Goal: Task Accomplishment & Management: Manage account settings

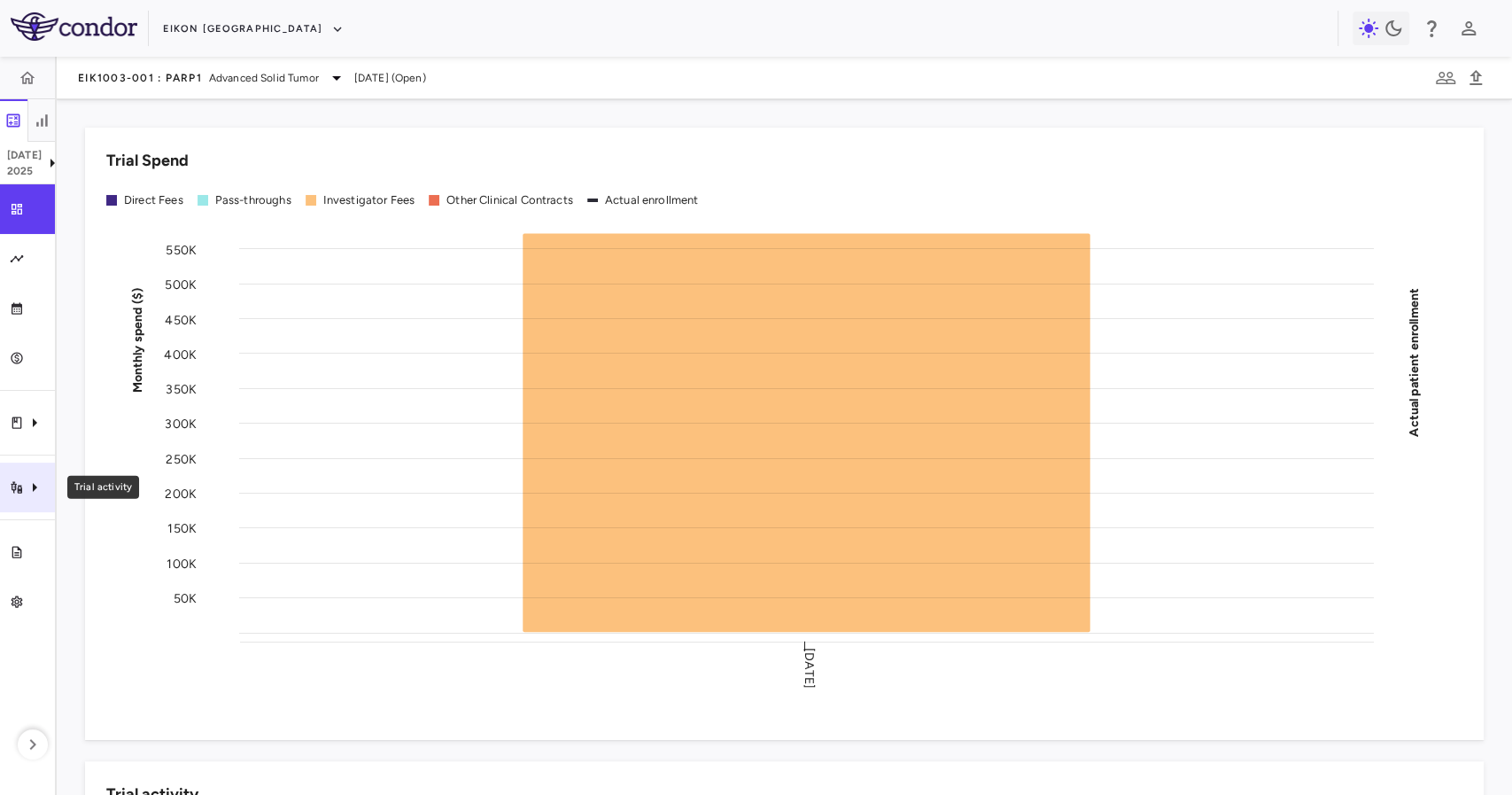
click at [14, 475] on div "Trial activity" at bounding box center [27, 487] width 55 height 50
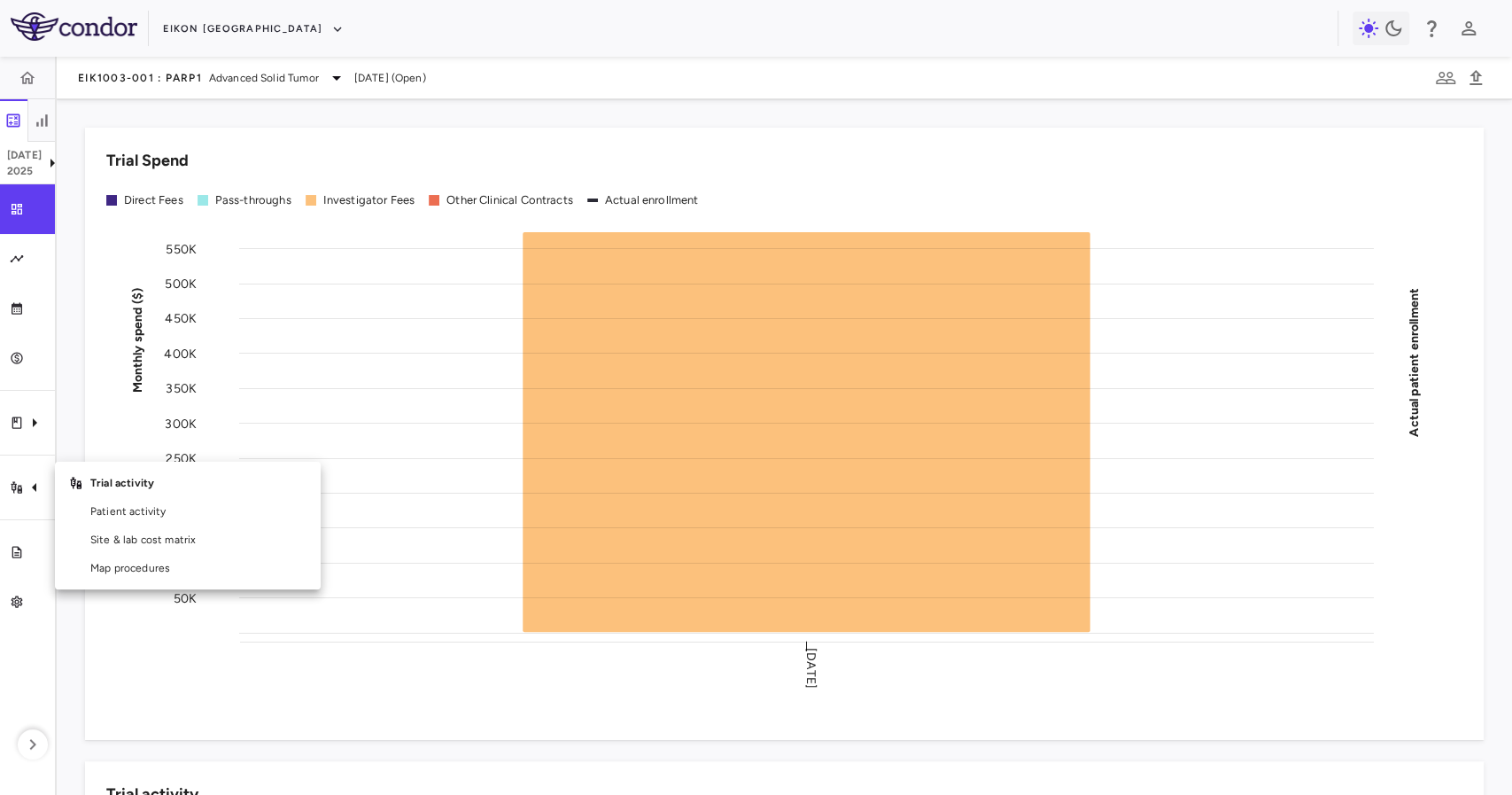
click at [210, 32] on div at bounding box center [756, 398] width 1512 height 795
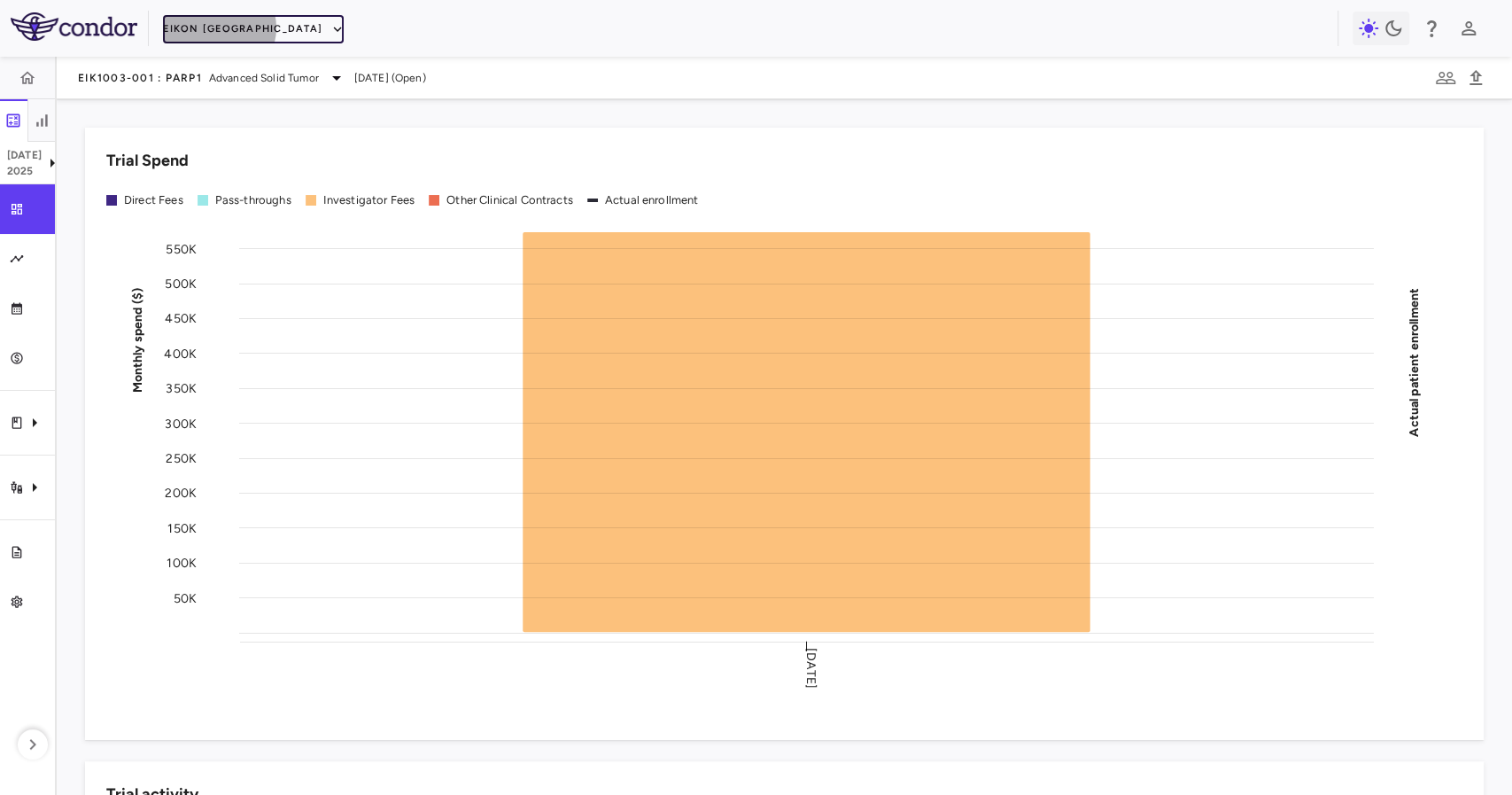
click at [217, 27] on button "Eikon [GEOGRAPHIC_DATA]" at bounding box center [253, 29] width 181 height 28
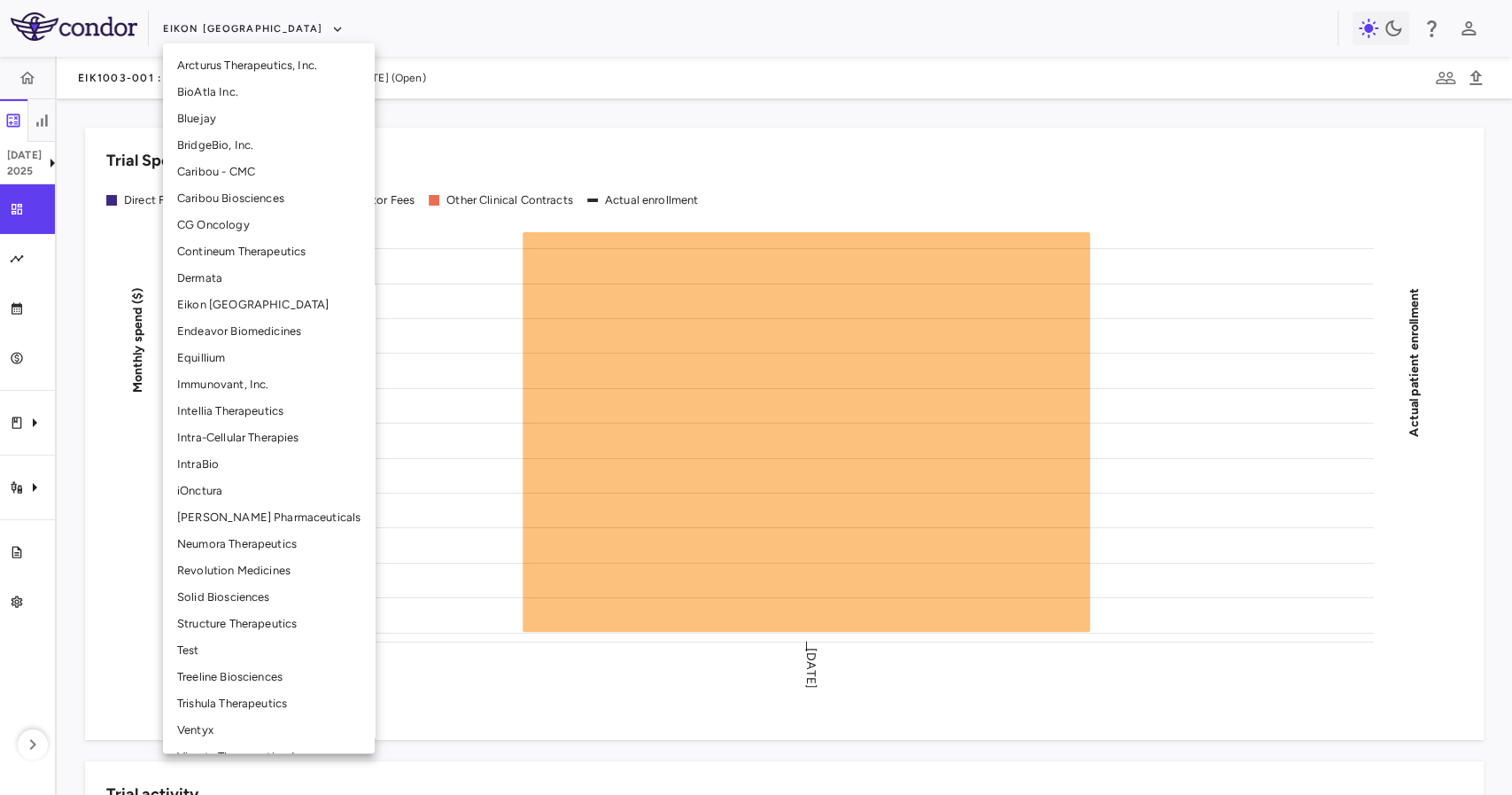
scroll to position [234, 0]
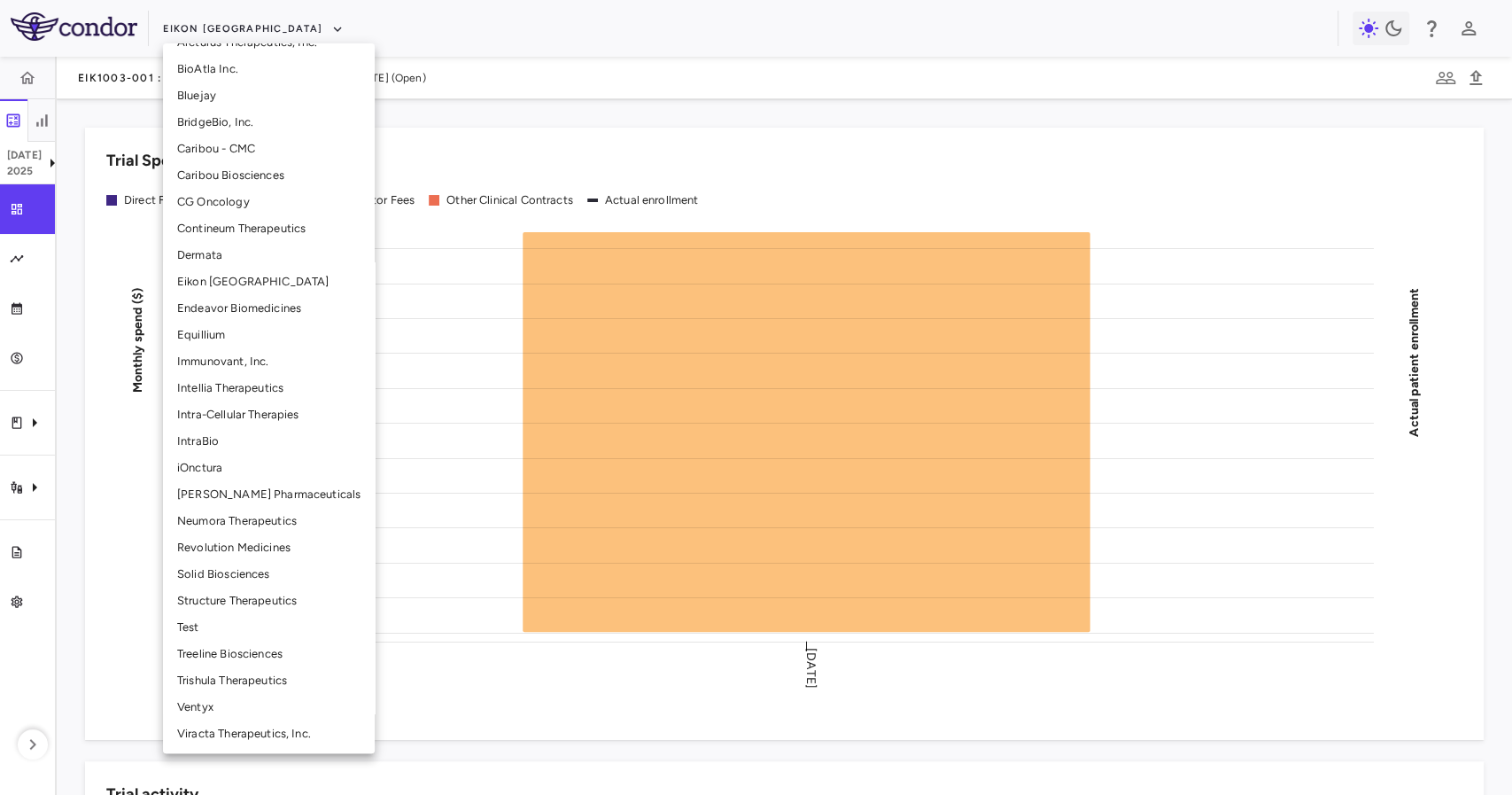
click at [220, 511] on li "Neumora Therapeutics" at bounding box center [268, 521] width 212 height 26
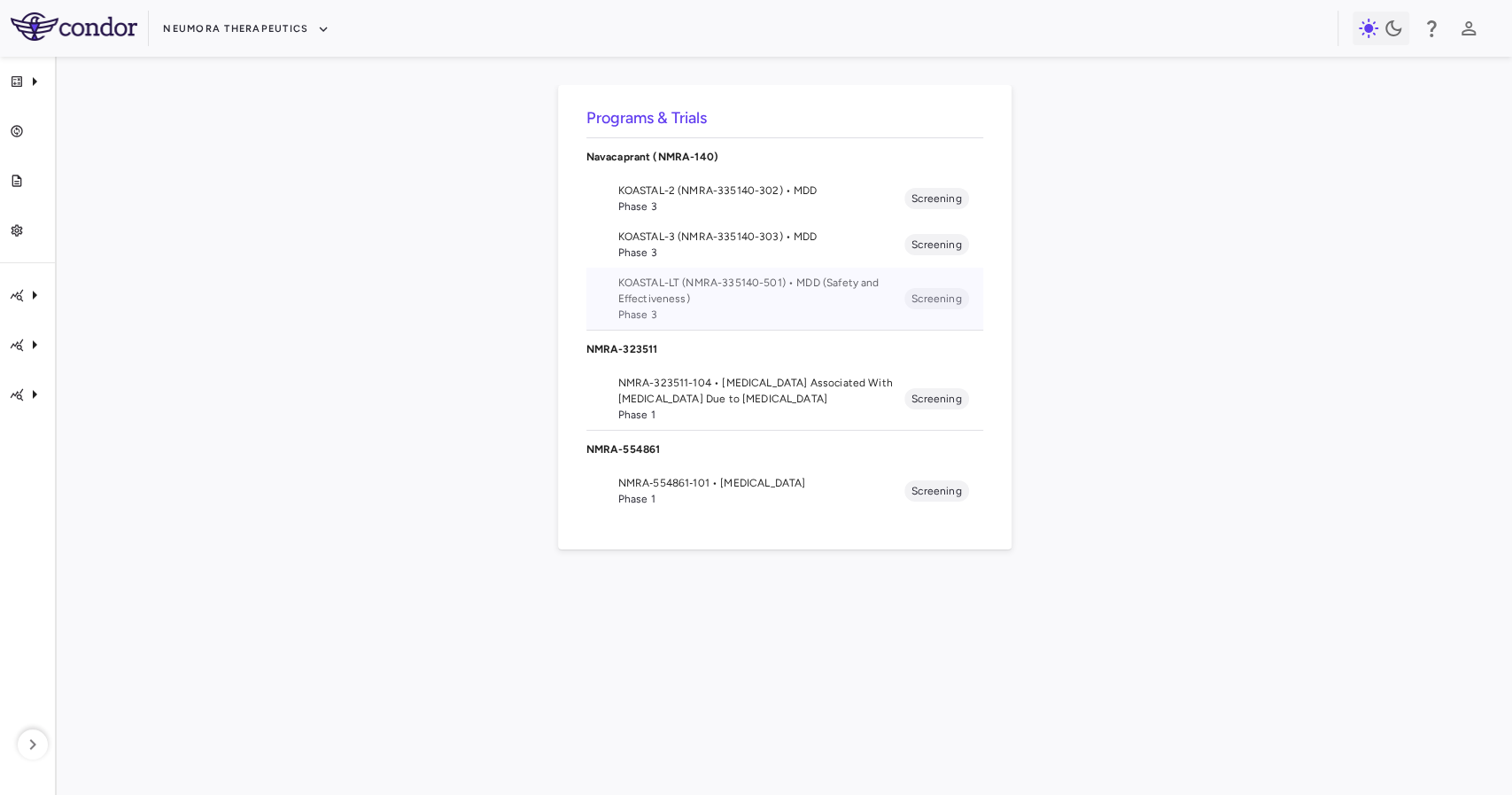
click at [817, 284] on span "KOASTAL-LT (NMRA-335140-501) • MDD (Safety and Effectiveness)" at bounding box center [762, 291] width 287 height 32
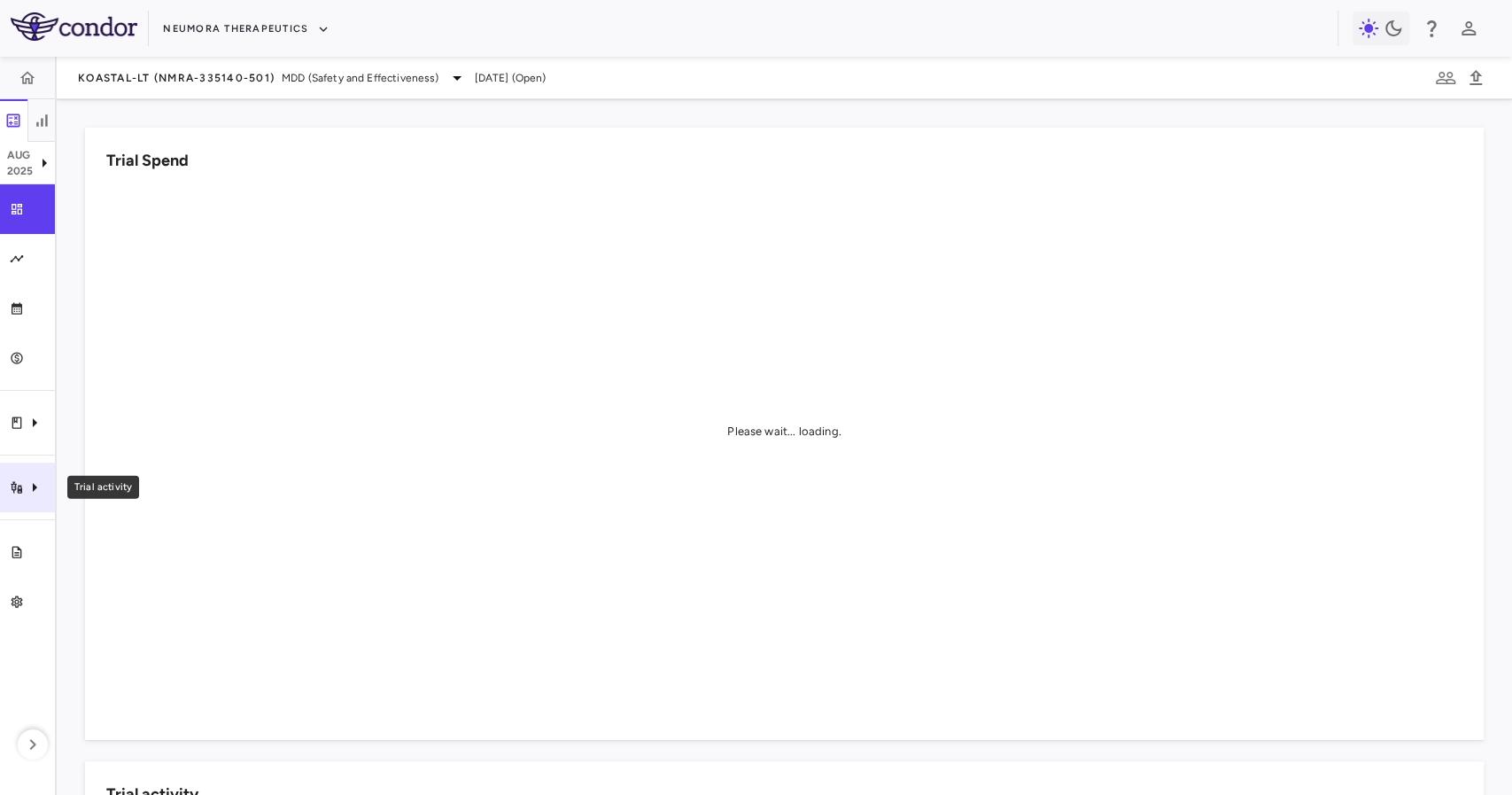
click at [40, 503] on div "Trial activity" at bounding box center [27, 487] width 55 height 50
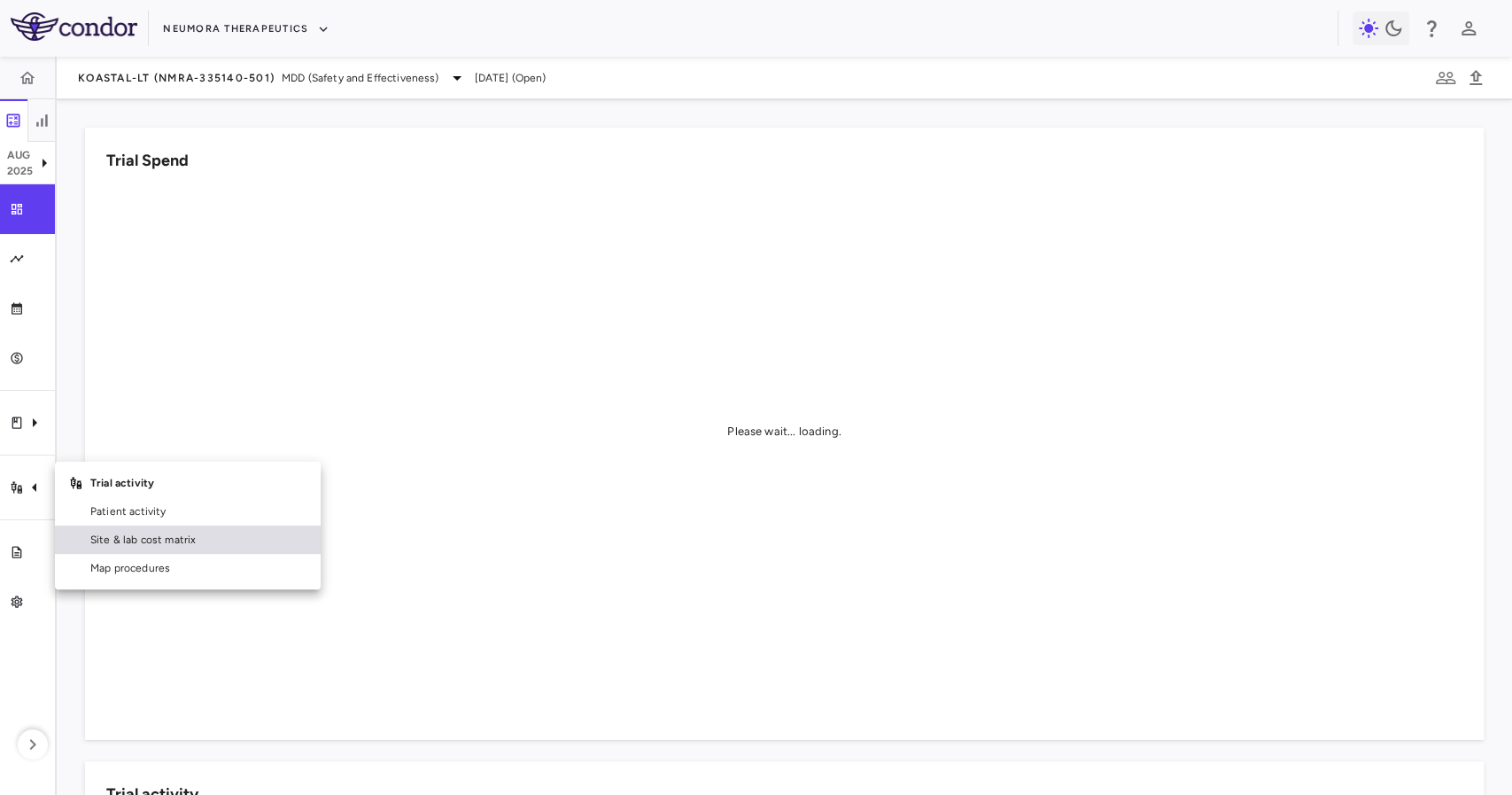
click at [113, 541] on span "Site & lab cost matrix" at bounding box center [199, 540] width 217 height 16
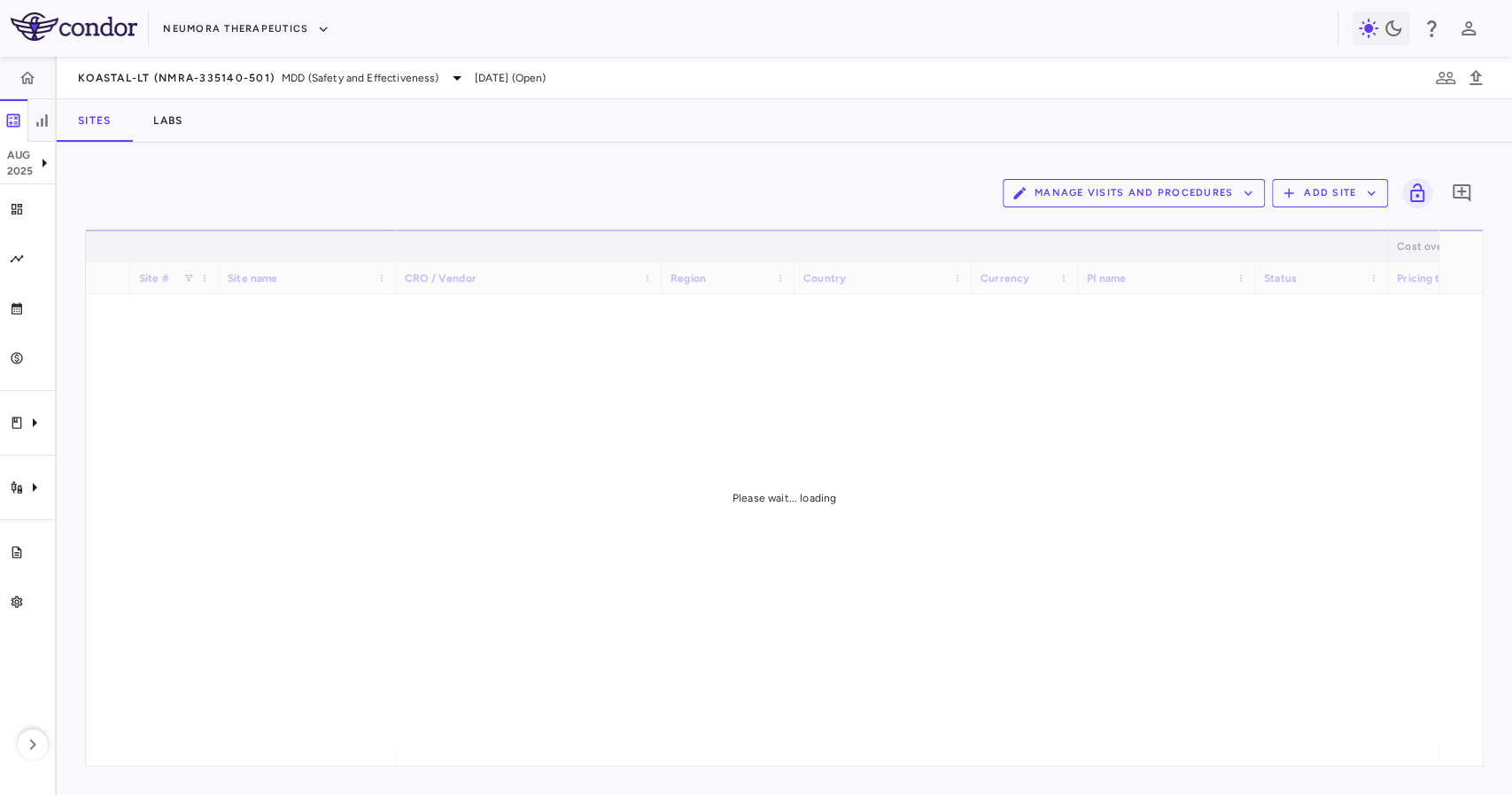
click at [519, 157] on div "Manage Visits and Procedures Add Site 0 Drag here to set row groups Drag here t…" at bounding box center [784, 468] width 1456 height 653
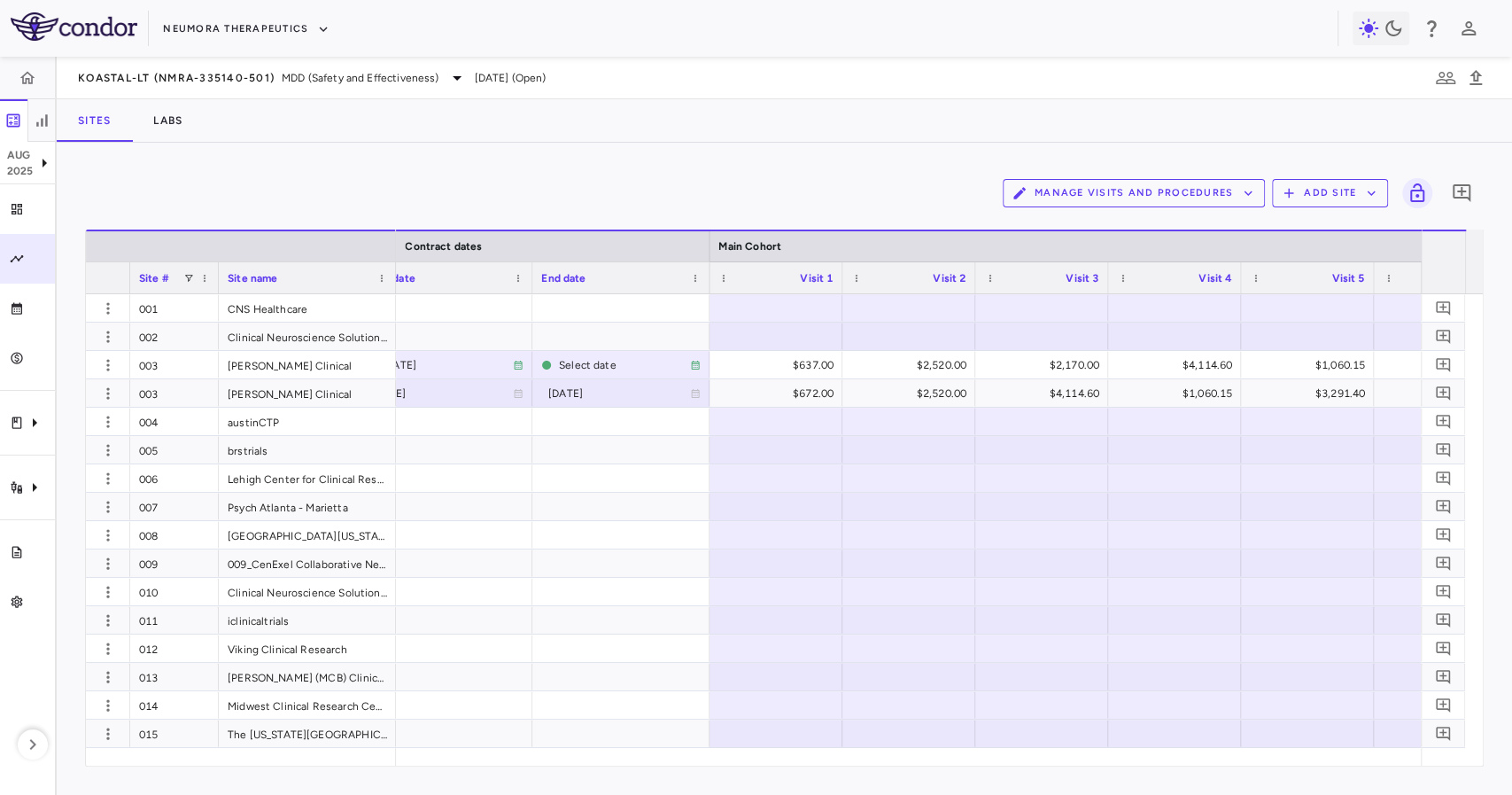
scroll to position [0, 1683]
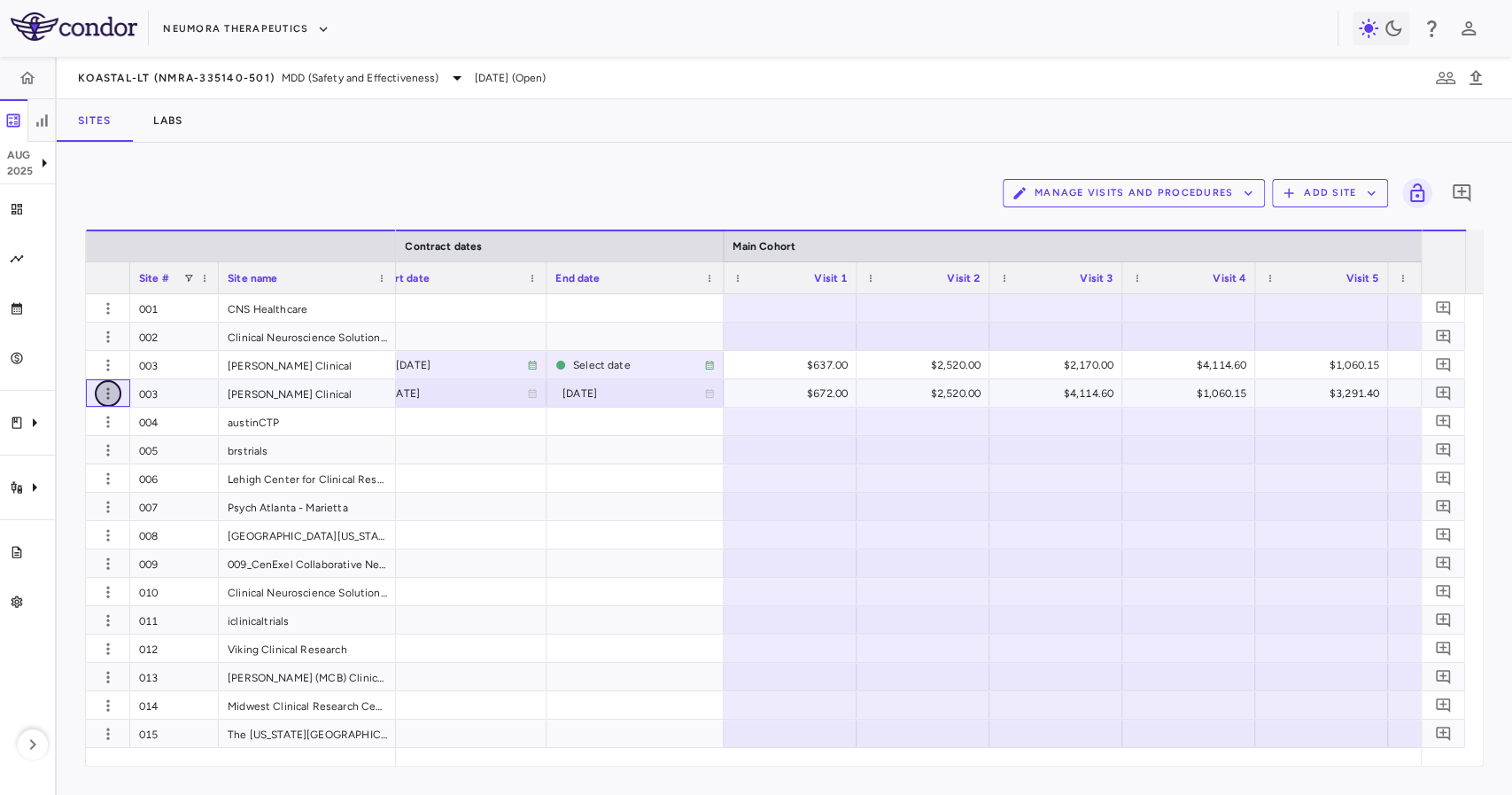
click at [106, 398] on icon "button" at bounding box center [107, 393] width 3 height 11
click at [129, 457] on div "Edit site" at bounding box center [82, 461] width 165 height 32
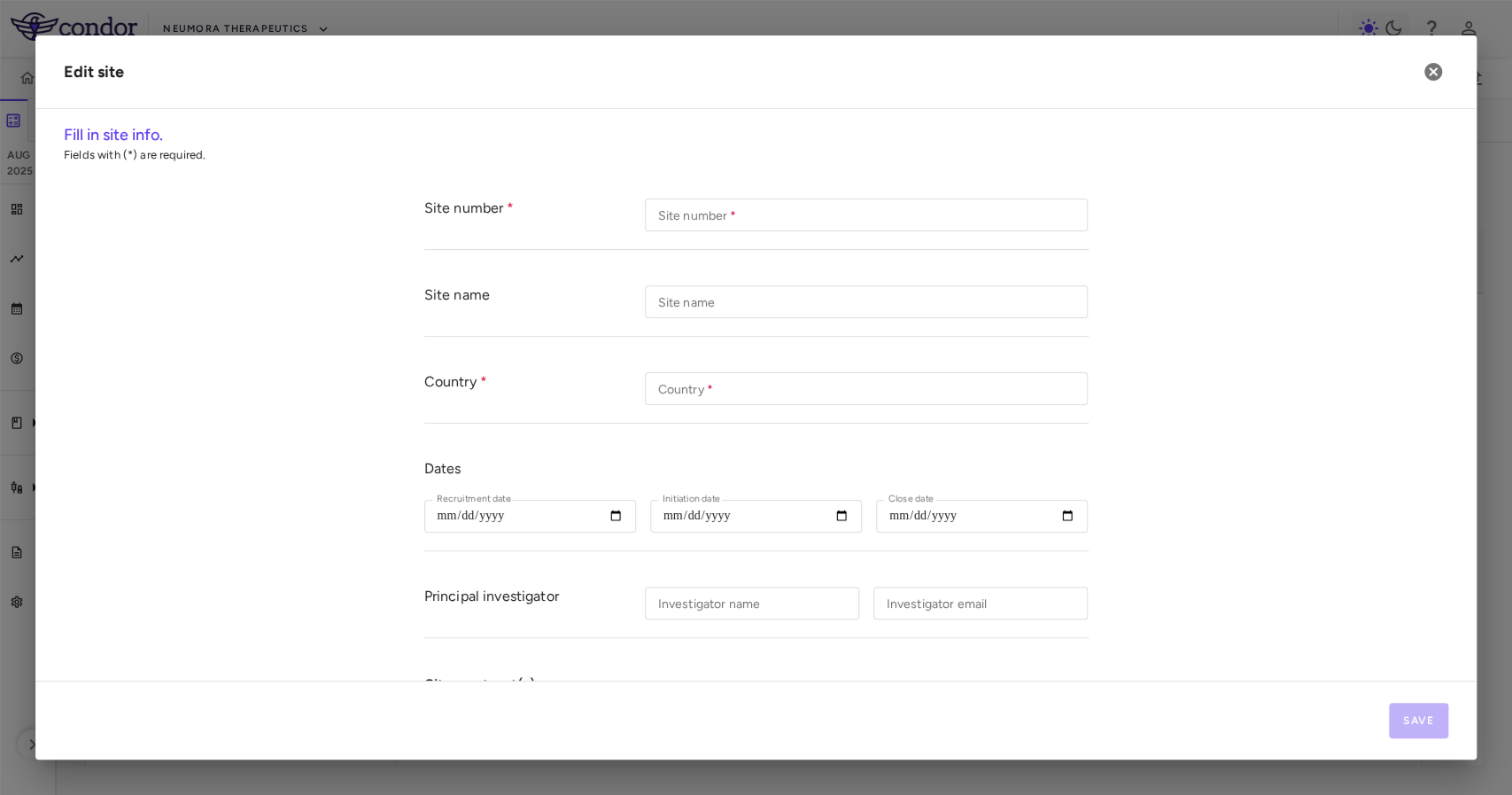
type input "***"
type input "**********"
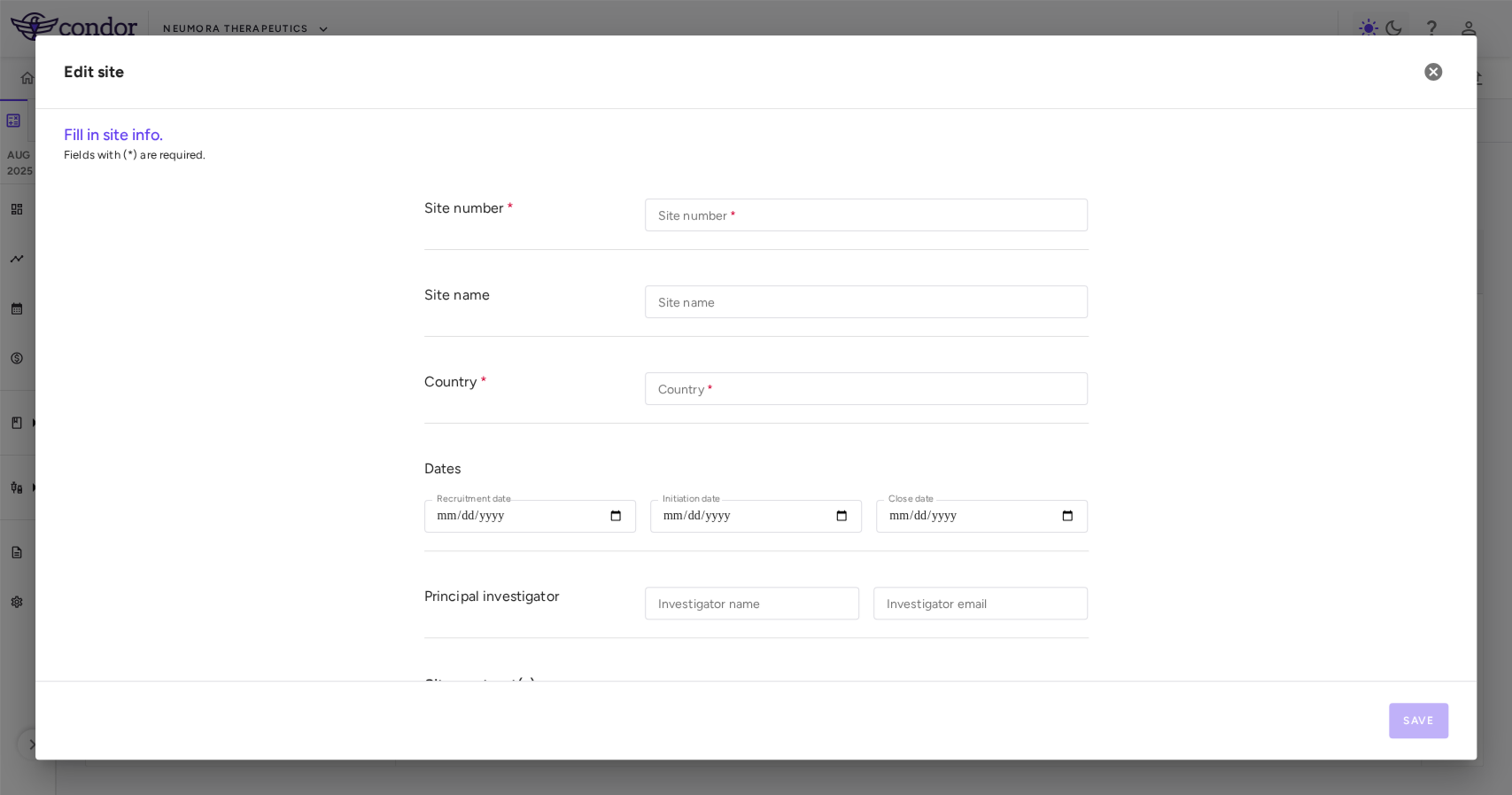
type input "**********"
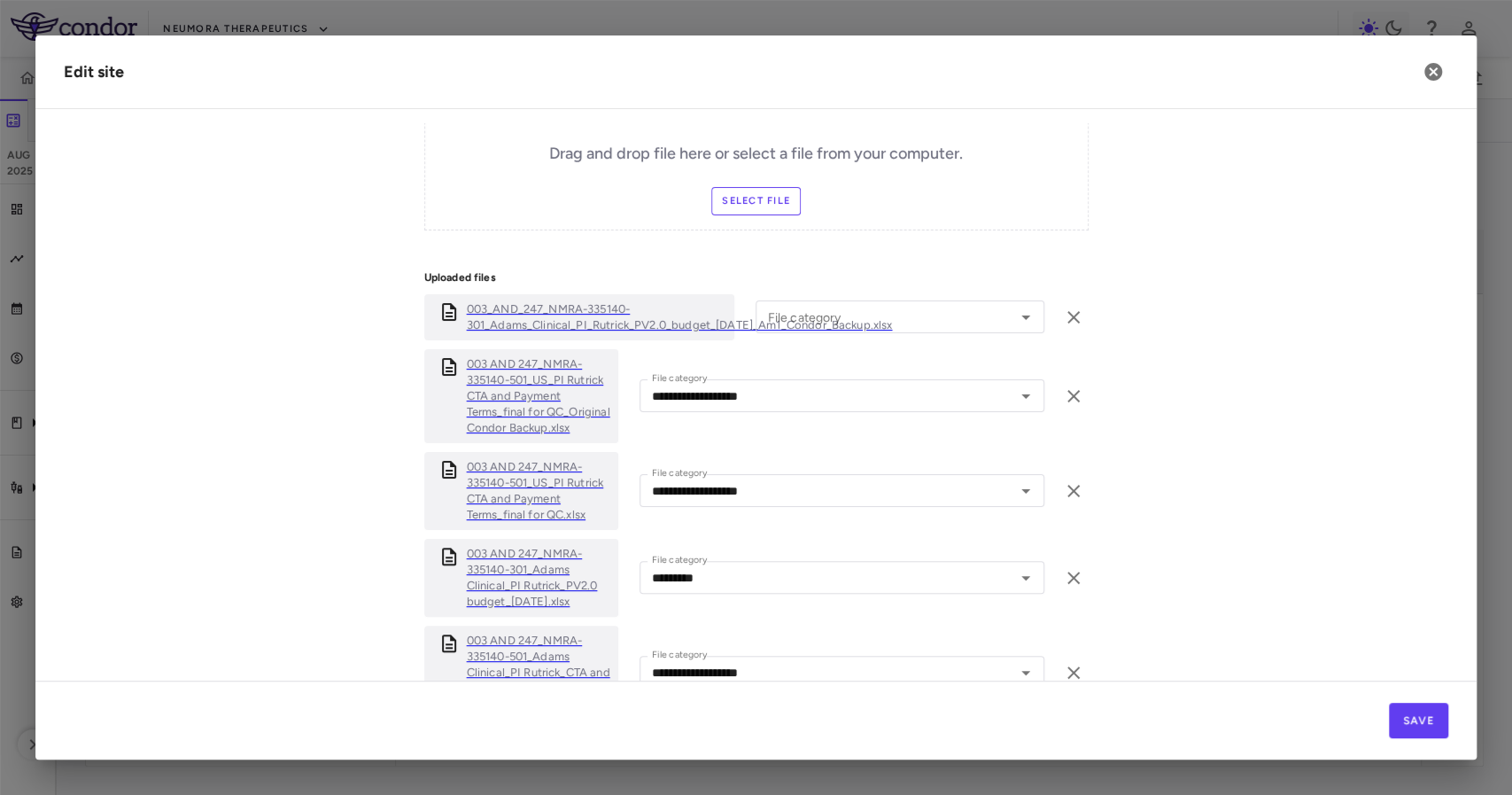
click at [635, 308] on p "003_AND_247_NMRA-335140-301_Adams_Clinical_PI_Rutrick_PV2.0_budget_27may2024_Am…" at bounding box center [680, 317] width 426 height 32
click at [1420, 67] on button "button" at bounding box center [1433, 72] width 30 height 30
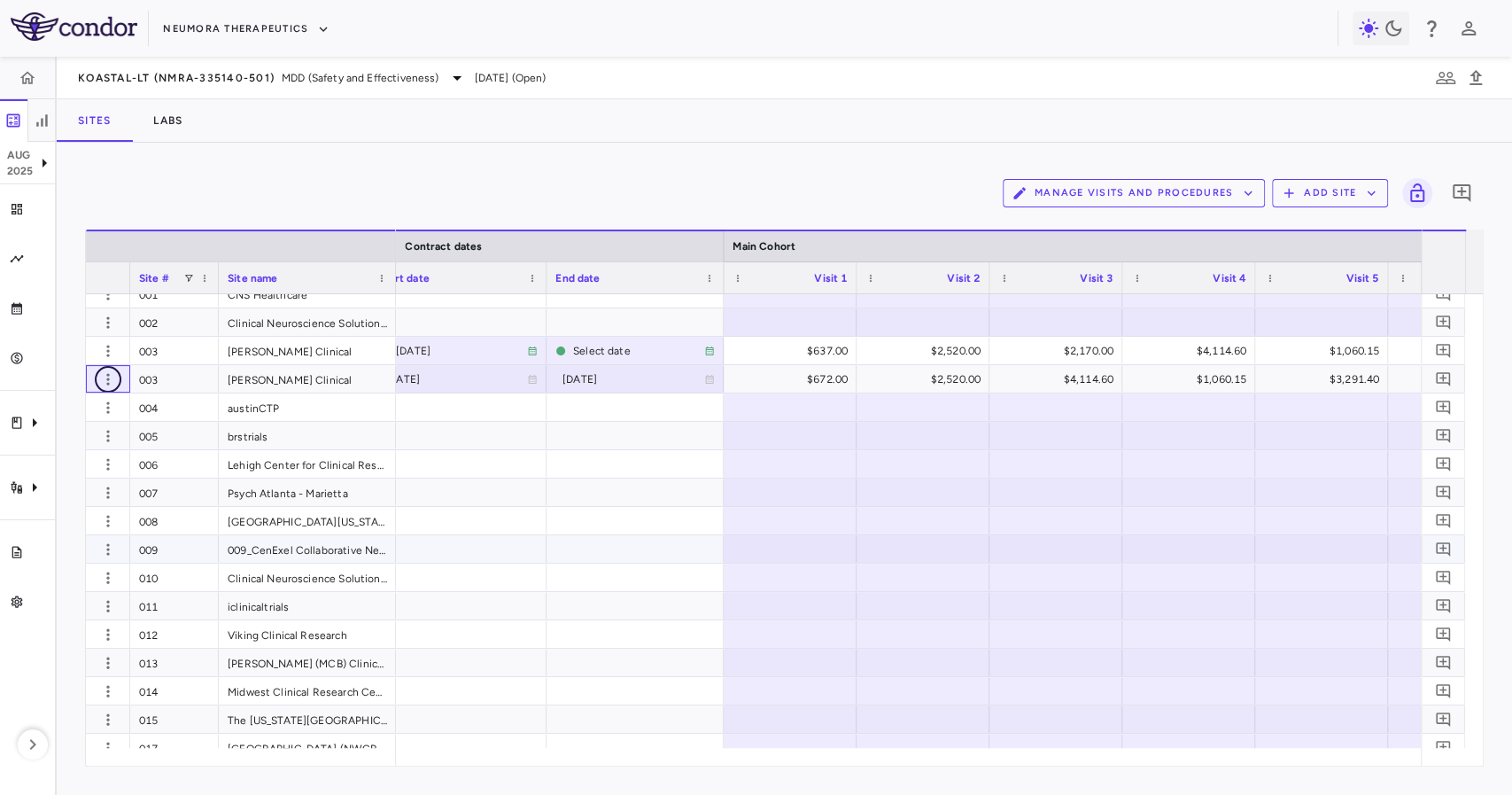
scroll to position [0, 0]
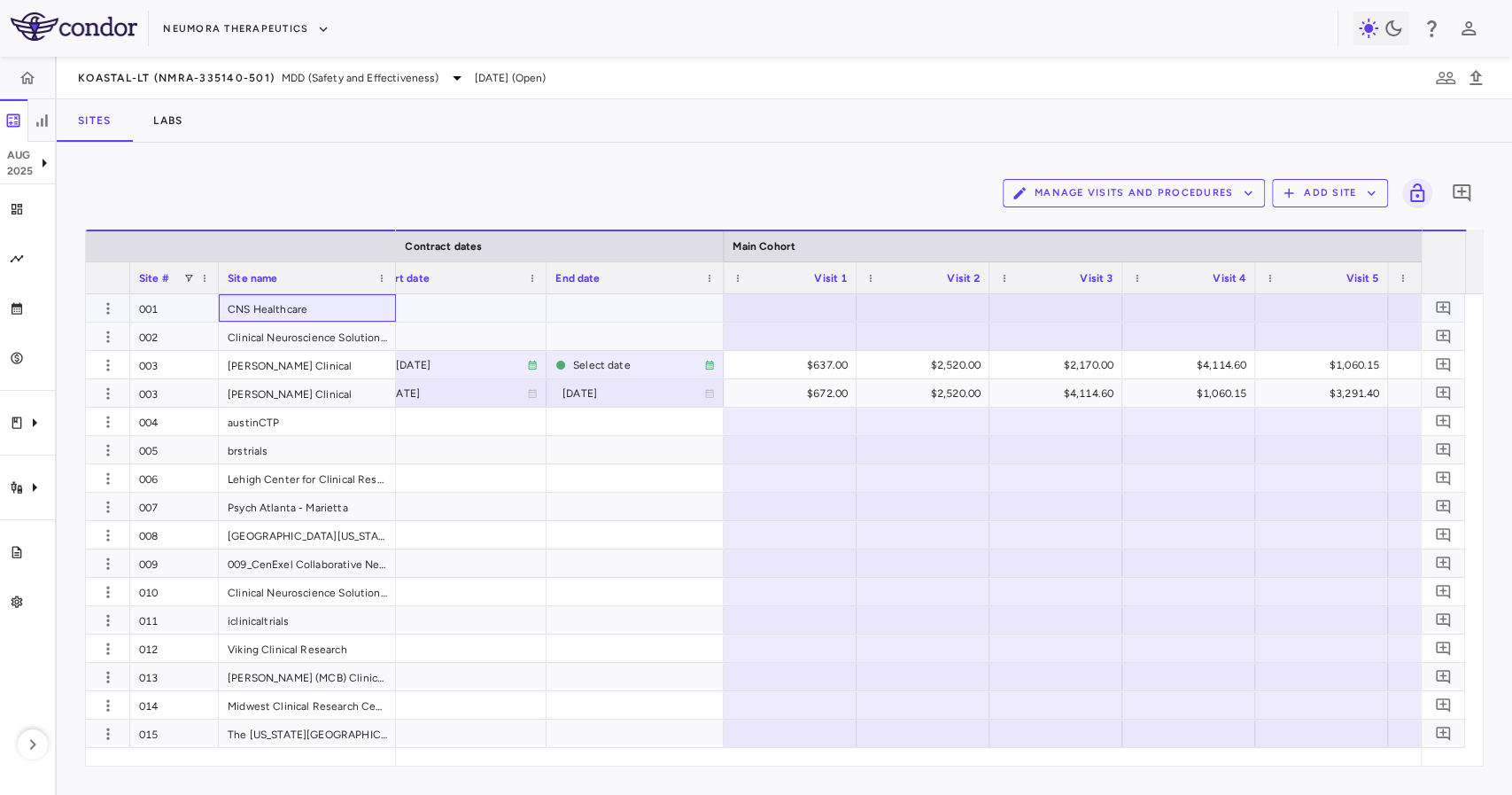
click at [294, 306] on div "CNS Healthcare" at bounding box center [307, 307] width 177 height 27
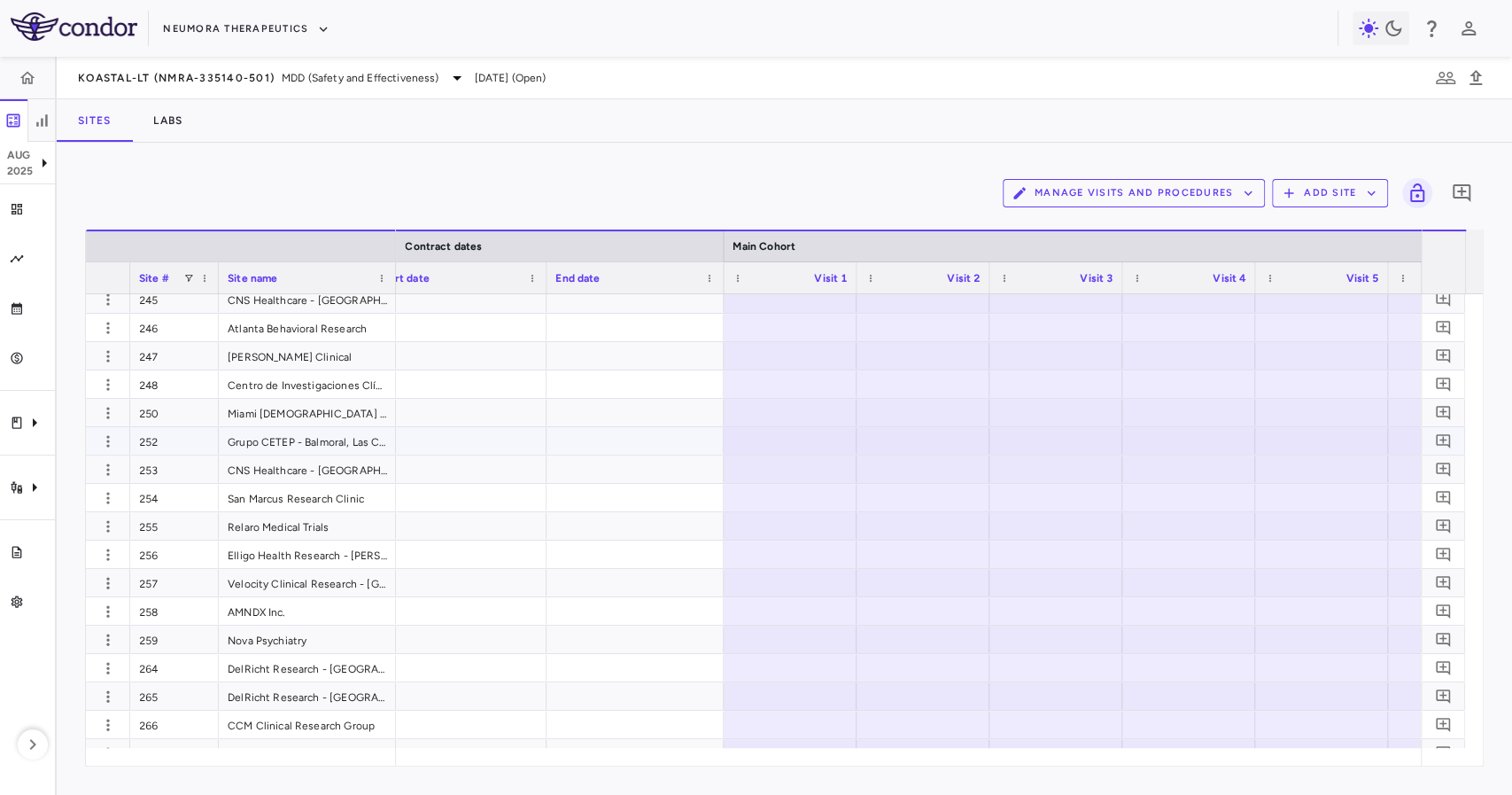
scroll to position [2245, 0]
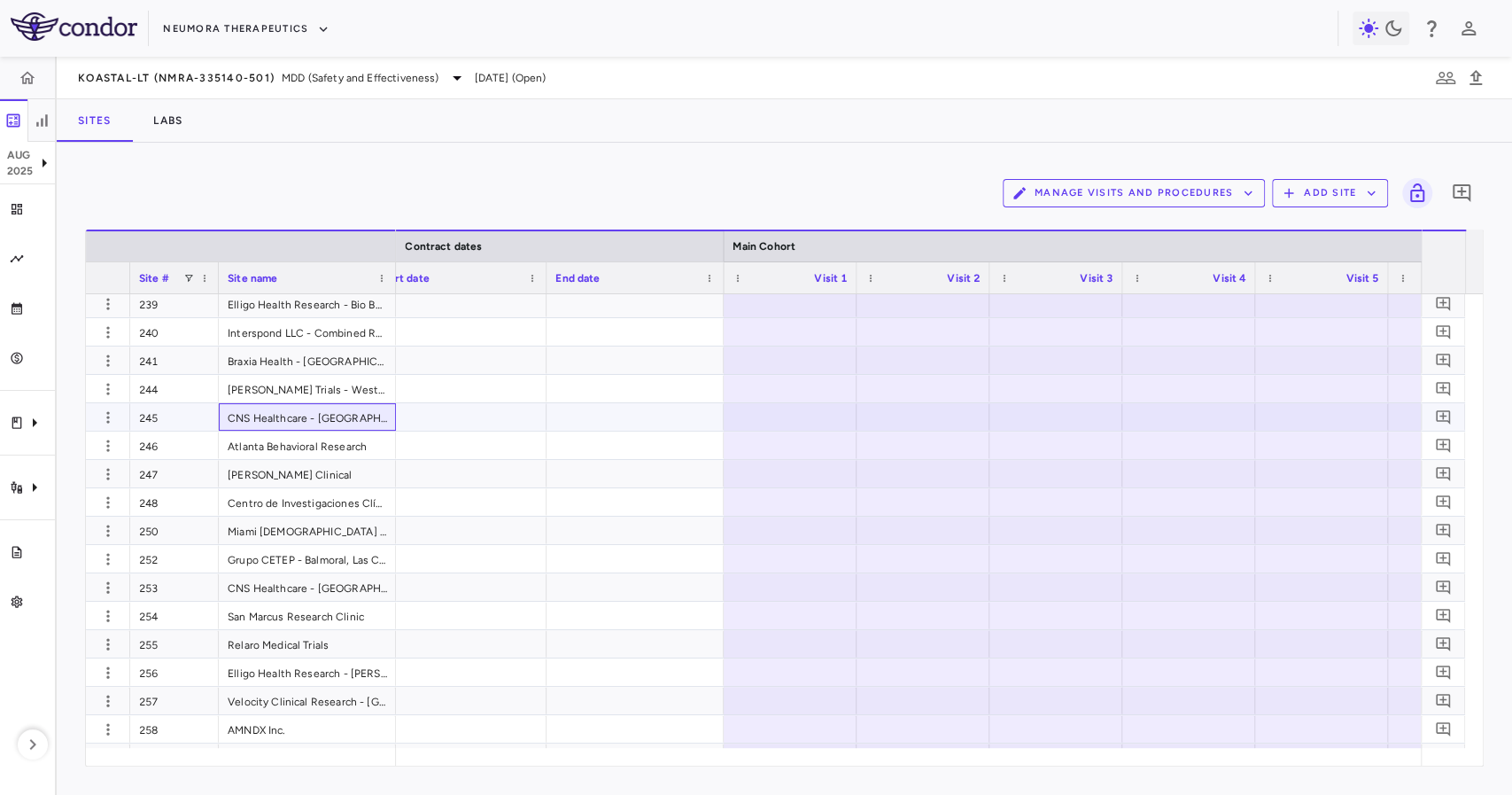
drag, startPoint x: 306, startPoint y: 427, endPoint x: 307, endPoint y: 416, distance: 11.0
click at [305, 427] on div "CNS Healthcare - [GEOGRAPHIC_DATA]" at bounding box center [307, 416] width 177 height 27
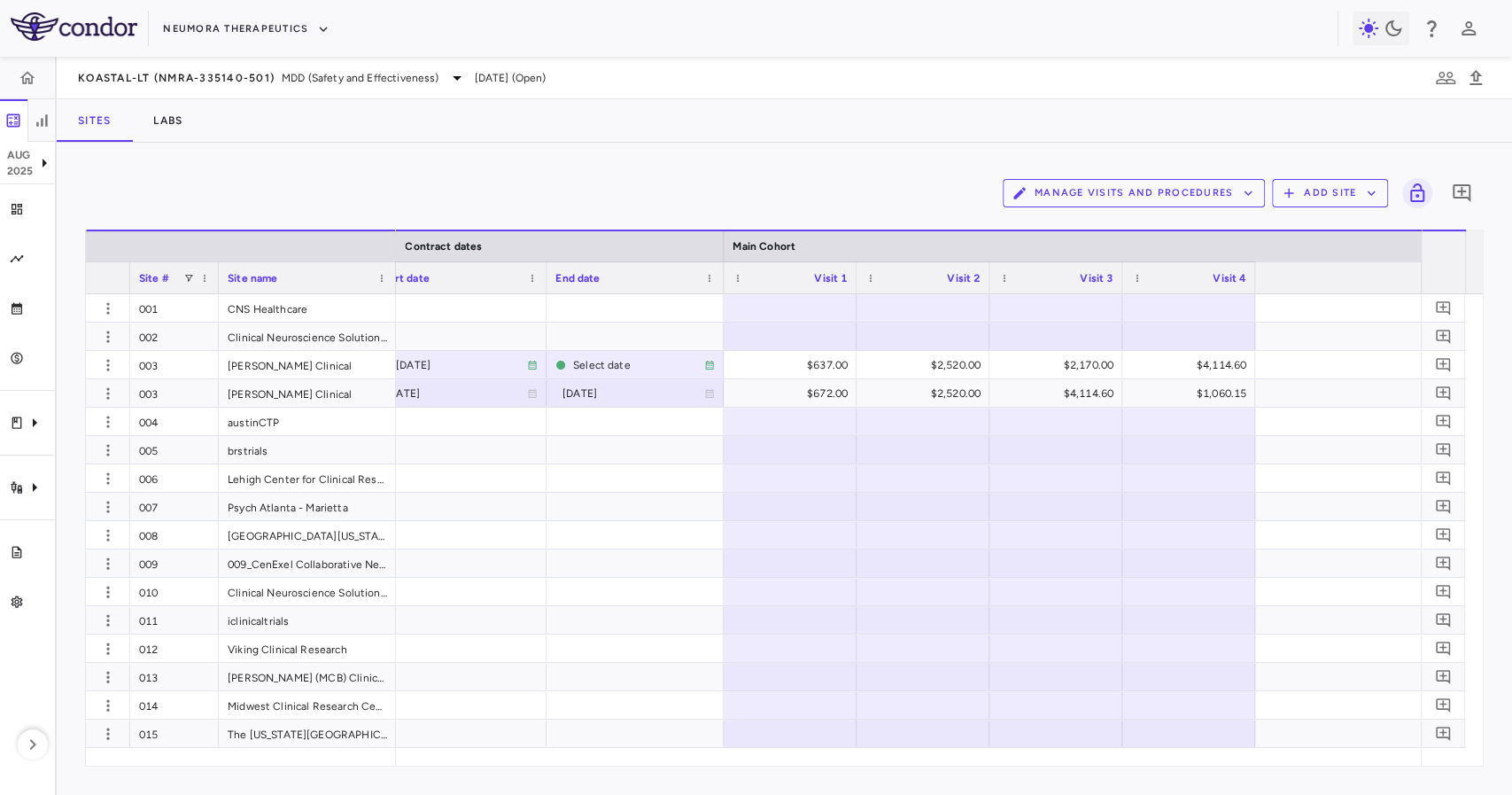
scroll to position [0, 0]
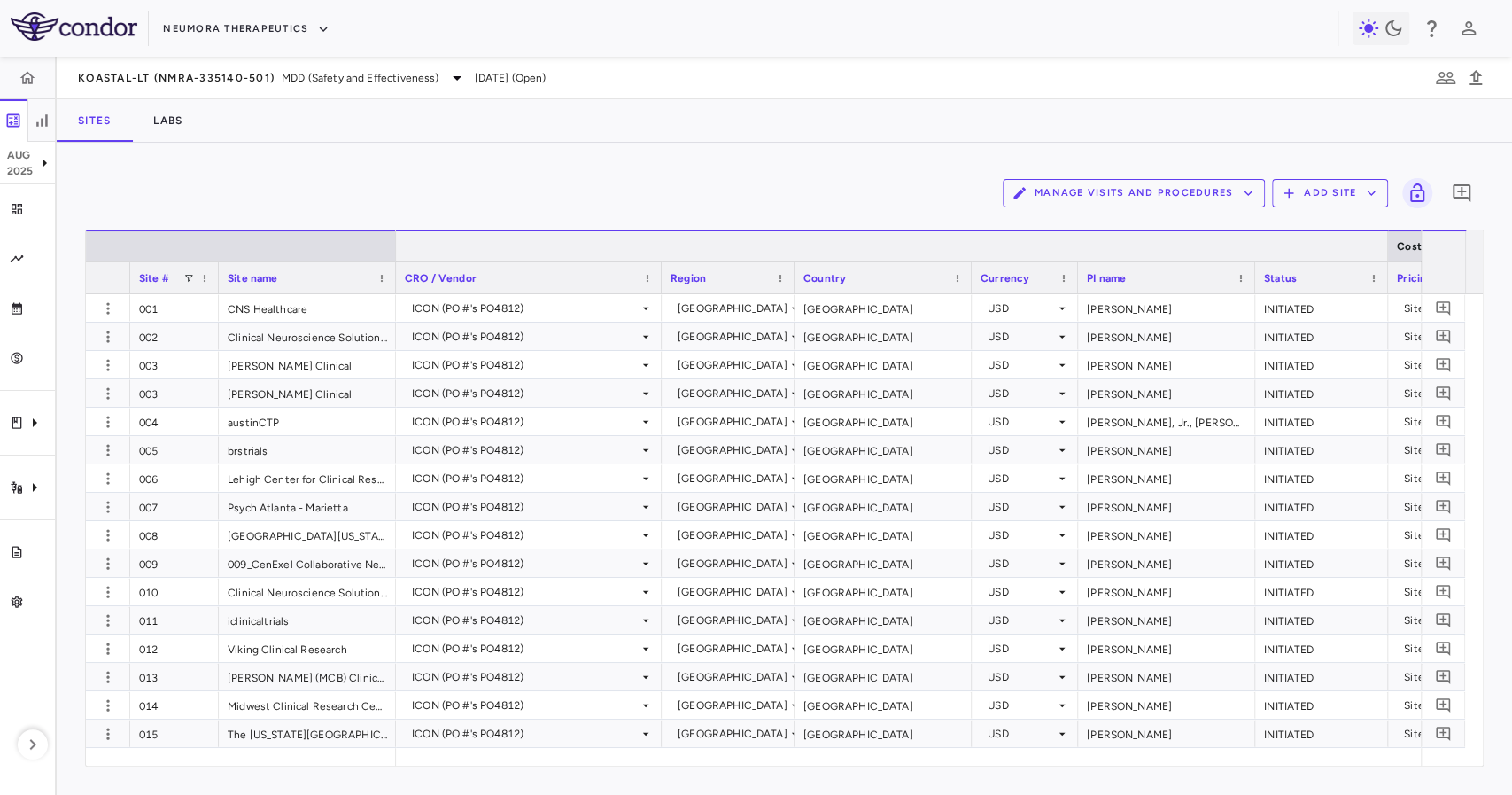
click at [1388, 237] on div at bounding box center [1388, 247] width 8 height 30
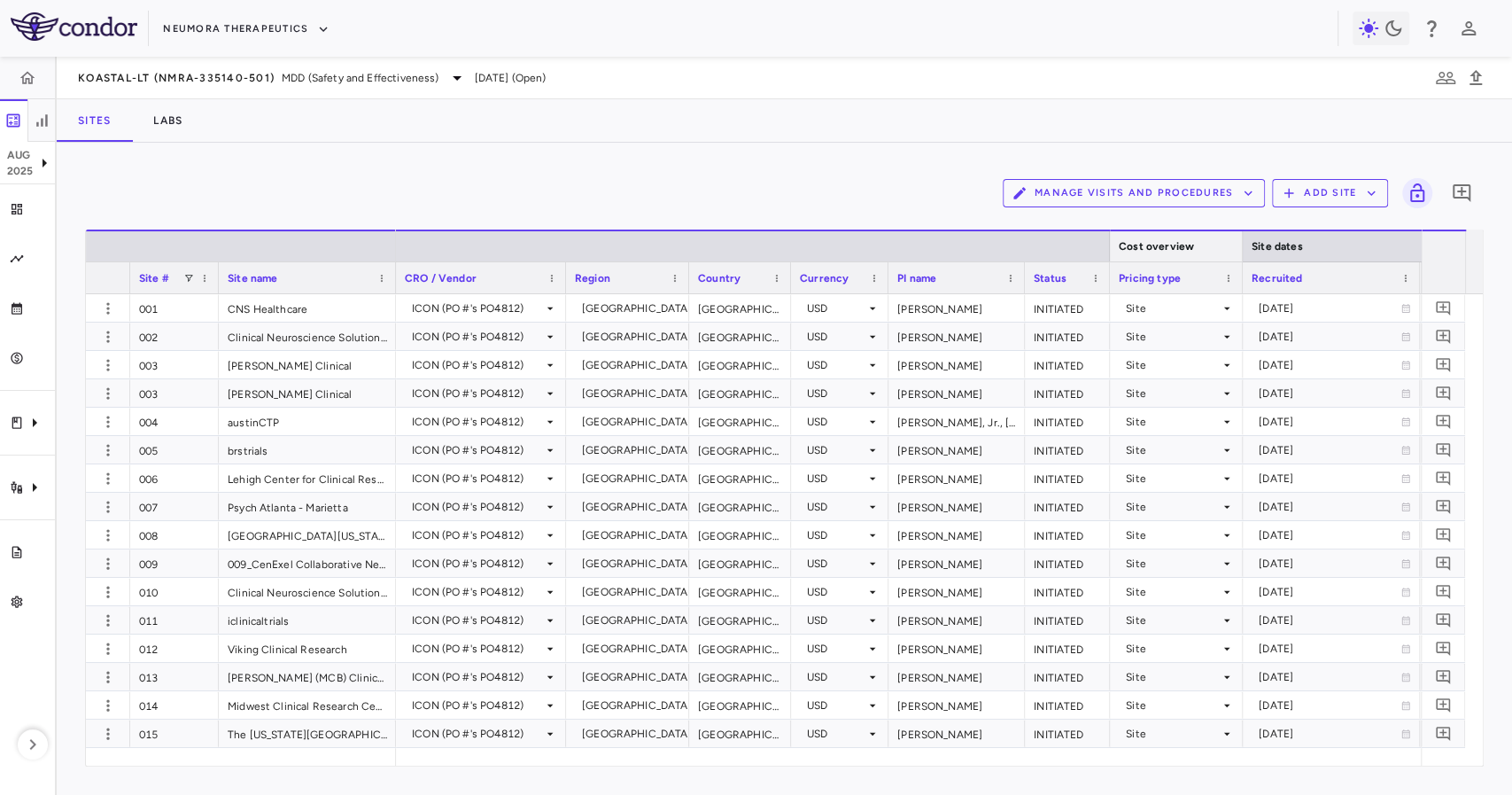
click at [1240, 248] on div at bounding box center [1242, 247] width 8 height 30
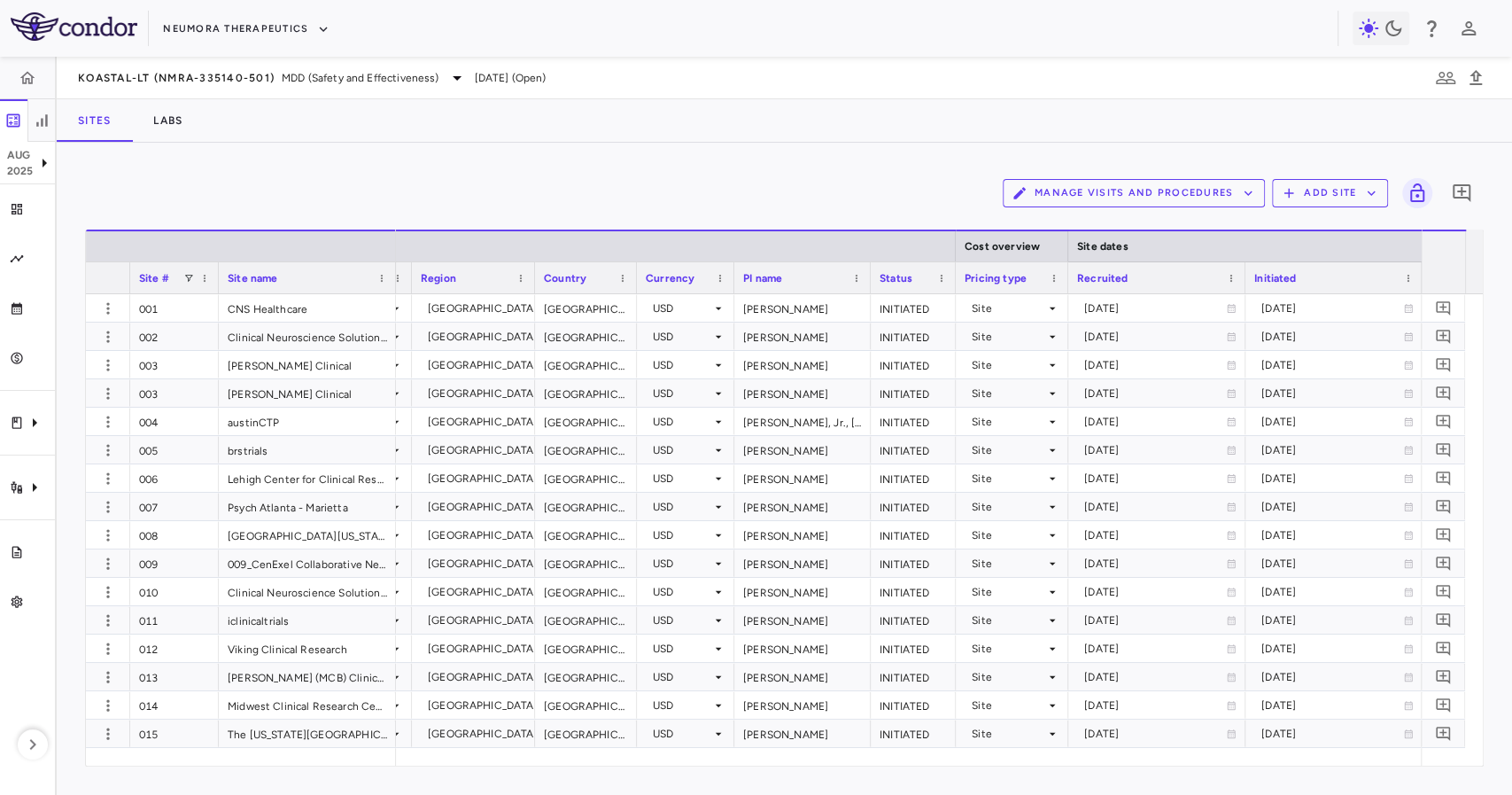
scroll to position [0, 357]
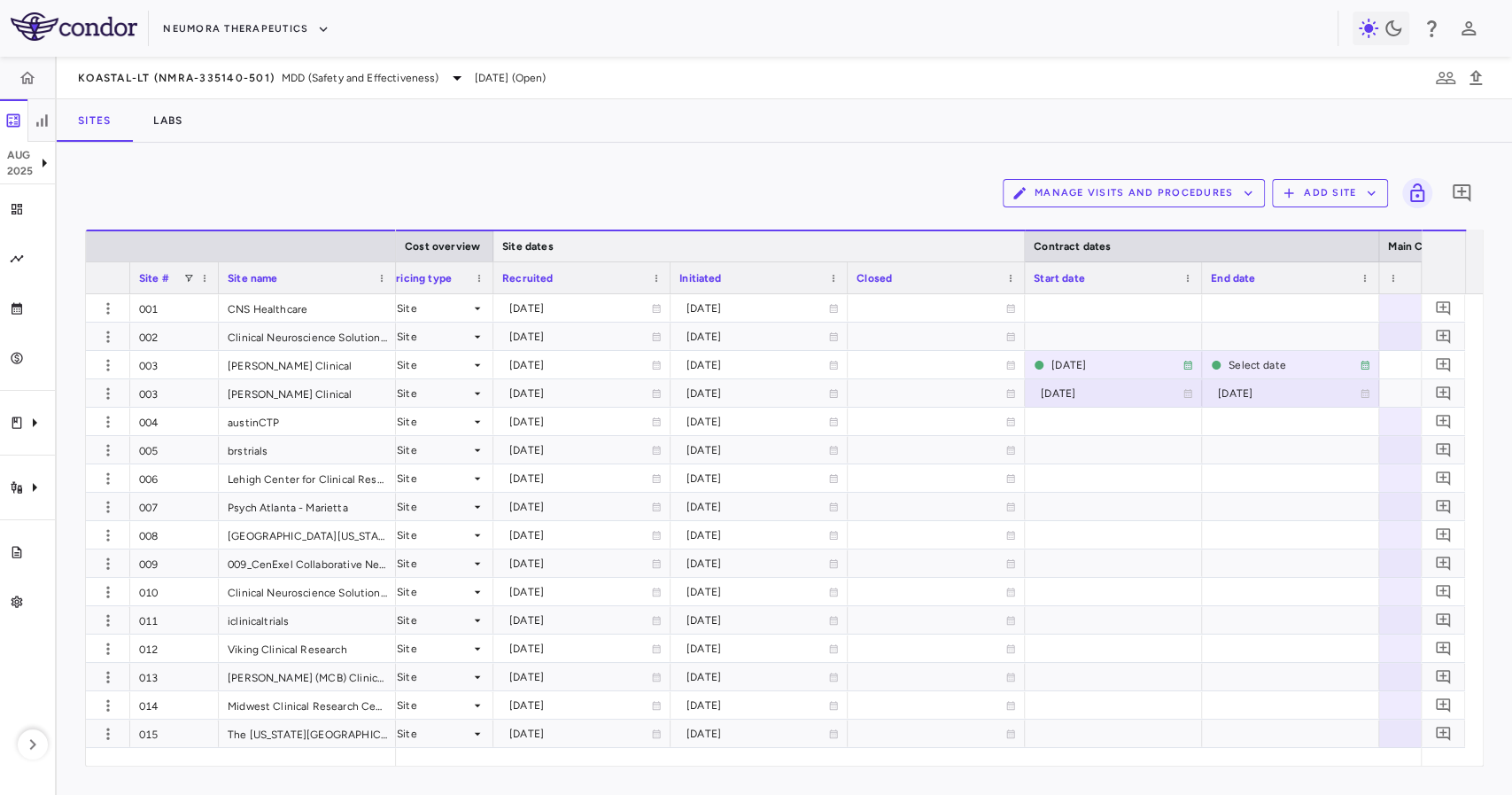
click at [1026, 245] on div at bounding box center [1024, 247] width 8 height 30
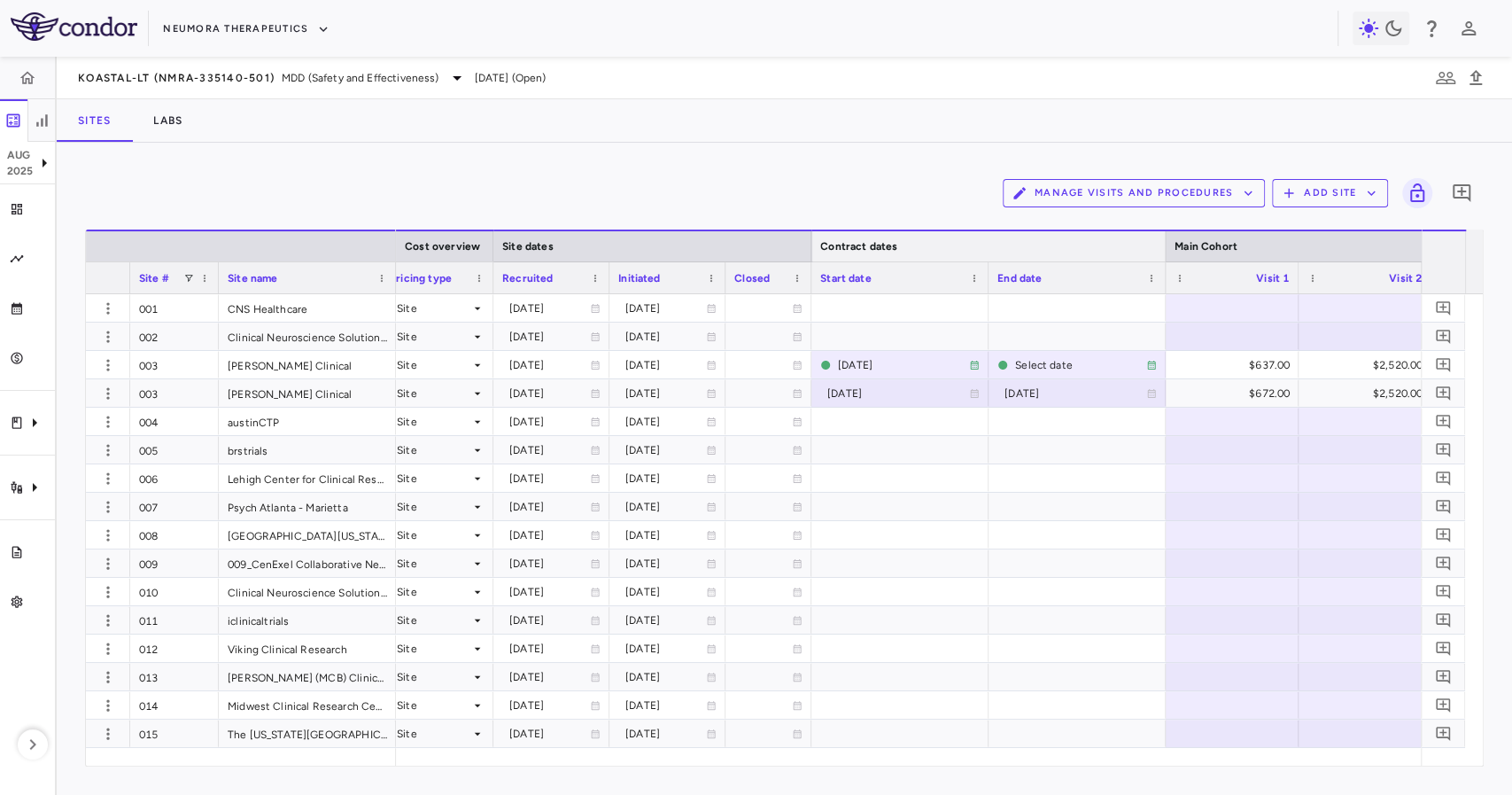
click at [1163, 253] on div at bounding box center [1166, 247] width 8 height 30
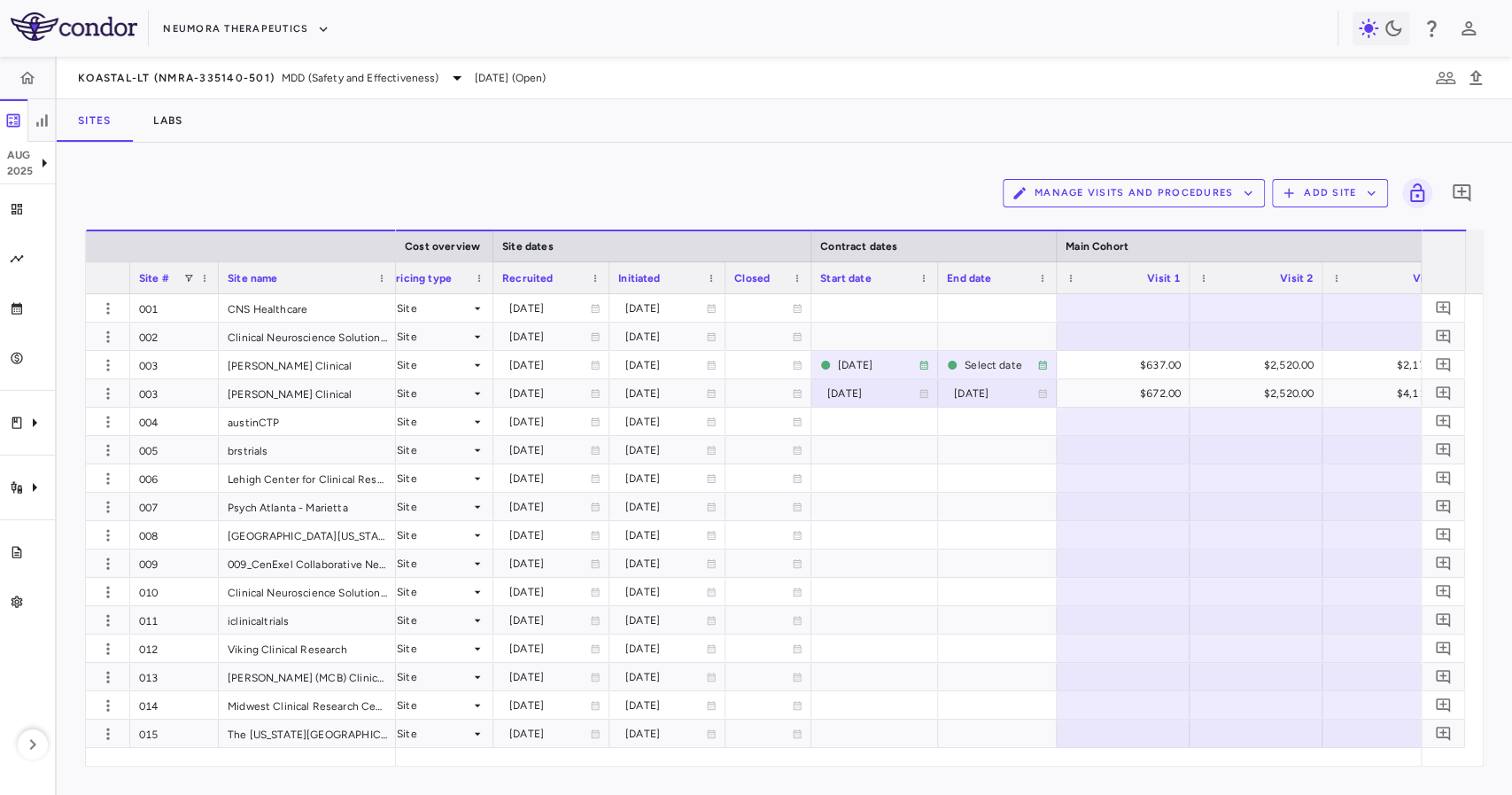
click at [728, 163] on div "Manage Visits and Procedures Add Site 0 Drag here to set row groups Drag here t…" at bounding box center [784, 468] width 1456 height 653
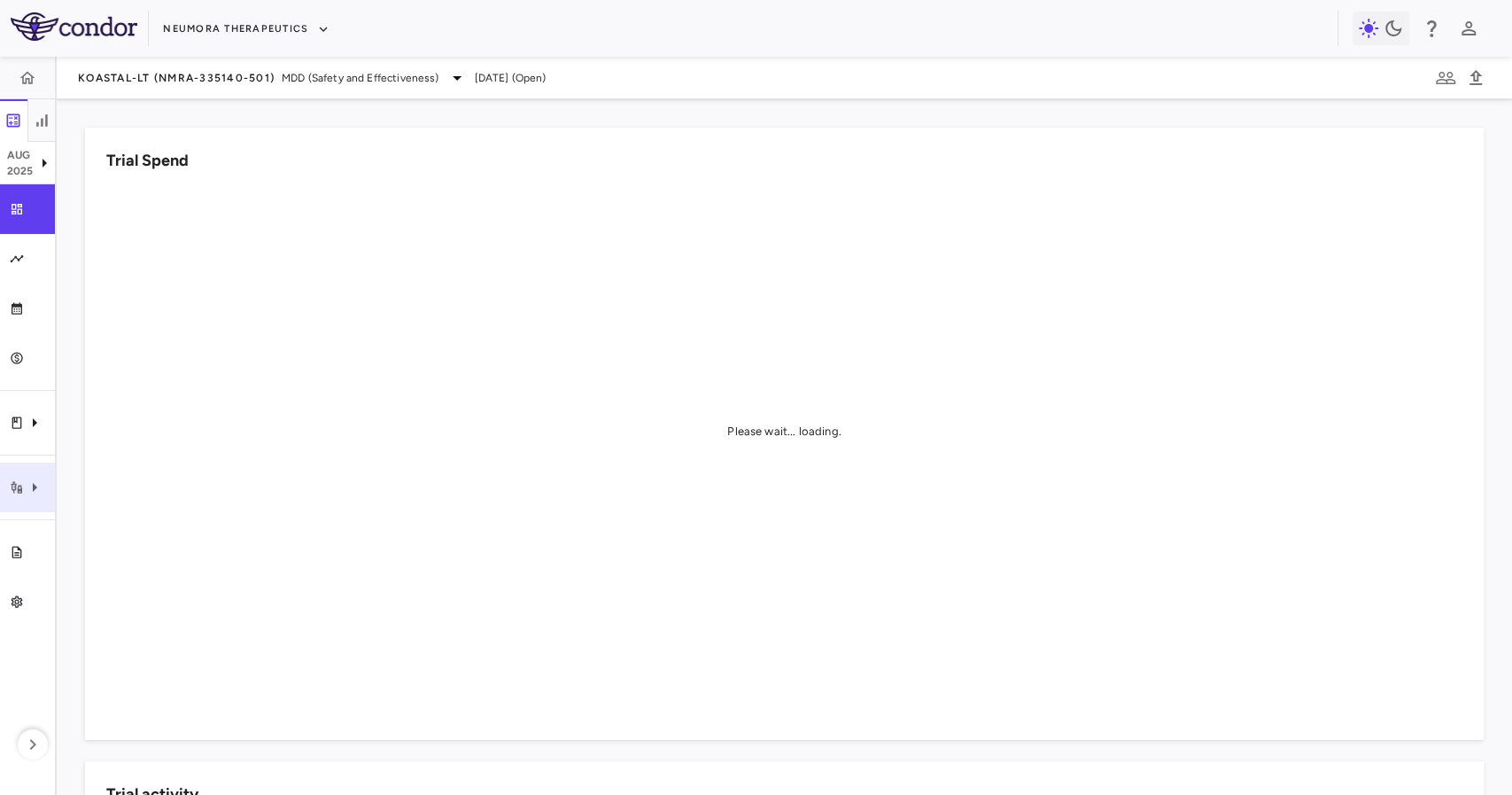
click at [36, 489] on icon "Trial activity" at bounding box center [34, 487] width 22 height 22
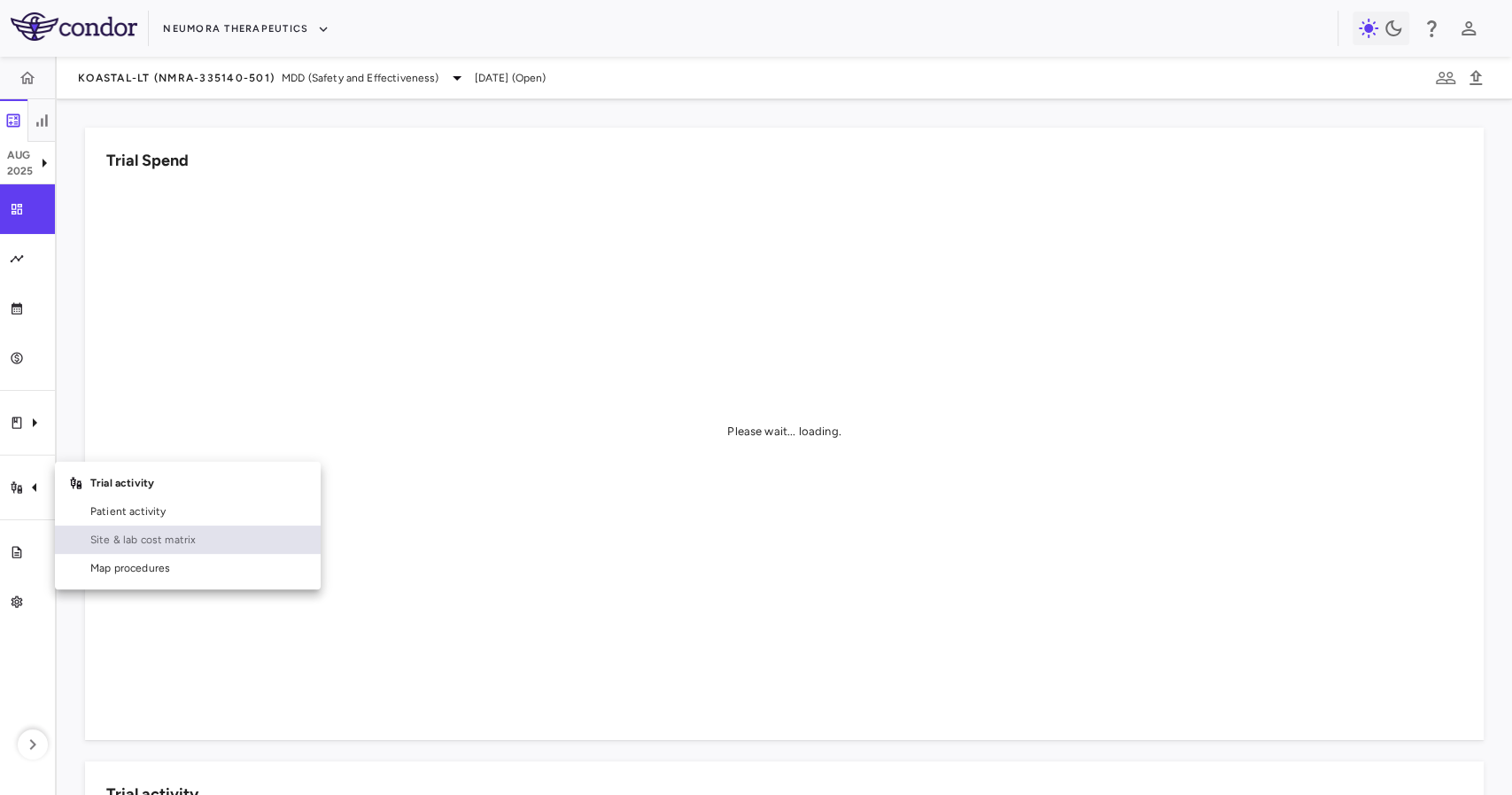
click at [108, 537] on span "Site & lab cost matrix" at bounding box center [199, 540] width 217 height 16
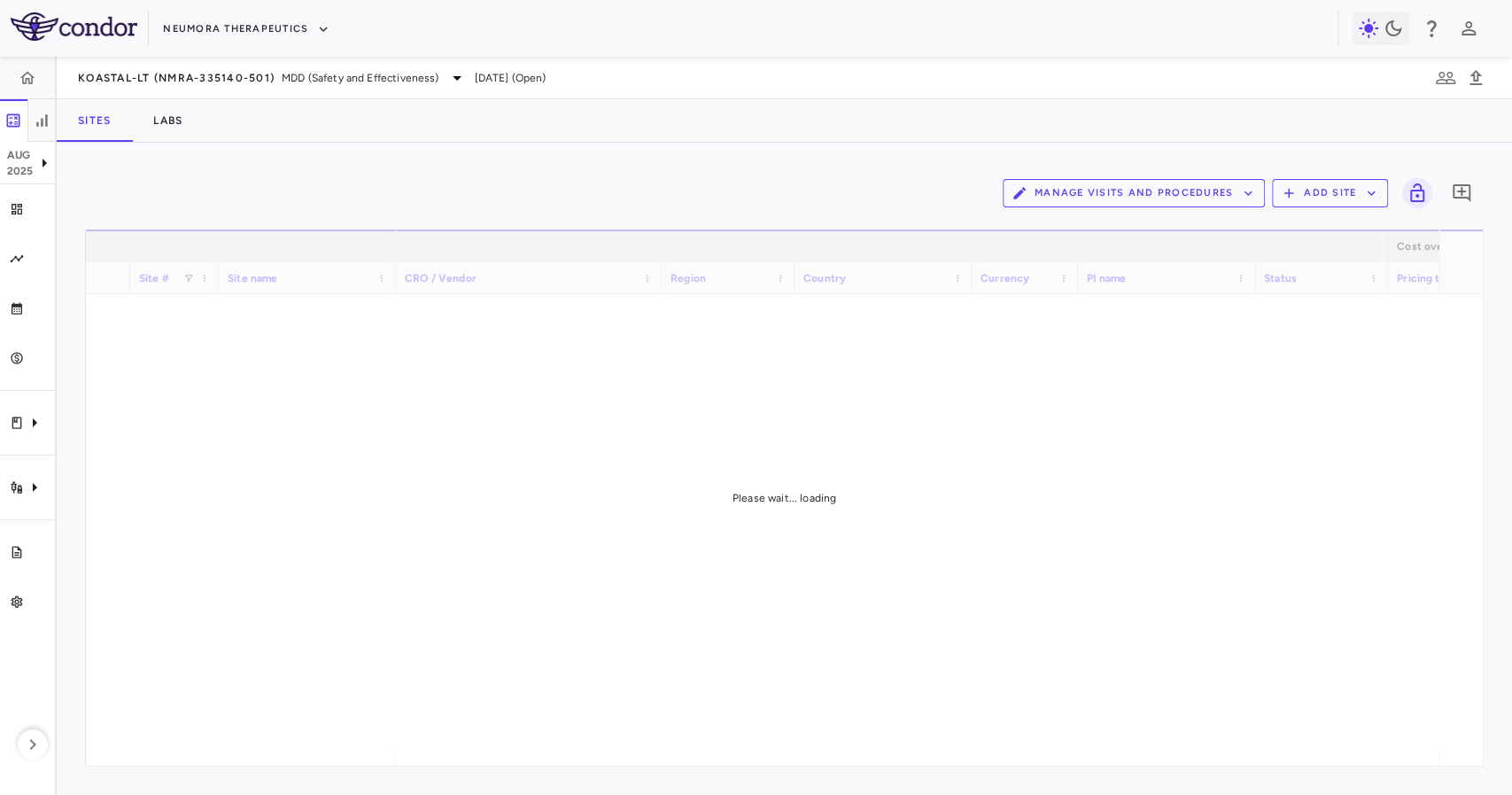
click at [323, 127] on div "Sites Labs" at bounding box center [784, 120] width 1456 height 42
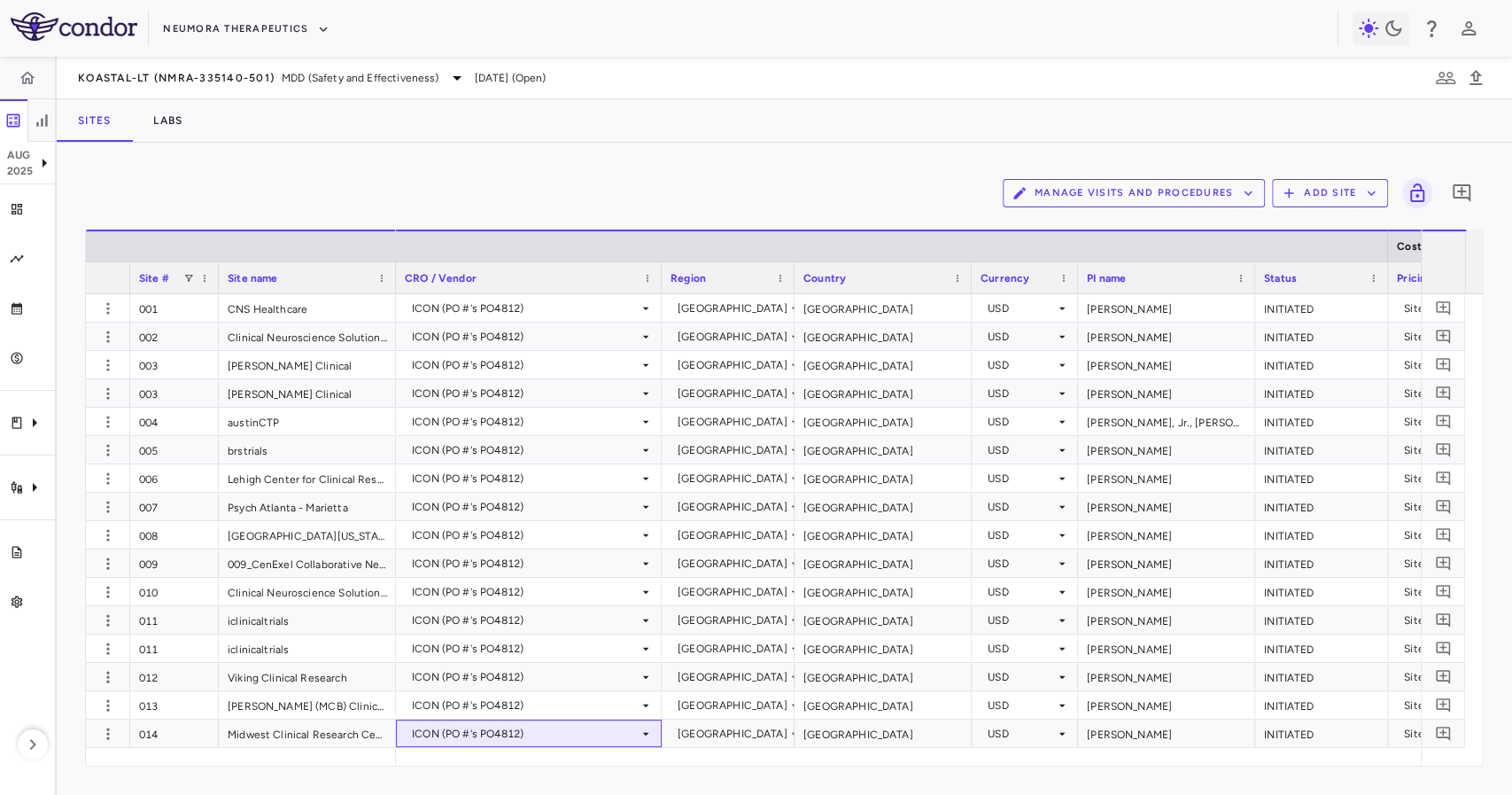
drag, startPoint x: 459, startPoint y: 748, endPoint x: 519, endPoint y: 758, distance: 60.8
click at [521, 757] on div "Site # Site name Cost overview Site dates" at bounding box center [784, 497] width 1397 height 536
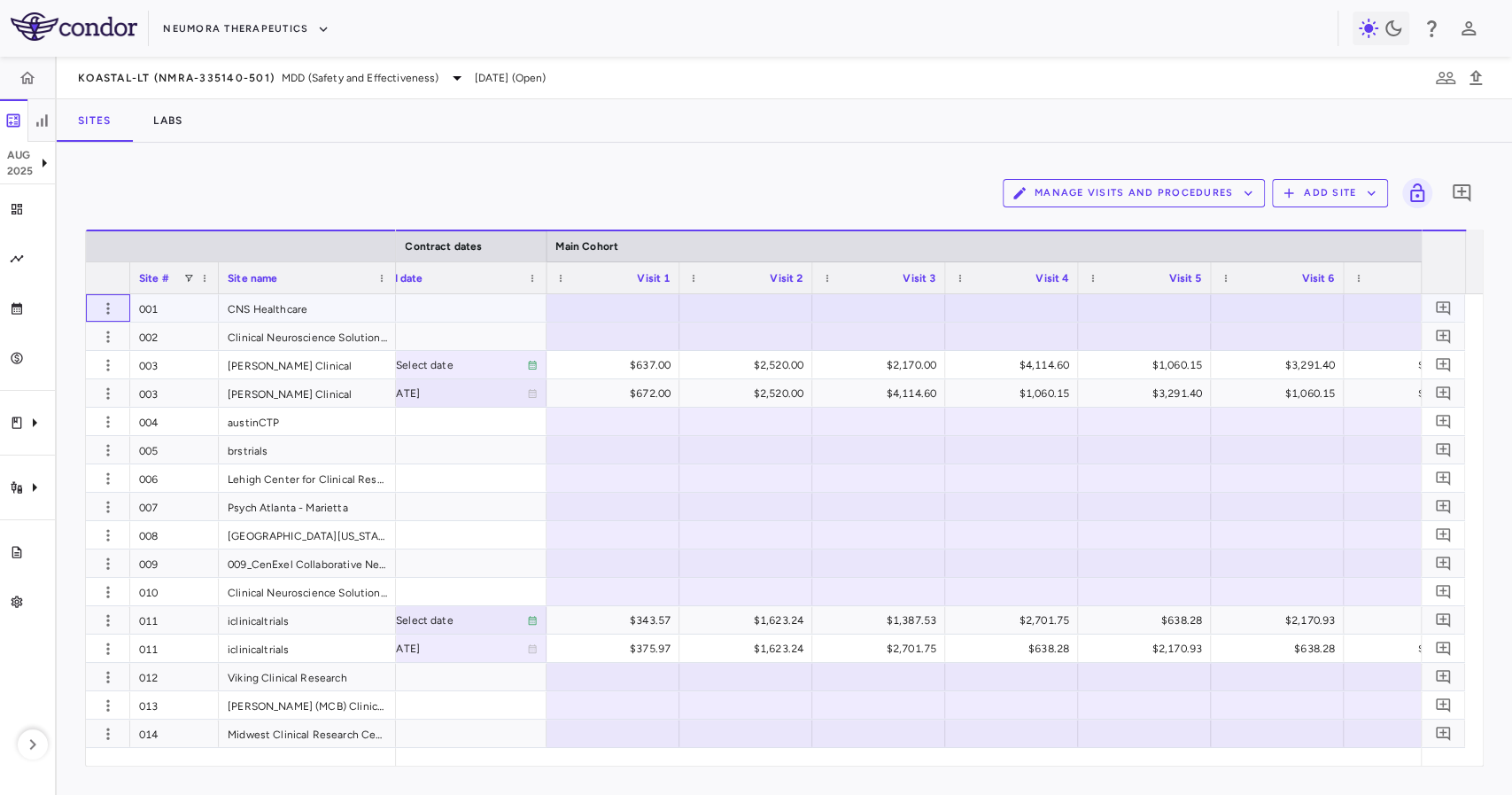
click at [103, 294] on div at bounding box center [107, 307] width 44 height 27
click at [108, 309] on icon "button" at bounding box center [107, 308] width 18 height 18
click at [262, 156] on div at bounding box center [756, 398] width 1512 height 795
click at [105, 316] on icon "button" at bounding box center [107, 308] width 18 height 18
click at [129, 352] on div "Add new site version" at bounding box center [82, 344] width 165 height 32
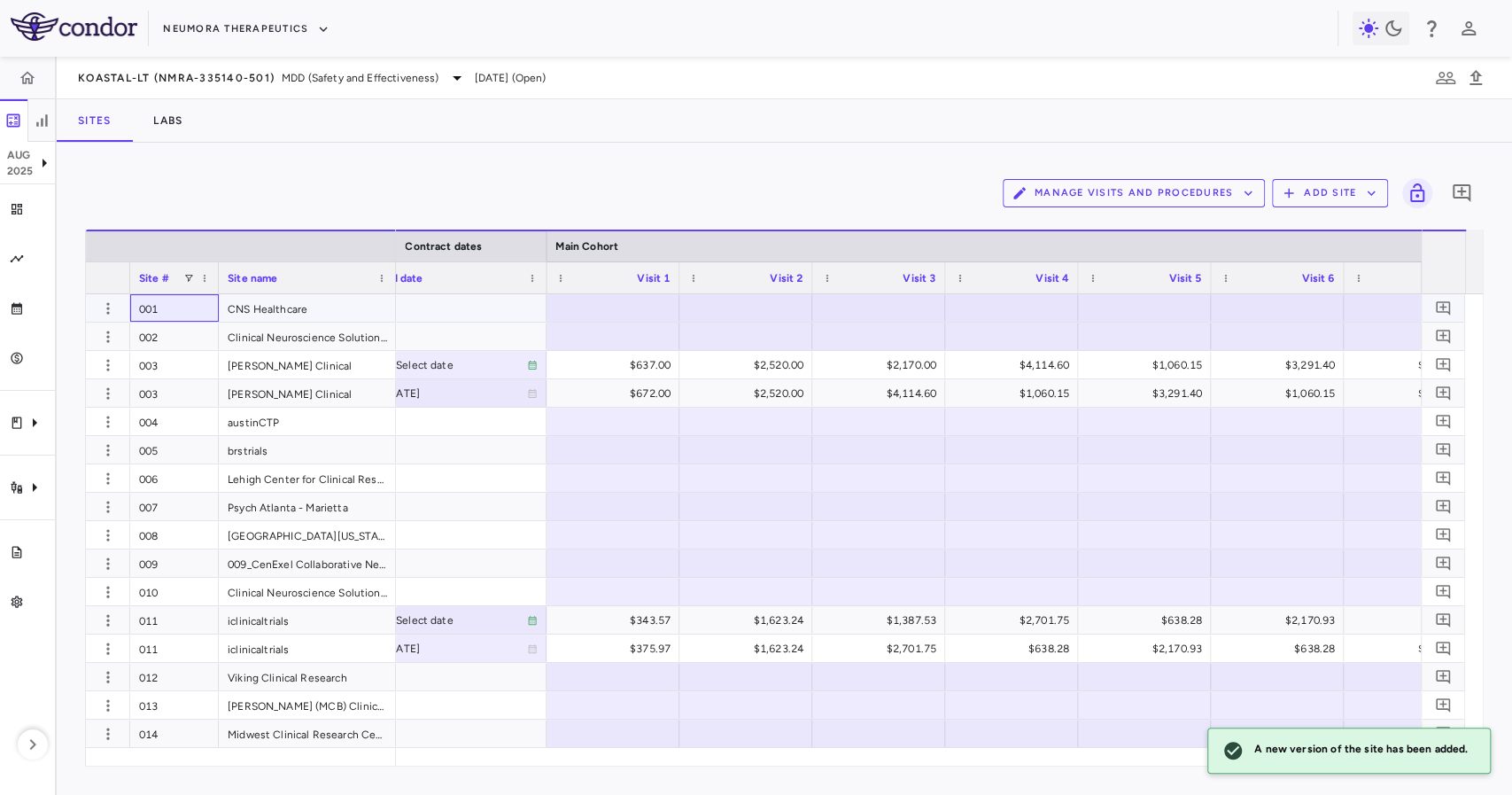
click at [172, 306] on div "001" at bounding box center [174, 307] width 88 height 27
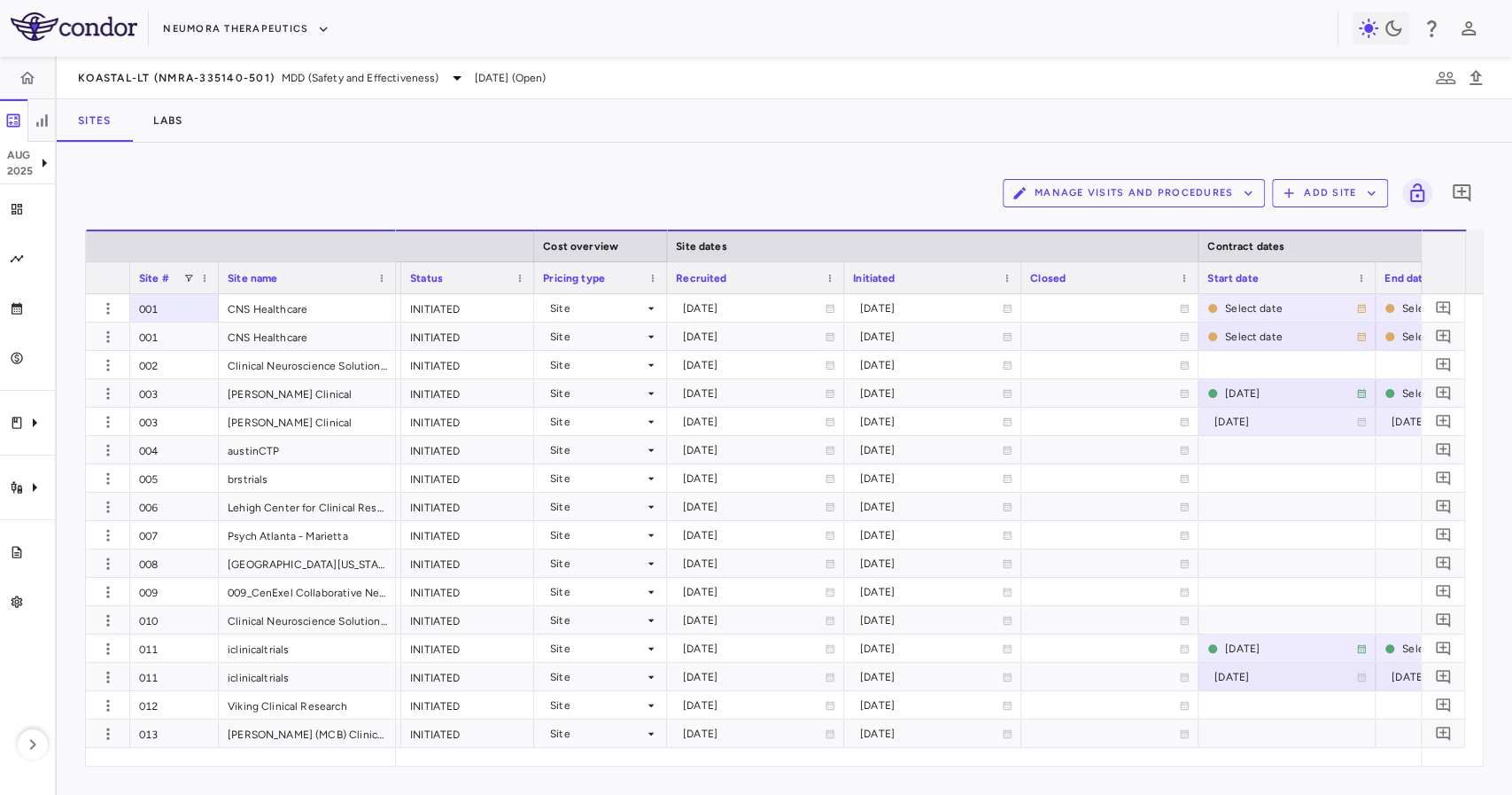
scroll to position [0, 840]
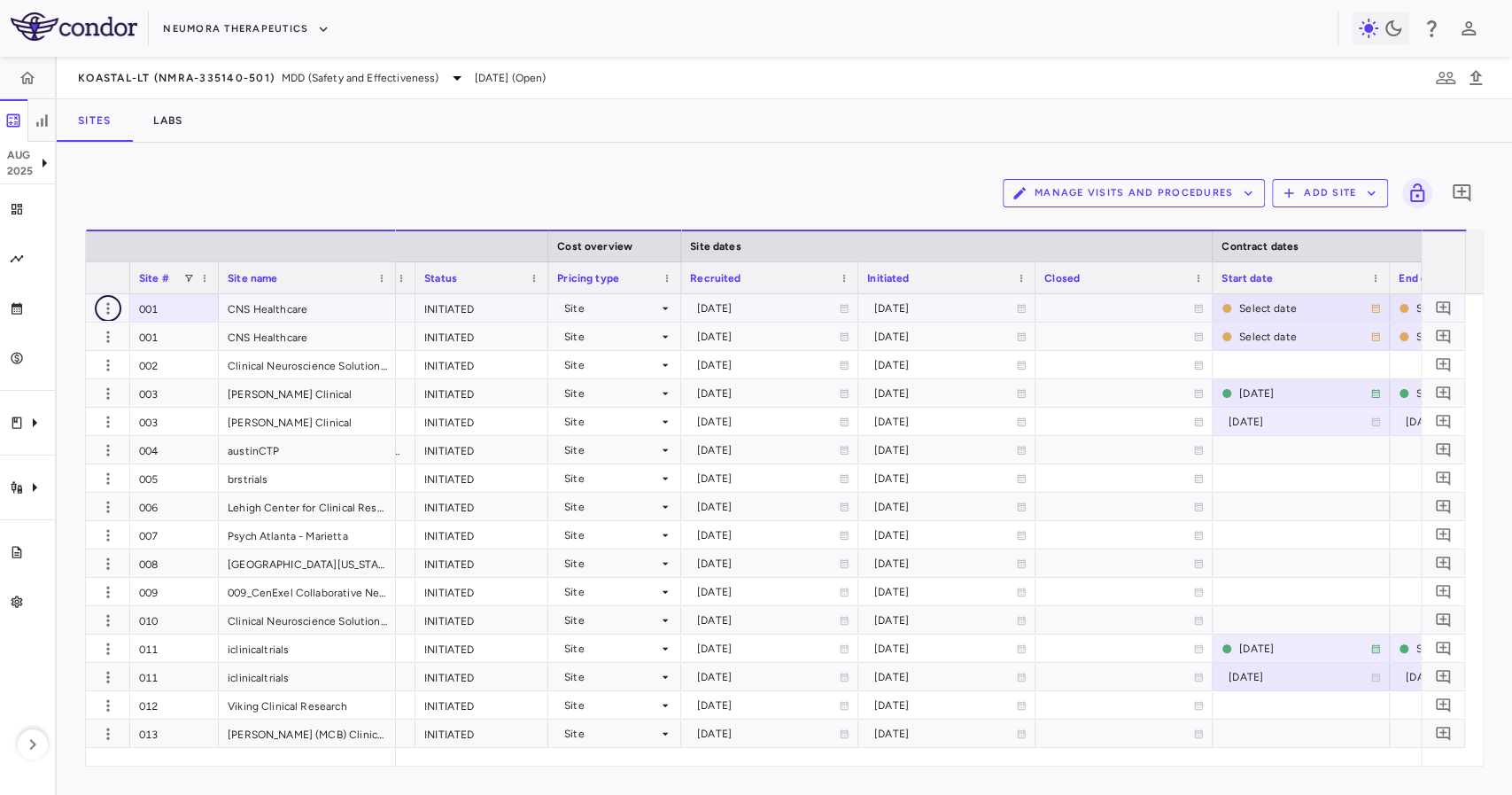
click at [109, 312] on icon "button" at bounding box center [107, 308] width 18 height 18
click at [122, 351] on div "Add new site version" at bounding box center [82, 344] width 165 height 32
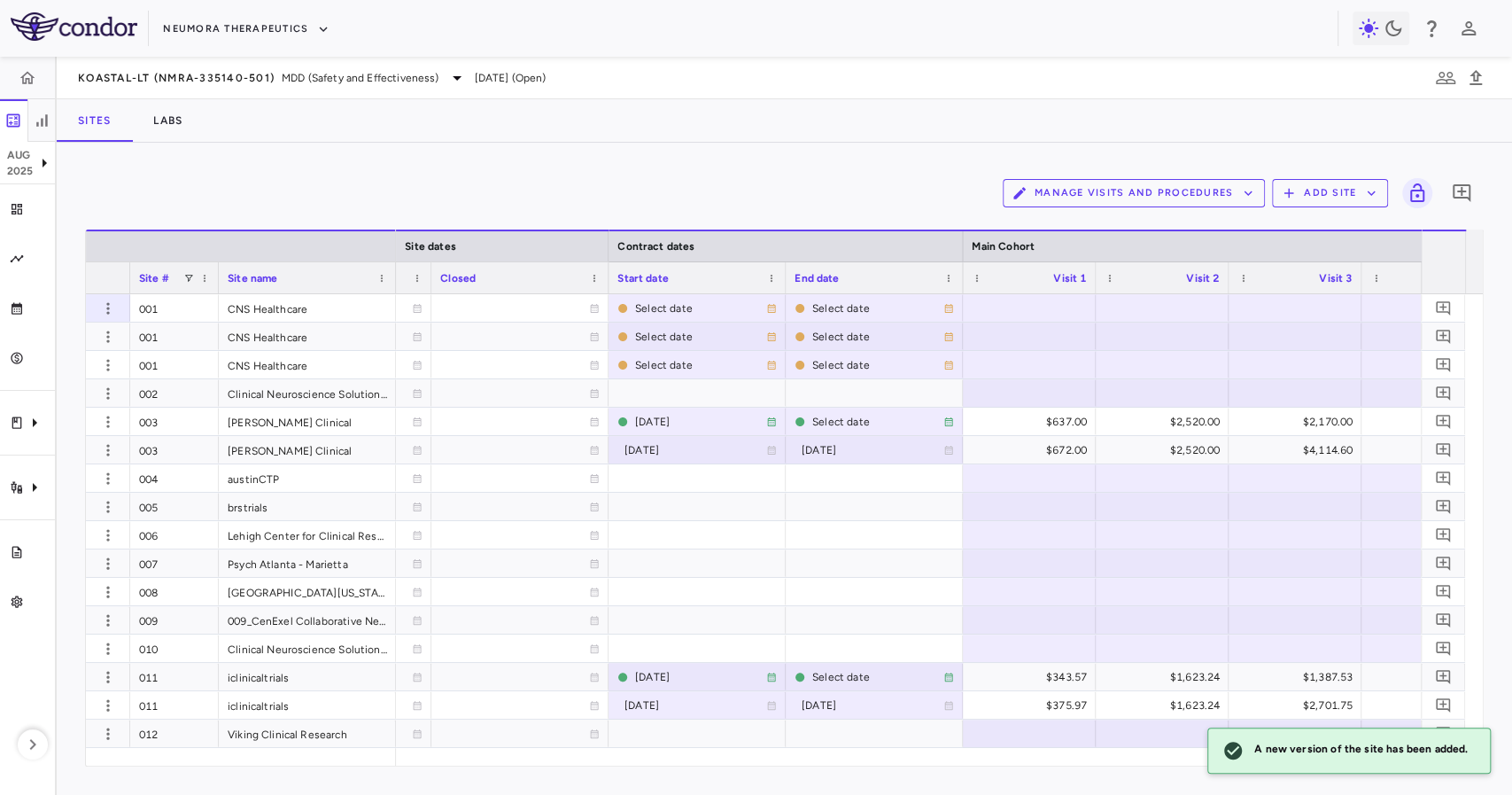
scroll to position [0, 1601]
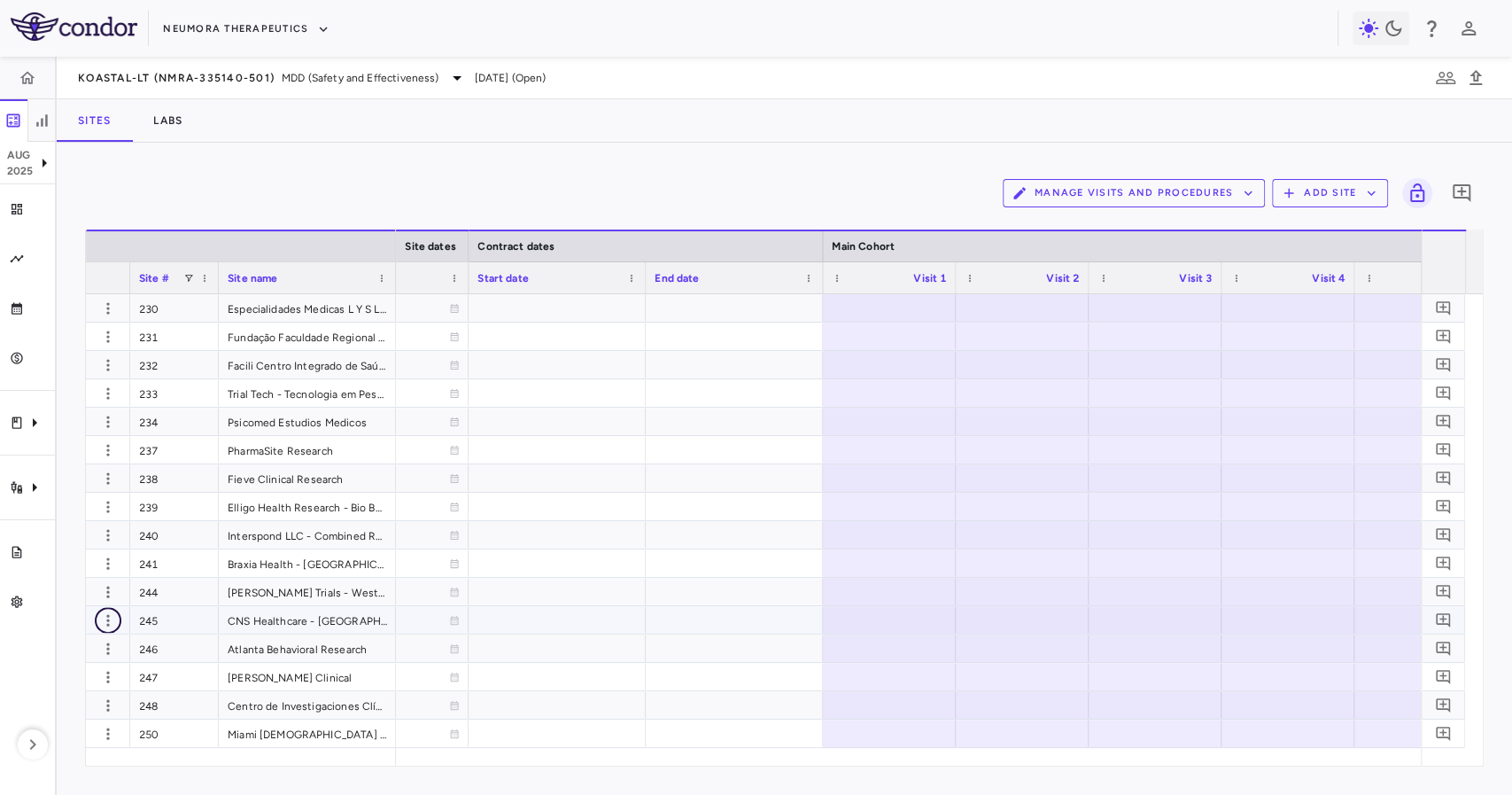
click at [110, 619] on icon "button" at bounding box center [107, 620] width 18 height 18
click at [118, 647] on div "Add new site version" at bounding box center [82, 656] width 165 height 32
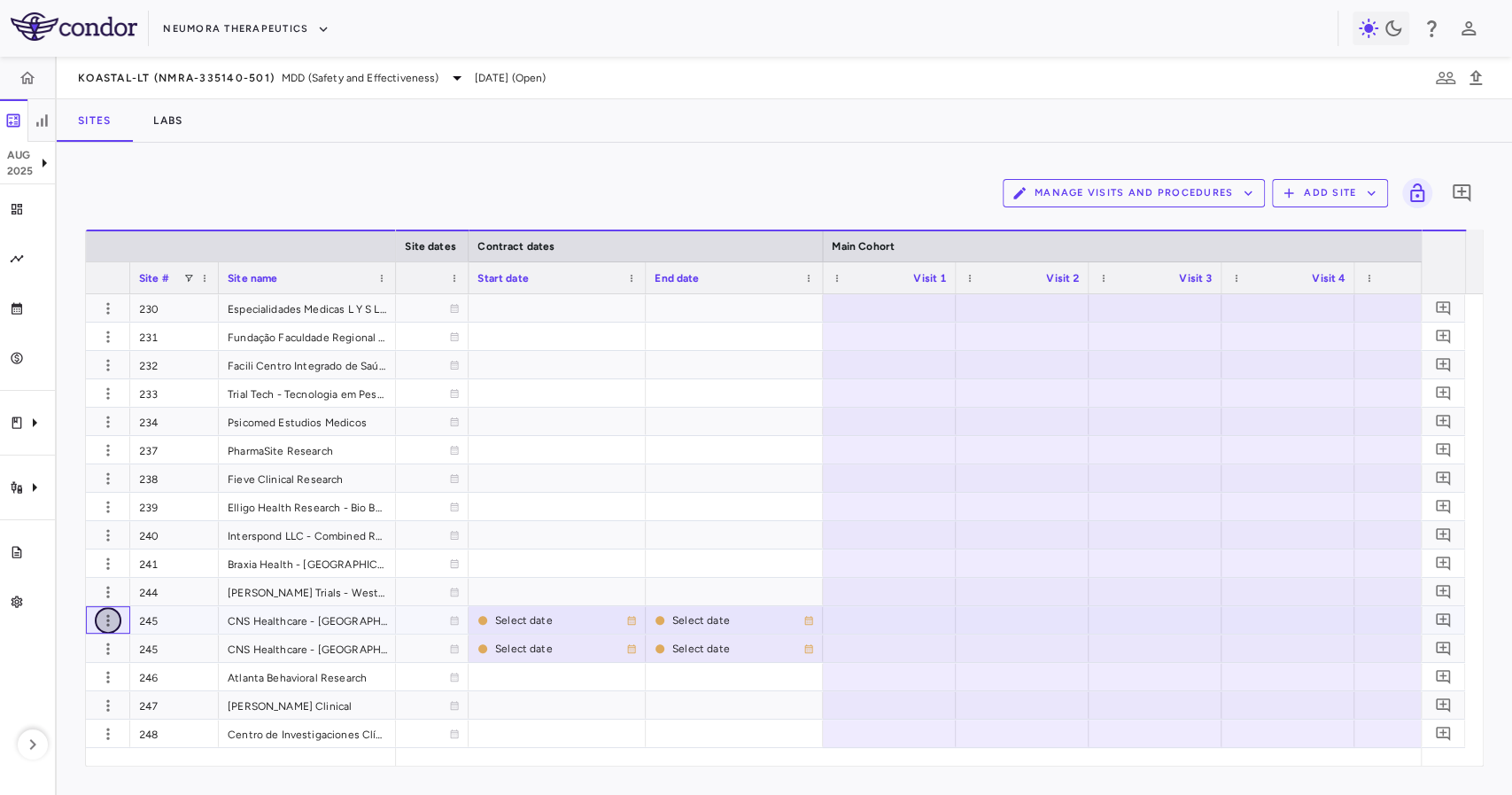
click at [117, 623] on button "button" at bounding box center [108, 621] width 26 height 26
click at [123, 653] on div "Add new site version" at bounding box center [82, 656] width 165 height 32
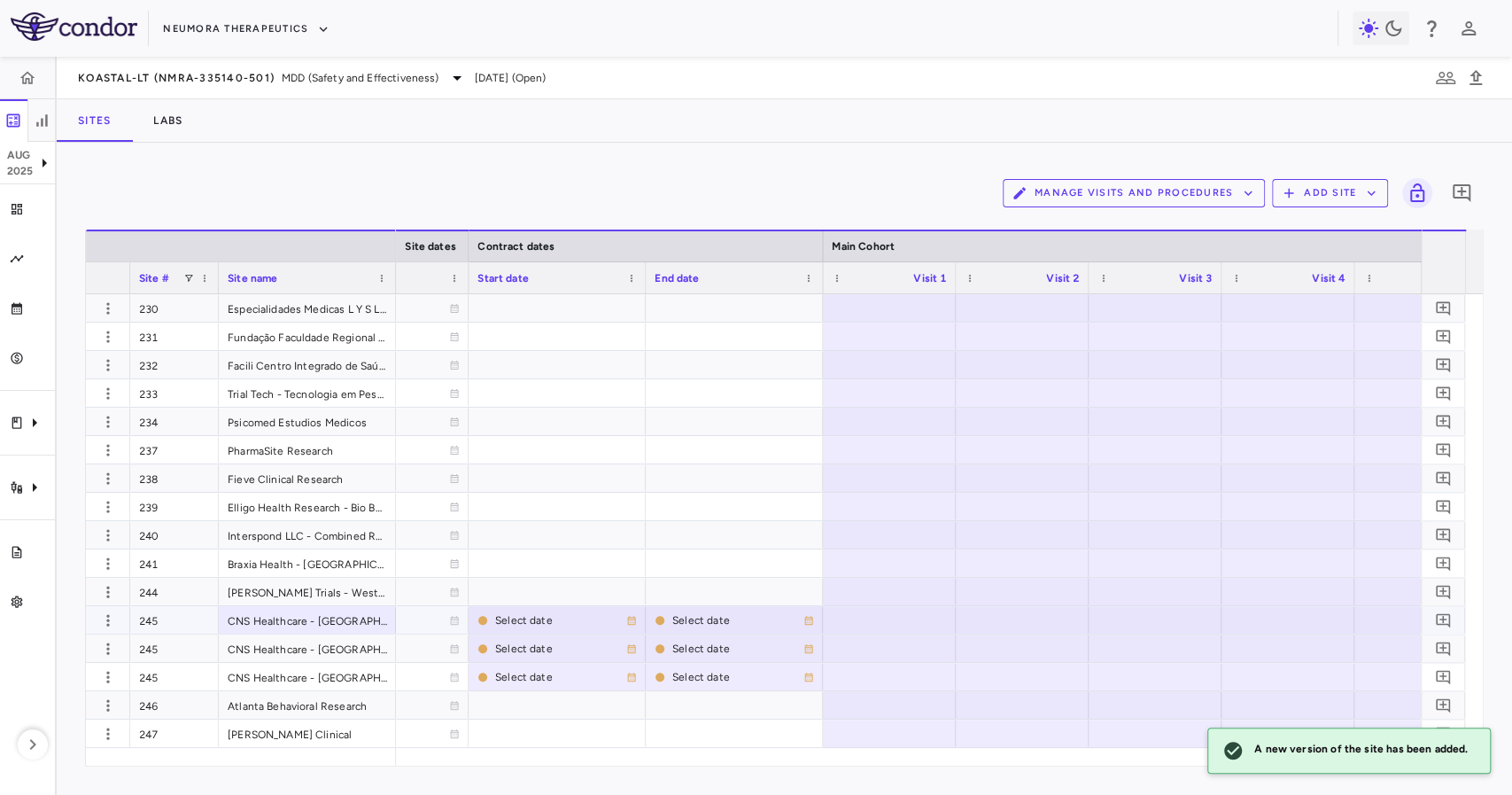
click at [283, 627] on div "CNS Healthcare - [GEOGRAPHIC_DATA]" at bounding box center [307, 620] width 177 height 27
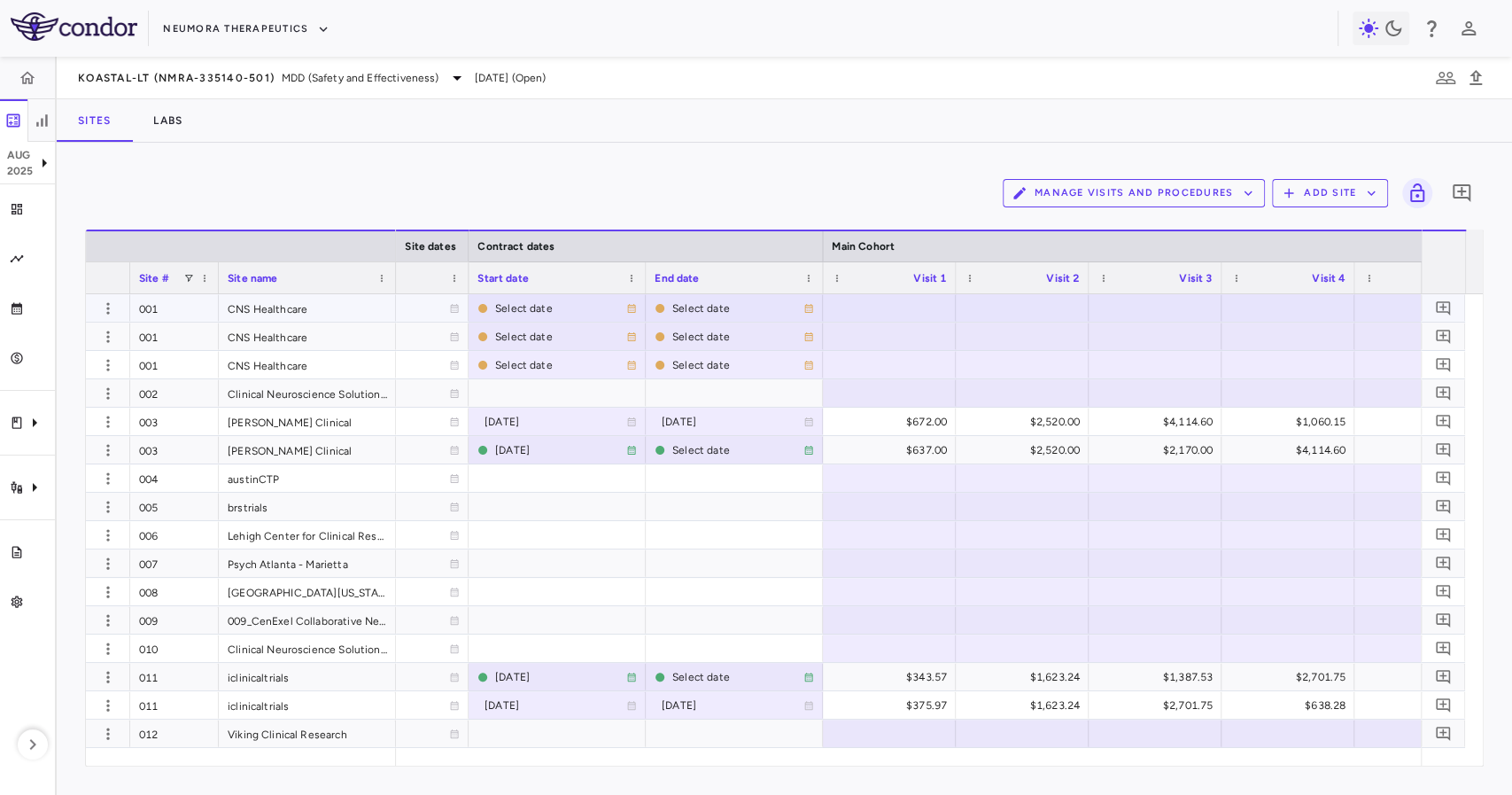
click at [852, 309] on div at bounding box center [890, 307] width 115 height 25
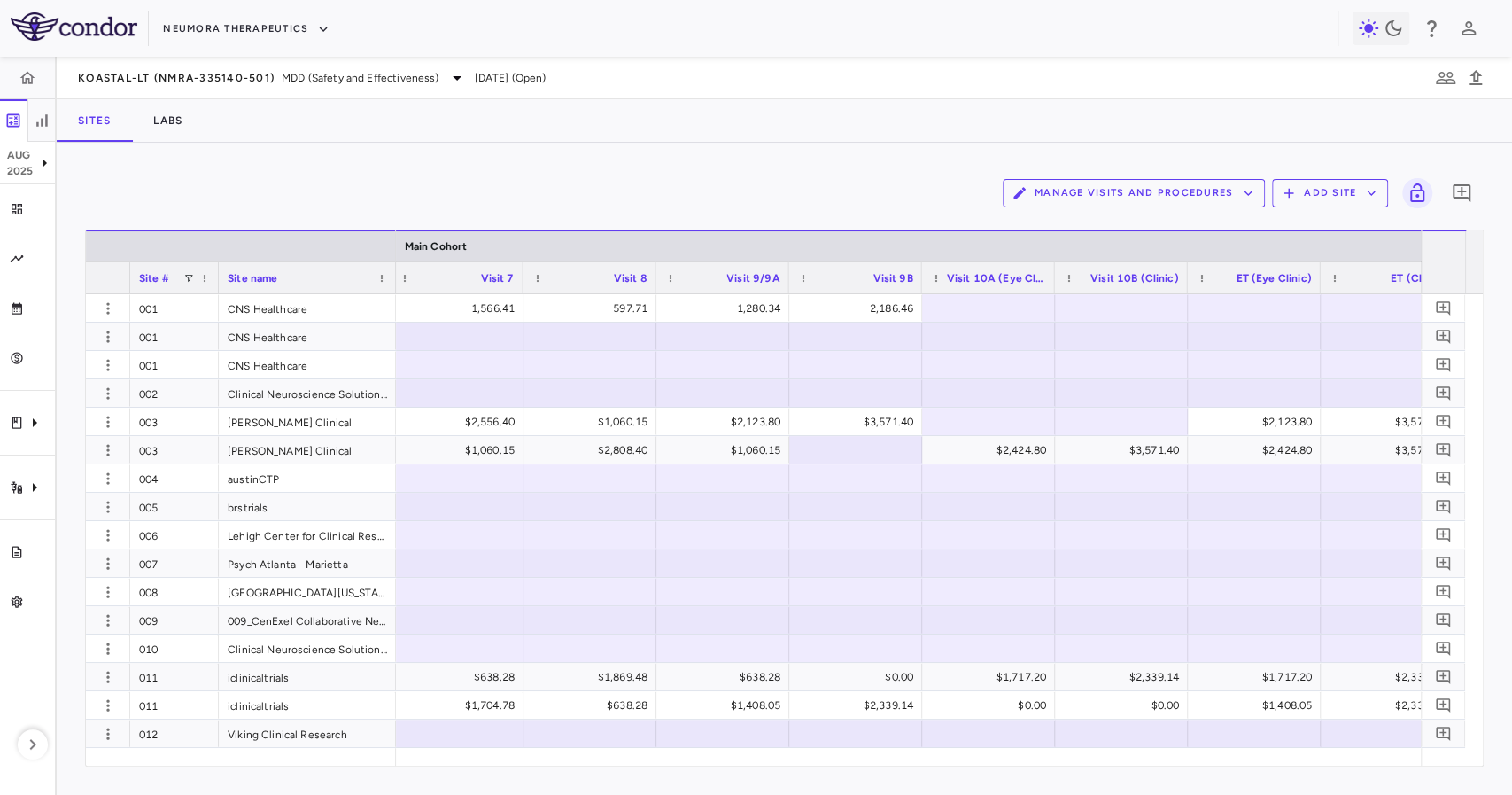
scroll to position [0, 2876]
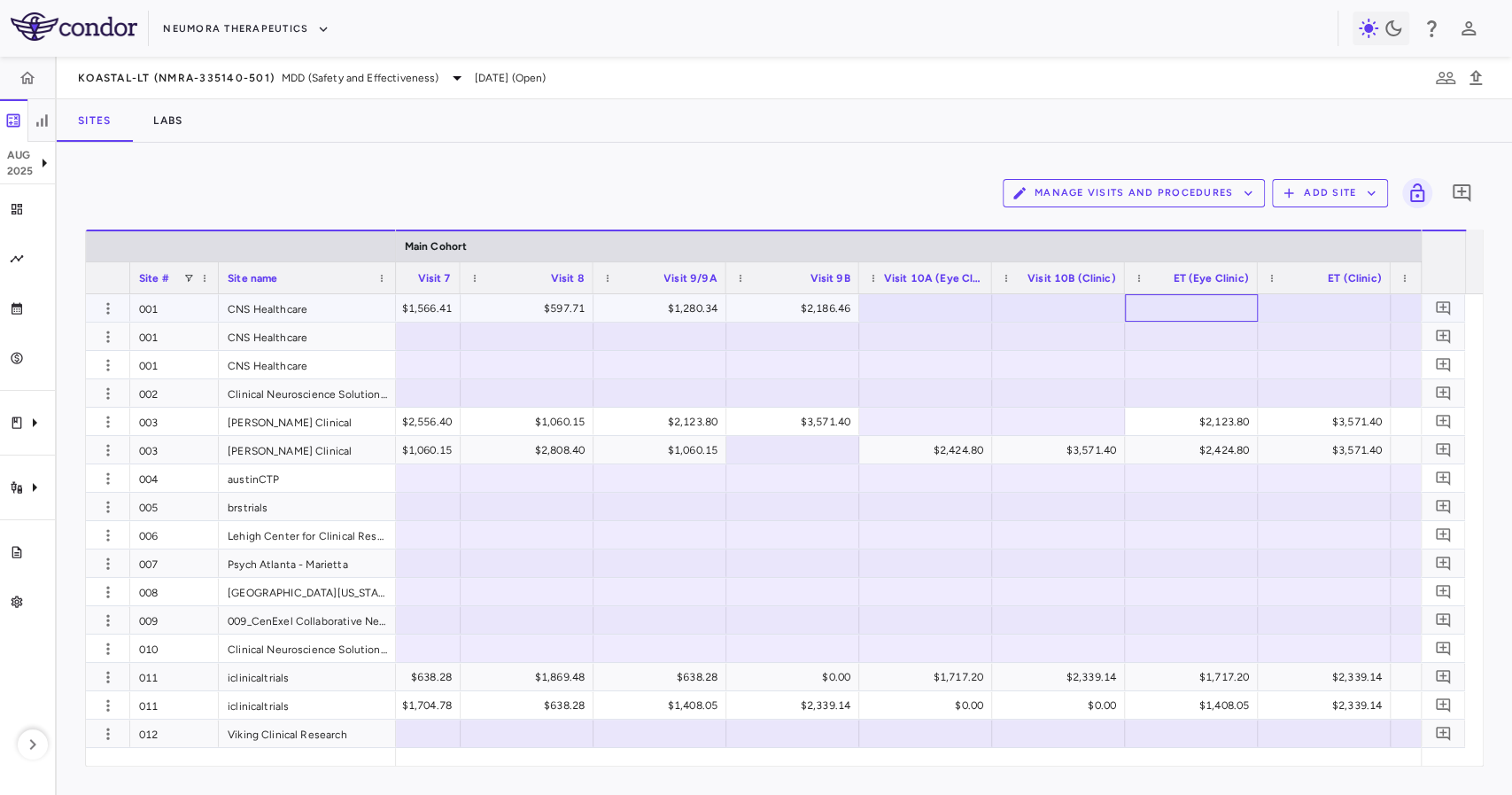
click at [1194, 297] on div at bounding box center [1191, 307] width 115 height 25
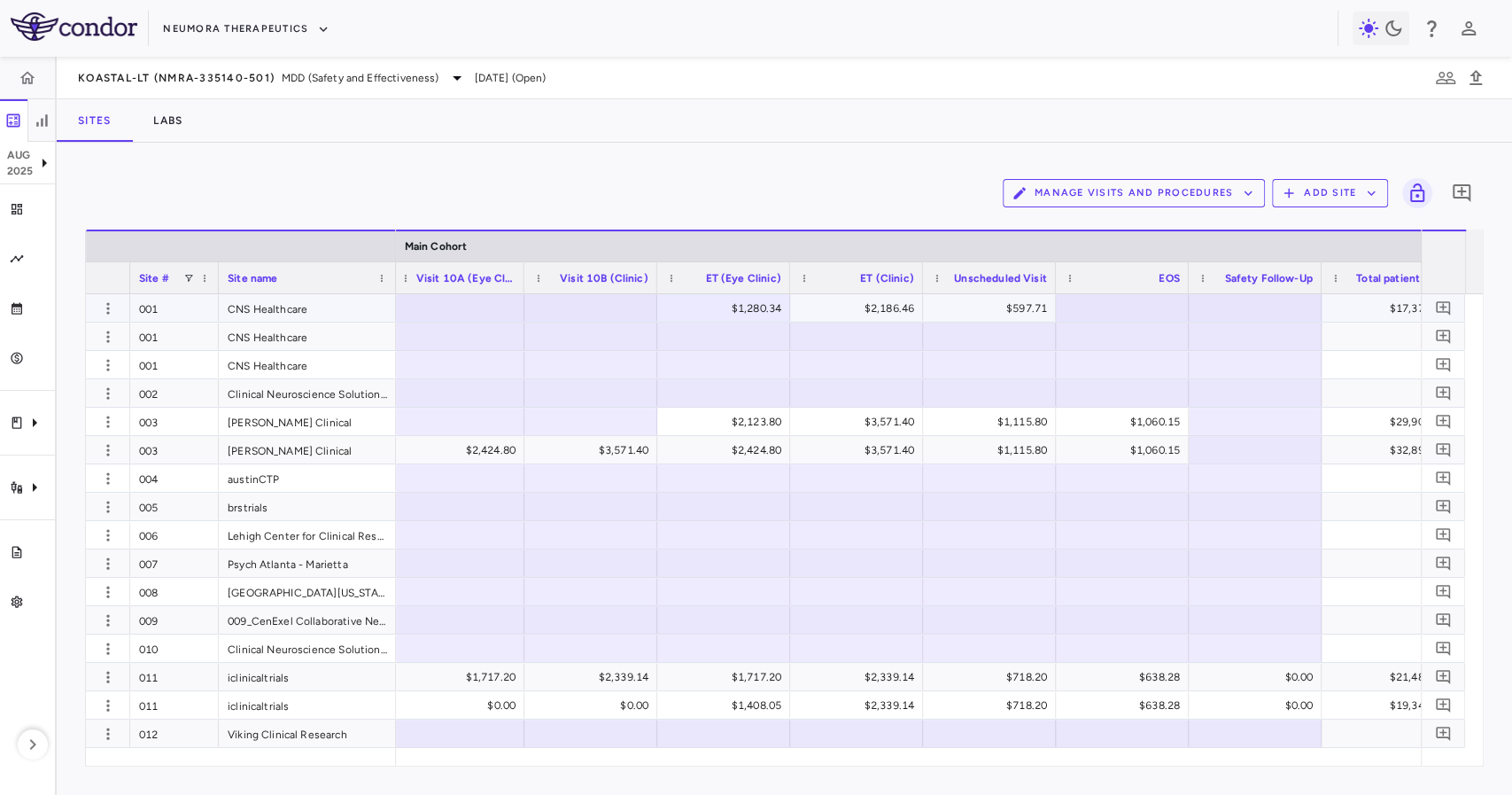
click at [1021, 312] on div "$597.71" at bounding box center [992, 308] width 108 height 28
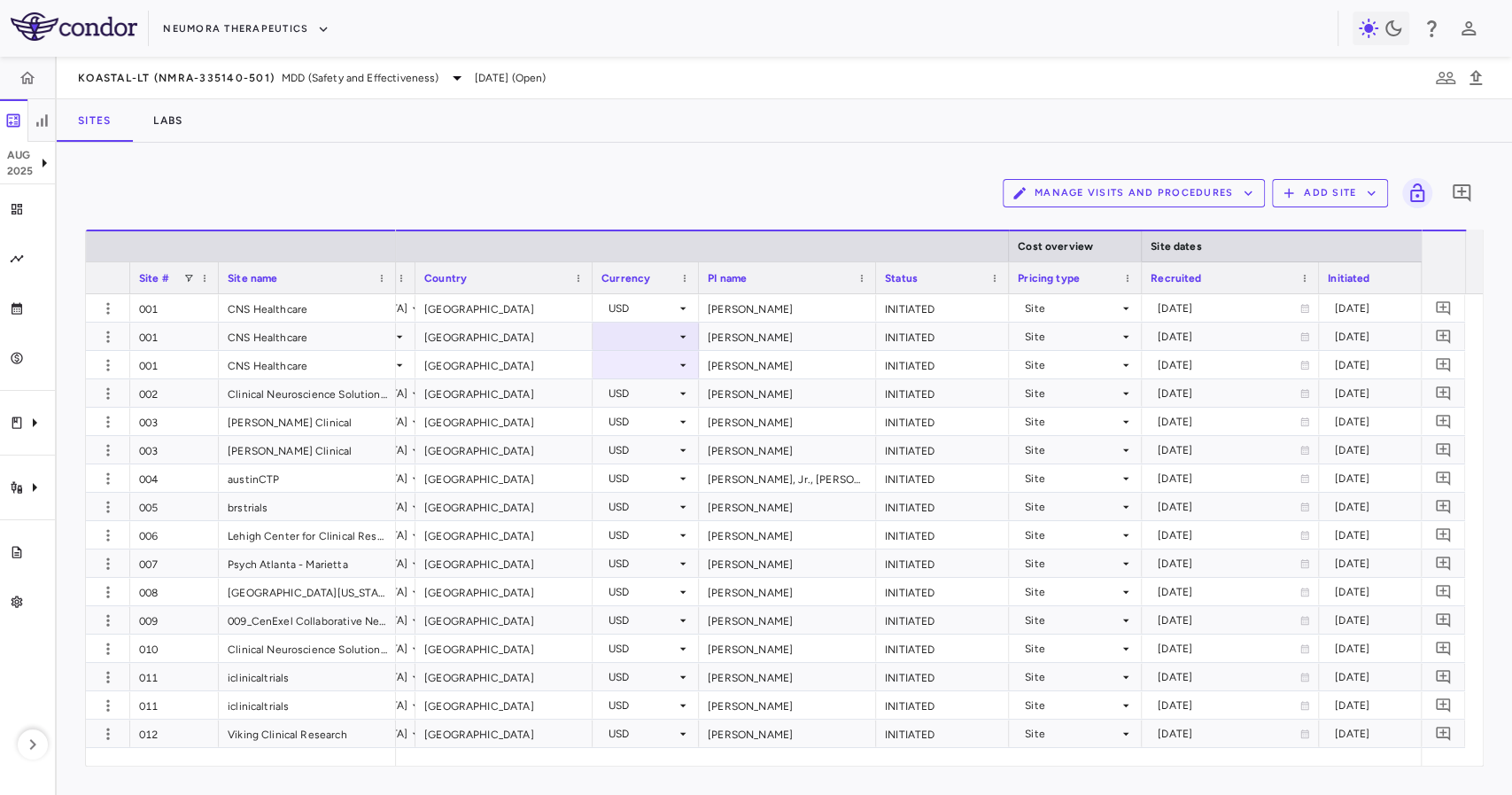
scroll to position [0, 659]
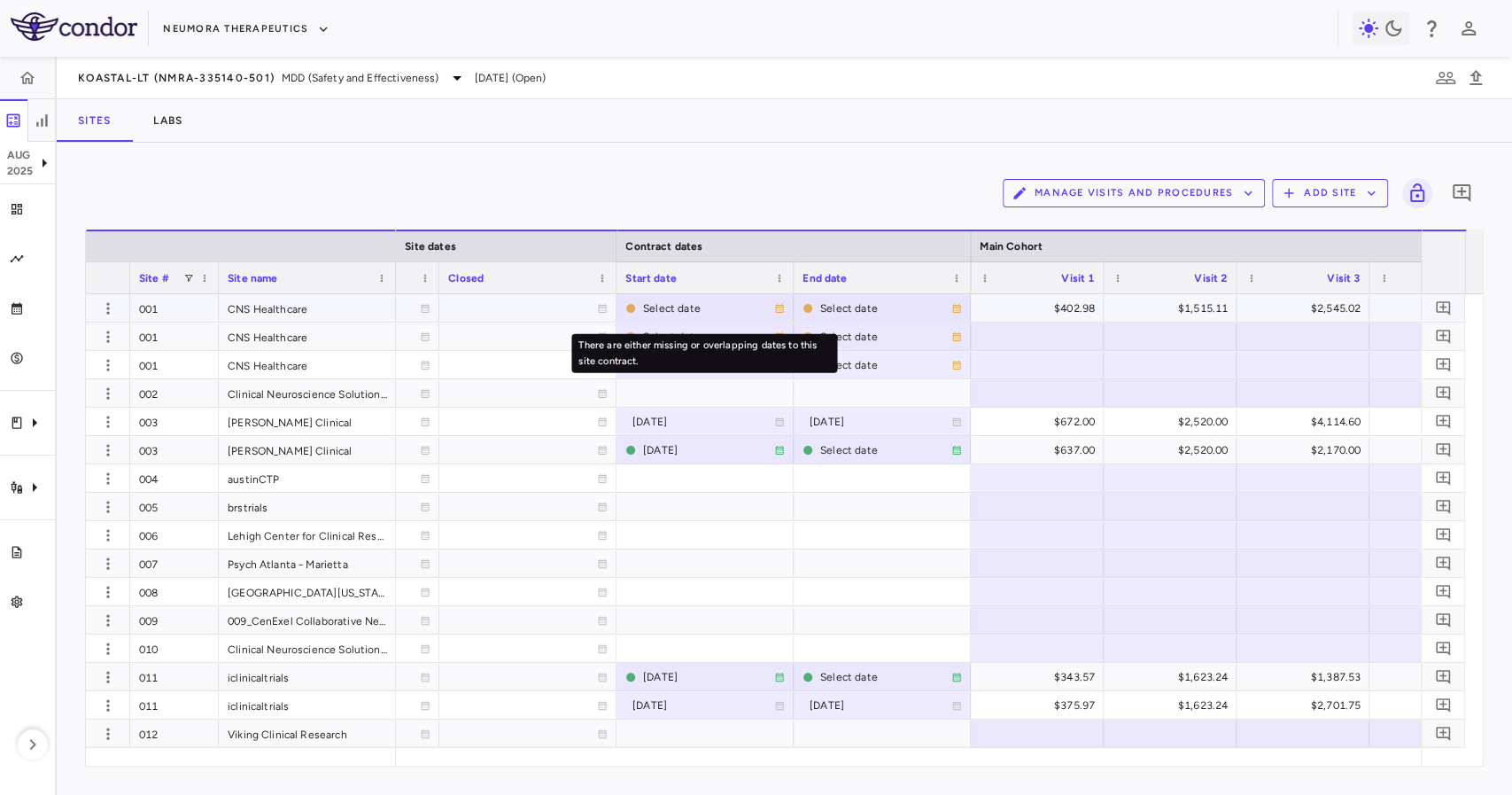
click at [687, 294] on div "Select date" at bounding box center [708, 308] width 131 height 28
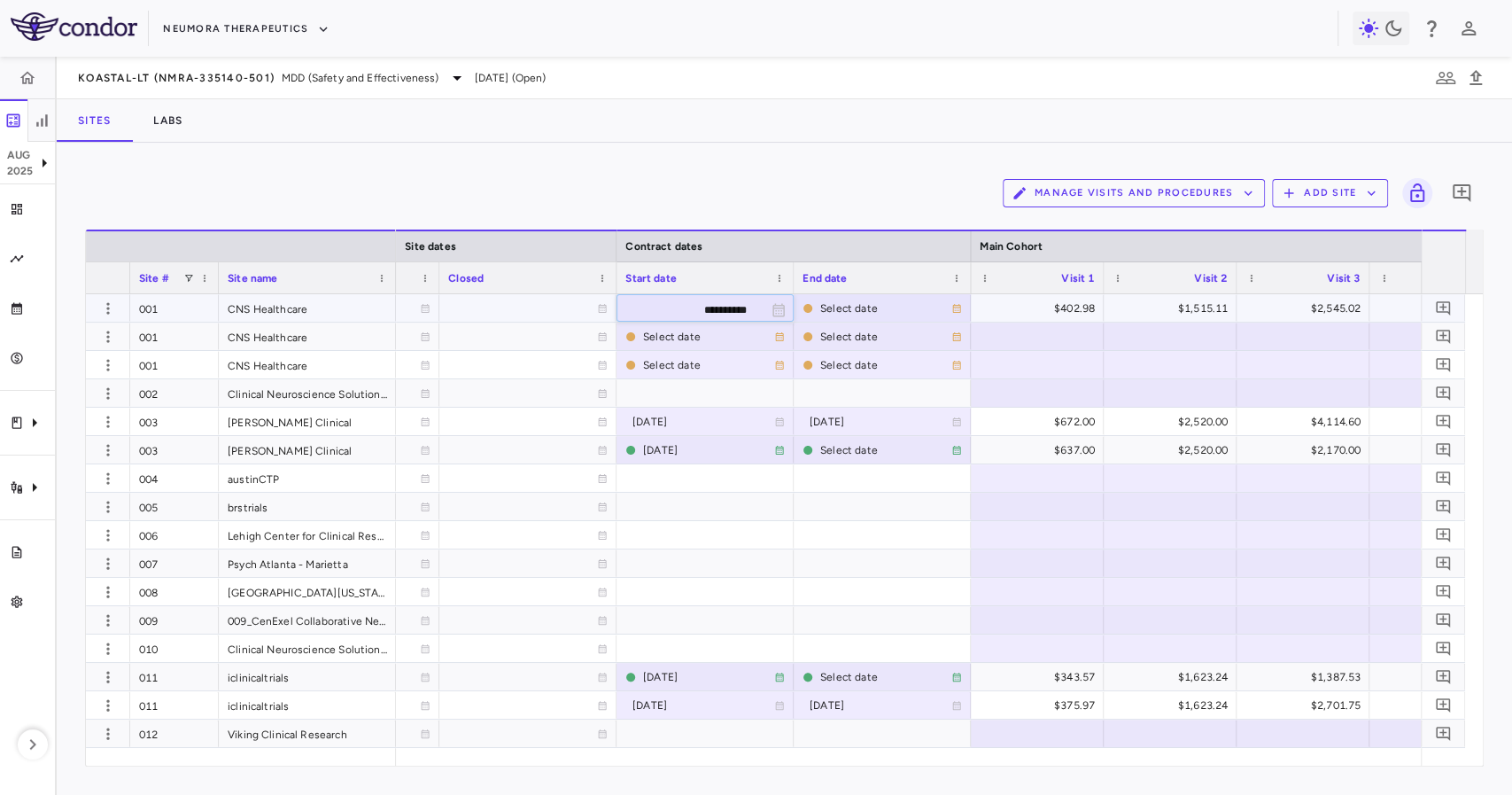
click at [698, 301] on input "**********" at bounding box center [689, 309] width 143 height 29
type input "**********"
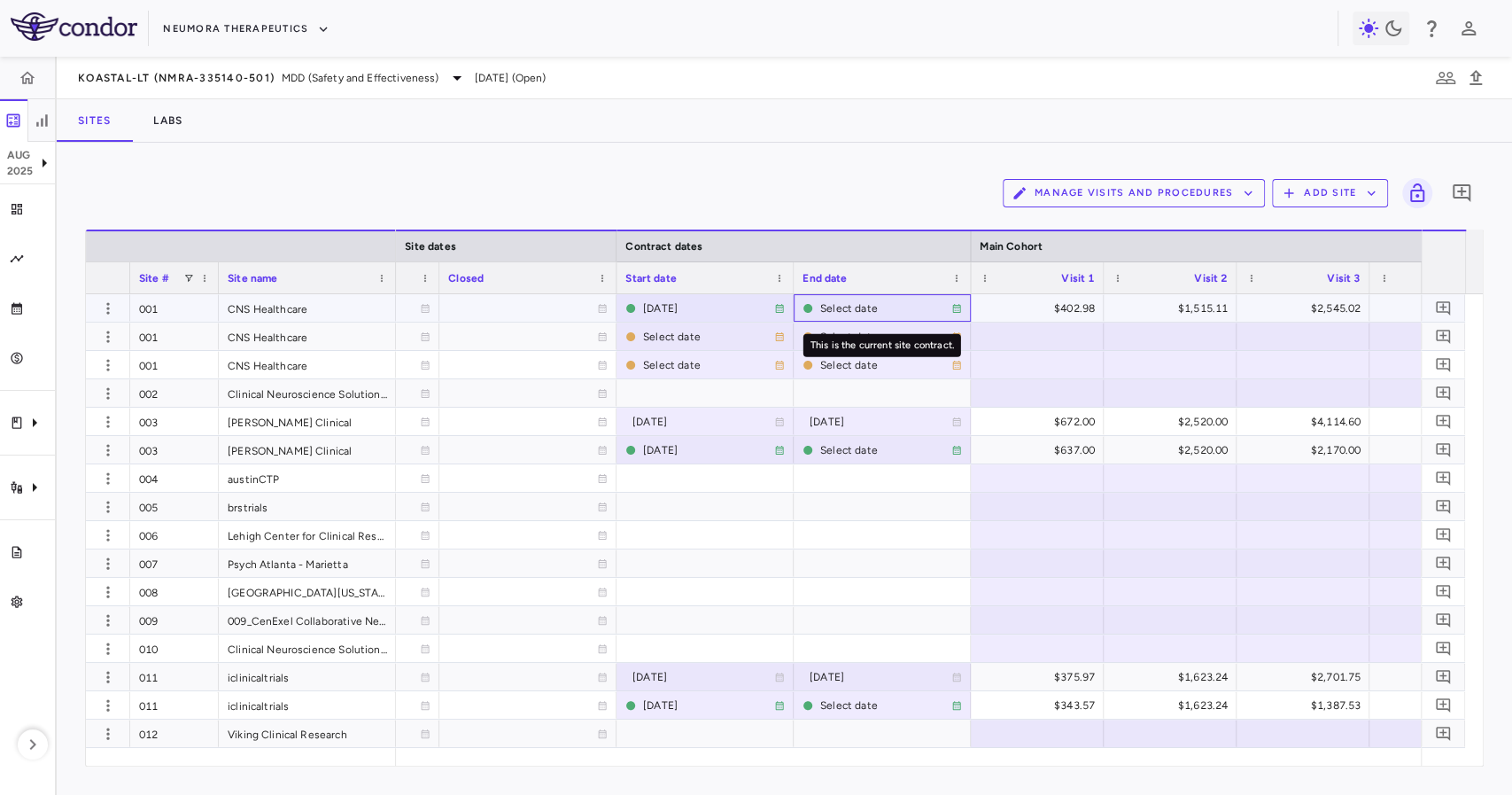
click at [840, 313] on div "Select date" at bounding box center [885, 308] width 131 height 28
drag, startPoint x: 870, startPoint y: 311, endPoint x: 875, endPoint y: 300, distance: 12.1
click at [872, 311] on input "**********" at bounding box center [866, 309] width 143 height 29
type input "**********"
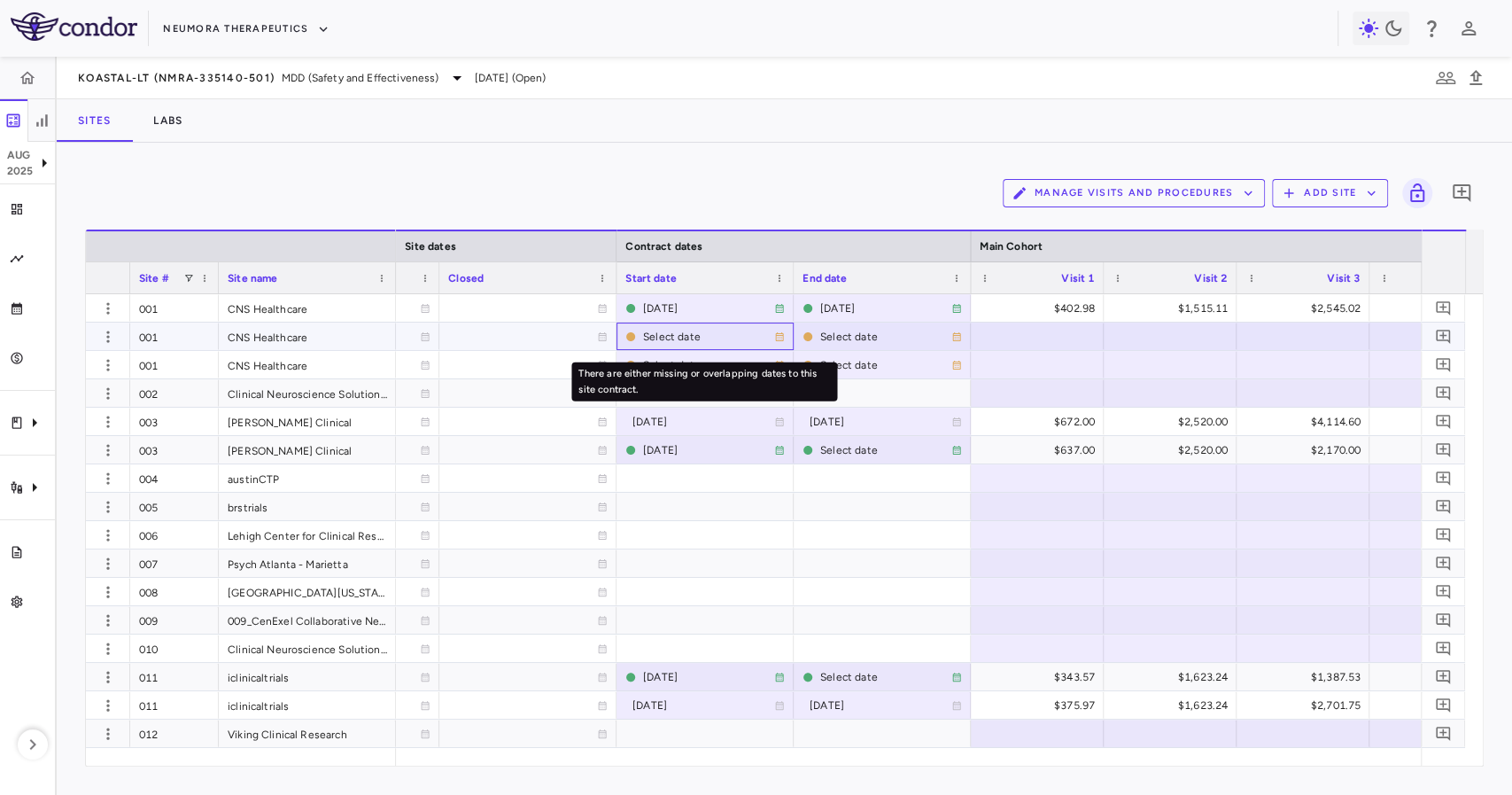
click at [665, 336] on div "Select date" at bounding box center [708, 337] width 131 height 28
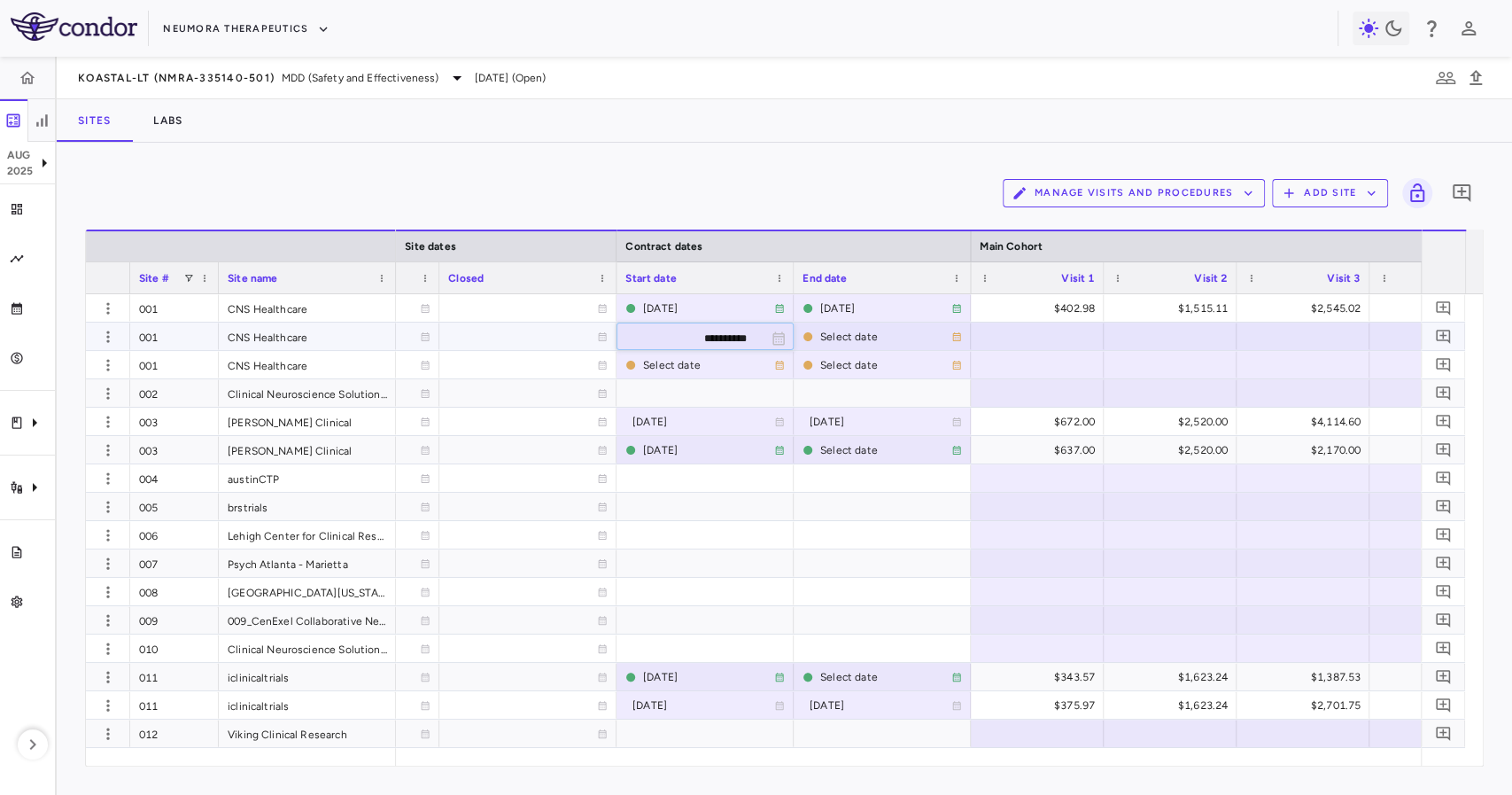
click at [677, 338] on input "**********" at bounding box center [689, 337] width 143 height 29
type input "**********"
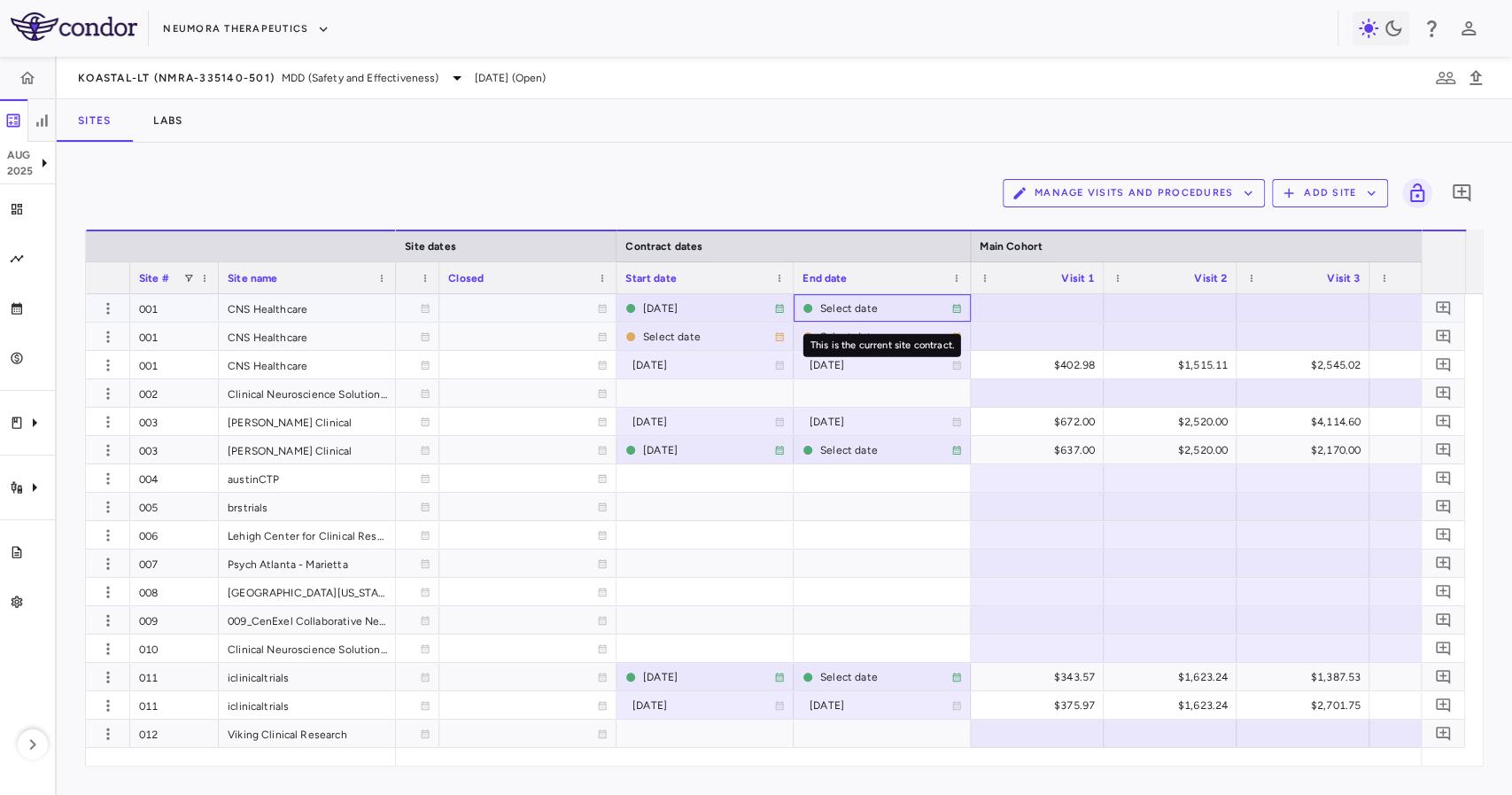
click at [847, 301] on div "Select date" at bounding box center [885, 308] width 131 height 28
click at [875, 308] on input "**********" at bounding box center [866, 309] width 143 height 29
type input "**********"
click at [663, 328] on div at bounding box center [704, 335] width 159 height 25
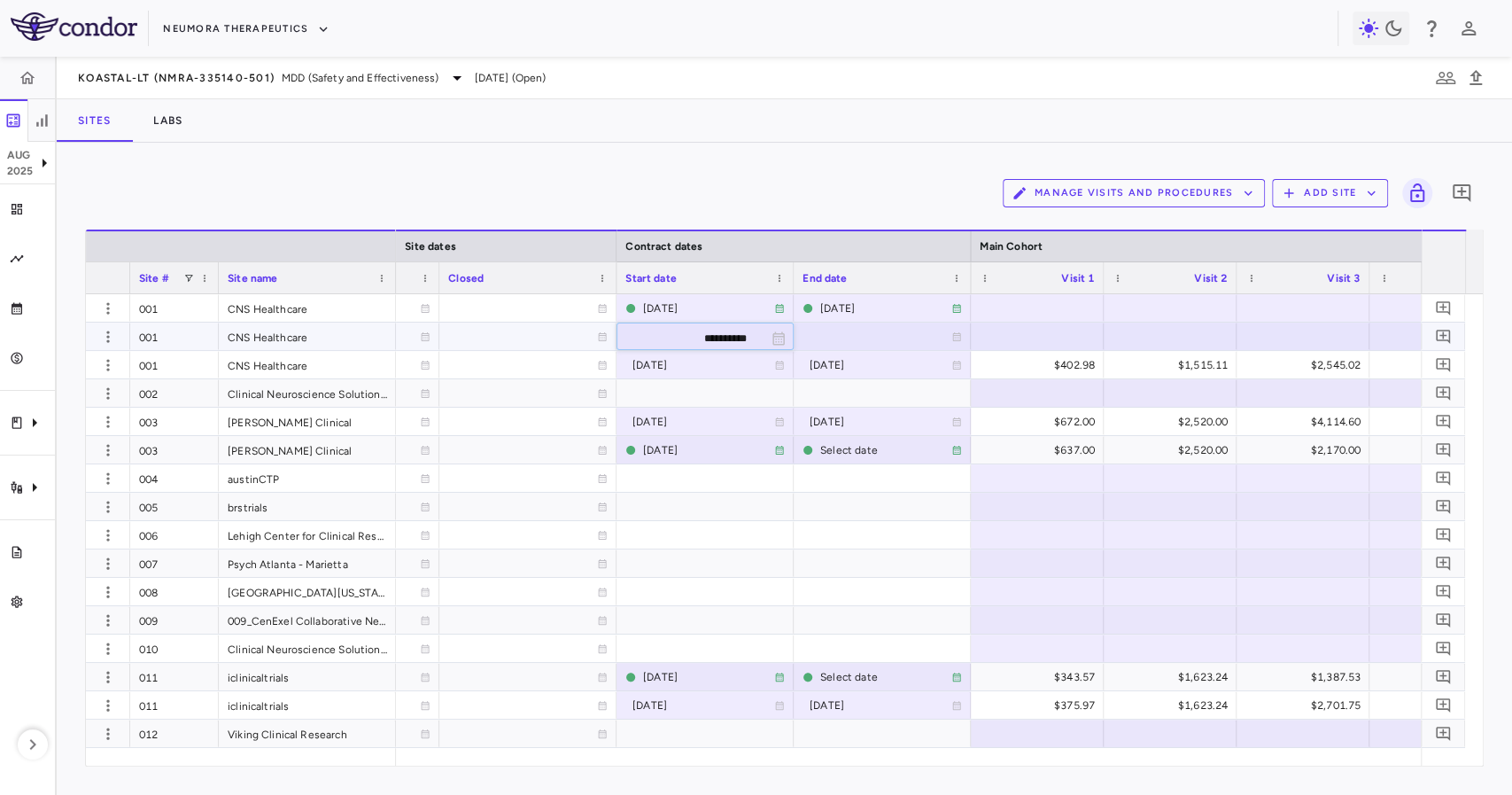
click at [668, 332] on input "**********" at bounding box center [689, 337] width 143 height 29
type input "**********"
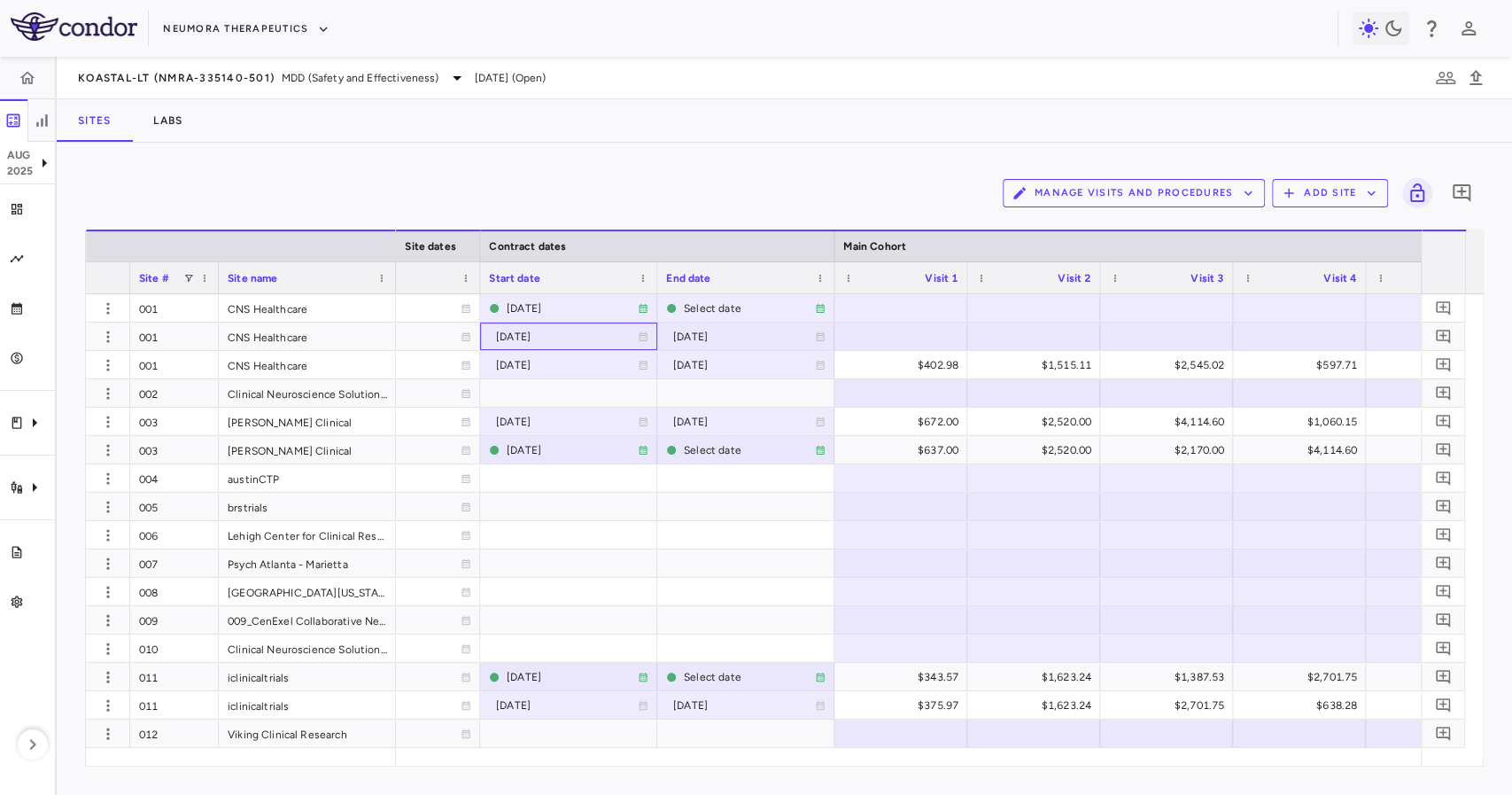
scroll to position [0, 1591]
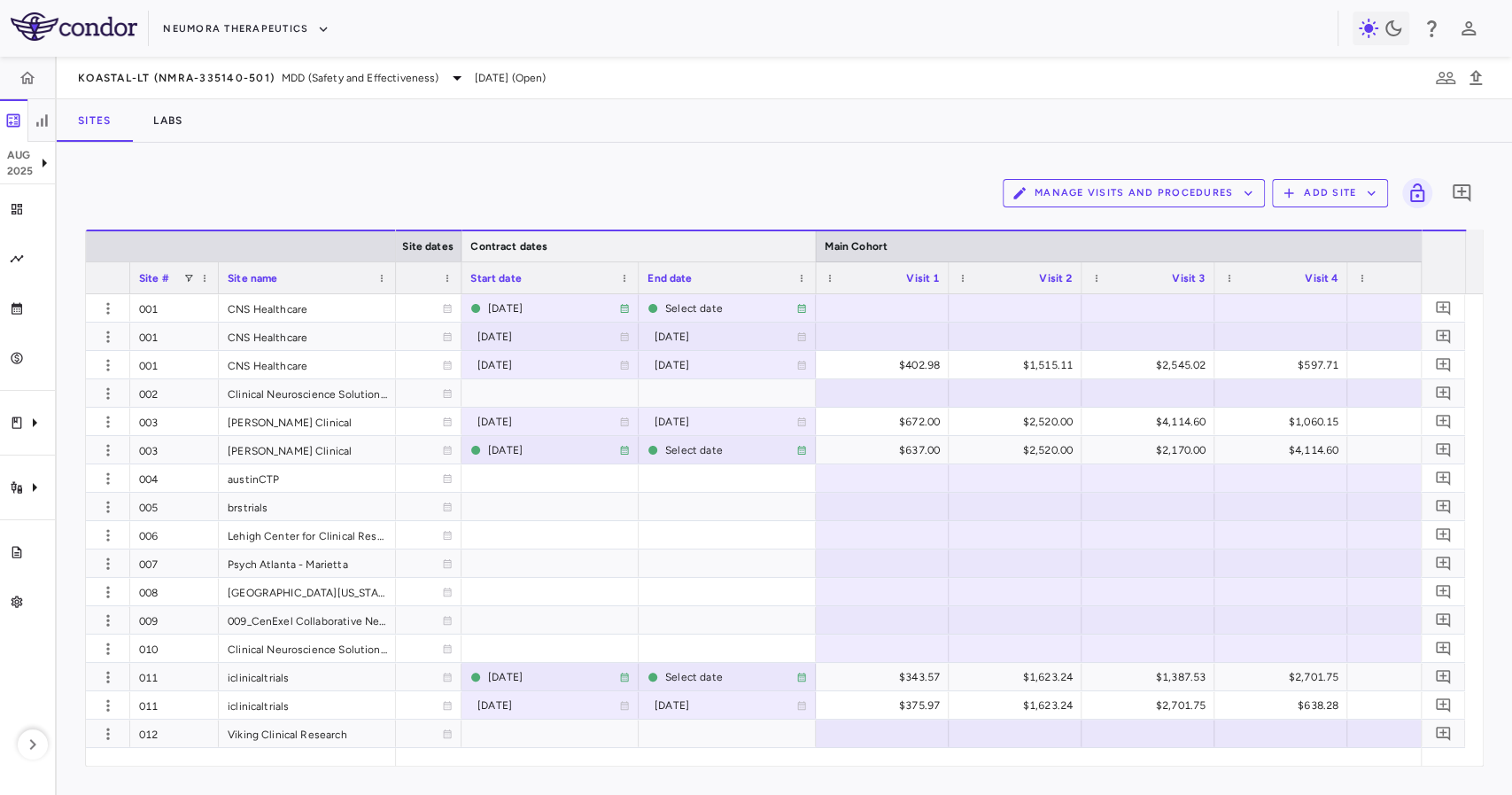
click at [806, 247] on div "Contract dates" at bounding box center [638, 246] width 354 height 32
click at [812, 250] on div at bounding box center [815, 247] width 8 height 30
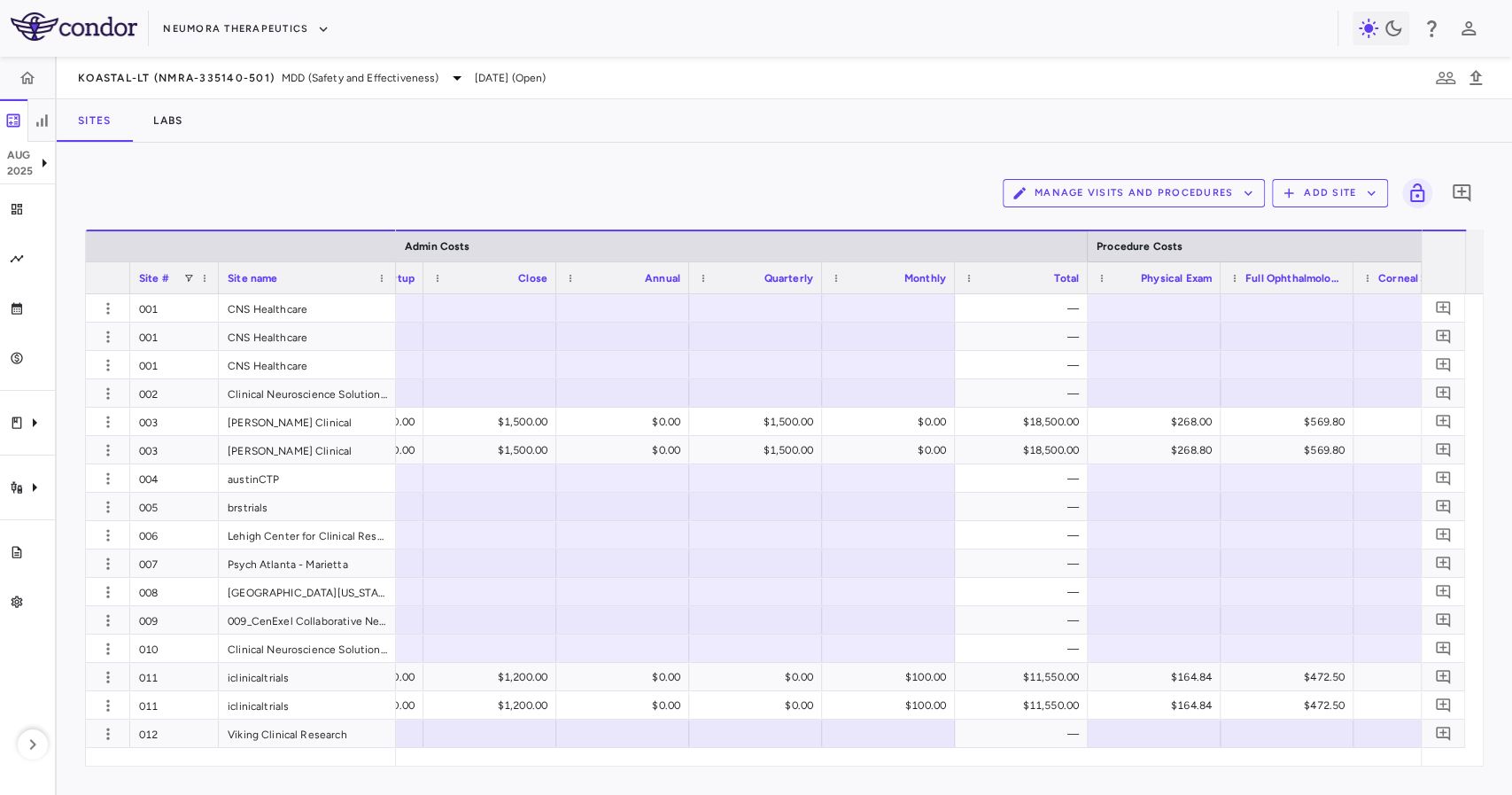
scroll to position [0, 4207]
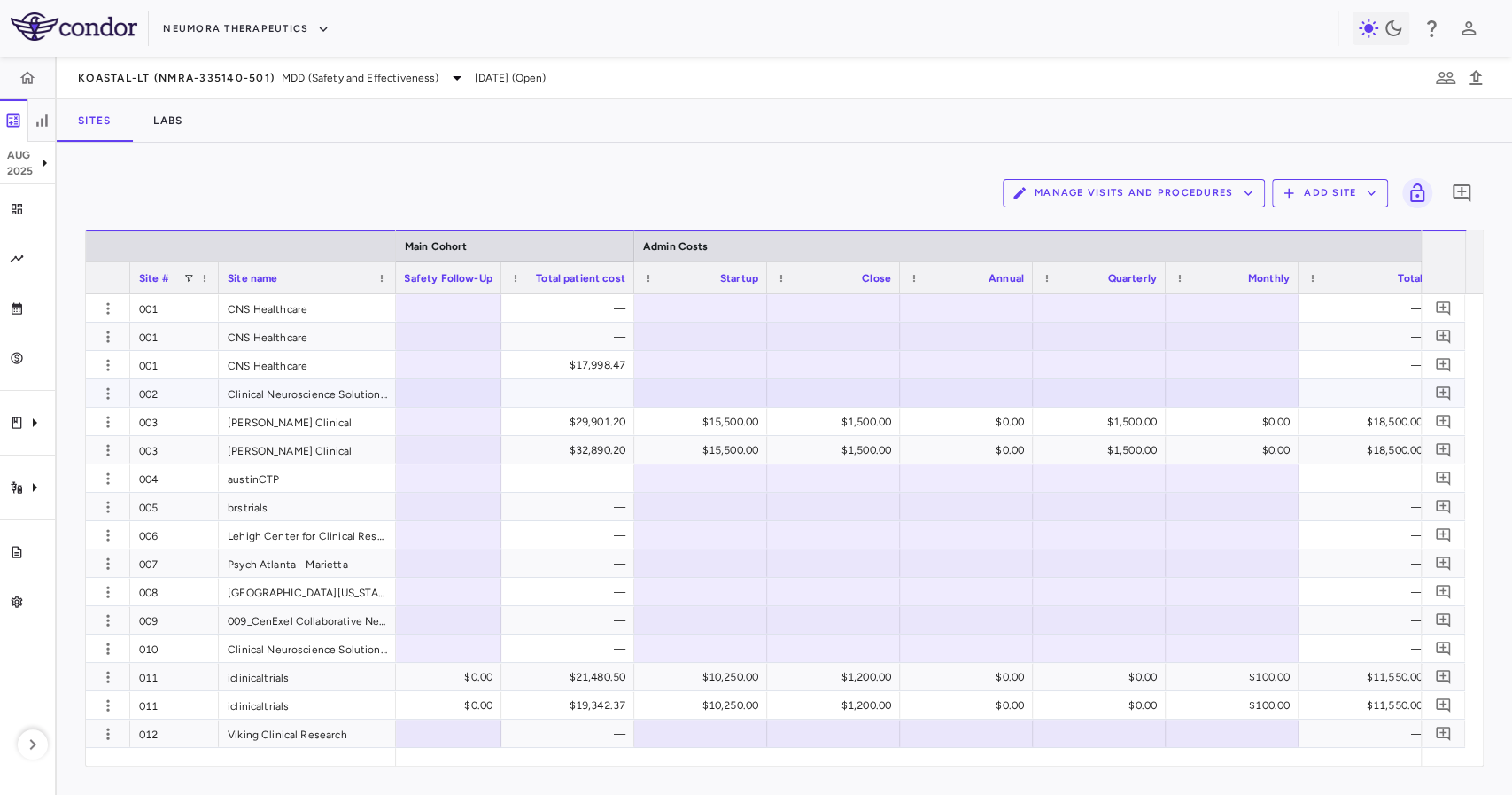
click at [565, 382] on div "—" at bounding box center [571, 394] width 108 height 28
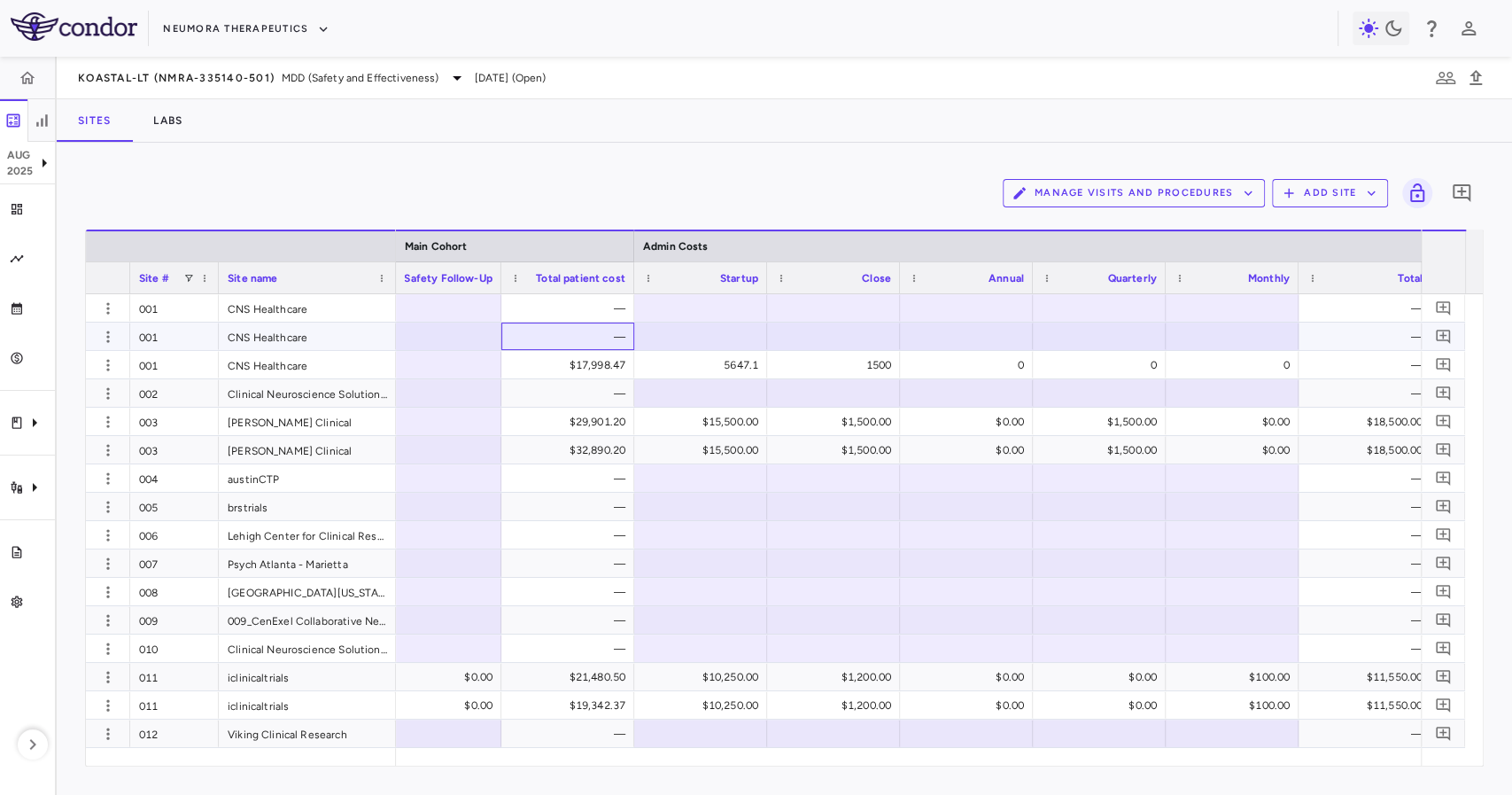
click at [576, 349] on div "—" at bounding box center [571, 337] width 108 height 28
click at [595, 361] on div "$17,998.47" at bounding box center [571, 365] width 108 height 28
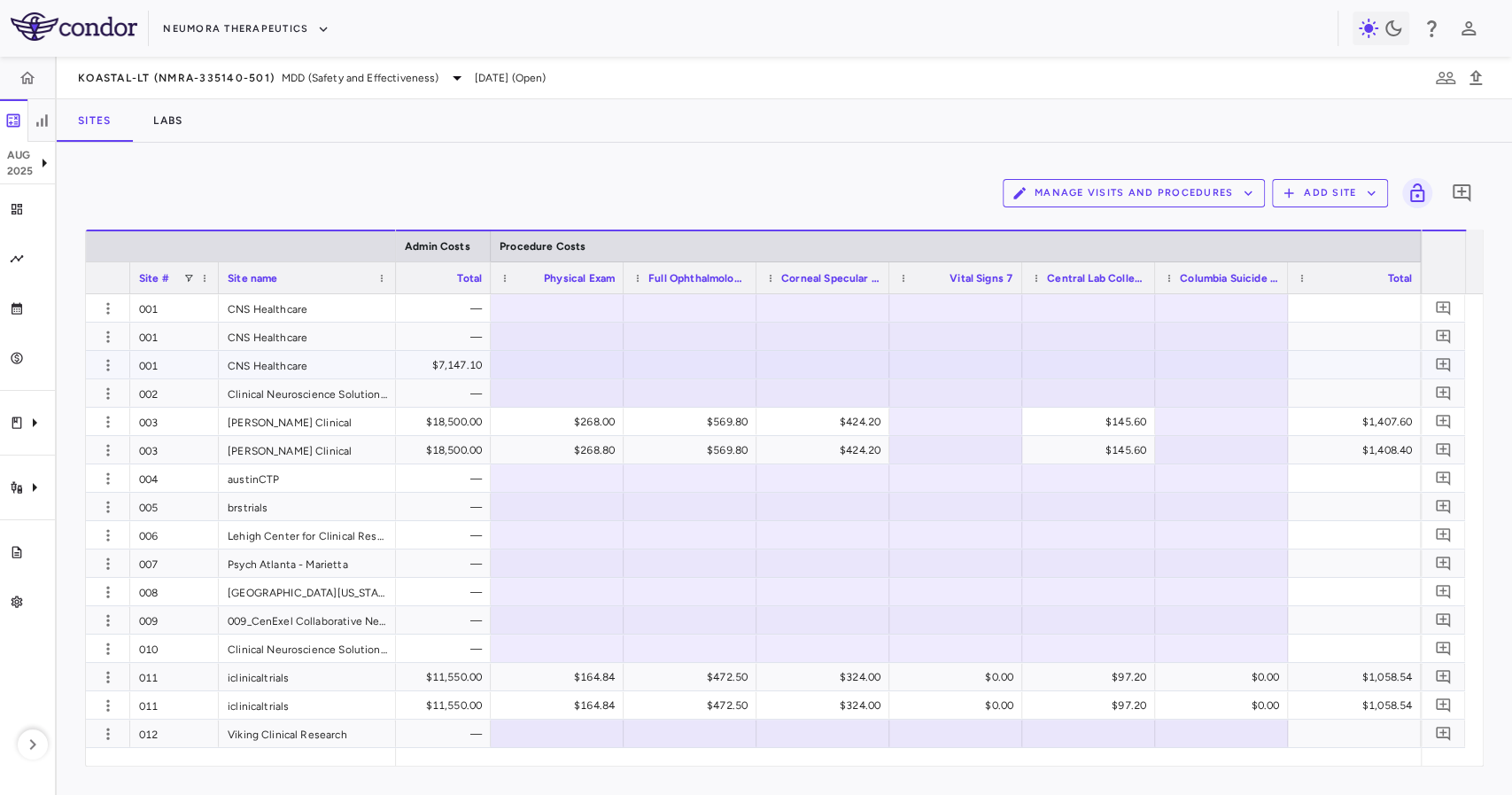
click at [454, 368] on div "$7,147.10" at bounding box center [427, 365] width 108 height 28
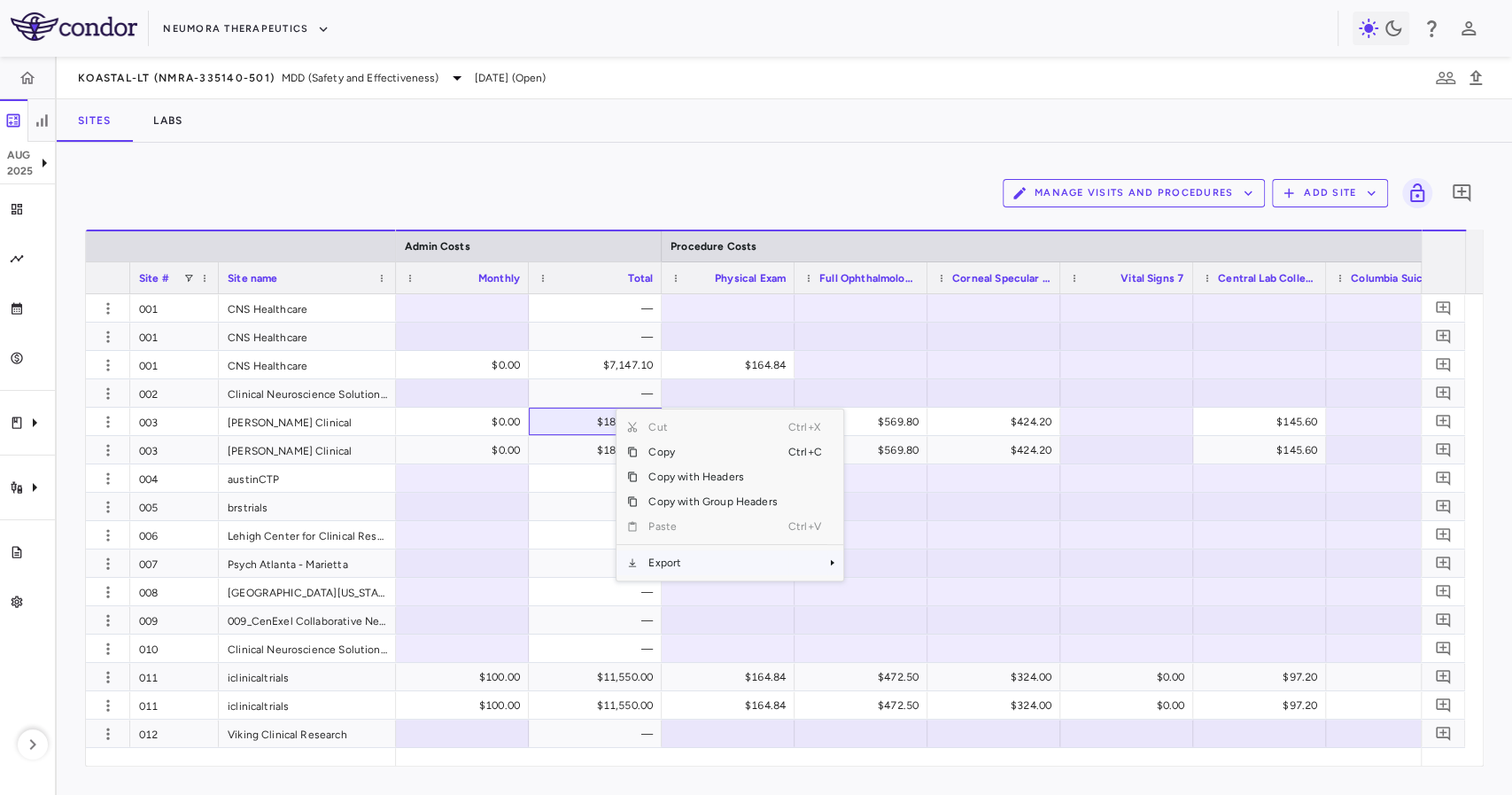
click at [666, 560] on span "Export" at bounding box center [712, 562] width 150 height 24
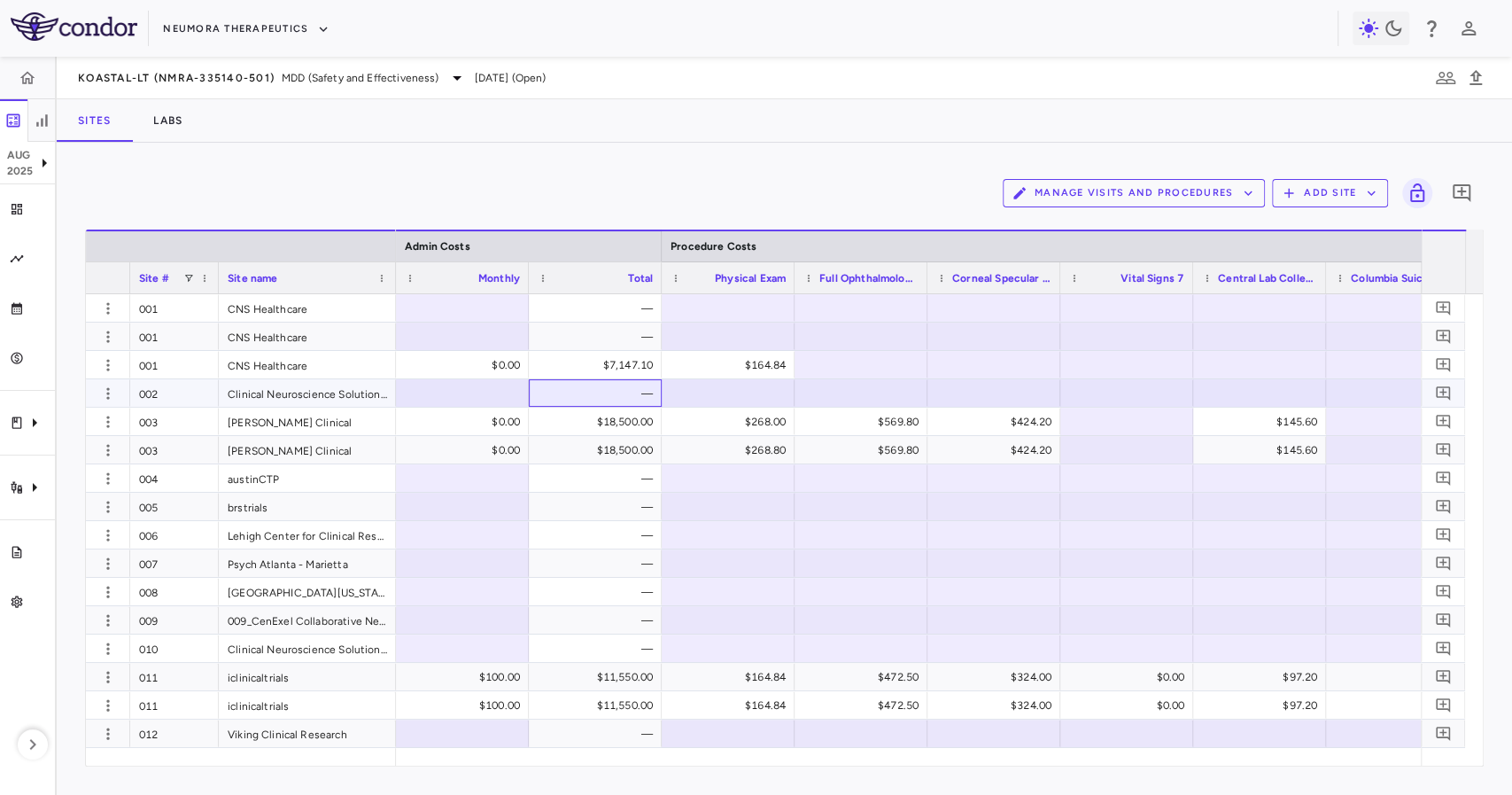
click at [595, 380] on div "—" at bounding box center [599, 394] width 108 height 28
click at [595, 374] on div "$7,147.10" at bounding box center [599, 365] width 108 height 28
click at [1060, 277] on div "Vital Signs 7" at bounding box center [1126, 278] width 133 height 32
click at [1056, 275] on div at bounding box center [1060, 278] width 8 height 31
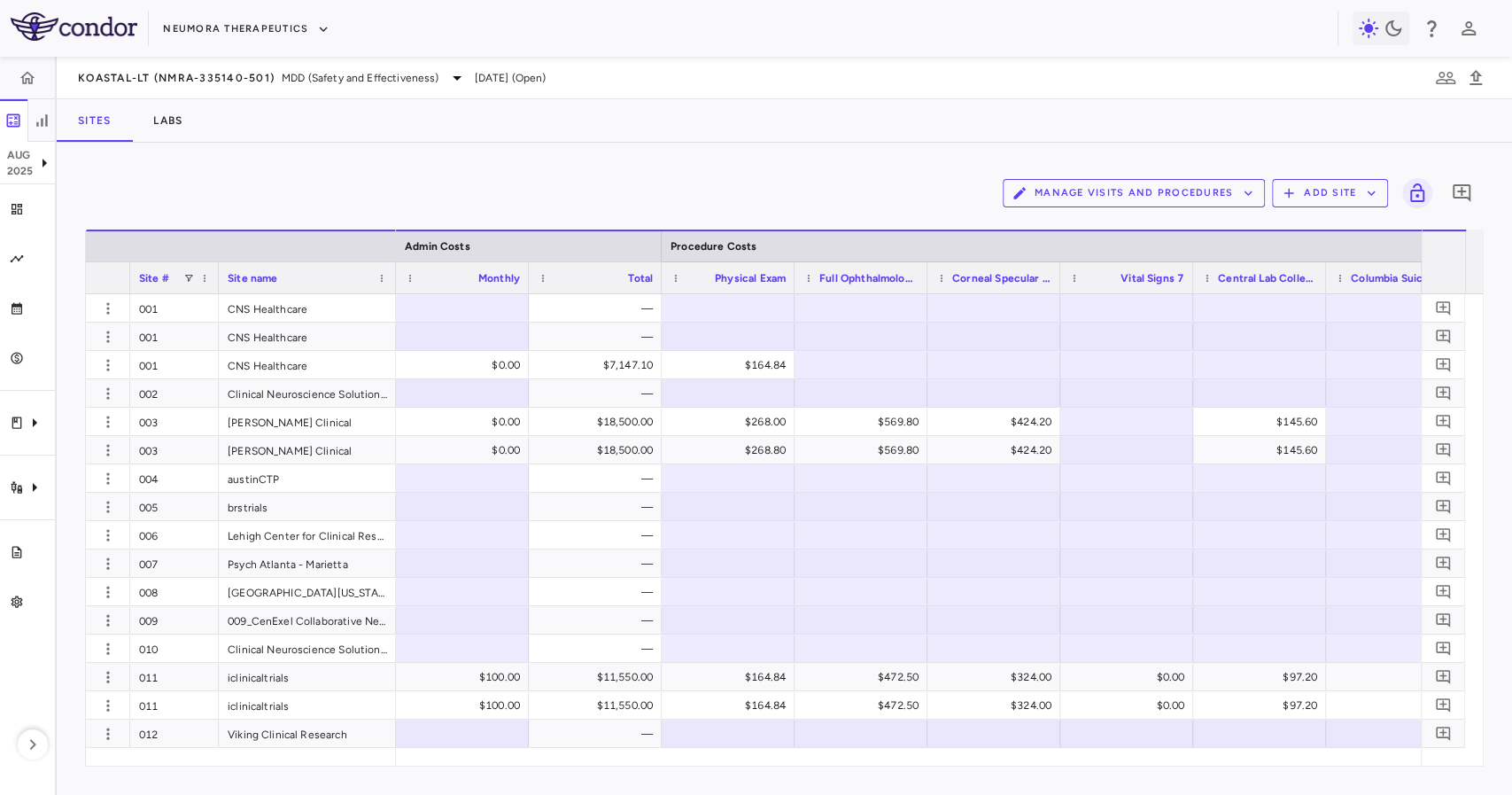
click at [1056, 275] on div at bounding box center [1060, 278] width 8 height 31
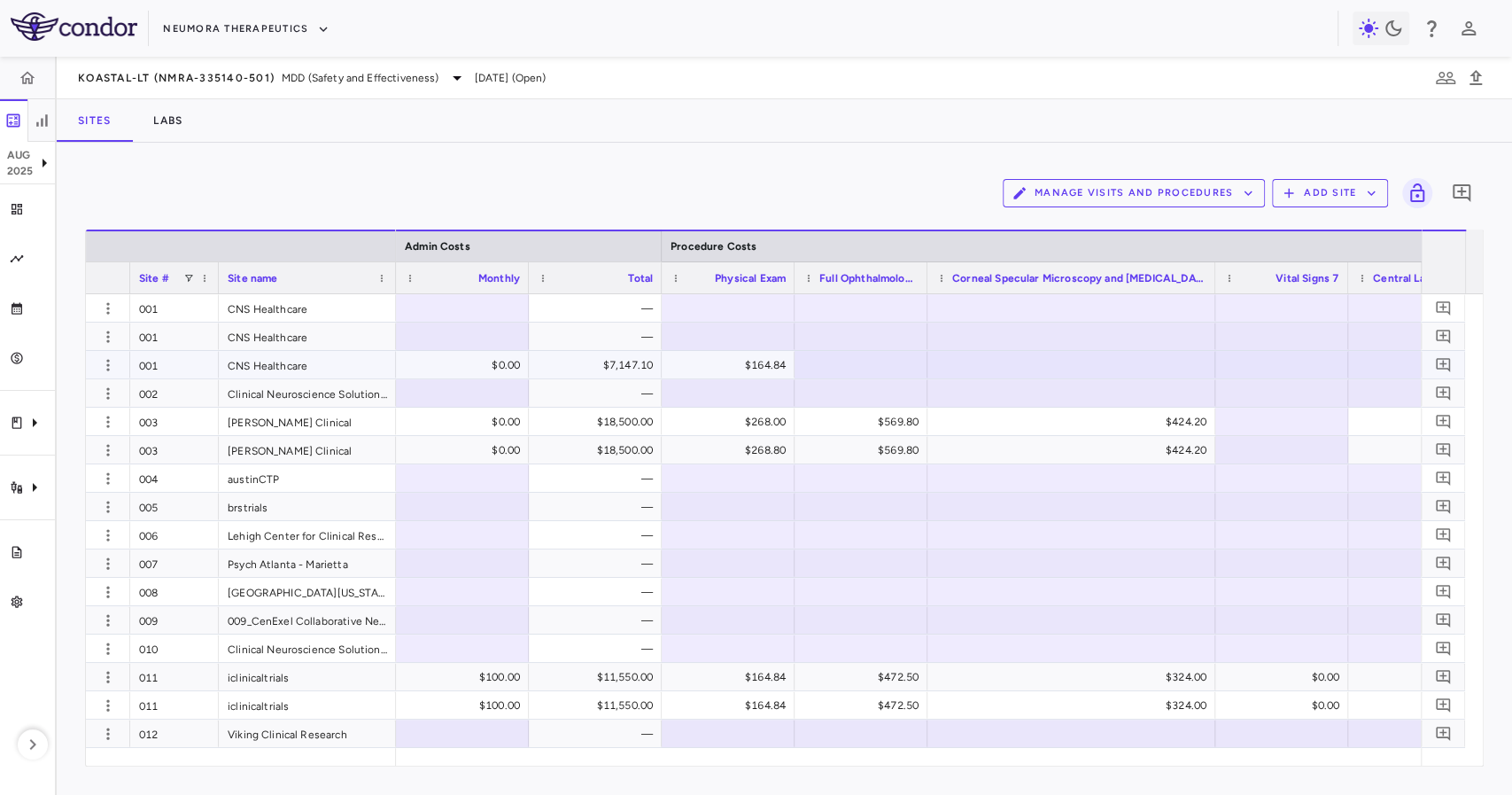
click at [607, 358] on div "$7,147.10" at bounding box center [599, 365] width 108 height 28
click at [923, 281] on div at bounding box center [926, 278] width 8 height 31
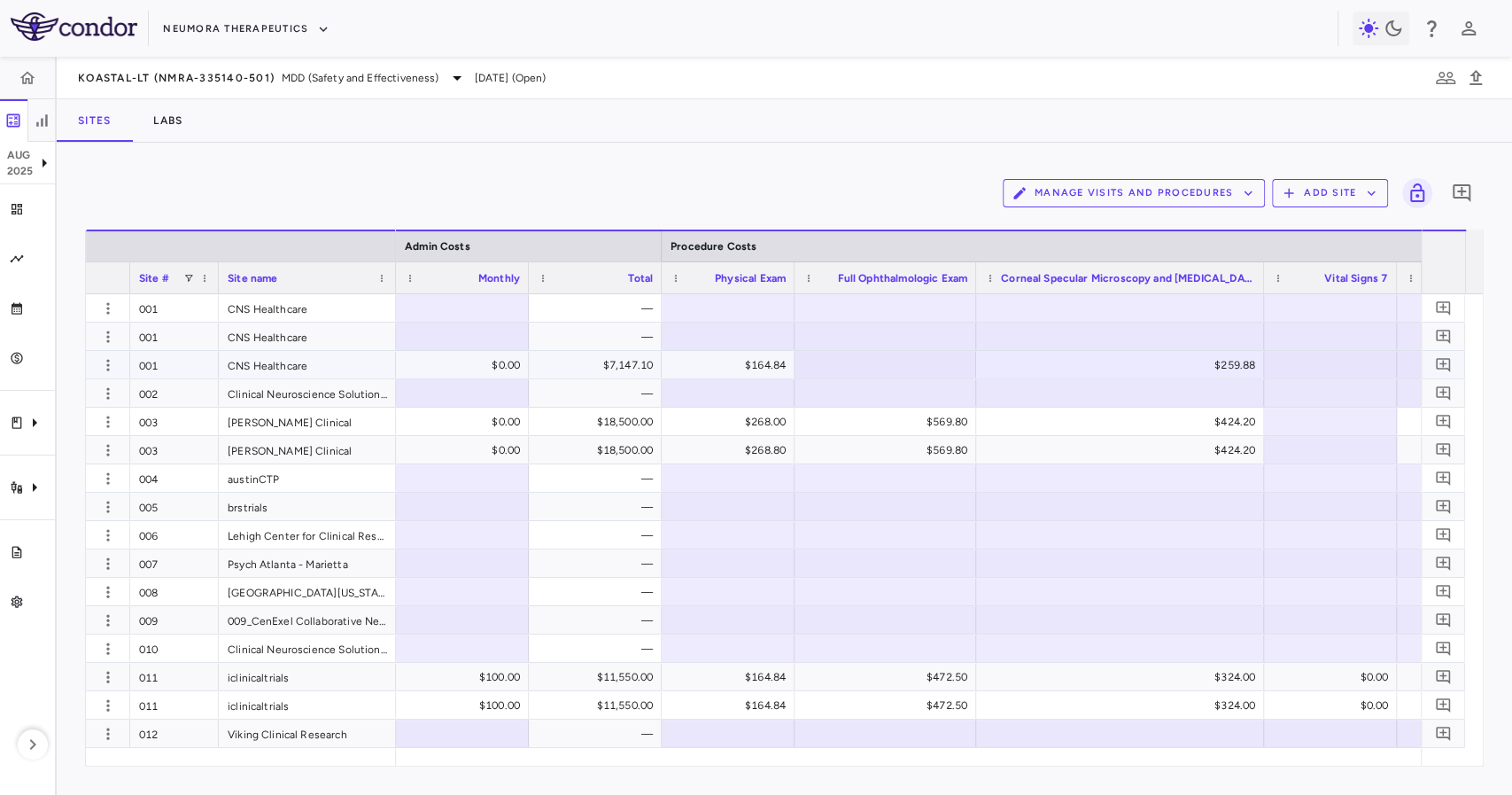
click at [613, 365] on div "$7,147.10" at bounding box center [599, 365] width 108 height 28
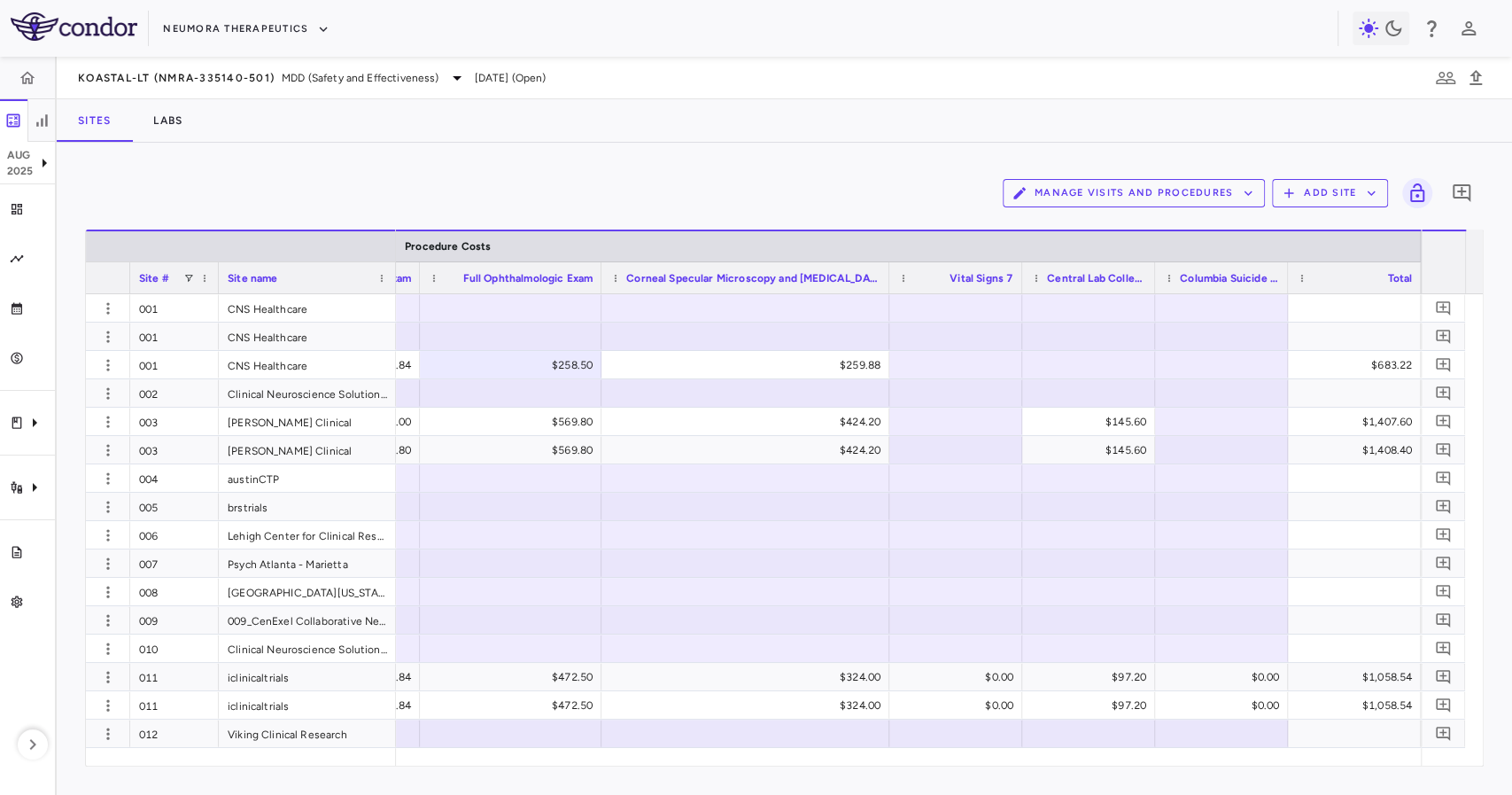
click at [1153, 288] on div at bounding box center [1154, 278] width 8 height 31
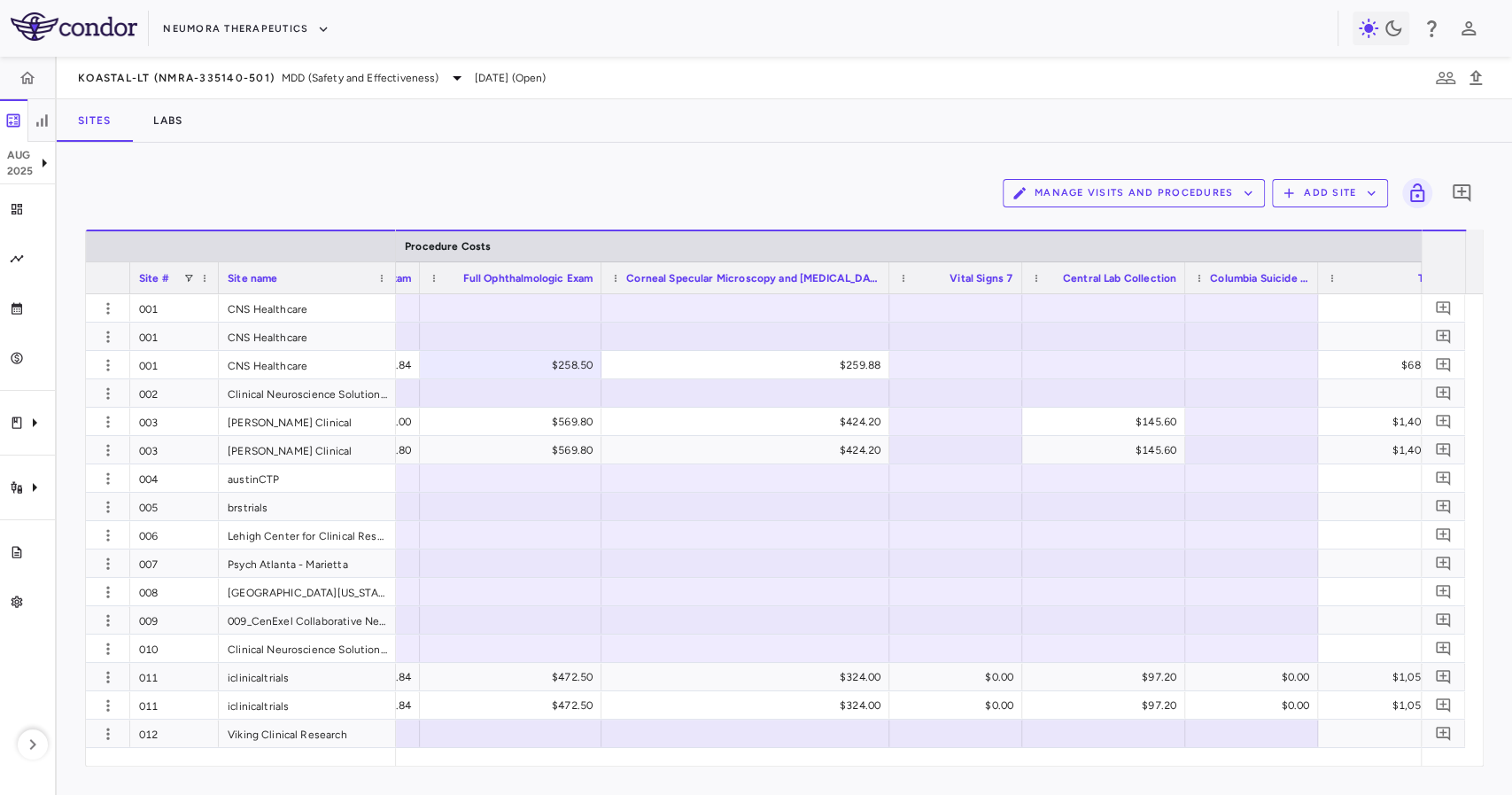
click at [1316, 277] on div at bounding box center [1317, 278] width 8 height 31
click at [1316, 276] on div at bounding box center [1317, 278] width 8 height 31
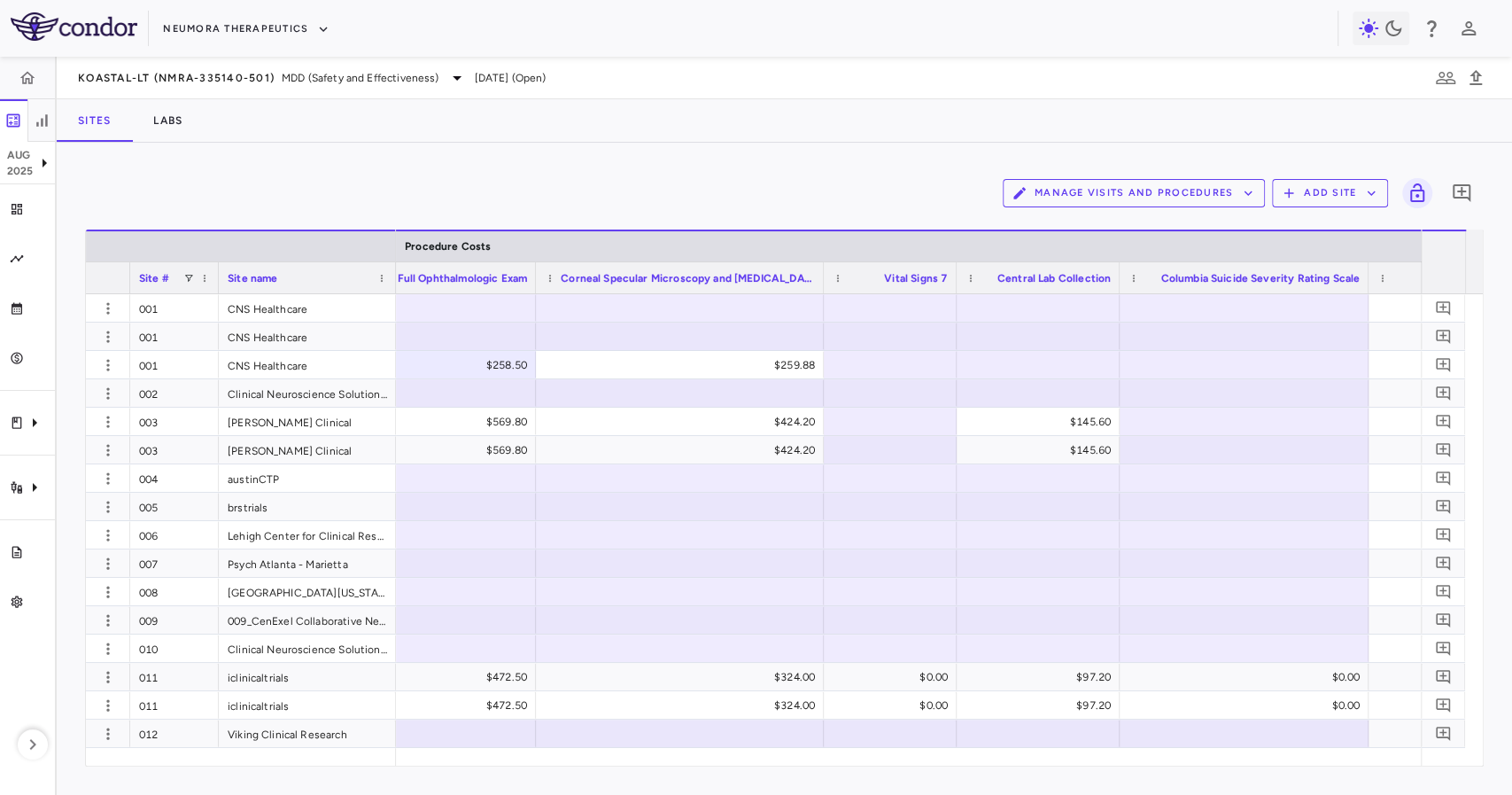
scroll to position [0, 5346]
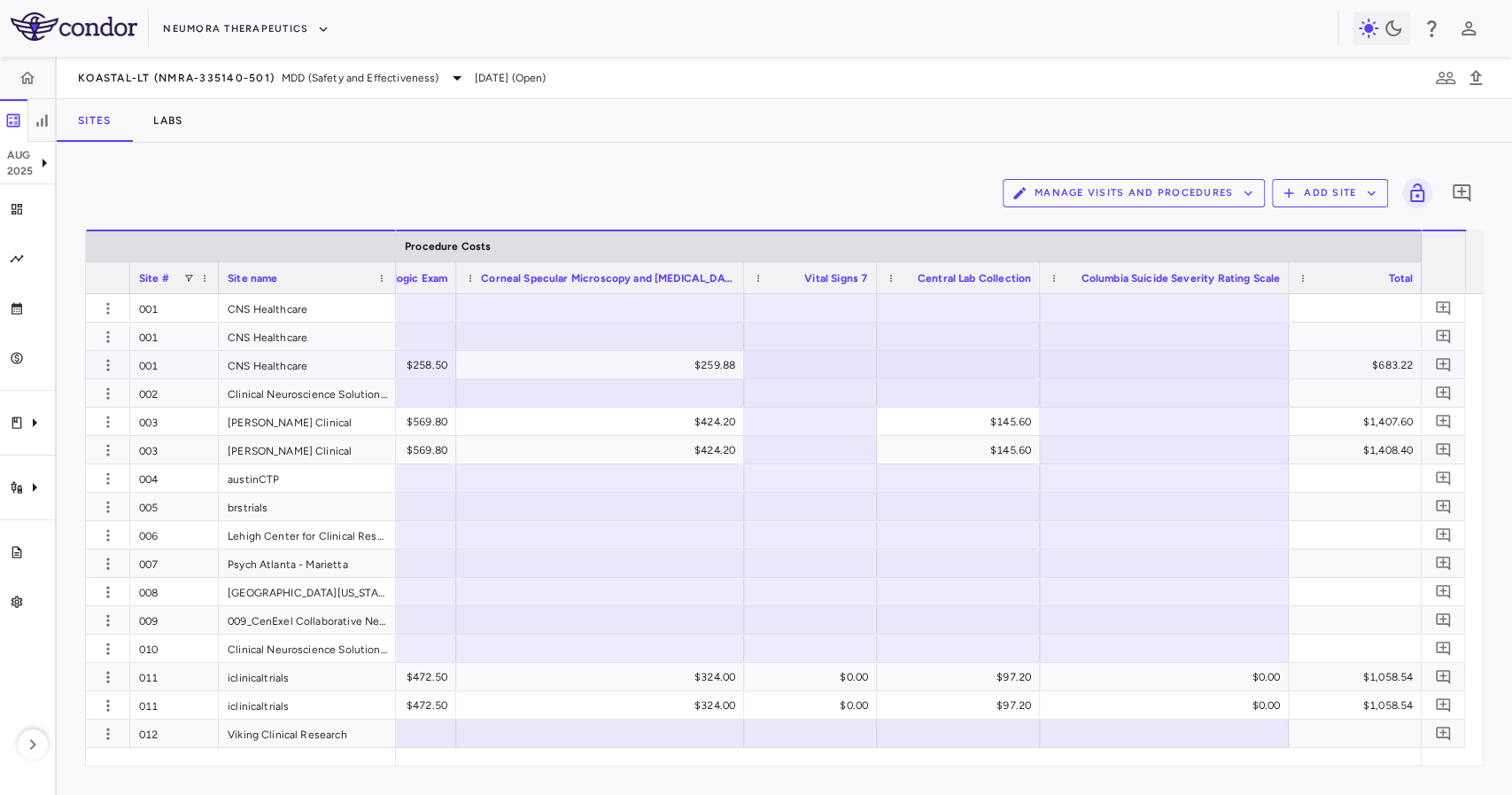
click at [1350, 365] on div "$683.22" at bounding box center [1359, 365] width 108 height 28
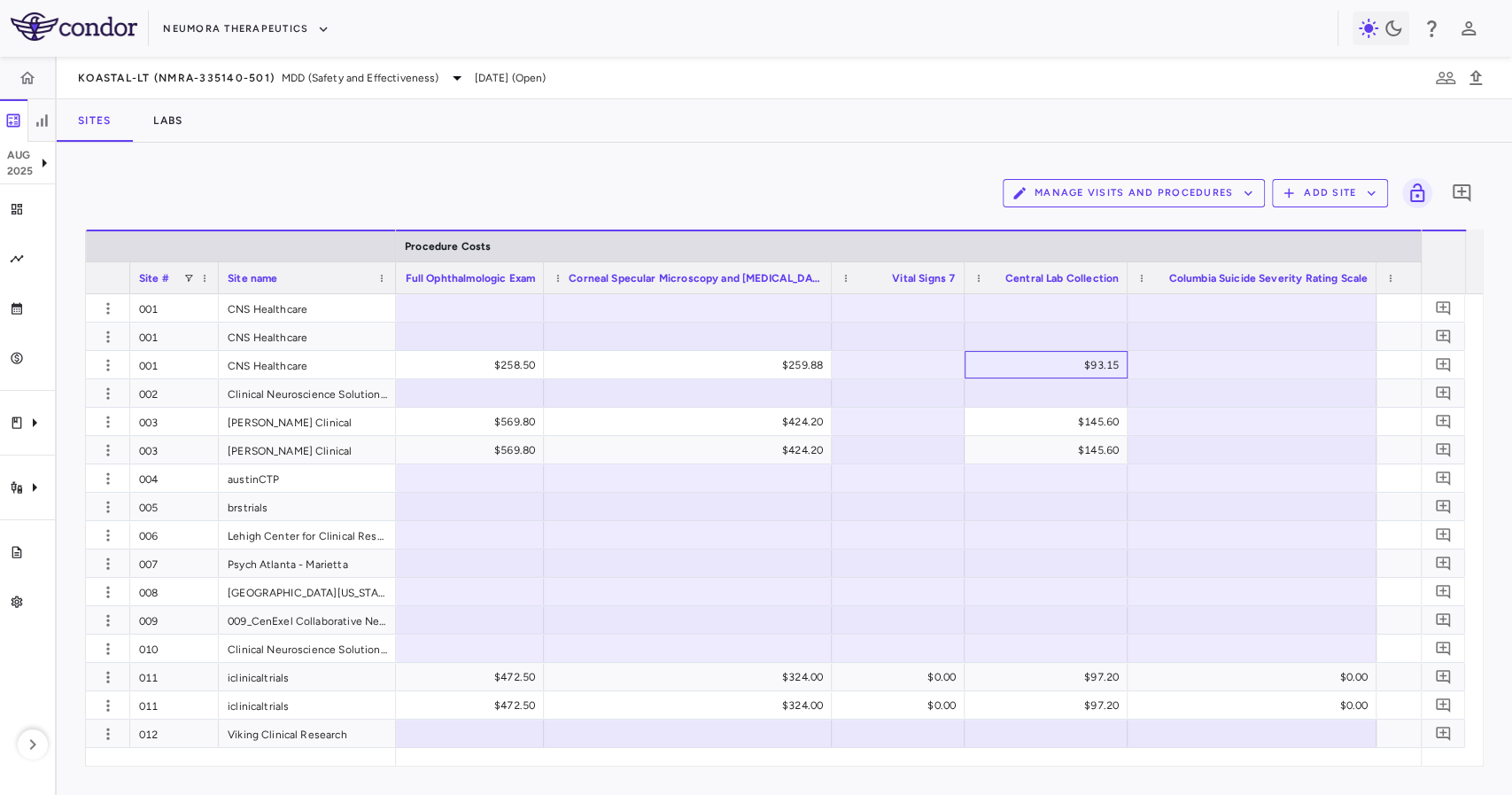
scroll to position [0, 5107]
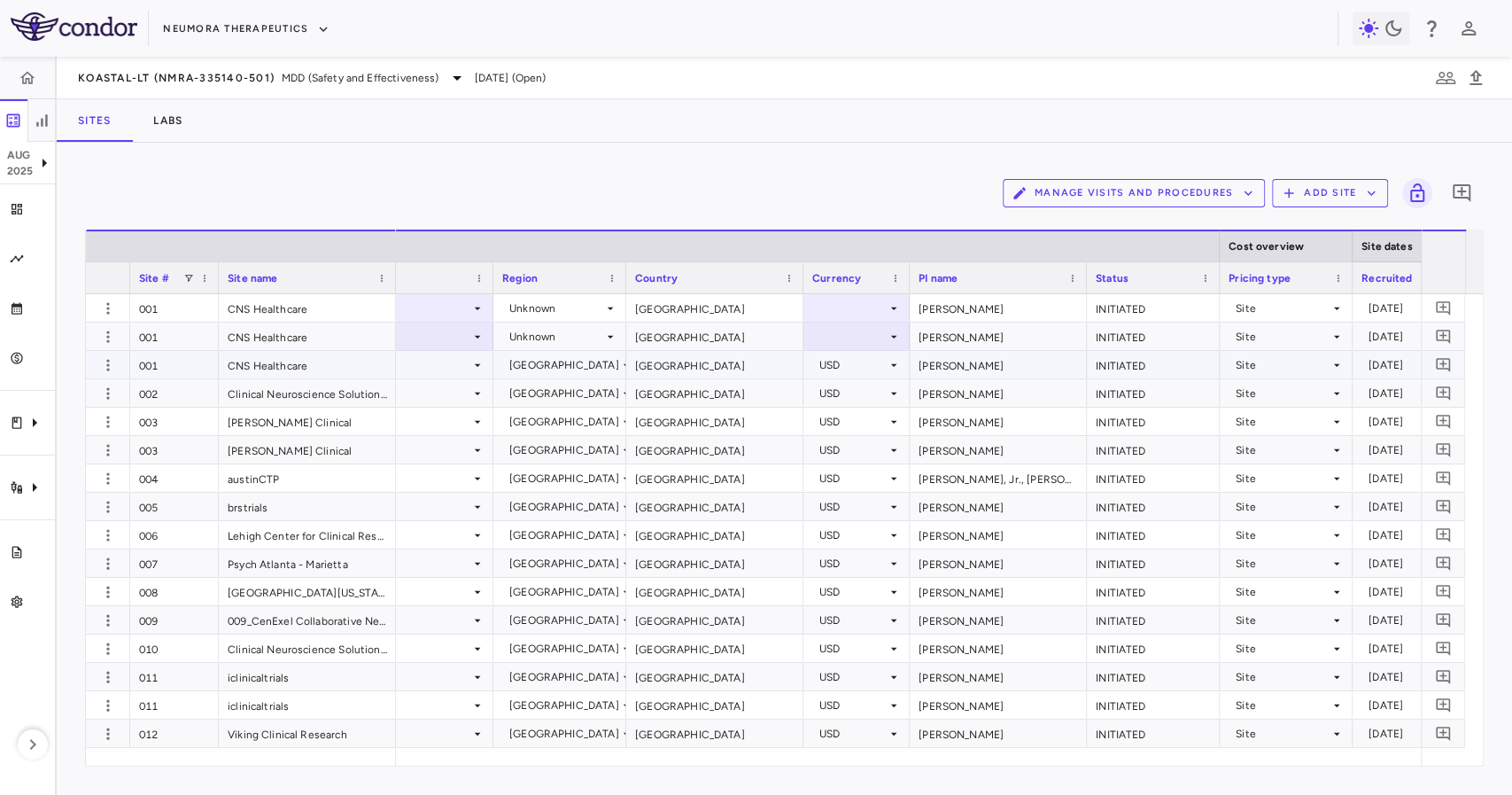
click at [984, 357] on div "[PERSON_NAME]" at bounding box center [998, 365] width 177 height 27
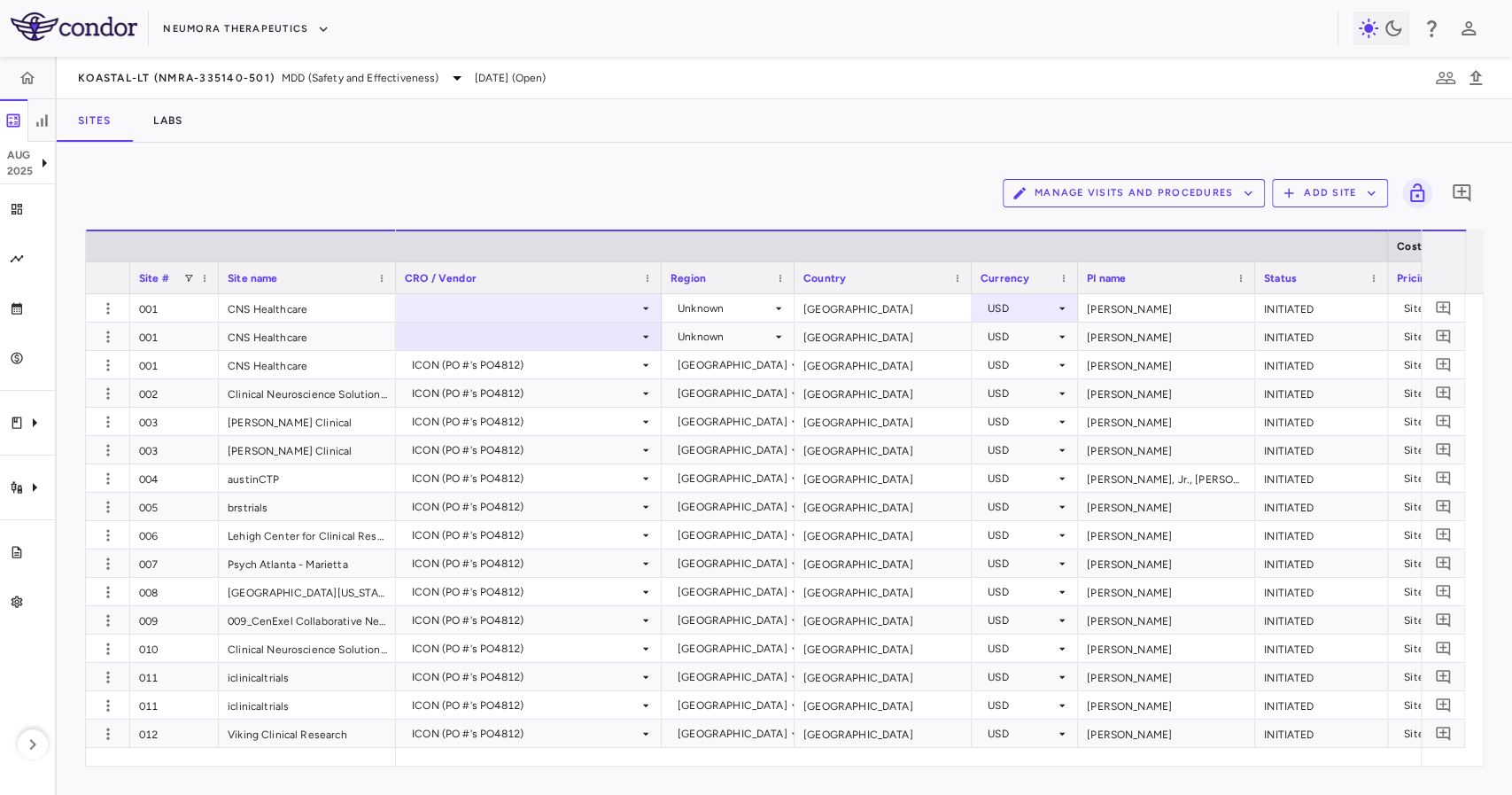
drag, startPoint x: 533, startPoint y: 752, endPoint x: 428, endPoint y: 300, distance: 464.0
click at [428, 300] on div at bounding box center [528, 307] width 248 height 25
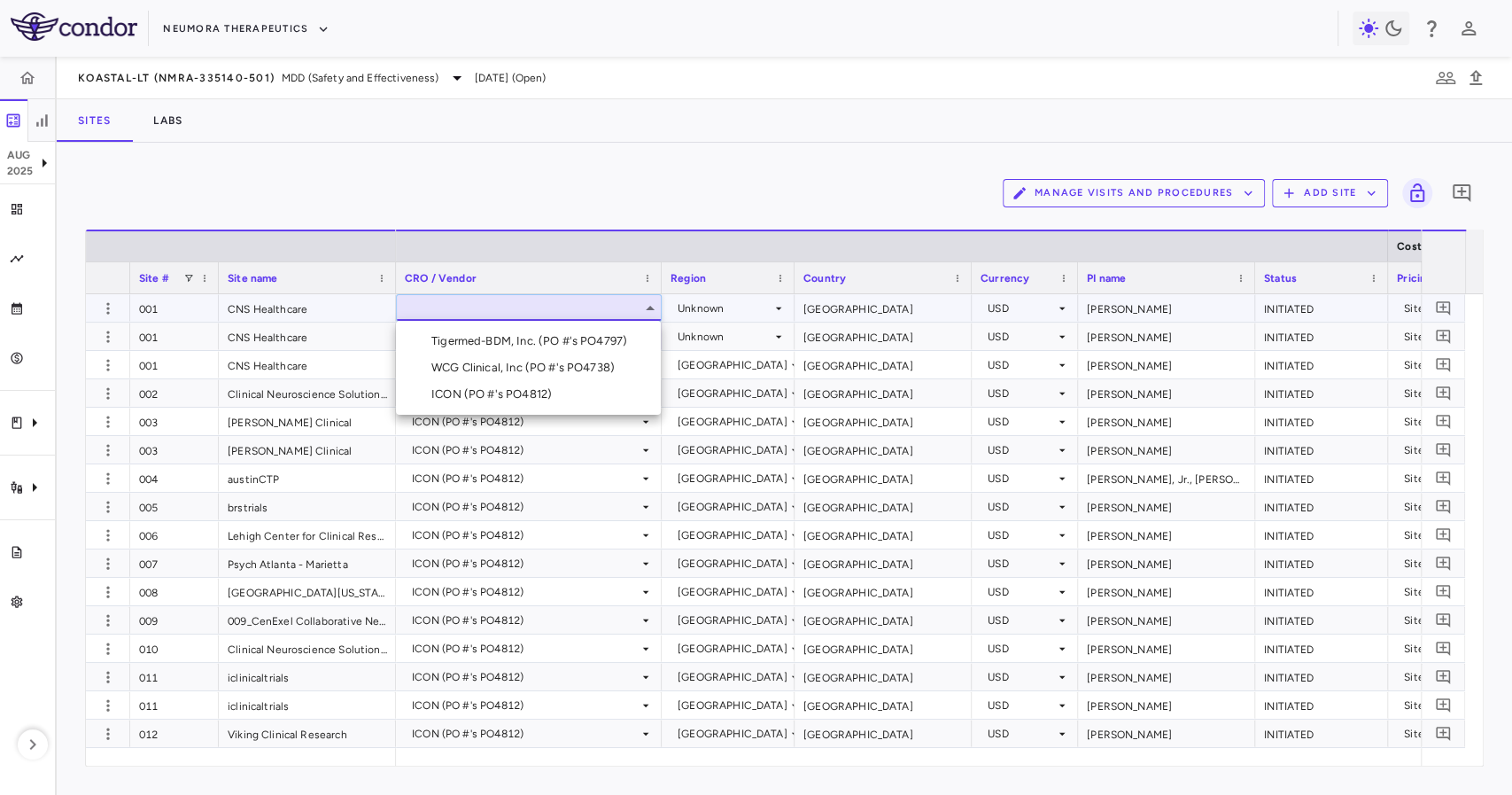
click at [470, 386] on div "ICON (PO #'s PO4812)" at bounding box center [494, 394] width 127 height 16
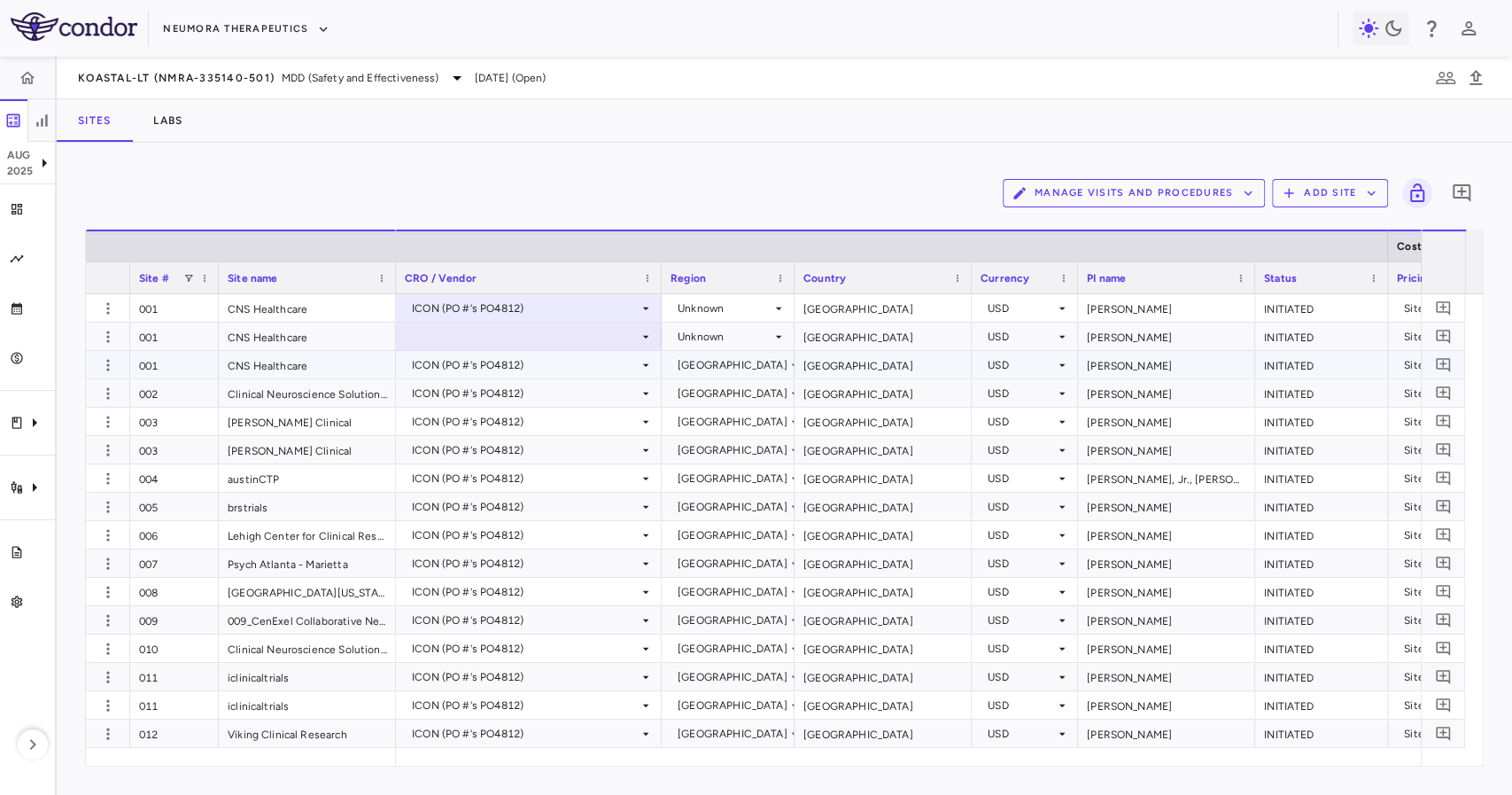
click at [464, 342] on div at bounding box center [528, 335] width 248 height 25
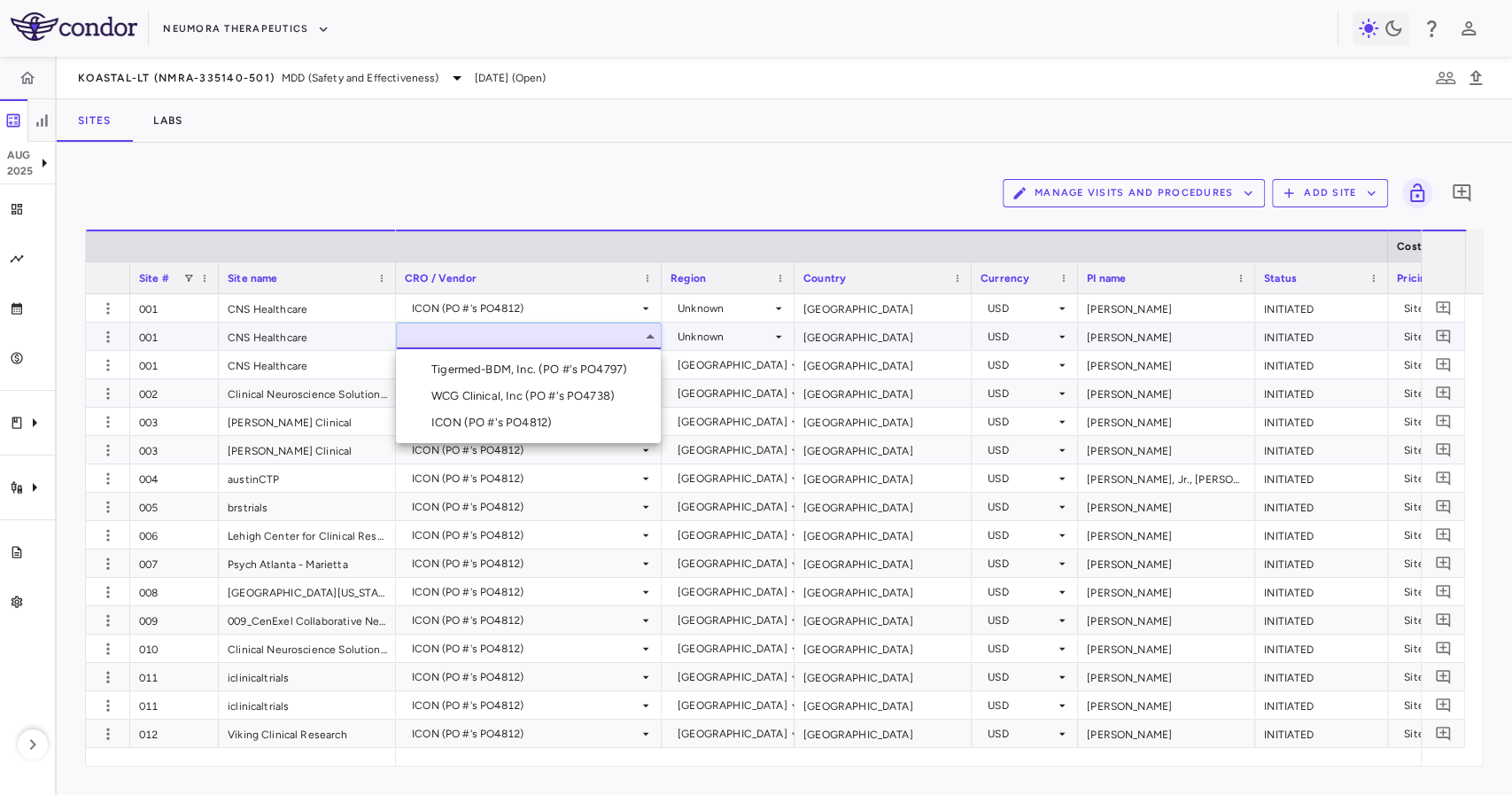
click at [518, 421] on div "ICON (PO #'s PO4812)" at bounding box center [494, 422] width 127 height 16
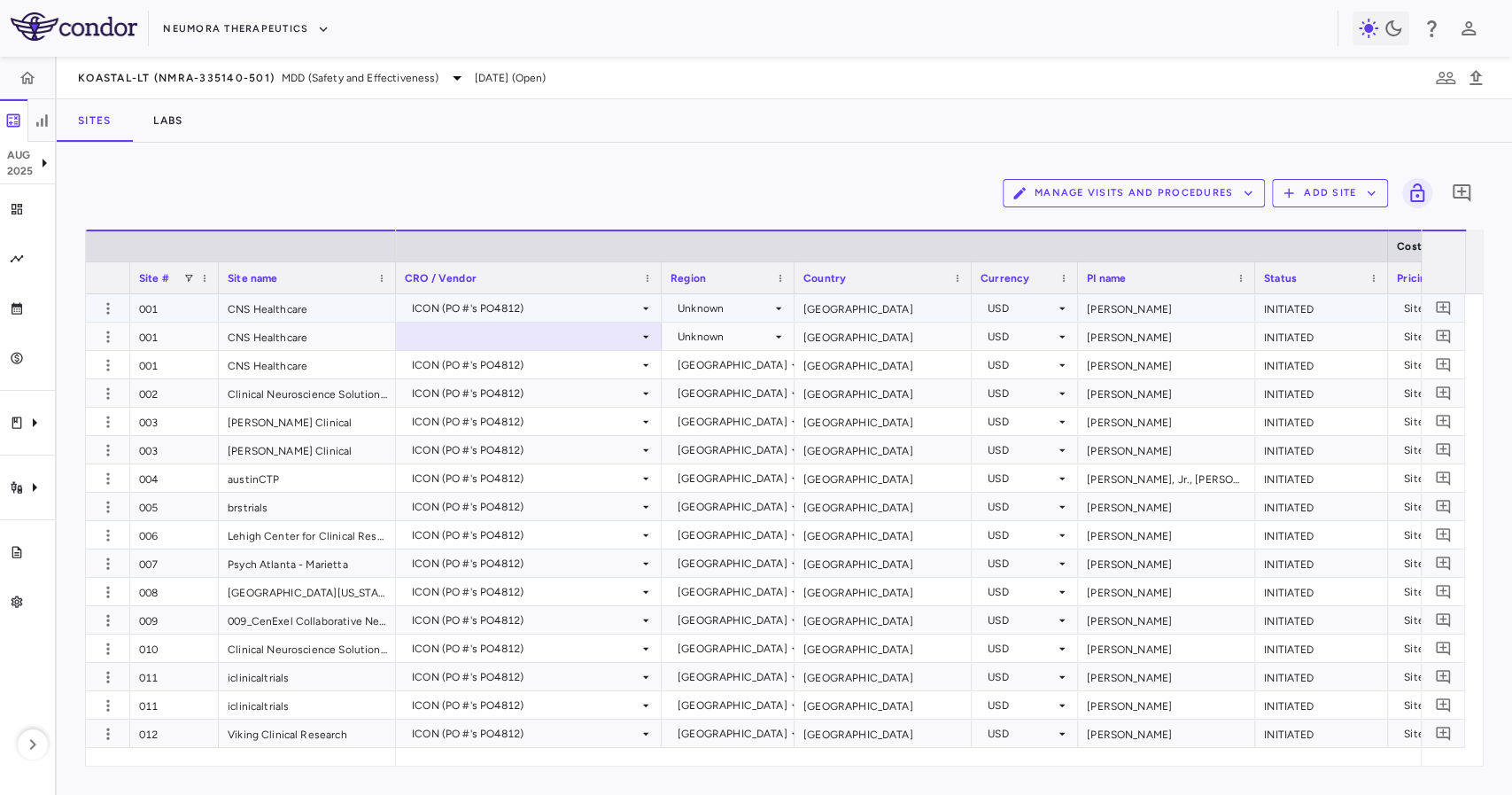
click at [848, 311] on div "[GEOGRAPHIC_DATA]" at bounding box center [883, 307] width 177 height 27
click at [770, 346] on div "Unknown" at bounding box center [725, 337] width 94 height 28
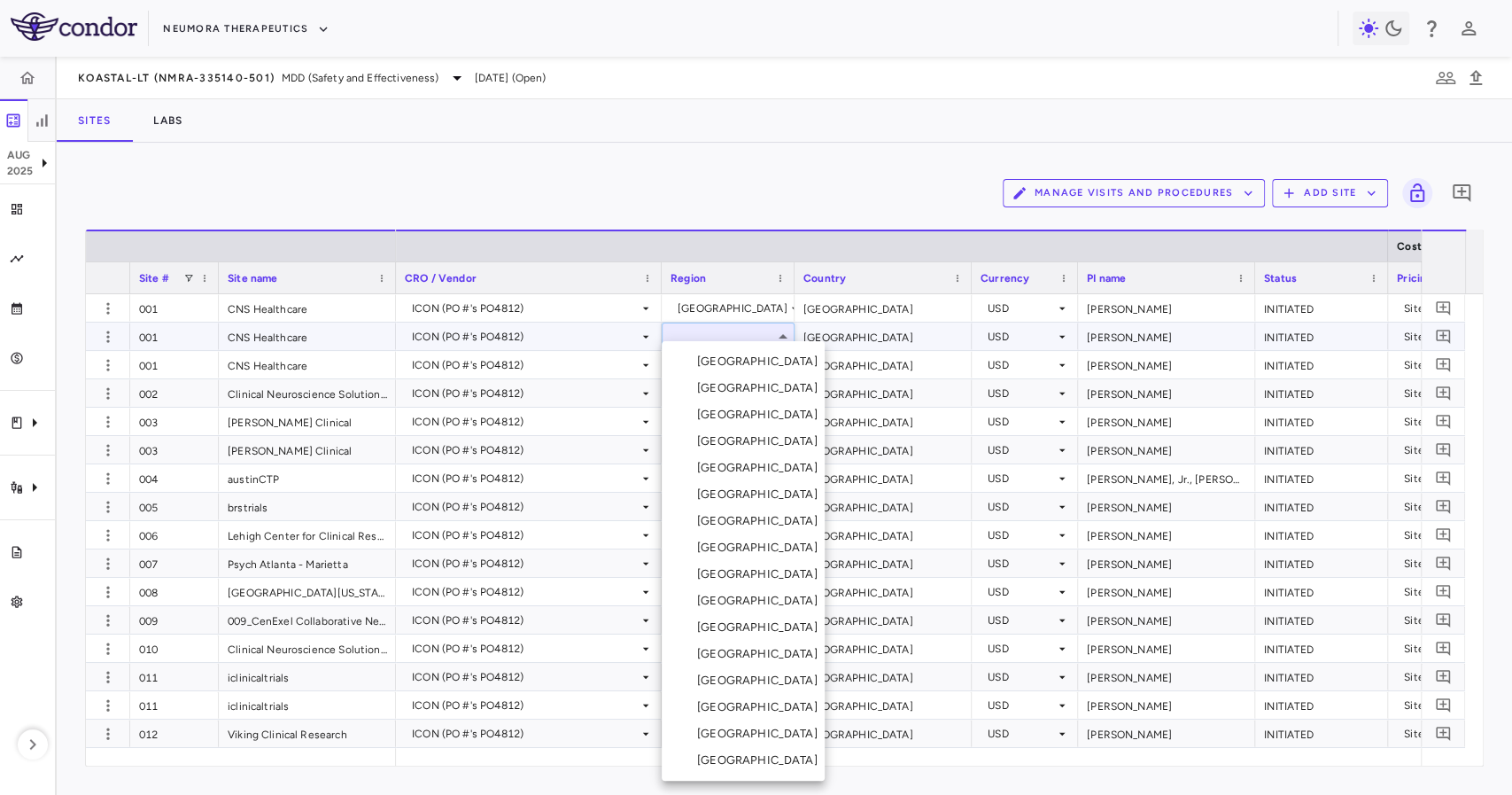
click at [765, 309] on div at bounding box center [756, 398] width 1512 height 795
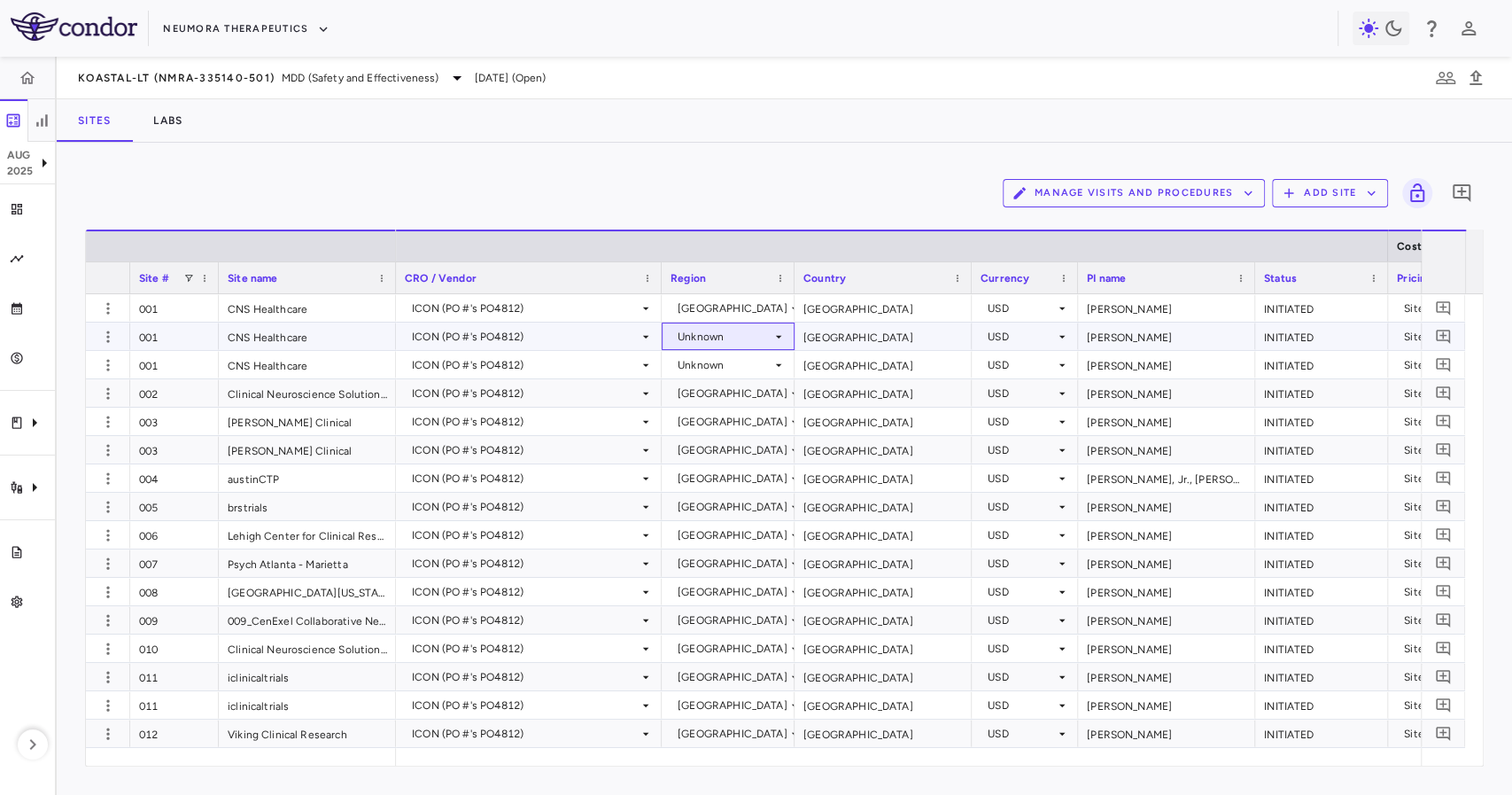
click at [780, 349] on div "Unknown" at bounding box center [728, 335] width 115 height 25
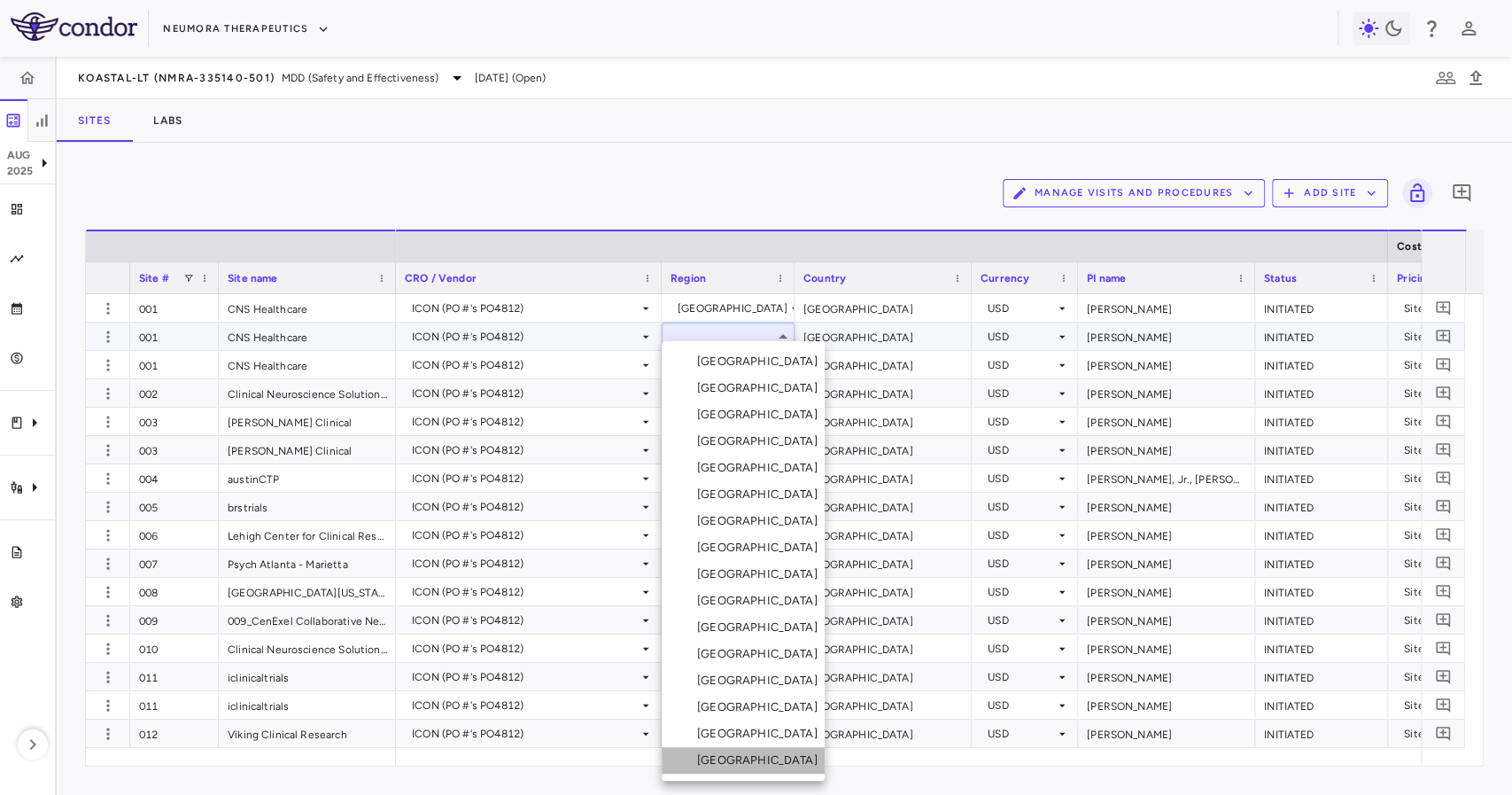
click at [757, 750] on li "[GEOGRAPHIC_DATA]" at bounding box center [743, 760] width 163 height 26
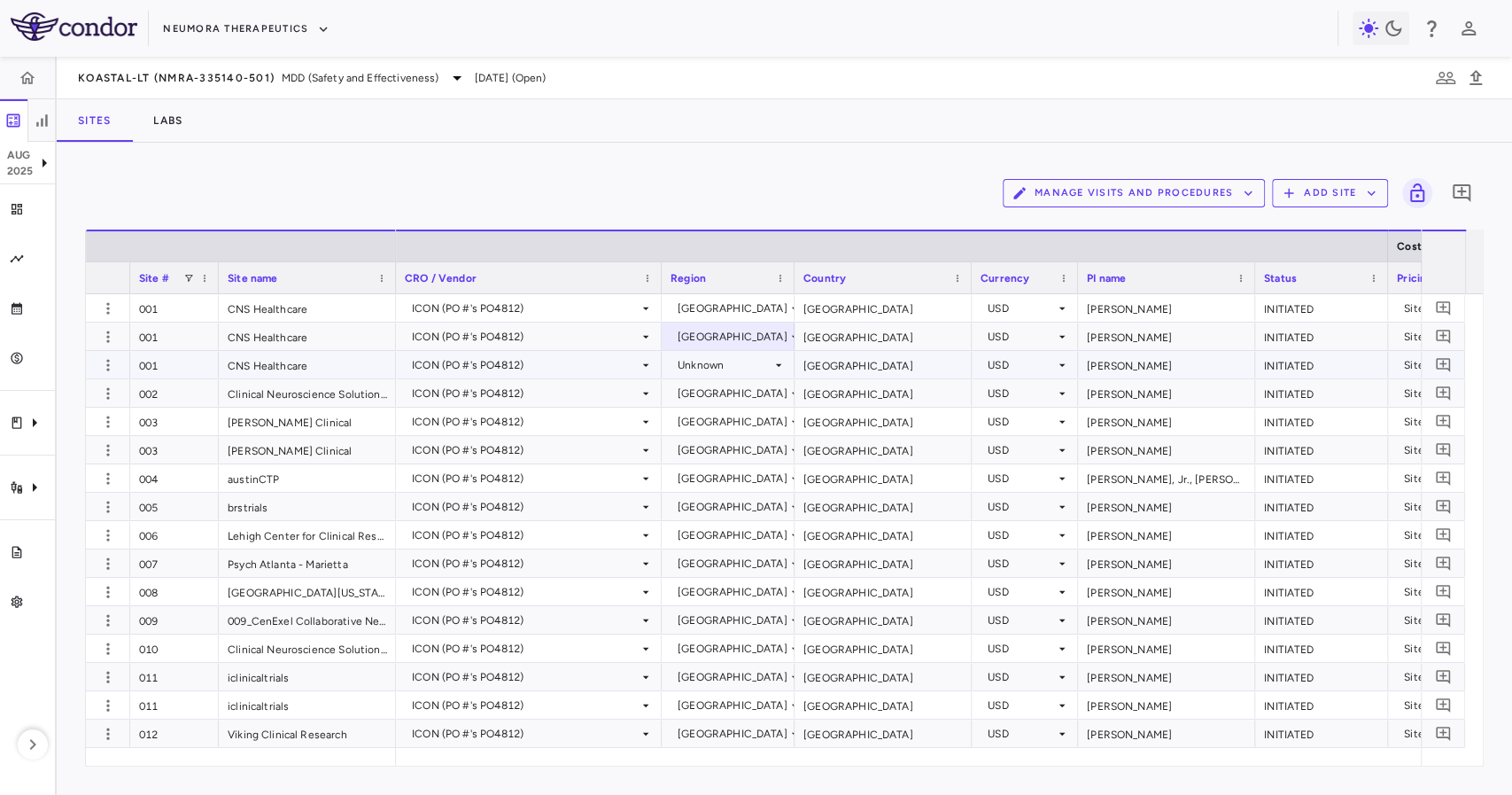
click at [716, 365] on div "Unknown" at bounding box center [725, 365] width 94 height 28
click at [764, 364] on div "Unknown" at bounding box center [725, 365] width 94 height 28
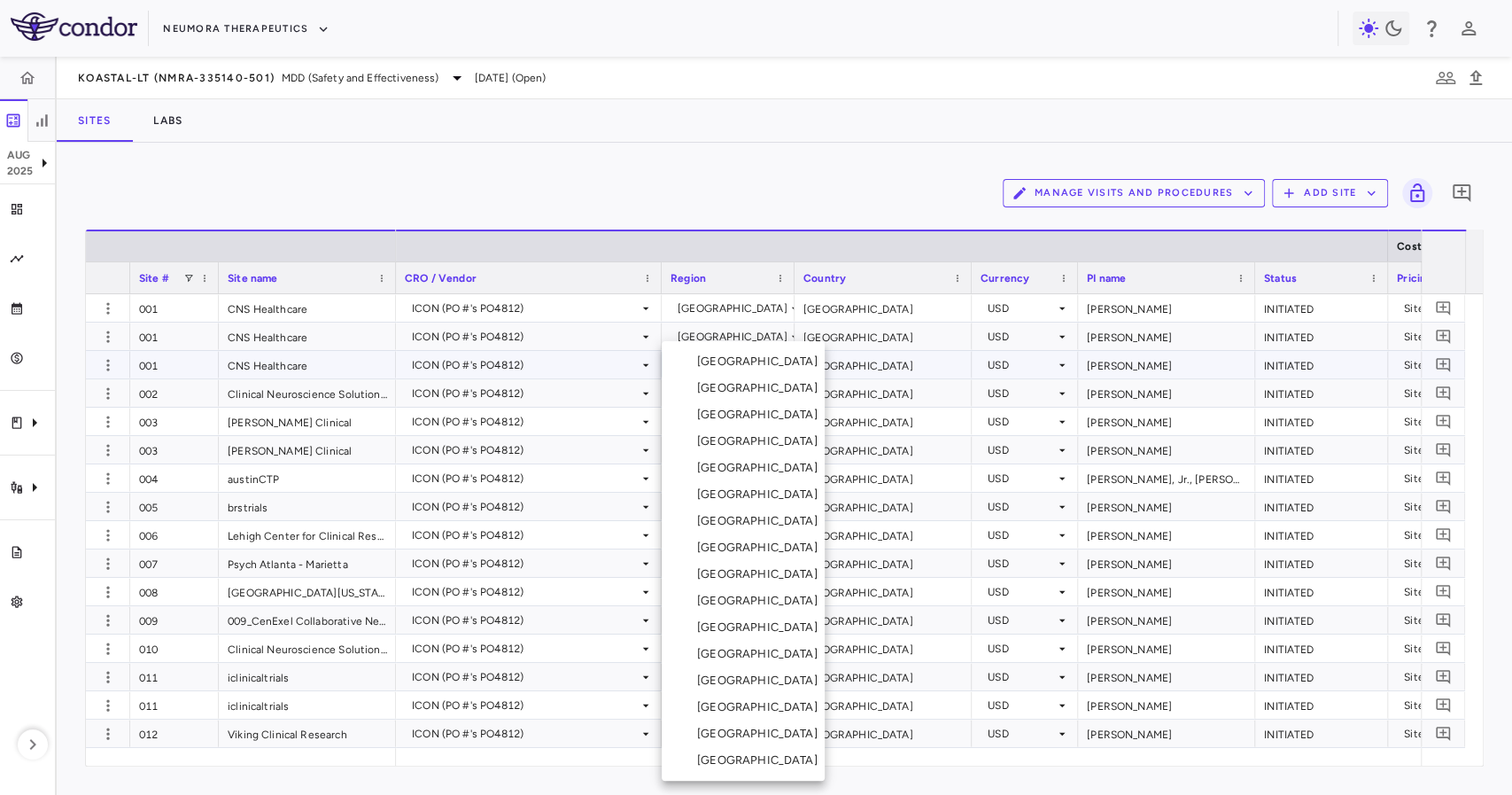
click at [739, 750] on li "[GEOGRAPHIC_DATA]" at bounding box center [743, 760] width 163 height 26
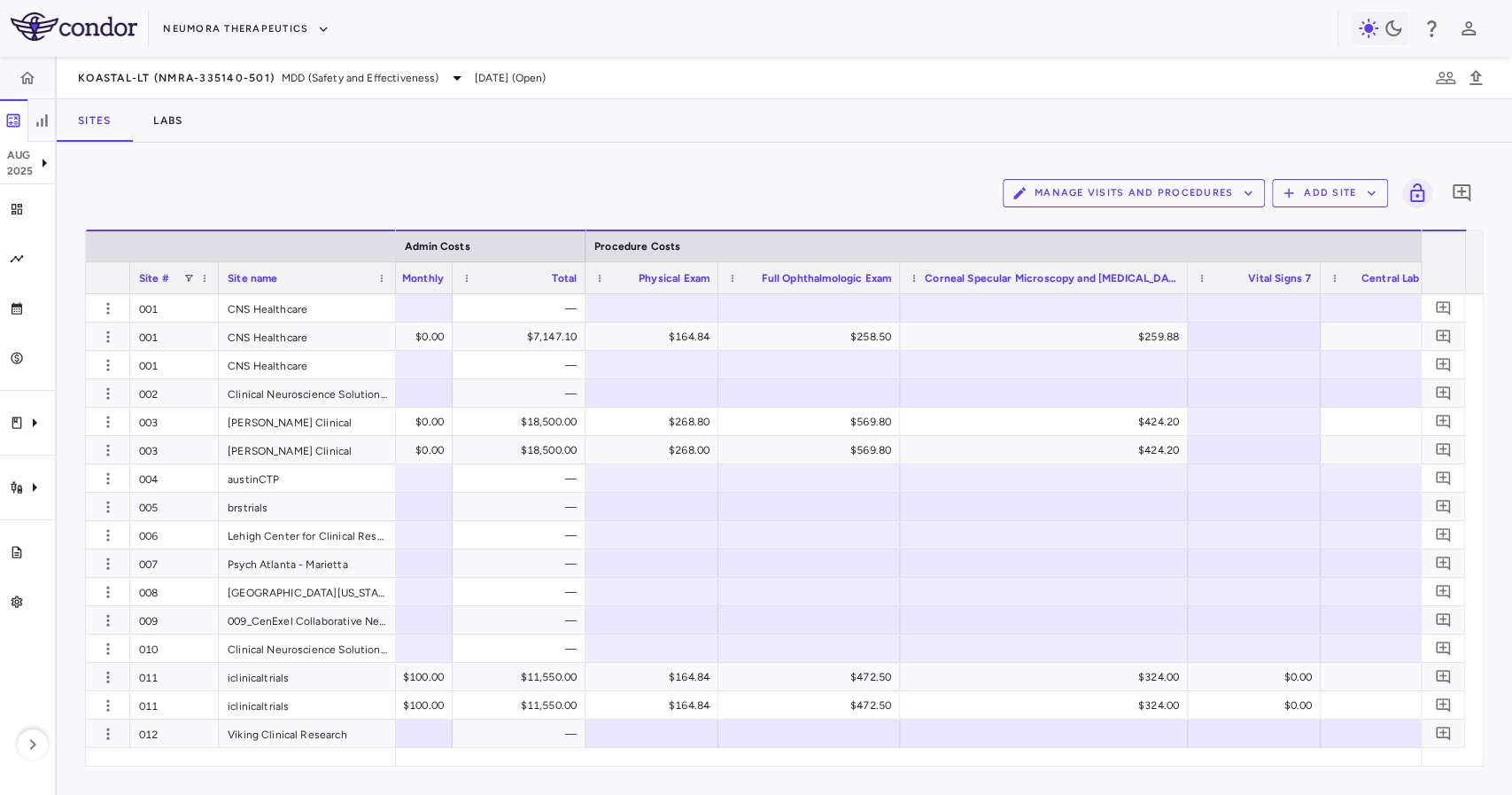
scroll to position [0, 4833]
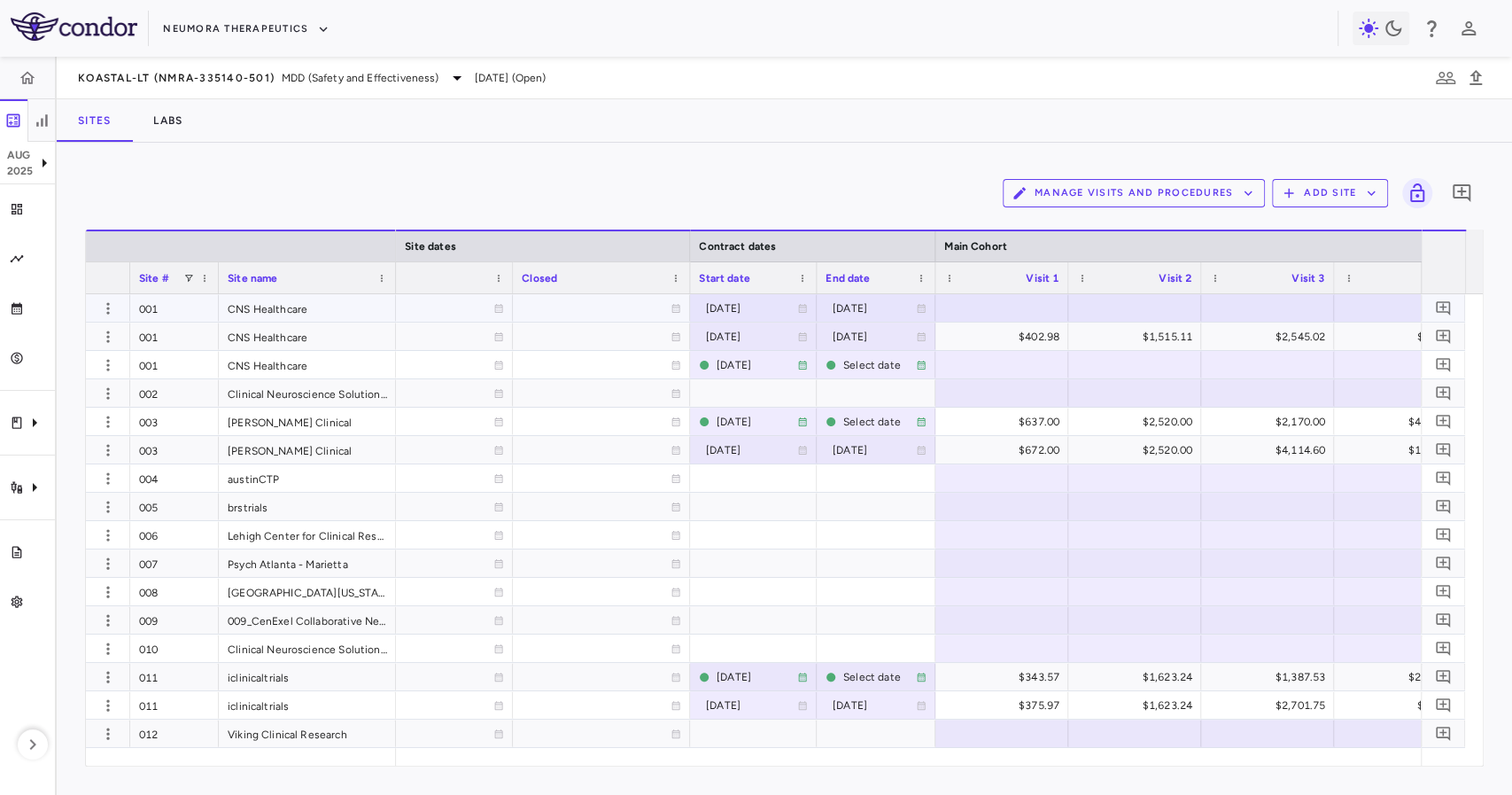
click at [968, 310] on div at bounding box center [1002, 307] width 115 height 25
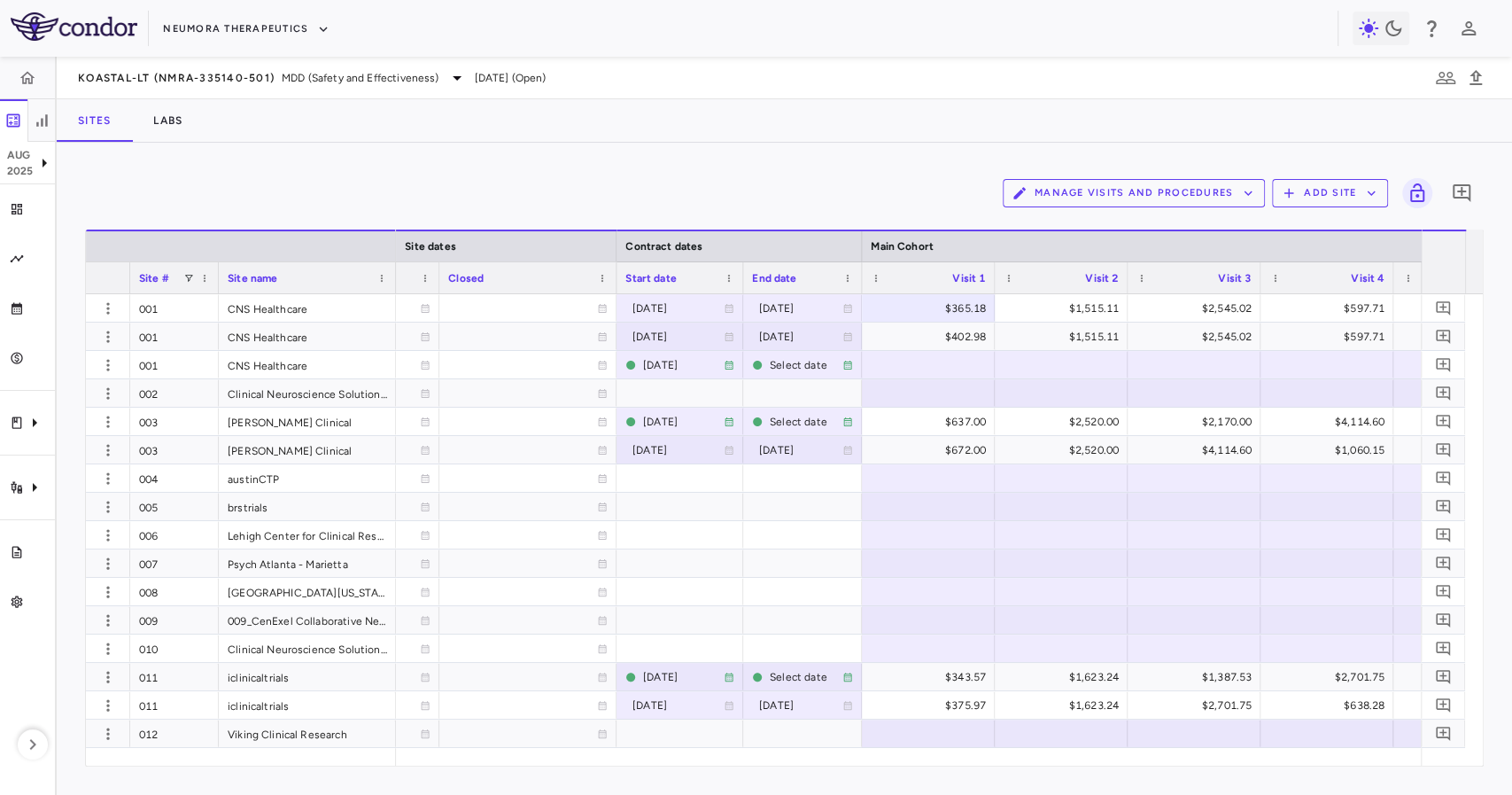
scroll to position [0, 1578]
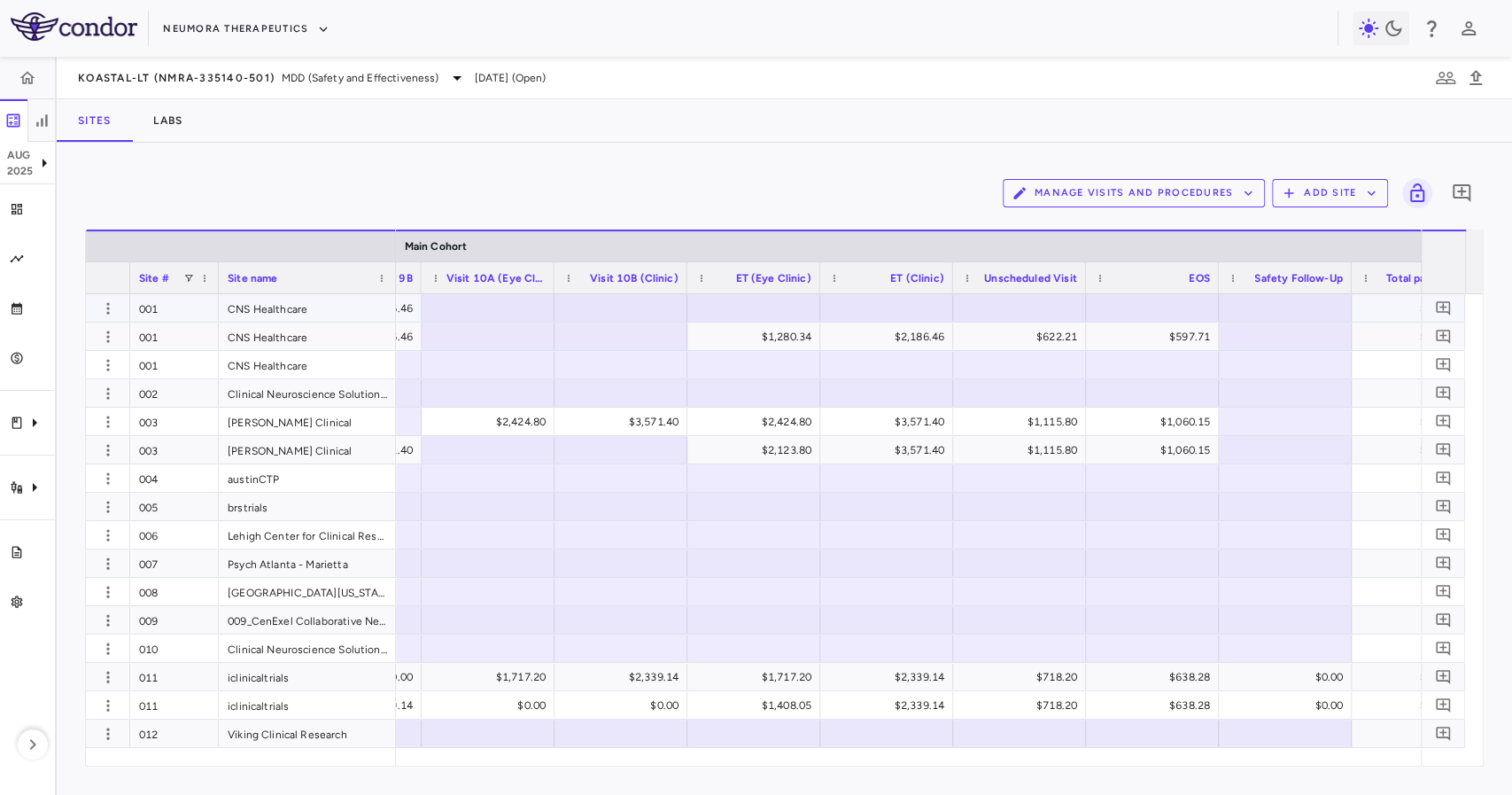
click at [1173, 302] on div at bounding box center [1152, 307] width 115 height 25
click at [1127, 323] on div "$597.71" at bounding box center [1156, 337] width 108 height 28
click at [1119, 305] on div at bounding box center [1152, 307] width 115 height 25
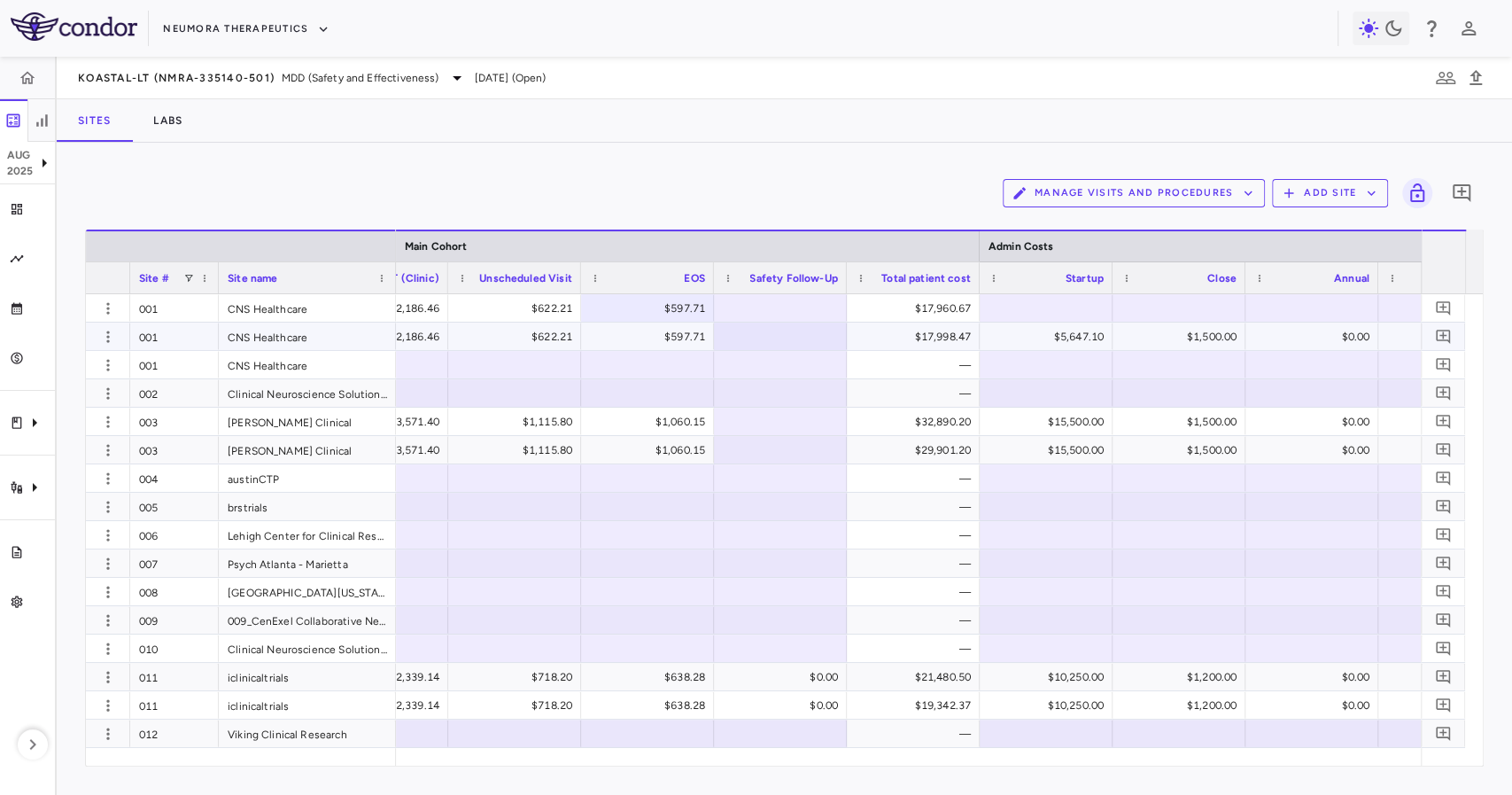
click at [944, 341] on div "$17,998.47" at bounding box center [916, 337] width 108 height 28
click at [942, 312] on div "$17,960.67" at bounding box center [916, 308] width 108 height 28
click at [1027, 764] on div "Manage Visits and Procedures Add Site 0 Press ENTER to sort. Press ALT DOWN to …" at bounding box center [784, 468] width 1456 height 653
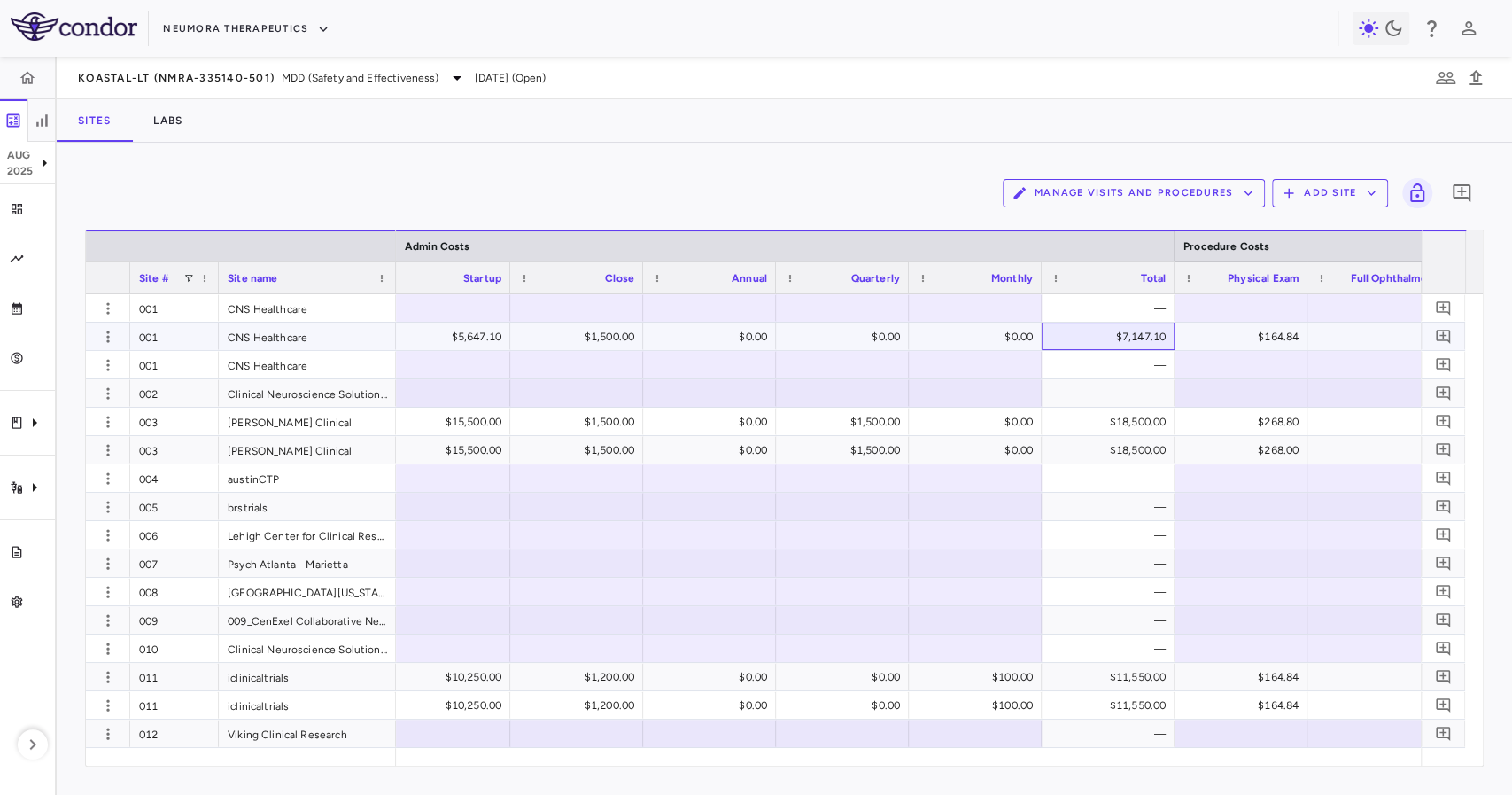
click at [1099, 333] on div "$7,147.10" at bounding box center [1111, 337] width 108 height 28
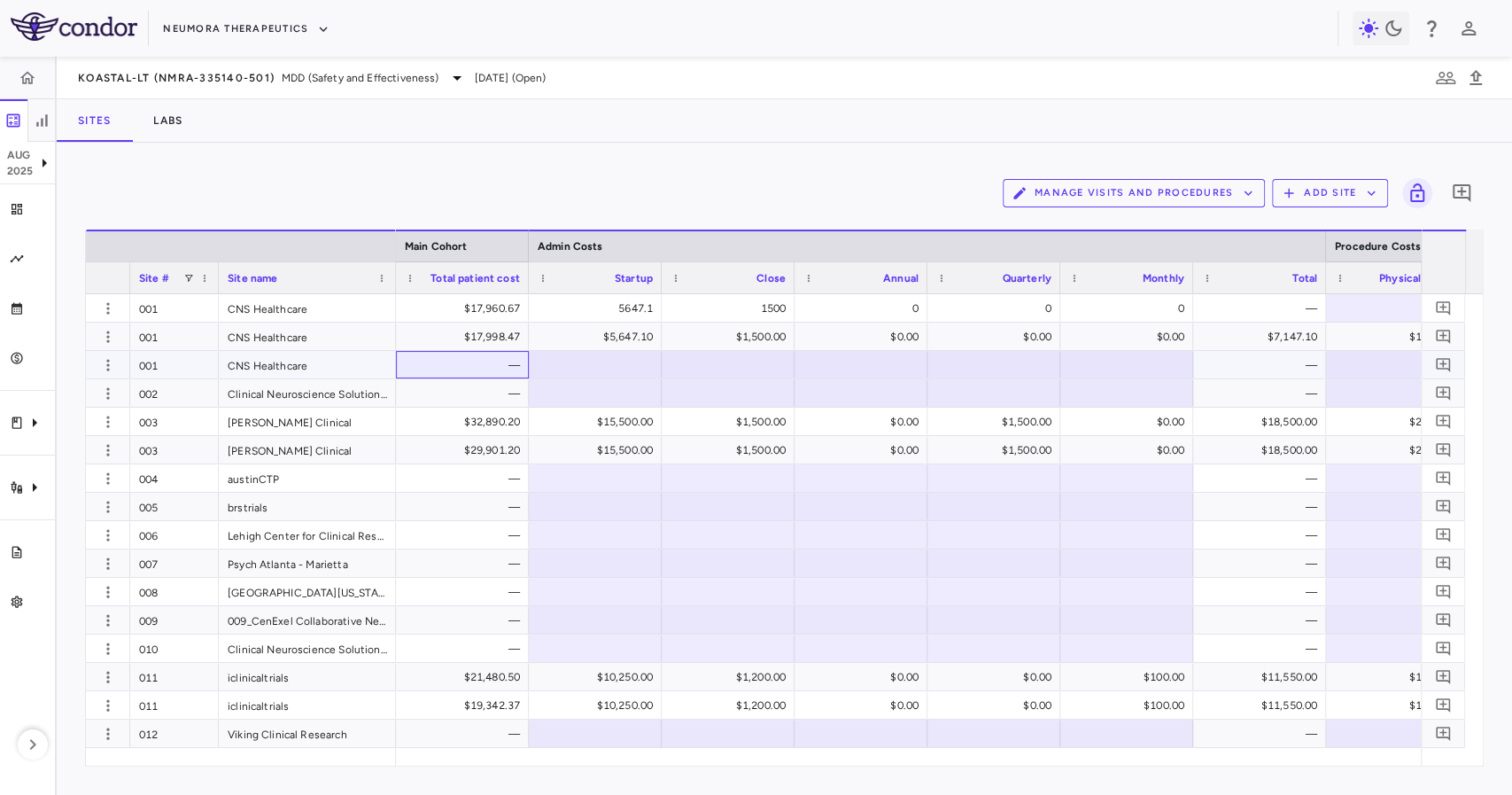
click at [520, 354] on div "—" at bounding box center [462, 365] width 133 height 27
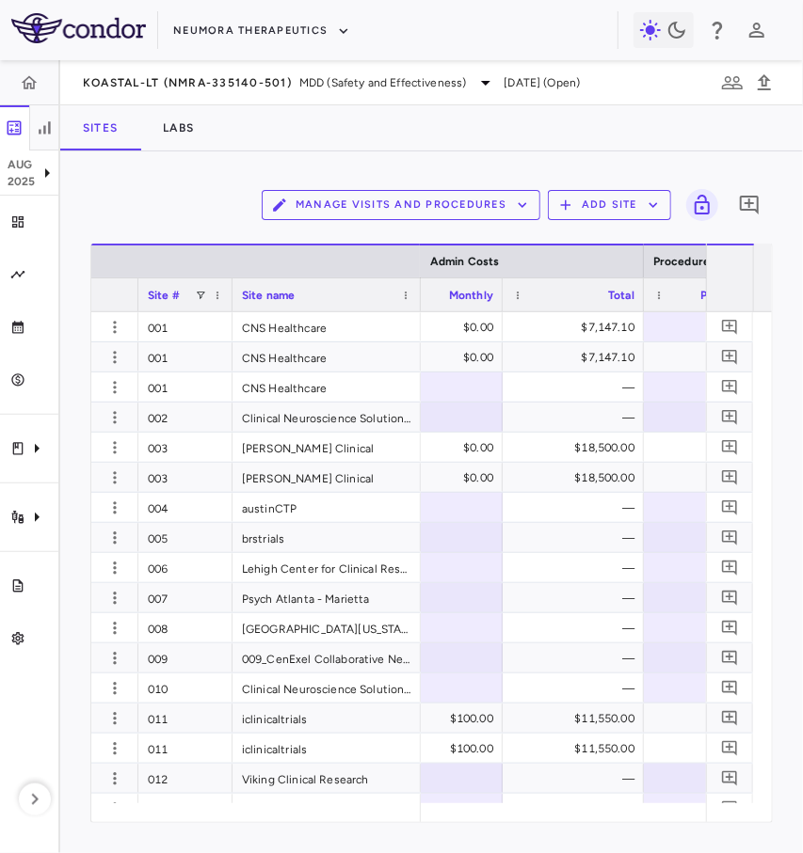
scroll to position [0, 5333]
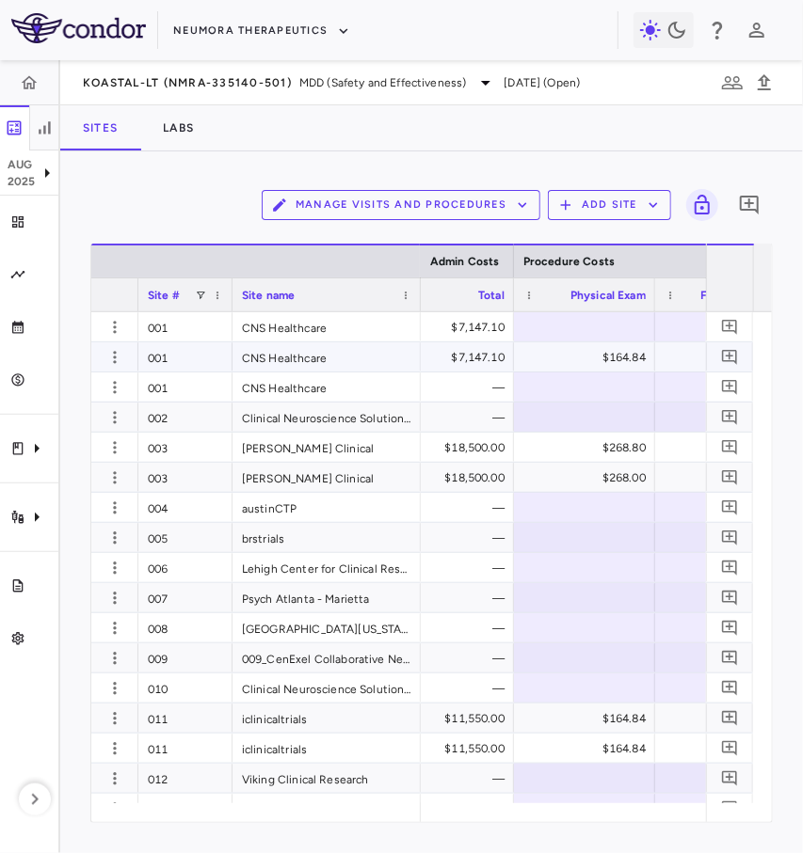
click at [486, 359] on div "$7,147.10" at bounding box center [447, 358] width 115 height 30
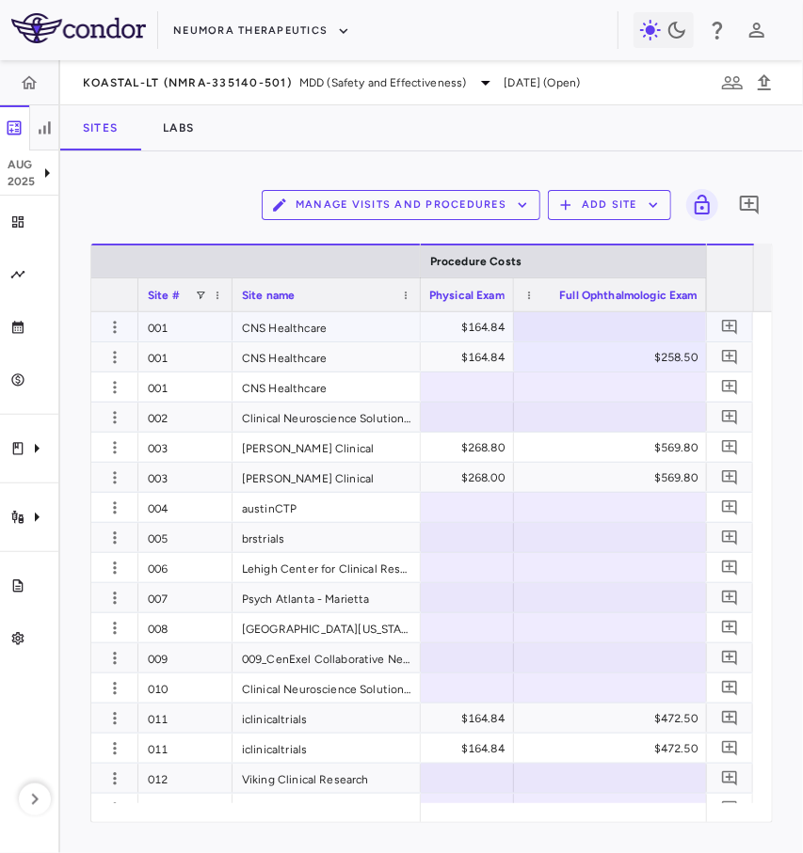
click at [642, 322] on div at bounding box center [610, 326] width 174 height 27
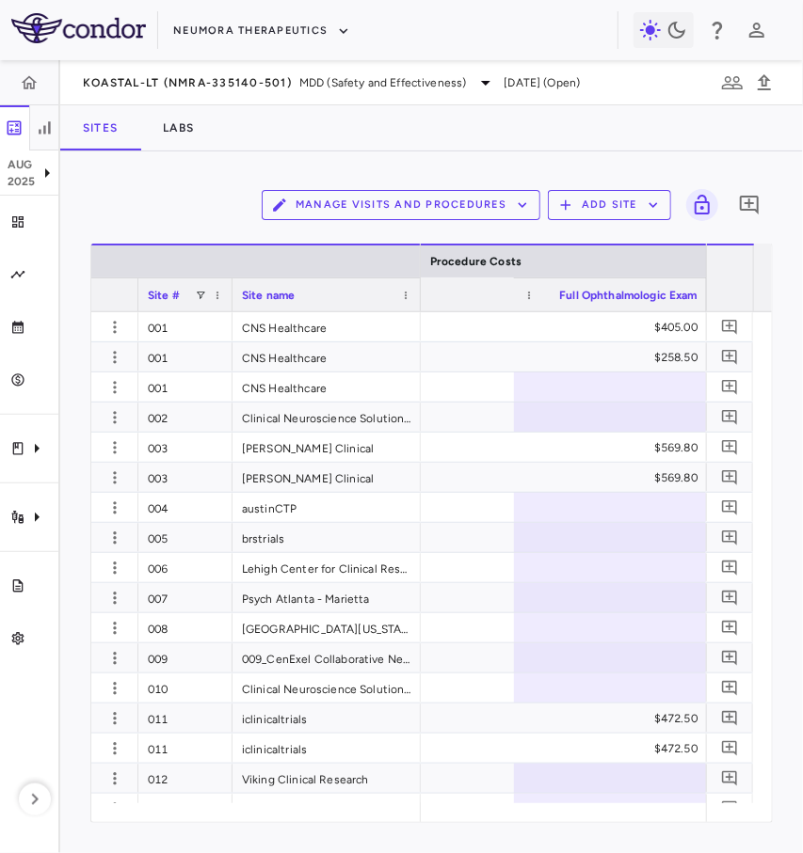
scroll to position [0, 5742]
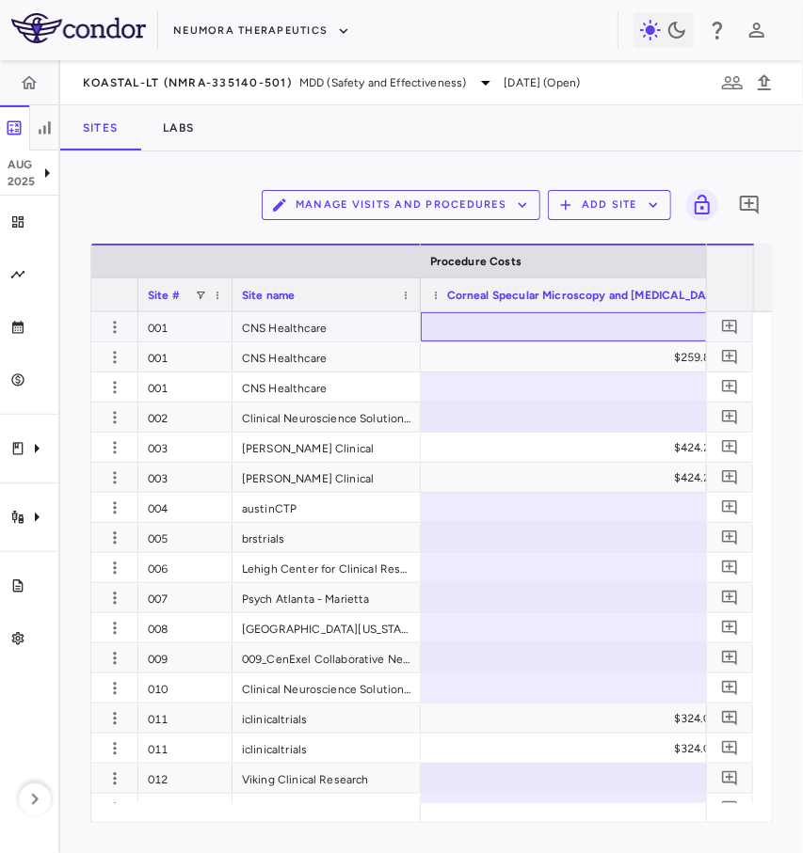
click at [612, 329] on div at bounding box center [573, 326] width 287 height 27
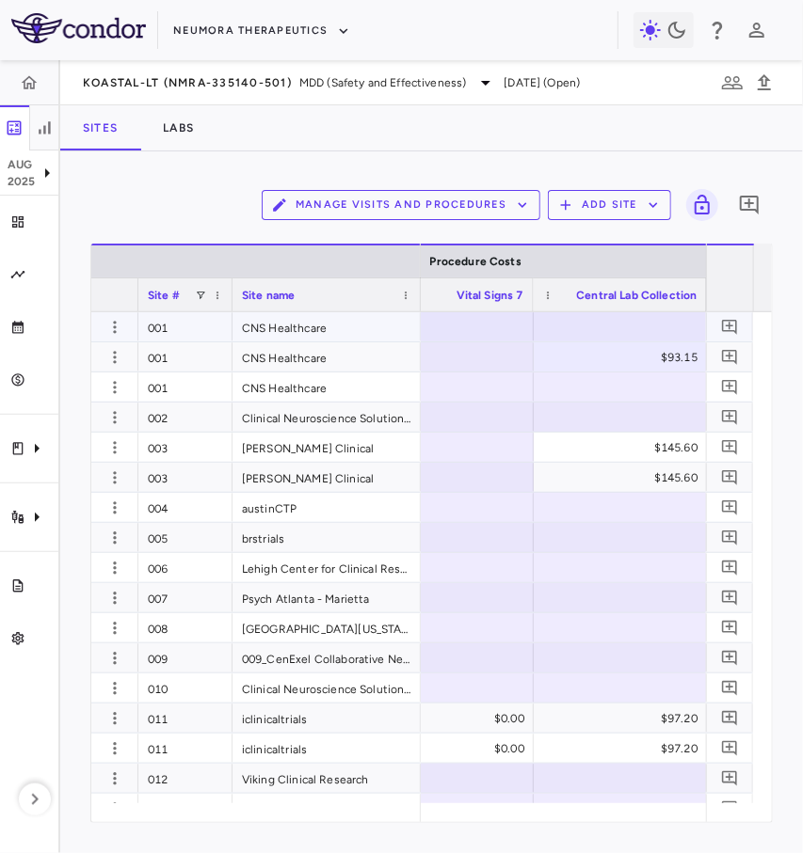
click at [661, 328] on div at bounding box center [620, 326] width 154 height 27
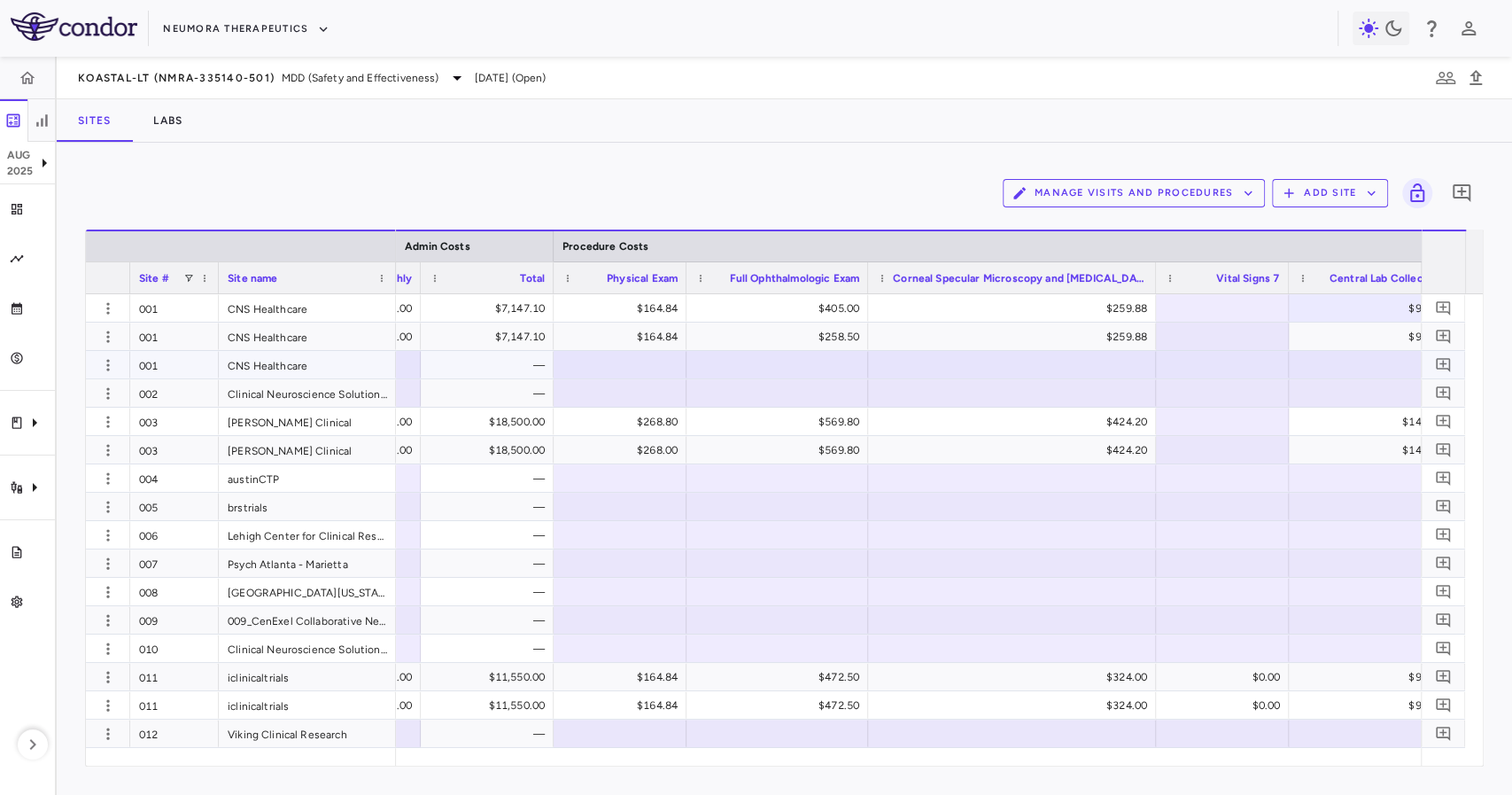
click at [516, 371] on div "—" at bounding box center [491, 365] width 108 height 28
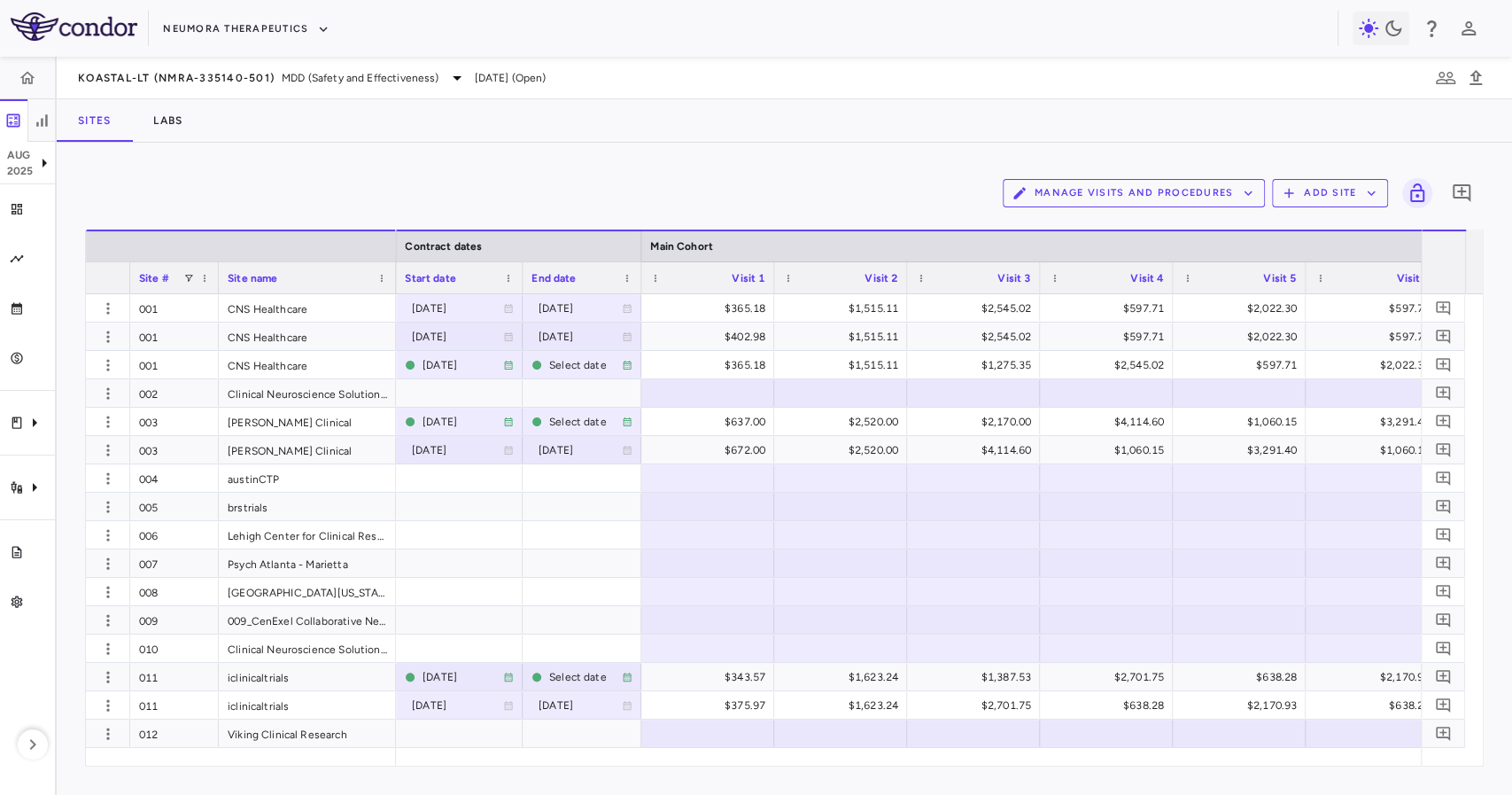
drag, startPoint x: 729, startPoint y: 748, endPoint x: 769, endPoint y: 758, distance: 41.2
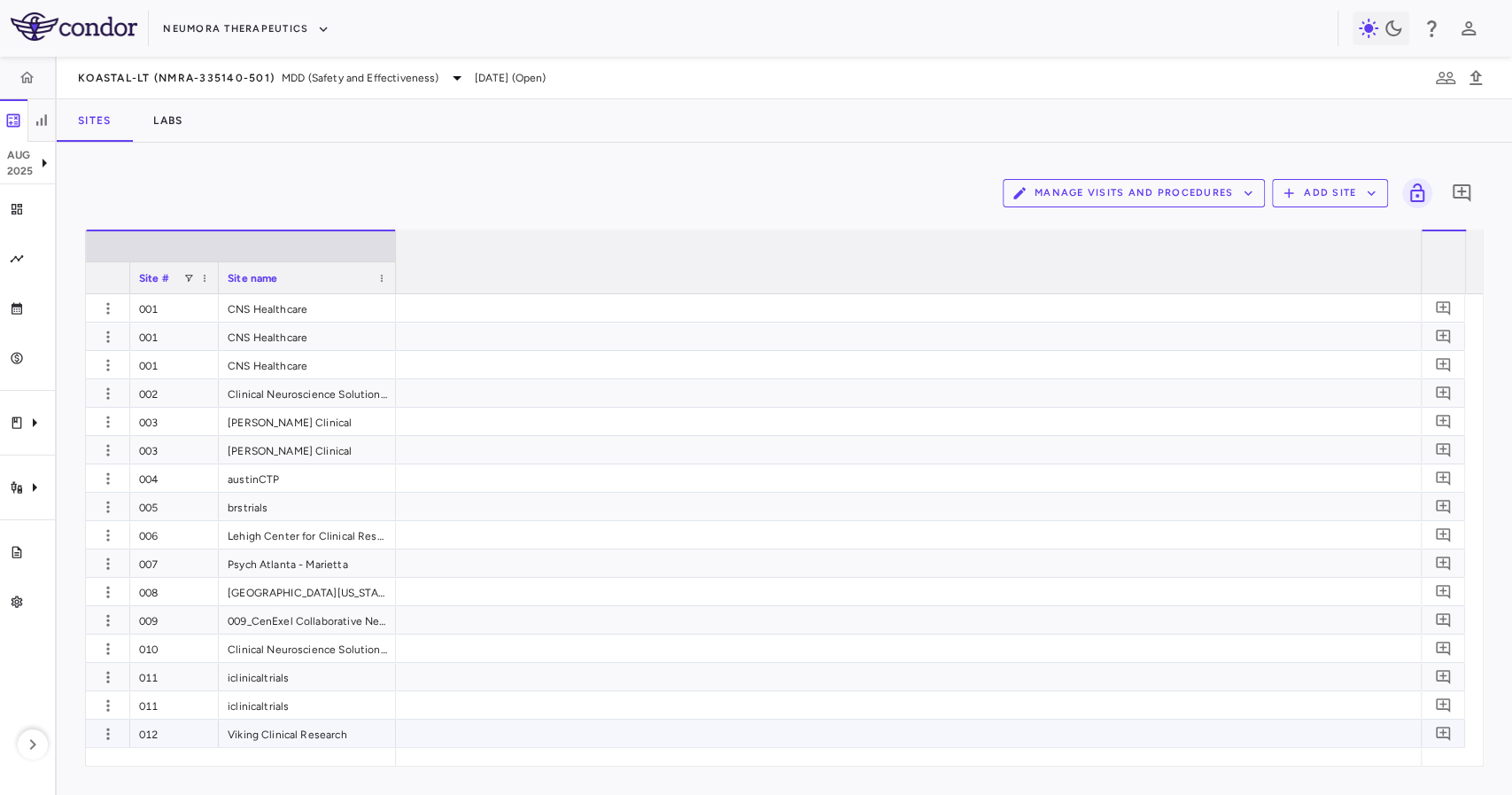
scroll to position [0, 2925]
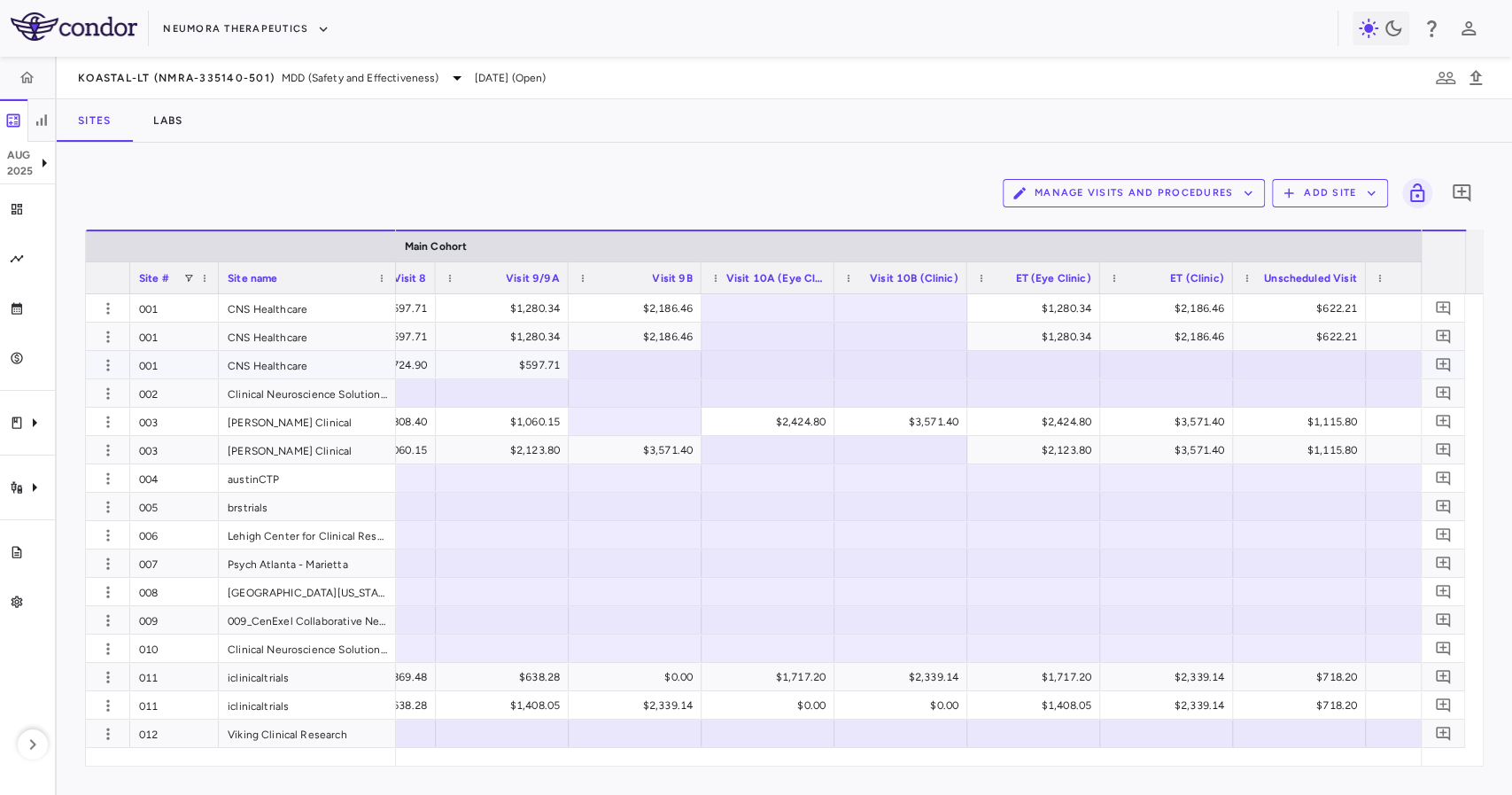
click at [730, 352] on div at bounding box center [768, 365] width 115 height 25
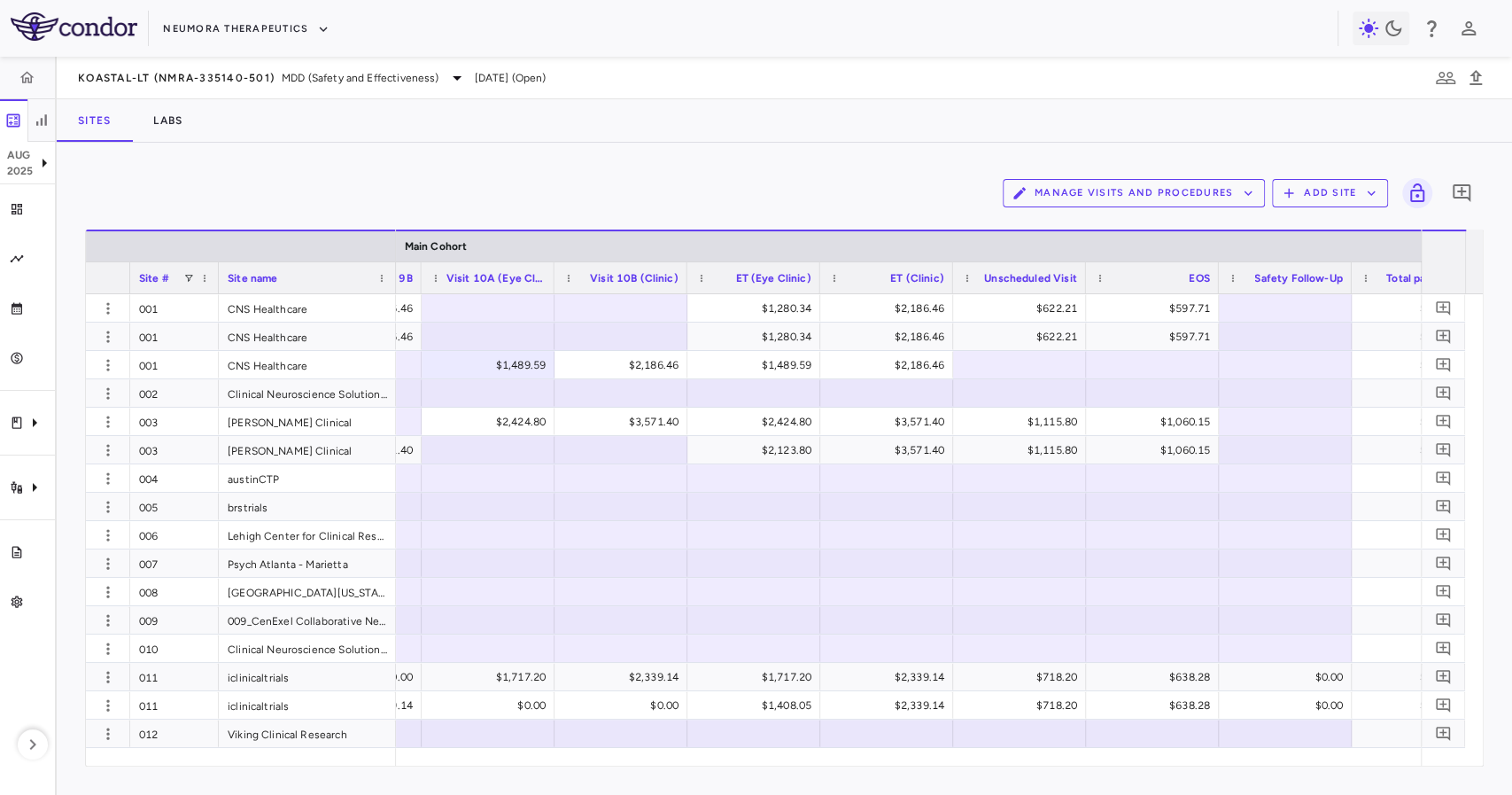
scroll to position [0, 0]
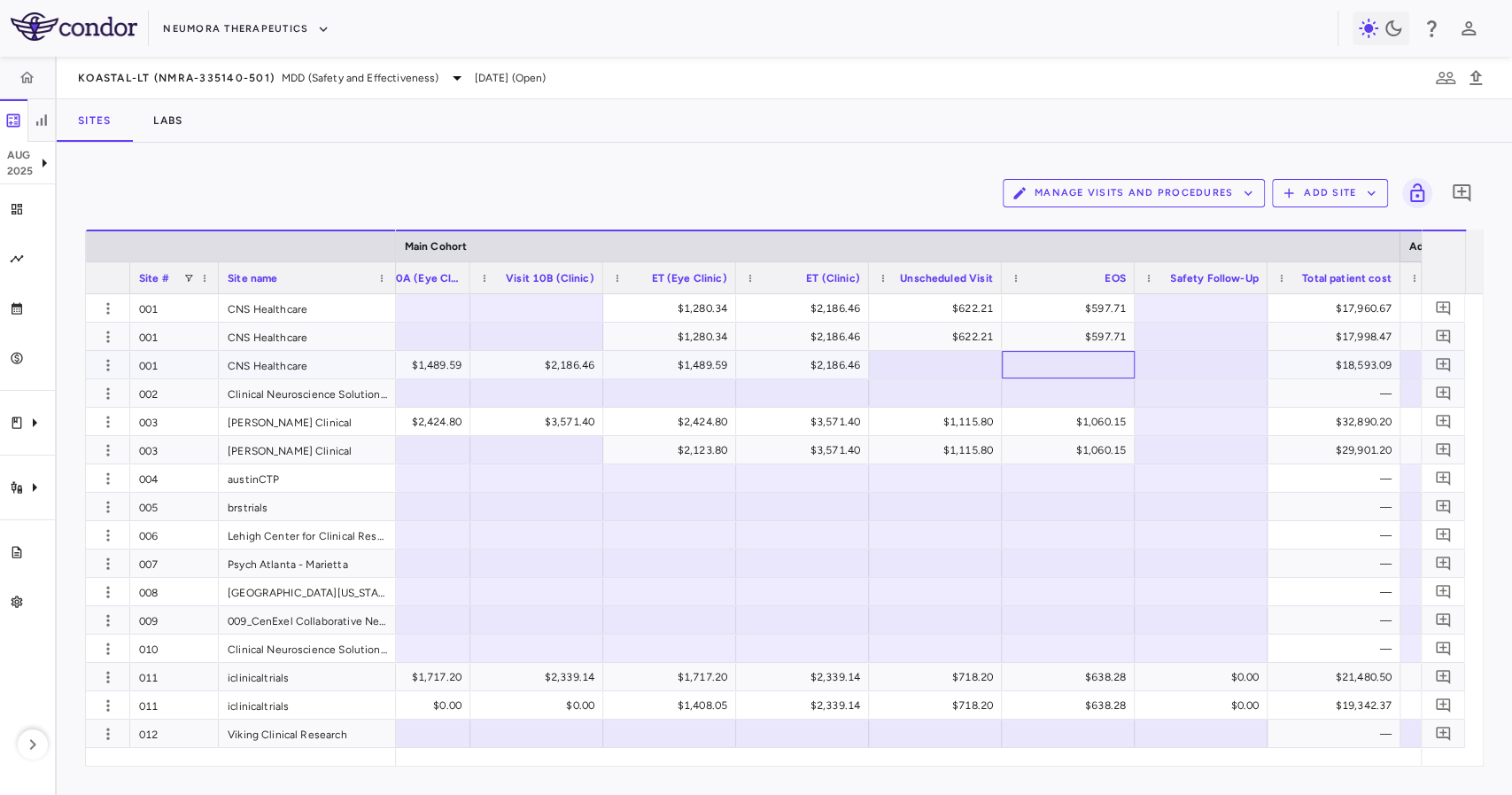
click at [1043, 357] on div at bounding box center [1069, 365] width 115 height 25
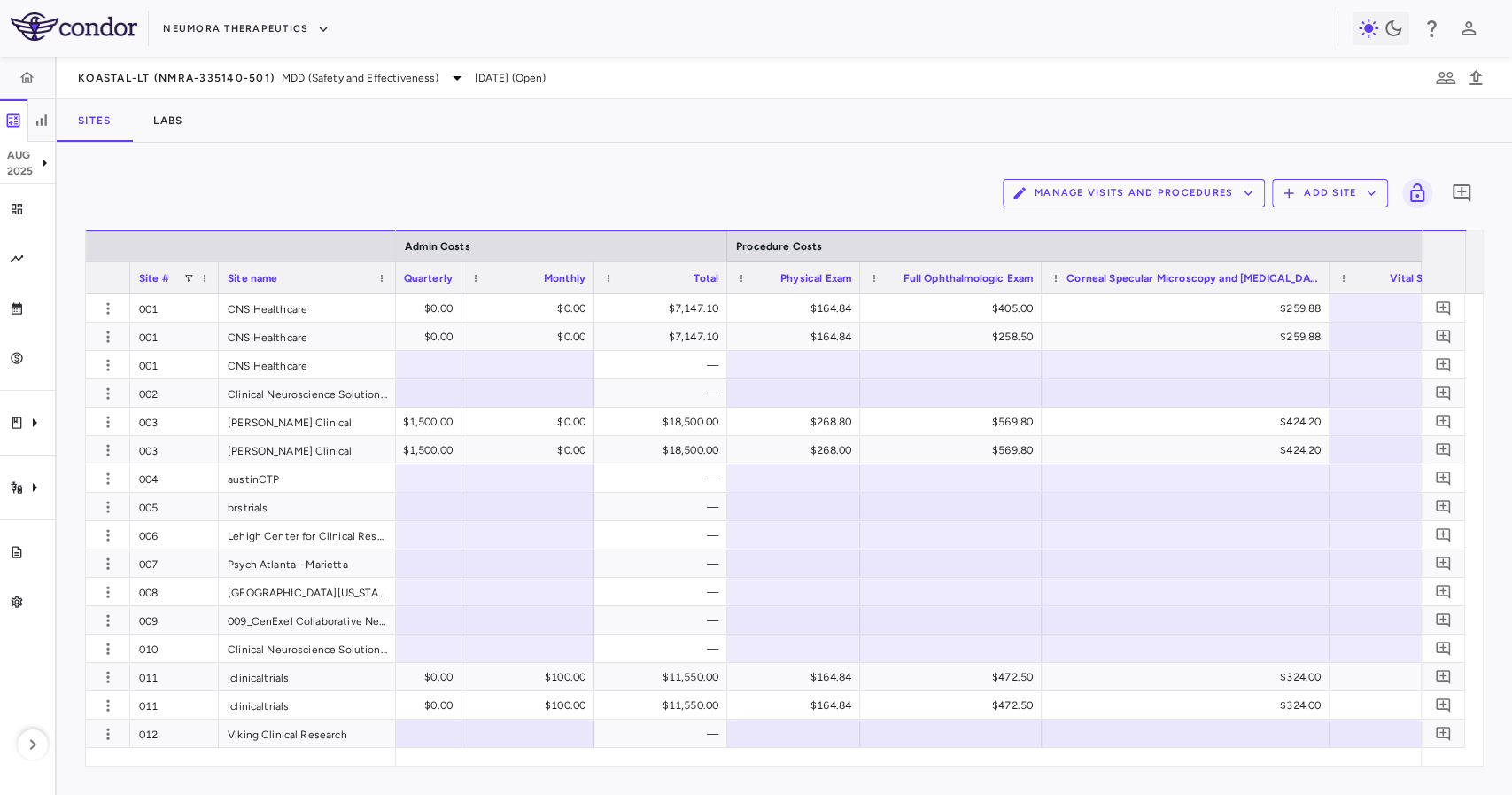
scroll to position [0, 4806]
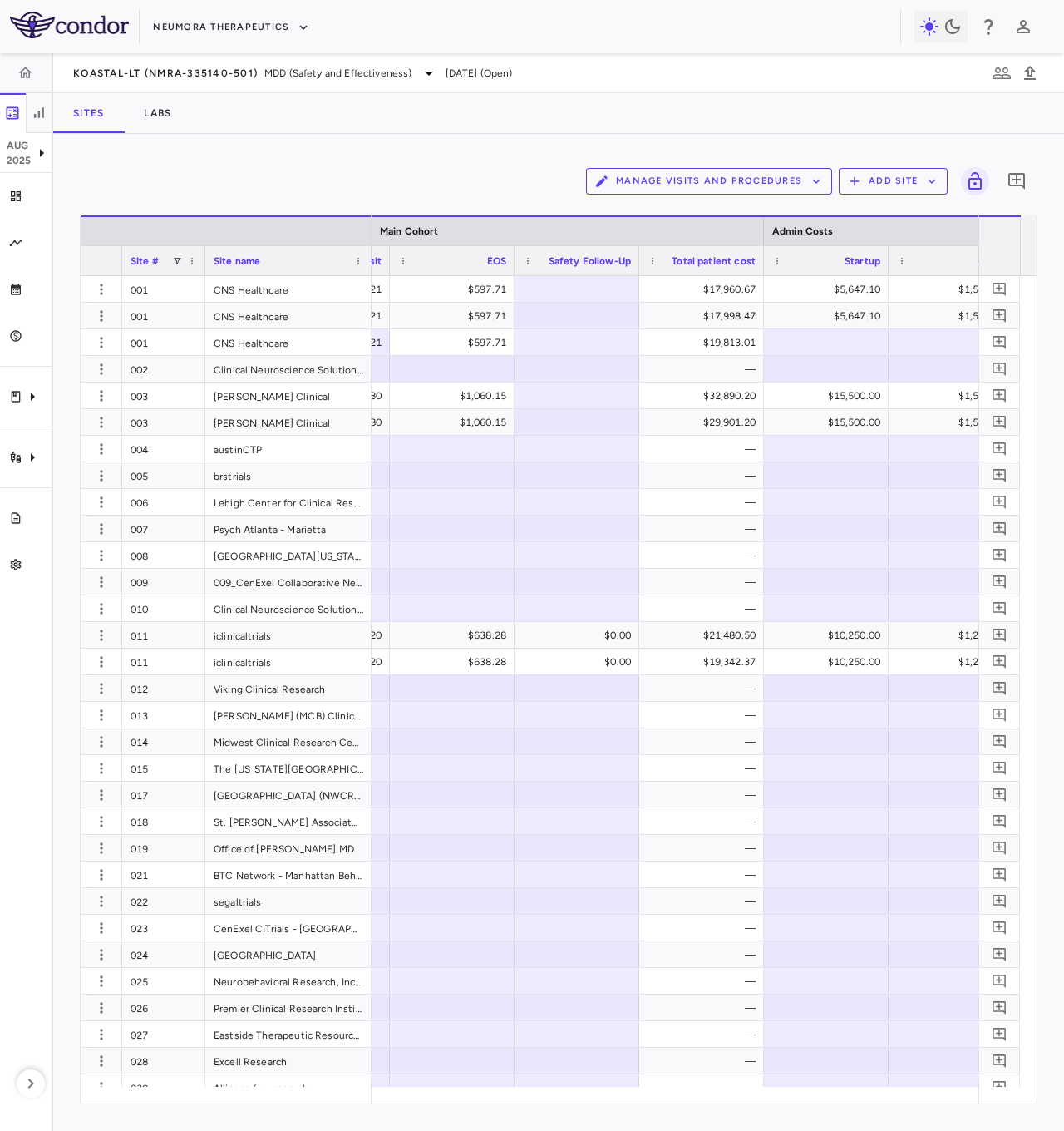
drag, startPoint x: 697, startPoint y: 42, endPoint x: 275, endPoint y: 139, distance: 433.0
click at [275, 140] on div "Manage Visits and Procedures Add Site 0 Press ENTER to sort. Press ALT DOWN to …" at bounding box center [559, 632] width 1011 height 997
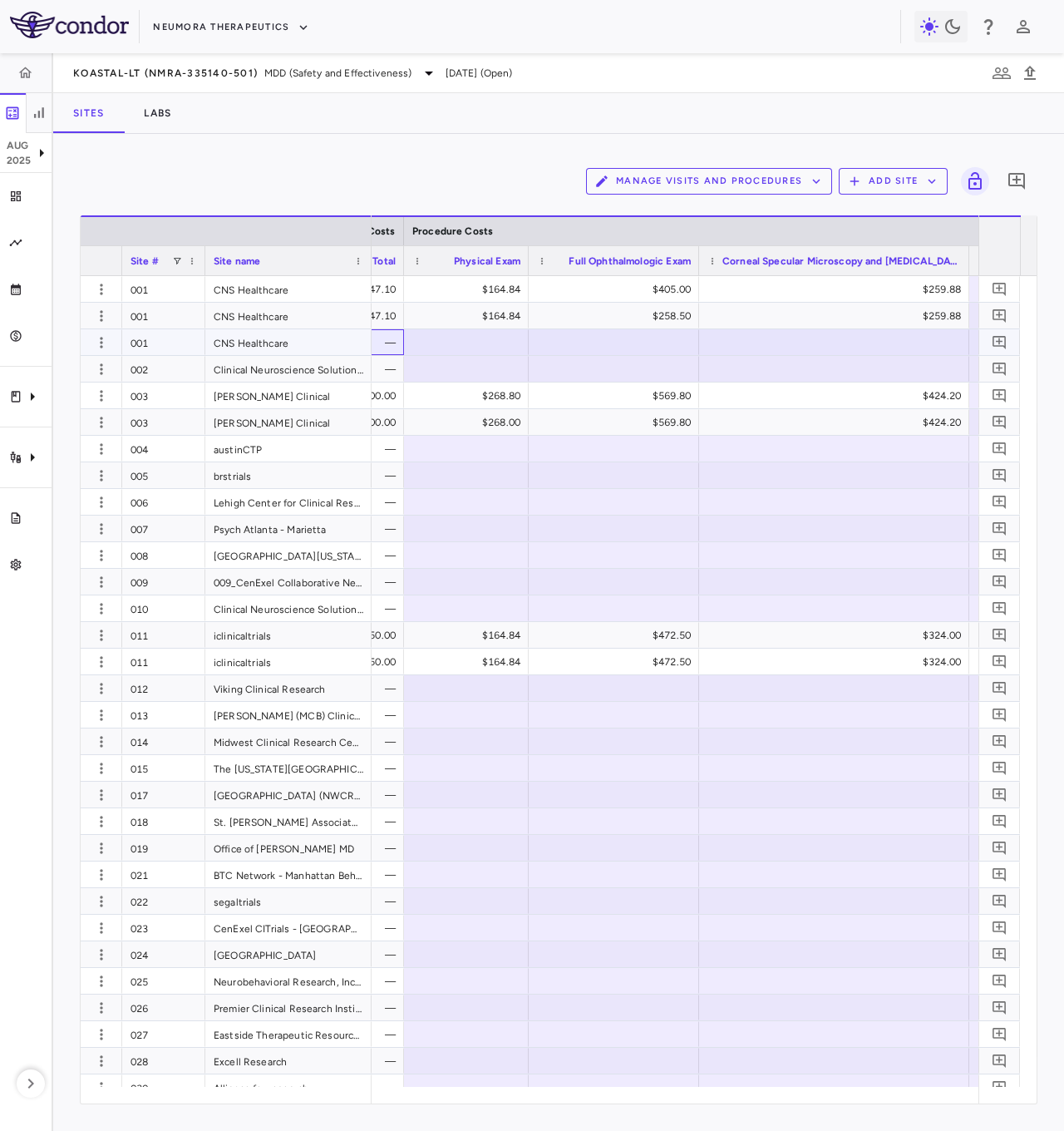
click at [390, 344] on div "—" at bounding box center [345, 343] width 102 height 27
click at [593, 335] on div at bounding box center [614, 342] width 154 height 24
click at [829, 351] on div at bounding box center [834, 342] width 254 height 24
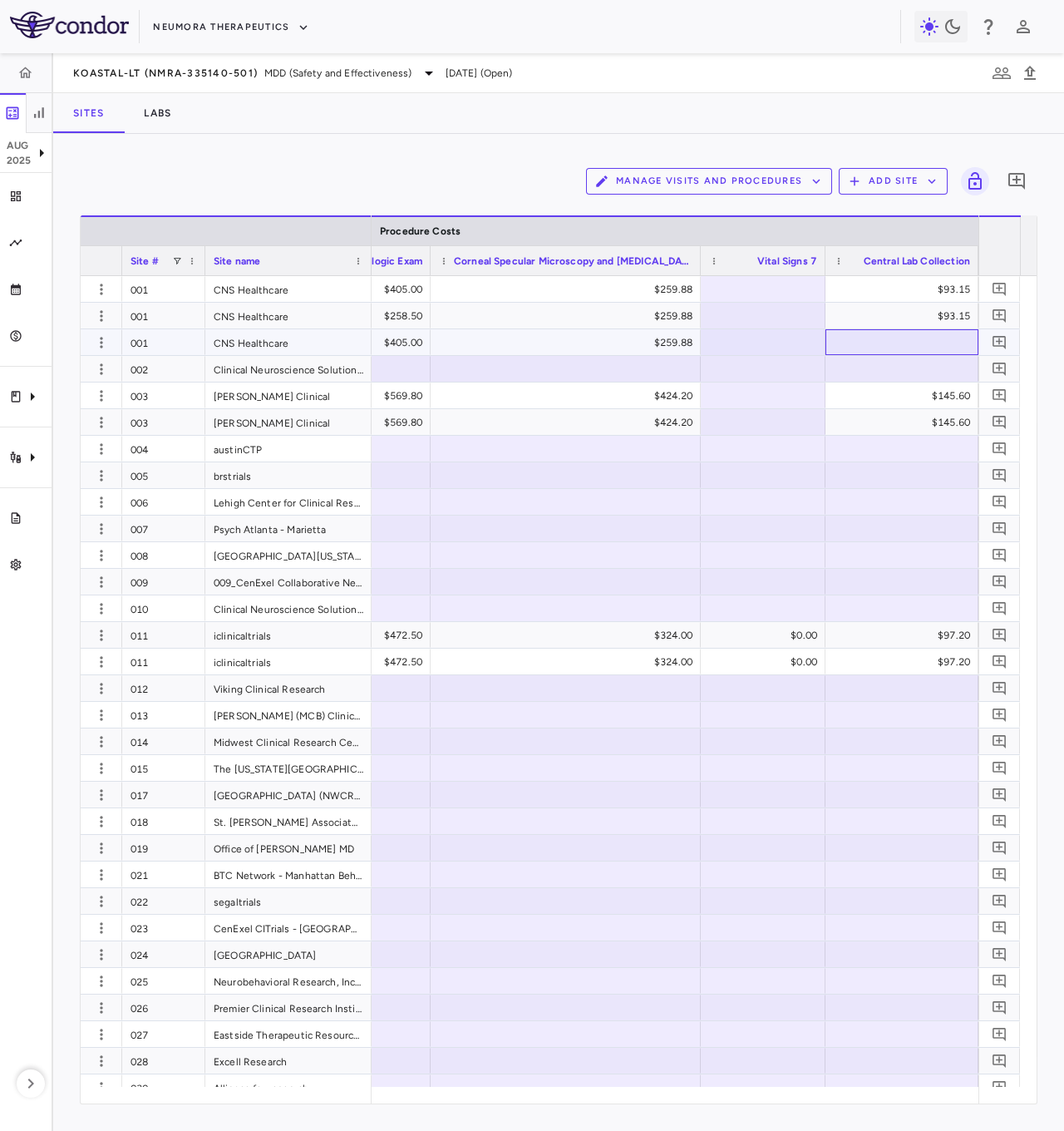
click at [888, 337] on div at bounding box center [902, 342] width 136 height 24
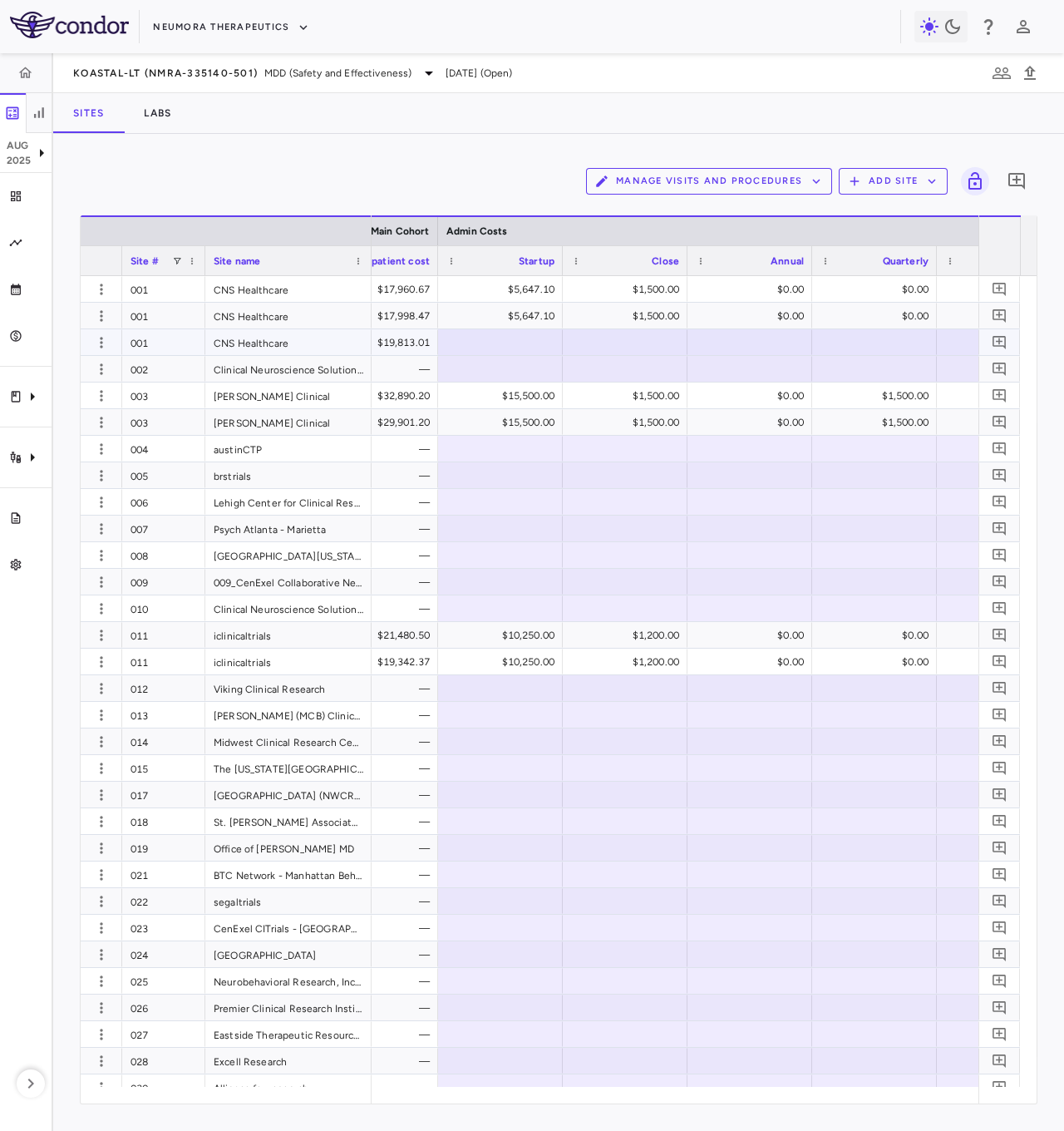
click at [421, 342] on div "$19,813.01" at bounding box center [379, 343] width 102 height 27
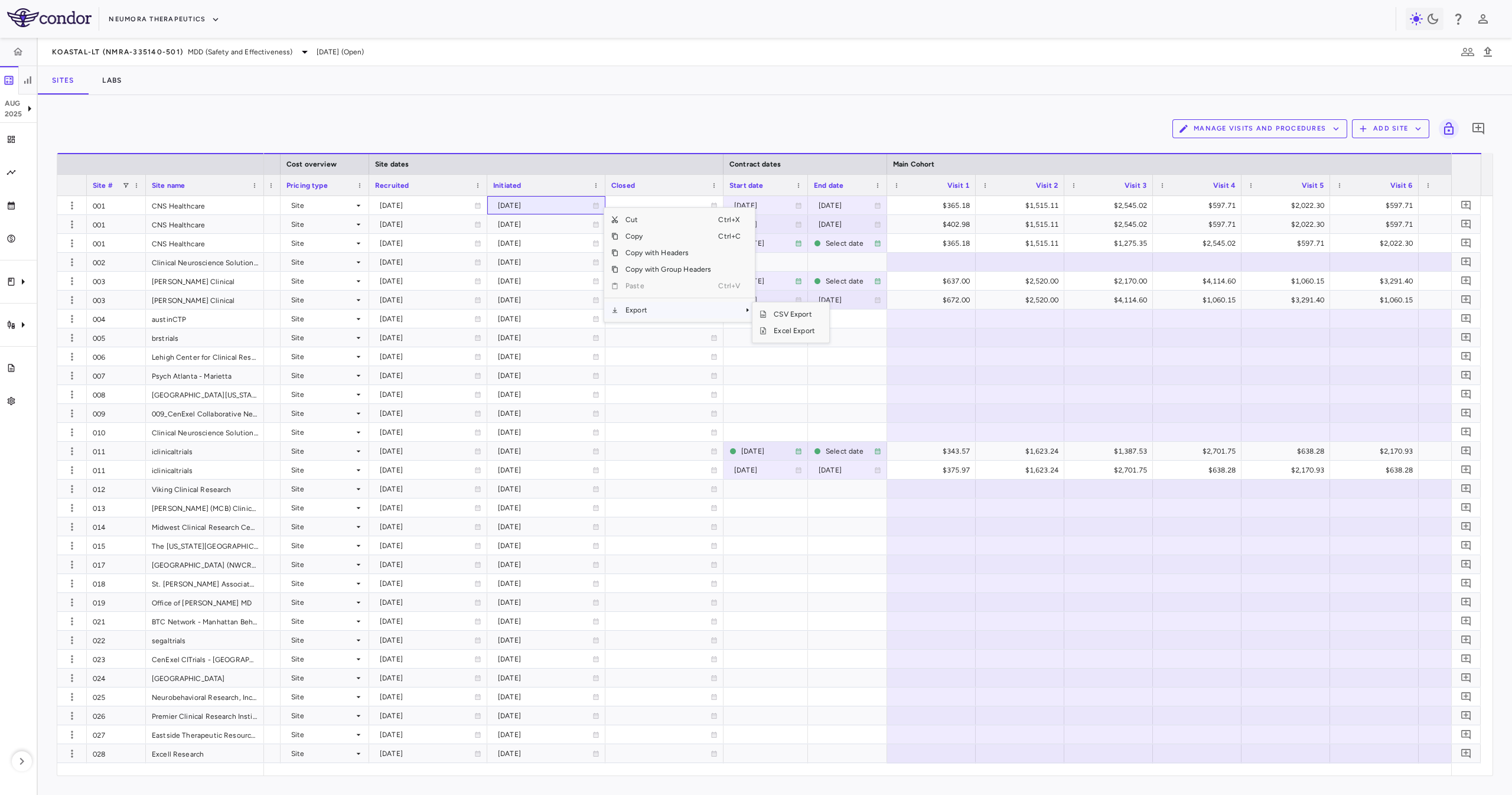
click at [700, 310] on span "Export" at bounding box center [668, 310] width 100 height 16
click at [797, 327] on span "Excel Export" at bounding box center [794, 331] width 55 height 16
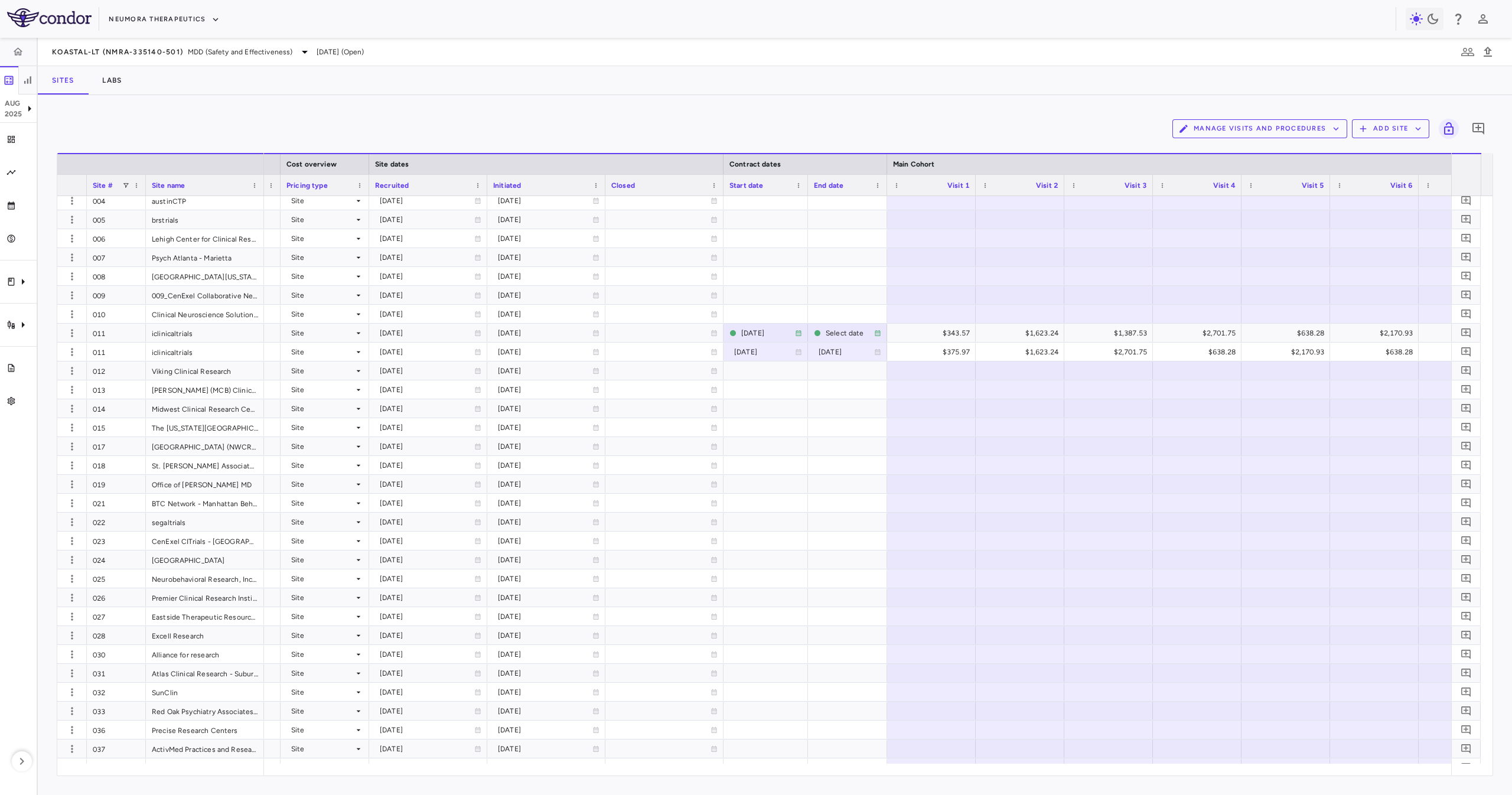
click at [809, 83] on div "Sites Labs" at bounding box center [775, 80] width 1474 height 28
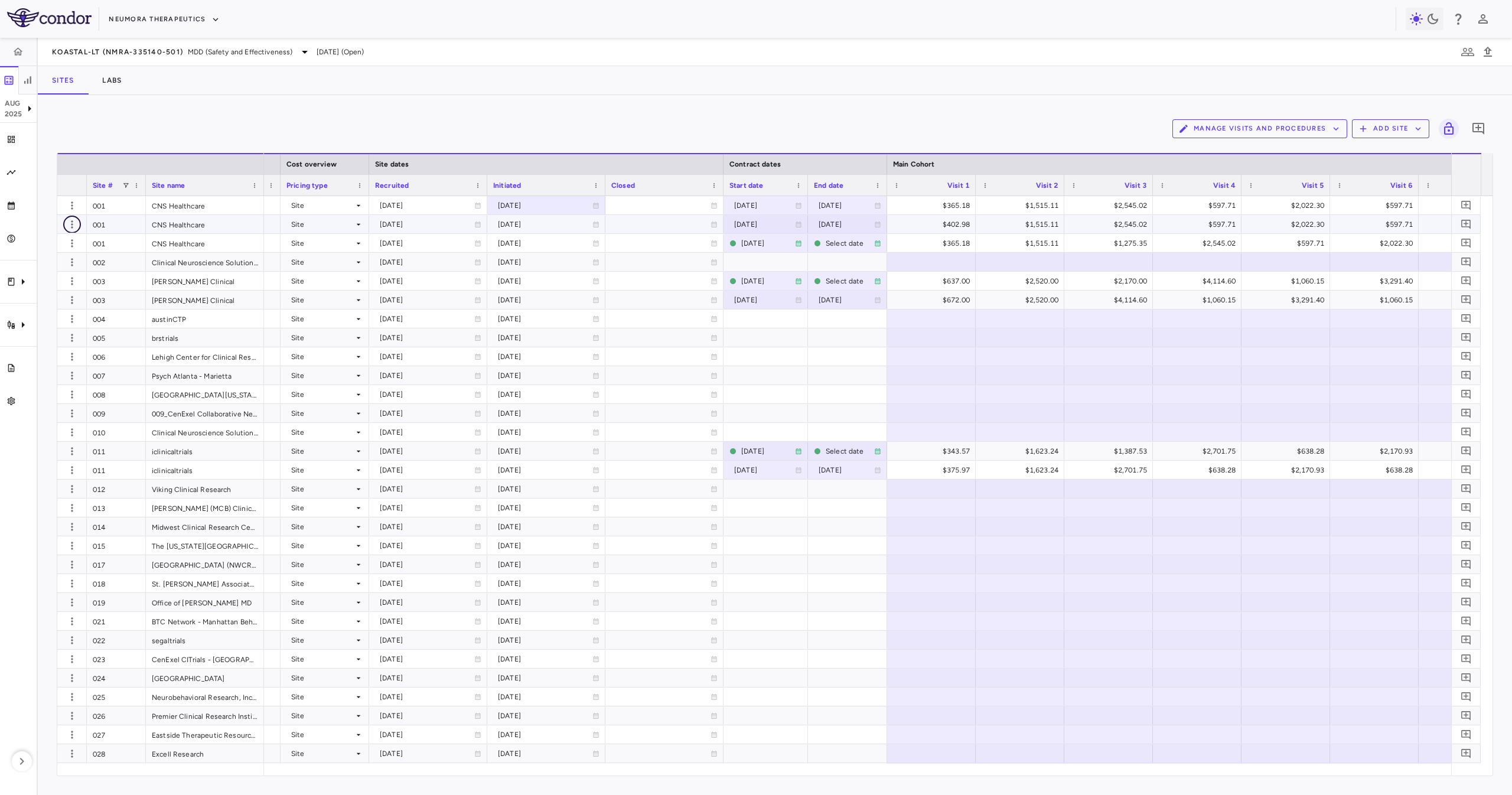
click at [74, 220] on icon "button" at bounding box center [72, 224] width 12 height 12
click at [40, 268] on div "Edit site" at bounding box center [55, 270] width 110 height 21
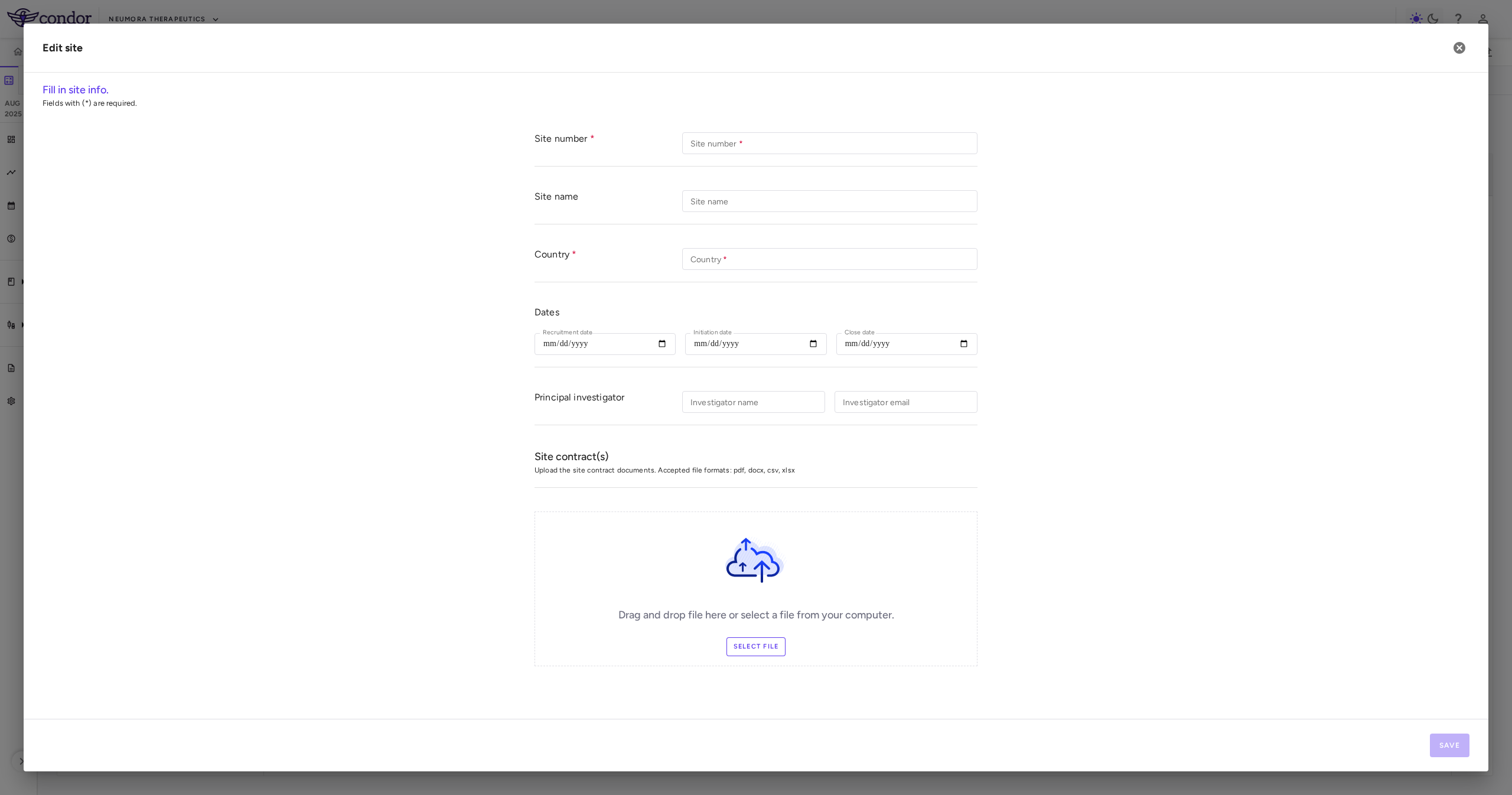
type input "***"
type input "**********"
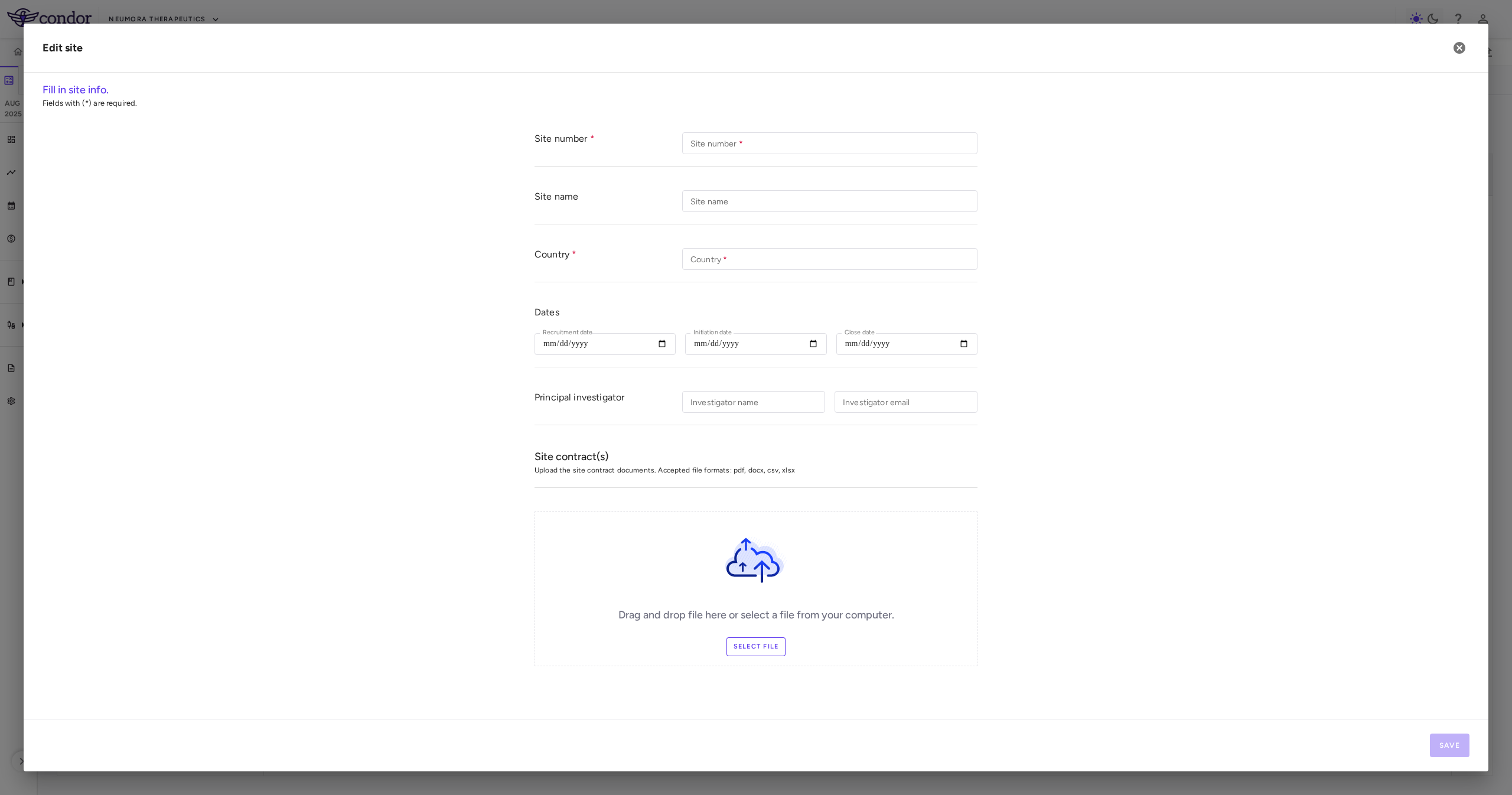
type input "**********"
click at [765, 529] on label "Select file" at bounding box center [756, 646] width 60 height 19
click at [0, 0] on input "Select file" at bounding box center [0, 0] width 0 height 0
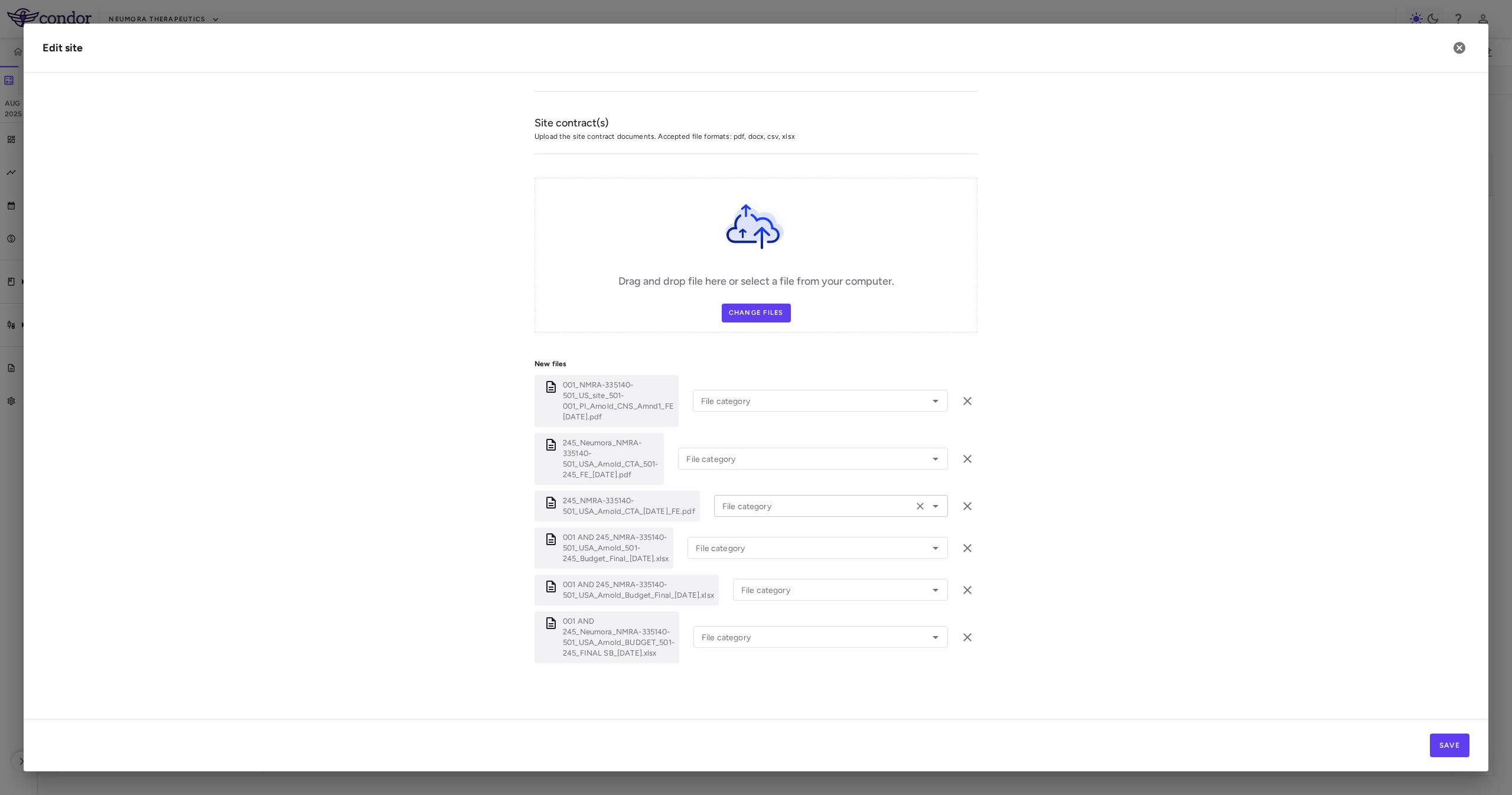
click at [778, 508] on input "File category" at bounding box center [813, 506] width 192 height 15
drag, startPoint x: 788, startPoint y: 542, endPoint x: 792, endPoint y: 548, distance: 7.2
click at [792, 529] on ul "LOI Original Work Order Amendment Budget Other" at bounding box center [823, 568] width 218 height 105
click at [792, 529] on li "Original Work Order" at bounding box center [823, 555] width 218 height 18
type input "**********"
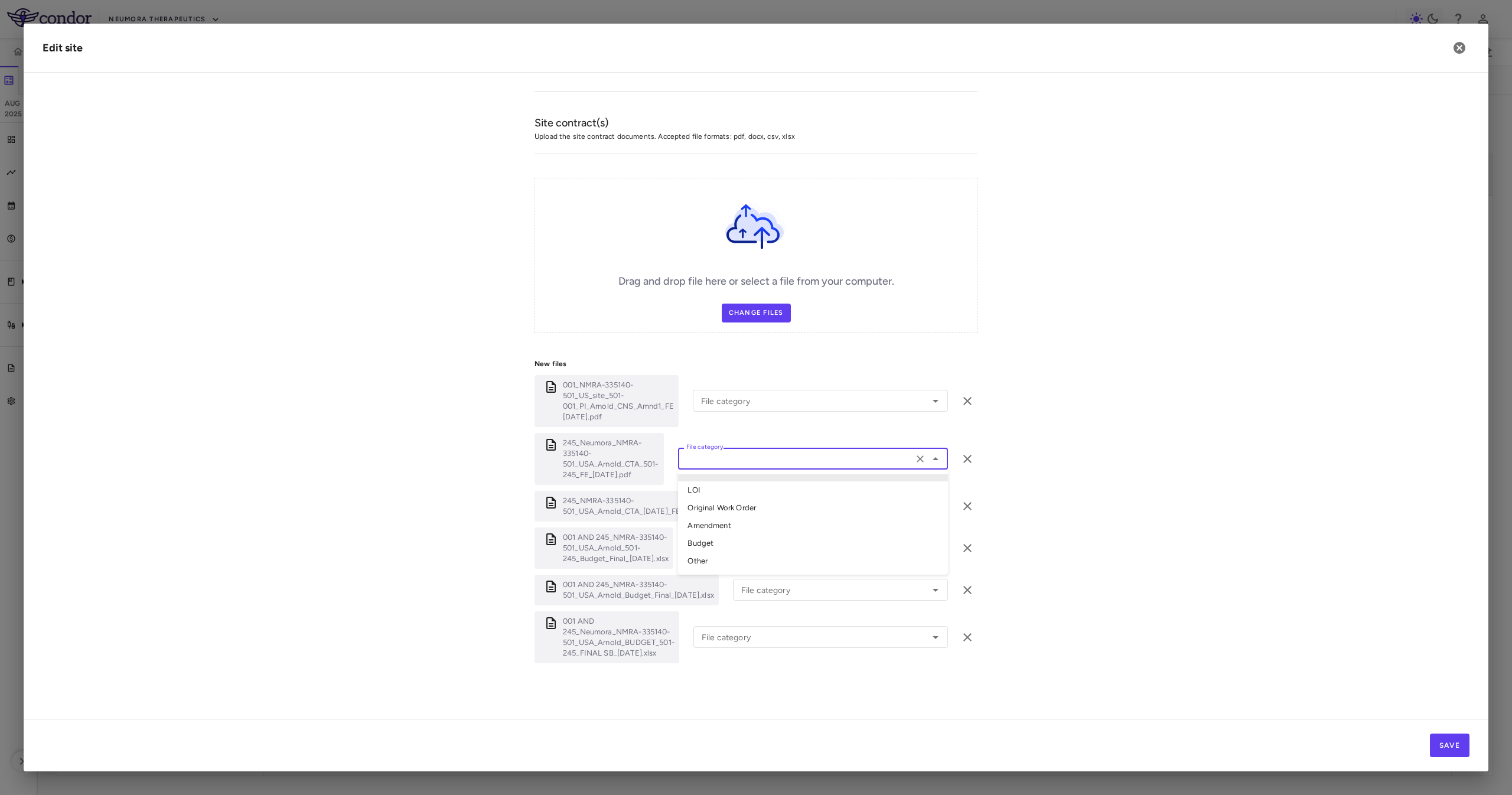
click at [758, 456] on input "File category" at bounding box center [795, 459] width 228 height 15
drag, startPoint x: 755, startPoint y: 531, endPoint x: 765, endPoint y: 476, distance: 55.9
click at [755, 529] on li "Amendment" at bounding box center [813, 525] width 270 height 18
type input "*********"
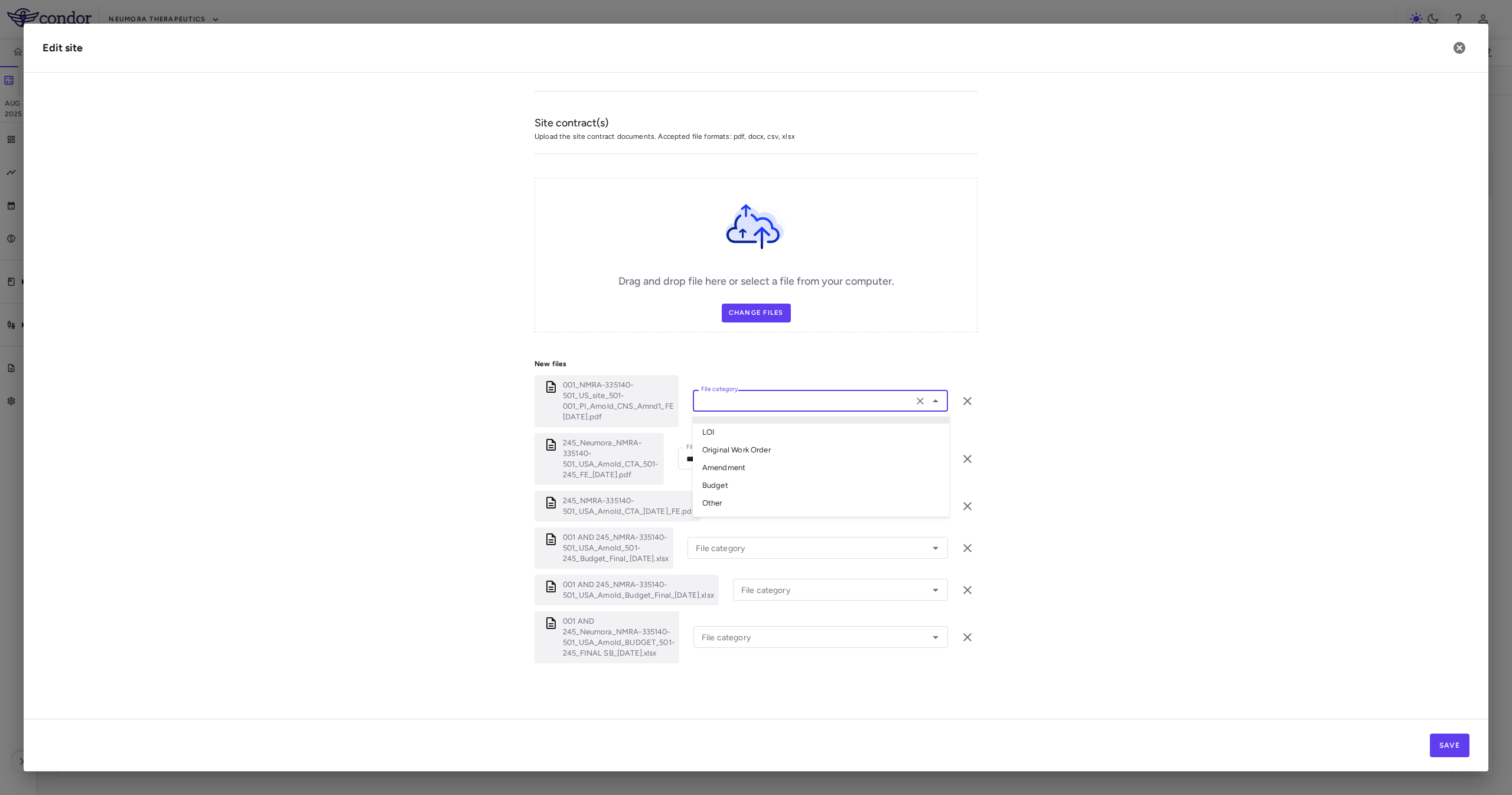
click at [758, 402] on input "File category" at bounding box center [803, 401] width 213 height 15
click at [756, 465] on li "Amendment" at bounding box center [821, 467] width 256 height 18
type input "*********"
click at [763, 529] on input "File category" at bounding box center [800, 548] width 218 height 15
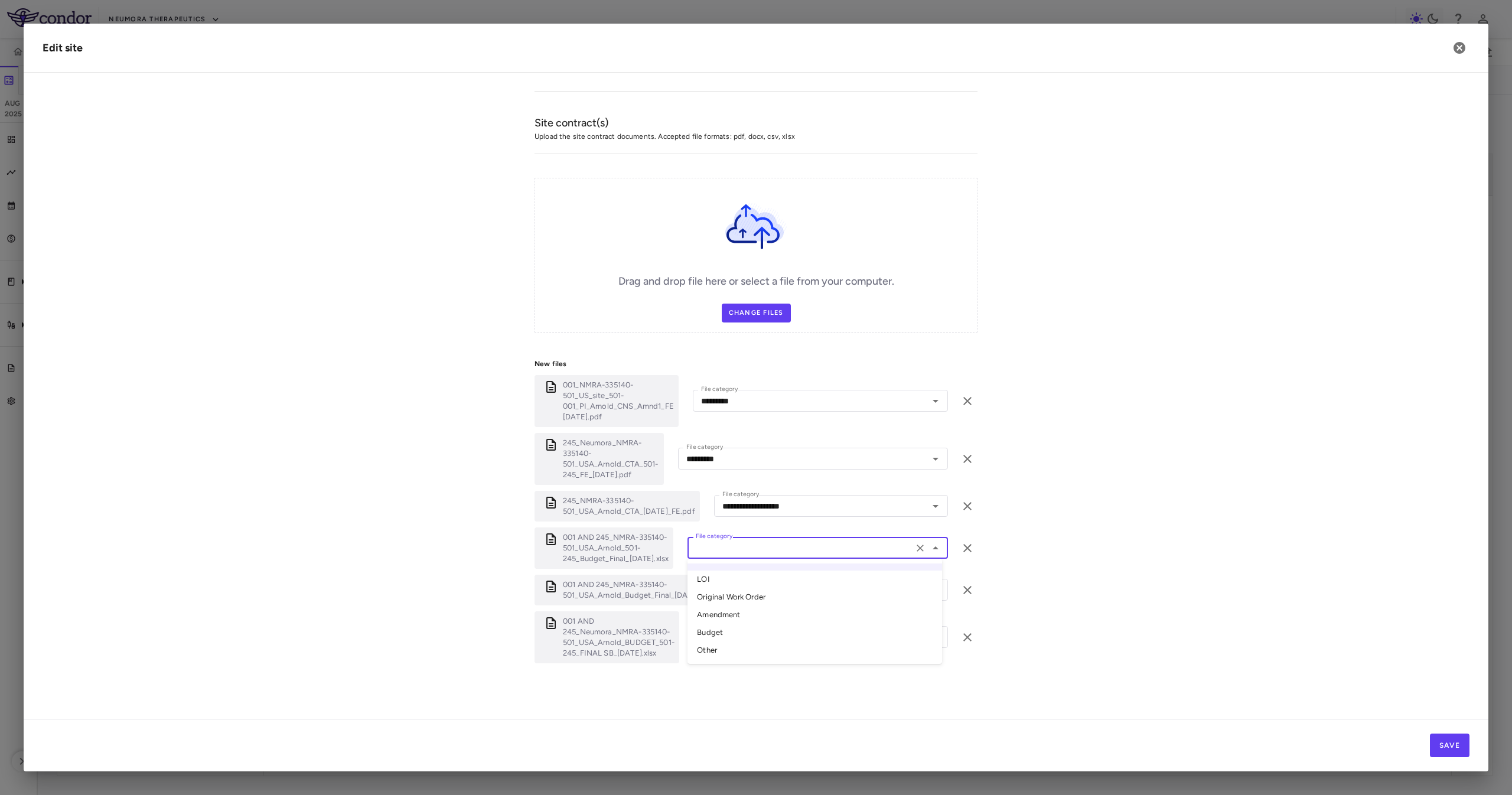
click at [753, 529] on li "Budget" at bounding box center [815, 632] width 255 height 18
type input "******"
click at [763, 529] on input "File category" at bounding box center [823, 590] width 173 height 15
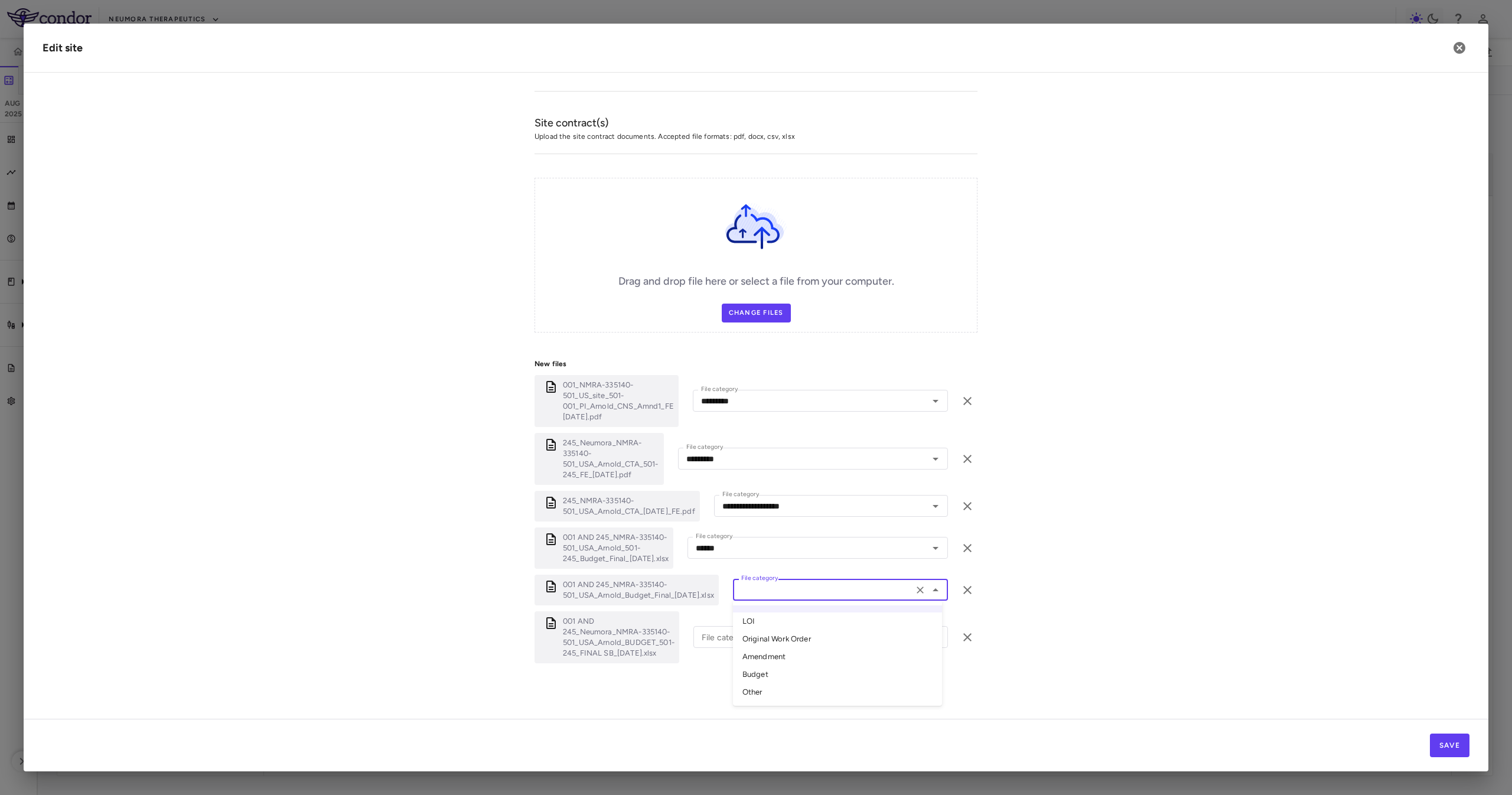
drag, startPoint x: 776, startPoint y: 671, endPoint x: 774, endPoint y: 665, distance: 6.3
click at [775, 529] on li "Budget" at bounding box center [837, 674] width 209 height 18
type input "******"
click at [768, 529] on div "001 AND 245_Neumora_NMRA-335140-501_USA_Arnold_BUDGET_501-245_FINAL SB_22APRIL2…" at bounding box center [756, 637] width 443 height 52
click at [767, 529] on input "File category" at bounding box center [803, 637] width 213 height 15
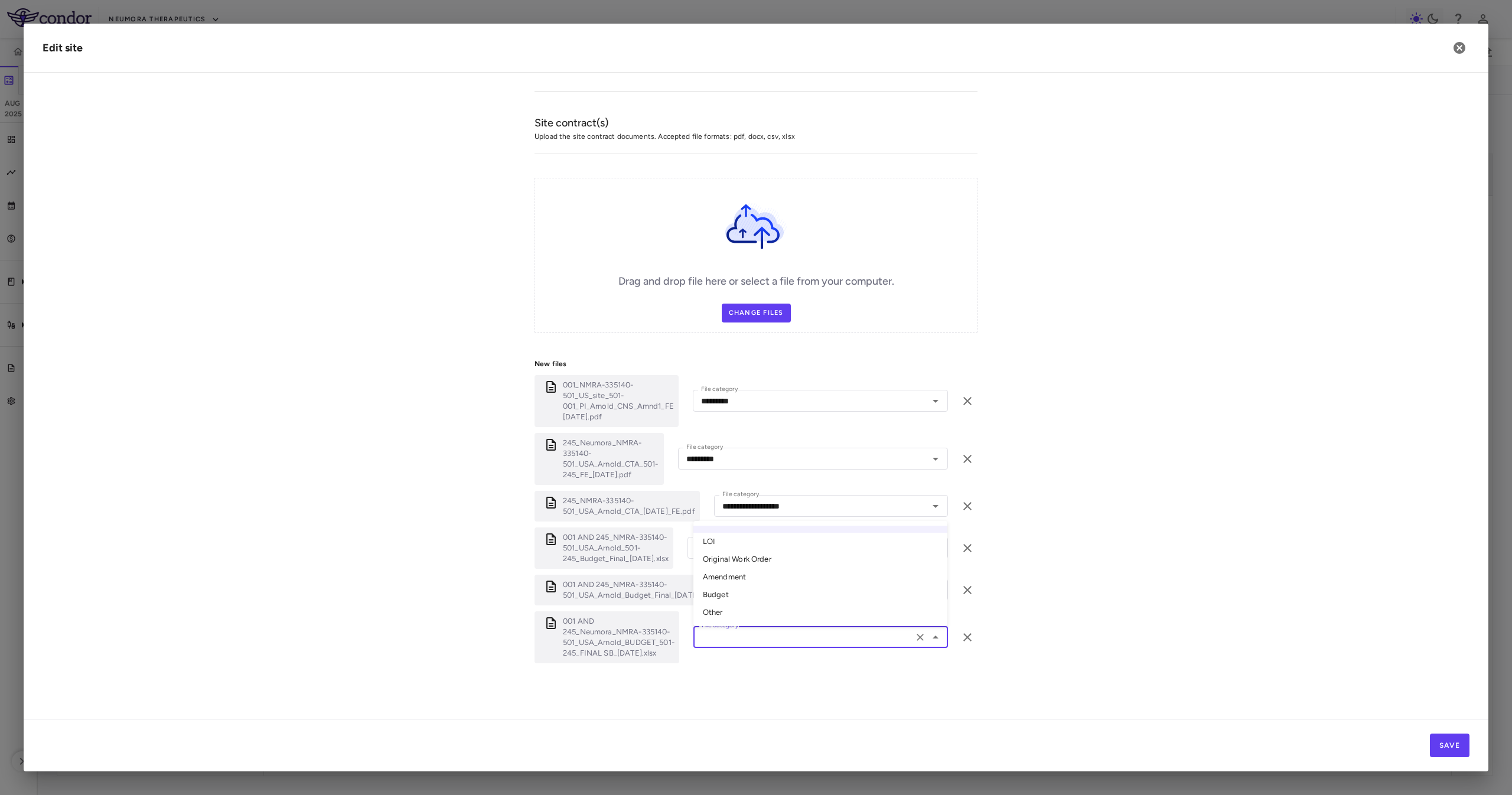
click at [765, 529] on li "Budget" at bounding box center [820, 594] width 254 height 18
type input "******"
click at [752, 294] on div "Drag and drop file here or select a file from your computer. Change Files" at bounding box center [756, 255] width 443 height 155
click at [760, 312] on label "Change Files" at bounding box center [756, 313] width 69 height 19
click at [0, 0] on input "Change Files" at bounding box center [0, 0] width 0 height 0
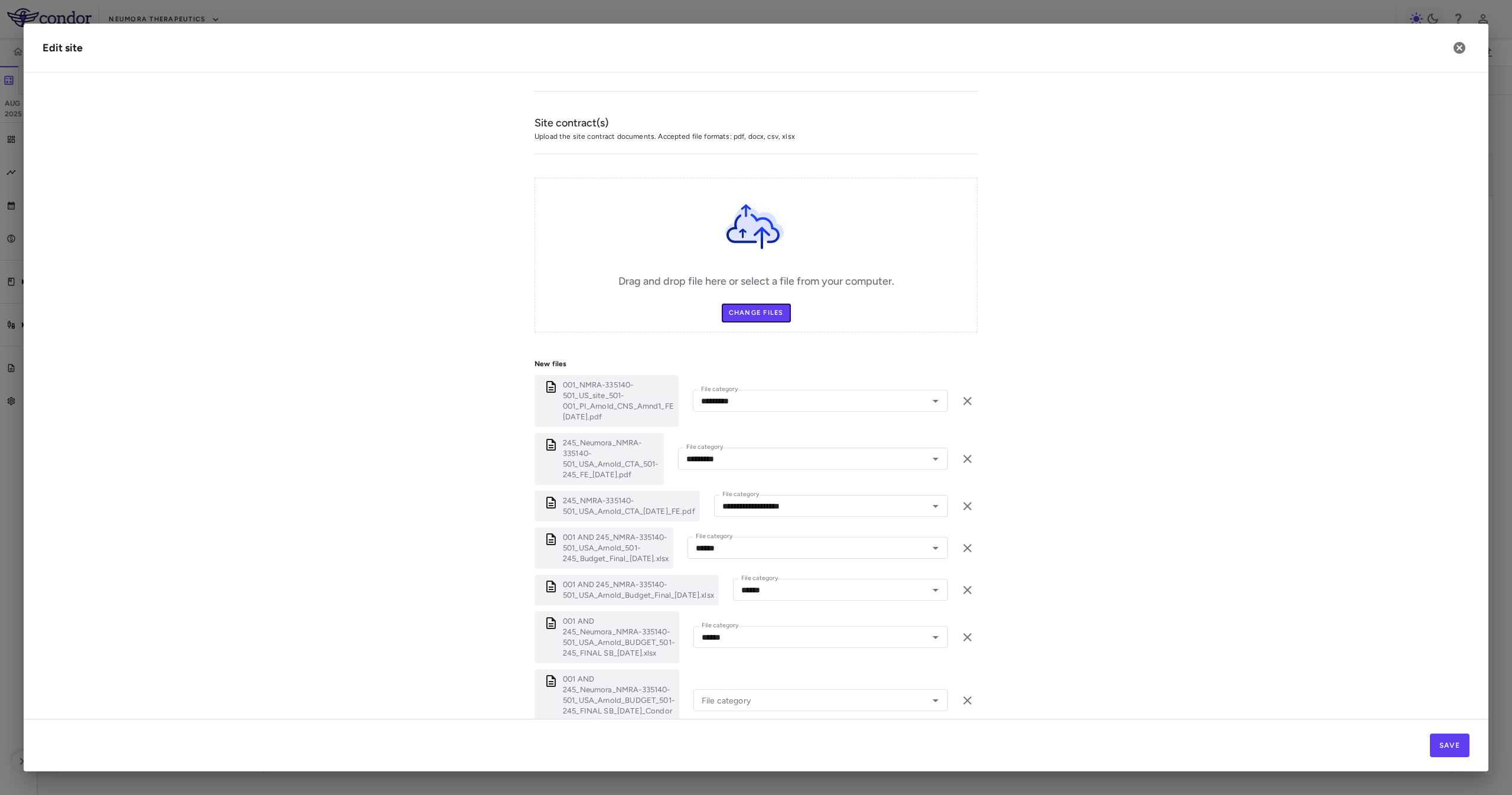
scroll to position [539, 0]
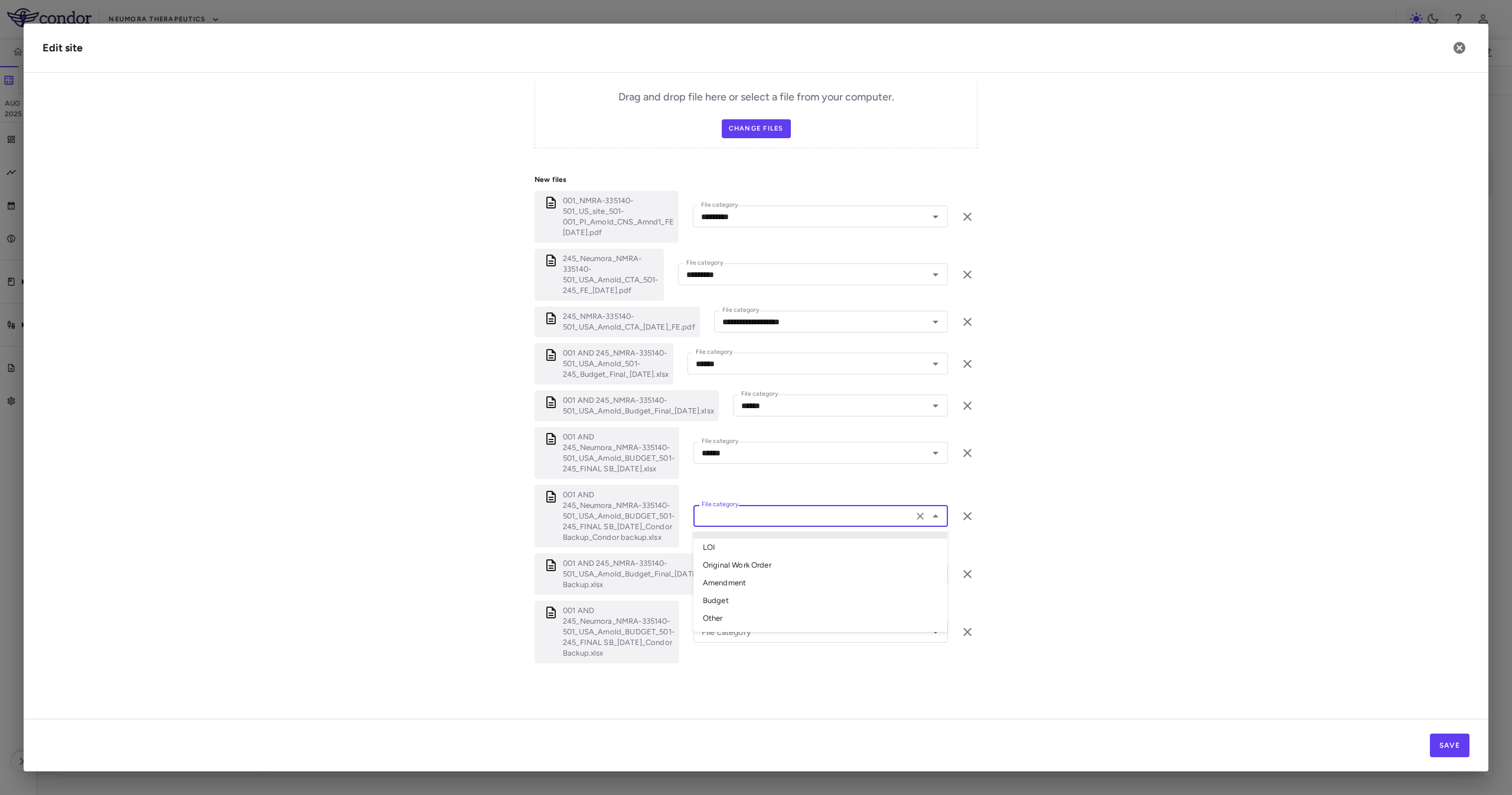
click at [755, 508] on input "File category" at bounding box center [803, 516] width 213 height 15
click at [780, 529] on li "Other" at bounding box center [820, 618] width 254 height 18
type input "*****"
click at [765, 529] on div "File category File category" at bounding box center [848, 574] width 200 height 22
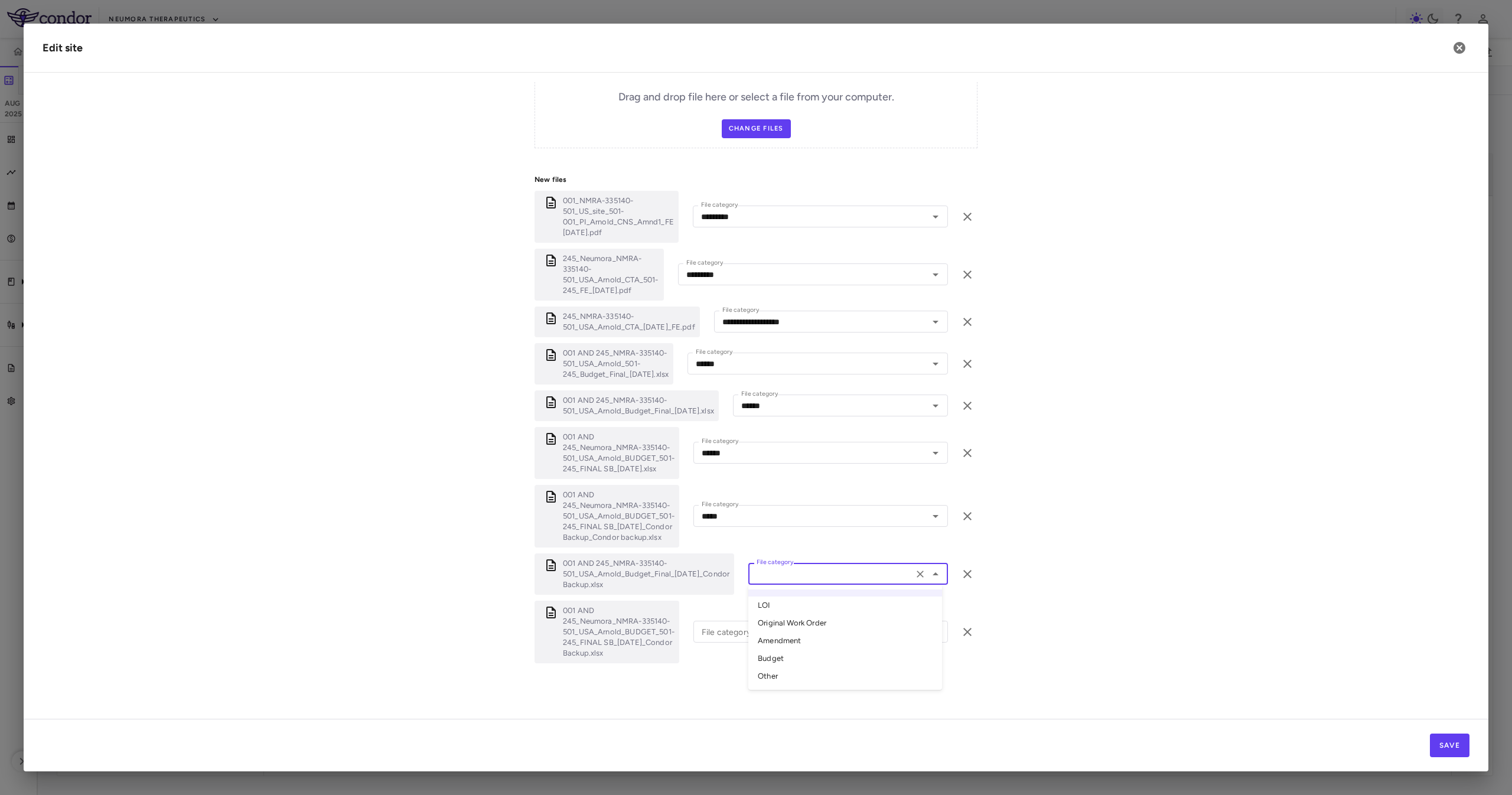
click at [787, 529] on li "Other" at bounding box center [845, 676] width 194 height 18
type input "*****"
click at [773, 529] on input "File category" at bounding box center [803, 632] width 213 height 15
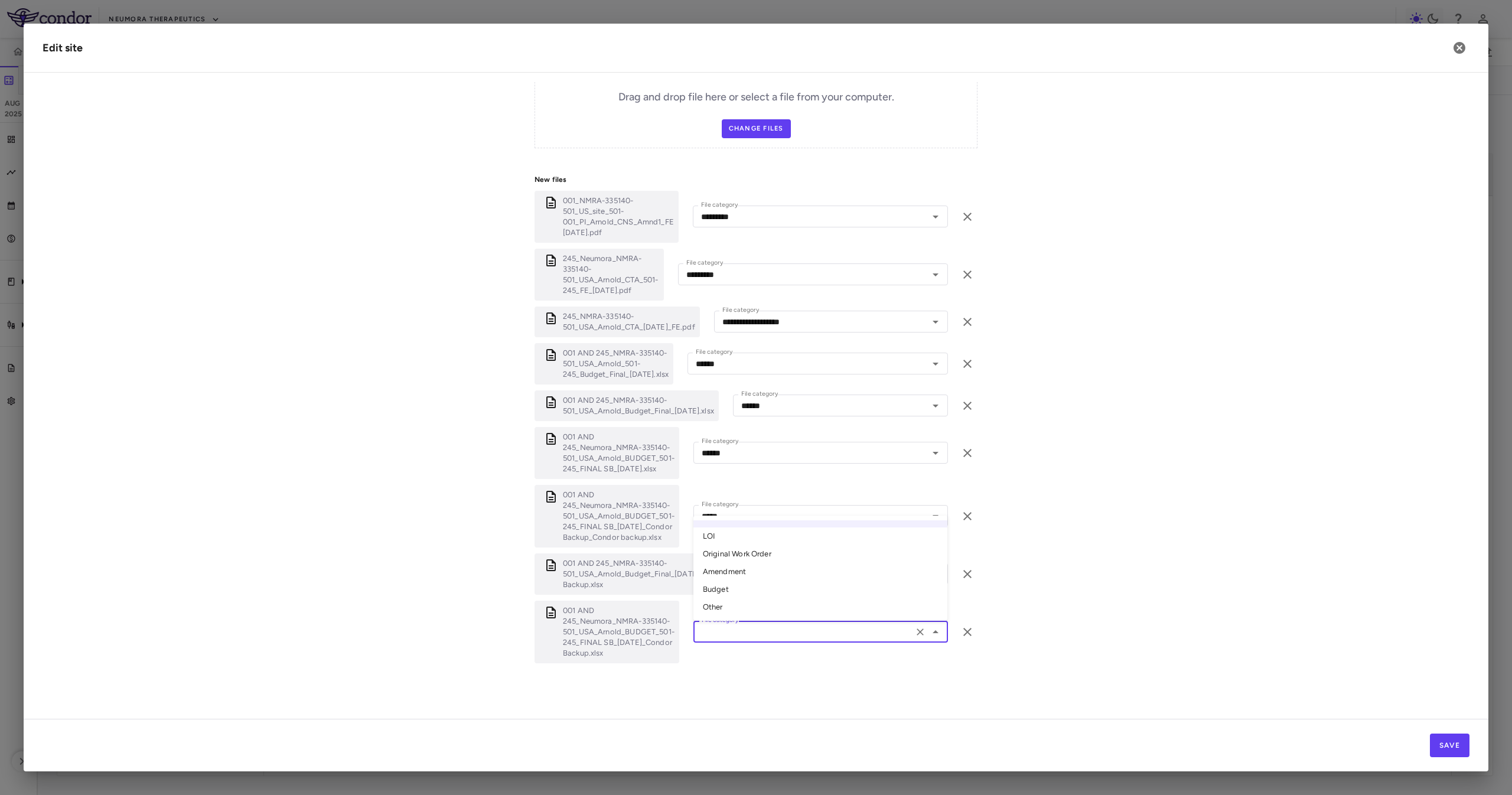
click at [756, 529] on li "Other" at bounding box center [820, 607] width 254 height 18
type input "*****"
click at [463, 529] on form "**********" at bounding box center [756, 147] width 1427 height 1090
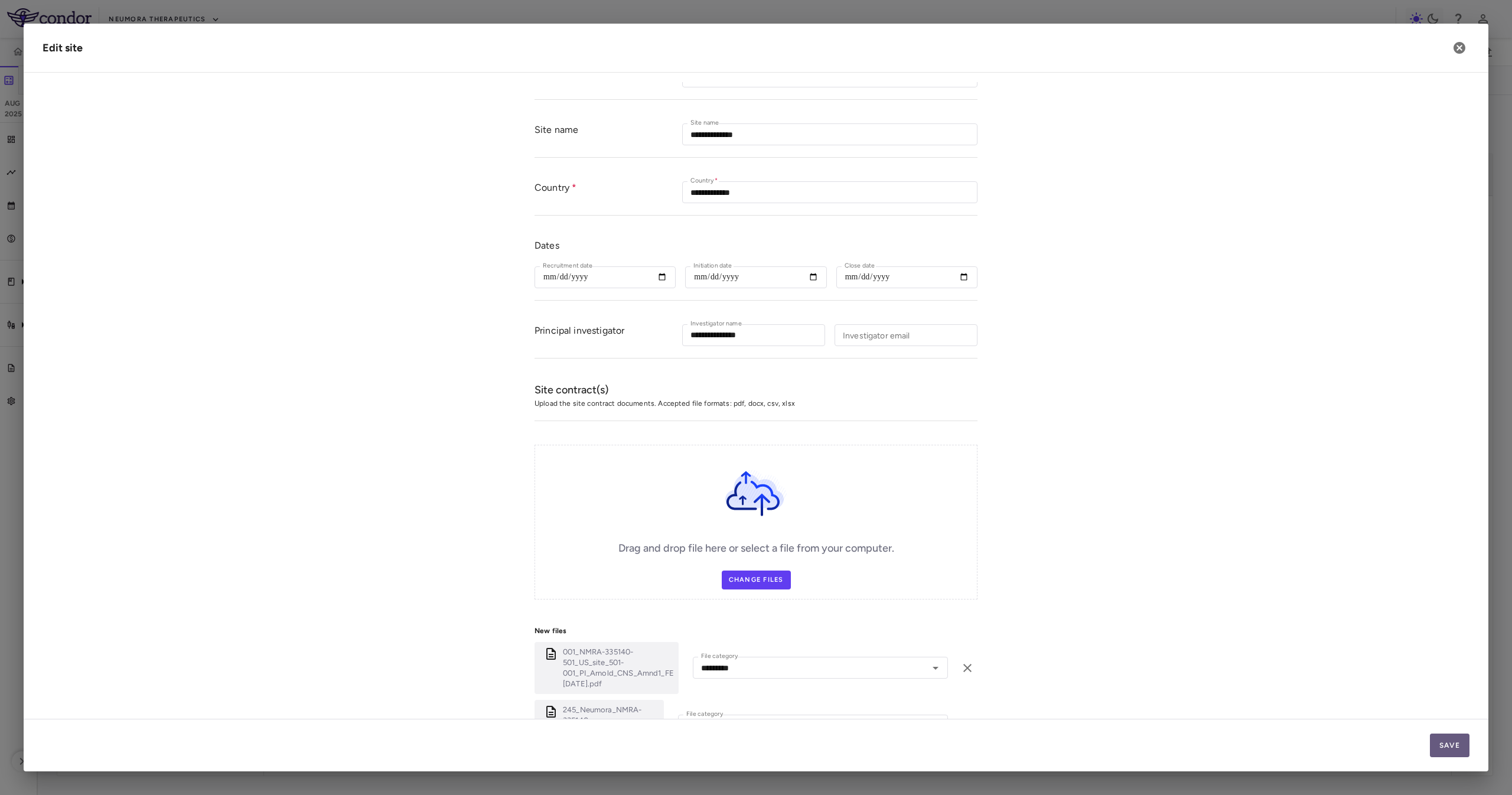
click at [1007, 529] on button "Save" at bounding box center [1449, 745] width 40 height 24
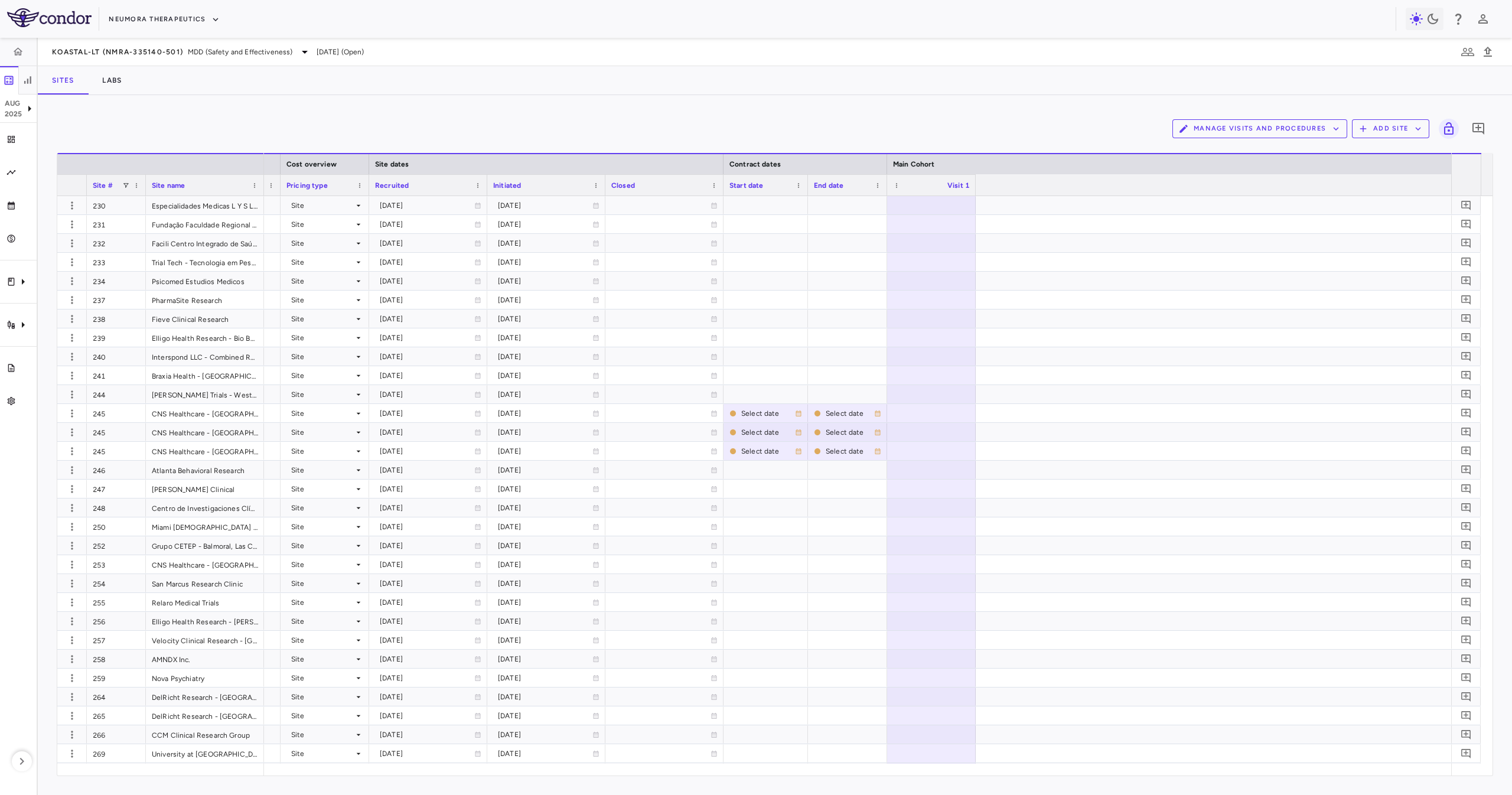
scroll to position [0, 0]
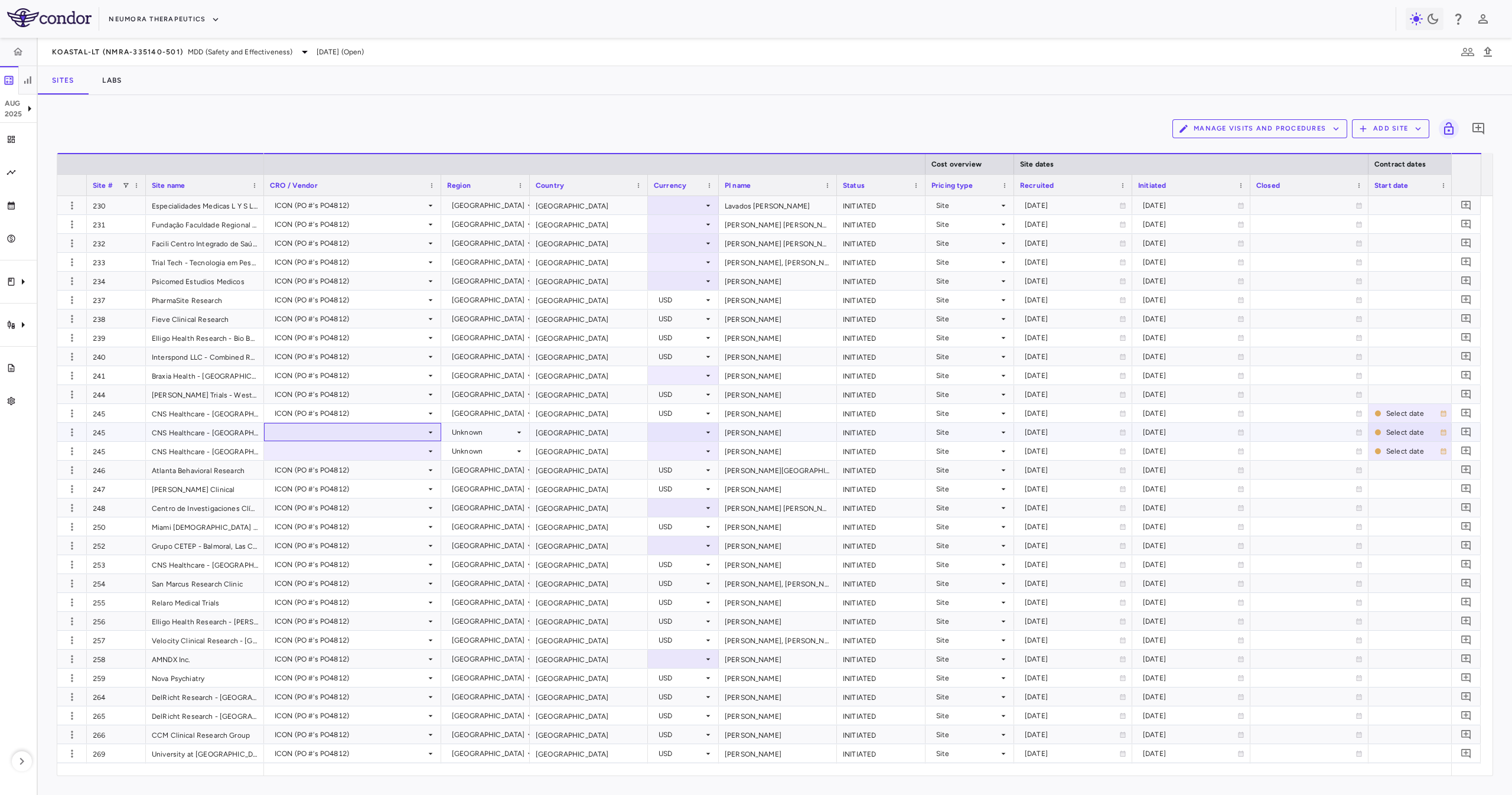
click at [377, 431] on div at bounding box center [352, 432] width 165 height 17
click at [331, 483] on li "ICON (PO #'s PO4812)" at bounding box center [353, 489] width 176 height 18
click at [328, 452] on div at bounding box center [352, 451] width 165 height 17
click at [495, 435] on div "Unknown" at bounding box center [483, 432] width 63 height 19
click at [506, 529] on div "[GEOGRAPHIC_DATA]" at bounding box center [507, 720] width 85 height 11
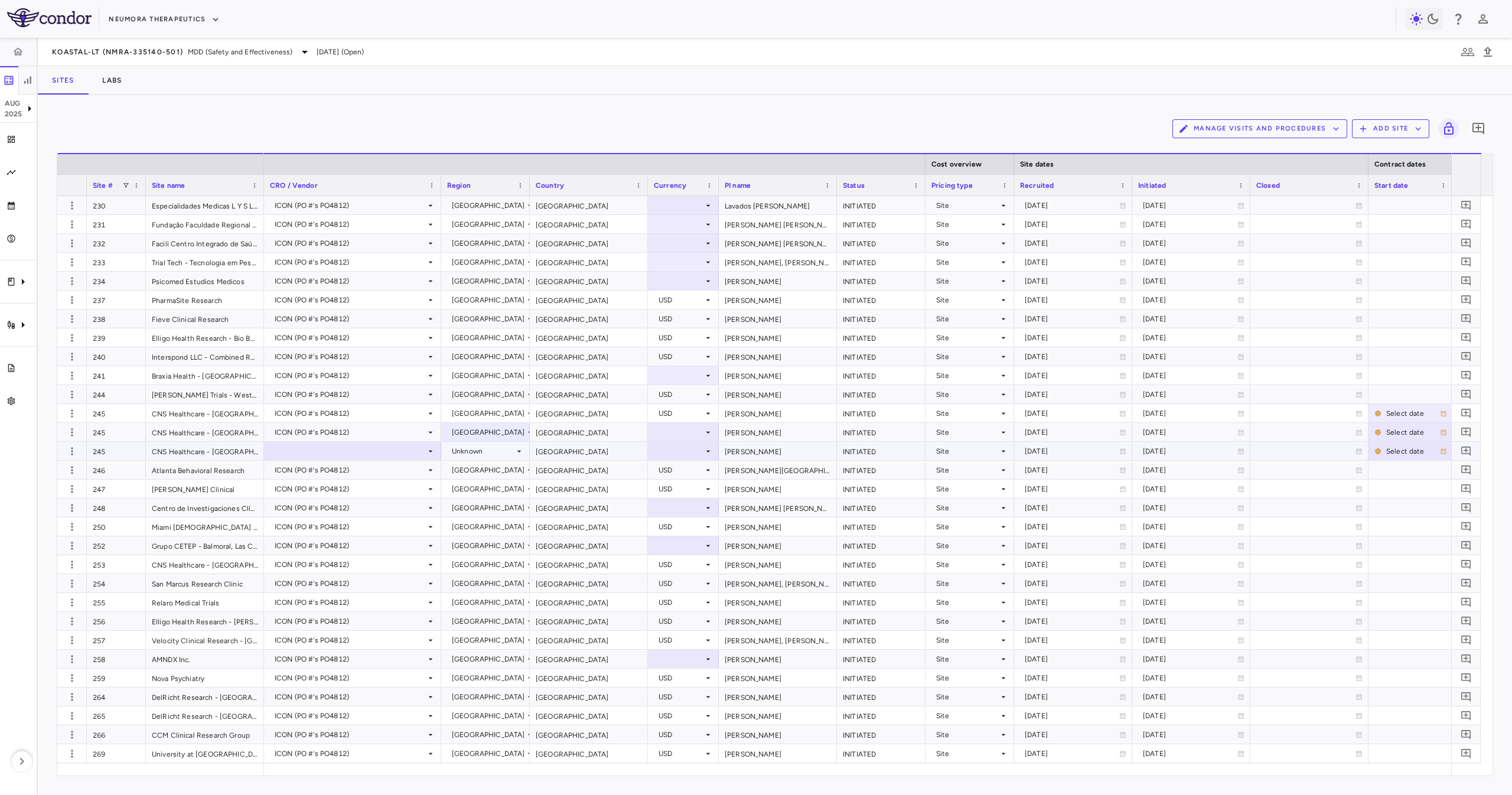
click at [423, 449] on div at bounding box center [352, 451] width 165 height 17
click at [478, 439] on div "[GEOGRAPHIC_DATA]" at bounding box center [488, 432] width 73 height 19
click at [389, 451] on div at bounding box center [756, 397] width 1512 height 795
click at [379, 451] on div at bounding box center [352, 451] width 165 height 17
click at [373, 505] on div "ICON (PO #'s PO4812)" at bounding box center [330, 508] width 85 height 11
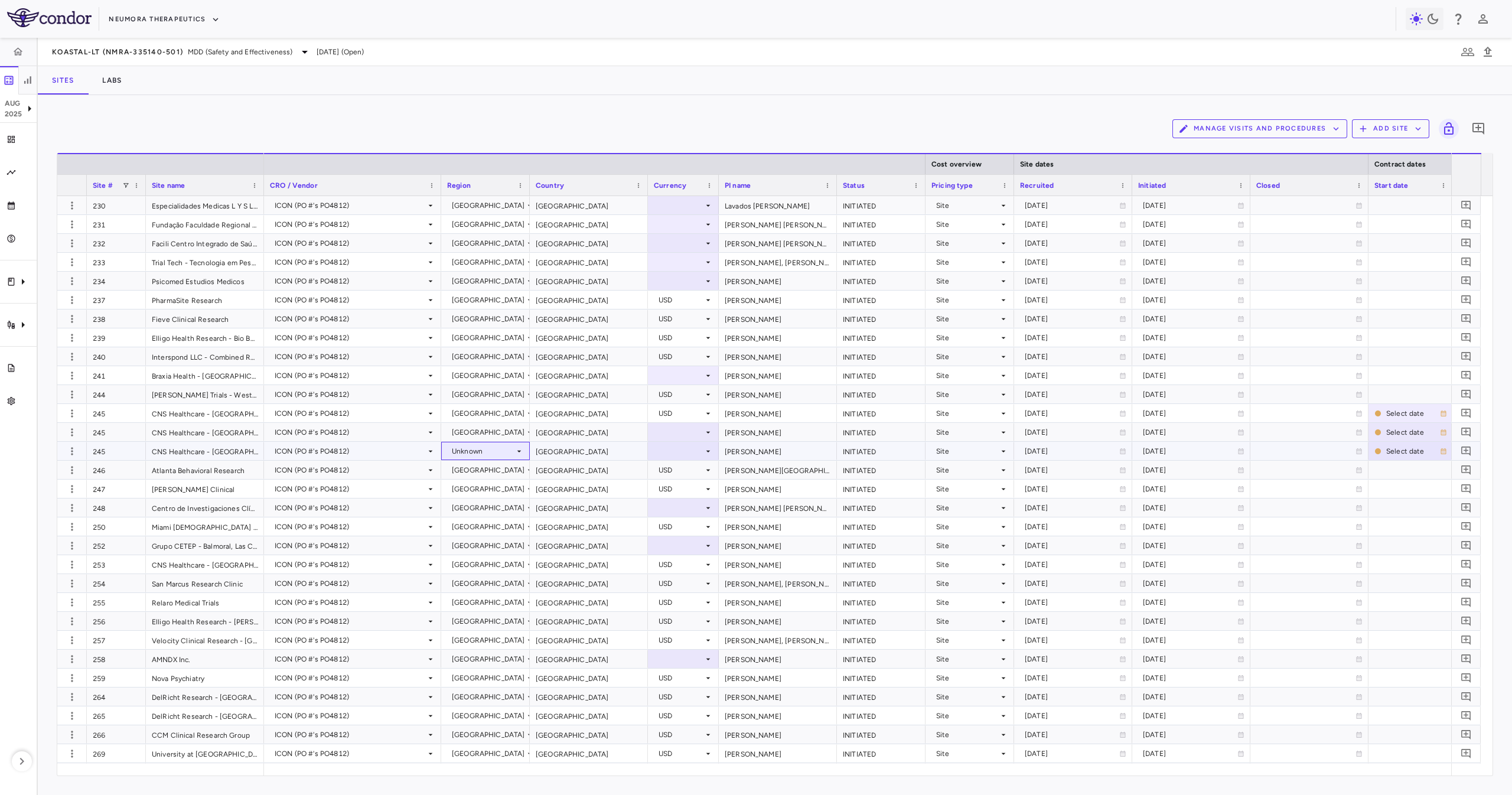
click at [493, 447] on div "Unknown" at bounding box center [483, 451] width 63 height 19
click at [572, 447] on div at bounding box center [756, 397] width 1512 height 795
click at [511, 446] on div "[GEOGRAPHIC_DATA]" at bounding box center [488, 451] width 73 height 19
click at [505, 427] on div at bounding box center [756, 397] width 1512 height 795
click at [510, 431] on div "Unknown" at bounding box center [483, 432] width 63 height 19
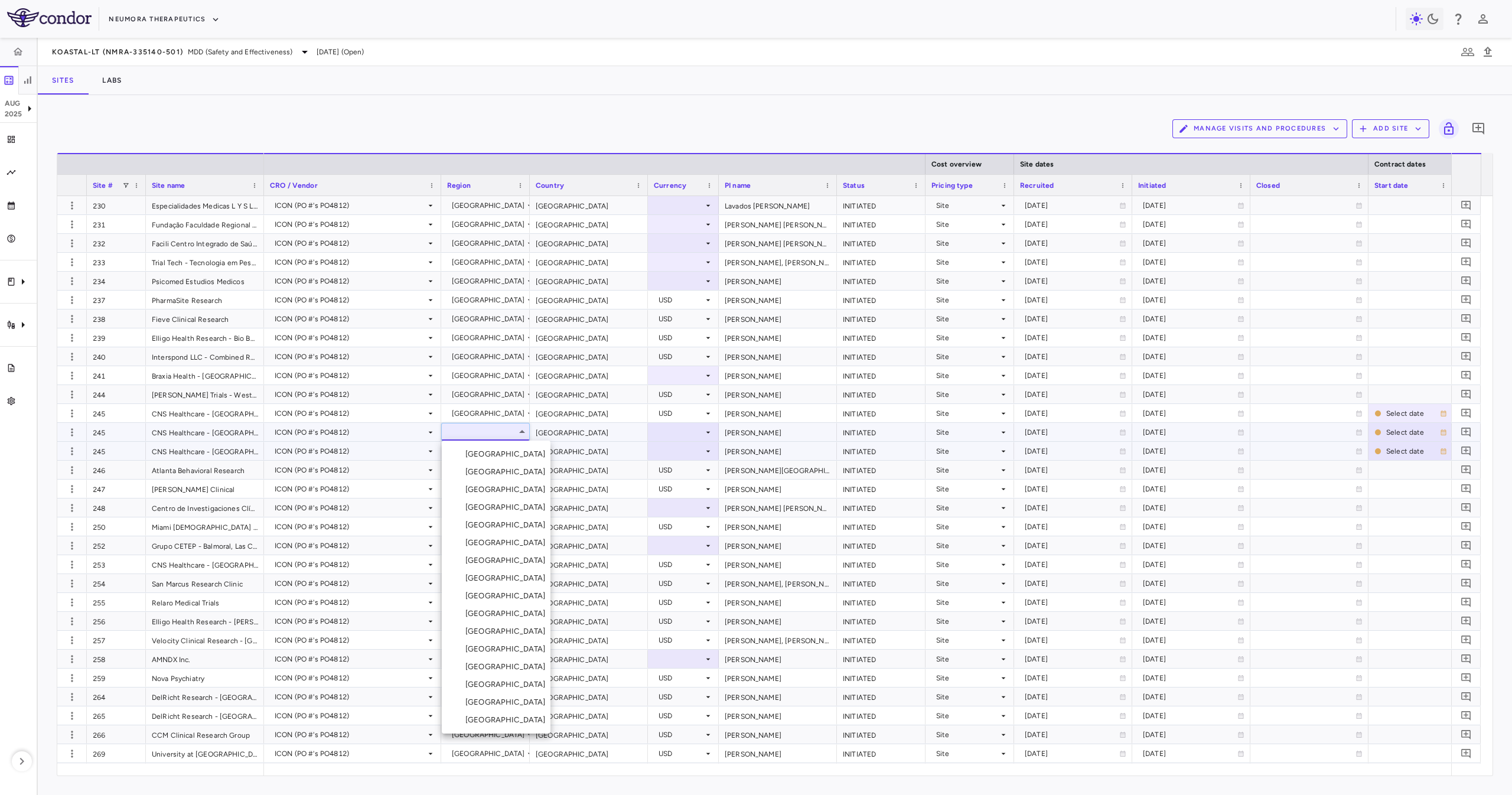
click at [513, 529] on div "[GEOGRAPHIC_DATA]" at bounding box center [507, 720] width 85 height 11
click at [602, 424] on div "[GEOGRAPHIC_DATA]" at bounding box center [589, 432] width 118 height 18
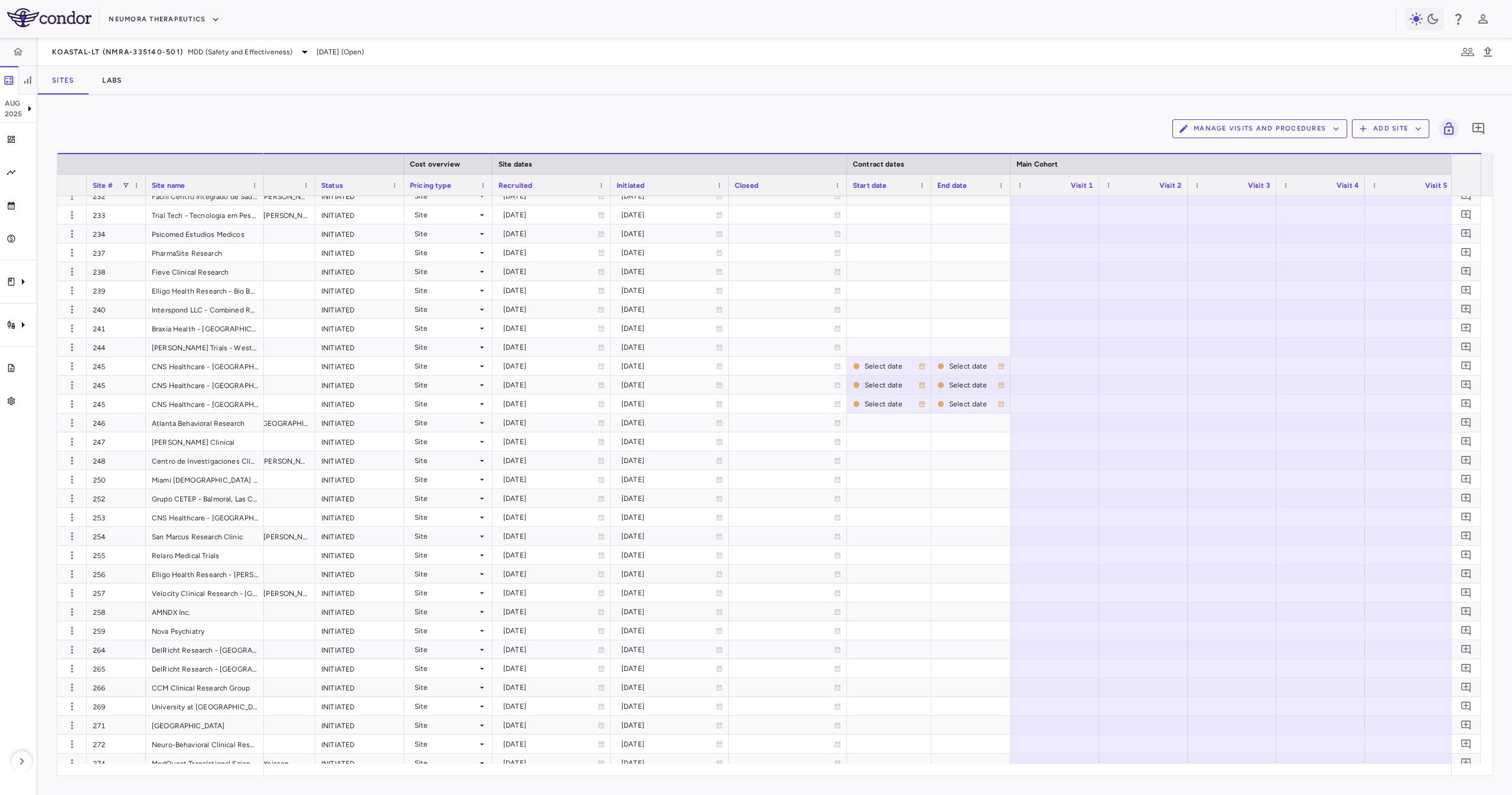
scroll to position [0, 630]
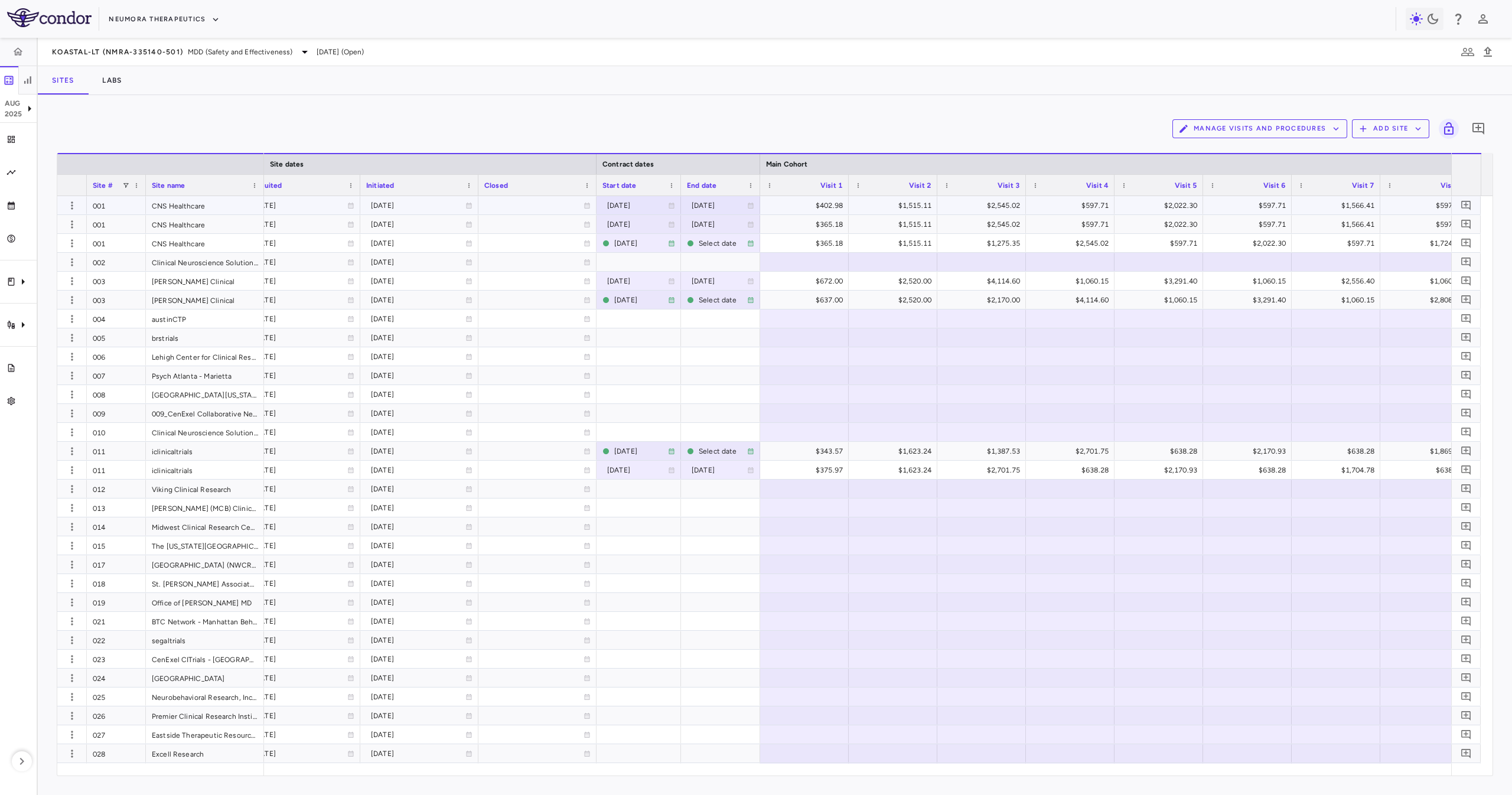
click at [568, 203] on div at bounding box center [537, 205] width 106 height 17
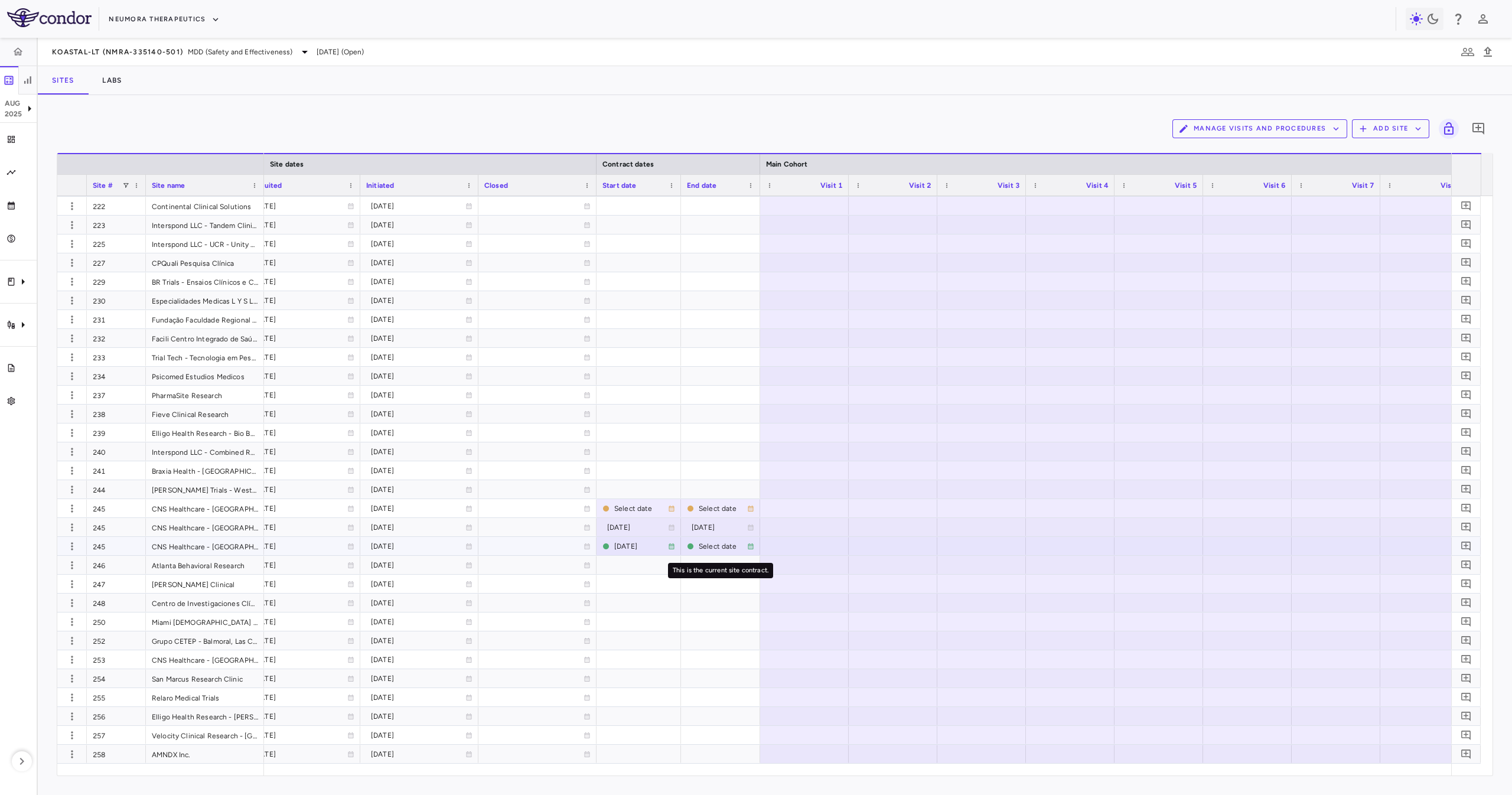
click at [700, 529] on div "Select date" at bounding box center [722, 546] width 48 height 19
click at [704, 529] on input "**********" at bounding box center [710, 547] width 56 height 19
type input "**********"
click at [633, 504] on div at bounding box center [639, 508] width 73 height 17
click at [614, 501] on input "**********" at bounding box center [628, 509] width 62 height 19
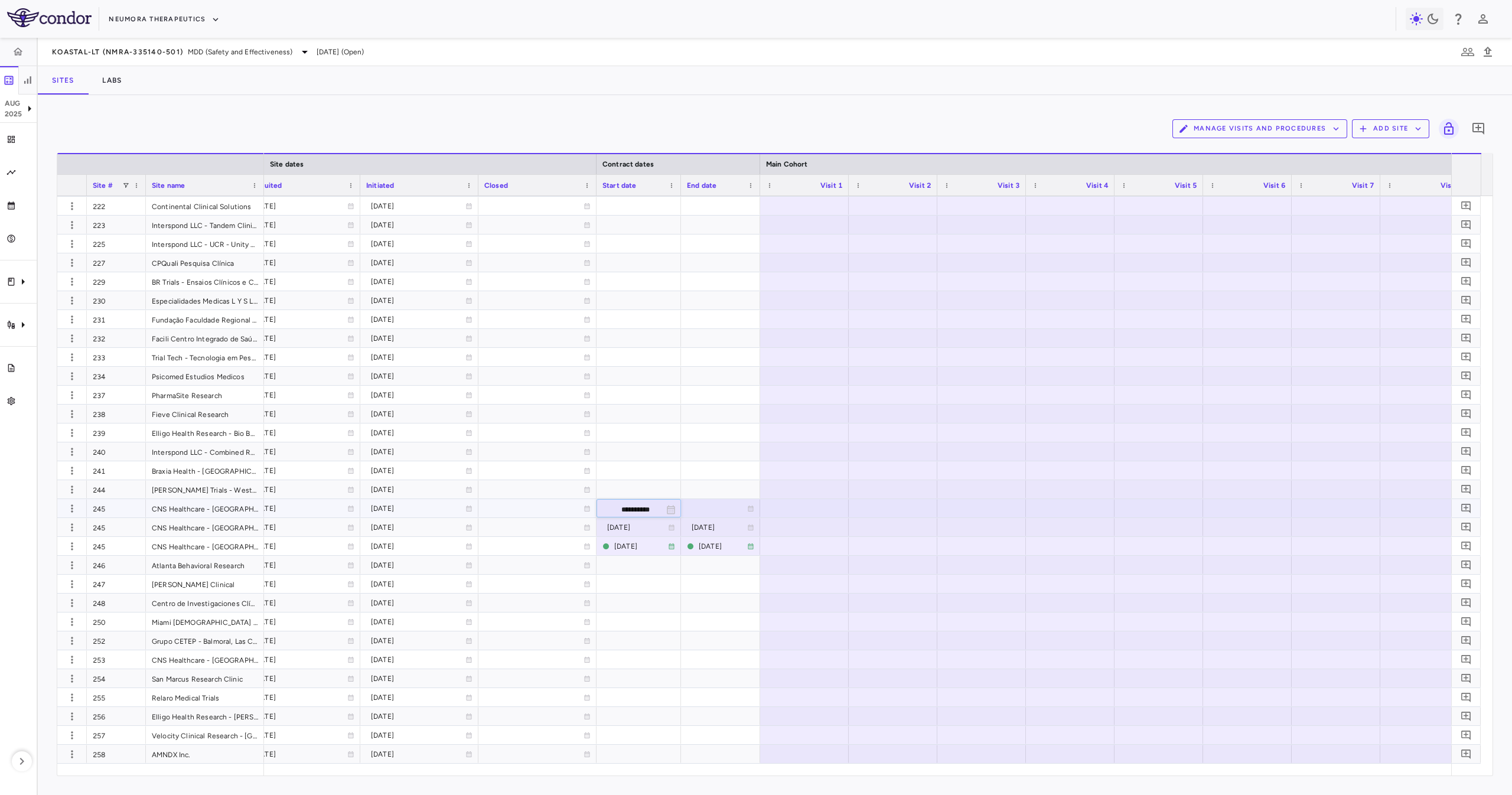
type input "**********"
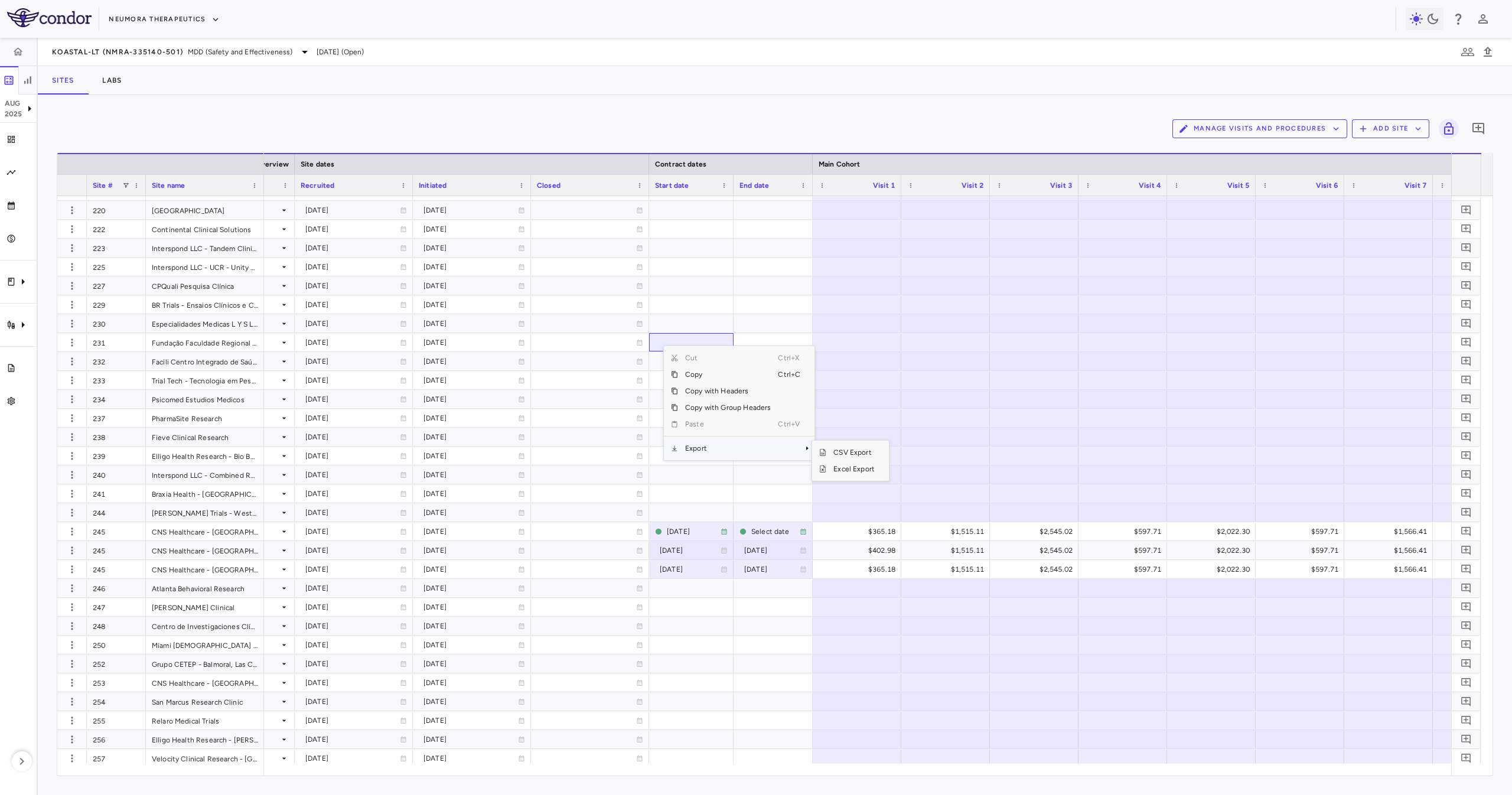
click at [707, 453] on span "Export" at bounding box center [727, 448] width 100 height 16
click at [845, 464] on span "Excel Export" at bounding box center [854, 469] width 55 height 16
click at [842, 531] on div "$365.18" at bounding box center [859, 531] width 72 height 19
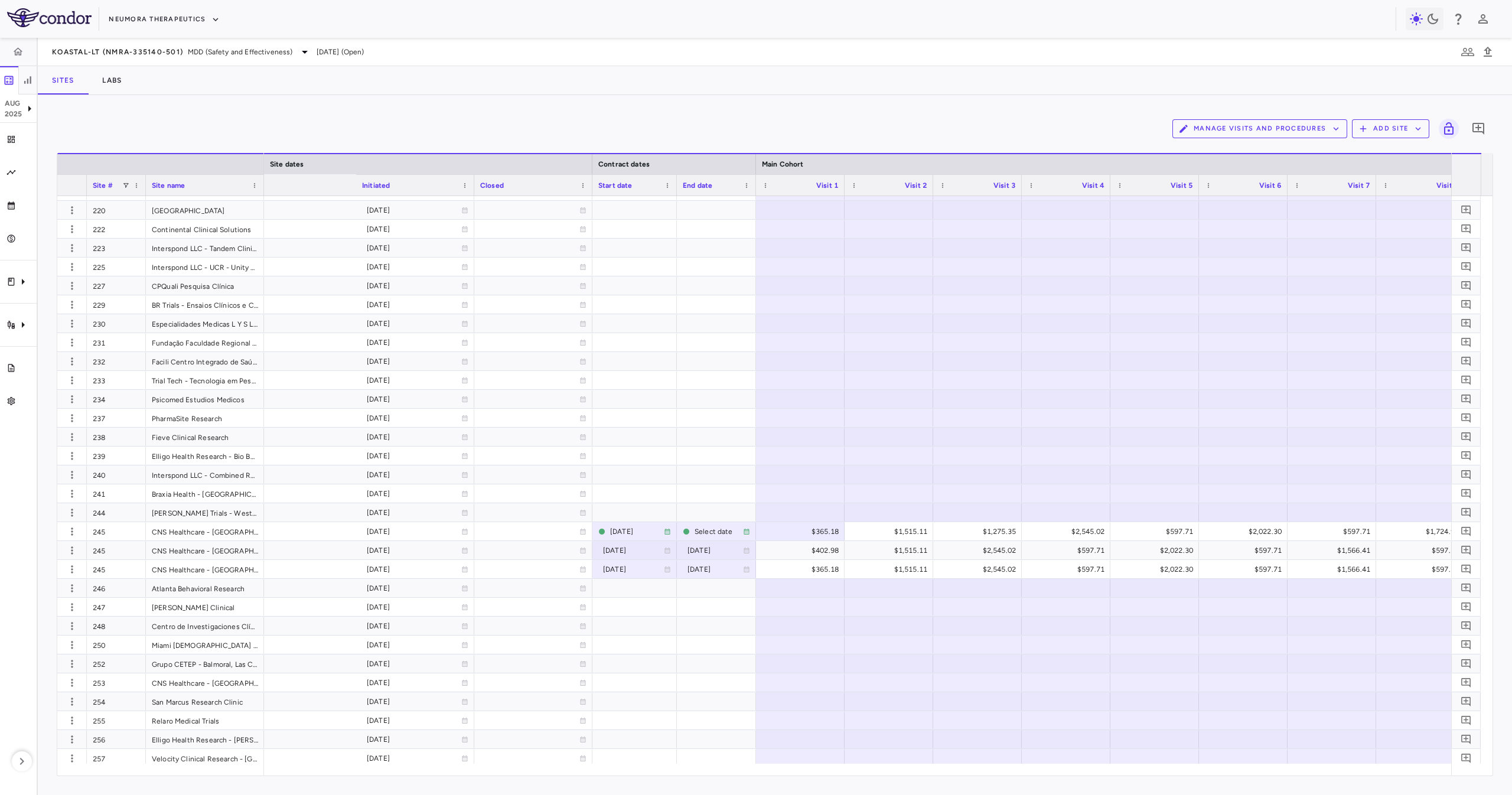
scroll to position [0, 1028]
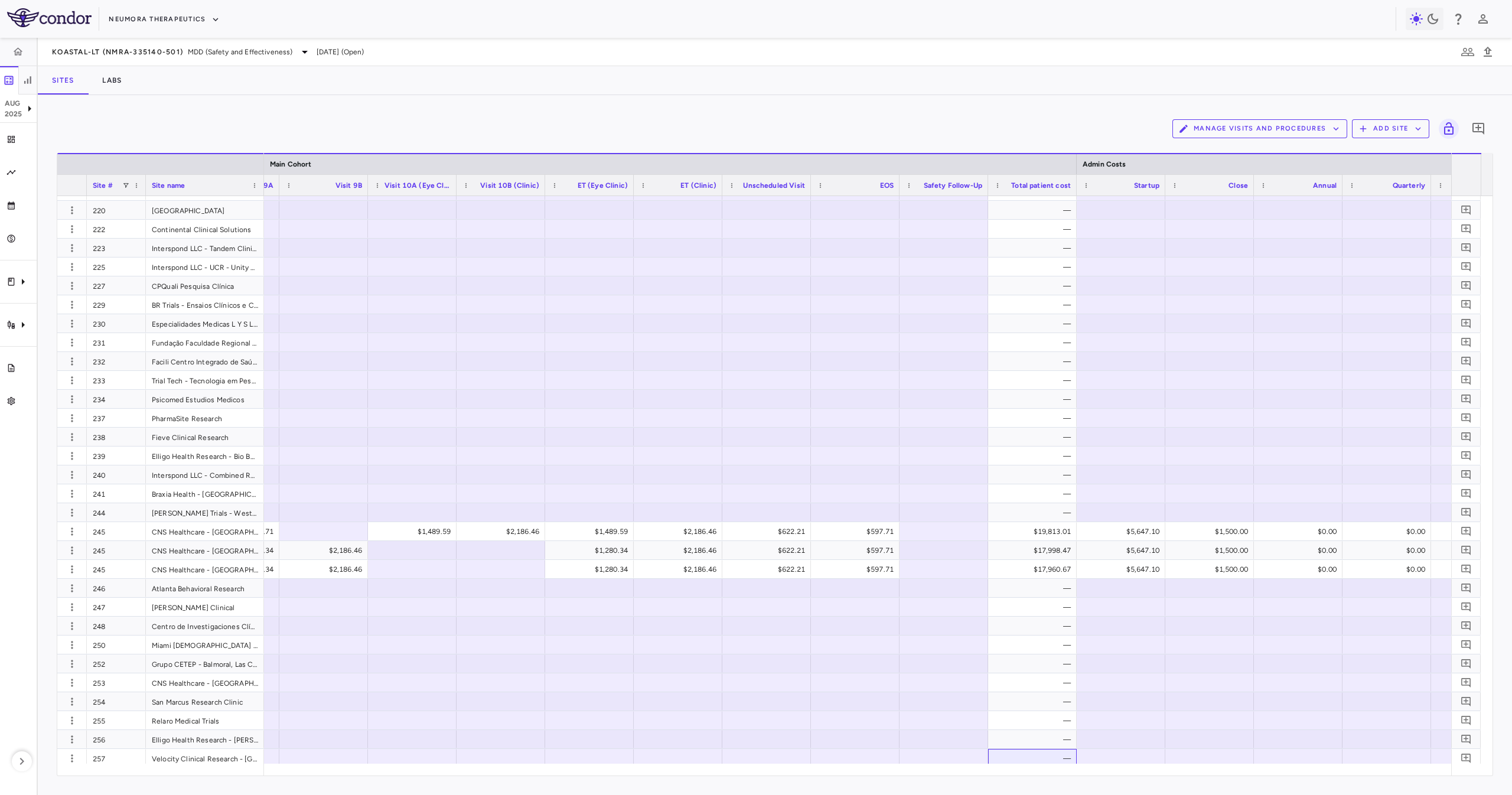
drag, startPoint x: 1050, startPoint y: 760, endPoint x: 1075, endPoint y: 777, distance: 30.2
click at [1075, 777] on div "Manage Visits and Procedures Add Site 0 Press ENTER to sort. Press ALT DOWN to …" at bounding box center [775, 444] width 1474 height 700
drag, startPoint x: 1073, startPoint y: 777, endPoint x: 1120, endPoint y: 775, distance: 47.0
click at [1120, 775] on div "Manage Visits and Procedures Add Site 0 Press ENTER to sort. Press ALT DOWN to …" at bounding box center [775, 444] width 1474 height 700
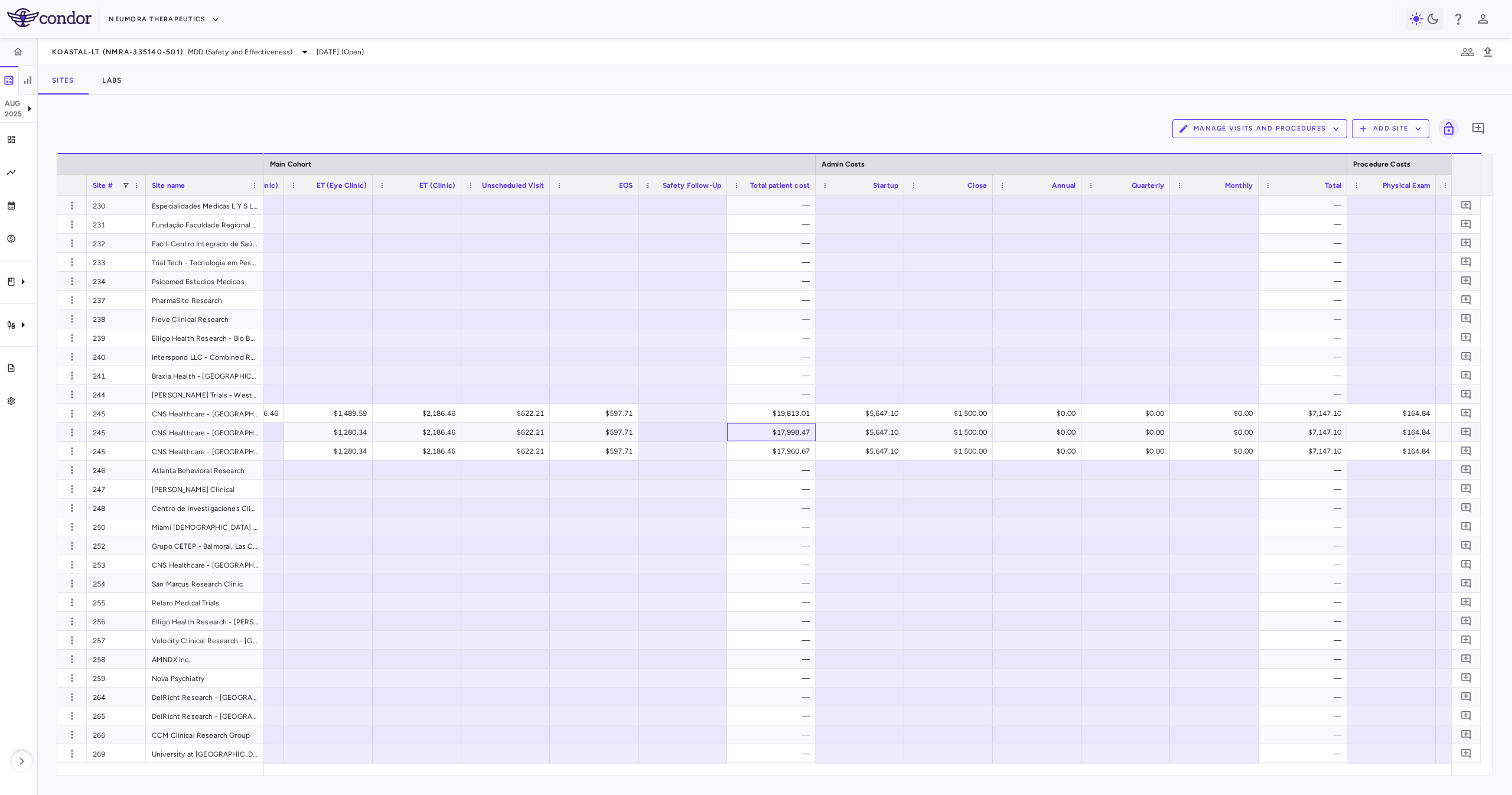
click at [770, 429] on div "$17,998.47" at bounding box center [773, 432] width 72 height 19
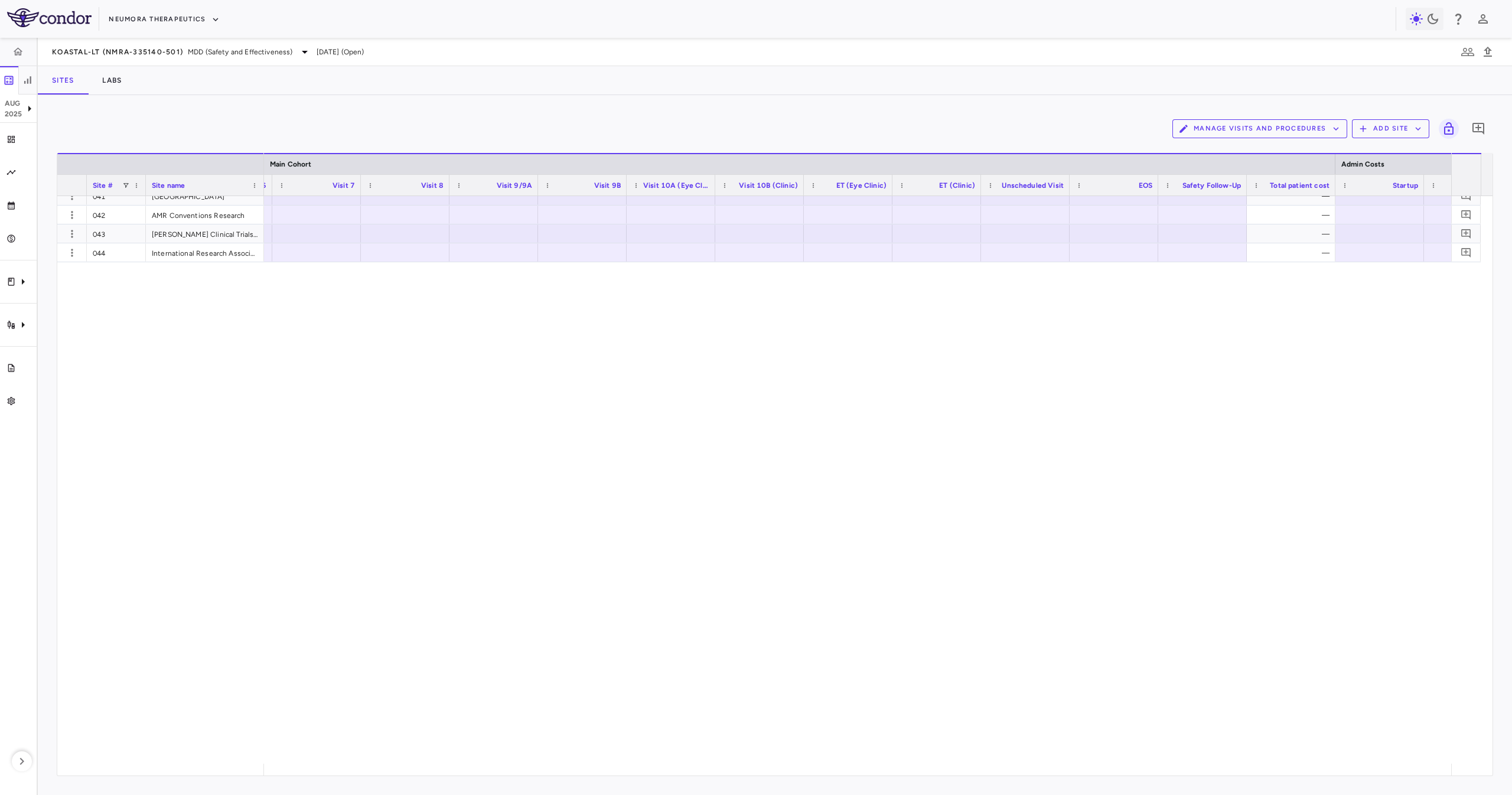
scroll to position [0, 0]
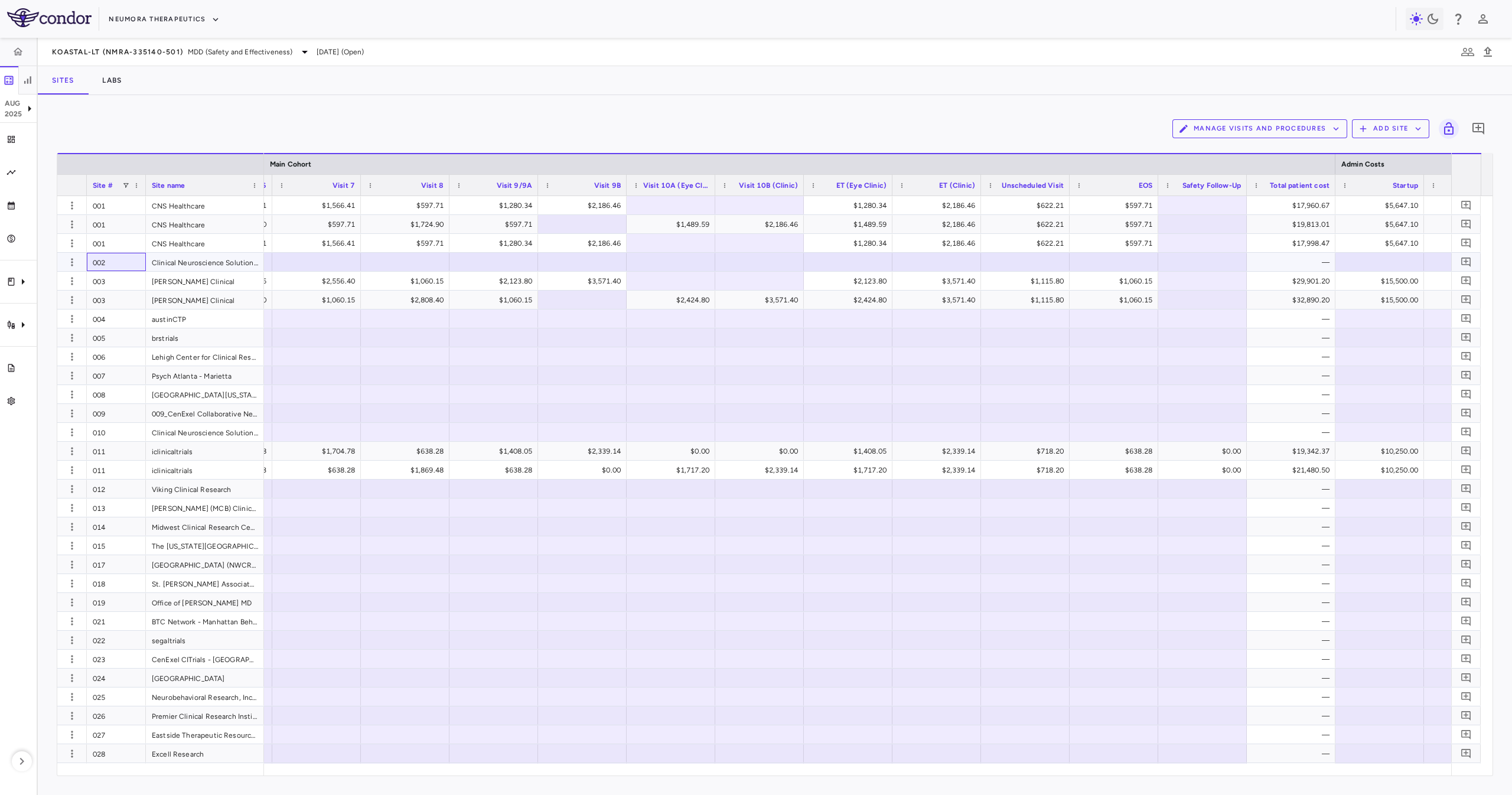
click at [110, 265] on div "002" at bounding box center [116, 262] width 59 height 18
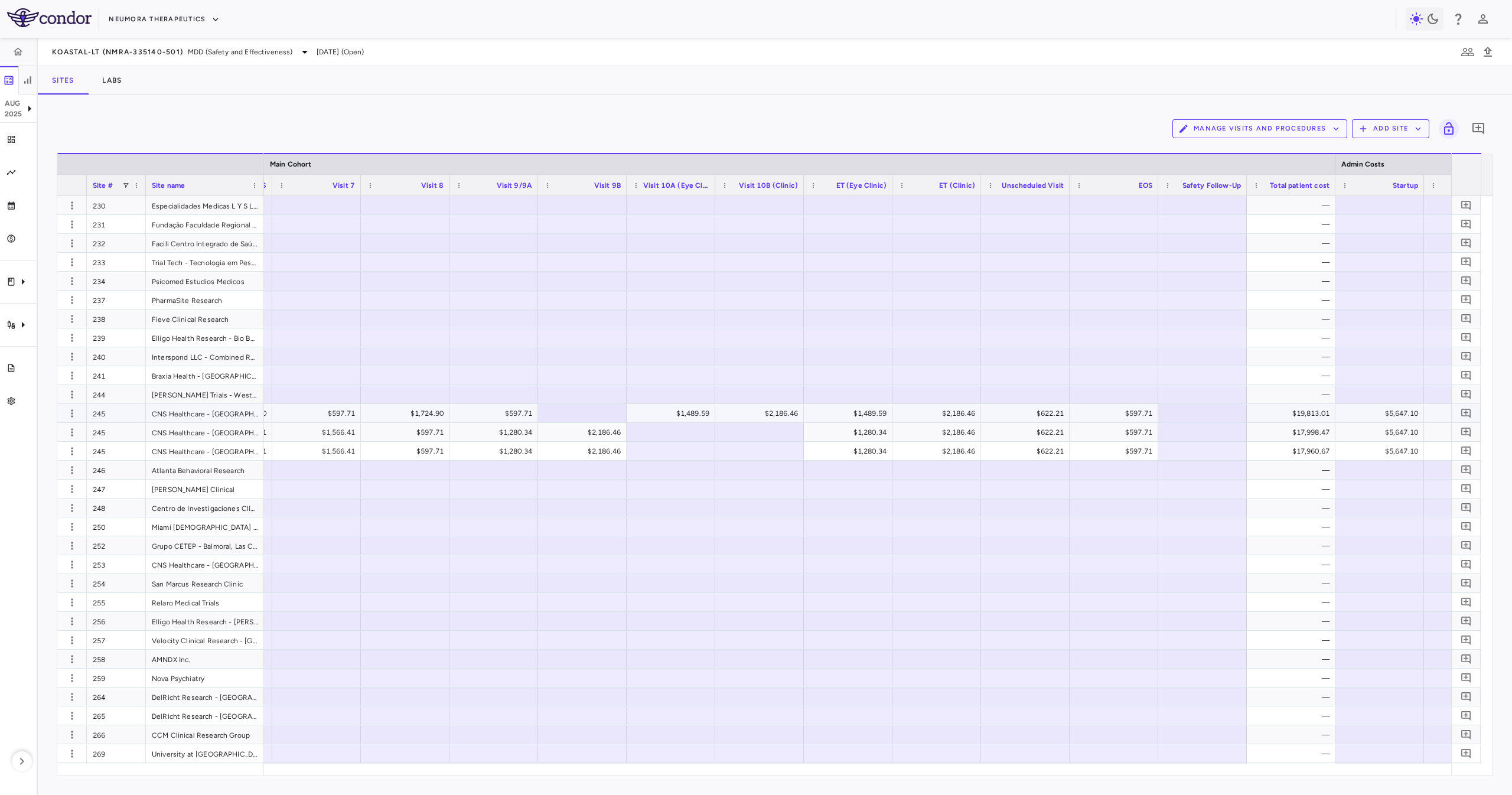
scroll to position [1417, 0]
click at [73, 414] on icon "button" at bounding box center [72, 413] width 12 height 12
click at [80, 461] on div "Edit site" at bounding box center [55, 459] width 110 height 21
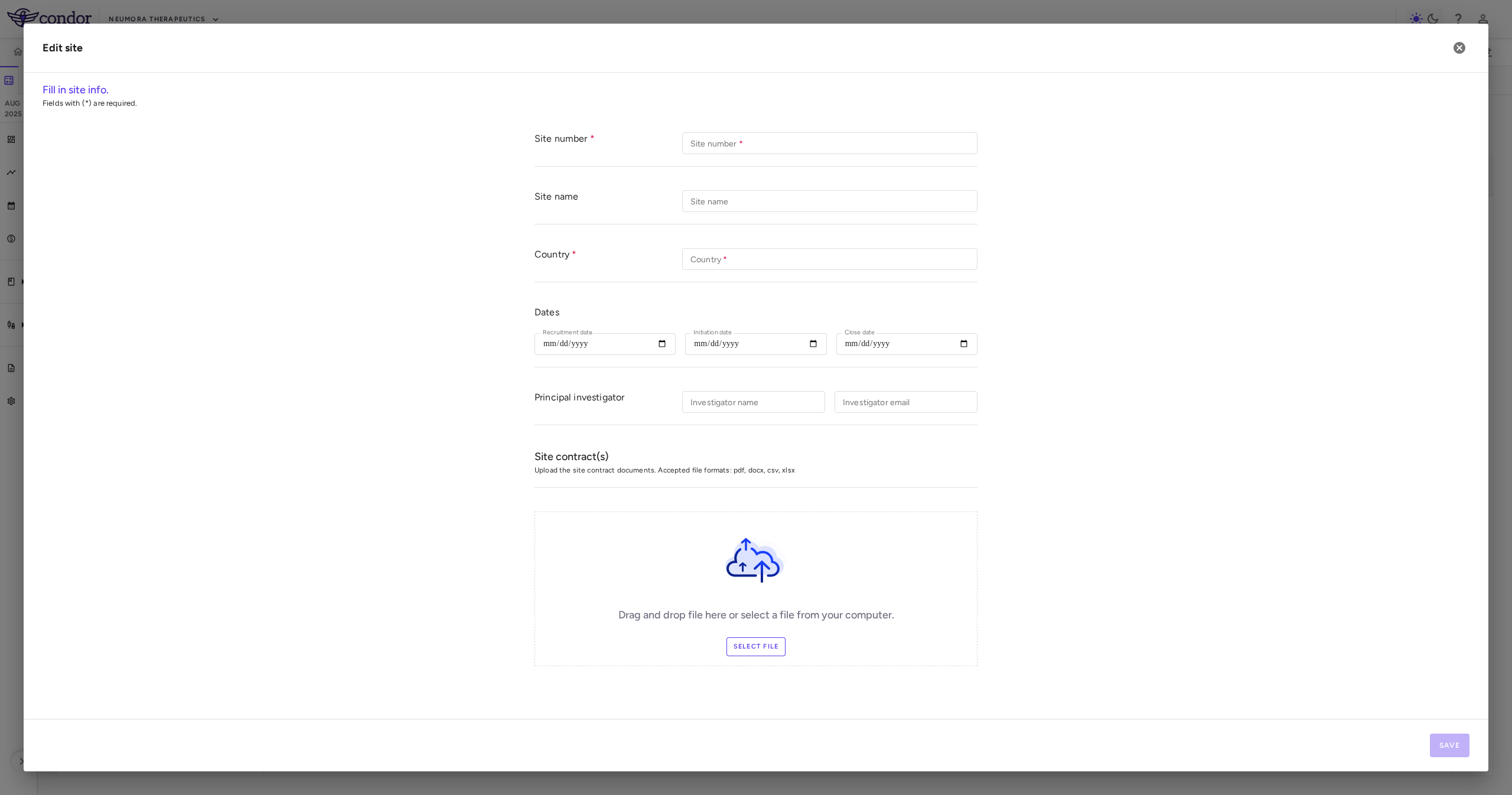
type input "***"
type input "**********"
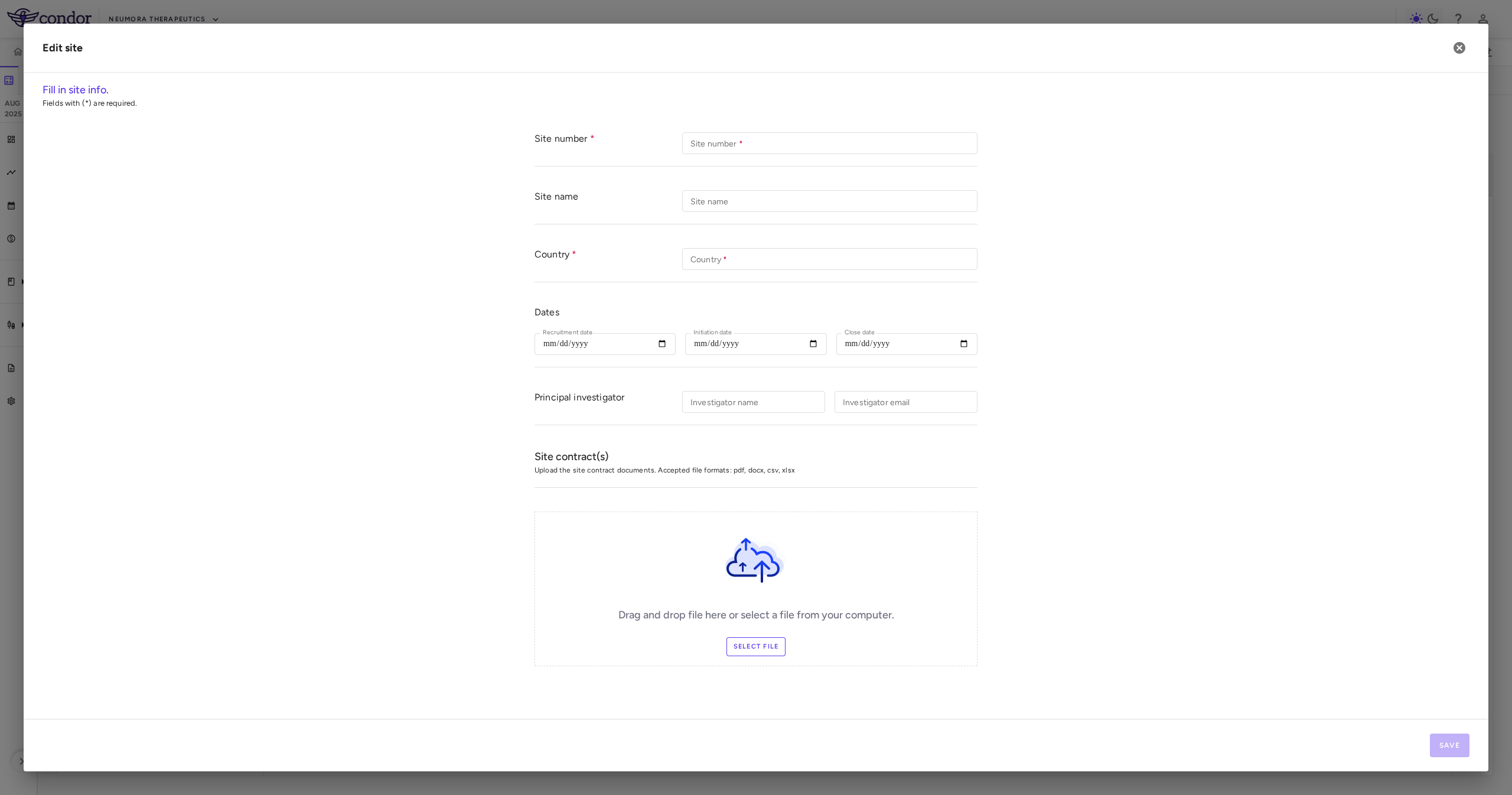
type input "**********"
click at [735, 658] on div "Drag and drop file here or select a file from your computer. Select file" at bounding box center [756, 589] width 443 height 155
click at [743, 646] on label "Select file" at bounding box center [756, 646] width 60 height 19
click at [0, 0] on input "Select file" at bounding box center [0, 0] width 0 height 0
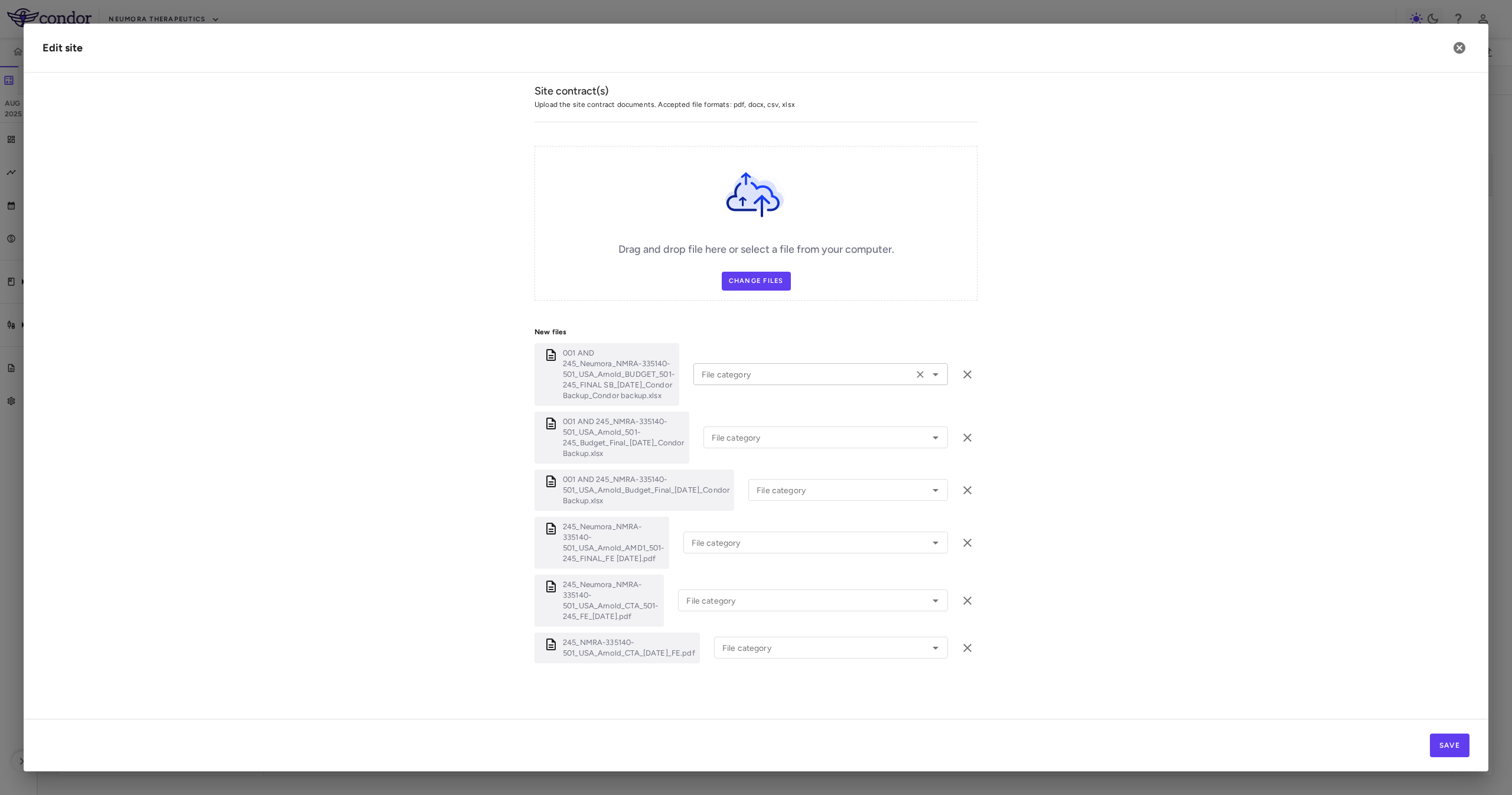
click at [775, 366] on input "File category" at bounding box center [803, 374] width 213 height 15
click at [759, 450] on li "Budget" at bounding box center [820, 459] width 254 height 18
drag, startPoint x: 756, startPoint y: 363, endPoint x: 763, endPoint y: 375, distance: 13.9
click at [753, 366] on input "******" at bounding box center [803, 374] width 213 height 15
drag, startPoint x: 774, startPoint y: 455, endPoint x: 771, endPoint y: 417, distance: 38.1
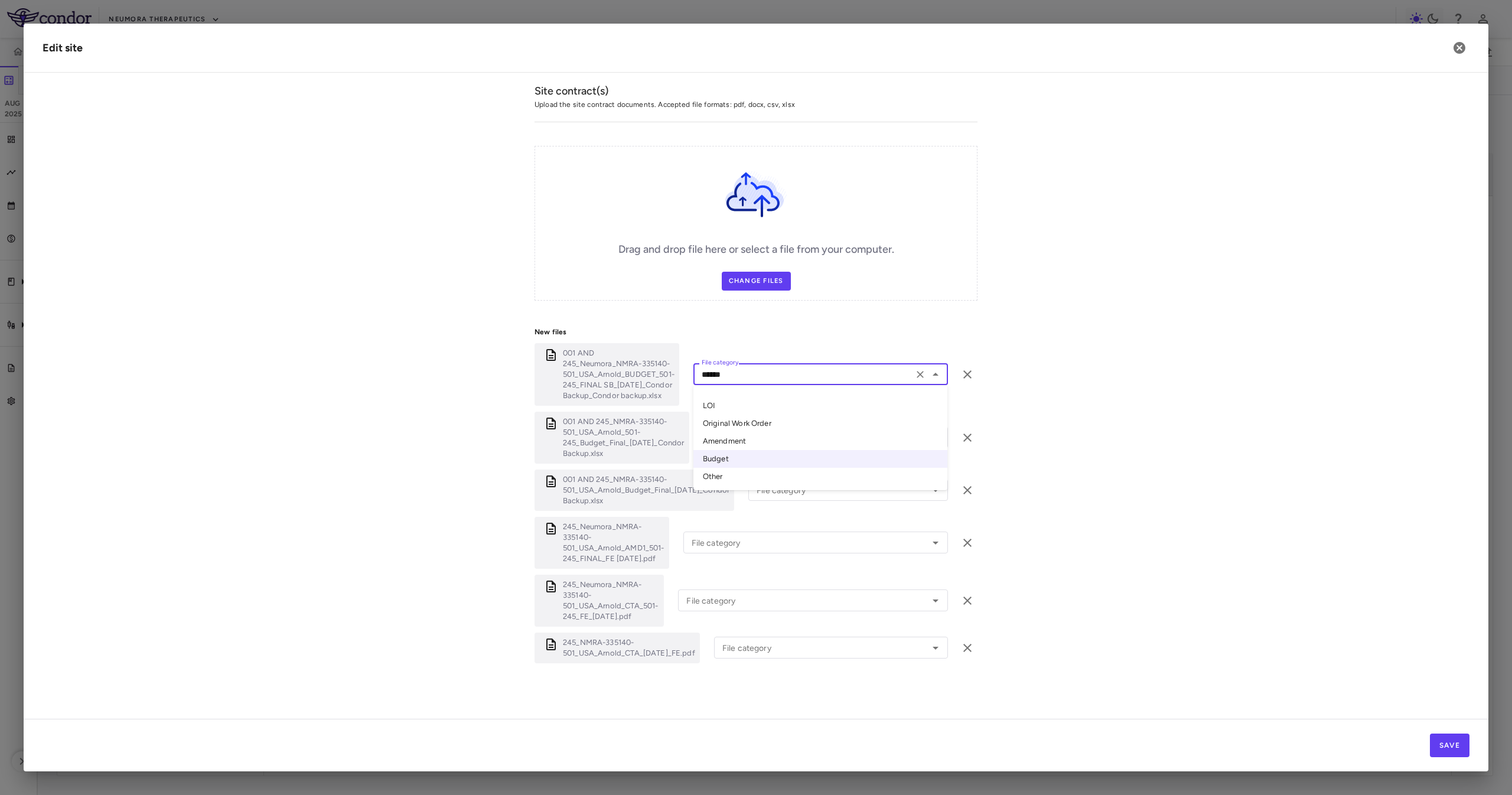
click at [771, 451] on ul "LOI Original Work Order Amendment Budget Other" at bounding box center [820, 437] width 254 height 105
click at [769, 415] on li "Original Work Order" at bounding box center [820, 424] width 254 height 18
click at [777, 366] on input "**********" at bounding box center [803, 374] width 213 height 15
click at [775, 467] on li "Other" at bounding box center [820, 476] width 254 height 18
type input "*****"
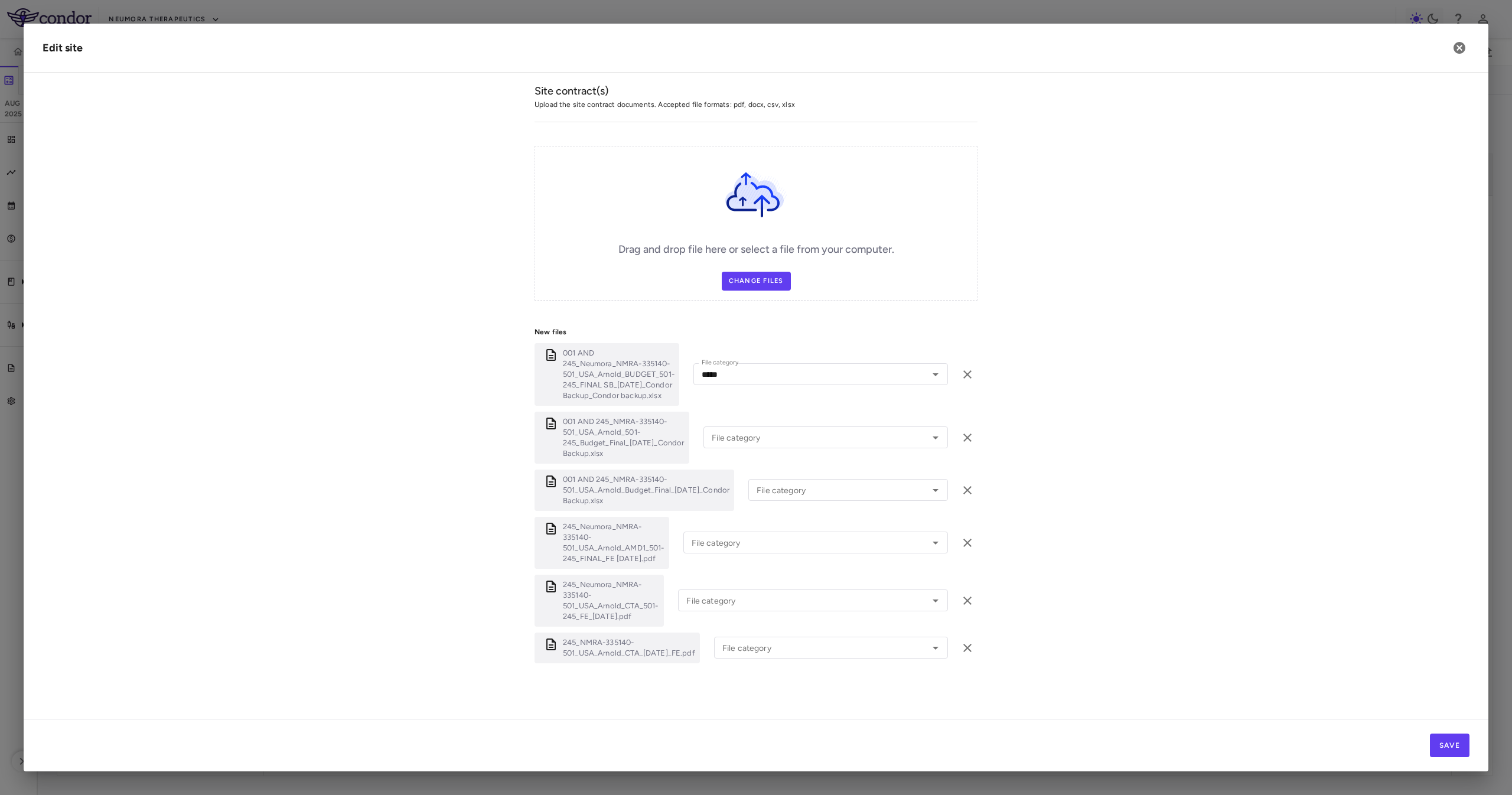
click at [771, 413] on div "001 AND 245_NMRA-335140-501_USA_Arnold_501-245_Budget_Final_26Feb24_Condor Back…" at bounding box center [756, 437] width 443 height 52
click at [776, 432] on input "File category" at bounding box center [808, 437] width 203 height 15
click at [771, 531] on li "Other" at bounding box center [823, 540] width 239 height 18
type input "*****"
click at [777, 483] on input "File category" at bounding box center [830, 490] width 158 height 15
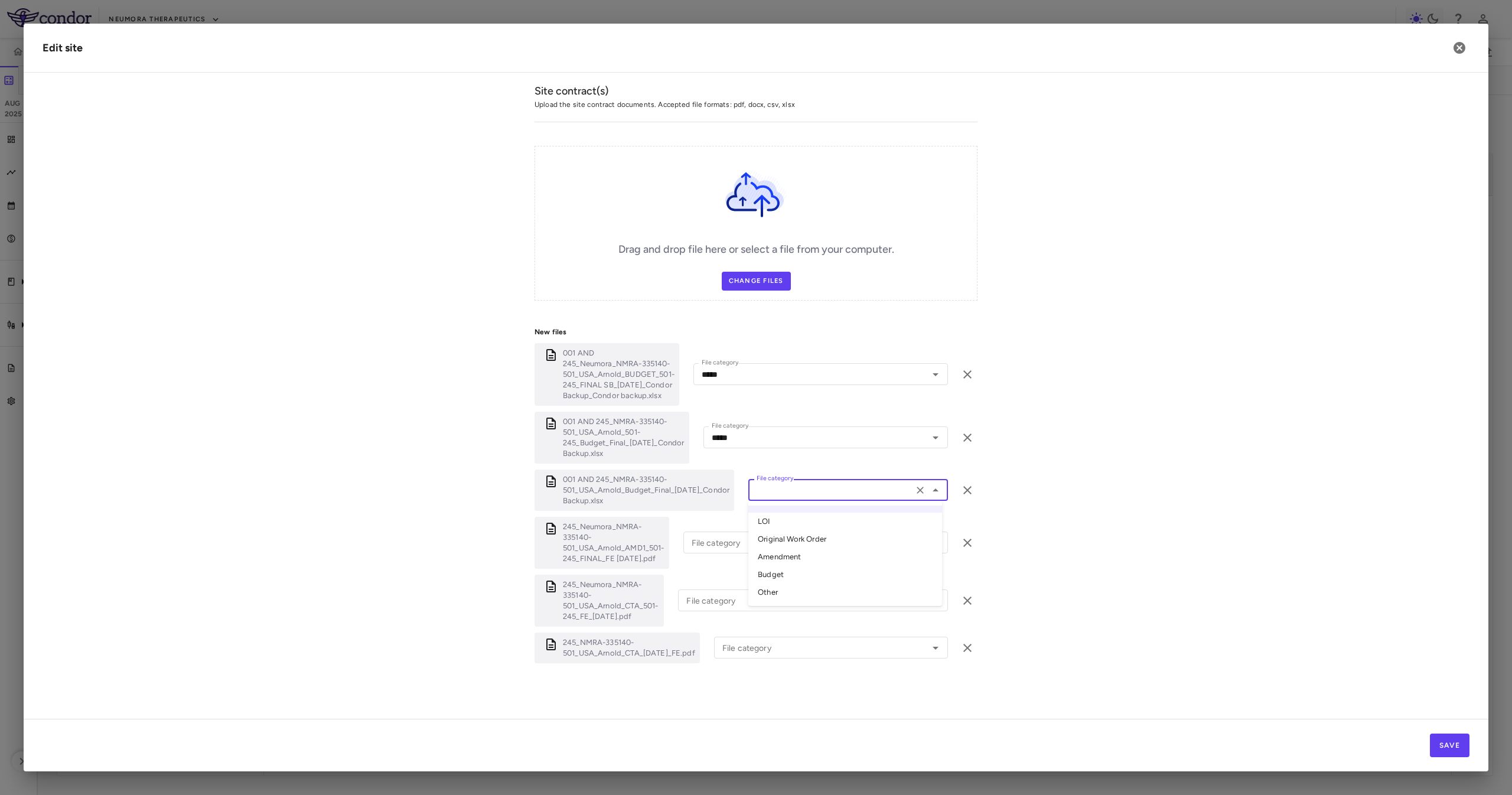
click at [784, 584] on li "Other" at bounding box center [845, 592] width 194 height 18
type input "*****"
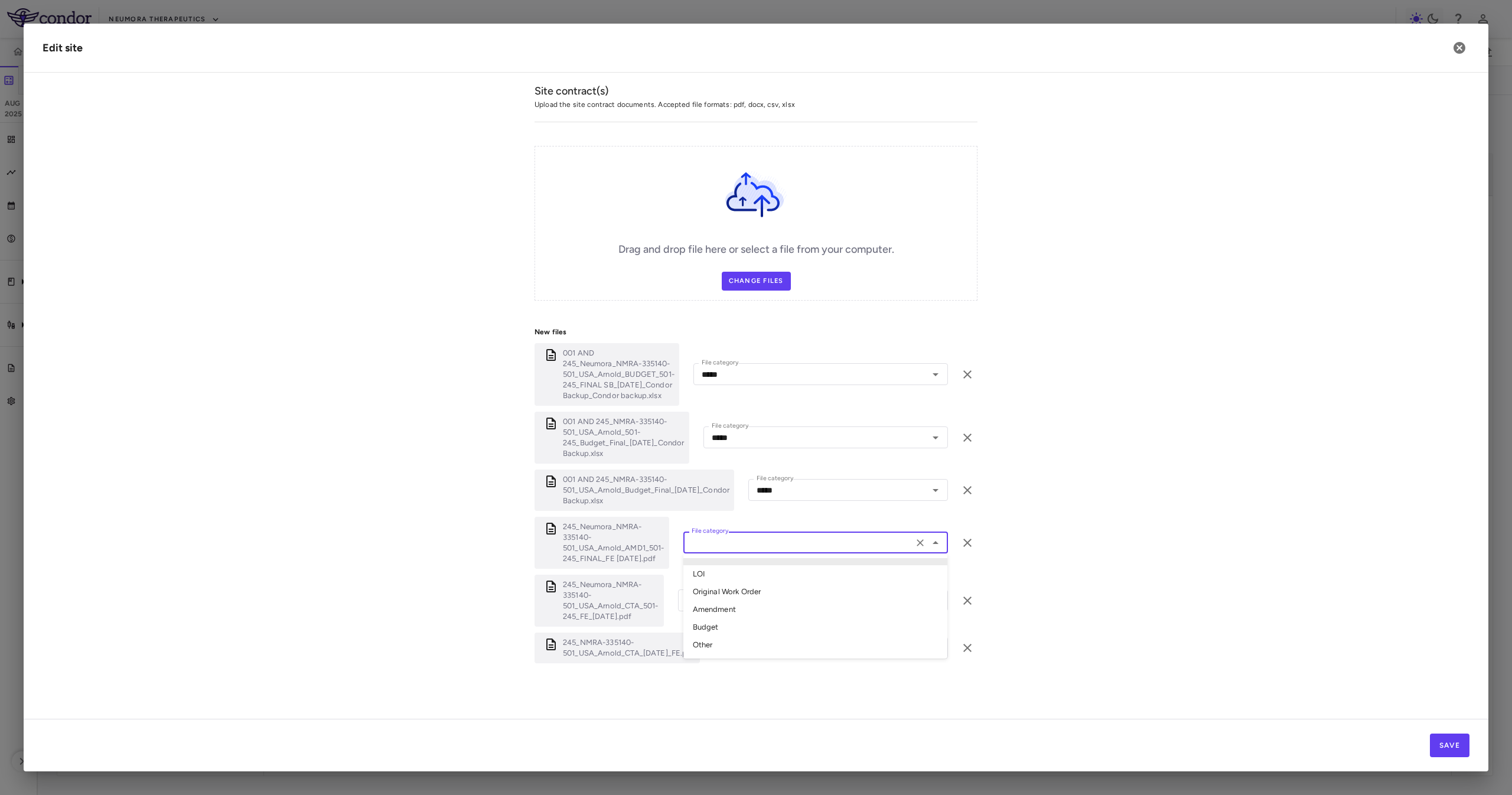
click at [780, 541] on input "File category" at bounding box center [798, 542] width 223 height 15
click at [757, 602] on li "Amendment" at bounding box center [815, 609] width 264 height 18
type input "*********"
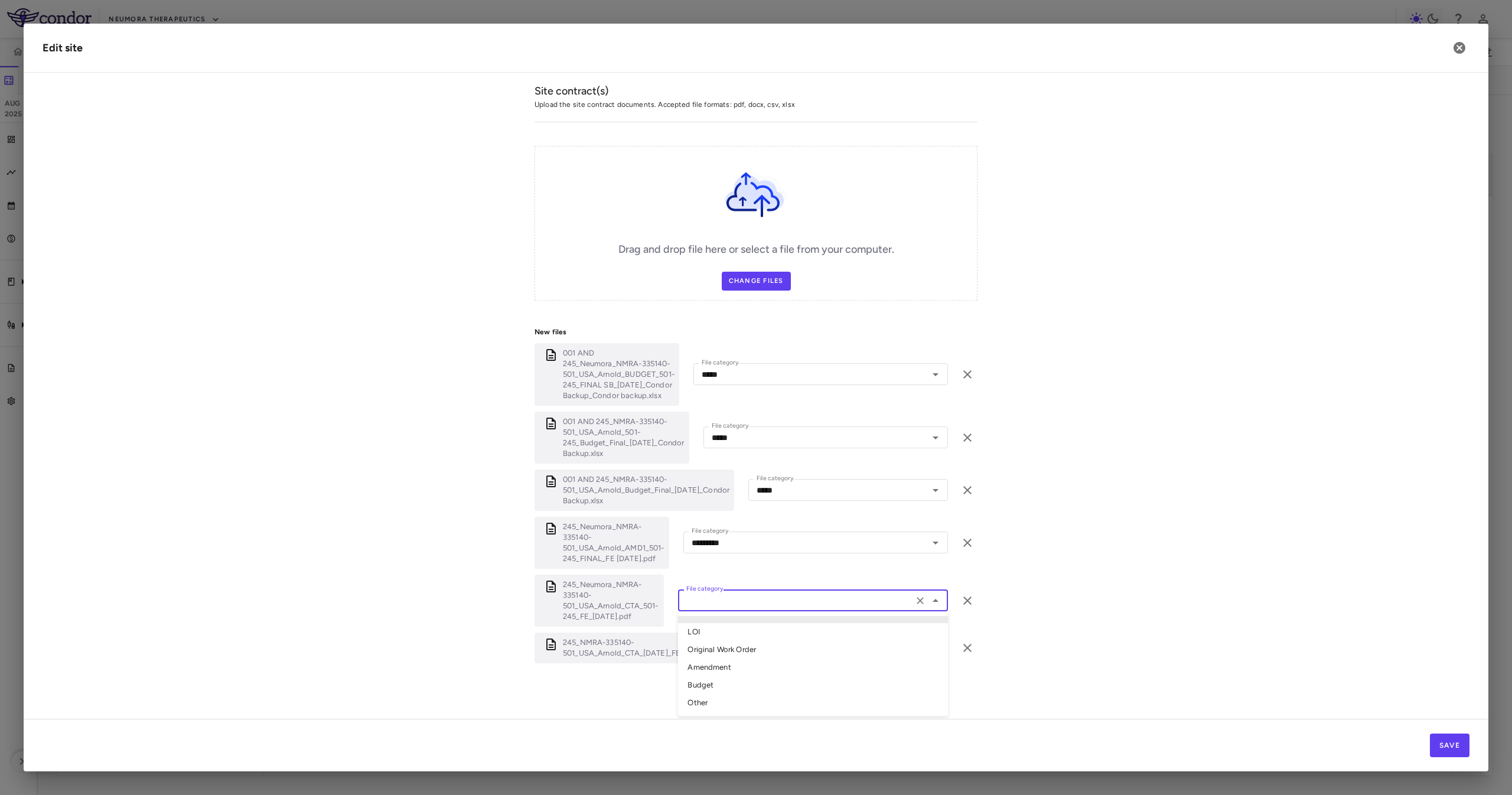
click at [755, 597] on input "File category" at bounding box center [795, 600] width 228 height 15
click at [757, 667] on li "Amendment" at bounding box center [813, 667] width 270 height 18
type input "*********"
click at [758, 647] on input "File category" at bounding box center [813, 648] width 192 height 15
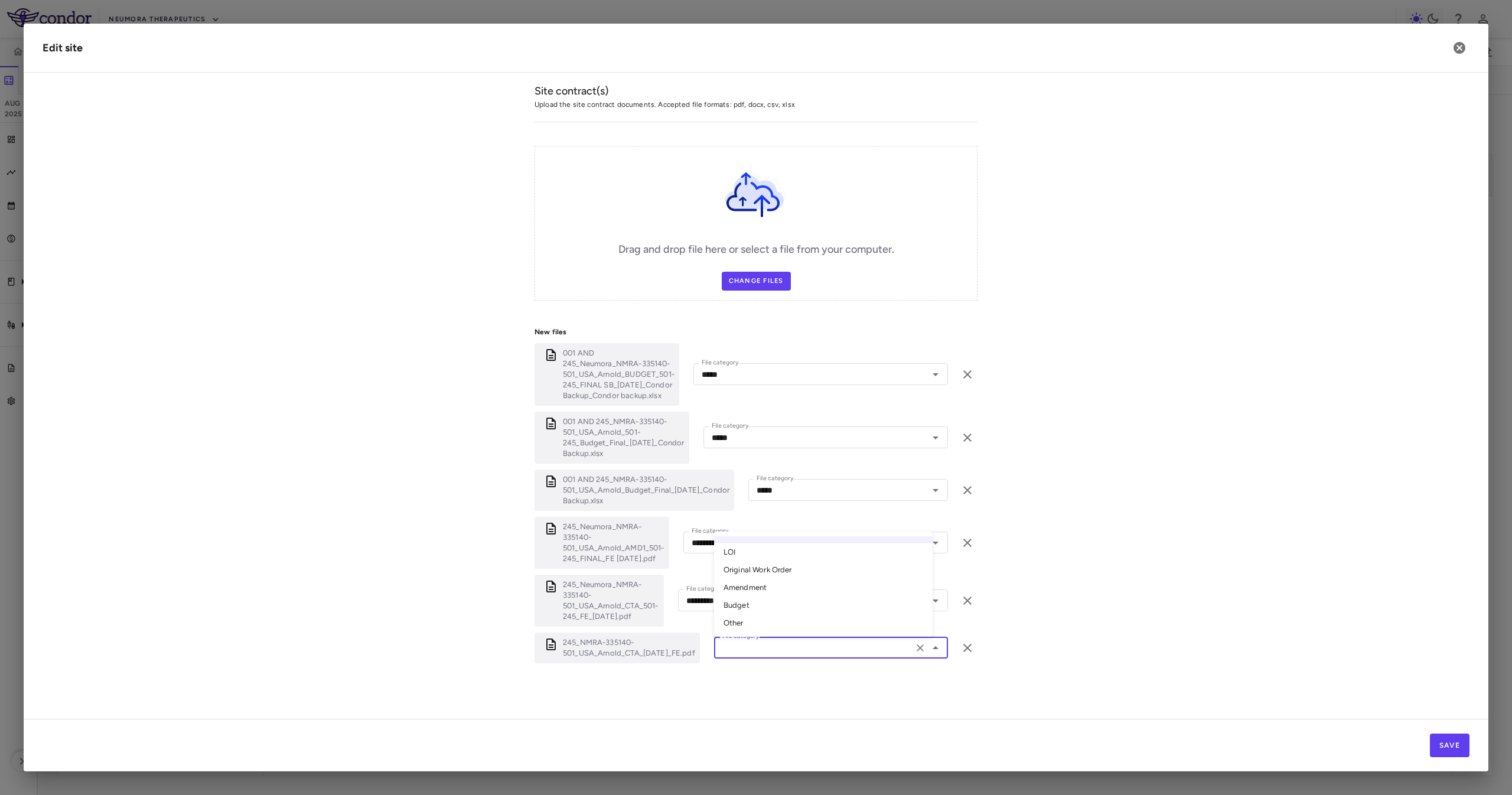
click at [771, 575] on li "Original Work Order" at bounding box center [823, 570] width 218 height 18
type input "**********"
click at [1028, 462] on form "**********" at bounding box center [756, 224] width 1427 height 937
click at [1449, 740] on button "Save" at bounding box center [1449, 745] width 40 height 24
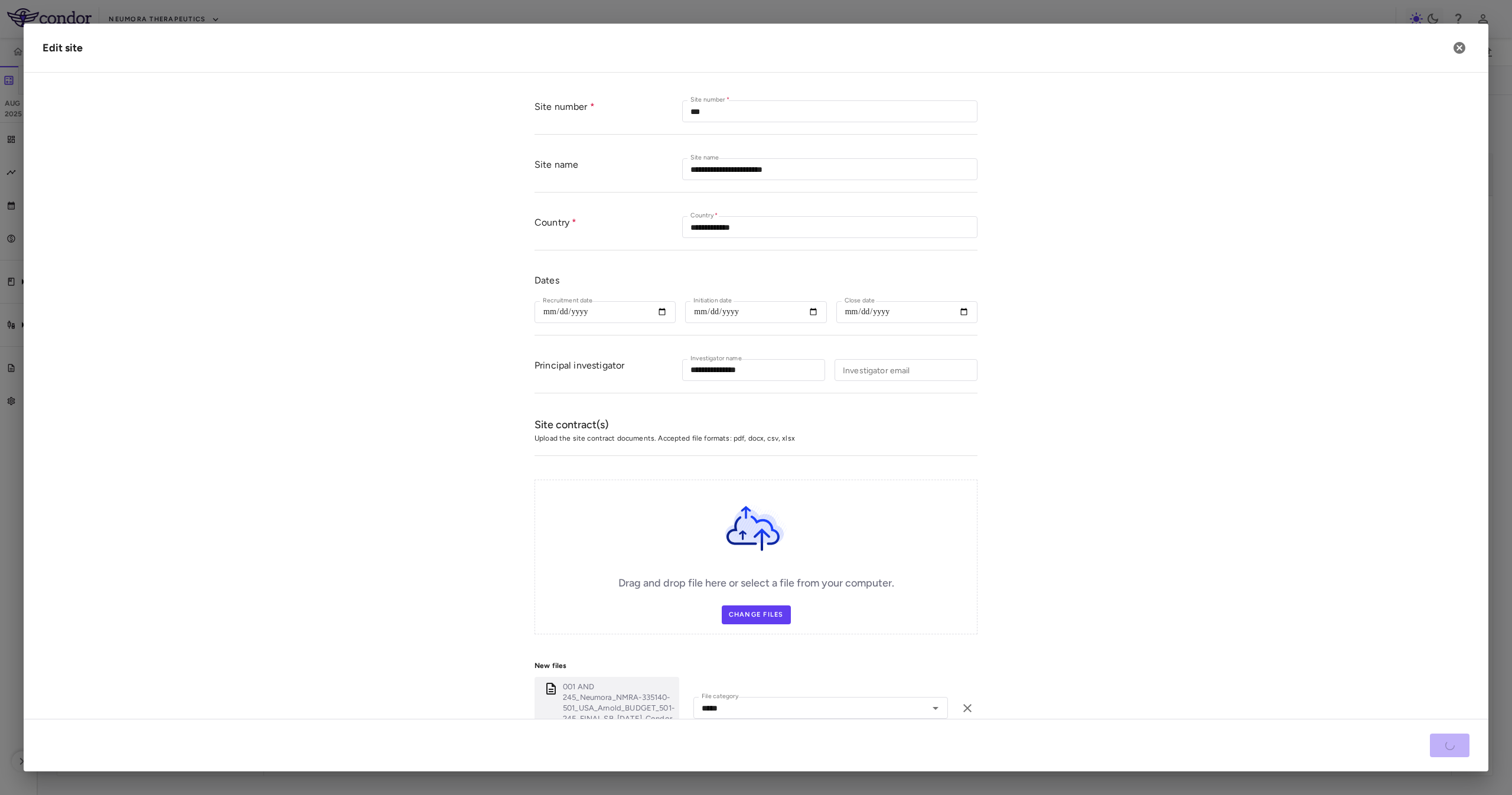
scroll to position [0, 0]
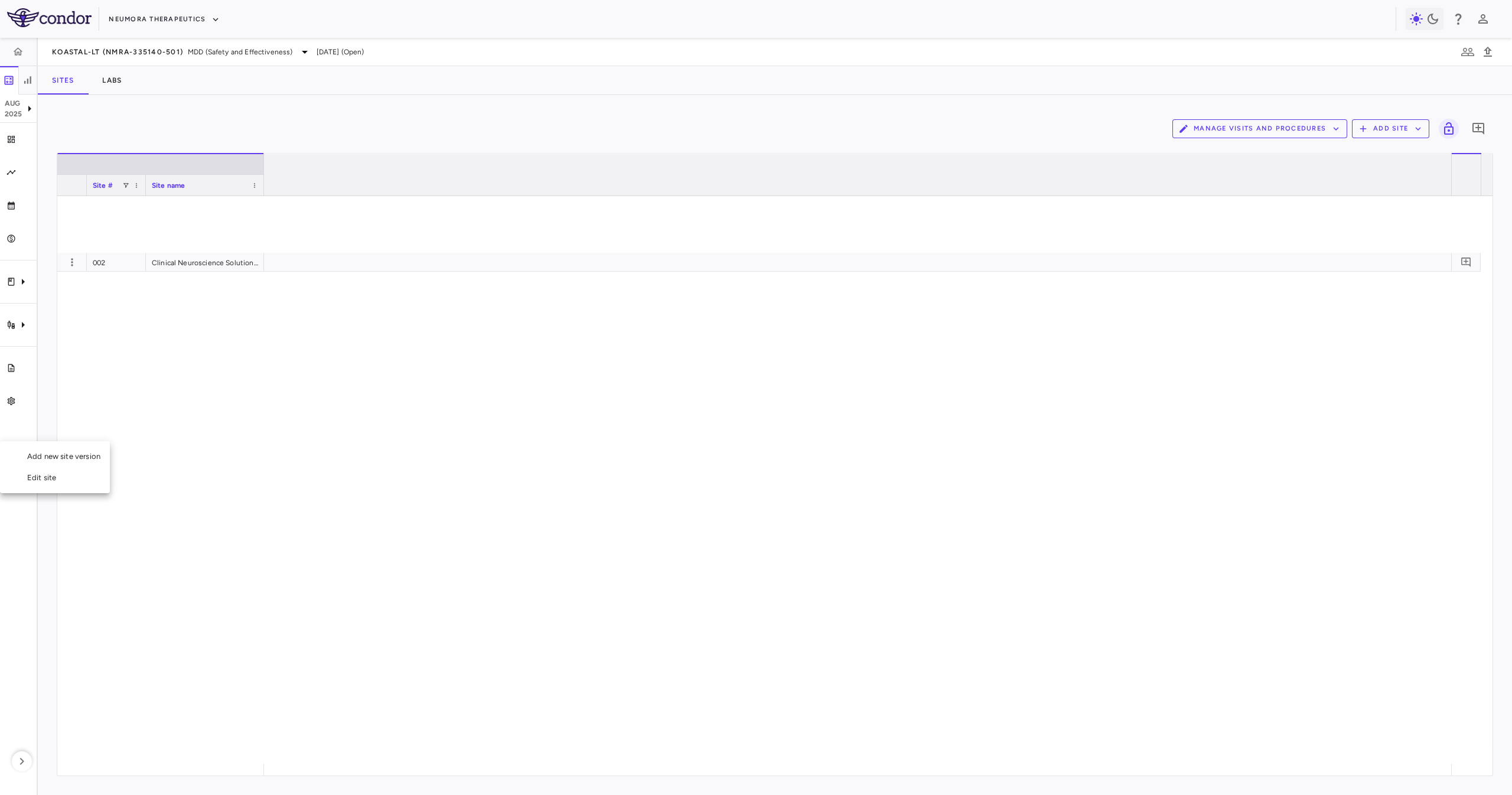
scroll to position [0, 1791]
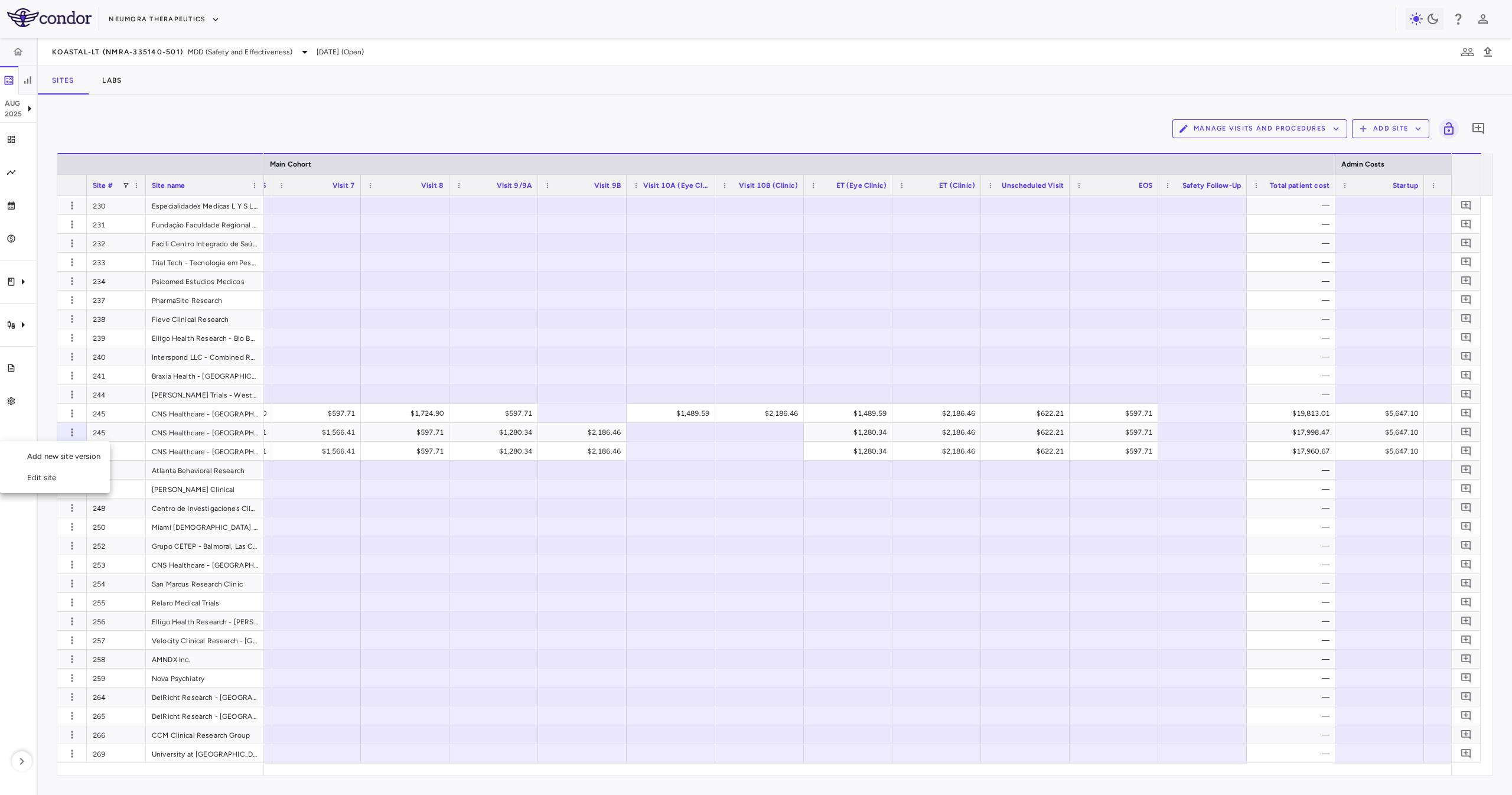
click at [82, 471] on div "Edit site" at bounding box center [55, 478] width 110 height 21
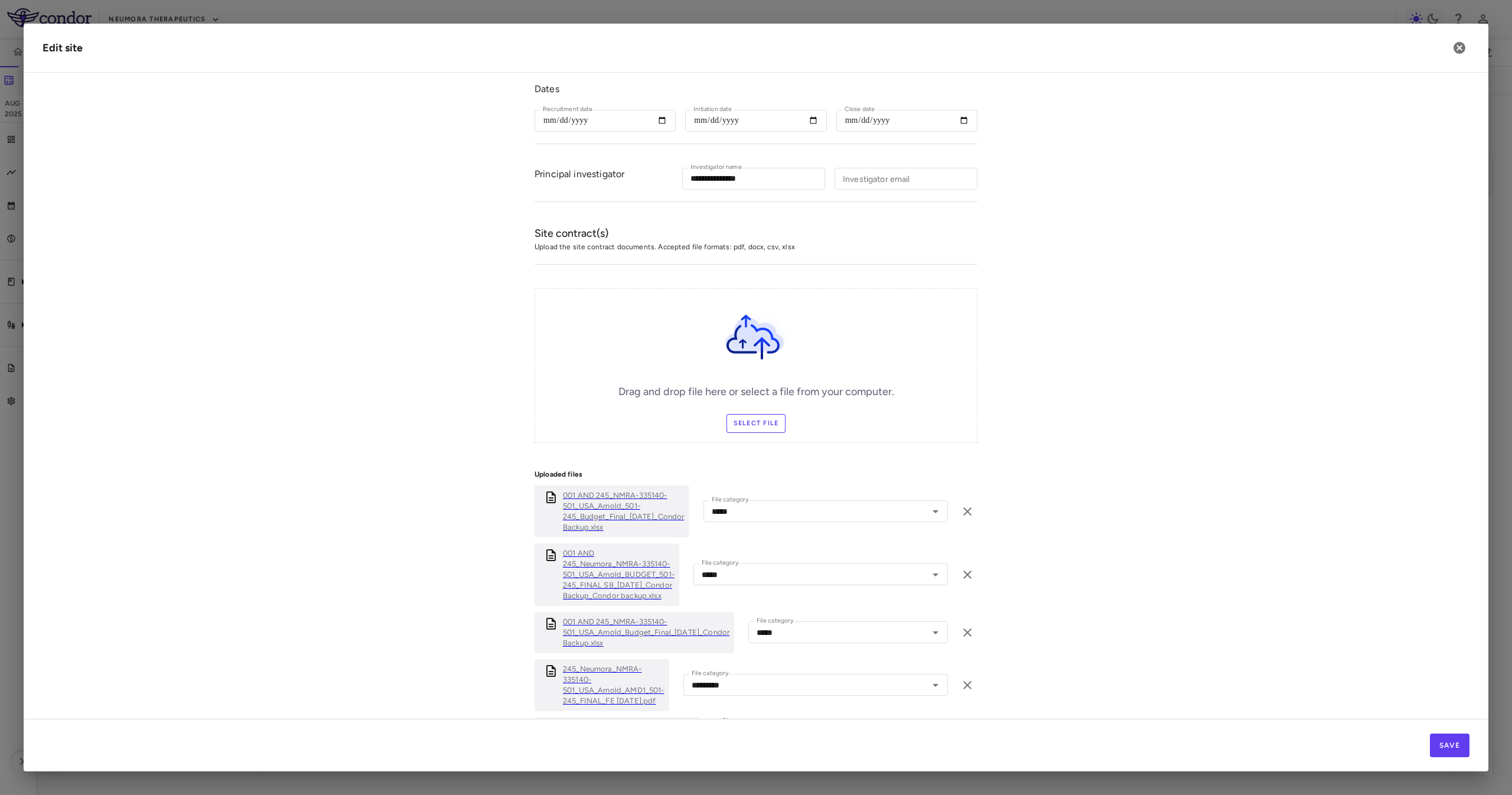
scroll to position [387, 0]
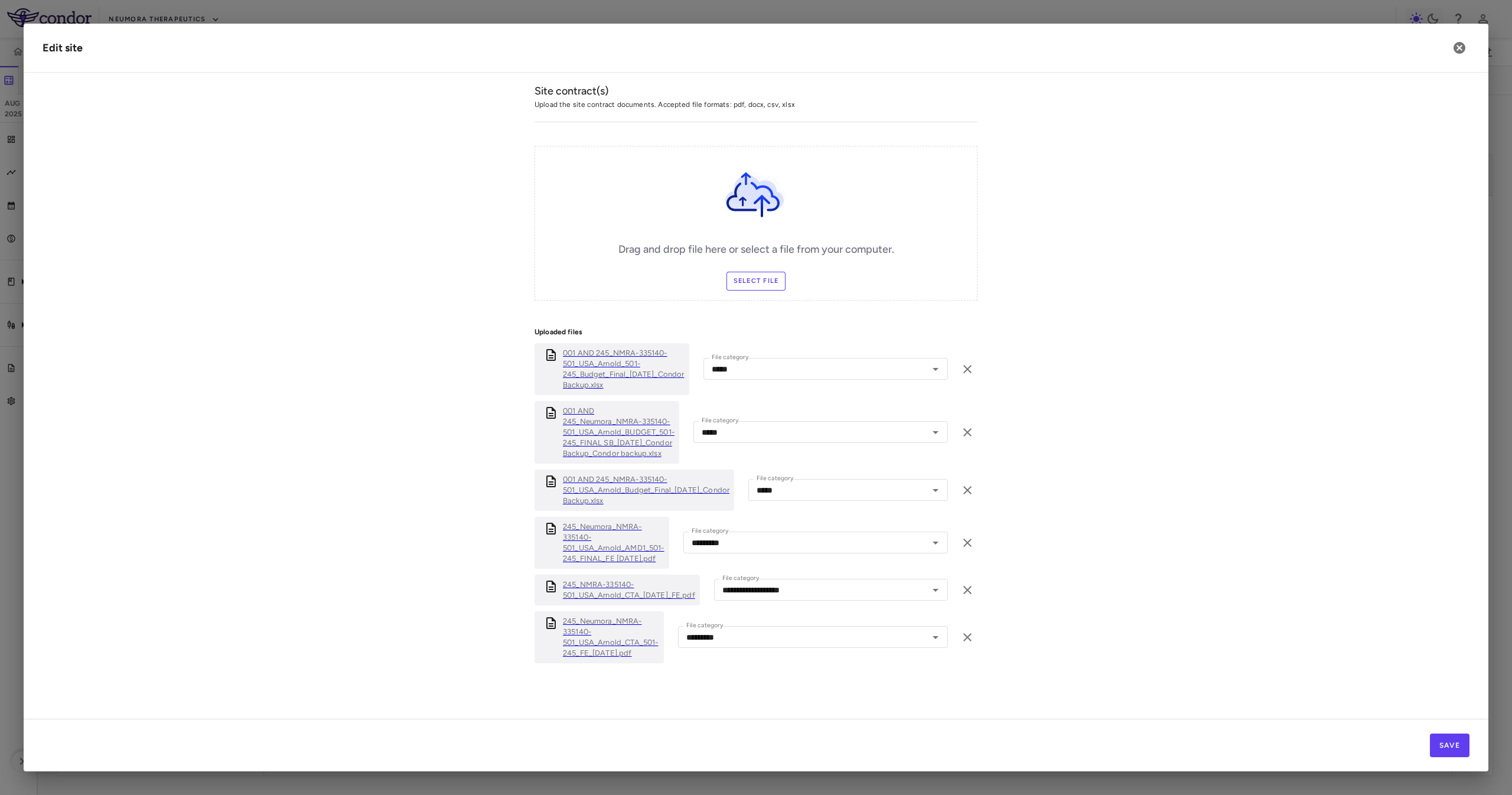
click at [748, 249] on div "Drag and drop file here or select a file from your computer. Select file" at bounding box center [756, 223] width 443 height 155
click at [755, 272] on label "Select file" at bounding box center [756, 281] width 60 height 19
click at [0, 0] on input "Select file" at bounding box center [0, 0] width 0 height 0
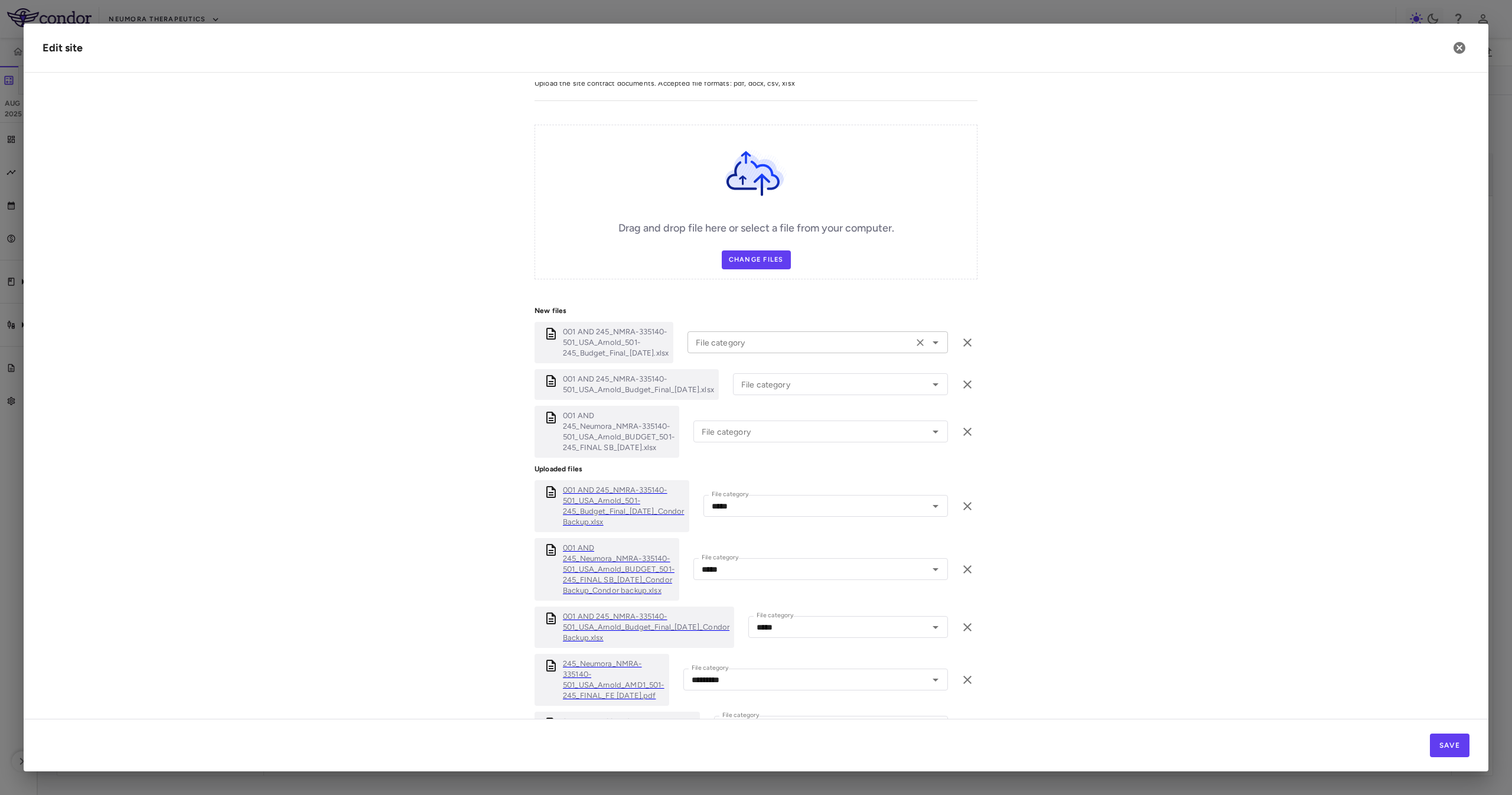
click at [762, 341] on input "File category" at bounding box center [800, 343] width 218 height 15
click at [778, 424] on li "Budget" at bounding box center [815, 427] width 255 height 18
type input "******"
click at [766, 382] on div "File category File category" at bounding box center [840, 384] width 215 height 22
click at [790, 464] on li "Budget" at bounding box center [837, 469] width 209 height 18
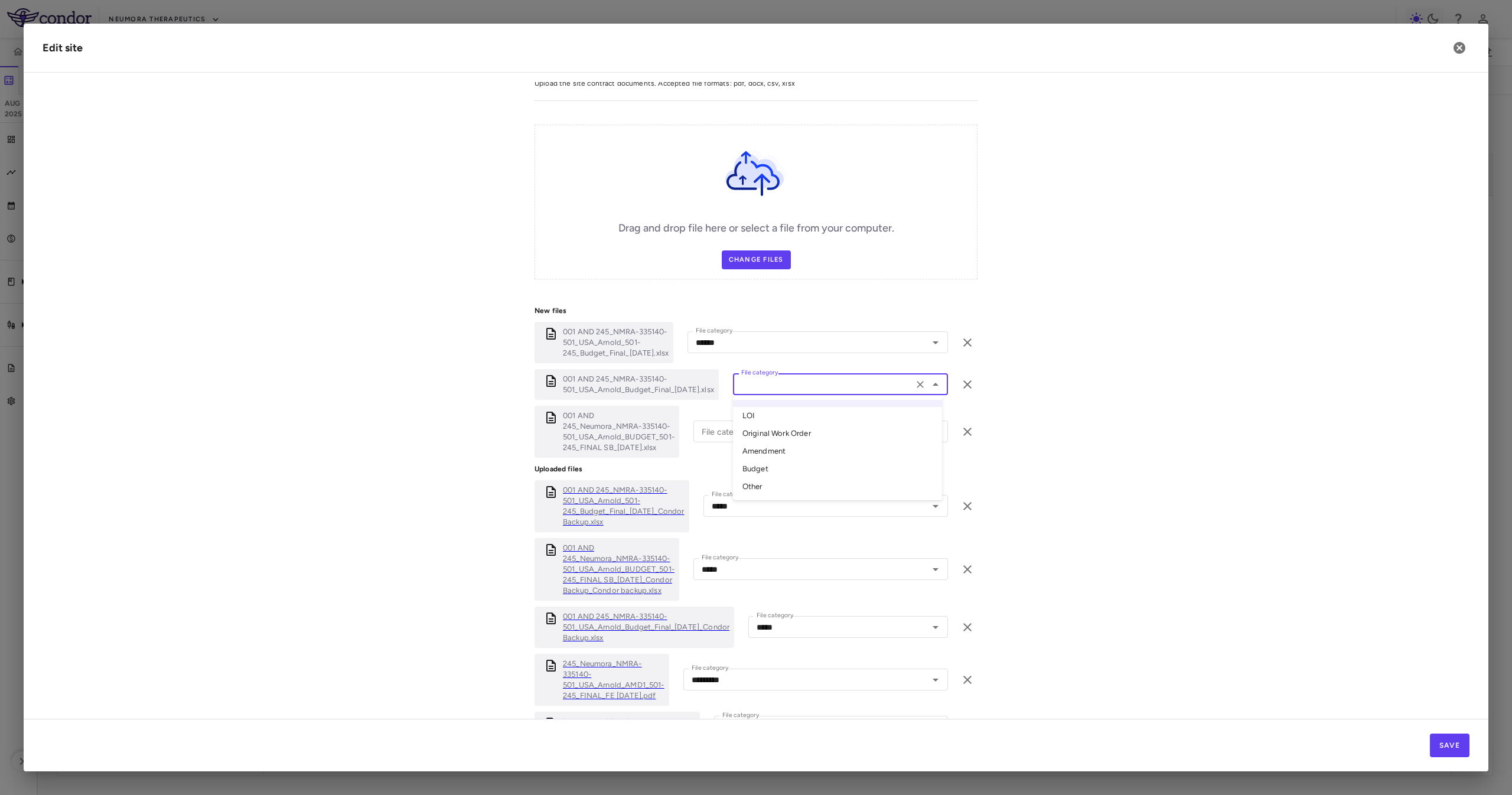
type input "******"
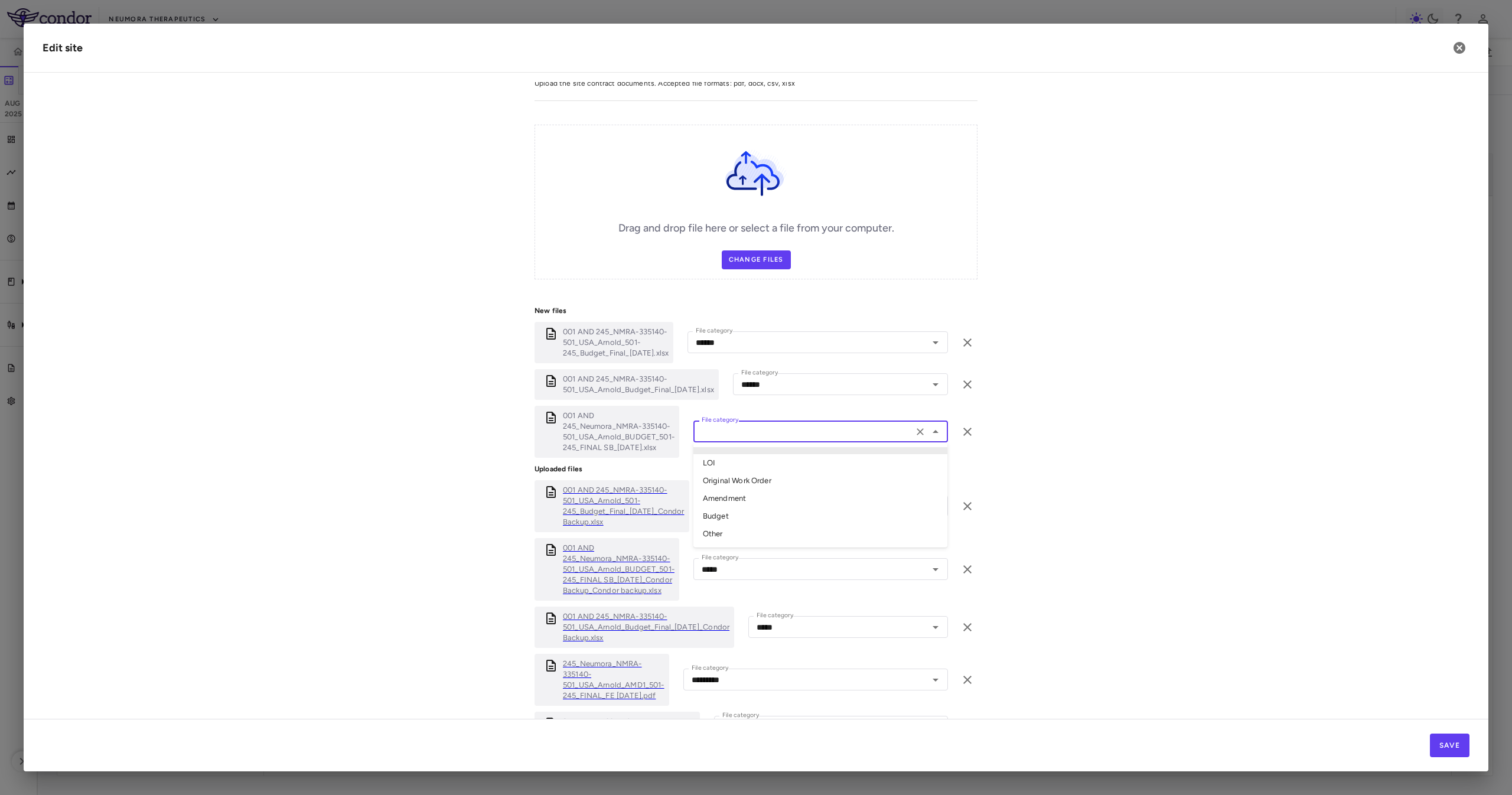
click at [780, 435] on input "File category" at bounding box center [803, 432] width 213 height 15
click at [775, 518] on li "Budget" at bounding box center [820, 516] width 254 height 18
type input "******"
click at [1026, 426] on form "**********" at bounding box center [756, 282] width 1427 height 1096
click at [1465, 737] on button "Save" at bounding box center [1449, 745] width 40 height 24
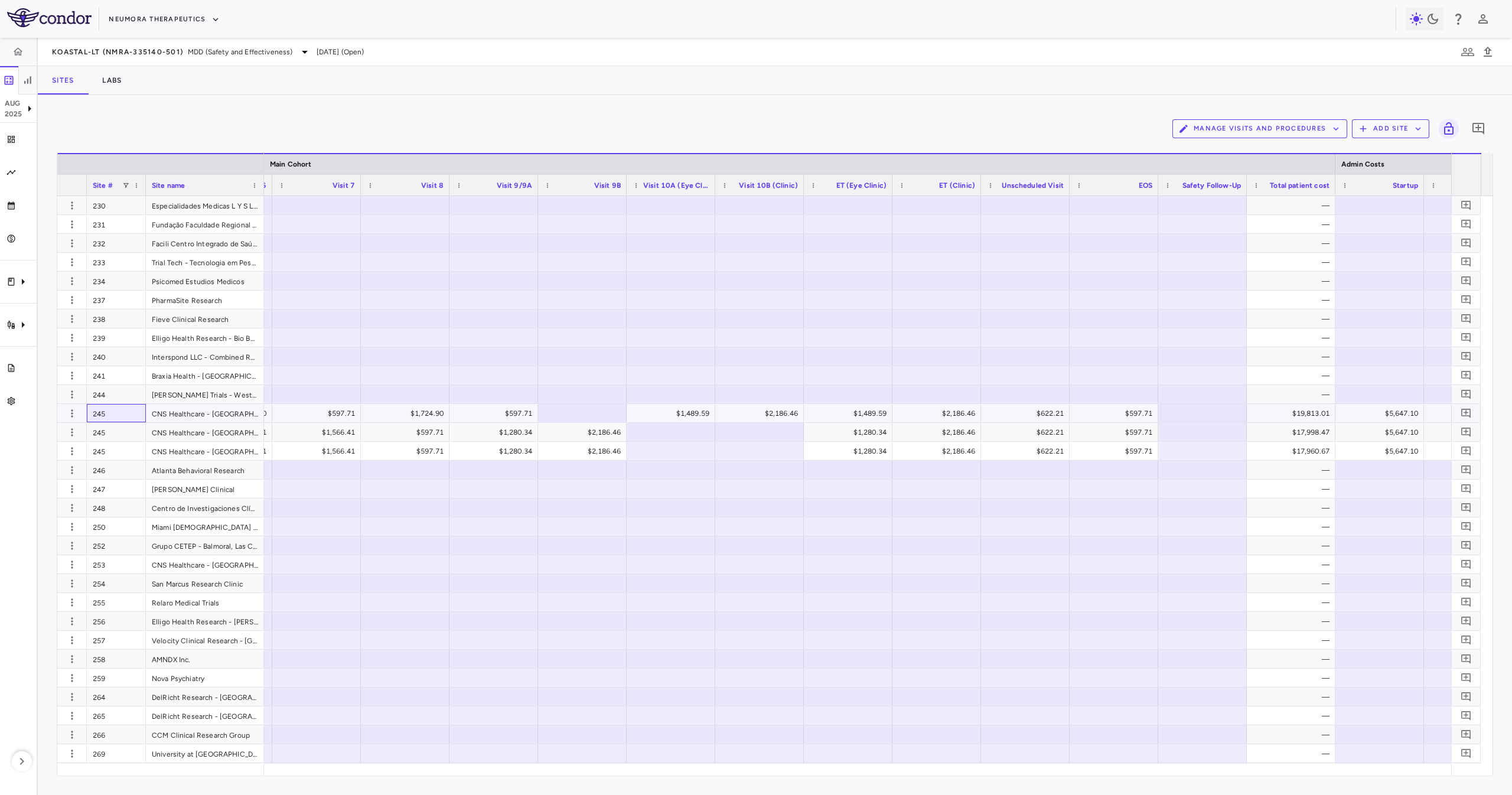
click at [111, 420] on div "245" at bounding box center [116, 413] width 59 height 18
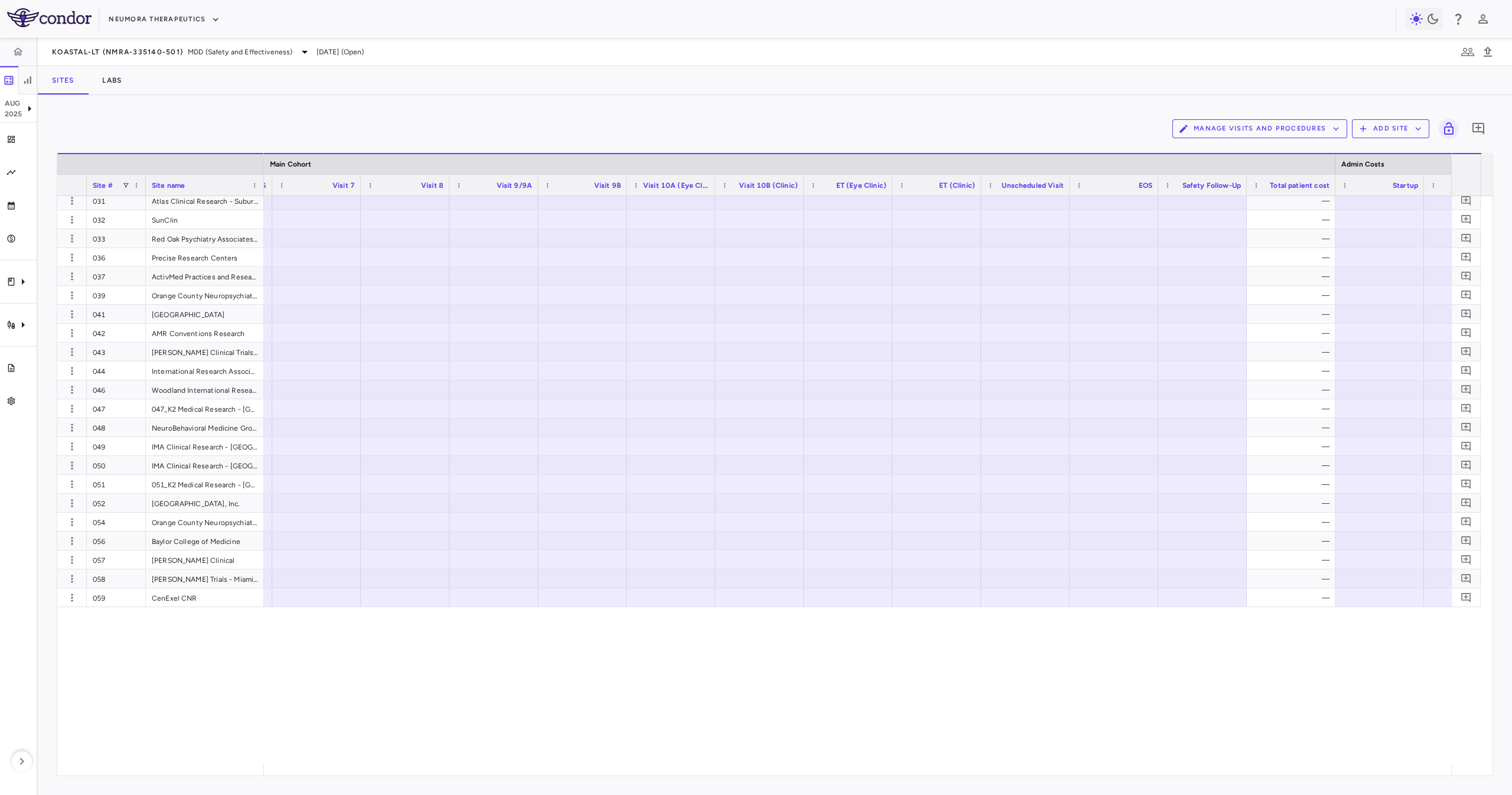
scroll to position [0, 0]
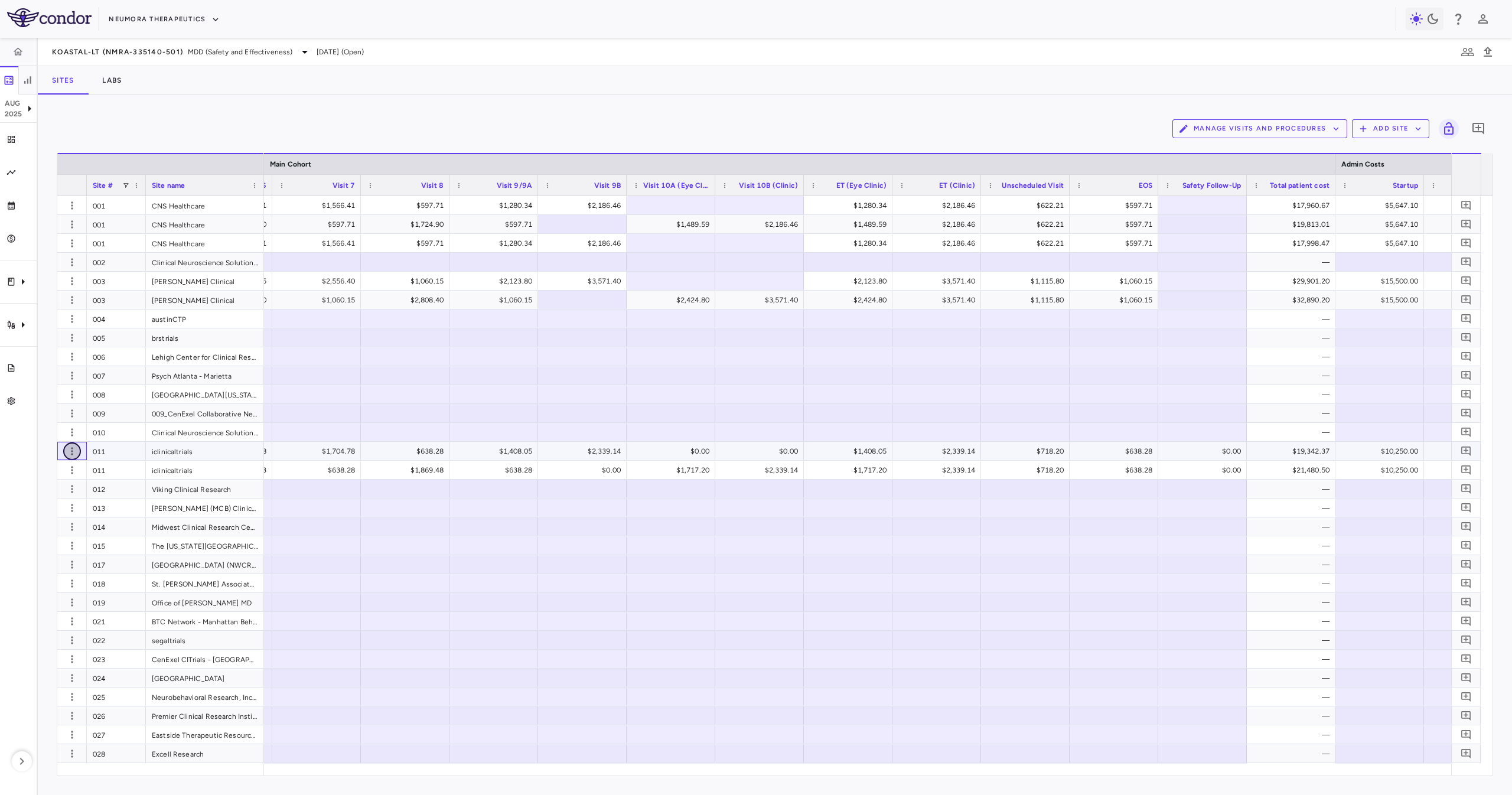
click at [70, 459] on button "button" at bounding box center [72, 451] width 18 height 18
click at [63, 499] on div "Edit site" at bounding box center [55, 496] width 110 height 21
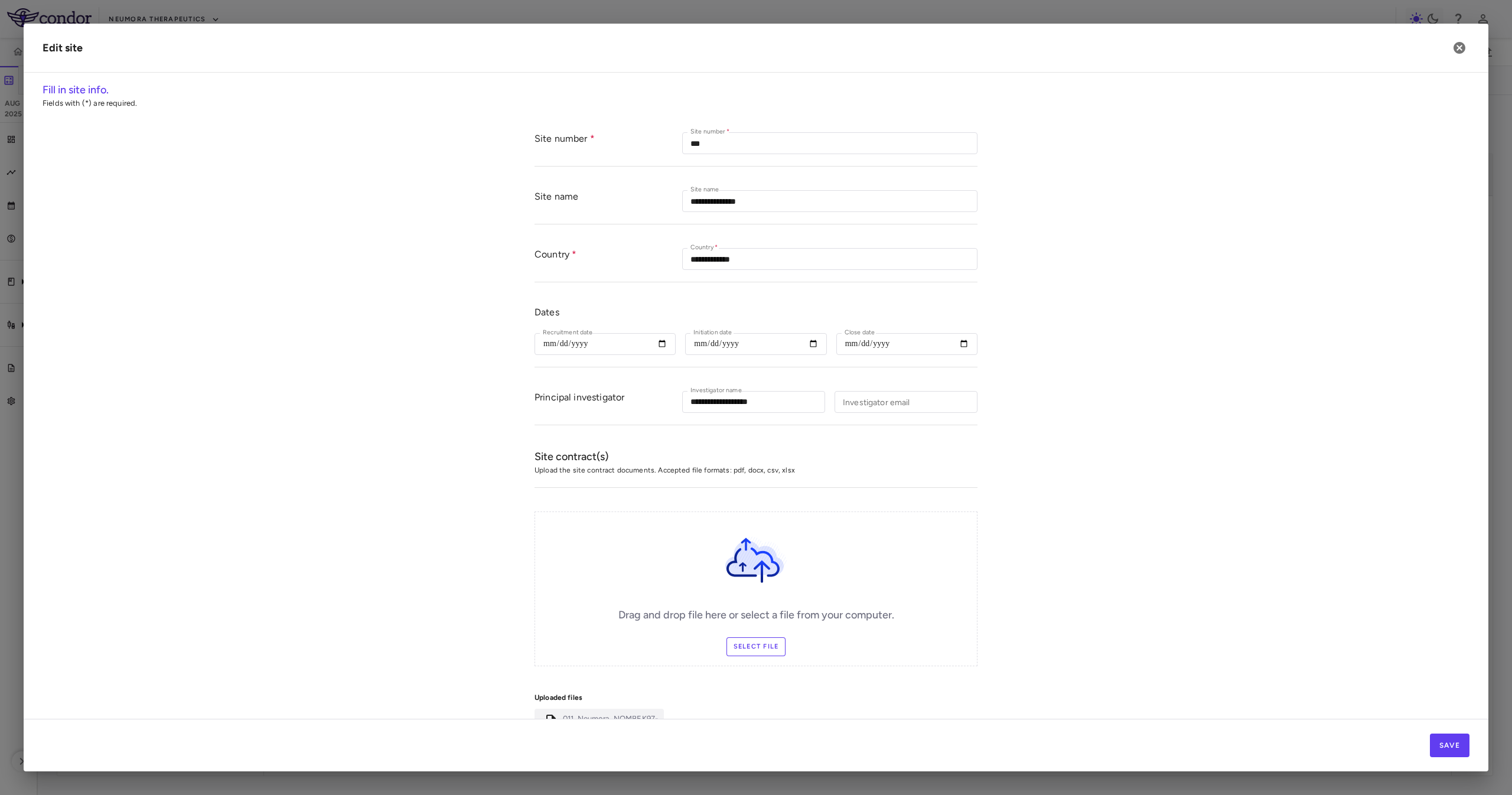
type input "***"
type input "**********"
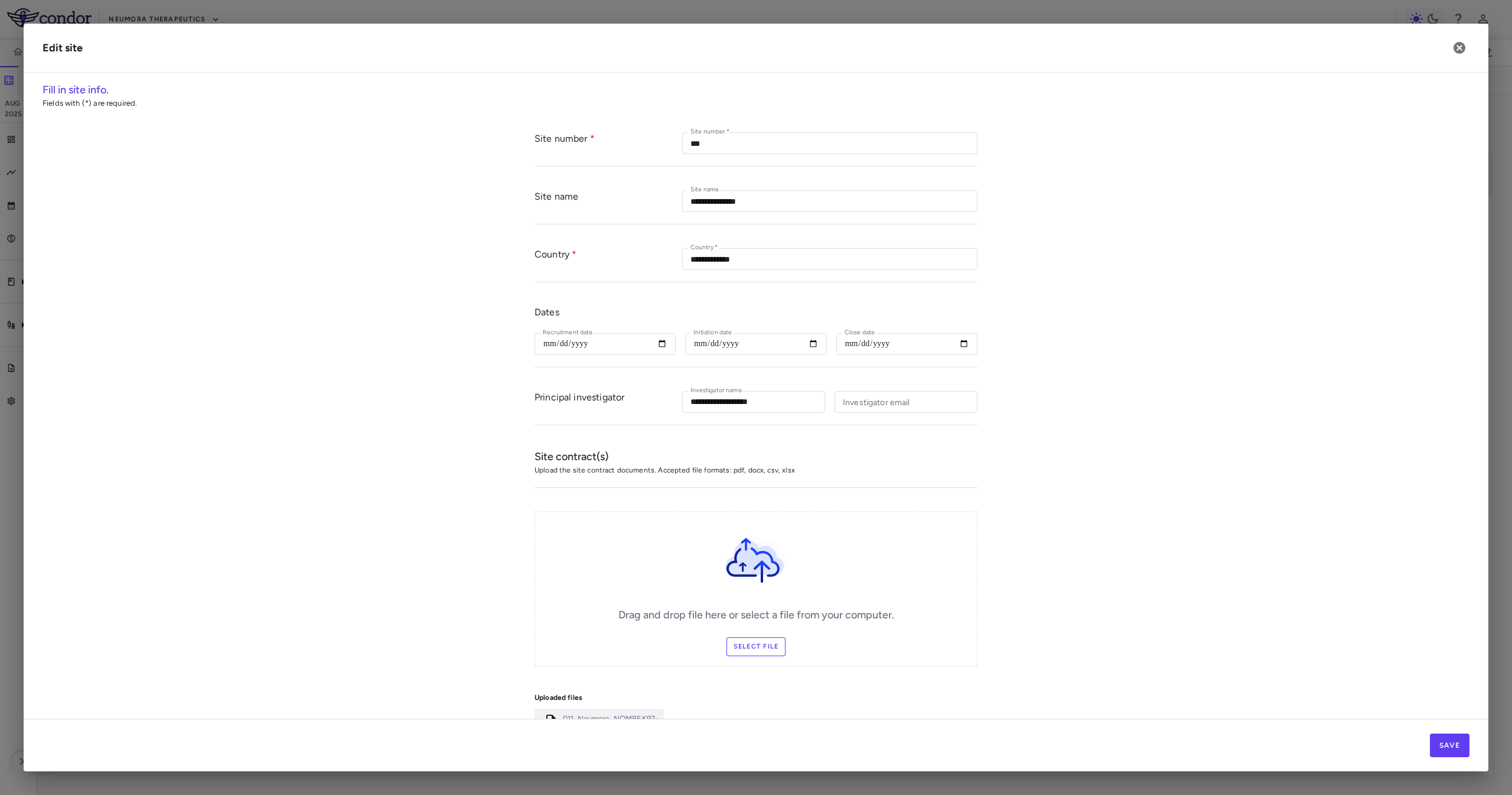
type input "**********"
type input "******"
type input "*********"
type input "**********"
type input "*********"
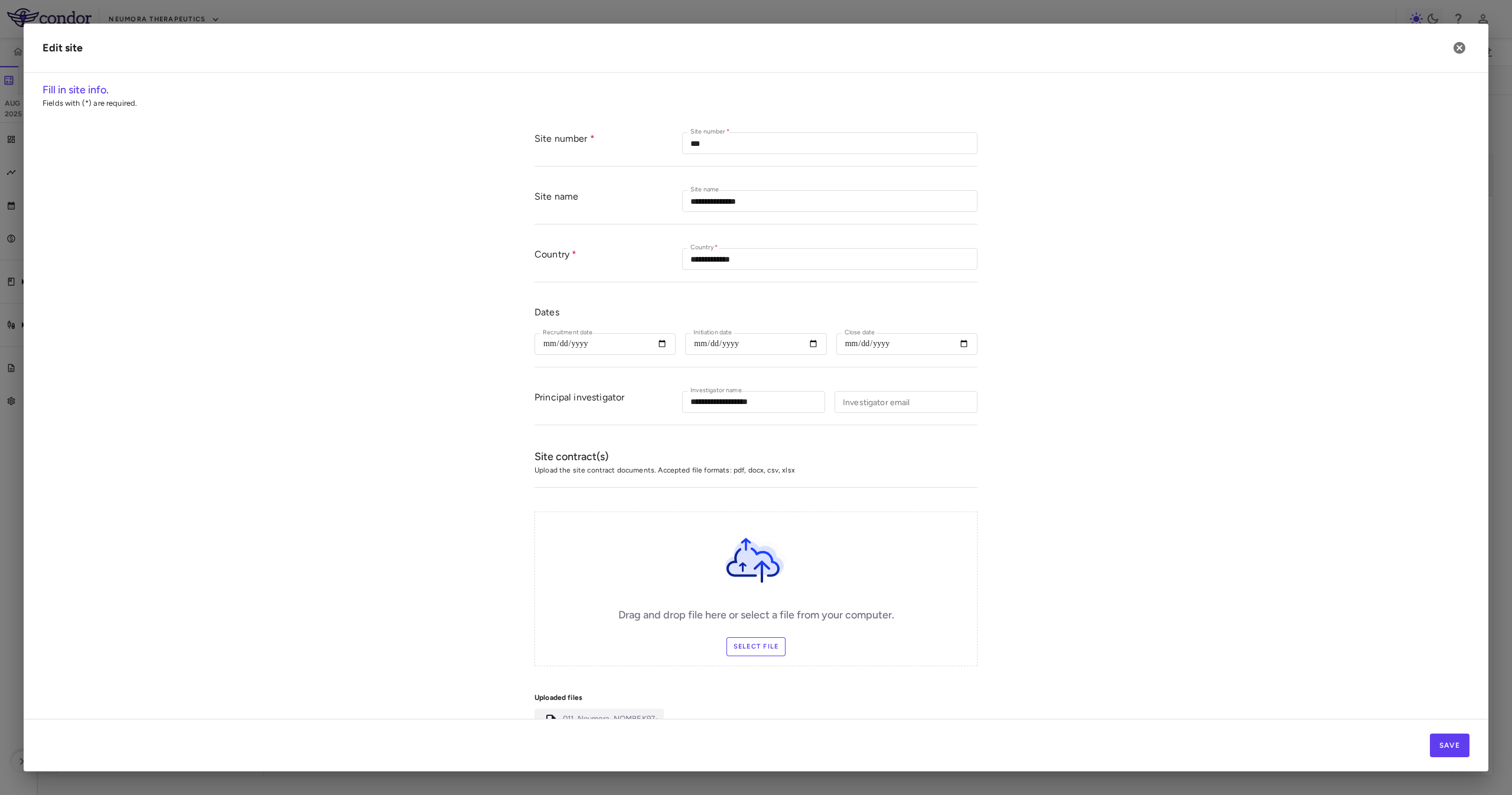
type input "*****"
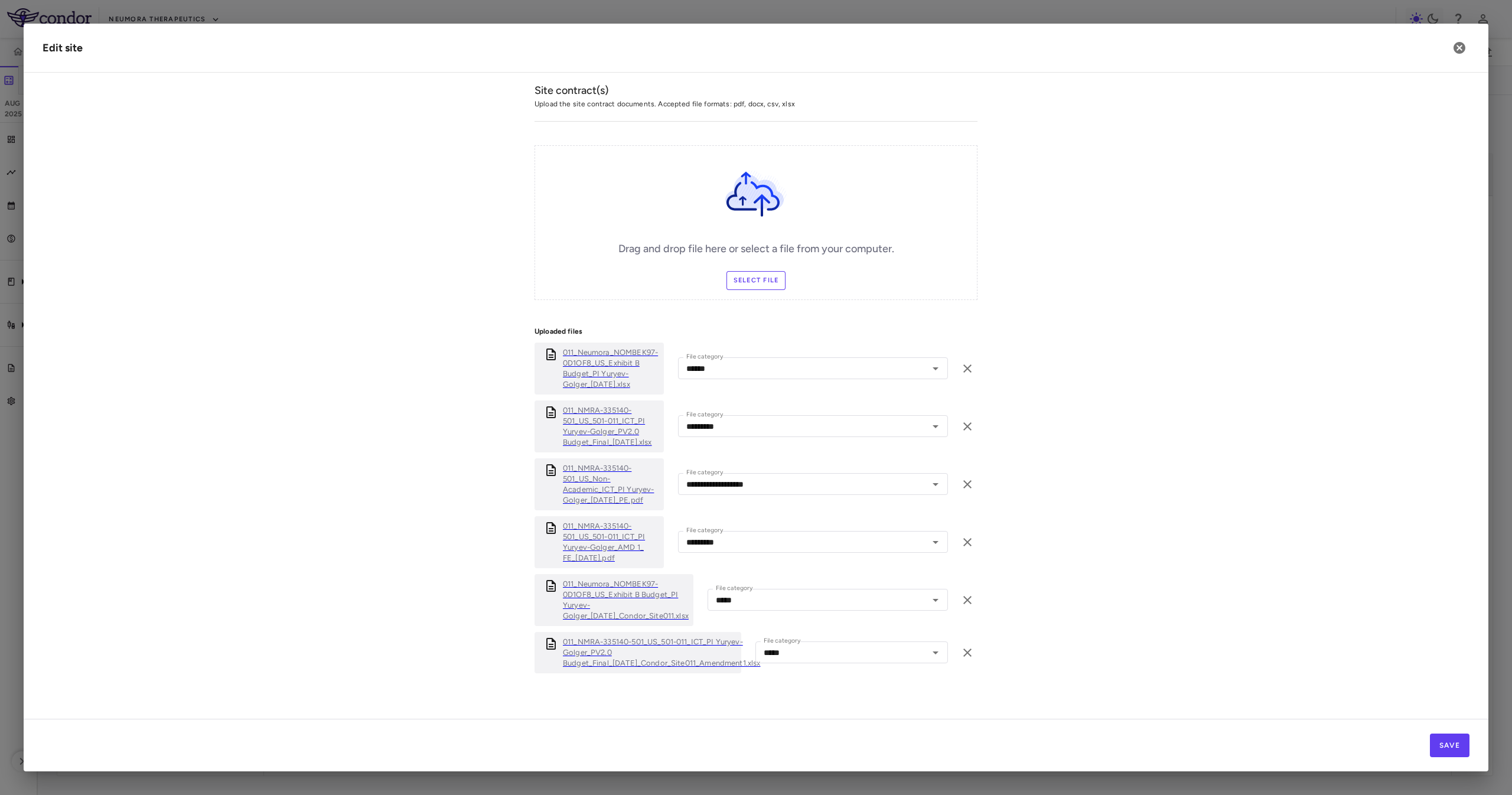
scroll to position [397, 0]
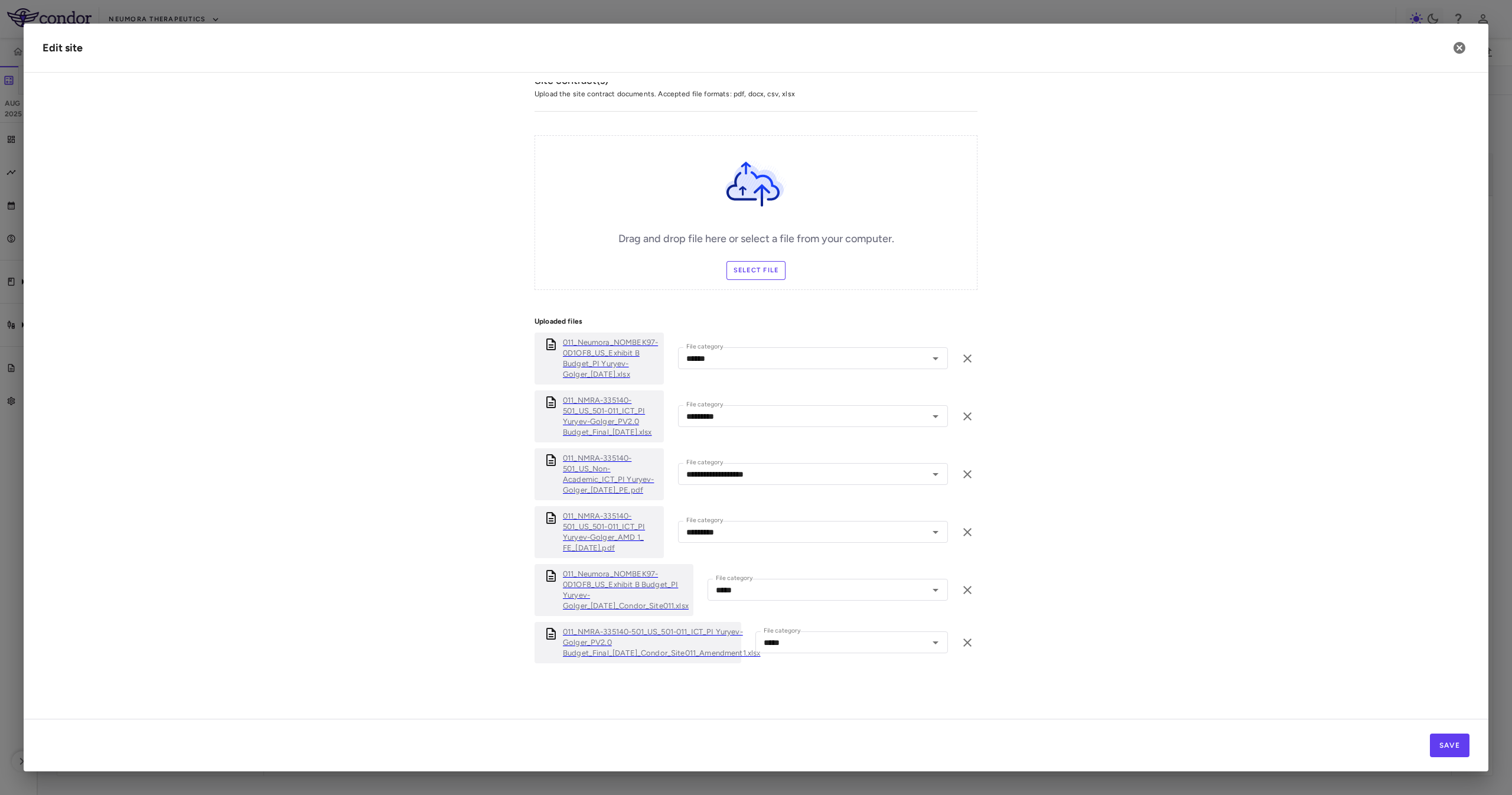
click at [572, 600] on p "011_Neumora_NOMBEK97-0D1OF8_US_Exhibit B Budget_PI Yuryev-Golger_[DATE]_Condor_…" at bounding box center [626, 590] width 126 height 43
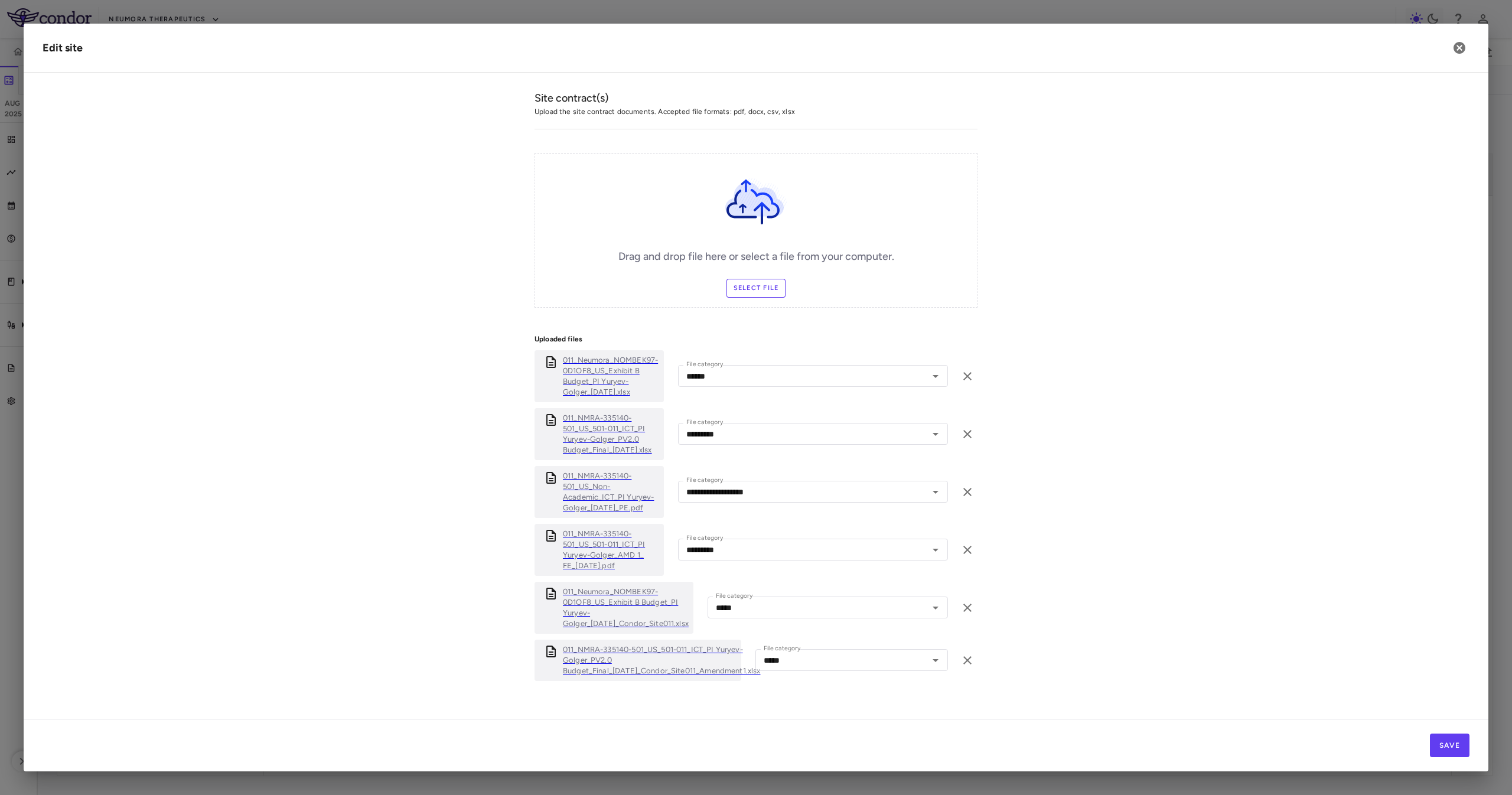
scroll to position [0, 0]
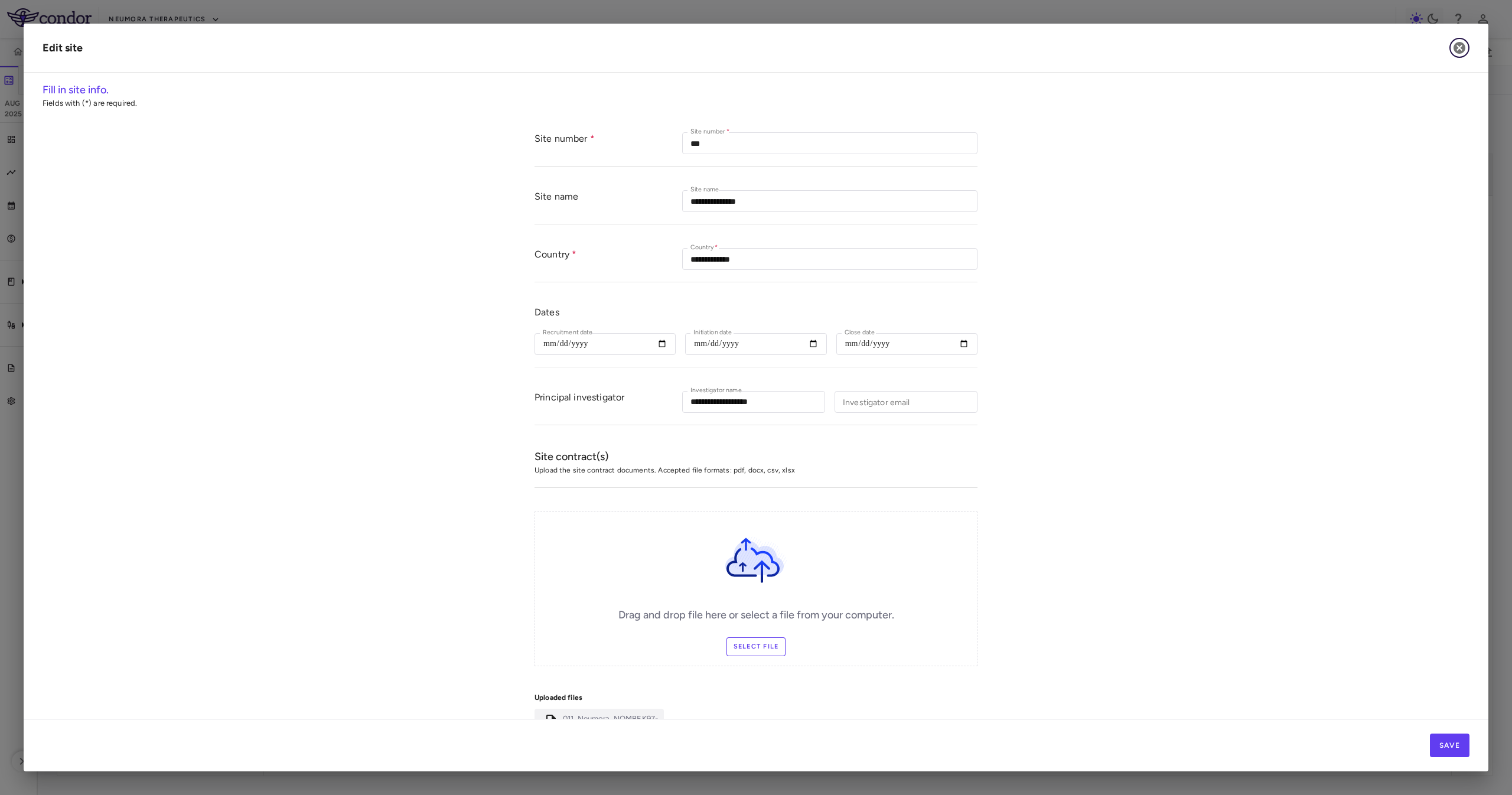
click at [1459, 51] on icon "button" at bounding box center [1459, 48] width 12 height 12
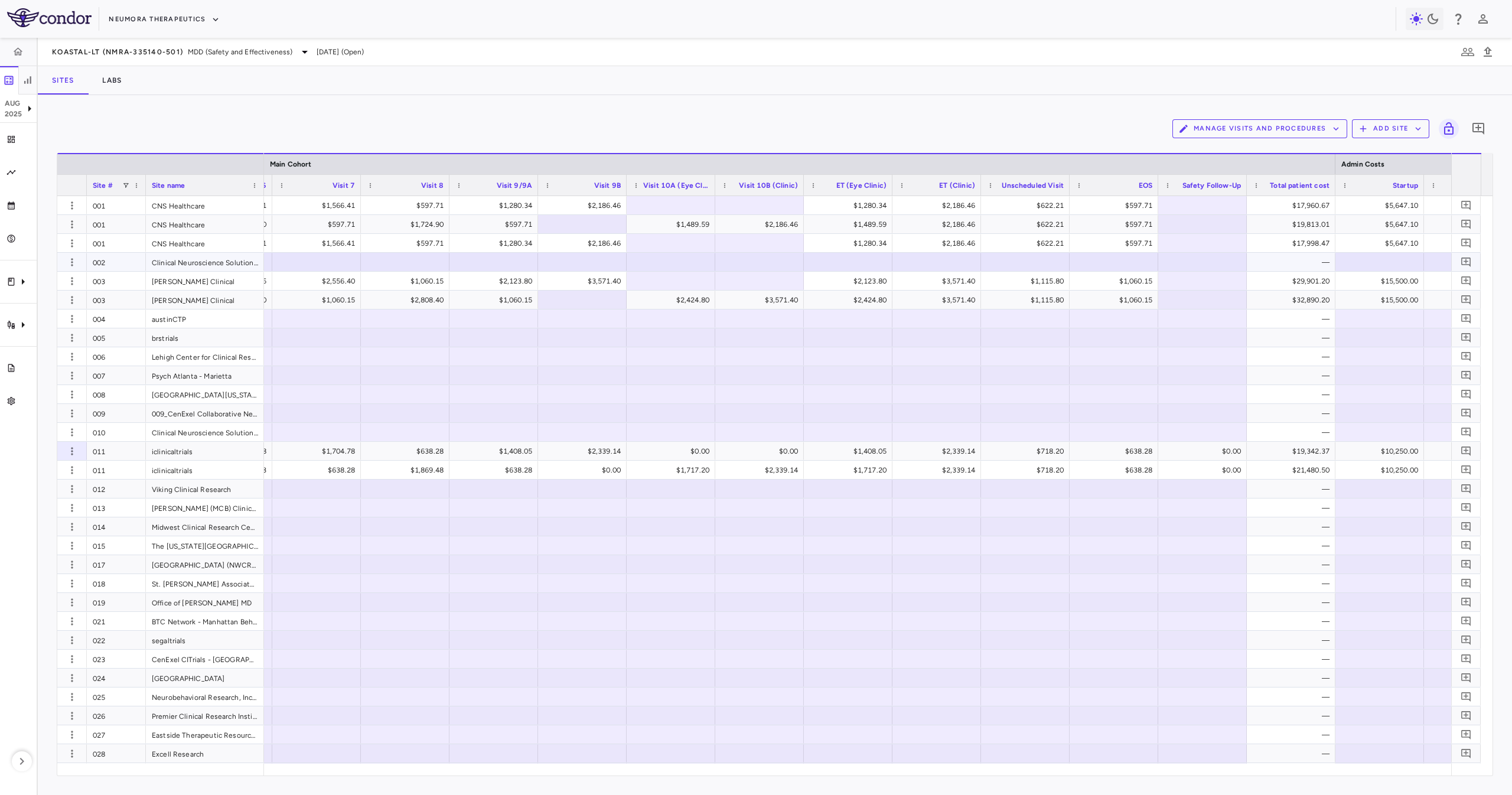
click at [201, 262] on div "Clinical Neuroscience Solutions - [GEOGRAPHIC_DATA]" at bounding box center [205, 262] width 118 height 18
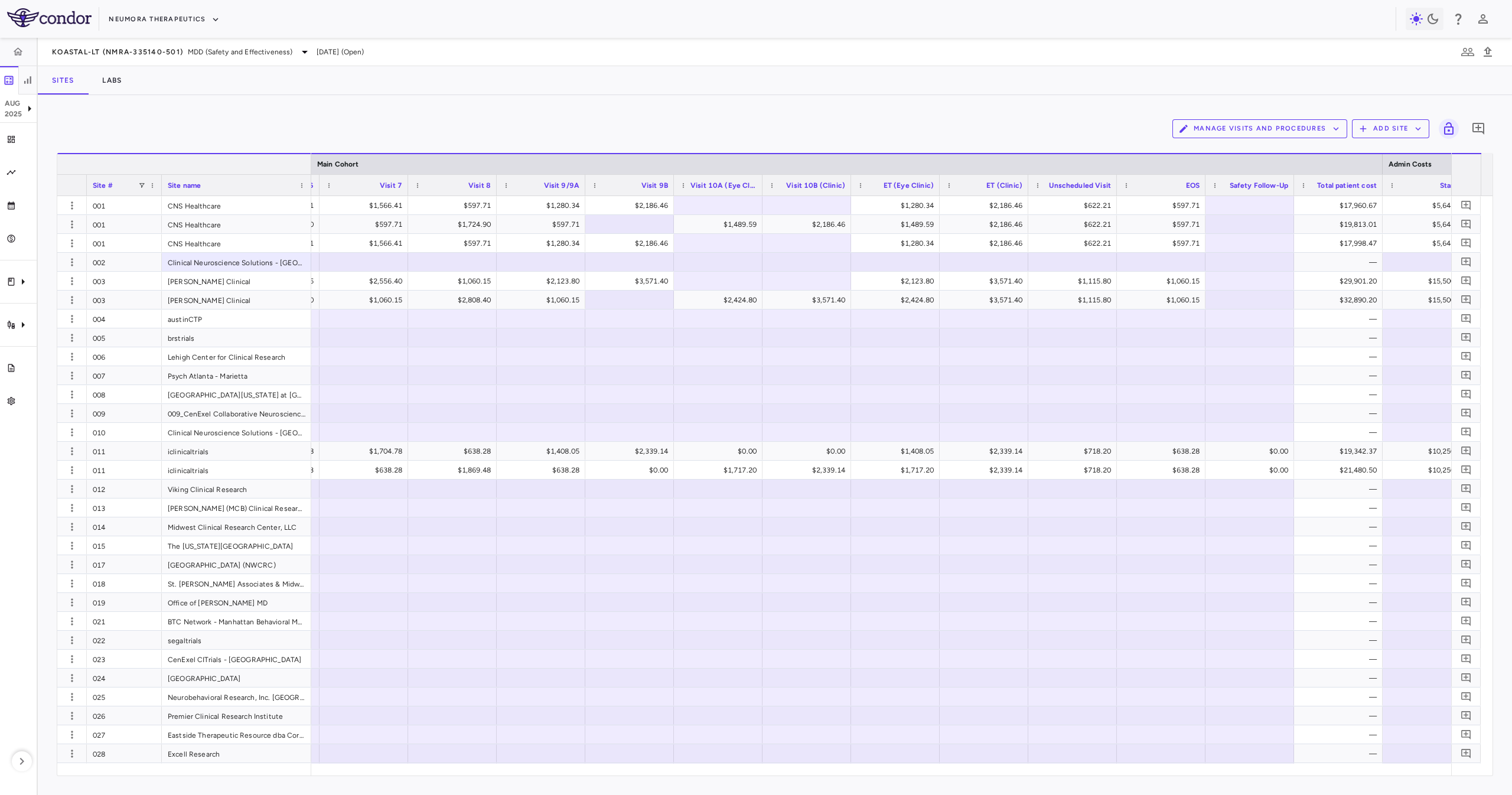
drag, startPoint x: 262, startPoint y: 169, endPoint x: 309, endPoint y: 199, distance: 55.8
click at [309, 199] on div "Site # Site name Main Cohort Admin Costs" at bounding box center [775, 464] width 1435 height 622
click at [268, 264] on div "Clinical Neuroscience Solutions - [GEOGRAPHIC_DATA]" at bounding box center [237, 262] width 149 height 18
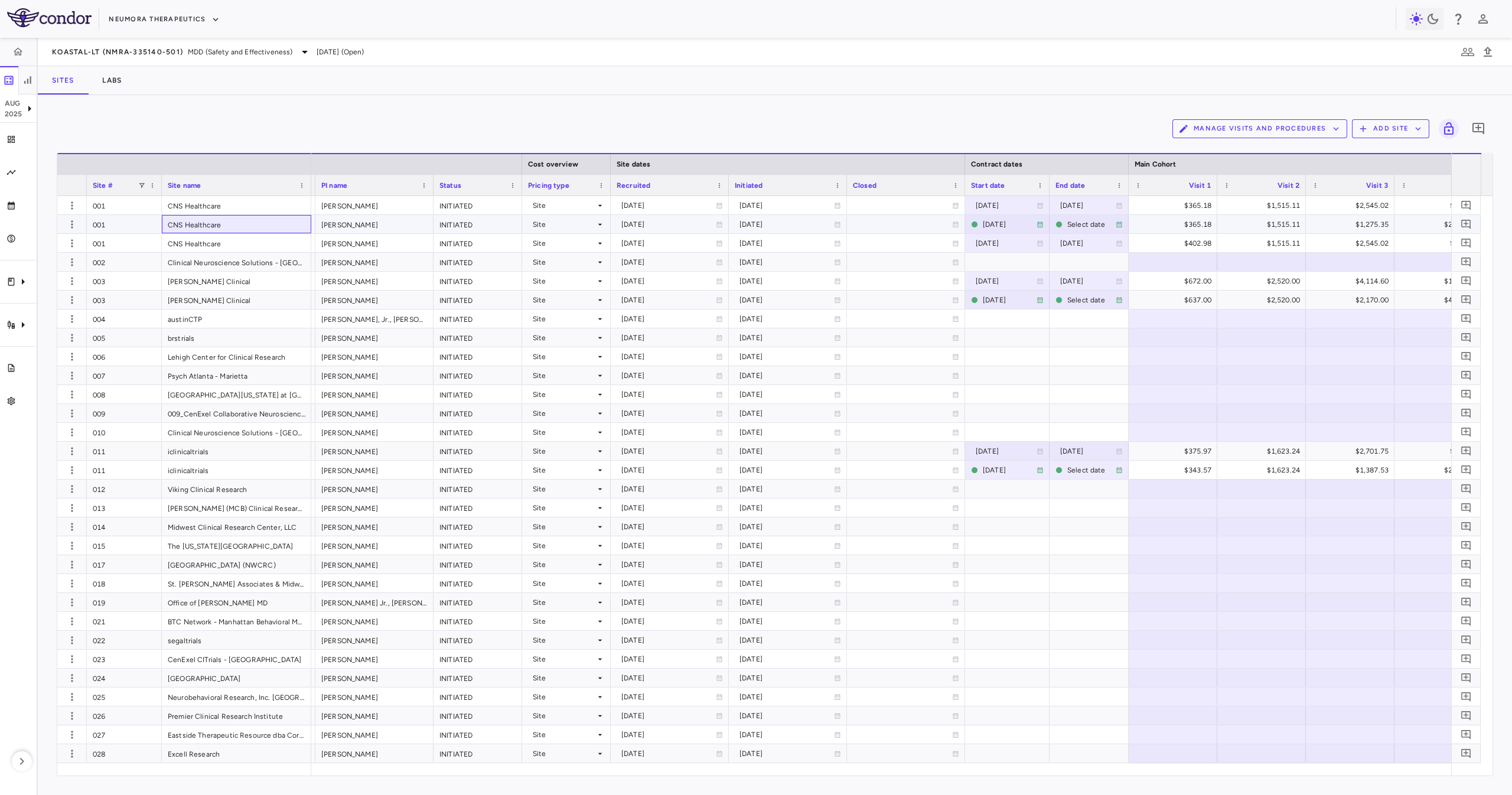
click at [237, 225] on div "CNS Healthcare" at bounding box center [237, 224] width 149 height 18
click at [237, 258] on div "Clinical Neuroscience Solutions - [GEOGRAPHIC_DATA]" at bounding box center [237, 262] width 149 height 18
click at [212, 407] on div "009_CenExel Collaborative Neuroscience Network (CNS) - [GEOGRAPHIC_DATA]" at bounding box center [237, 413] width 149 height 18
click at [237, 481] on div "Viking Clinical Research" at bounding box center [237, 488] width 149 height 18
drag, startPoint x: 249, startPoint y: 543, endPoint x: 251, endPoint y: 520, distance: 23.1
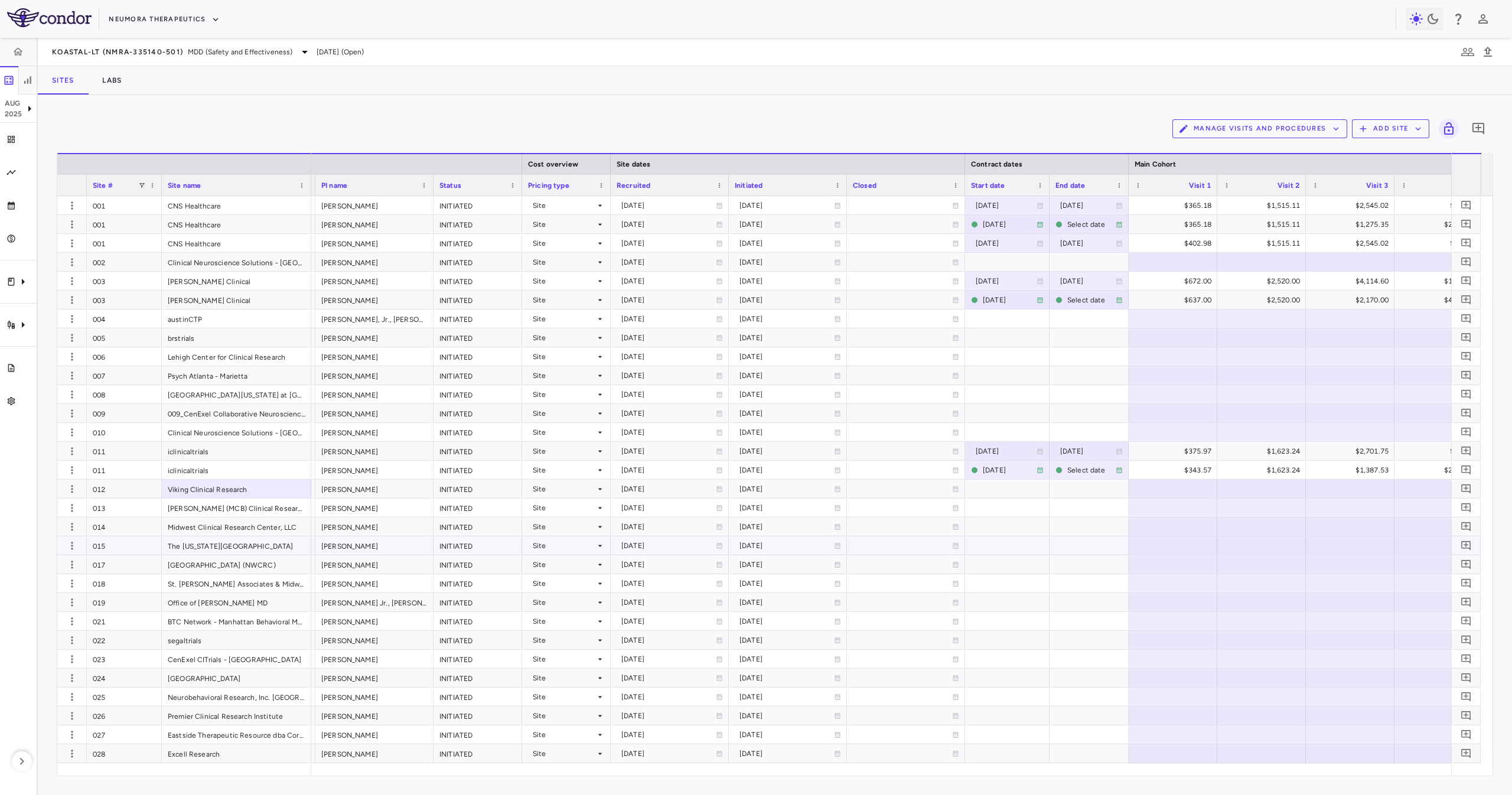
click at [249, 543] on div "The [US_STATE][GEOGRAPHIC_DATA]" at bounding box center [237, 545] width 149 height 18
click at [250, 293] on div "[PERSON_NAME] Clinical" at bounding box center [237, 299] width 149 height 18
click at [249, 434] on div "Clinical Neuroscience Solutions - [GEOGRAPHIC_DATA]" at bounding box center [237, 432] width 149 height 18
click at [111, 257] on div "002" at bounding box center [124, 262] width 75 height 18
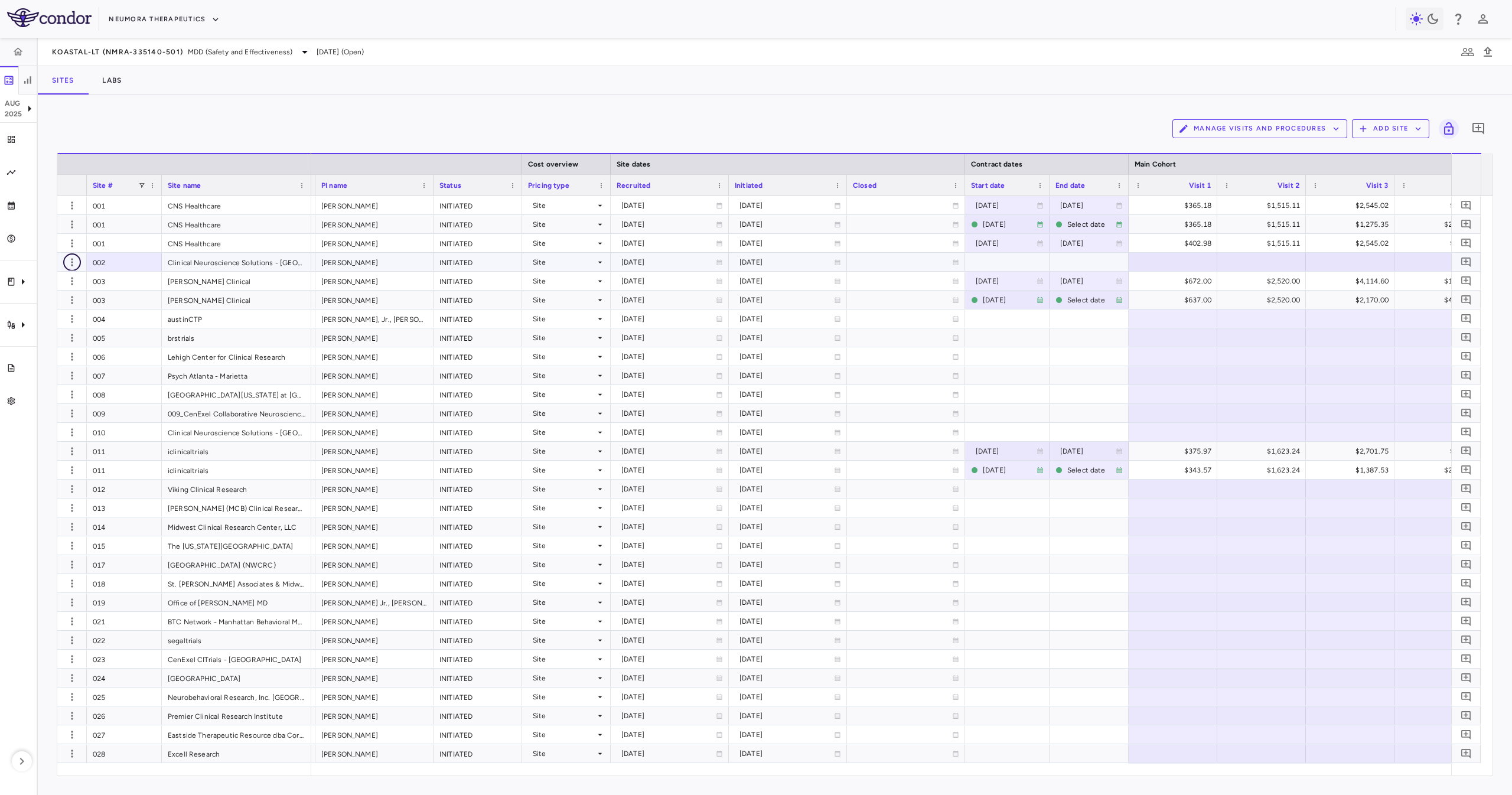
click at [75, 264] on icon "button" at bounding box center [72, 262] width 12 height 12
click at [67, 288] on div "Add new site version" at bounding box center [55, 286] width 110 height 21
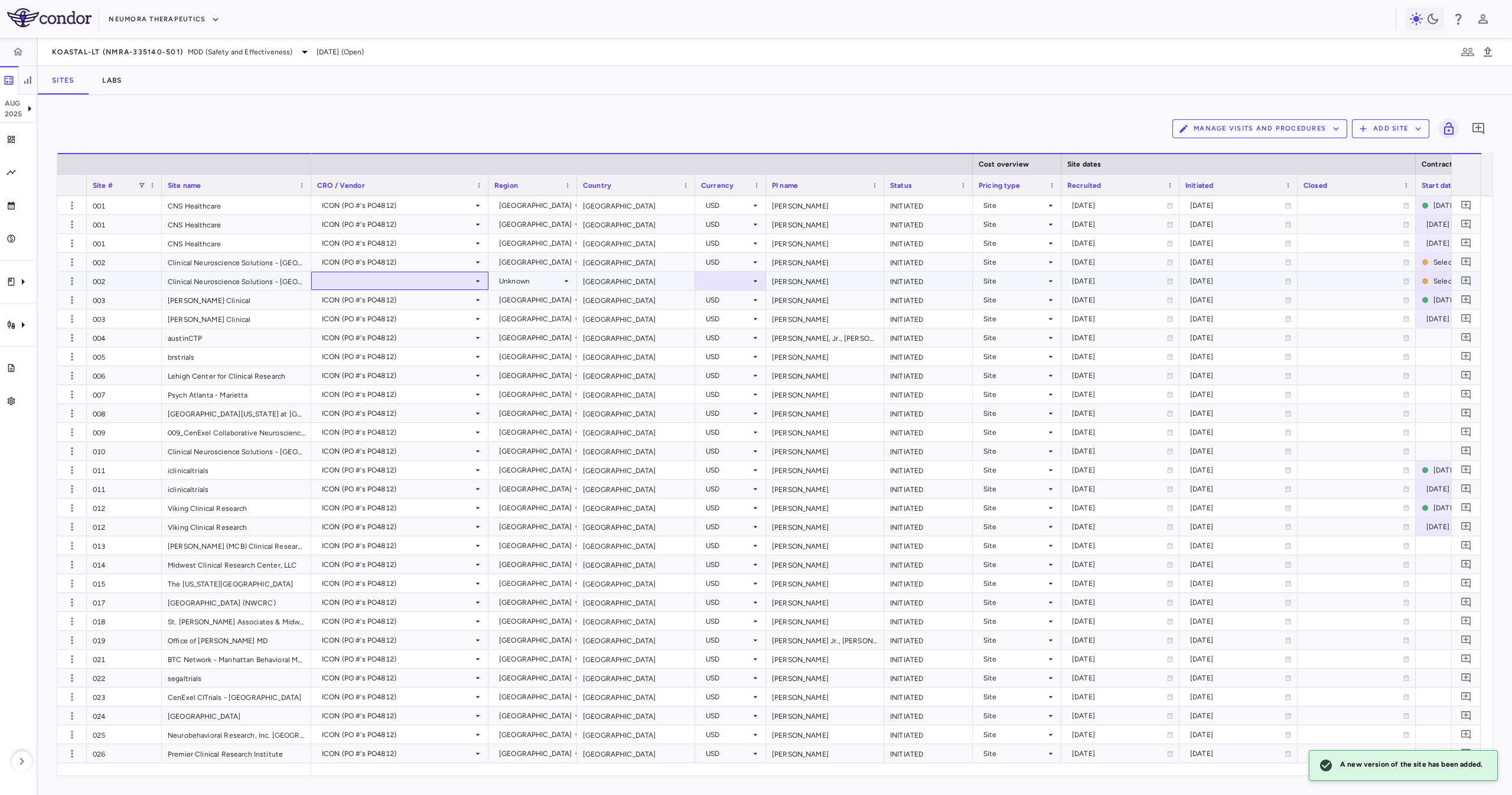
click at [351, 280] on div at bounding box center [399, 280] width 165 height 17
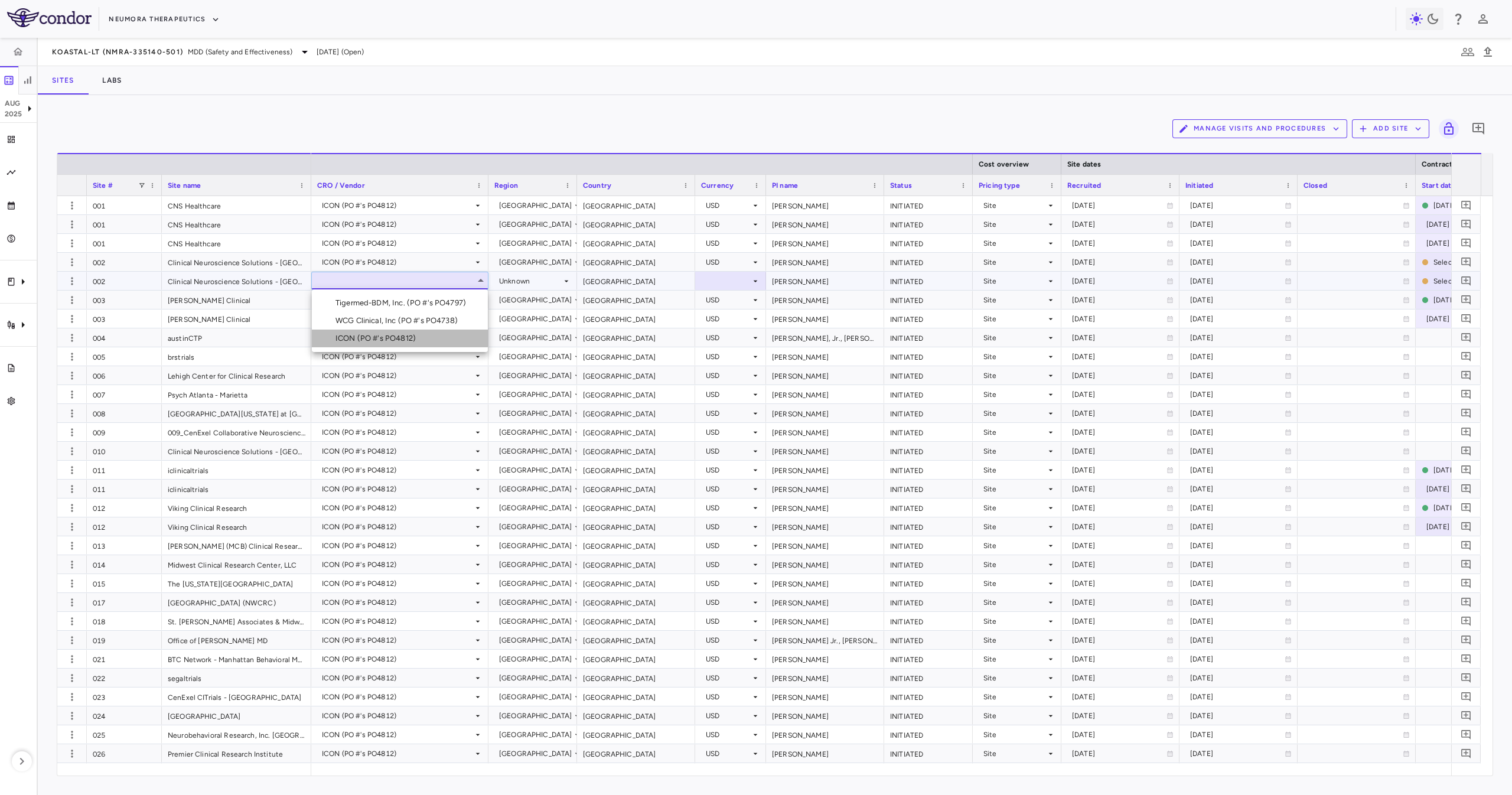
click at [383, 331] on li "ICON (PO #'s PO4812)" at bounding box center [400, 338] width 176 height 18
click at [644, 276] on div "[GEOGRAPHIC_DATA]" at bounding box center [636, 280] width 118 height 18
click at [528, 280] on div "Unknown" at bounding box center [530, 281] width 63 height 19
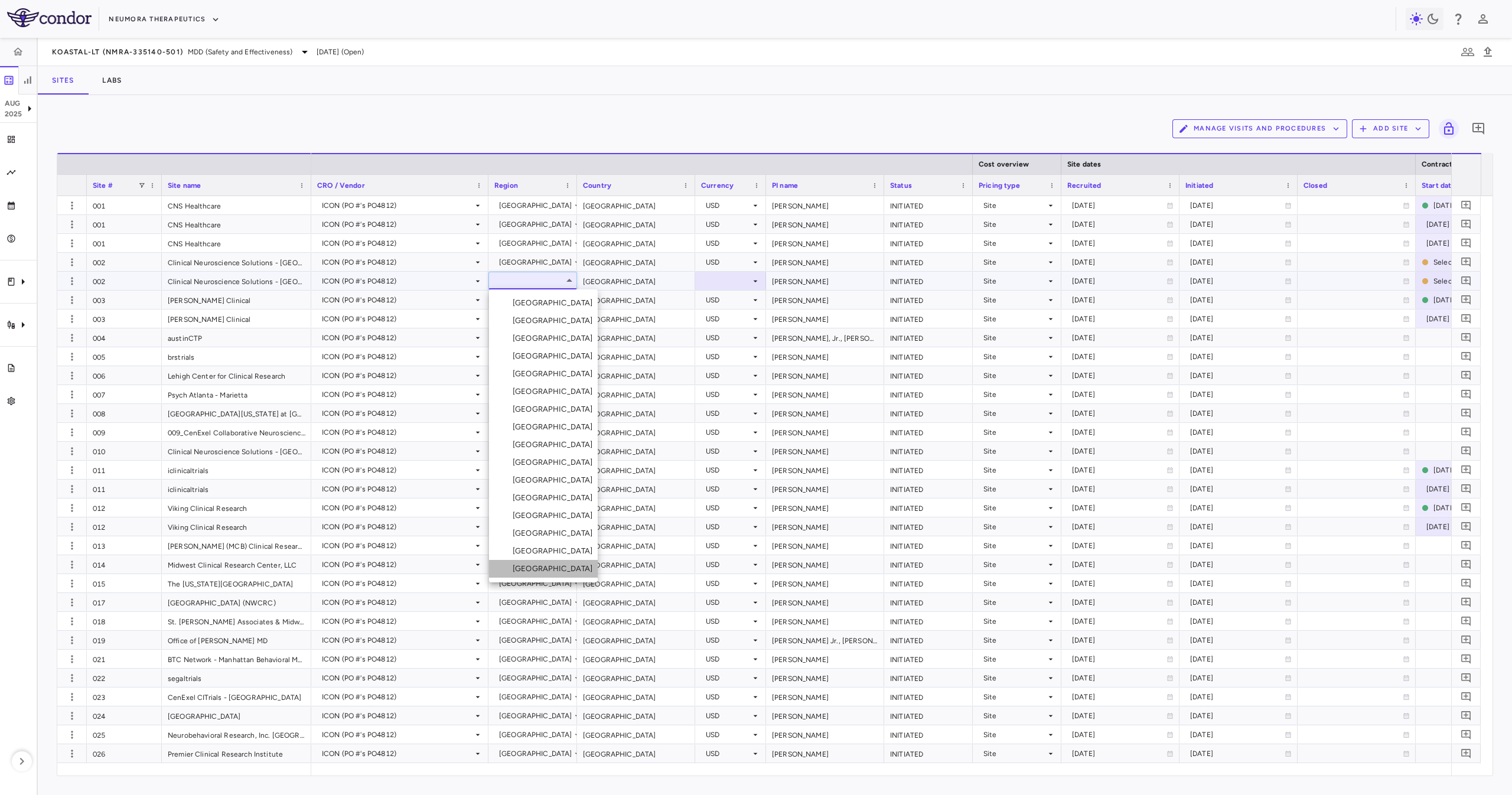
click at [550, 563] on li "[GEOGRAPHIC_DATA]" at bounding box center [543, 568] width 109 height 18
click at [716, 281] on div at bounding box center [731, 280] width 59 height 17
click at [717, 288] on div at bounding box center [731, 280] width 59 height 17
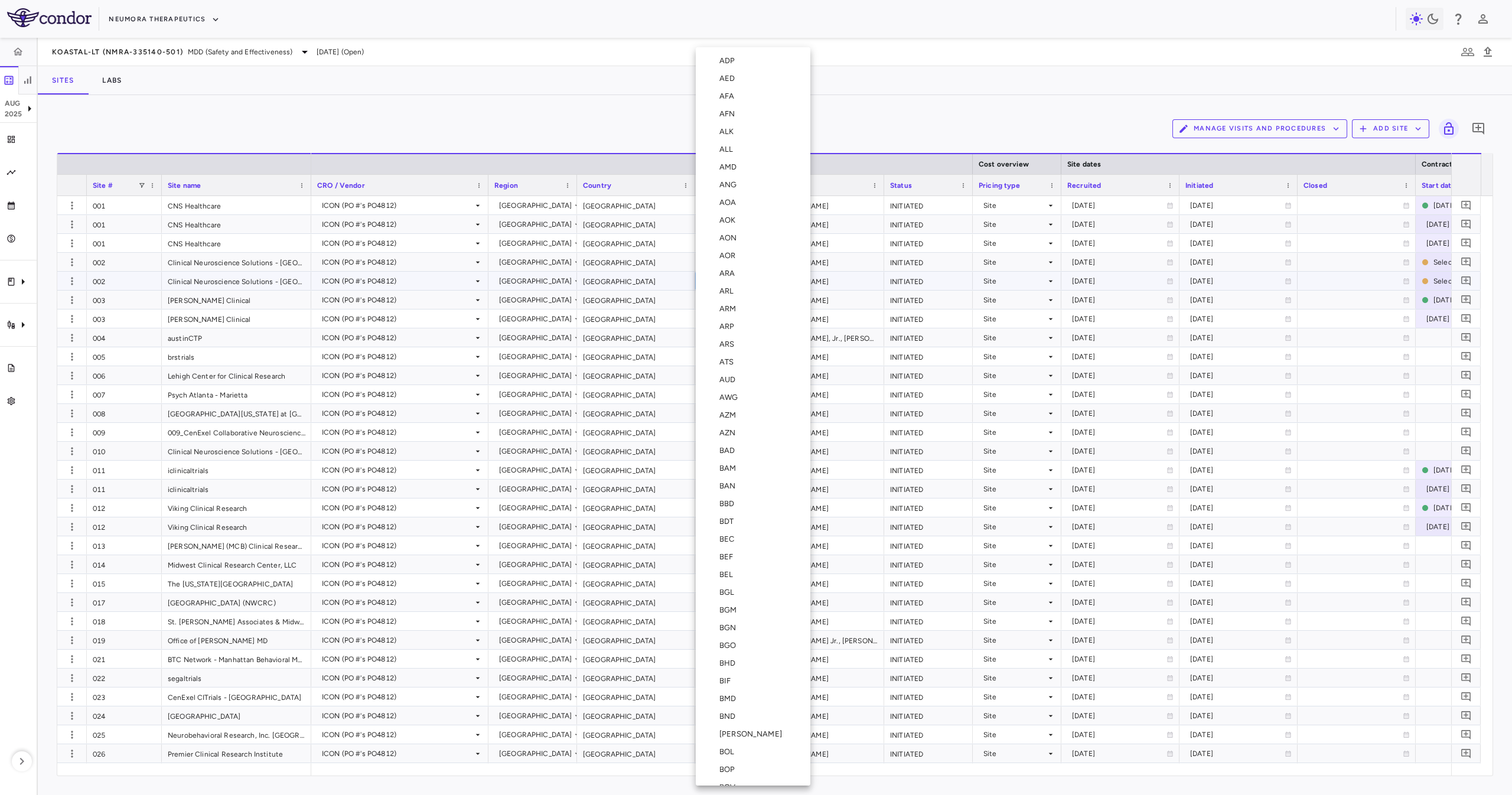
scroll to position [4090, 0]
click at [721, 486] on div "USD" at bounding box center [729, 487] width 20 height 11
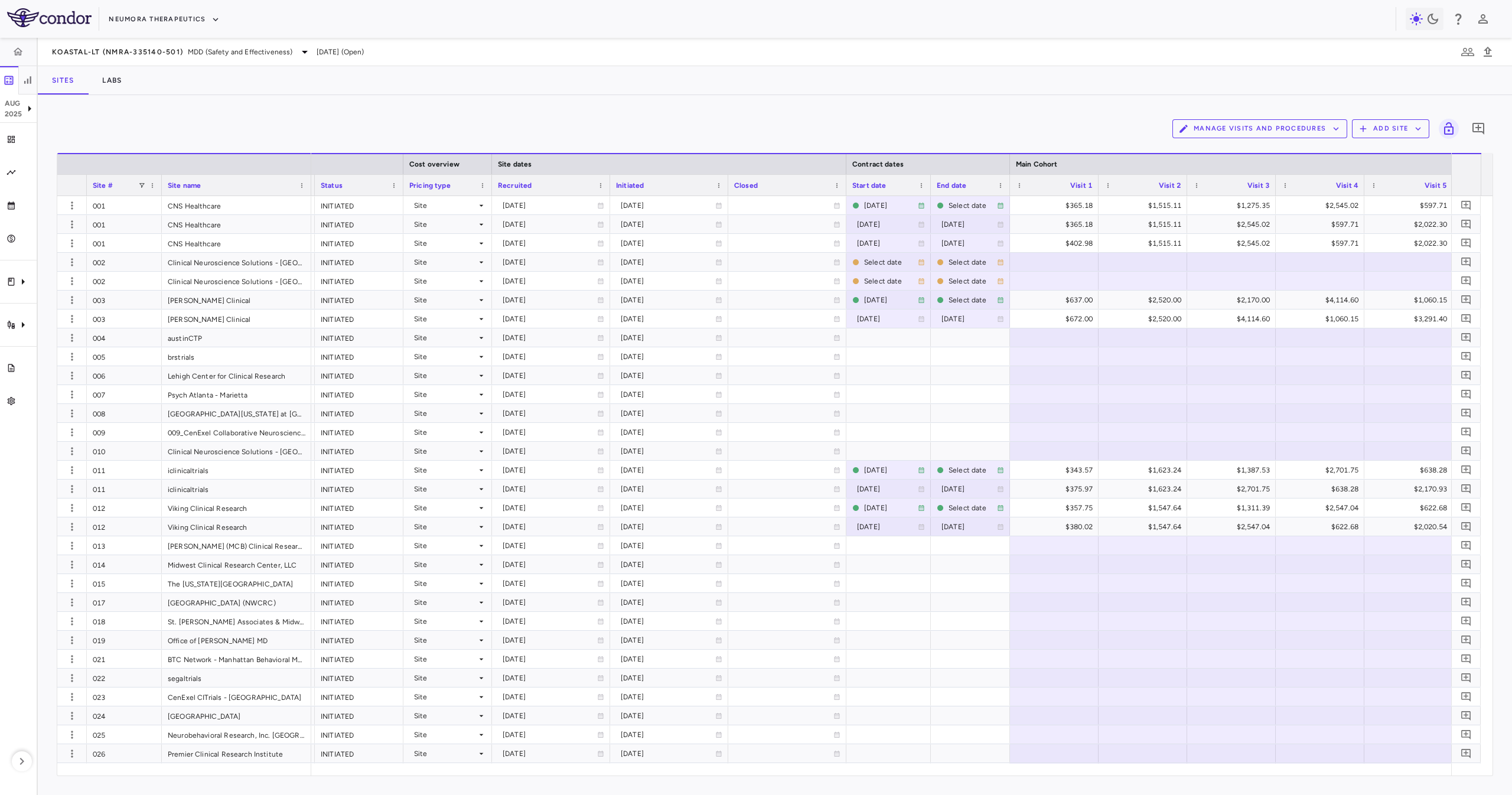
scroll to position [0, 812]
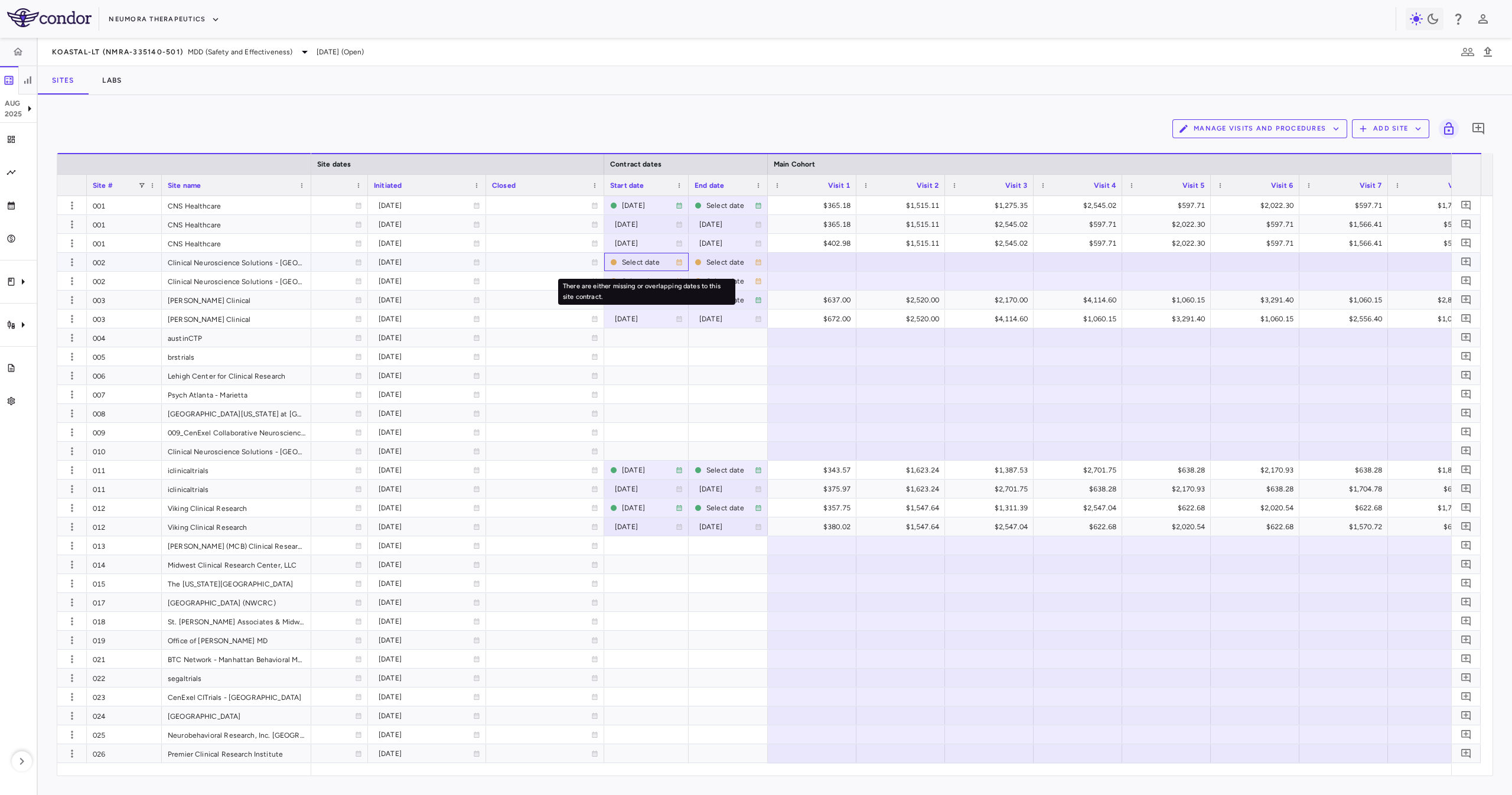
click at [638, 258] on div "Select date" at bounding box center [649, 262] width 54 height 19
click at [638, 258] on input "**********" at bounding box center [636, 263] width 62 height 19
click at [626, 258] on input "**********" at bounding box center [636, 263] width 62 height 19
type input "**********"
click at [715, 284] on div "Select date" at bounding box center [730, 281] width 48 height 19
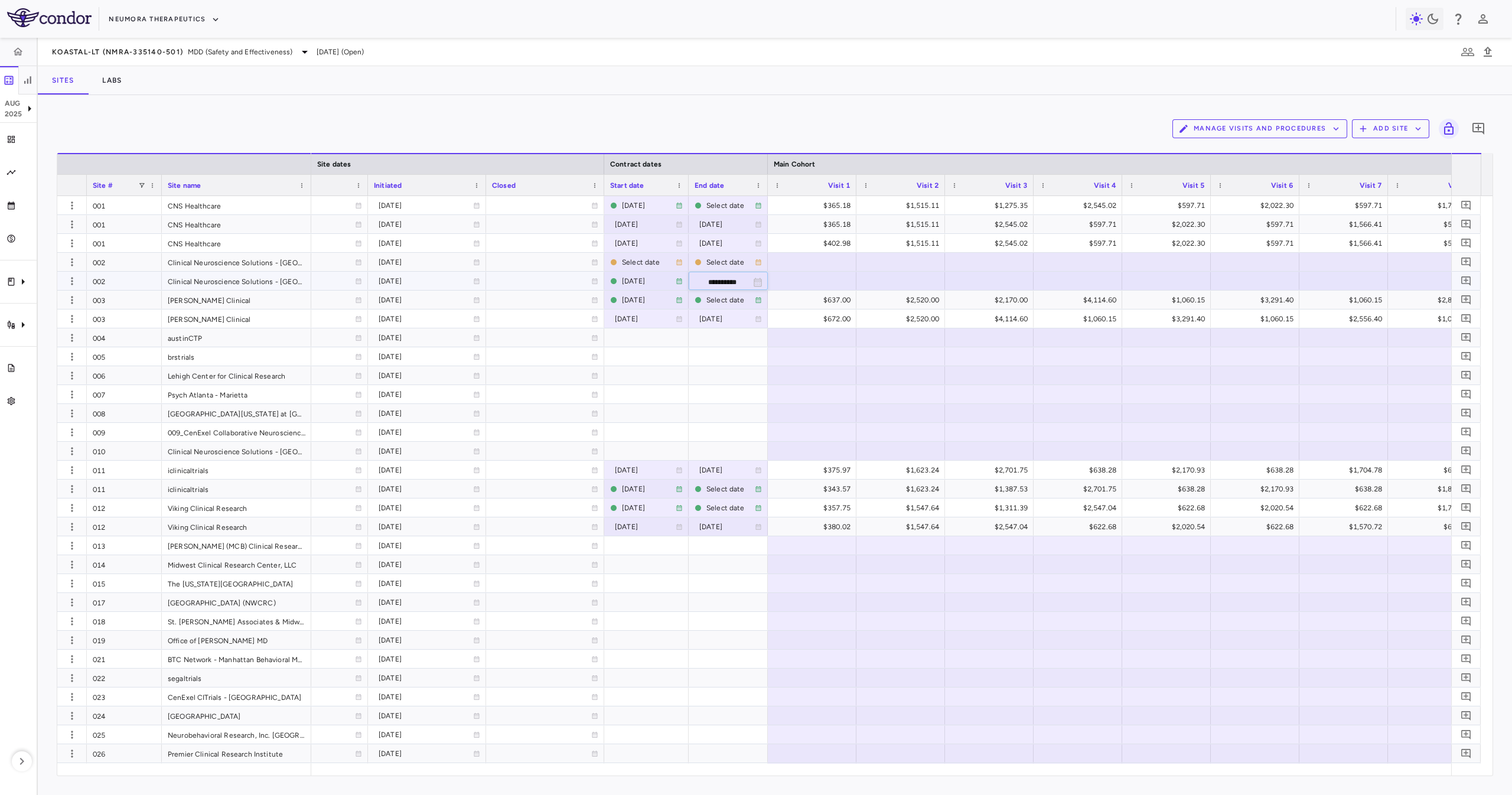
click at [715, 284] on input "**********" at bounding box center [717, 282] width 56 height 19
type input "**********"
click at [640, 257] on div at bounding box center [646, 262] width 73 height 17
click at [623, 264] on input "**********" at bounding box center [636, 263] width 62 height 19
type input "**********"
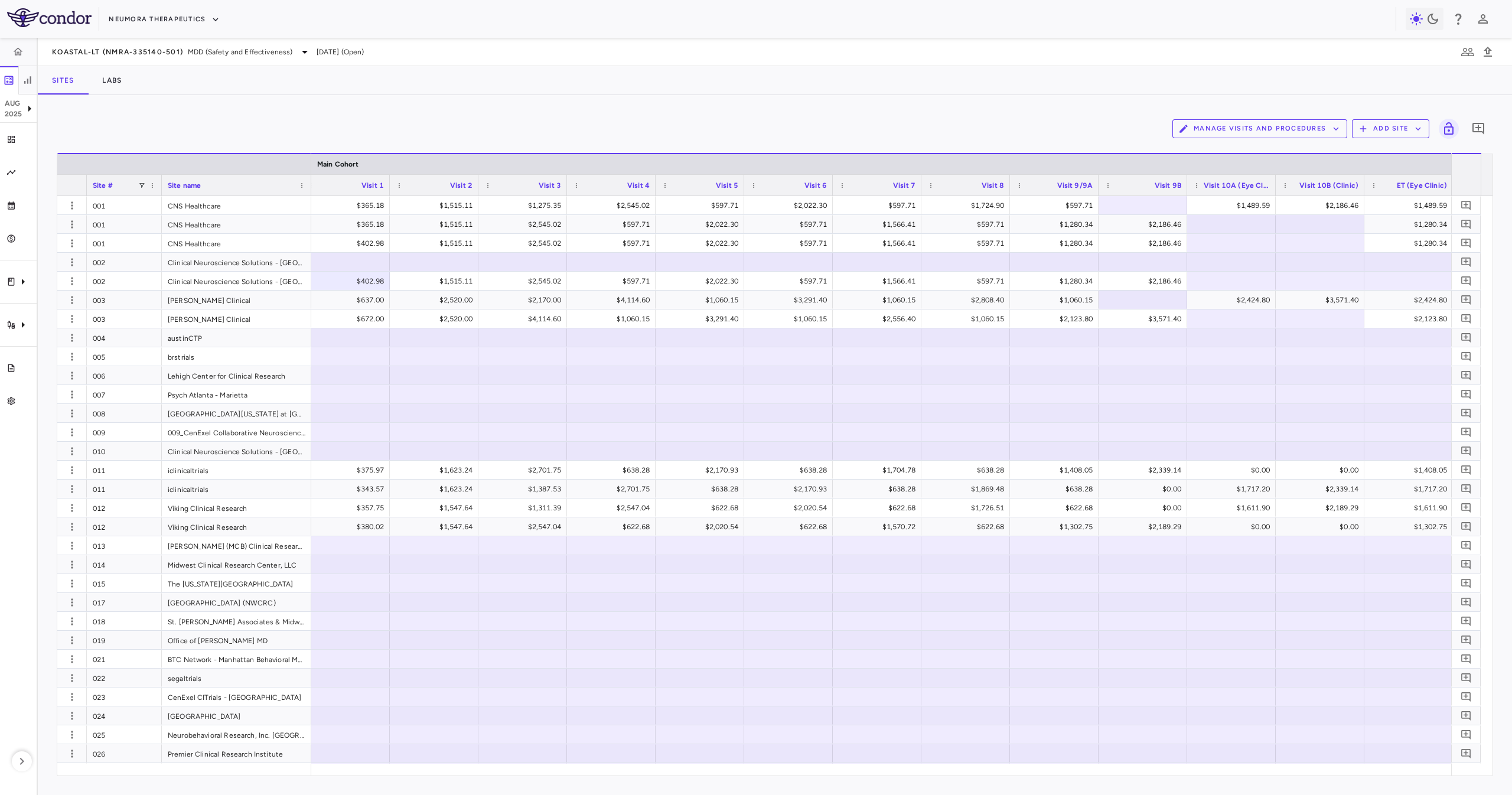
scroll to position [0, 1322]
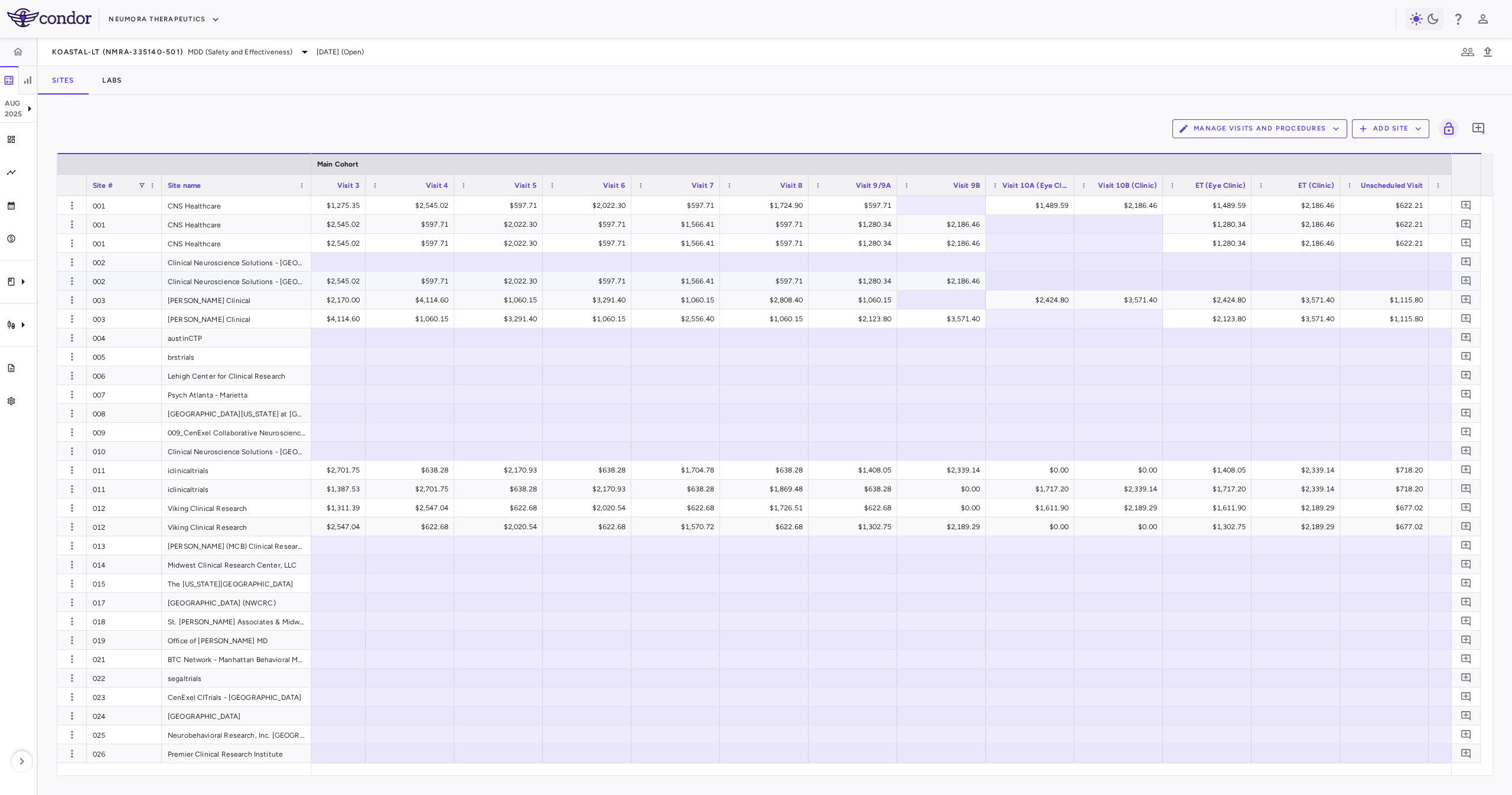
click at [1179, 281] on div at bounding box center [1207, 280] width 77 height 17
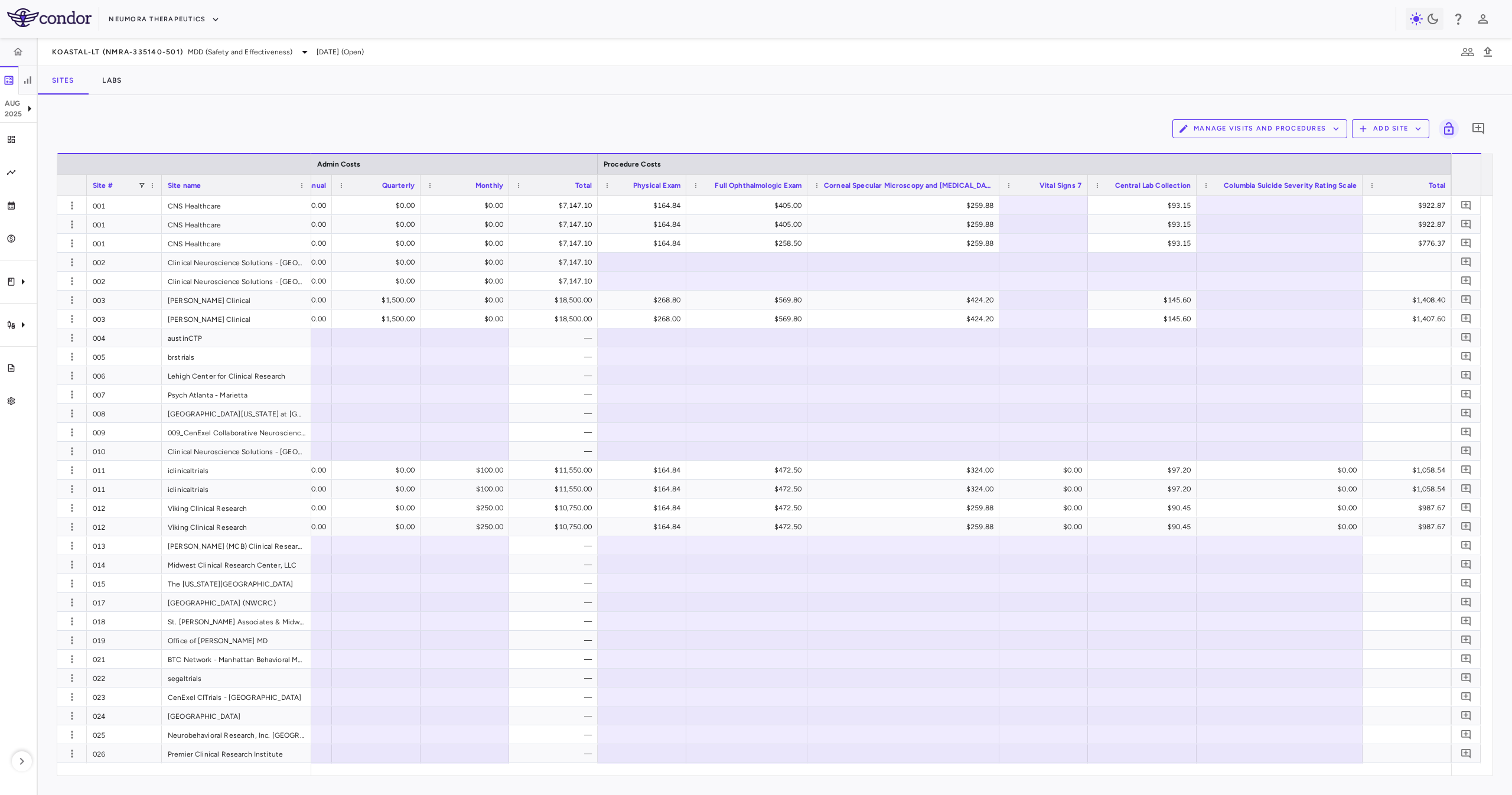
scroll to position [0, 2994]
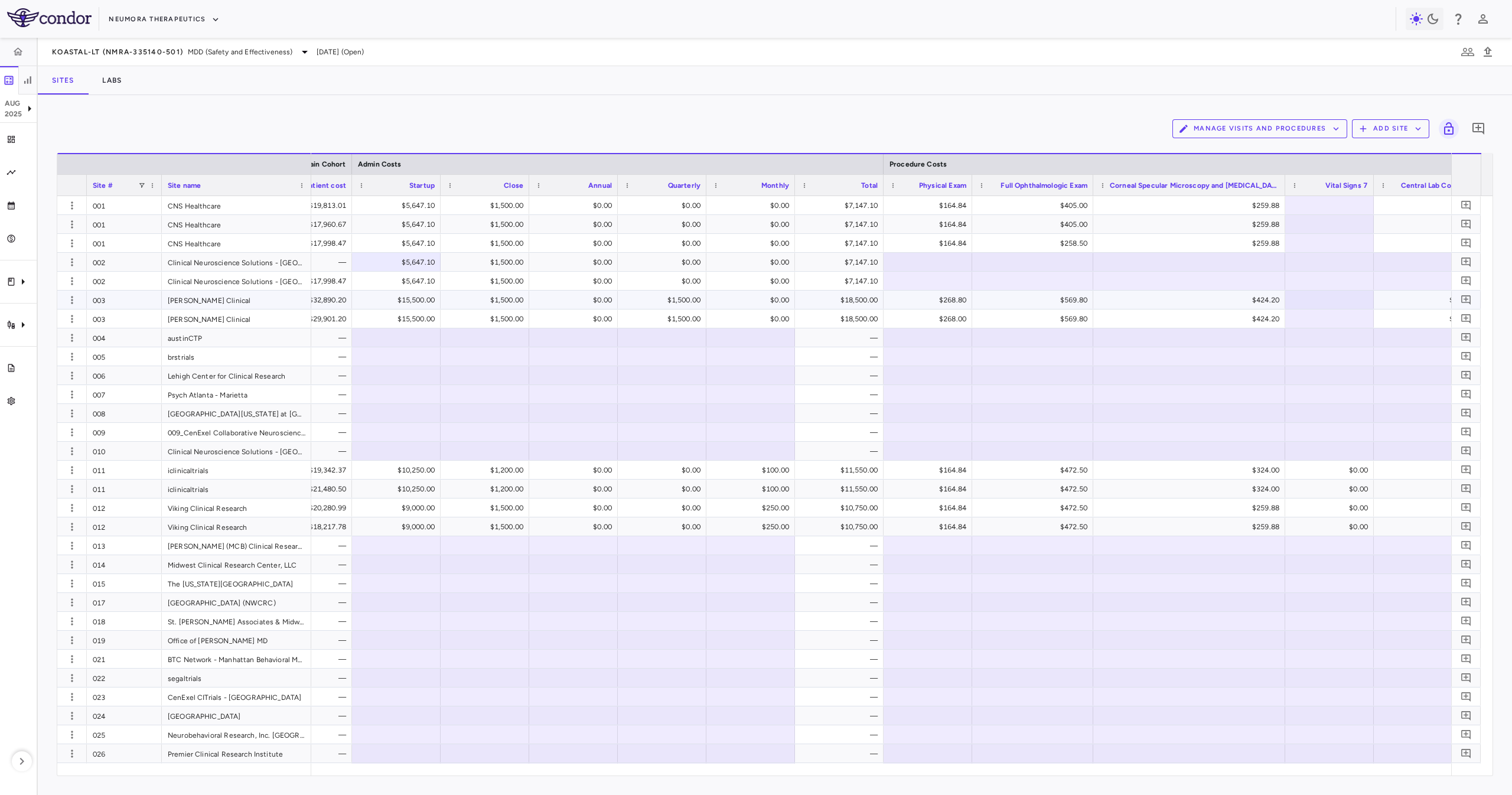
click at [842, 305] on div "$18,500.00" at bounding box center [841, 300] width 72 height 19
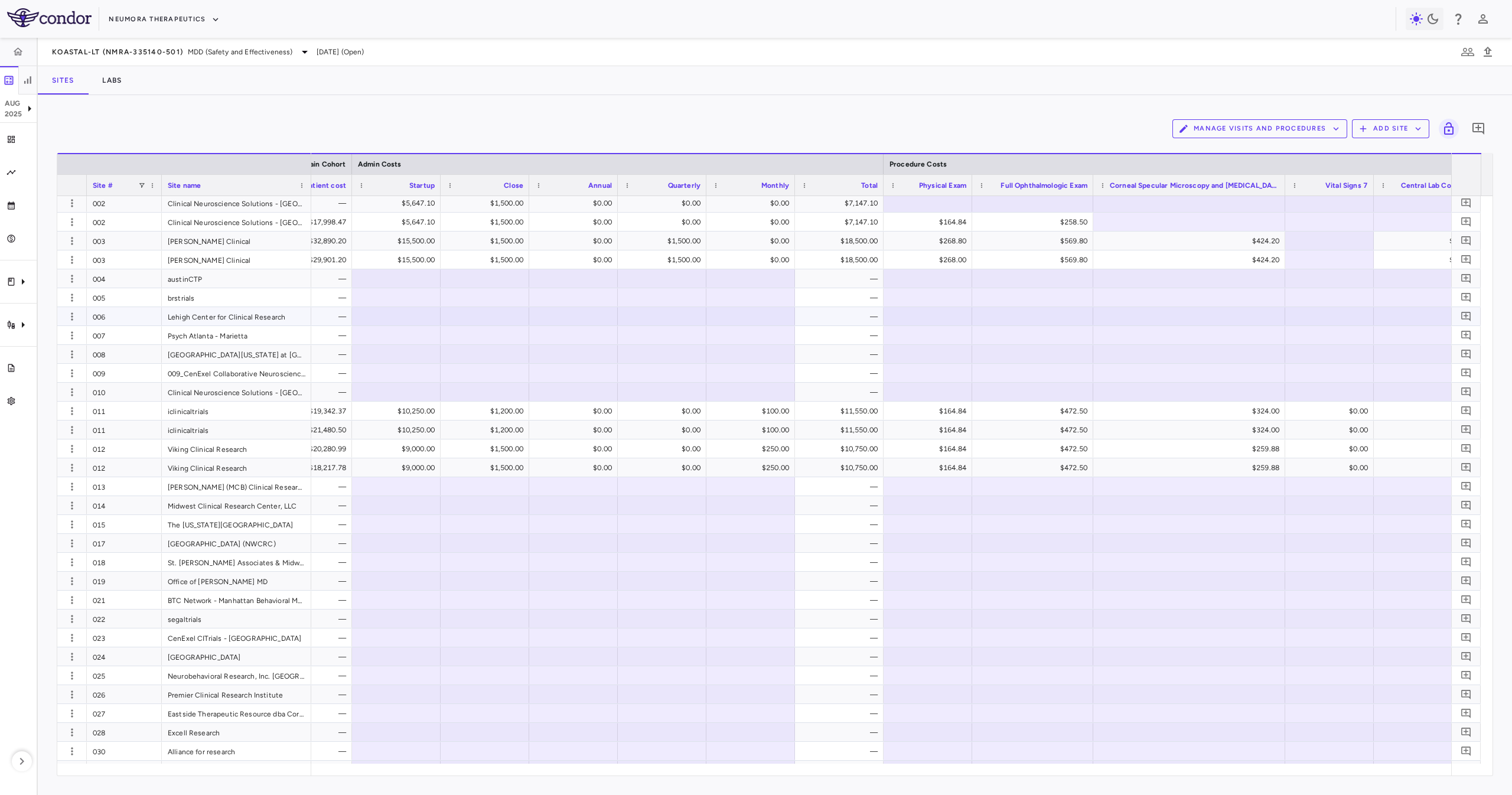
scroll to position [66, 0]
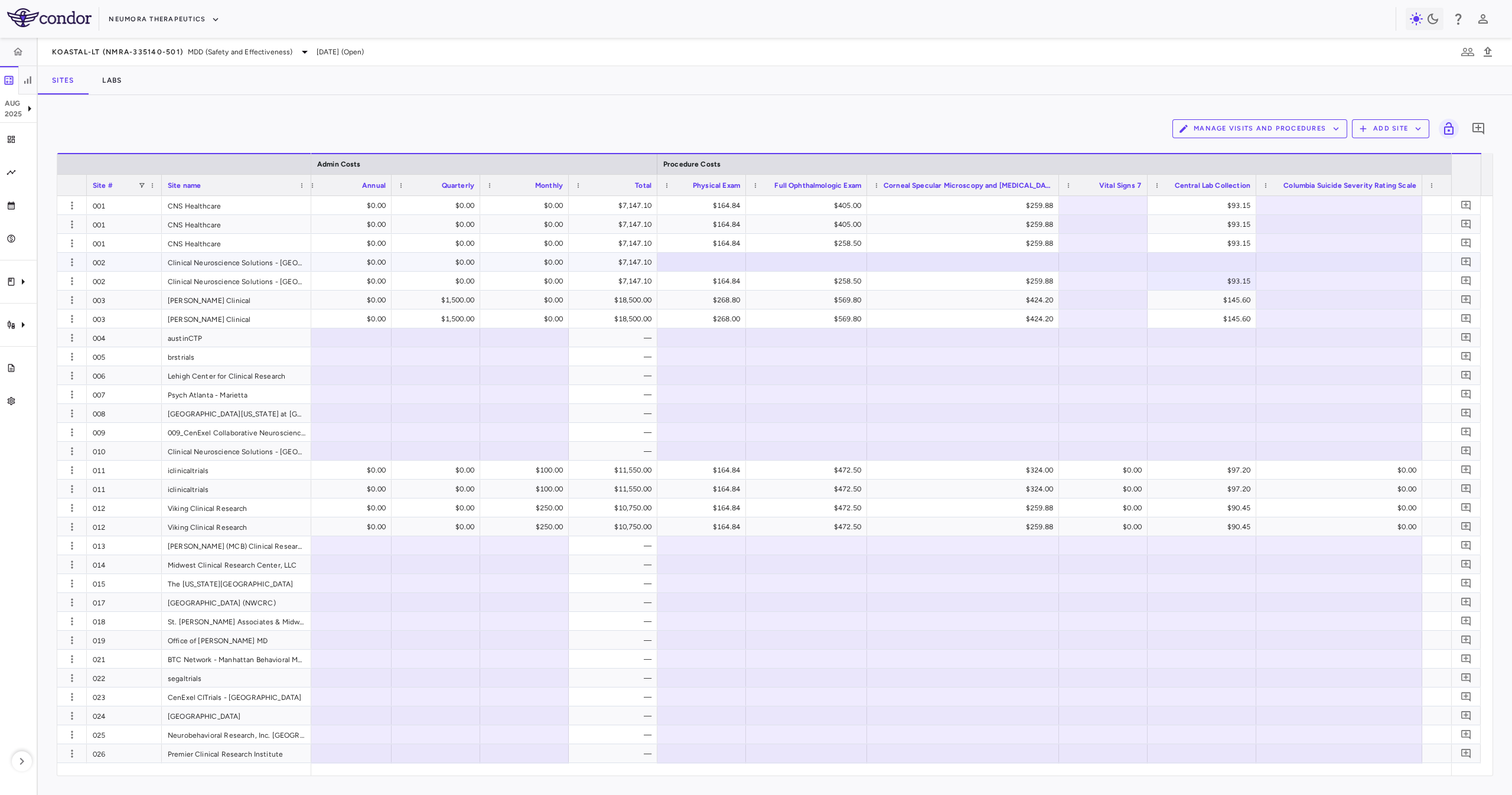
click at [623, 259] on div "$7,147.10" at bounding box center [615, 262] width 72 height 19
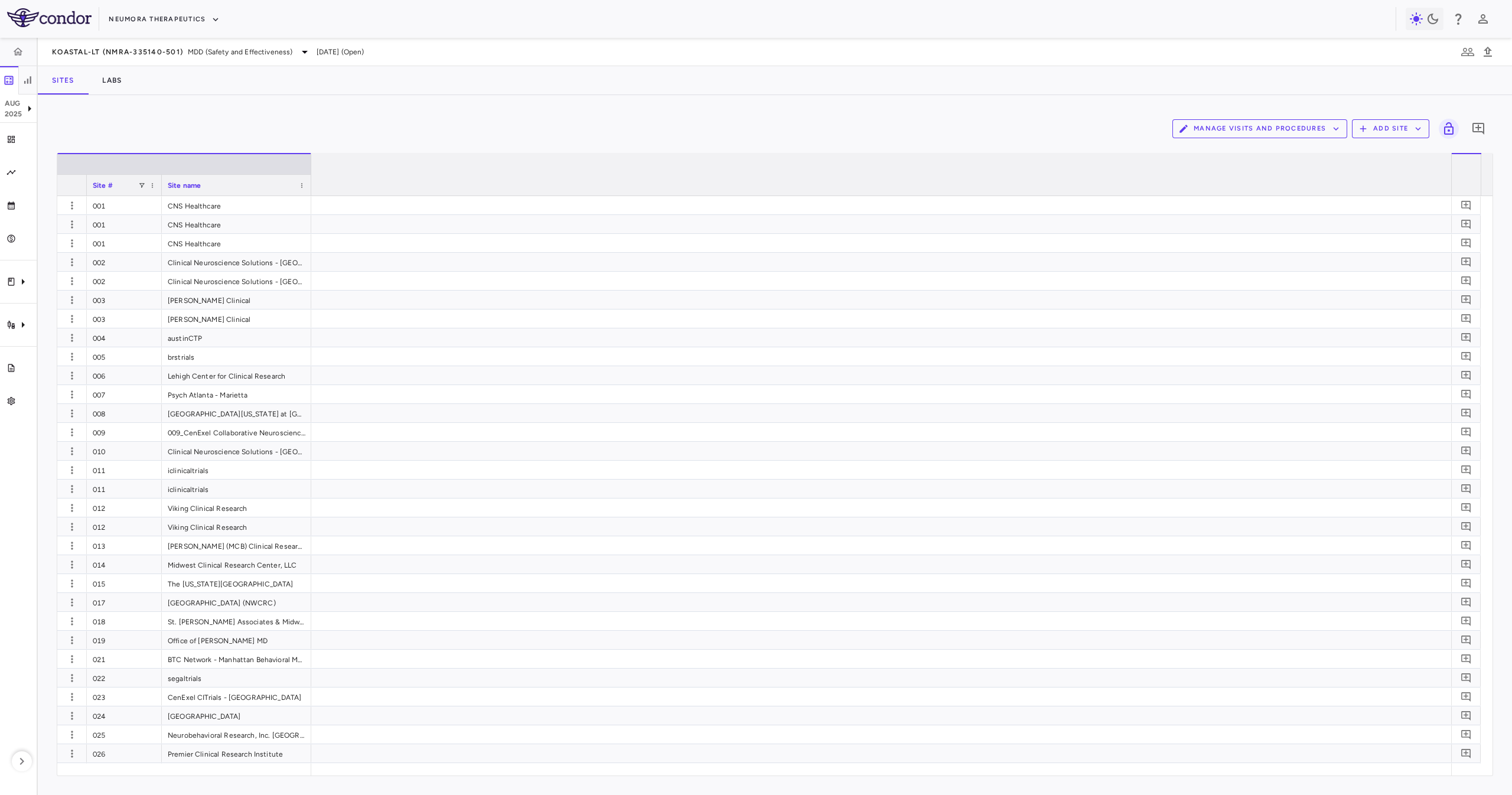
scroll to position [0, 1740]
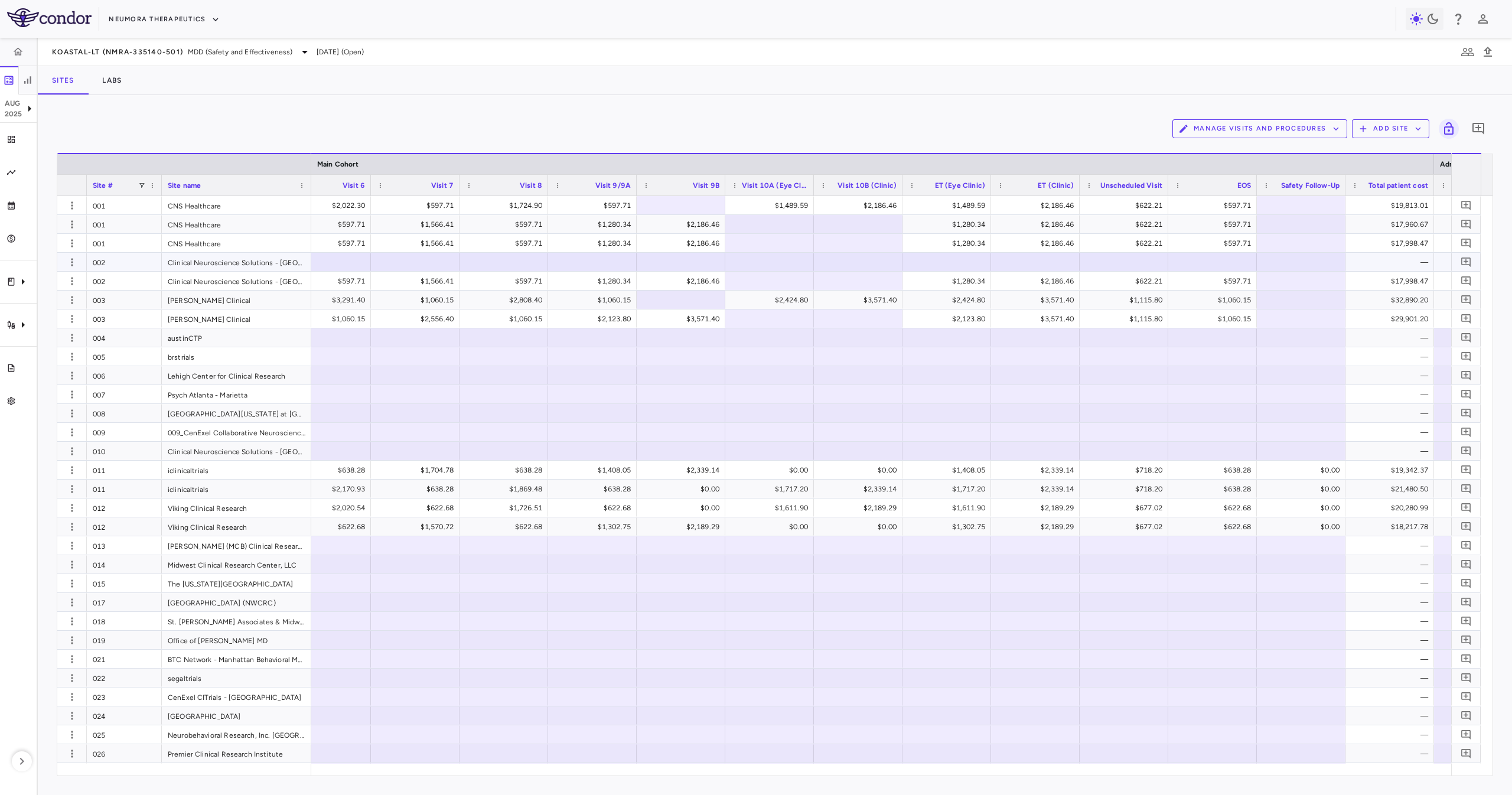
click at [303, 268] on div "Clinical Neuroscience Solutions - [GEOGRAPHIC_DATA]" at bounding box center [237, 262] width 149 height 18
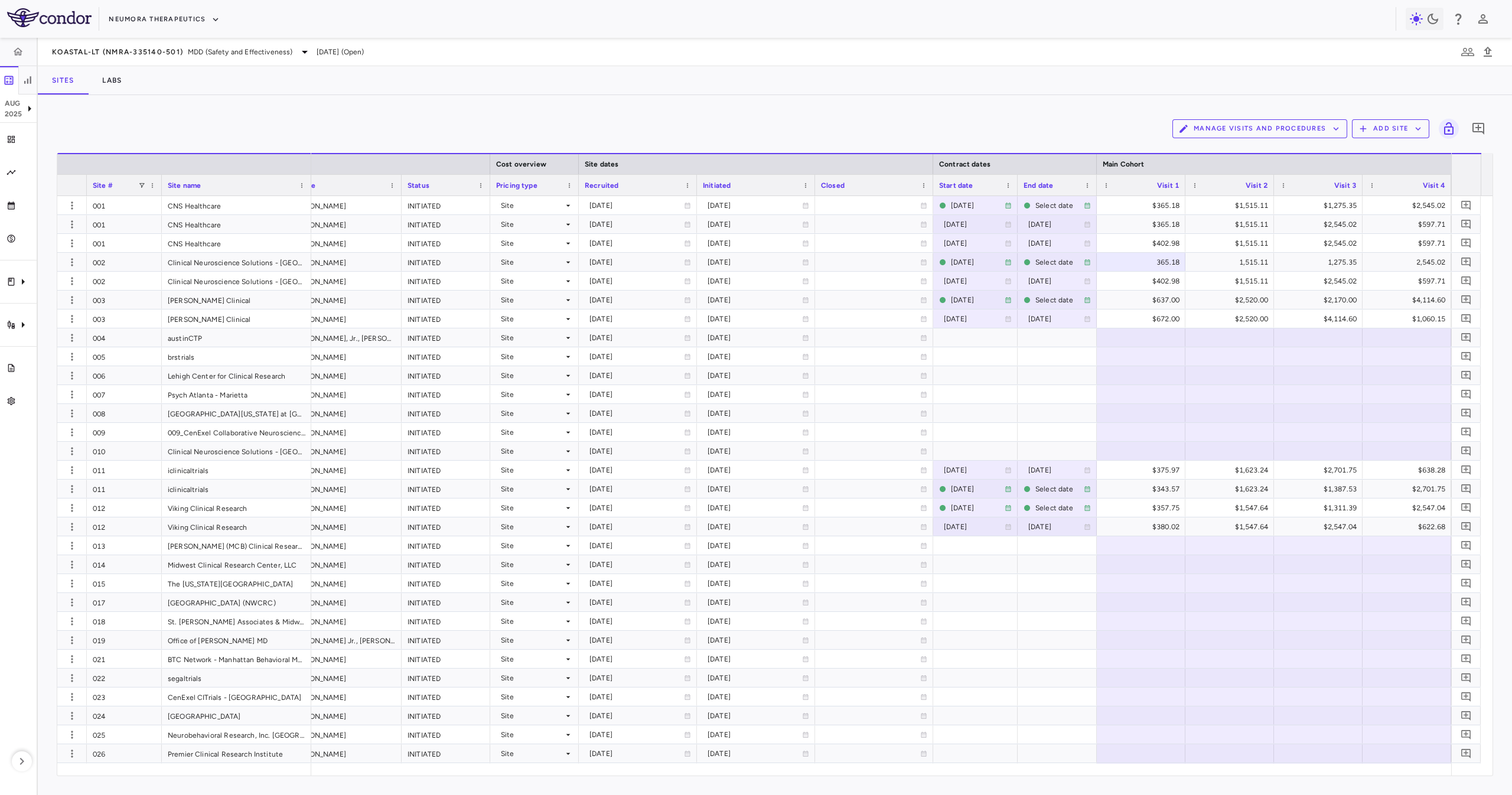
scroll to position [0, 1075]
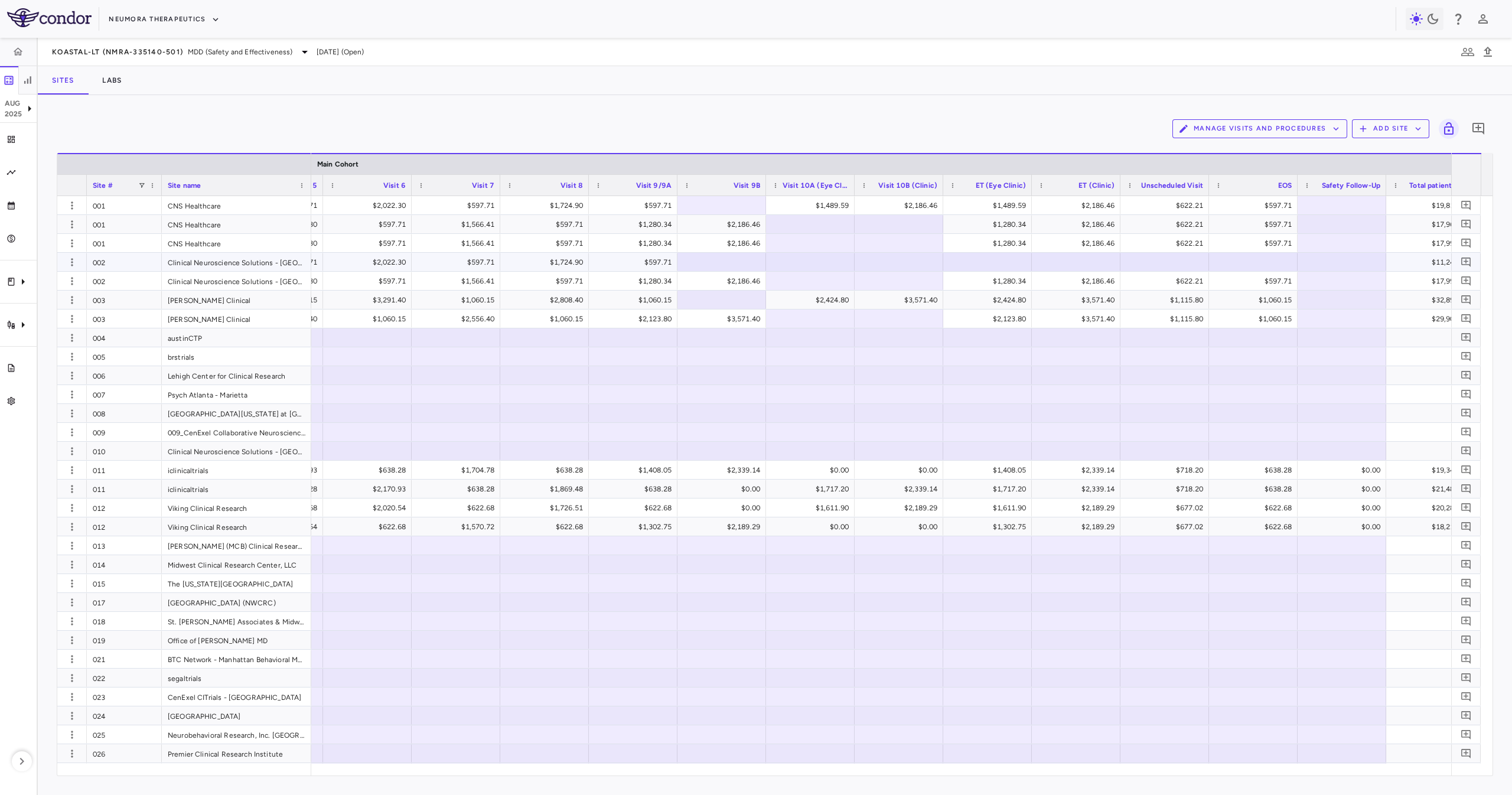
click at [817, 261] on div at bounding box center [810, 262] width 77 height 17
click at [71, 263] on icon "button" at bounding box center [72, 262] width 12 height 12
click at [36, 312] on div "Edit site" at bounding box center [55, 307] width 110 height 21
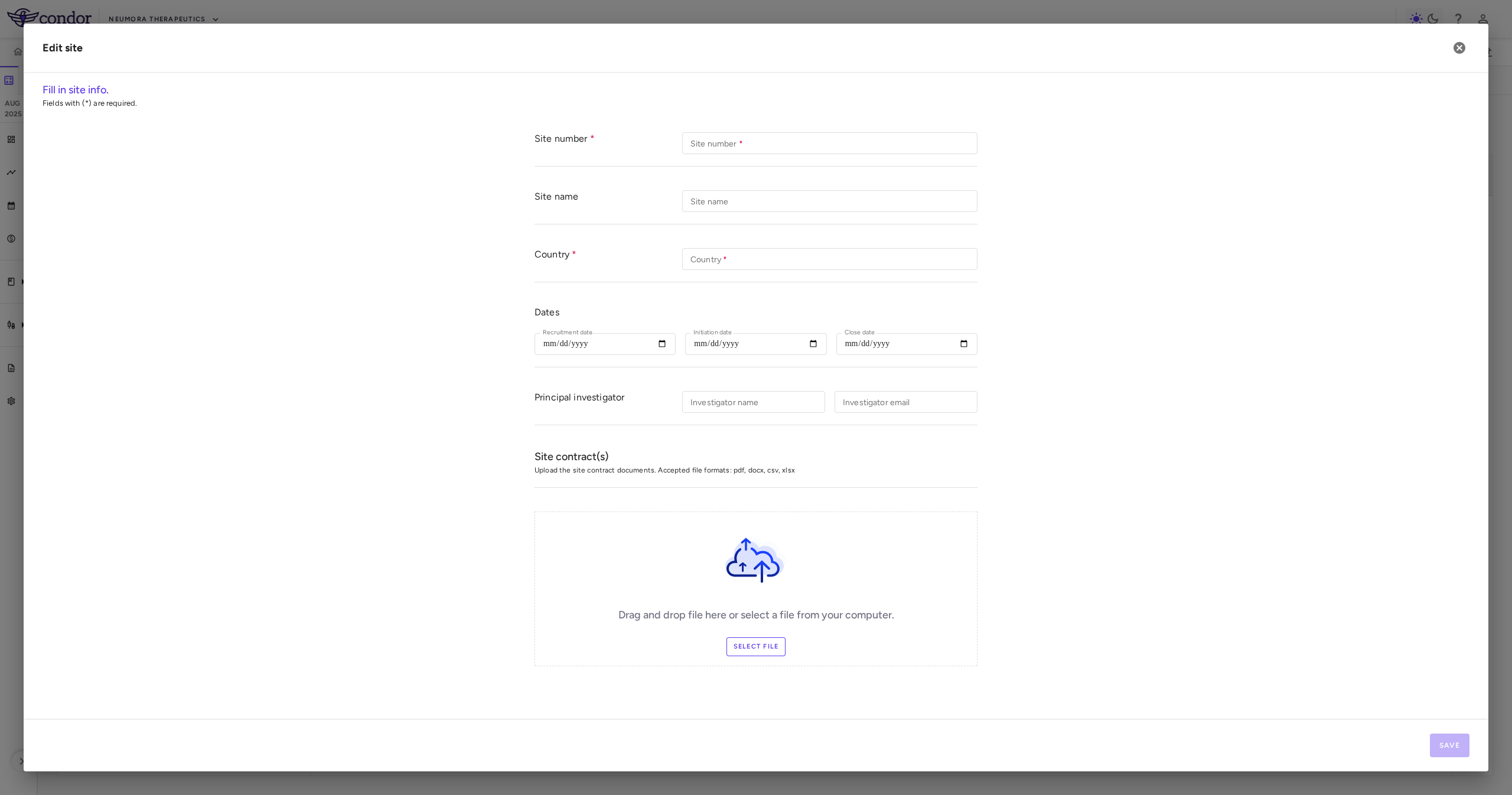
type input "***"
type input "**********"
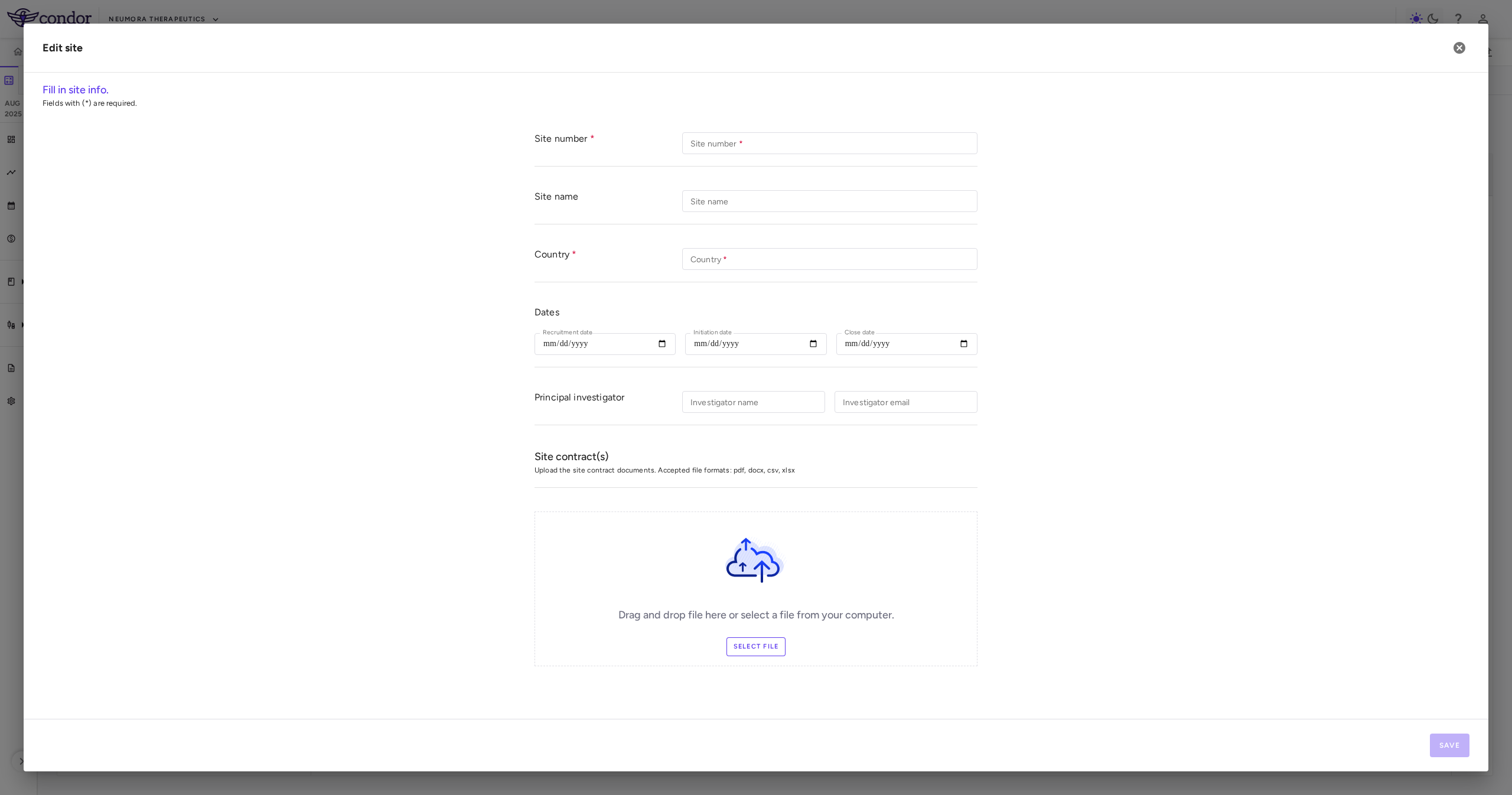
type input "**********"
click at [755, 631] on div "Drag and drop file here or select a file from your computer. Select file" at bounding box center [756, 589] width 443 height 155
click at [761, 641] on label "Select file" at bounding box center [756, 646] width 60 height 19
click at [0, 0] on input "Select file" at bounding box center [0, 0] width 0 height 0
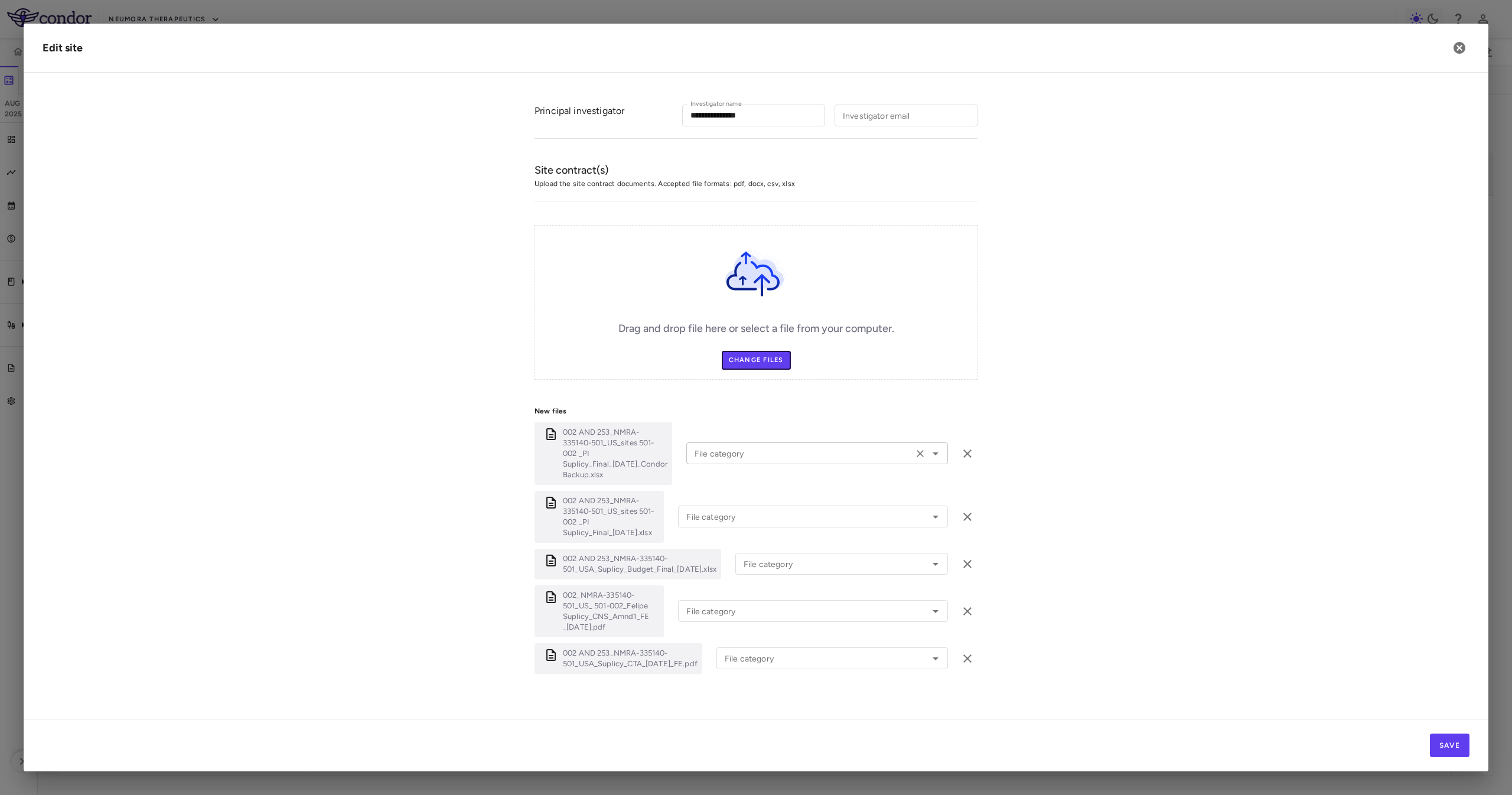
click at [768, 456] on div "File category" at bounding box center [817, 453] width 262 height 22
click at [785, 552] on li "Other" at bounding box center [812, 555] width 252 height 18
type input "*****"
click at [779, 511] on input "File category" at bounding box center [795, 516] width 228 height 15
click at [768, 592] on li "Budget" at bounding box center [812, 601] width 267 height 18
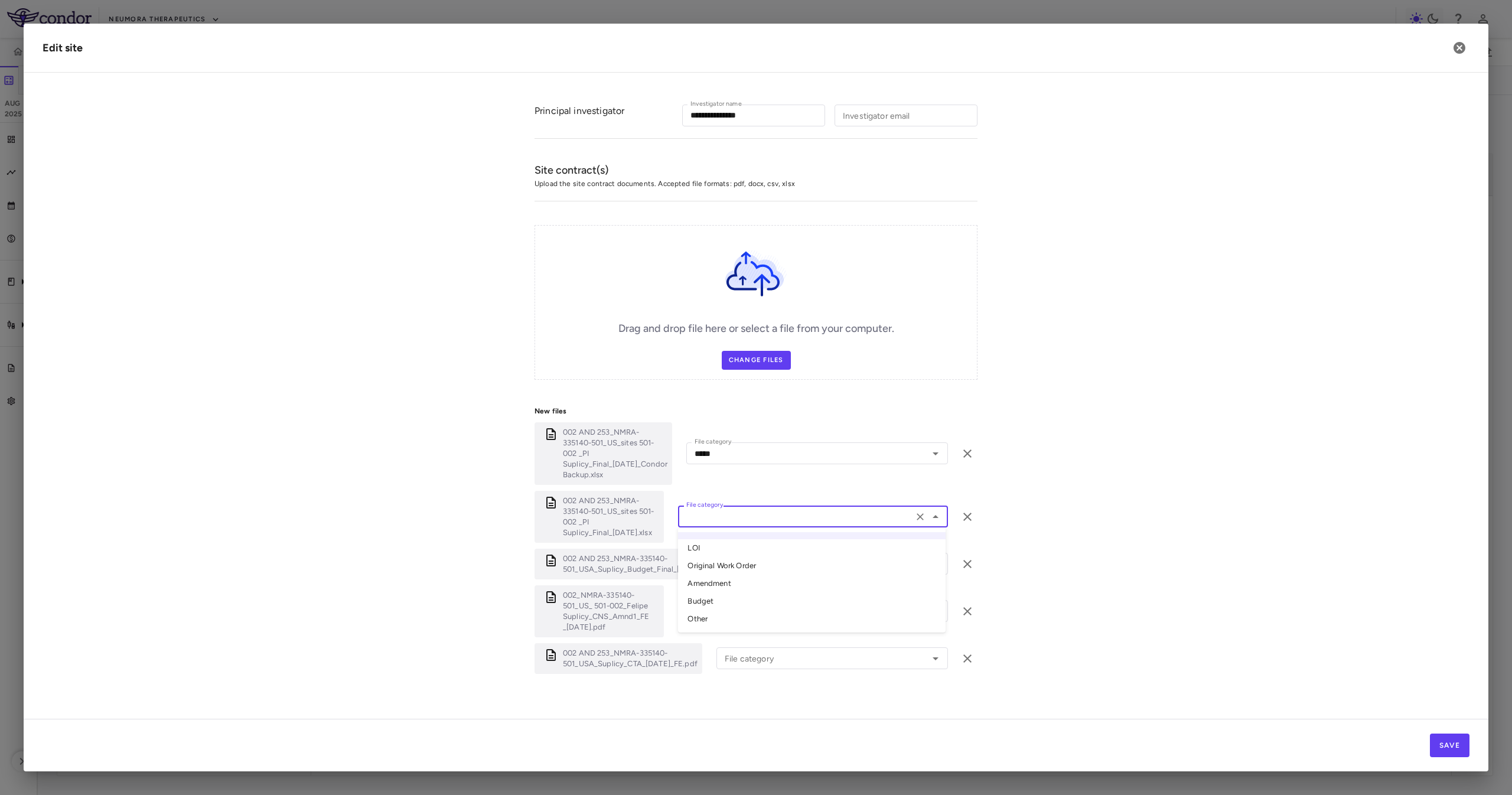
type input "******"
click at [781, 562] on div "File category" at bounding box center [841, 563] width 213 height 22
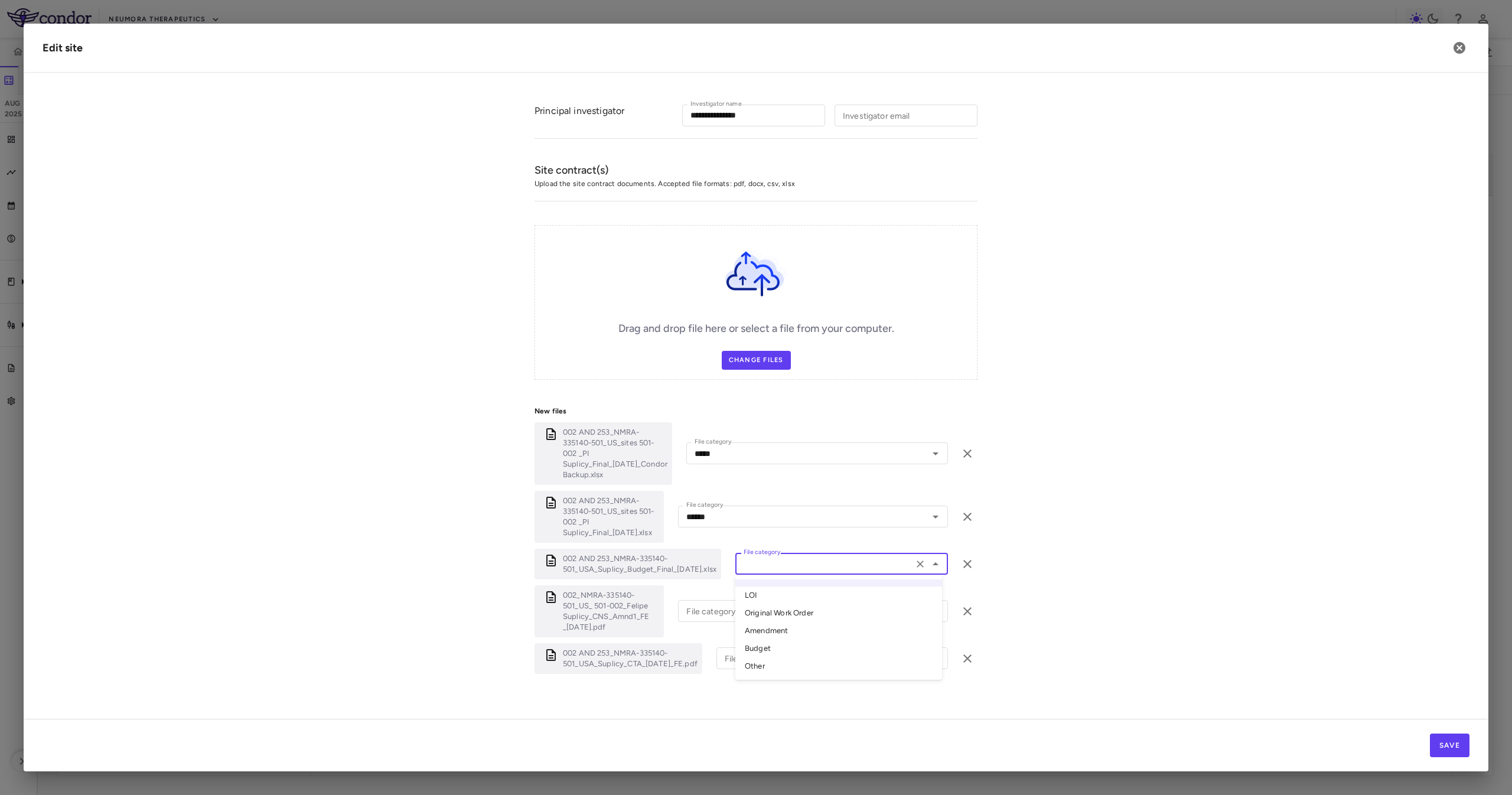
click at [773, 639] on li "Budget" at bounding box center [838, 648] width 206 height 18
type input "******"
click at [769, 604] on input "File category" at bounding box center [795, 611] width 228 height 15
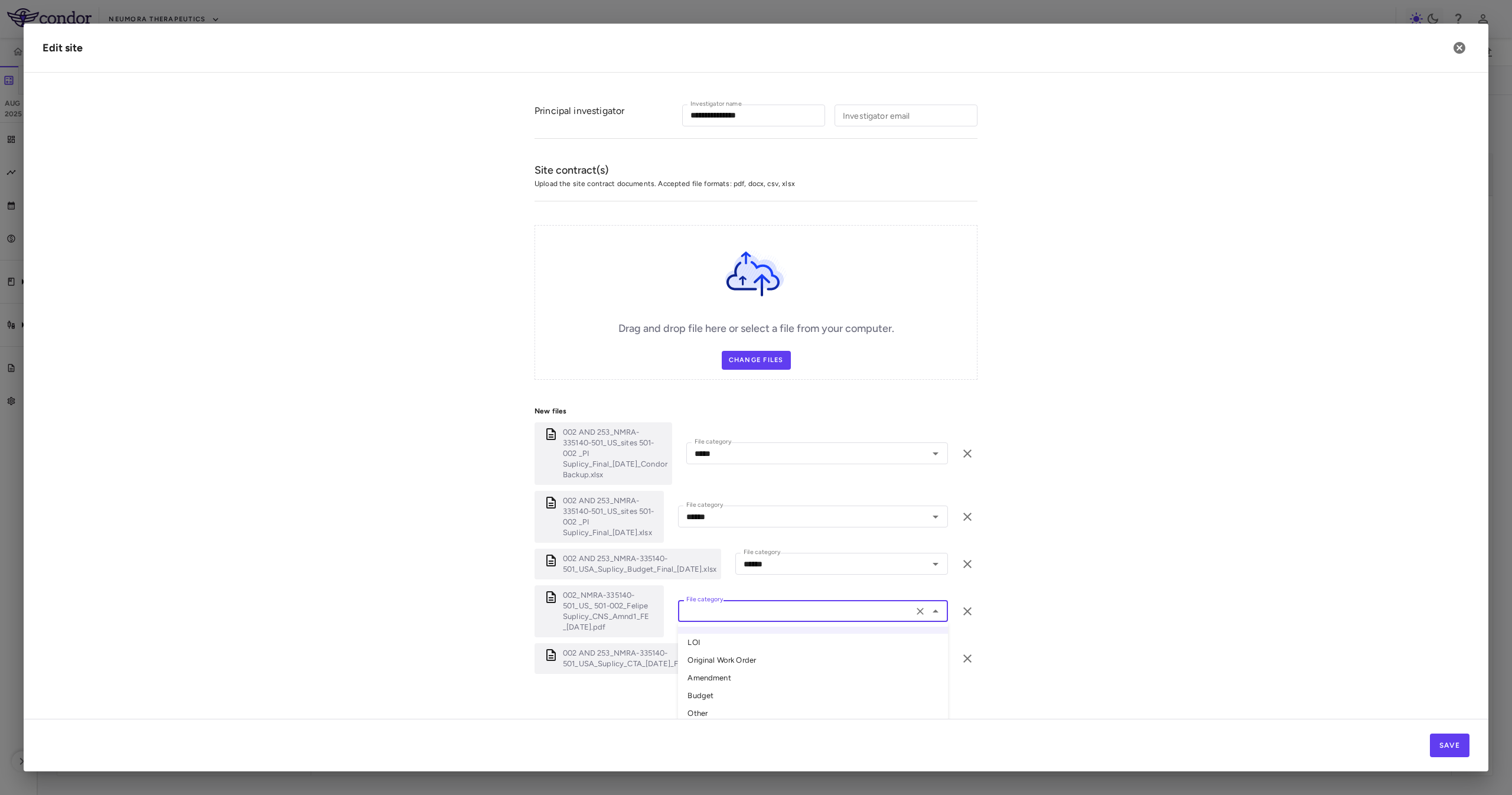
click at [779, 669] on li "Amendment" at bounding box center [813, 678] width 270 height 18
type input "*********"
click at [778, 651] on input "File category" at bounding box center [815, 658] width 190 height 15
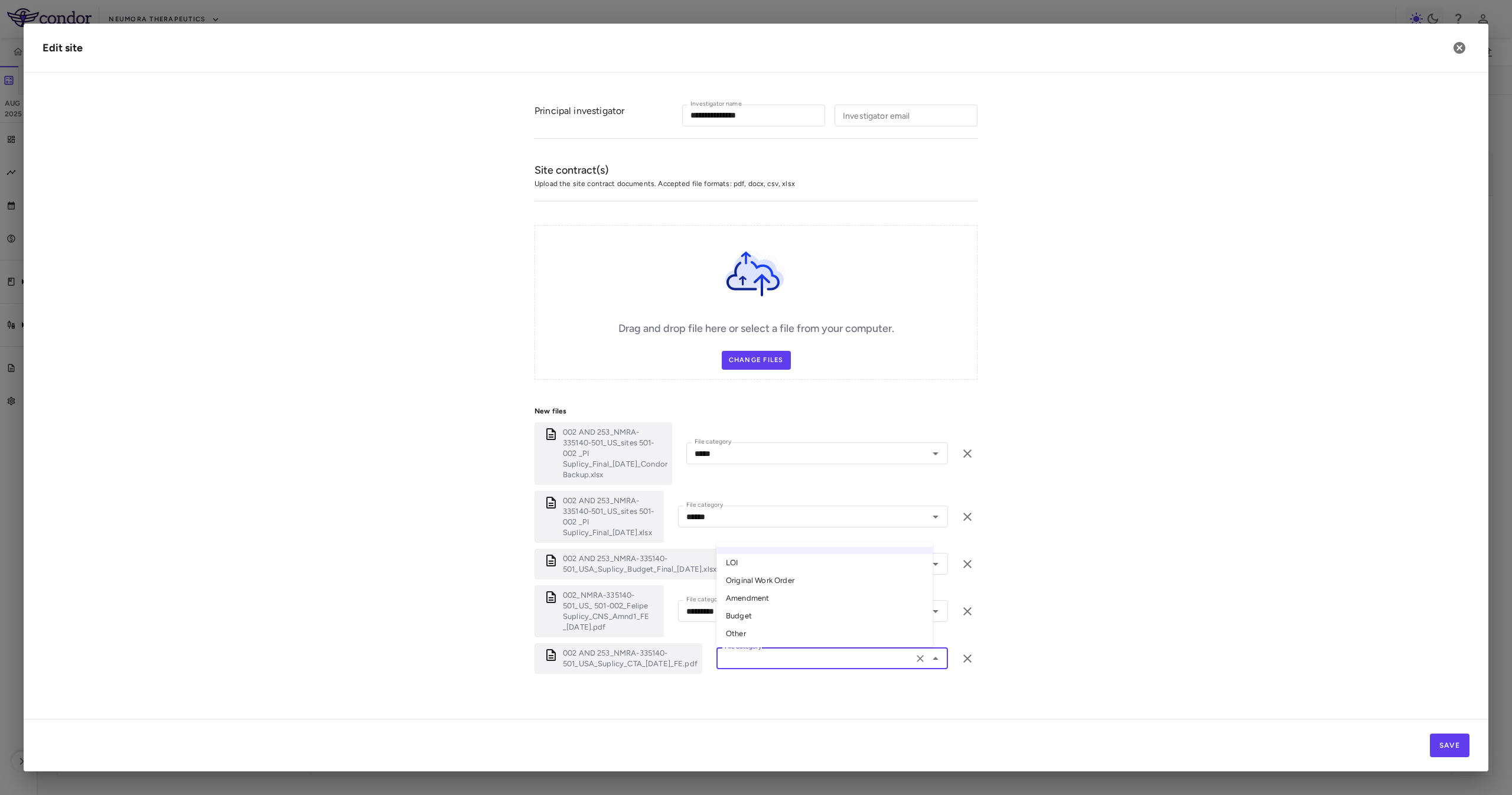
click at [771, 572] on li "Original Work Order" at bounding box center [824, 580] width 216 height 18
type input "**********"
click at [1445, 762] on div "Save" at bounding box center [756, 745] width 1465 height 53
click at [1446, 753] on button "Save" at bounding box center [1449, 745] width 40 height 24
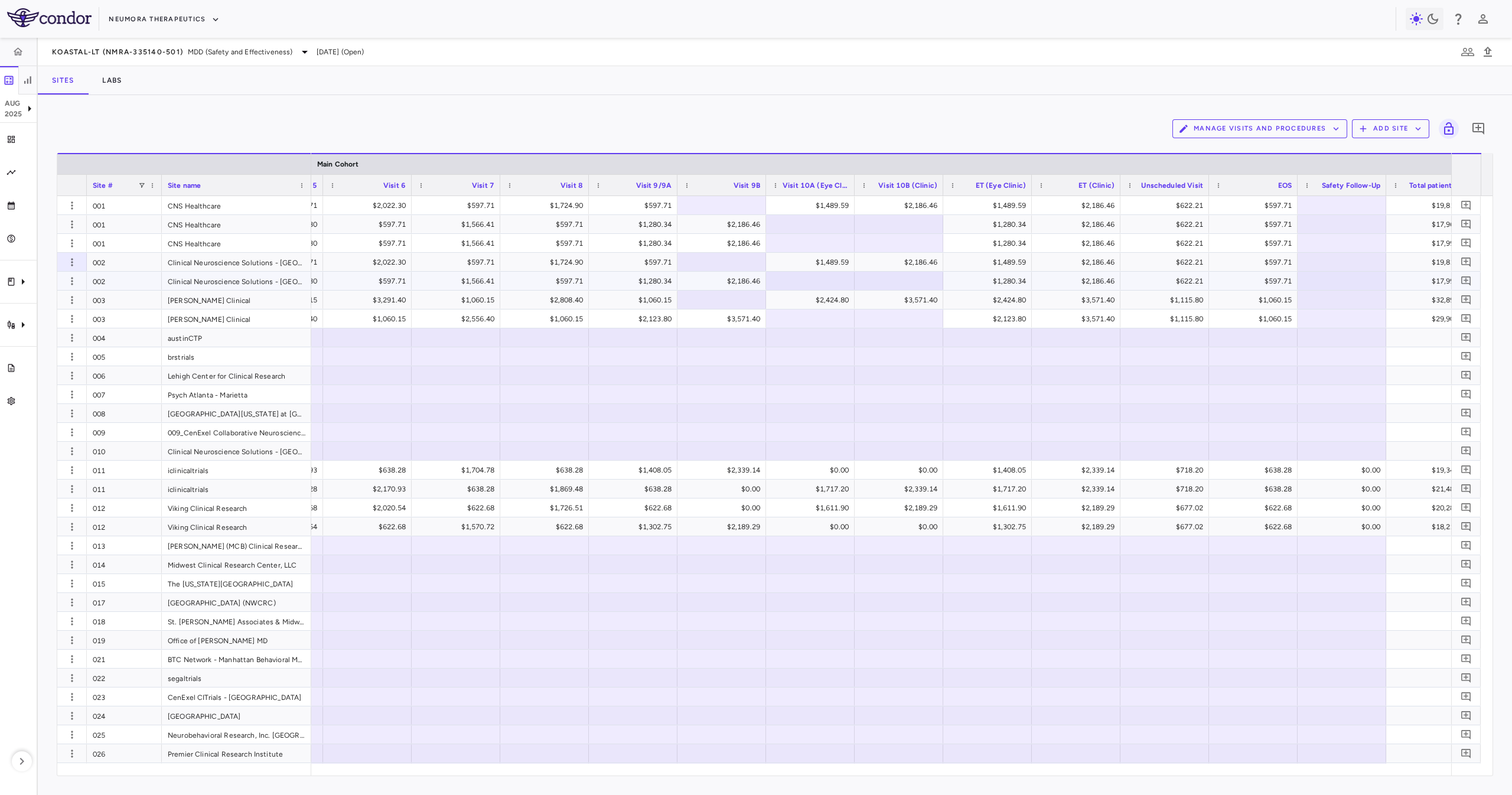
click at [146, 278] on div "002" at bounding box center [124, 280] width 75 height 18
click at [147, 305] on div "003" at bounding box center [124, 299] width 75 height 18
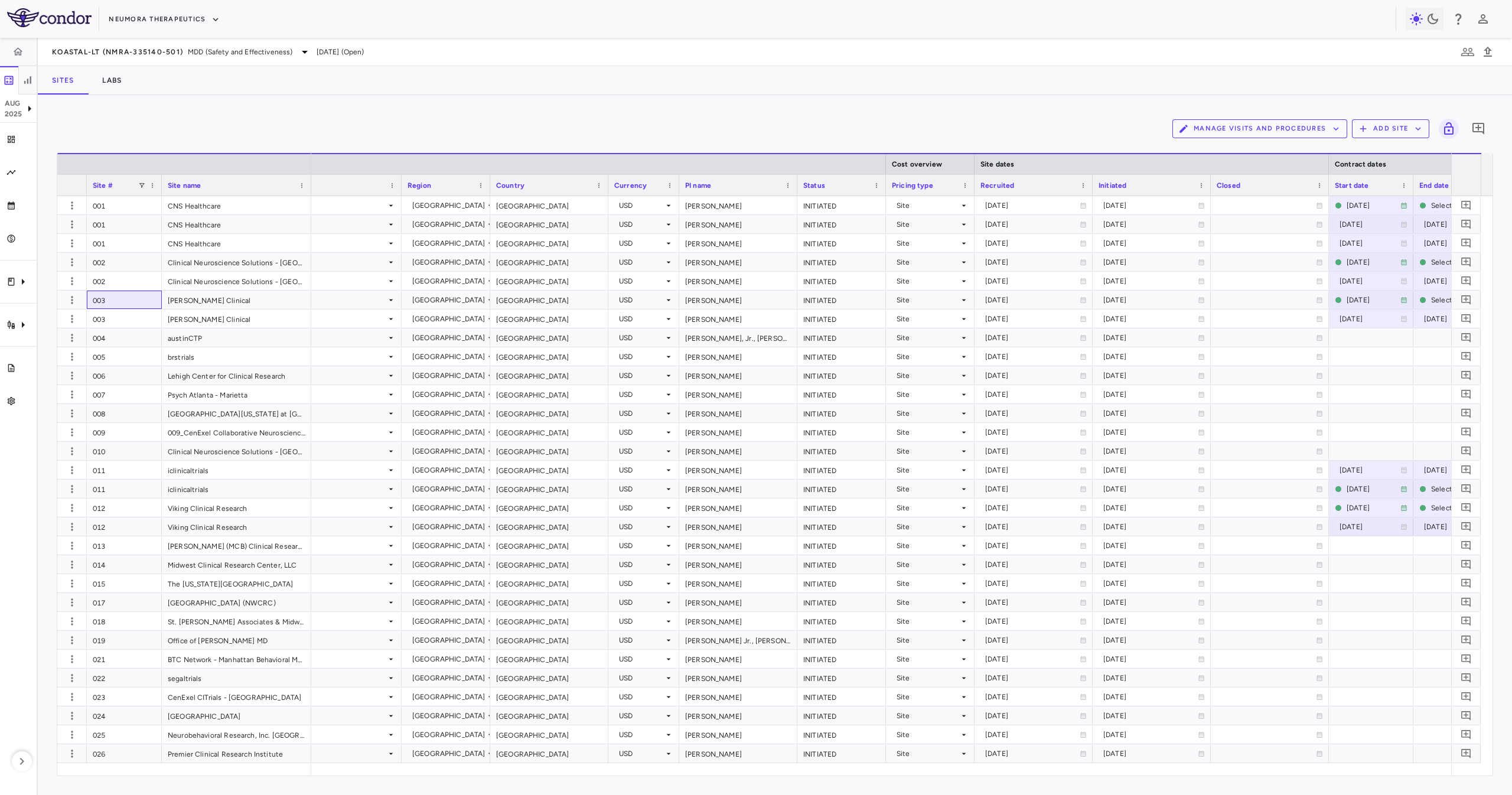
scroll to position [0, 448]
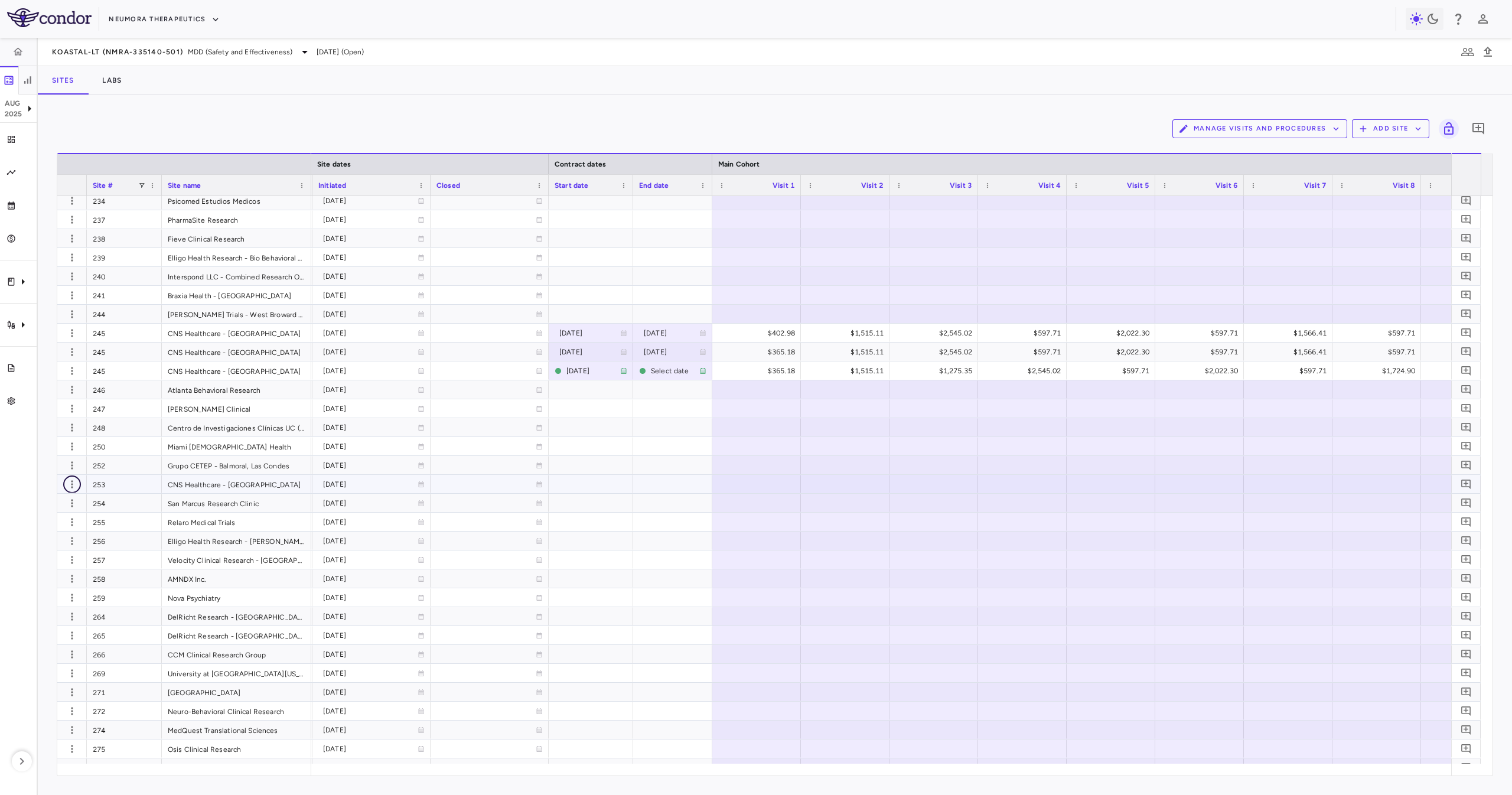
click at [65, 485] on button "button" at bounding box center [72, 484] width 18 height 18
click at [80, 511] on div "Add new site version" at bounding box center [55, 508] width 110 height 21
click at [594, 318] on div at bounding box center [591, 314] width 85 height 18
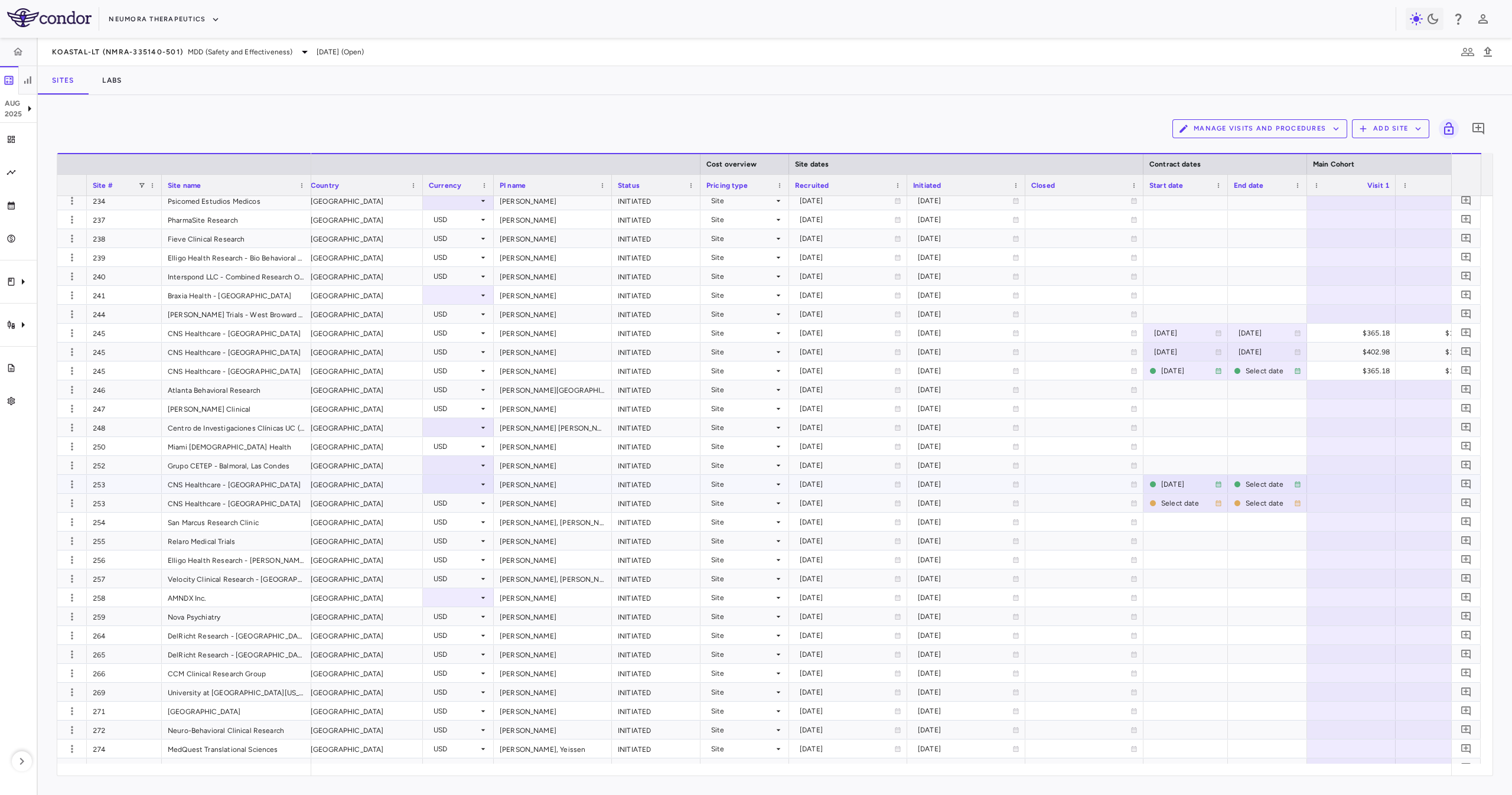
click at [488, 487] on div at bounding box center [458, 484] width 71 height 18
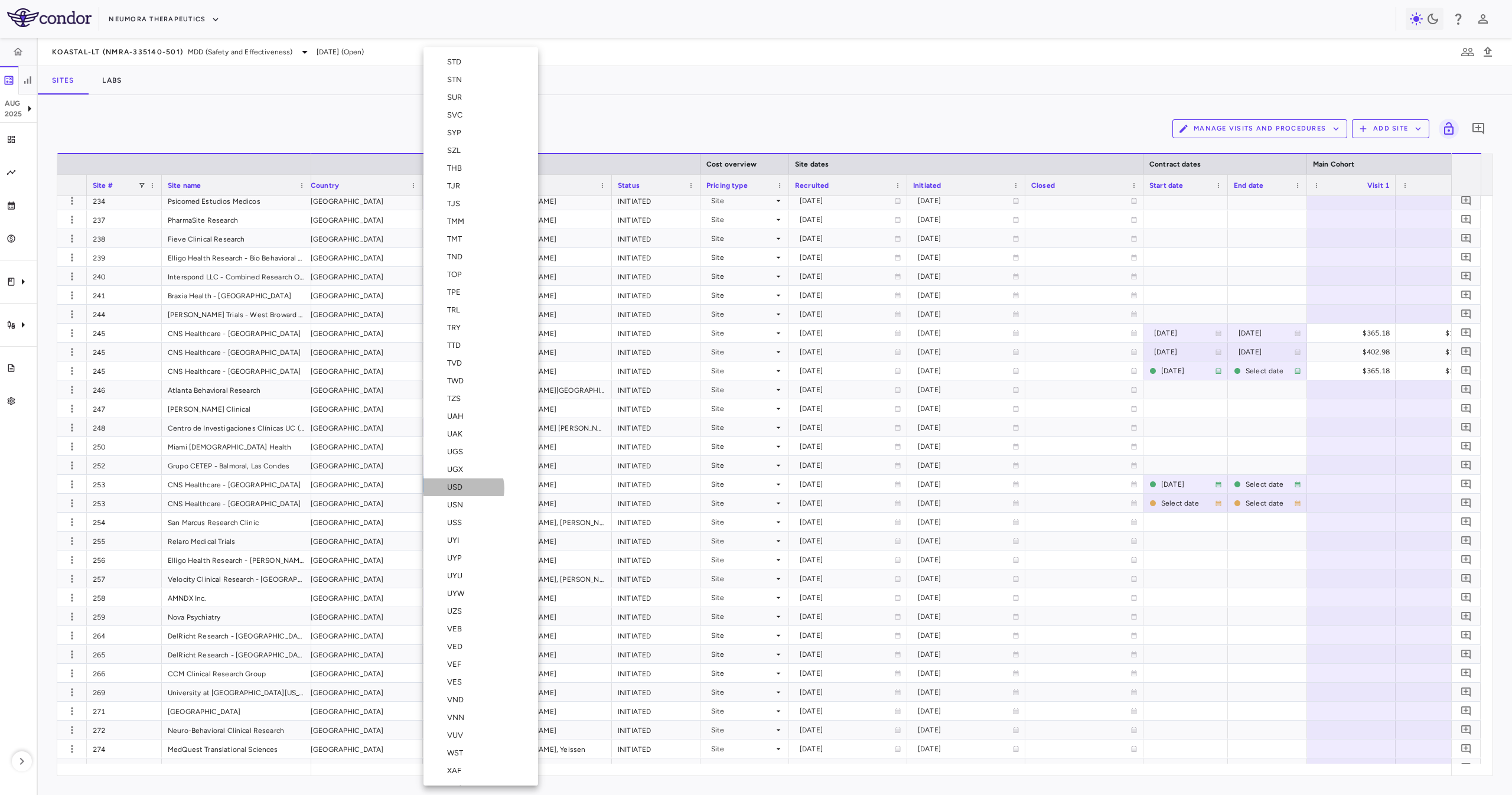
click at [463, 488] on div "USD" at bounding box center [457, 487] width 20 height 11
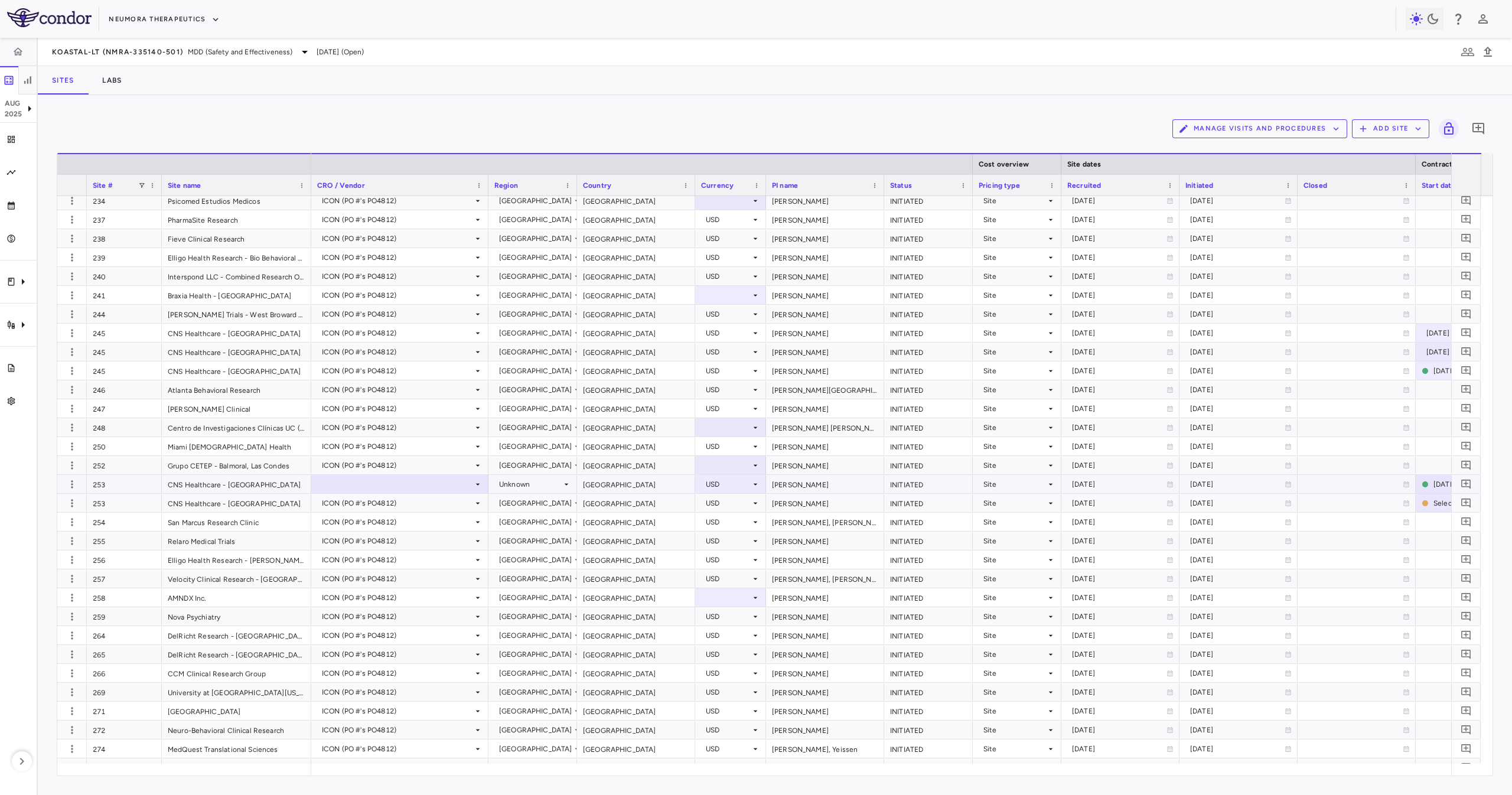
click at [451, 479] on div at bounding box center [399, 483] width 165 height 17
drag, startPoint x: 435, startPoint y: 530, endPoint x: 445, endPoint y: 538, distance: 12.8
click at [445, 538] on ul "Select Tigermed-BDM, Inc. (PO #'s PO4797) WCG Clinical, Inc (PO #'s PO4738) ICO…" at bounding box center [400, 524] width 176 height 63
click at [445, 538] on li "ICON (PO #'s PO4812)" at bounding box center [400, 542] width 176 height 18
click at [622, 479] on div "[GEOGRAPHIC_DATA]" at bounding box center [636, 484] width 118 height 18
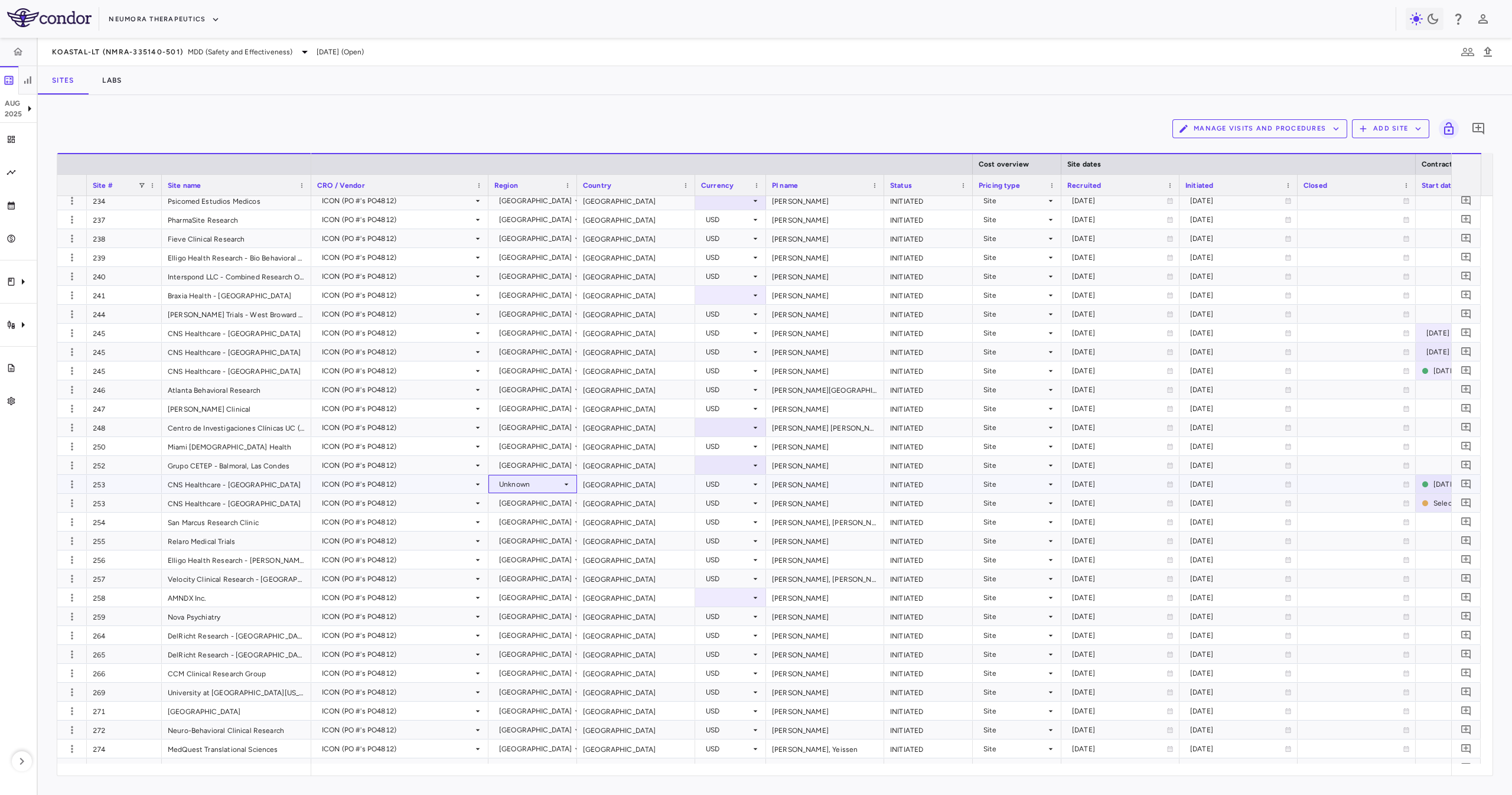
click at [556, 481] on div "Unknown" at bounding box center [530, 484] width 63 height 19
click at [545, 774] on div "[GEOGRAPHIC_DATA]" at bounding box center [555, 771] width 85 height 11
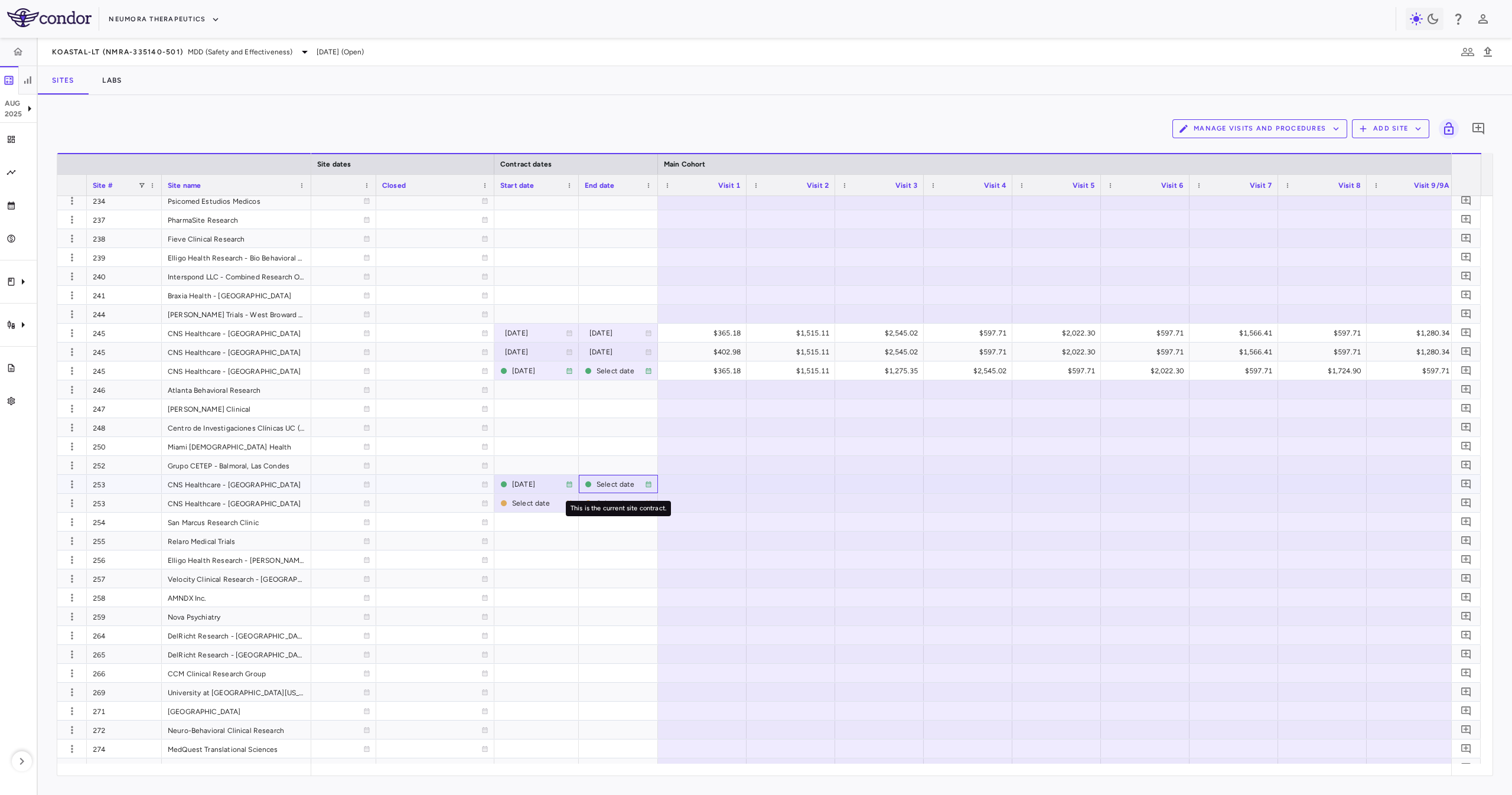
click at [615, 488] on div "Select date" at bounding box center [620, 484] width 48 height 19
click at [599, 484] on input "**********" at bounding box center [608, 484] width 56 height 19
type input "**********"
click at [532, 553] on div "2023-10-04 2024-06-13 2023-10-04 2024-05-20 2023-10-04 2024-09-26 2023-10-04 20…" at bounding box center [1513, 418] width 4247 height 3514
click at [532, 501] on div "This is the current site contract." at bounding box center [537, 508] width 105 height 15
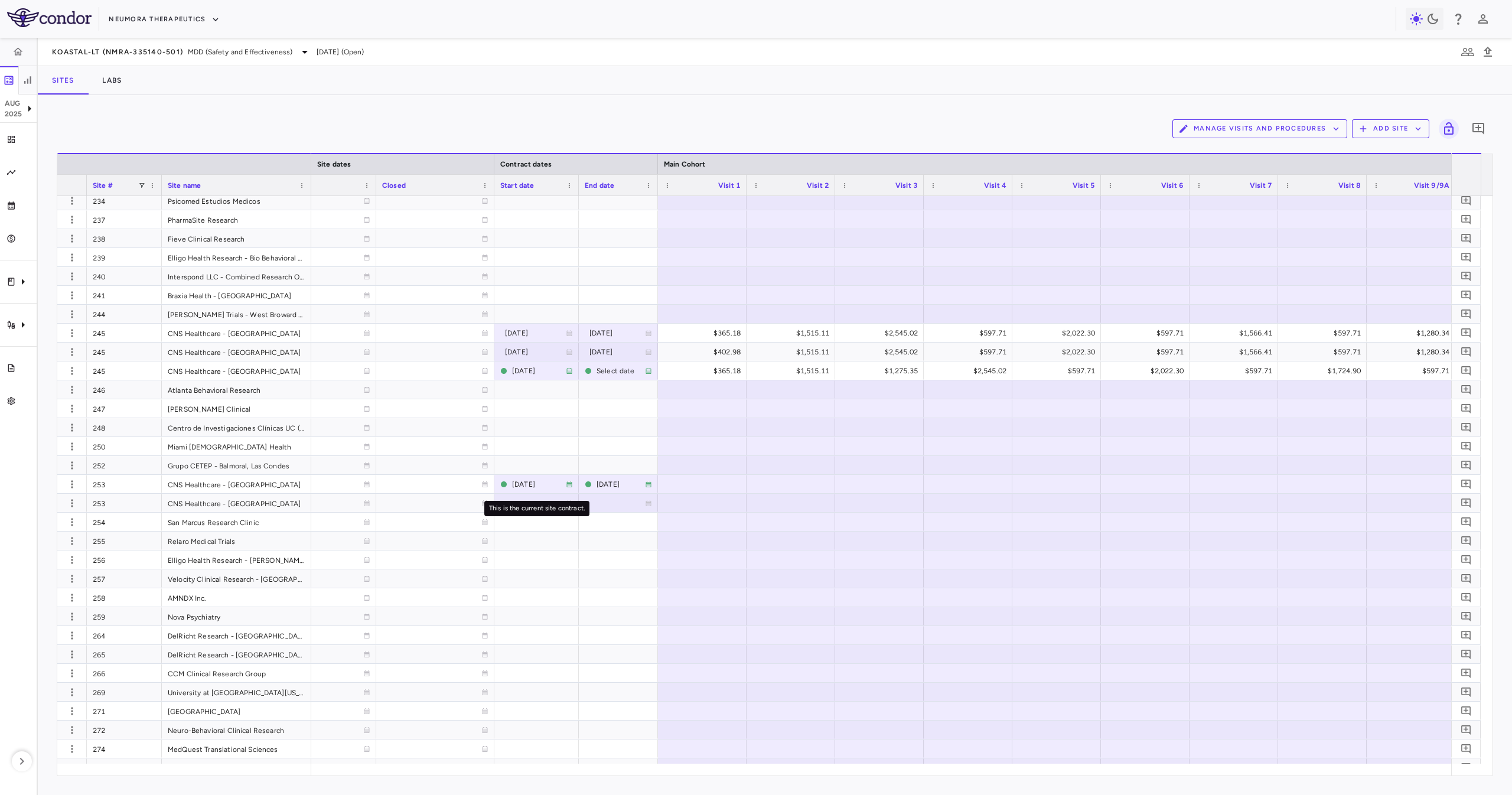
click at [526, 505] on div "This is the current site contract." at bounding box center [537, 508] width 105 height 15
click at [513, 497] on div "This is the current site contract." at bounding box center [537, 505] width 107 height 25
click at [527, 503] on div "This is the current site contract." at bounding box center [537, 508] width 105 height 15
click at [545, 498] on div "This is the current site contract." at bounding box center [537, 505] width 107 height 25
click at [619, 506] on div at bounding box center [618, 503] width 67 height 17
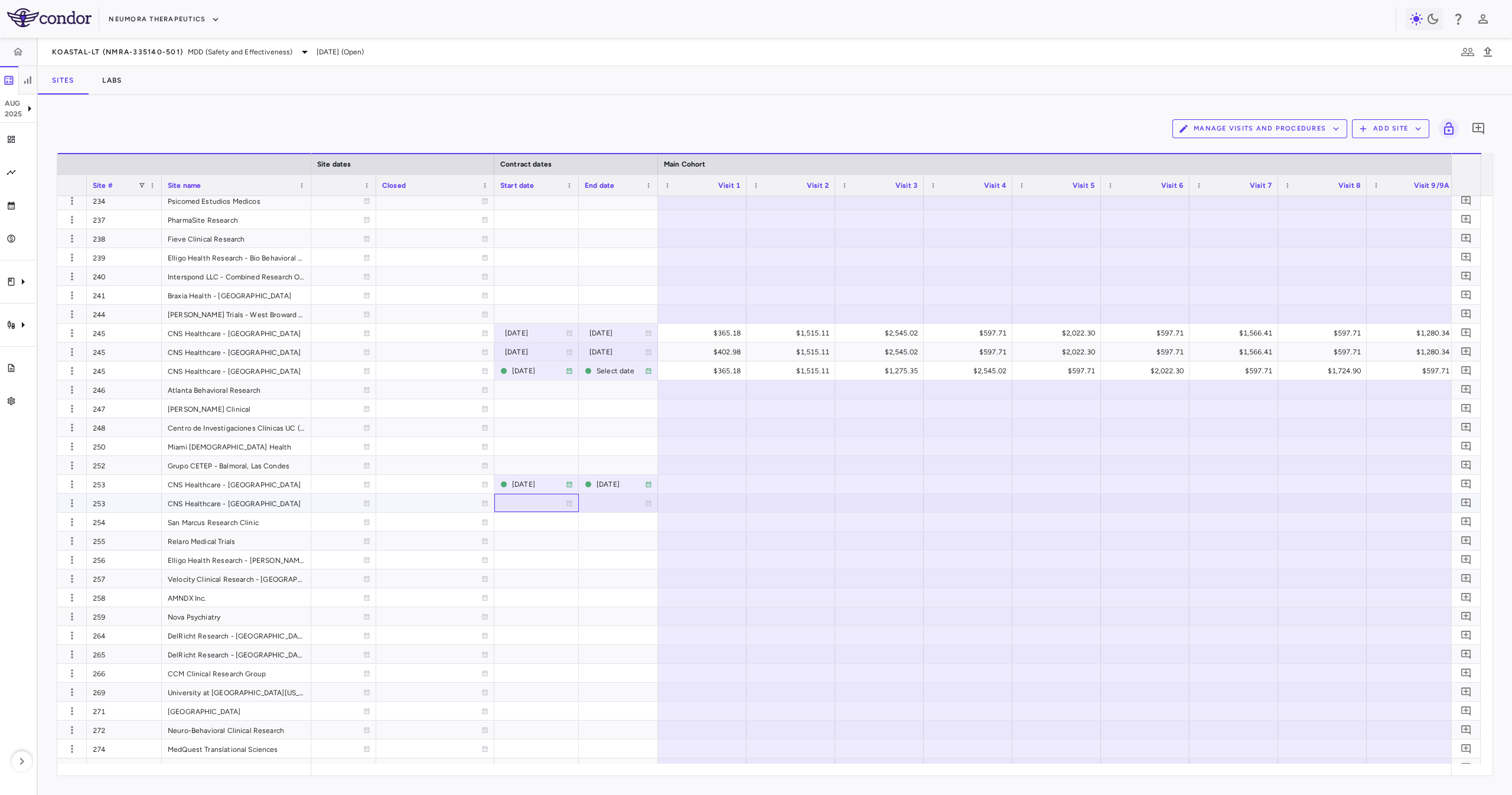
click at [552, 501] on div at bounding box center [537, 503] width 73 height 17
click at [515, 501] on input "**********" at bounding box center [526, 504] width 62 height 19
type input "**********"
click at [925, 534] on span "Export" at bounding box center [896, 532] width 100 height 16
click at [929, 524] on span "Export" at bounding box center [896, 532] width 100 height 16
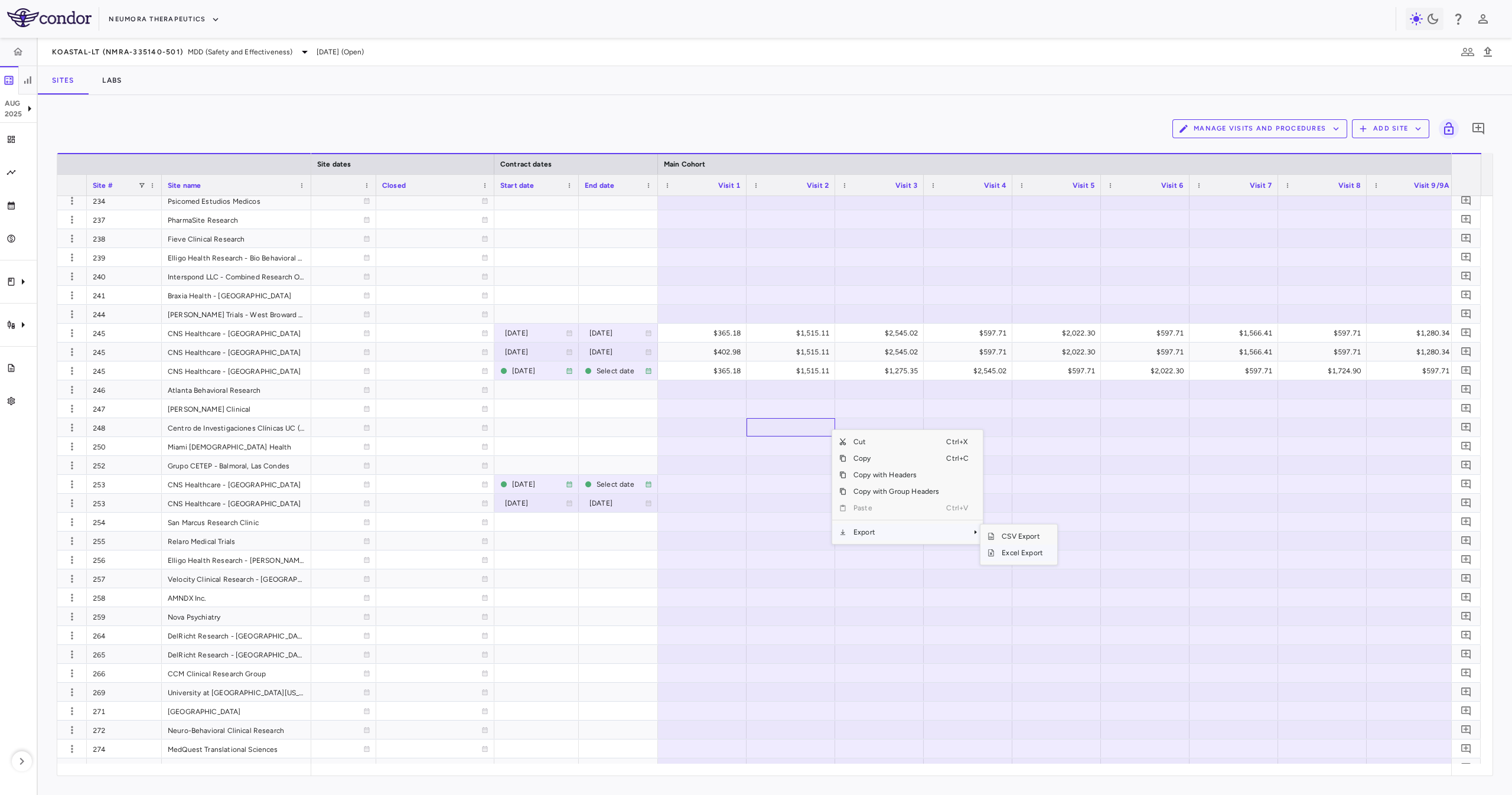
click at [1014, 548] on span "Excel Export" at bounding box center [1022, 553] width 55 height 16
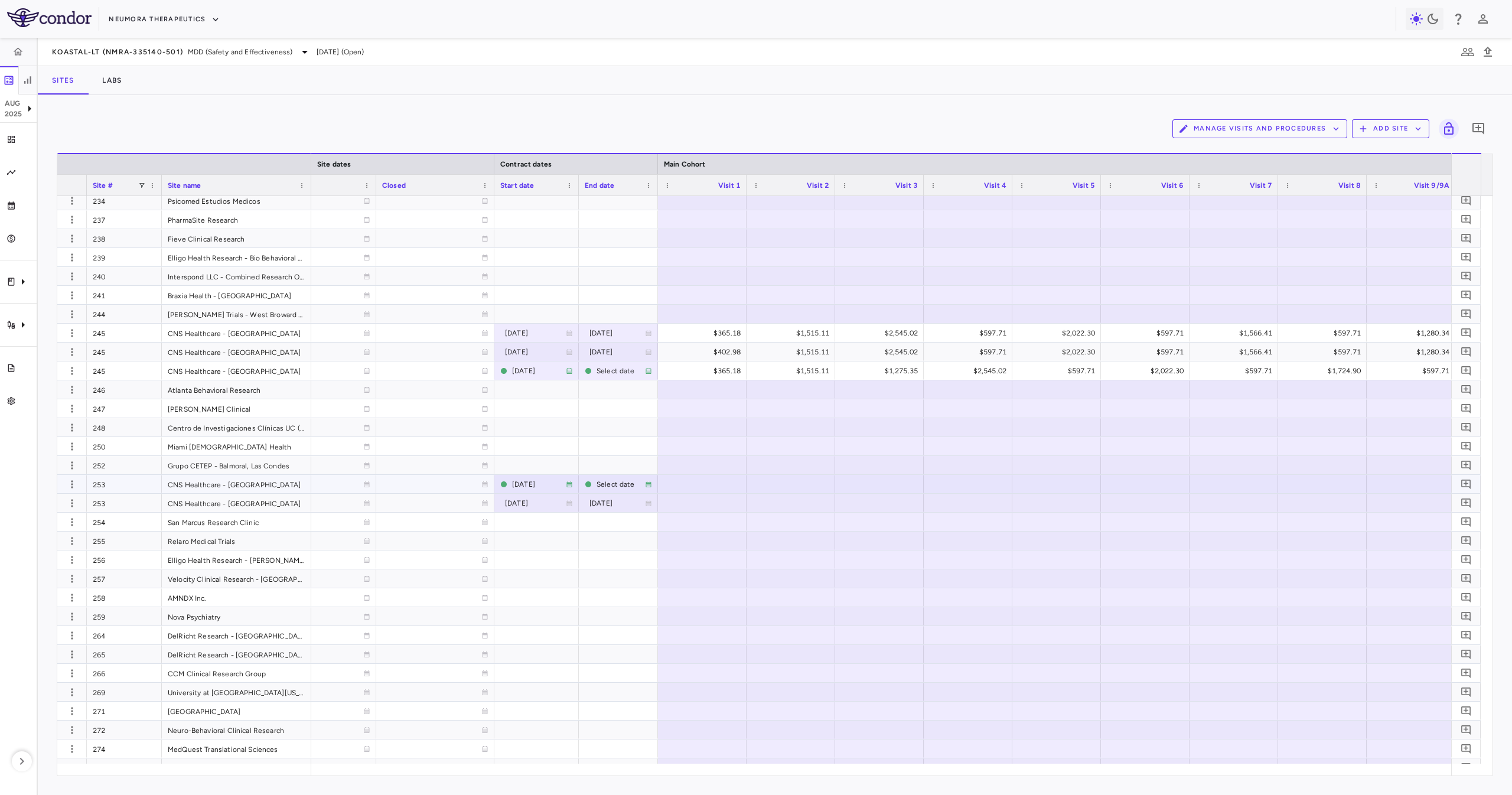
click at [665, 488] on div at bounding box center [702, 483] width 77 height 17
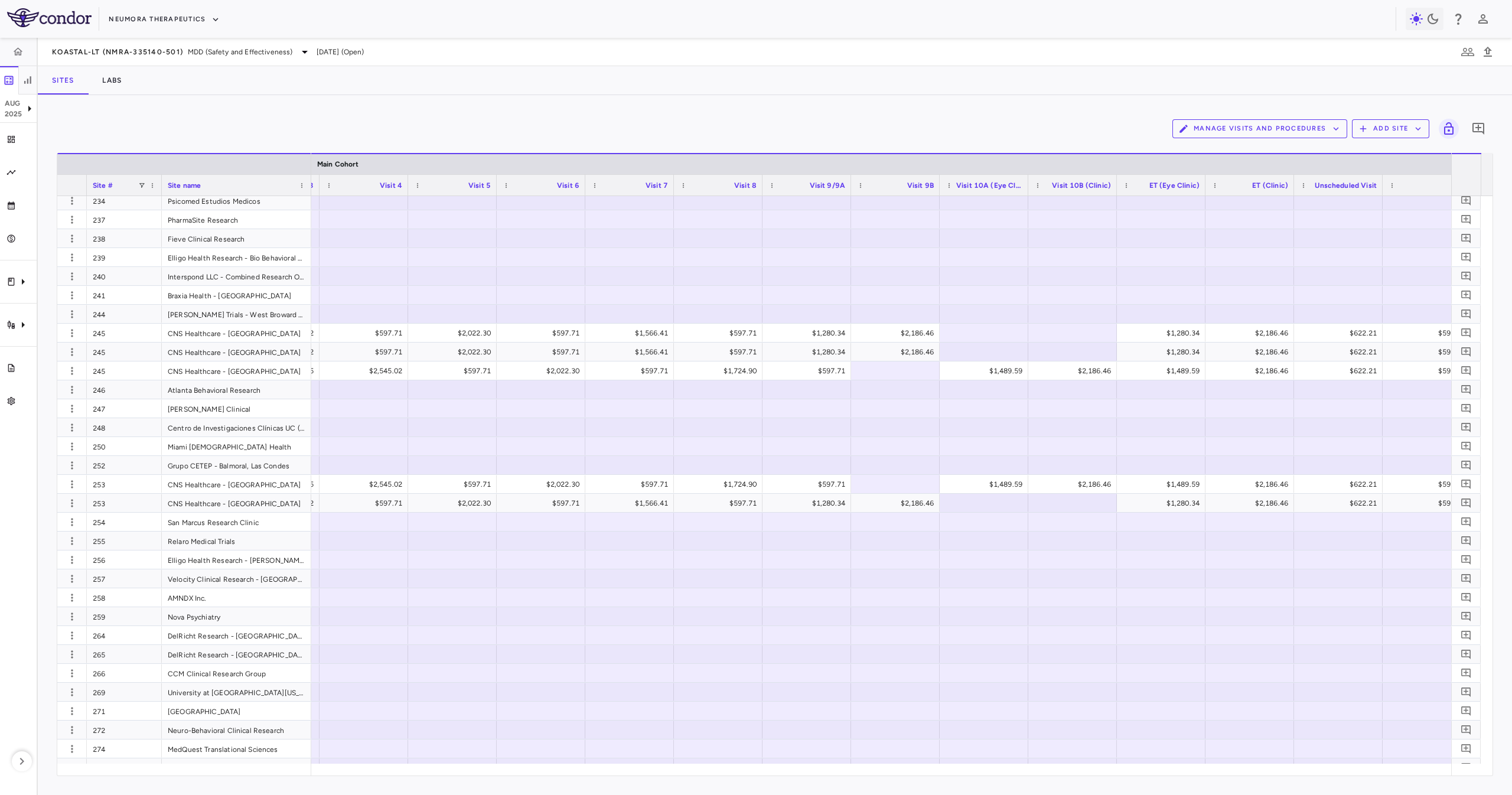
scroll to position [0, 1631]
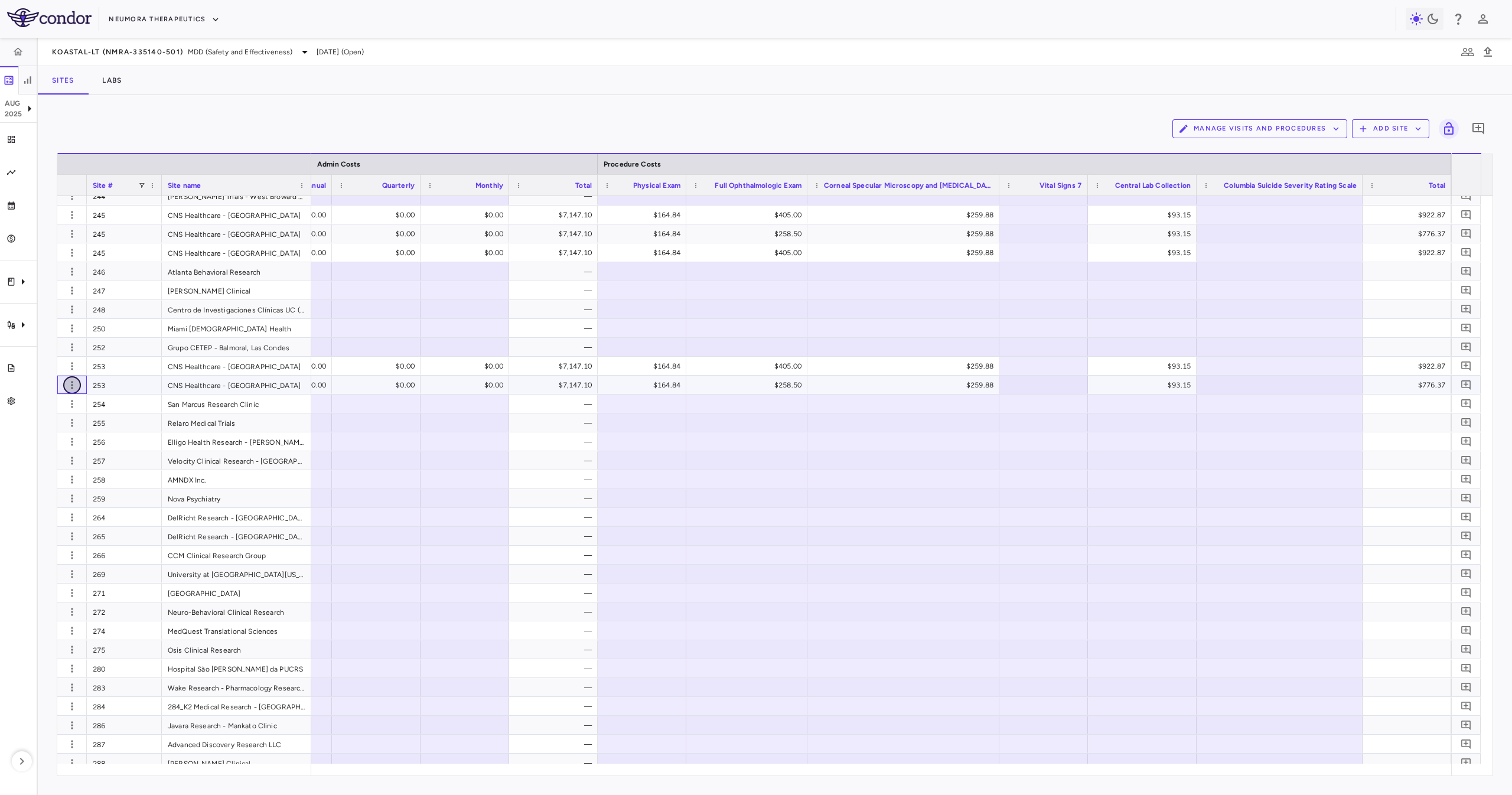
click at [73, 390] on icon "button" at bounding box center [72, 385] width 12 height 12
click at [75, 425] on div "Edit site" at bounding box center [55, 430] width 110 height 21
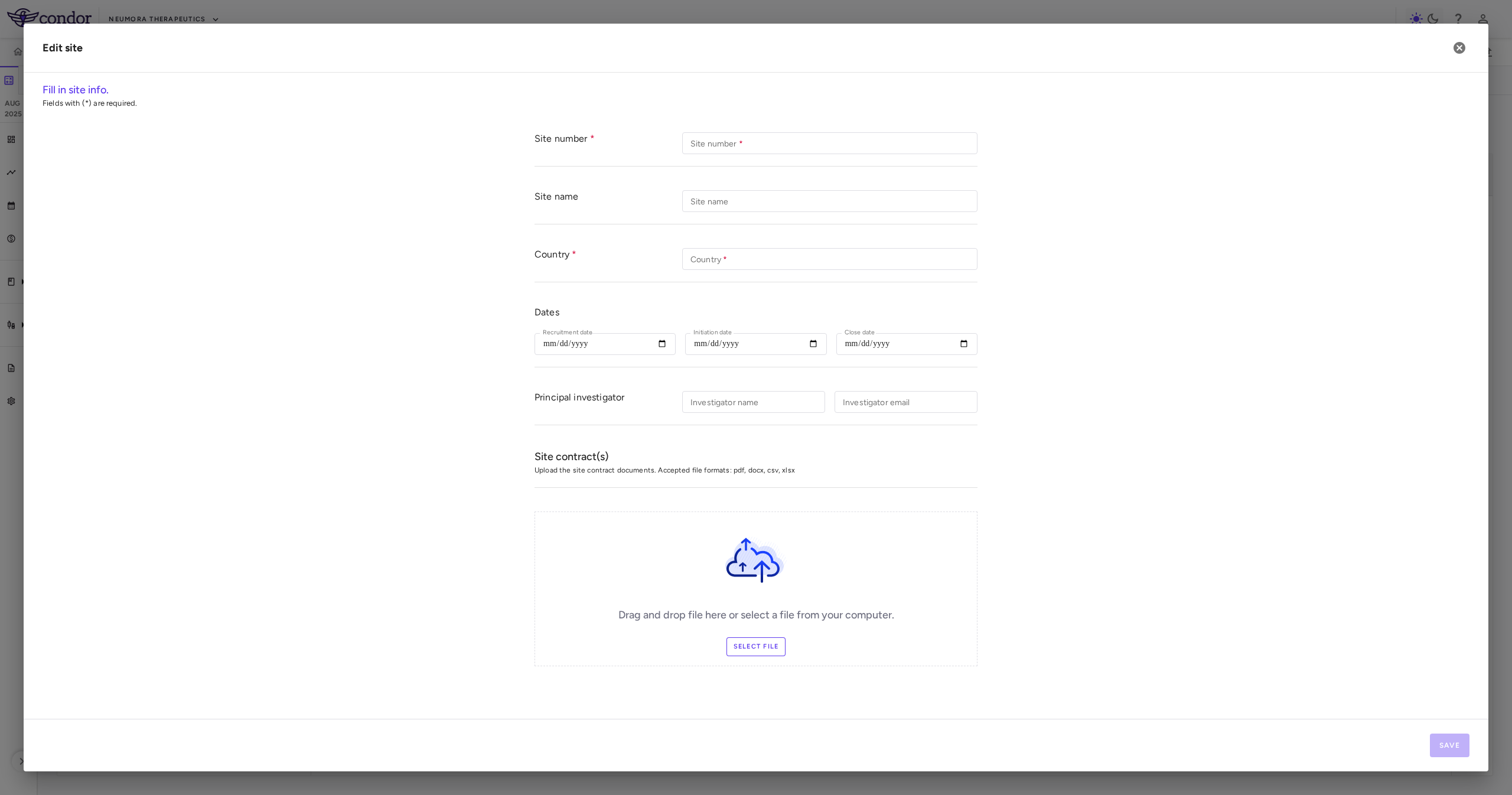
type input "***"
type input "**********"
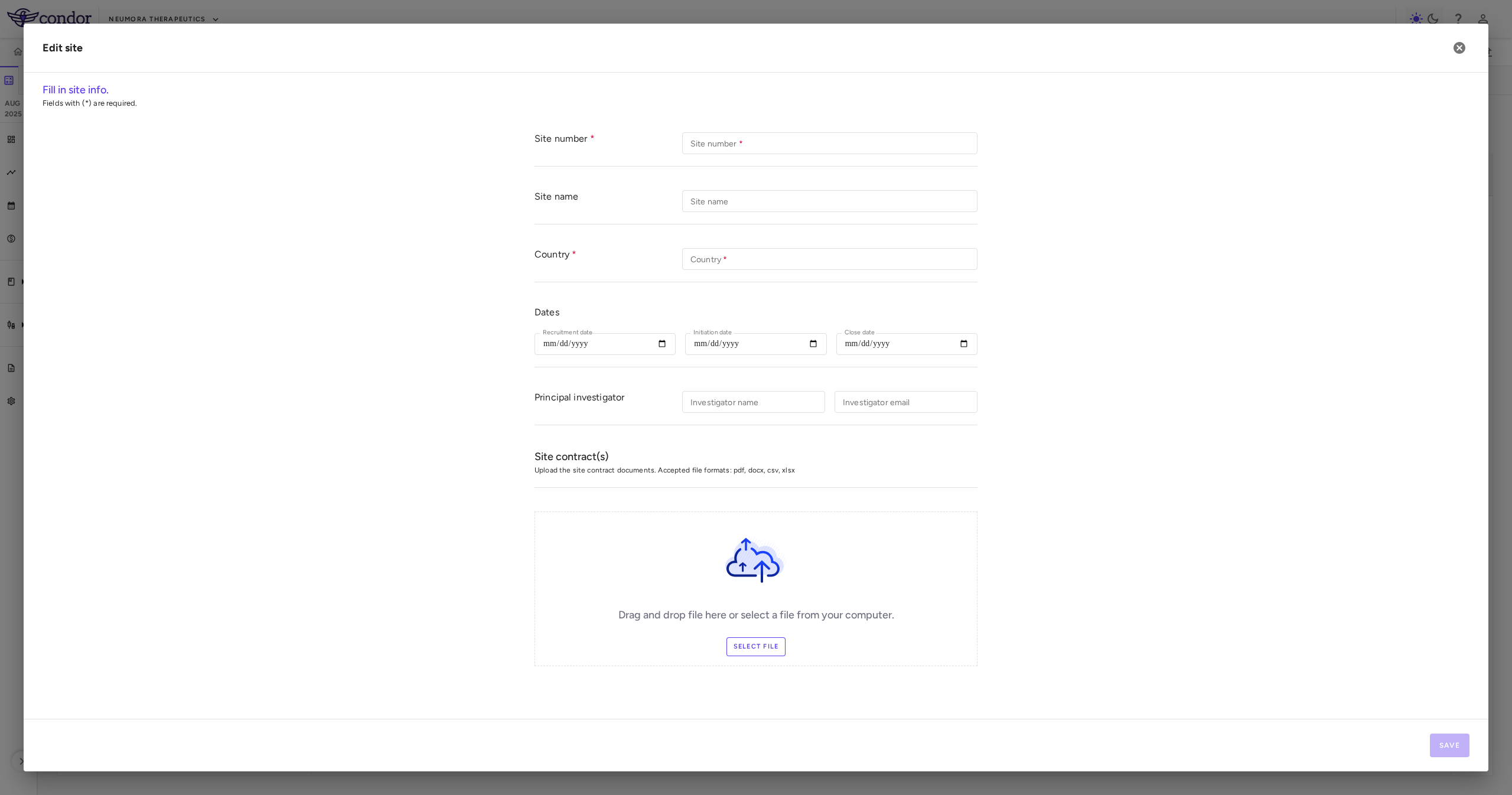
type input "**********"
click at [753, 646] on label "Select file" at bounding box center [756, 646] width 60 height 19
click at [0, 0] on input "Select file" at bounding box center [0, 0] width 0 height 0
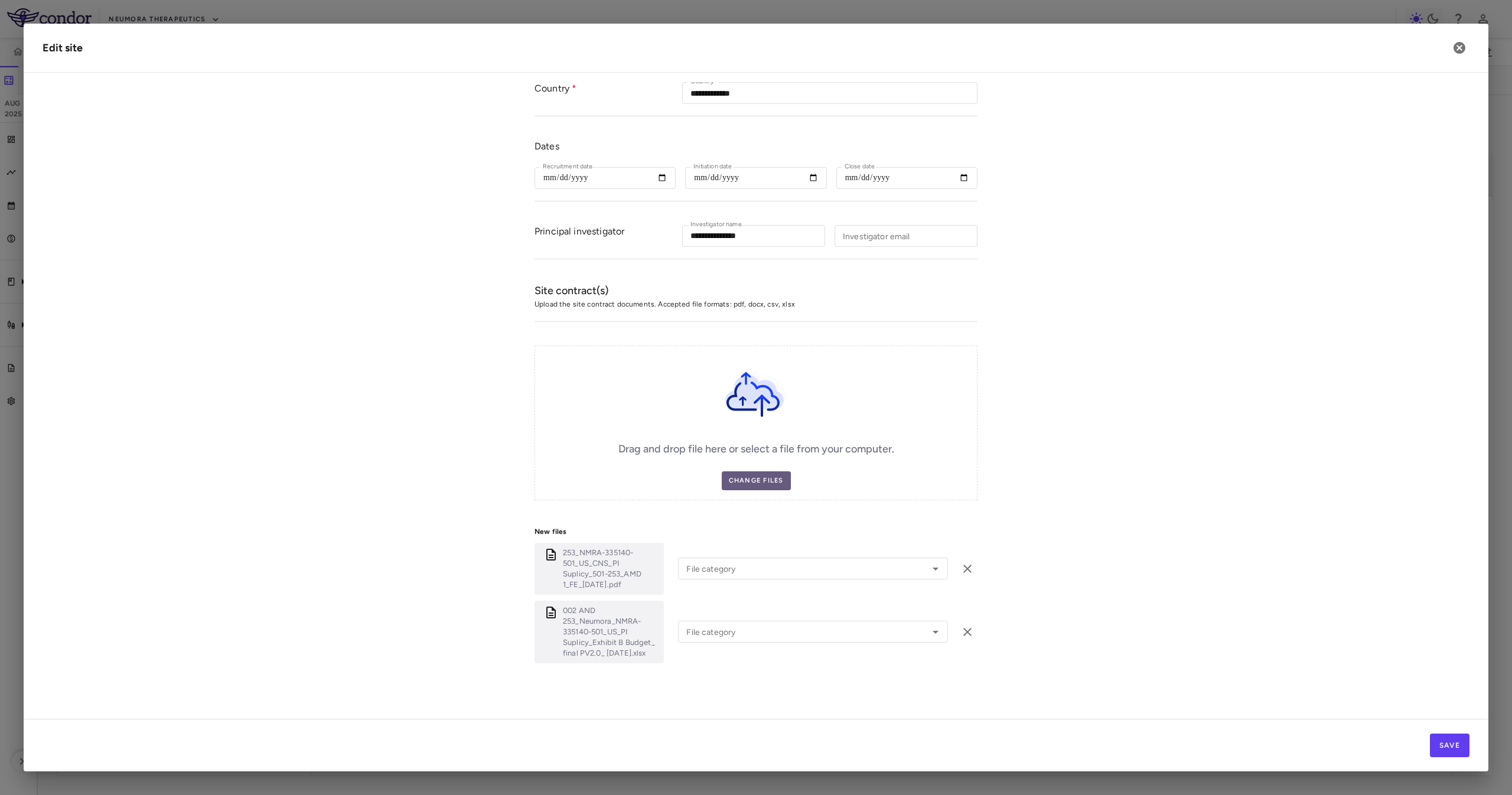
click at [734, 483] on label "Change Files" at bounding box center [756, 481] width 69 height 19
click at [0, 0] on input "Change Files" at bounding box center [0, 0] width 0 height 0
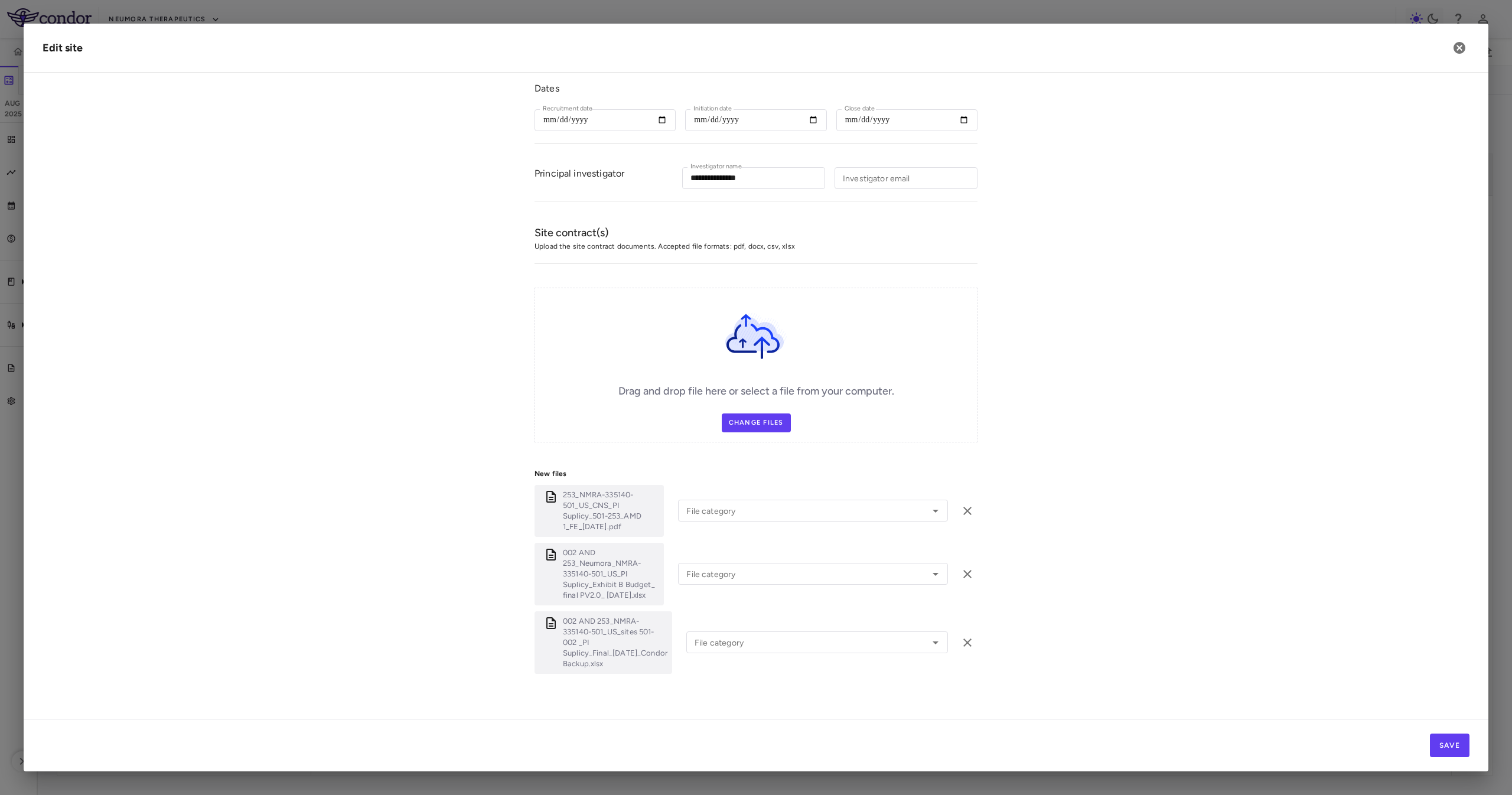
click at [781, 623] on div "002 AND 253_NMRA-335140-501_US_sites 501-002 _PI Suplicy_Final_04April24_Condor…" at bounding box center [756, 643] width 443 height 63
click at [785, 635] on input "File category" at bounding box center [800, 643] width 220 height 15
drag, startPoint x: 720, startPoint y: 590, endPoint x: 768, endPoint y: 610, distance: 52.0
click at [768, 610] on ul "LOI Original Work Order Amendment Budget Other" at bounding box center [812, 578] width 252 height 105
click at [768, 610] on li "Other" at bounding box center [812, 617] width 252 height 18
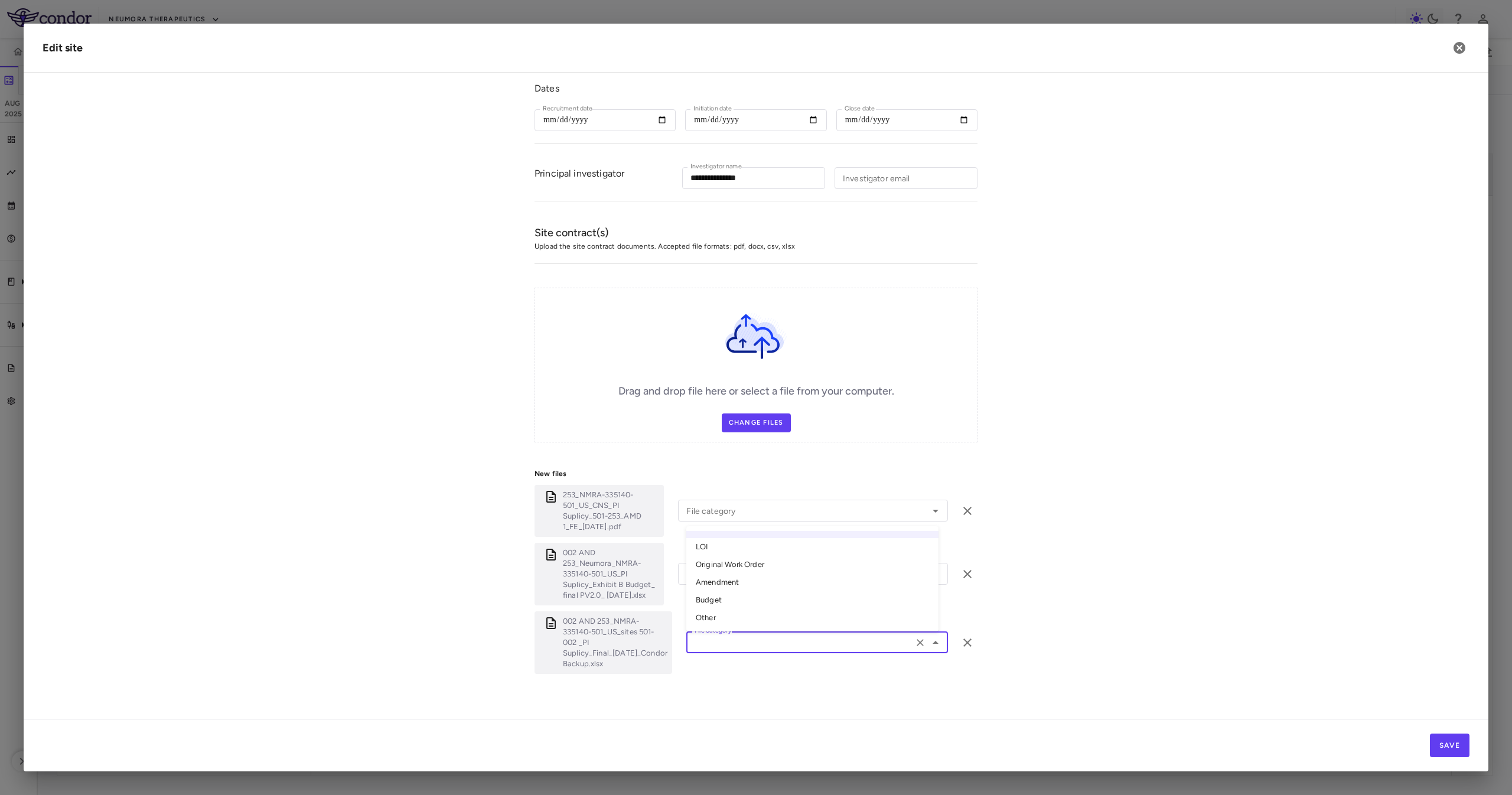
type input "*****"
click at [739, 584] on div "File category" at bounding box center [813, 574] width 270 height 22
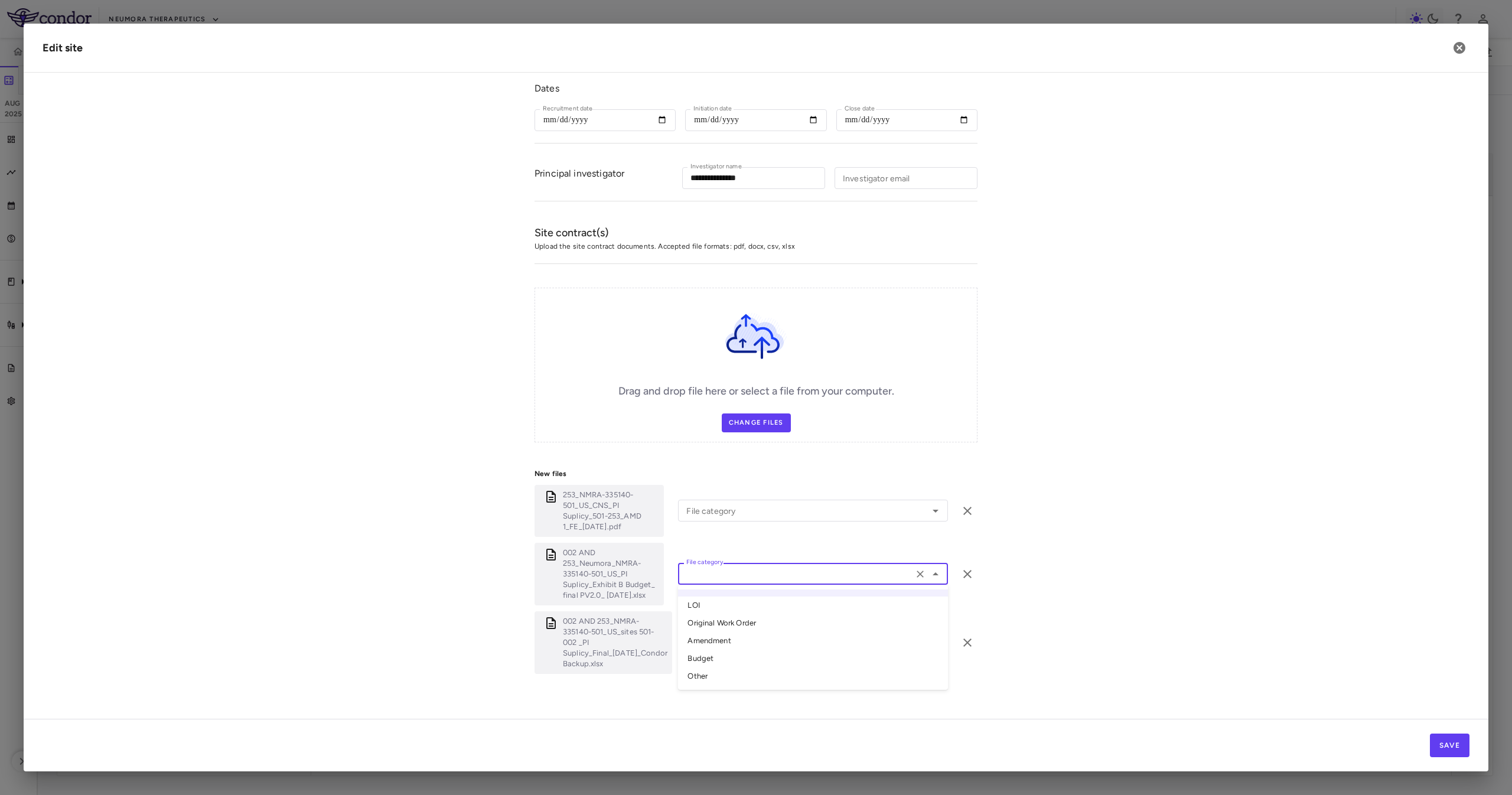
click at [775, 658] on li "Budget" at bounding box center [813, 658] width 270 height 18
type input "******"
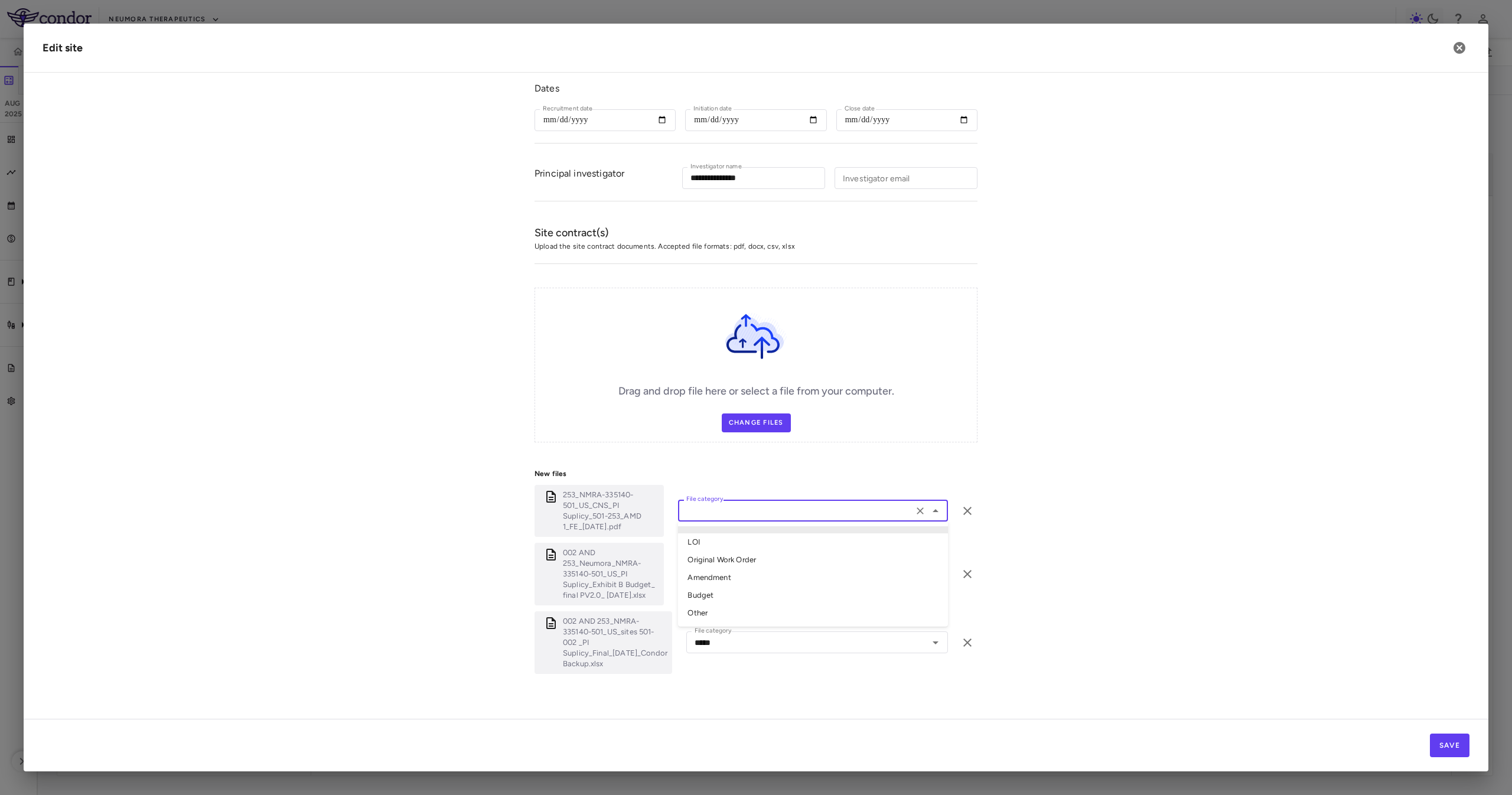
click at [741, 516] on input "File category" at bounding box center [795, 511] width 228 height 15
click at [743, 569] on li "Amendment" at bounding box center [813, 577] width 270 height 18
type input "*********"
click at [754, 419] on label "Change Files" at bounding box center [756, 423] width 69 height 19
click at [0, 0] on input "Change Files" at bounding box center [0, 0] width 0 height 0
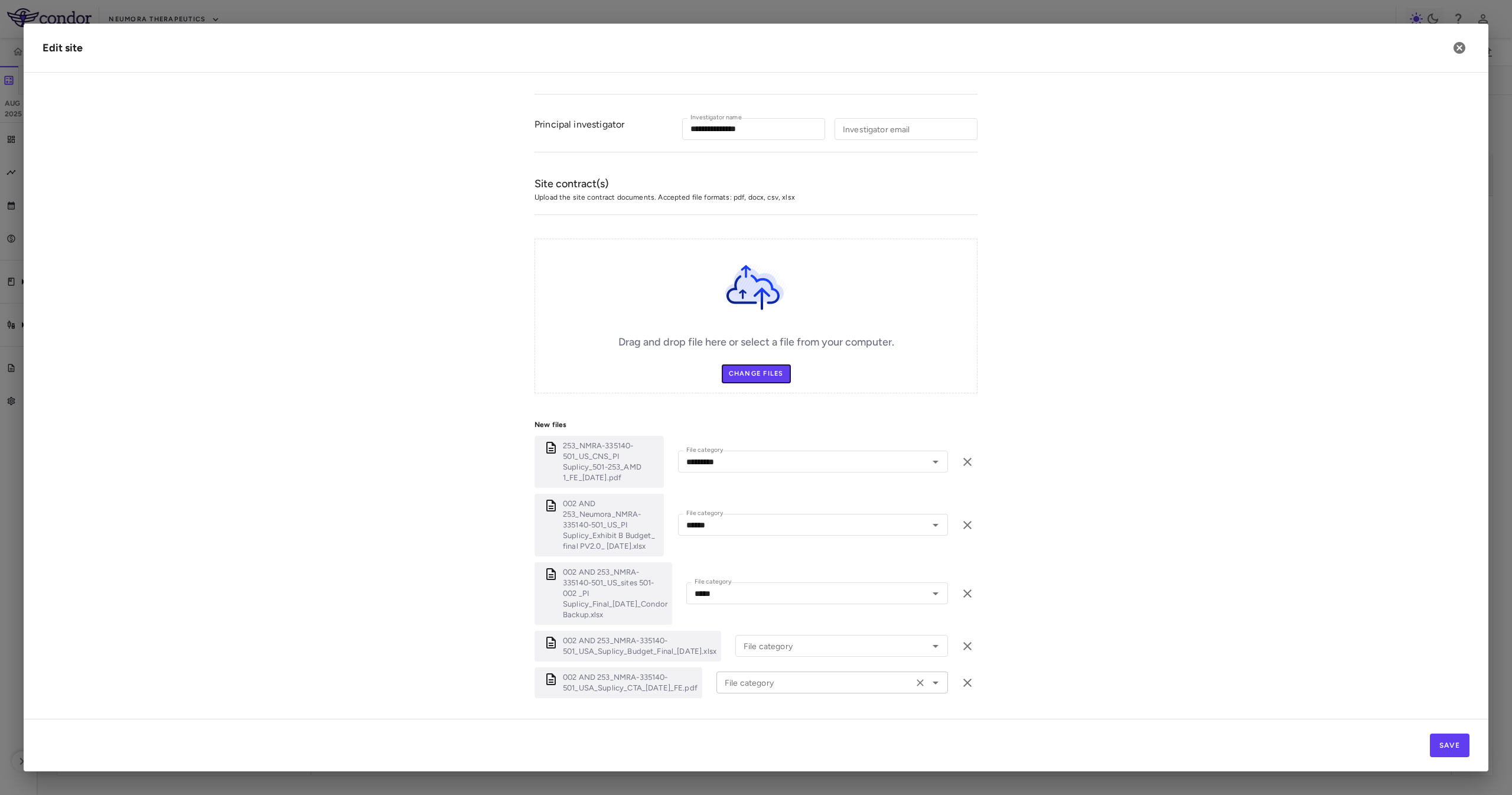
scroll to position [297, 0]
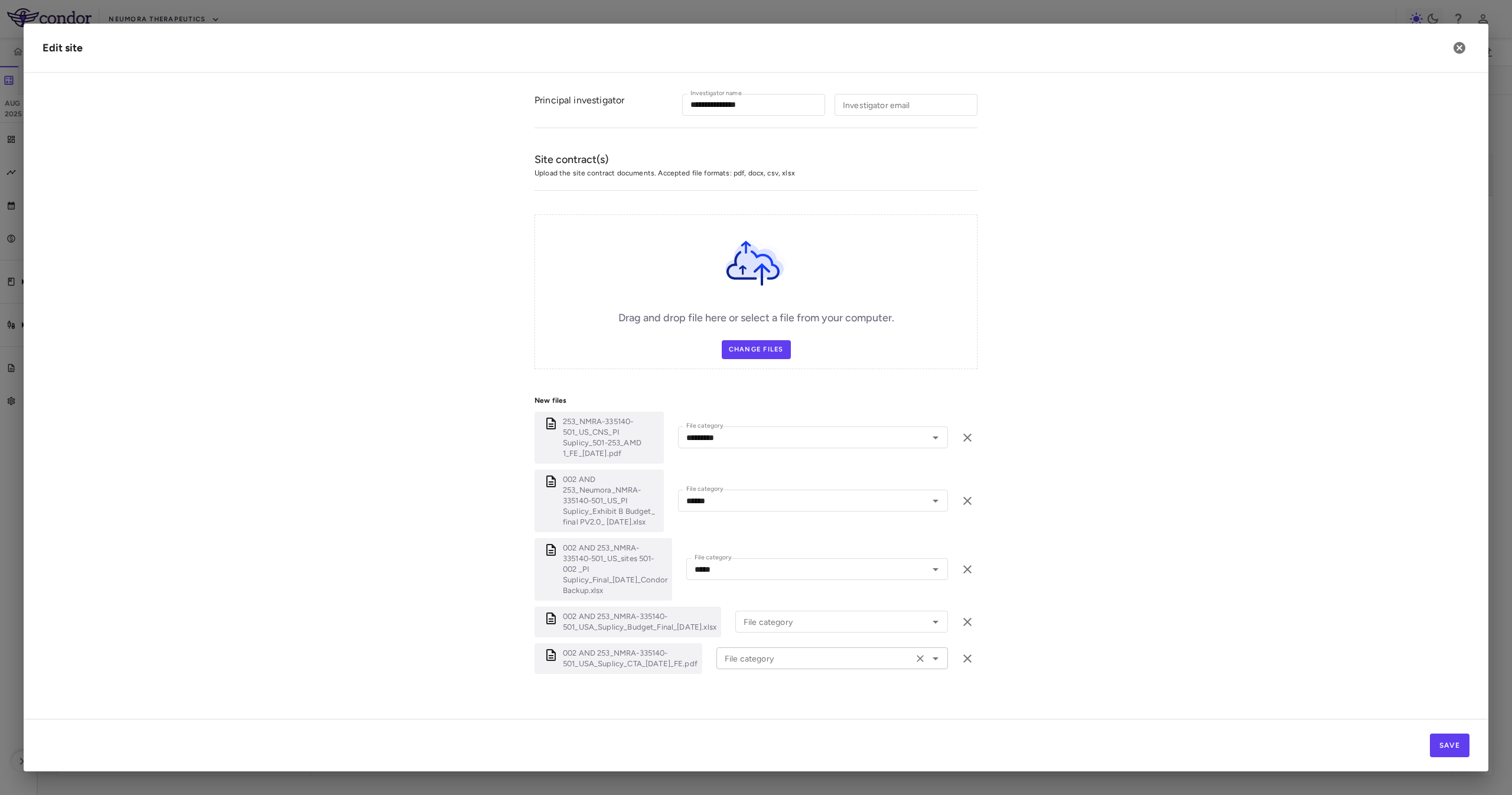
click at [777, 655] on input "File category" at bounding box center [815, 658] width 190 height 15
click at [779, 572] on li "Original Work Order" at bounding box center [824, 580] width 216 height 18
type input "**********"
click at [785, 614] on input "File category" at bounding box center [824, 622] width 171 height 15
click at [795, 570] on li "Budget" at bounding box center [838, 579] width 206 height 18
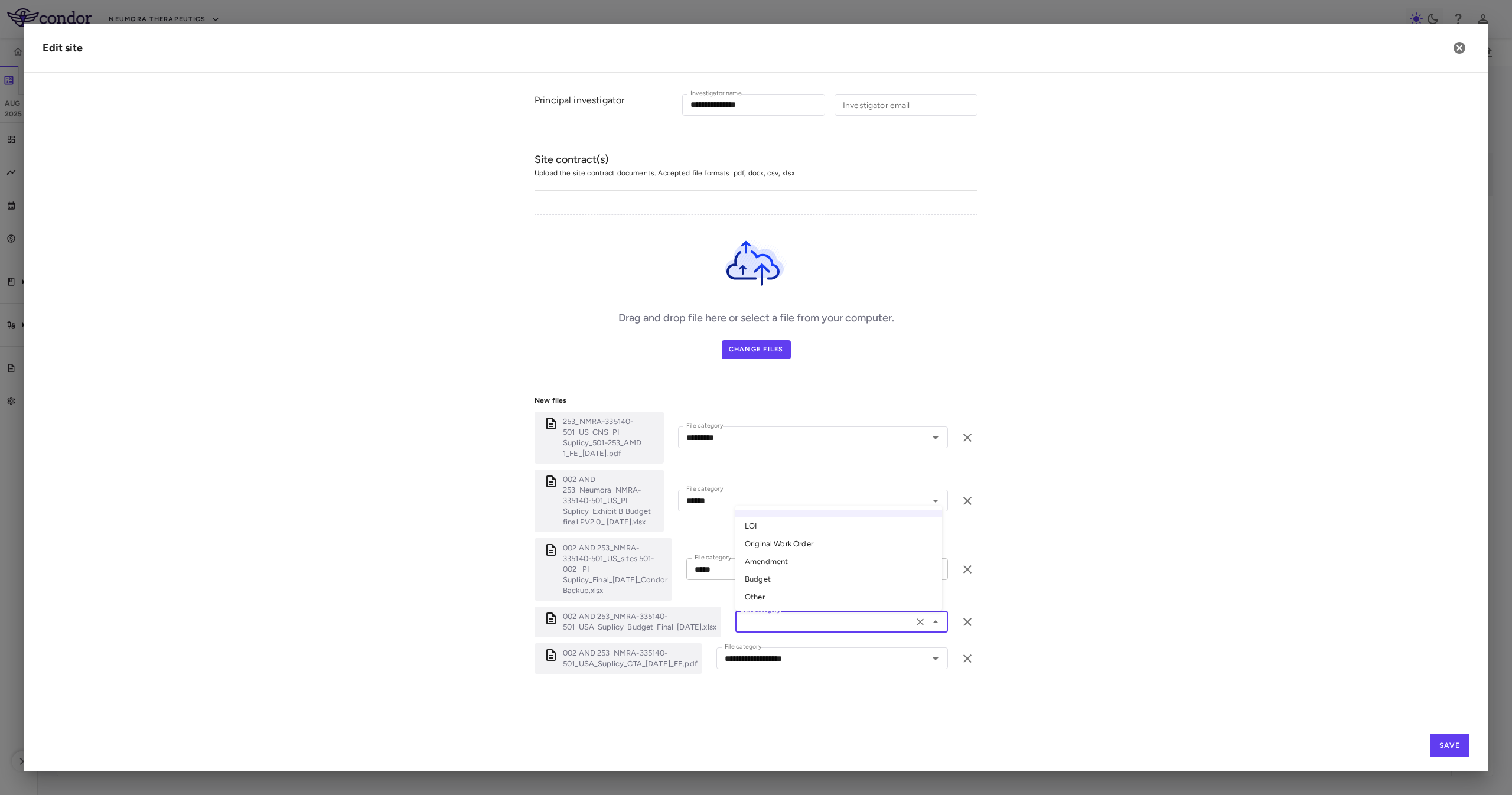
type input "******"
click at [1154, 490] on form "**********" at bounding box center [756, 264] width 1427 height 880
click at [1446, 740] on button "Save" at bounding box center [1449, 745] width 40 height 24
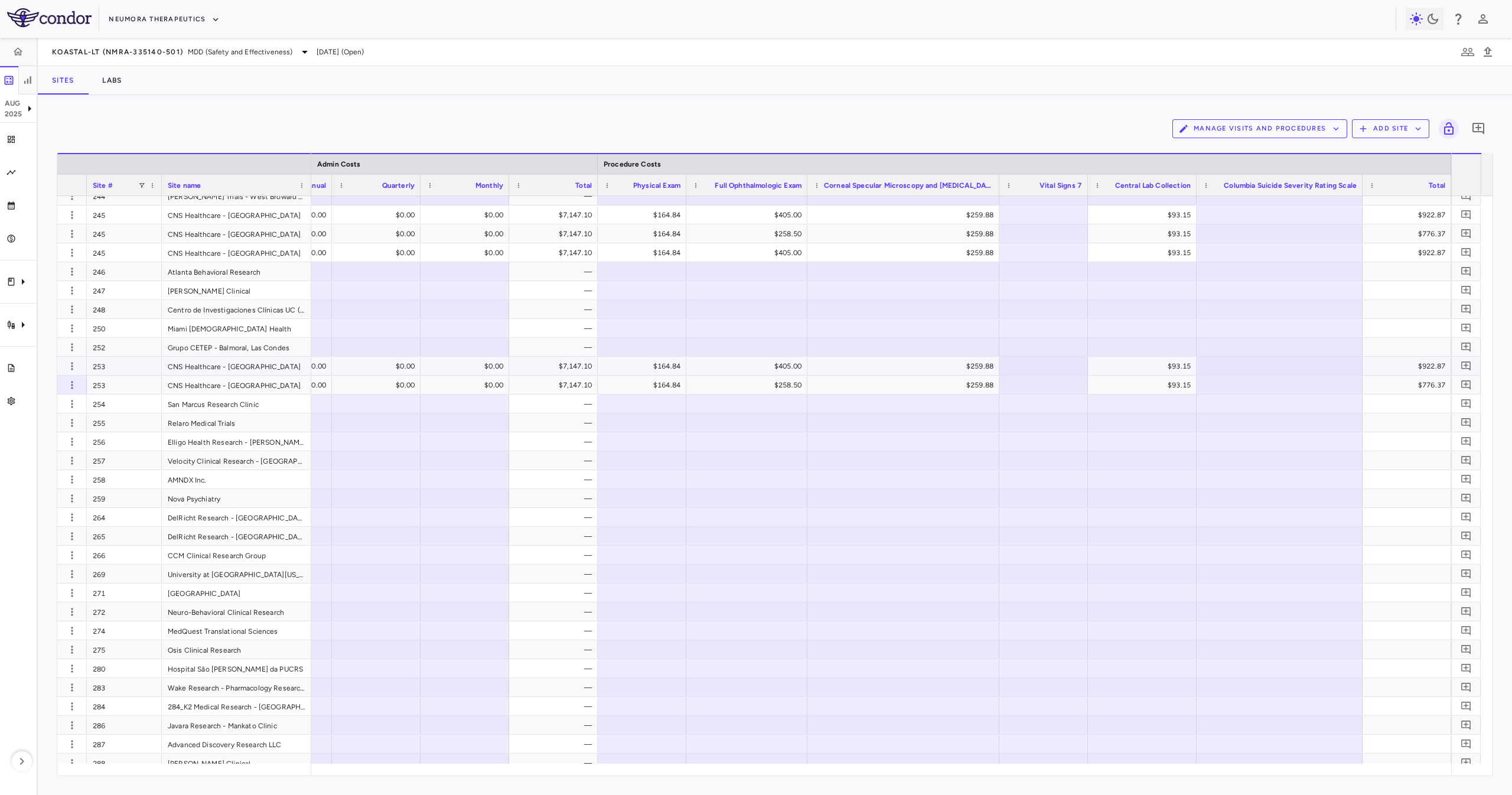
click at [114, 361] on div "253" at bounding box center [124, 365] width 75 height 18
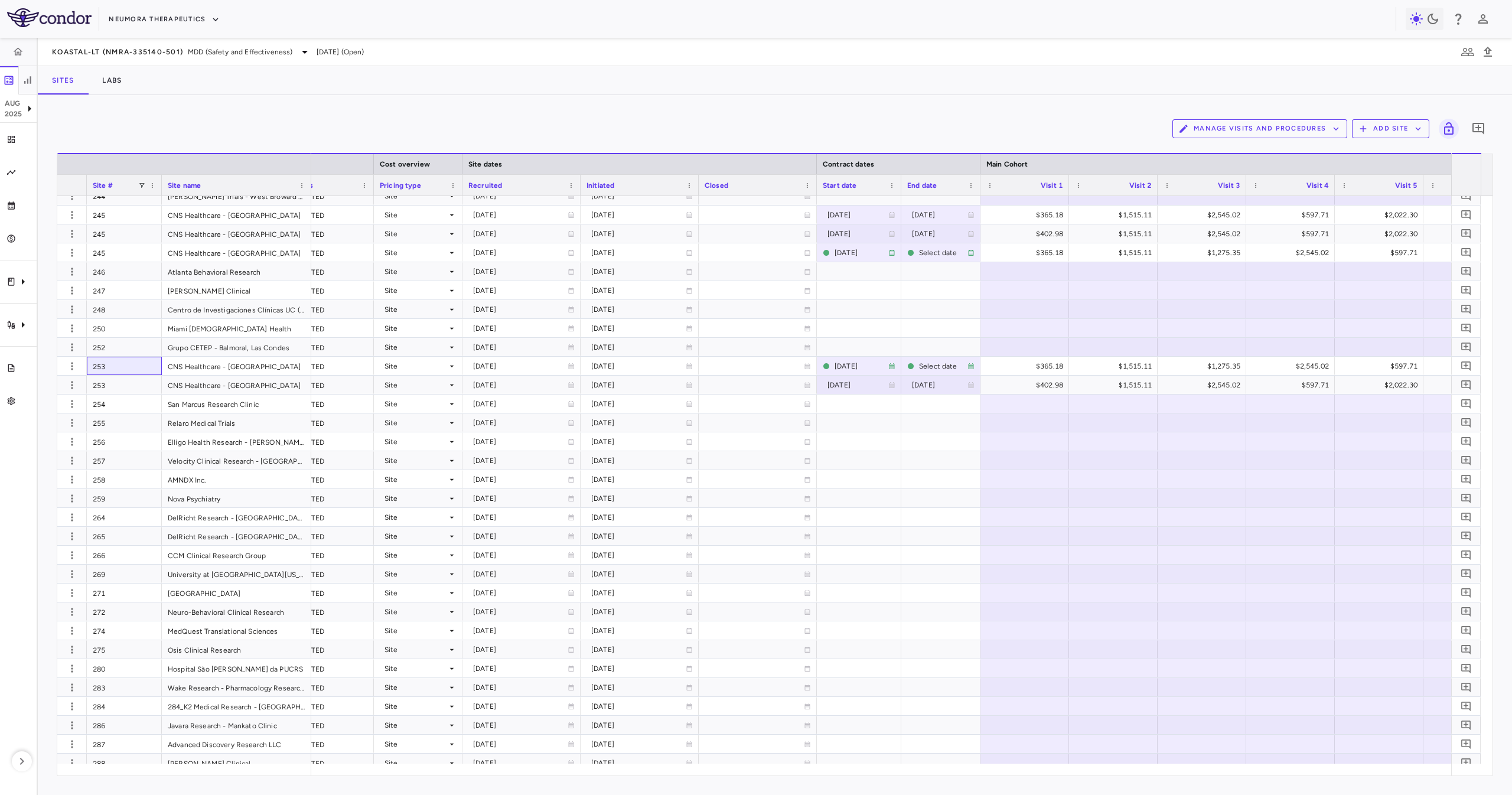
scroll to position [0, 706]
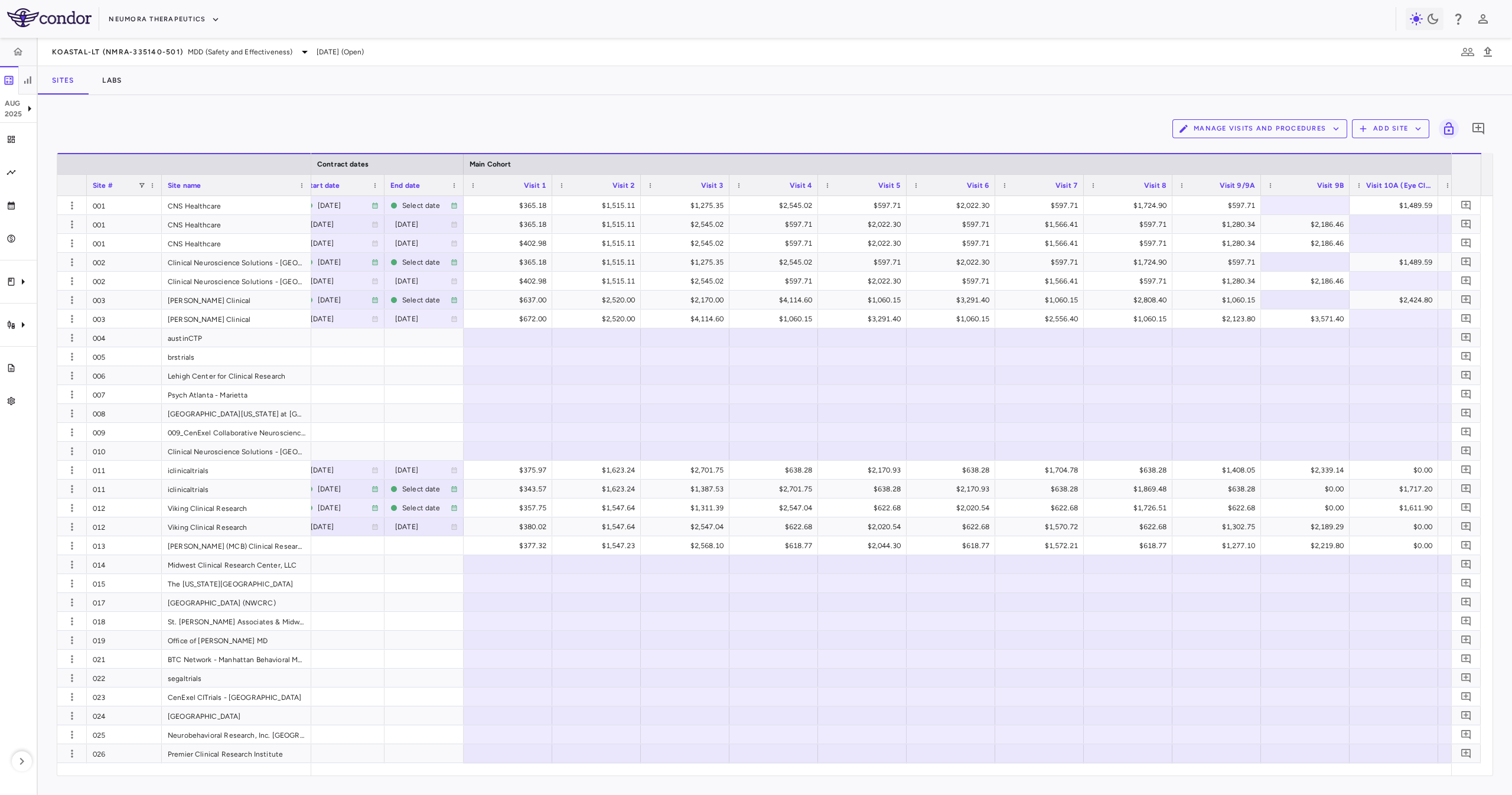
click at [914, 97] on div "Manage Visits and Procedures Add Site 0 Press ENTER to sort. Press ALT DOWN to …" at bounding box center [775, 444] width 1474 height 700
click at [133, 342] on div "004" at bounding box center [124, 337] width 75 height 18
click at [119, 336] on div "004" at bounding box center [124, 337] width 75 height 18
click at [159, 14] on button "Neumora Therapeutics" at bounding box center [164, 19] width 111 height 19
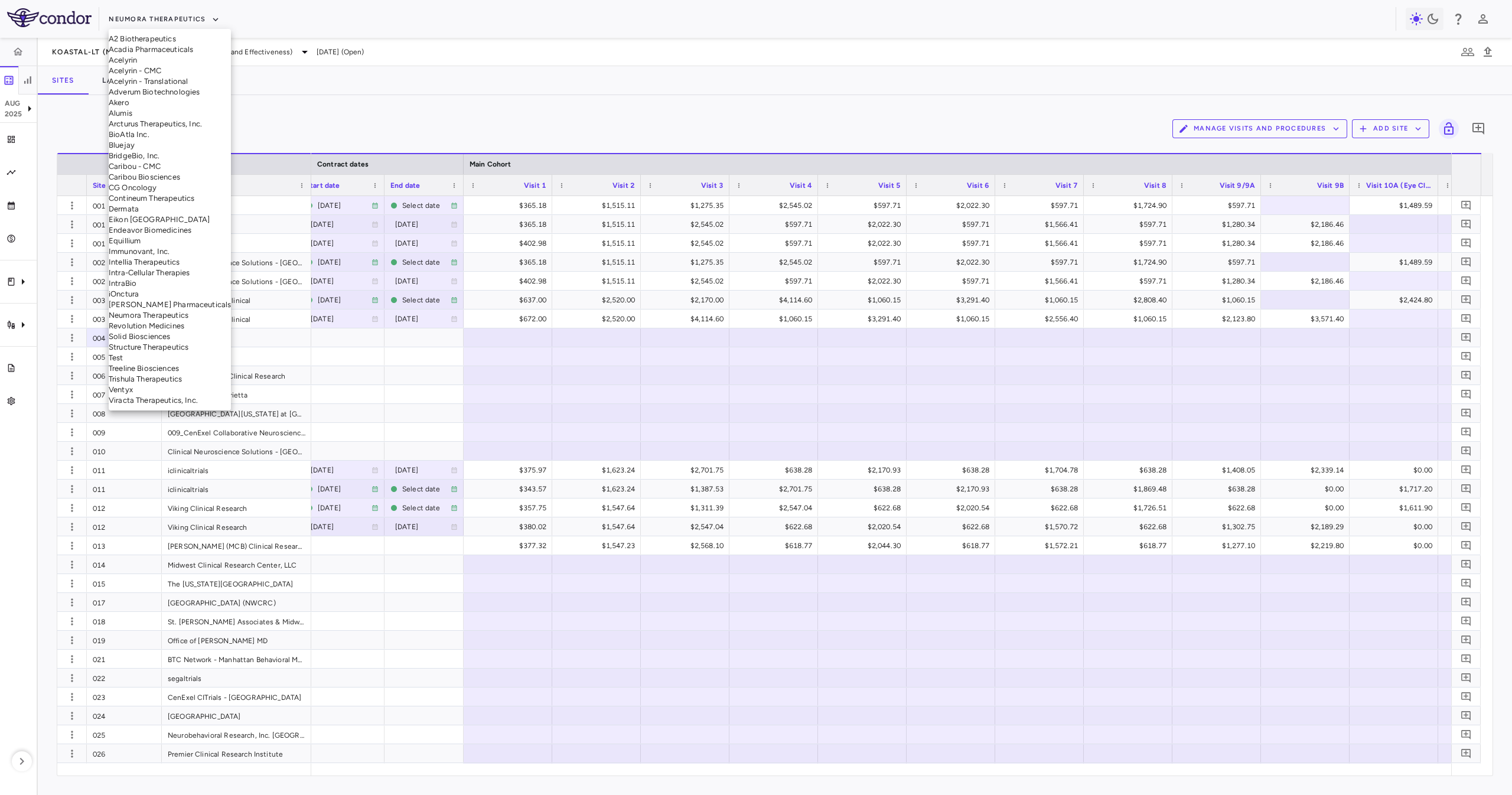
click at [172, 225] on li "Eikon TX" at bounding box center [169, 220] width 122 height 11
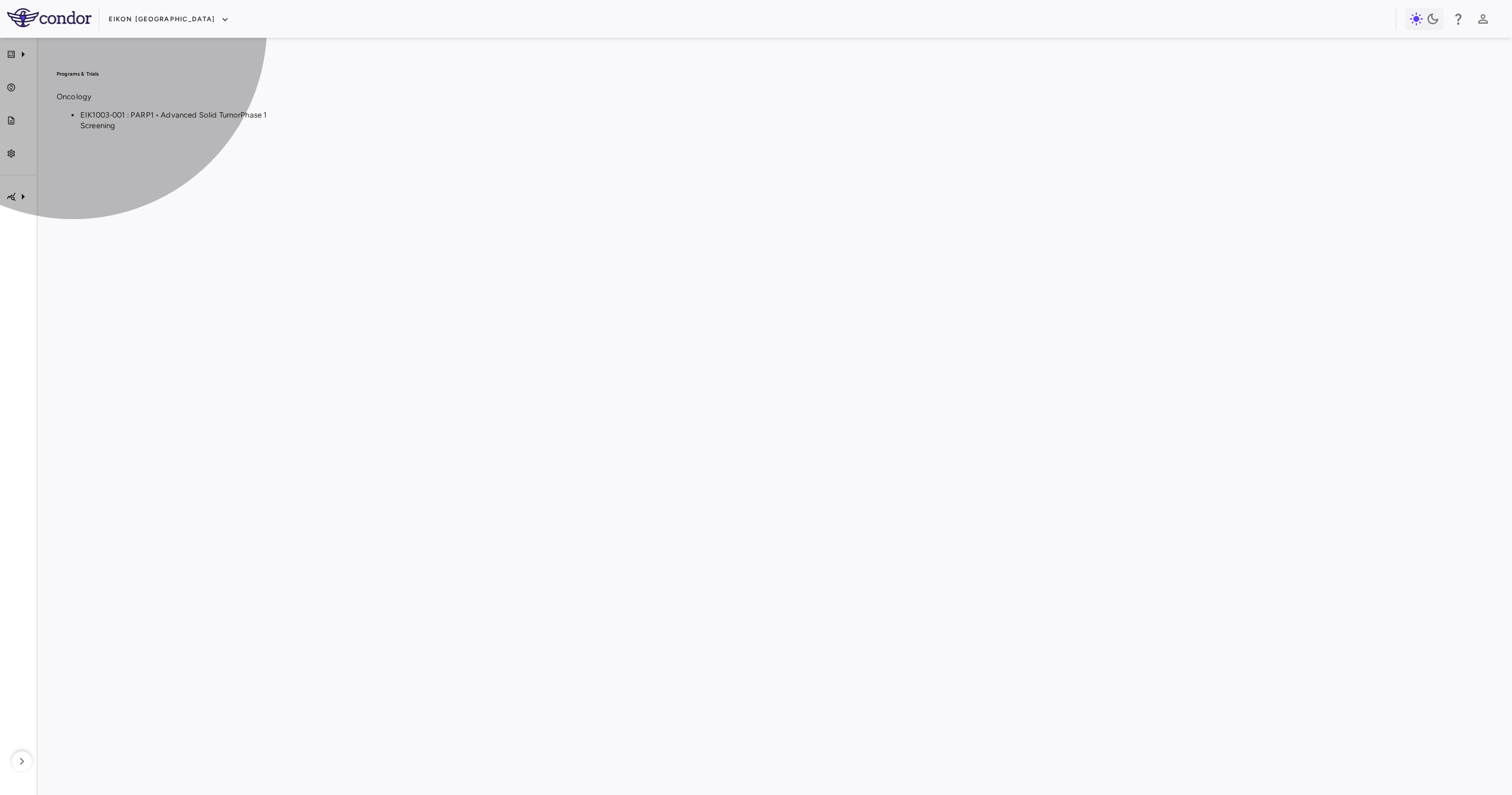
click at [266, 119] on span "Phase 1" at bounding box center [253, 115] width 26 height 9
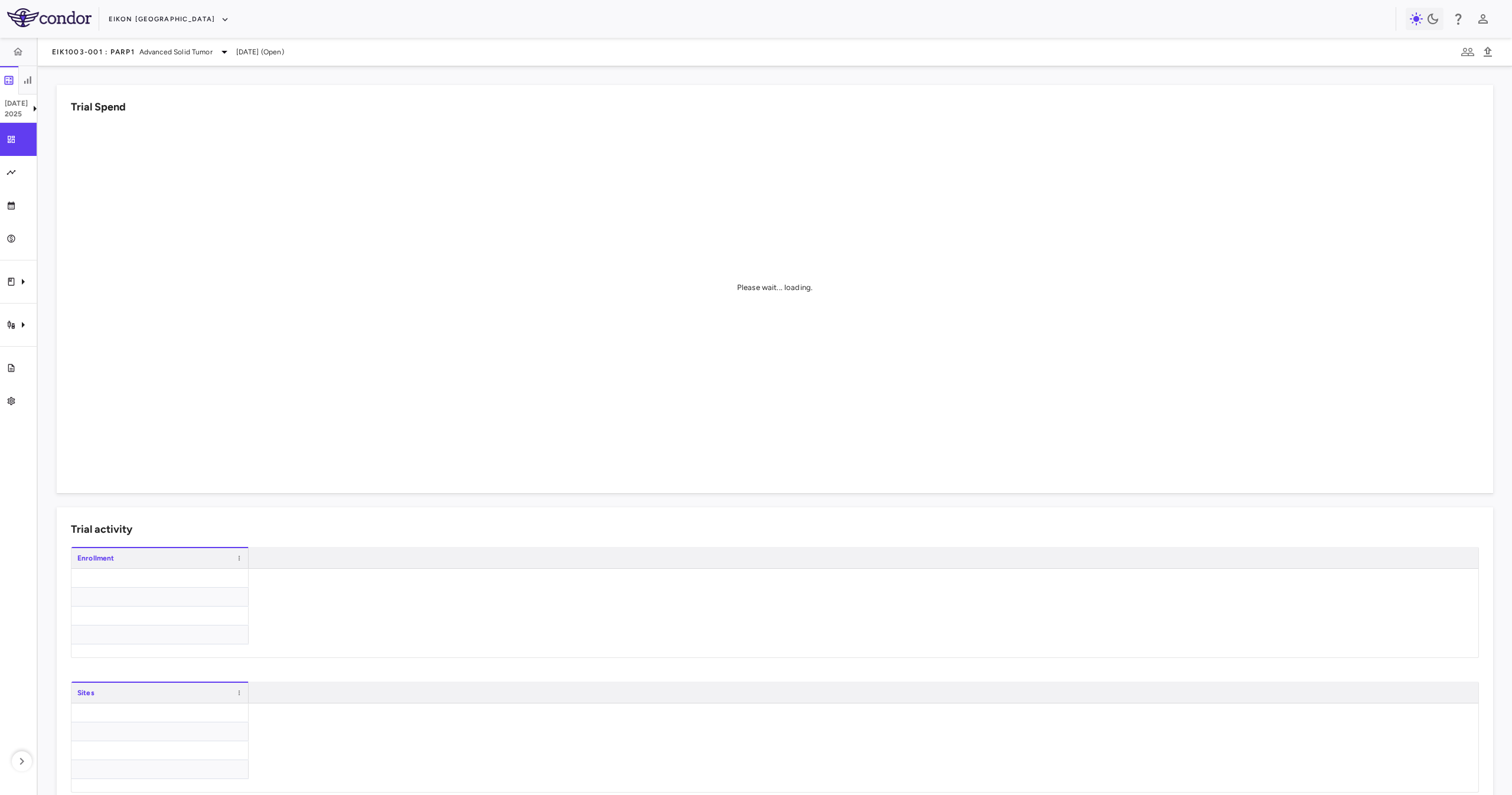
click at [16, 349] on aside "Jul 2025 Trial dashboard Analytics Financial close Journal entry Clinical expen…" at bounding box center [19, 416] width 38 height 757
click at [19, 326] on icon "Trial activity" at bounding box center [23, 324] width 14 height 14
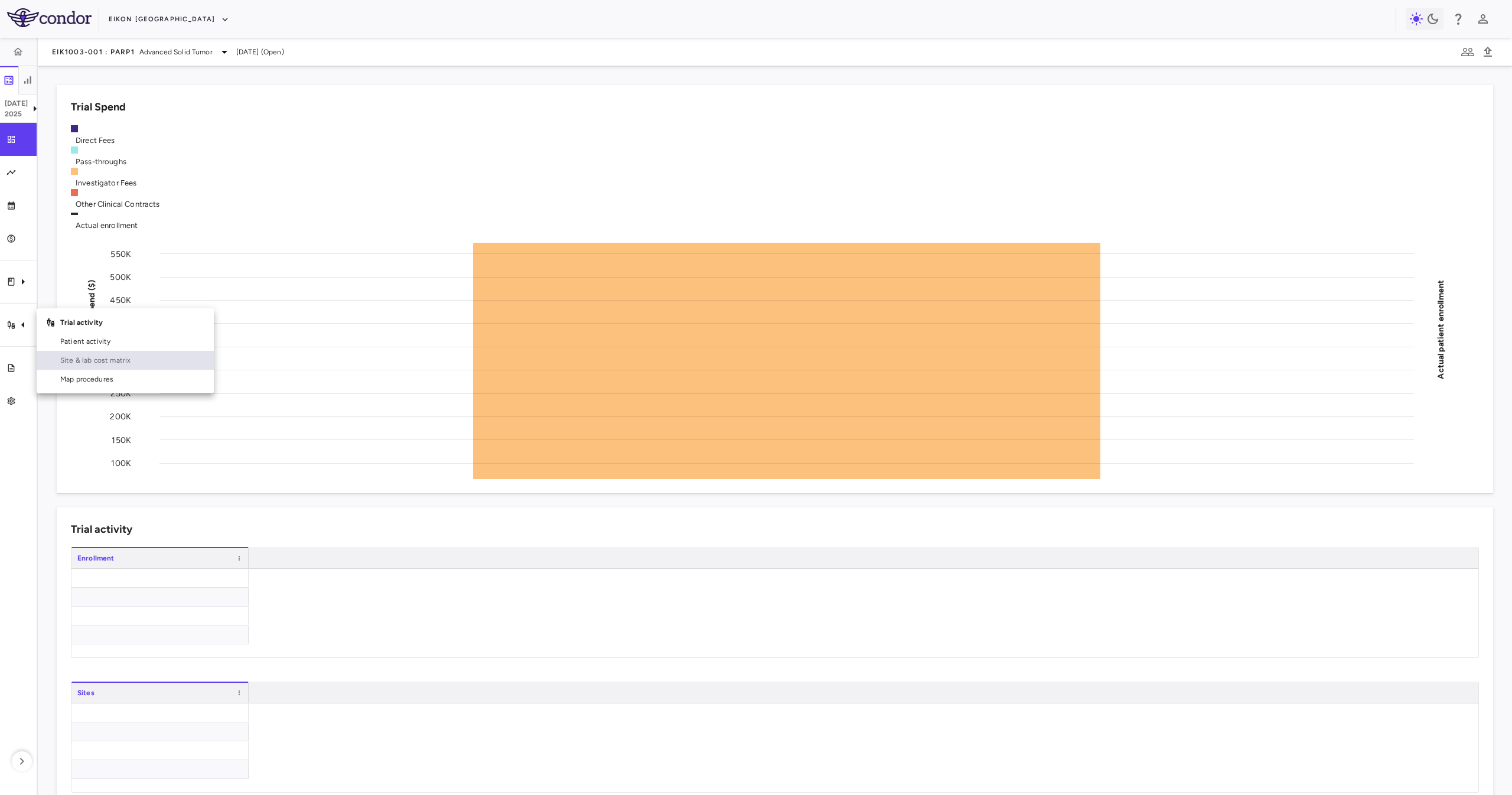
click at [109, 358] on span "Site & lab cost matrix" at bounding box center [132, 360] width 144 height 11
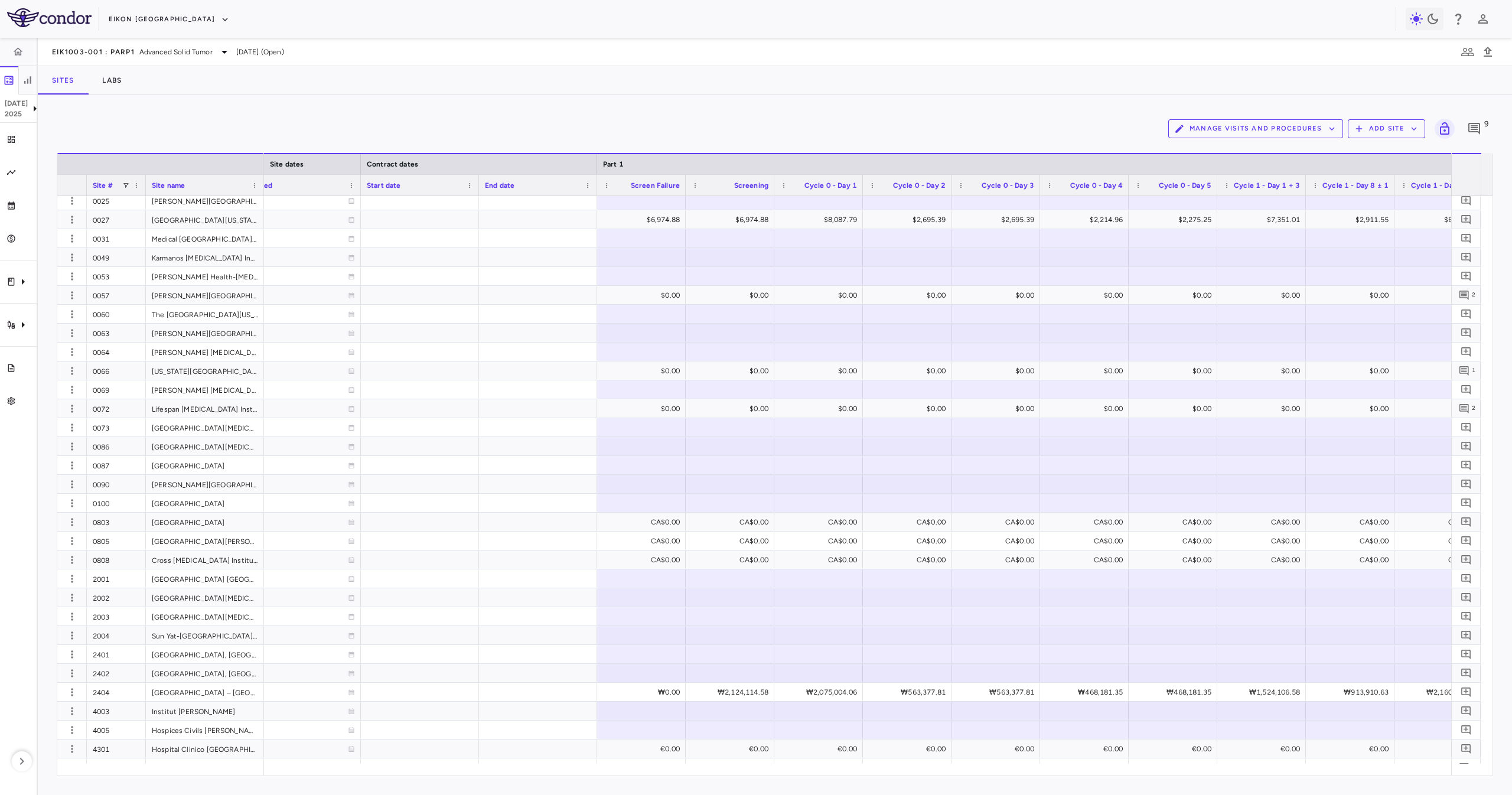
scroll to position [0, 972]
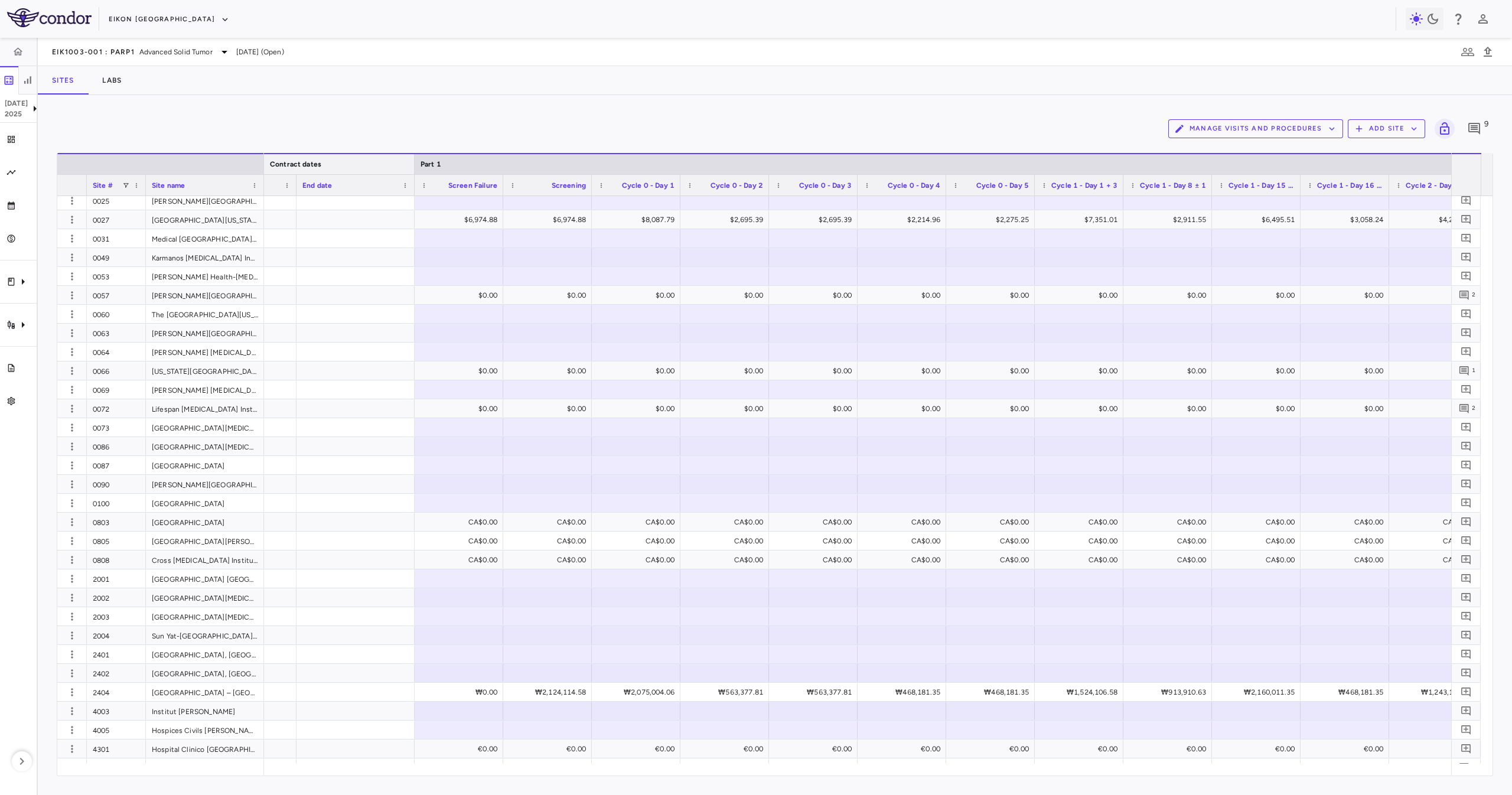
click at [414, 166] on div at bounding box center [414, 164] width 5 height 20
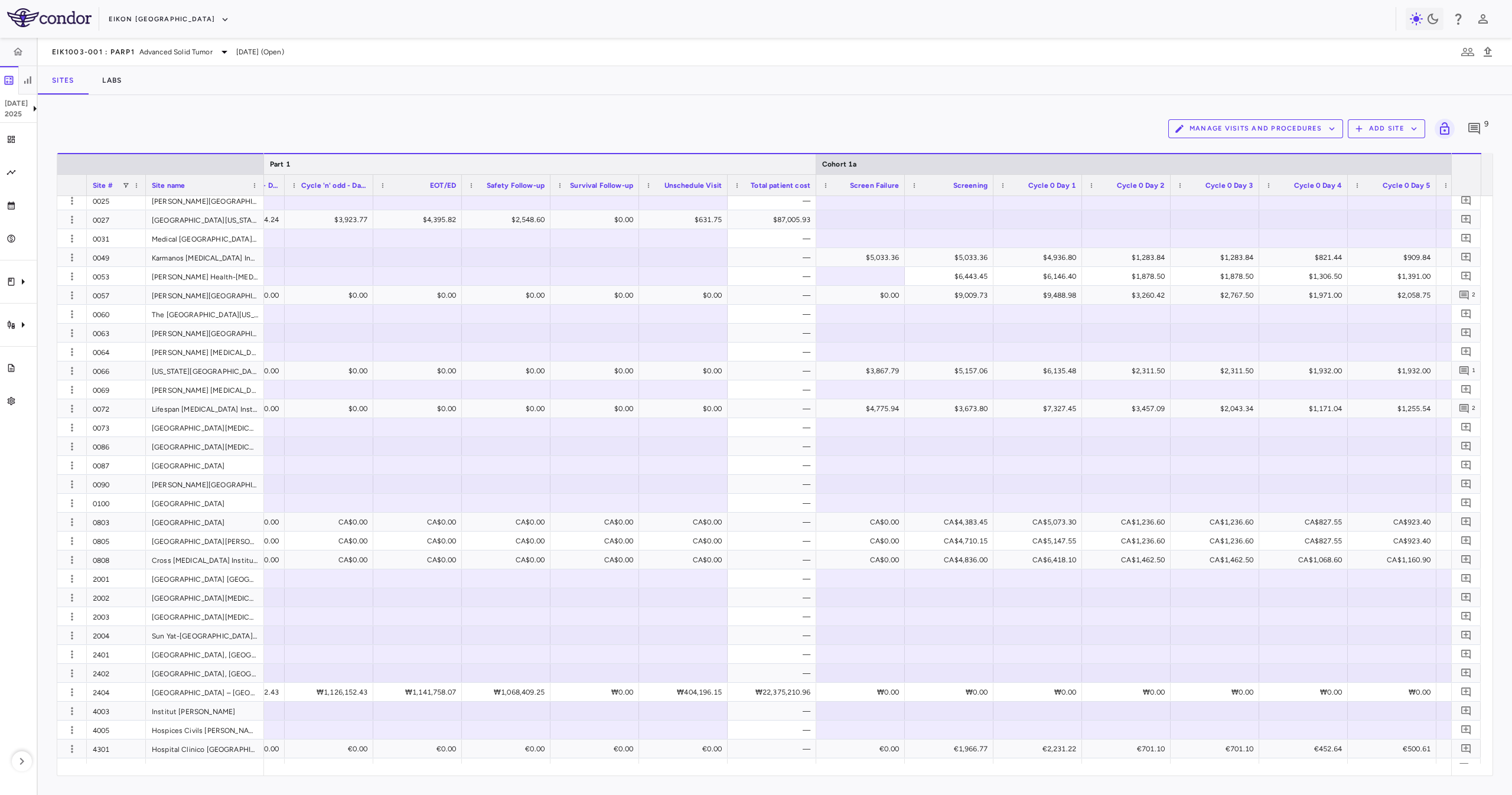
click at [815, 157] on div at bounding box center [816, 164] width 5 height 20
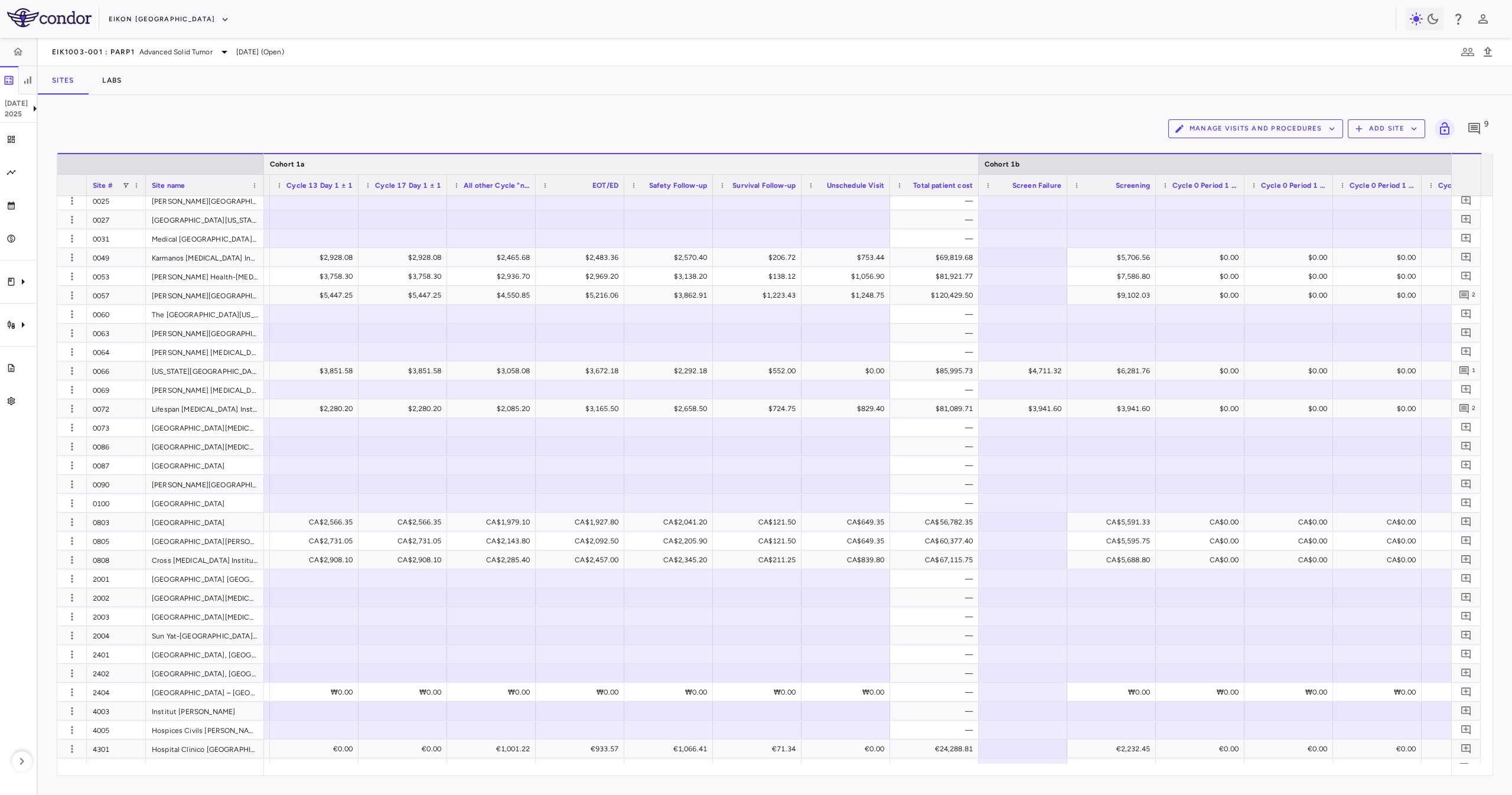
click at [977, 161] on div at bounding box center [978, 164] width 5 height 20
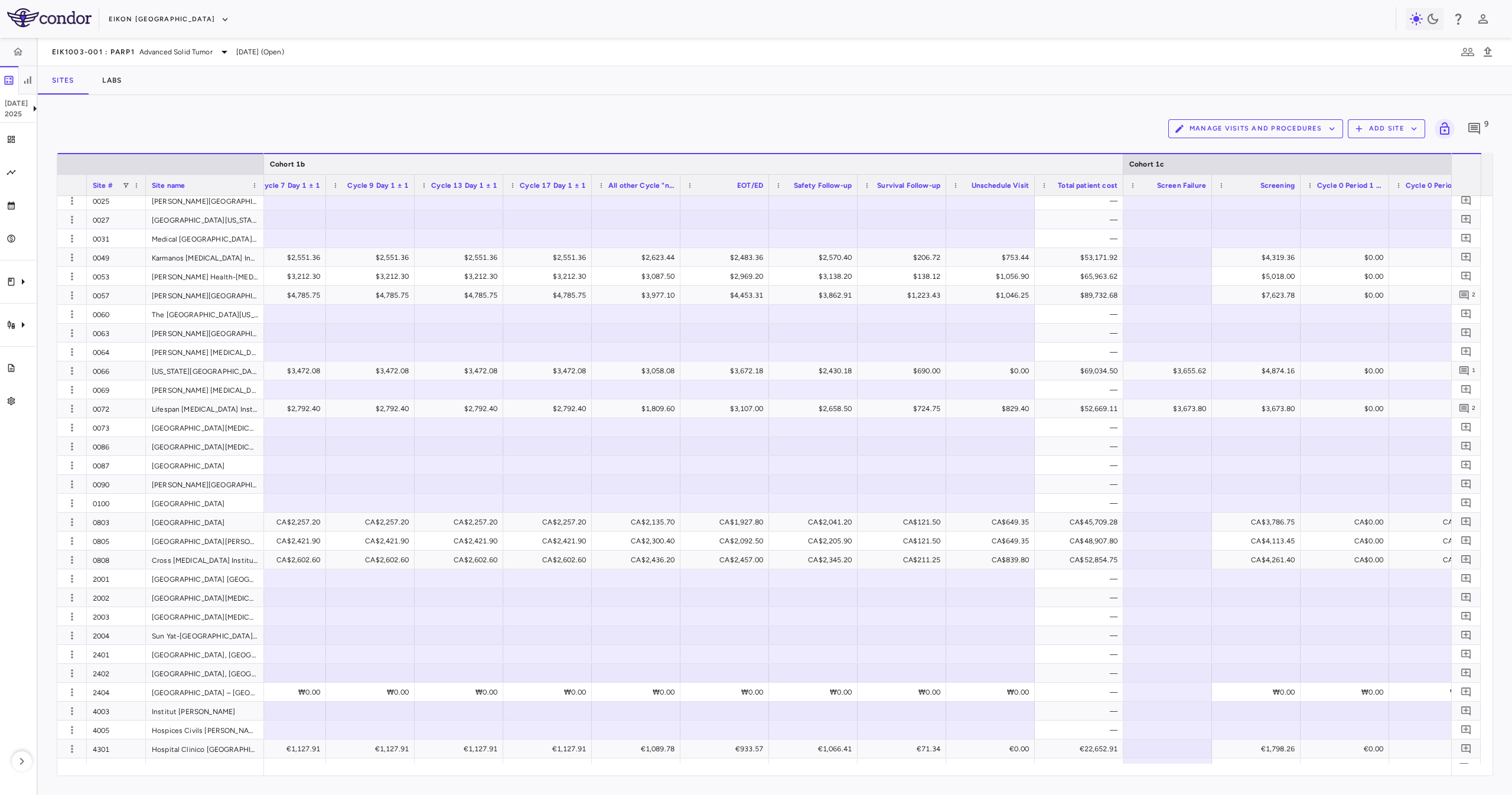
click at [1124, 165] on div at bounding box center [1123, 164] width 5 height 20
click at [1124, 164] on div at bounding box center [1123, 164] width 5 height 20
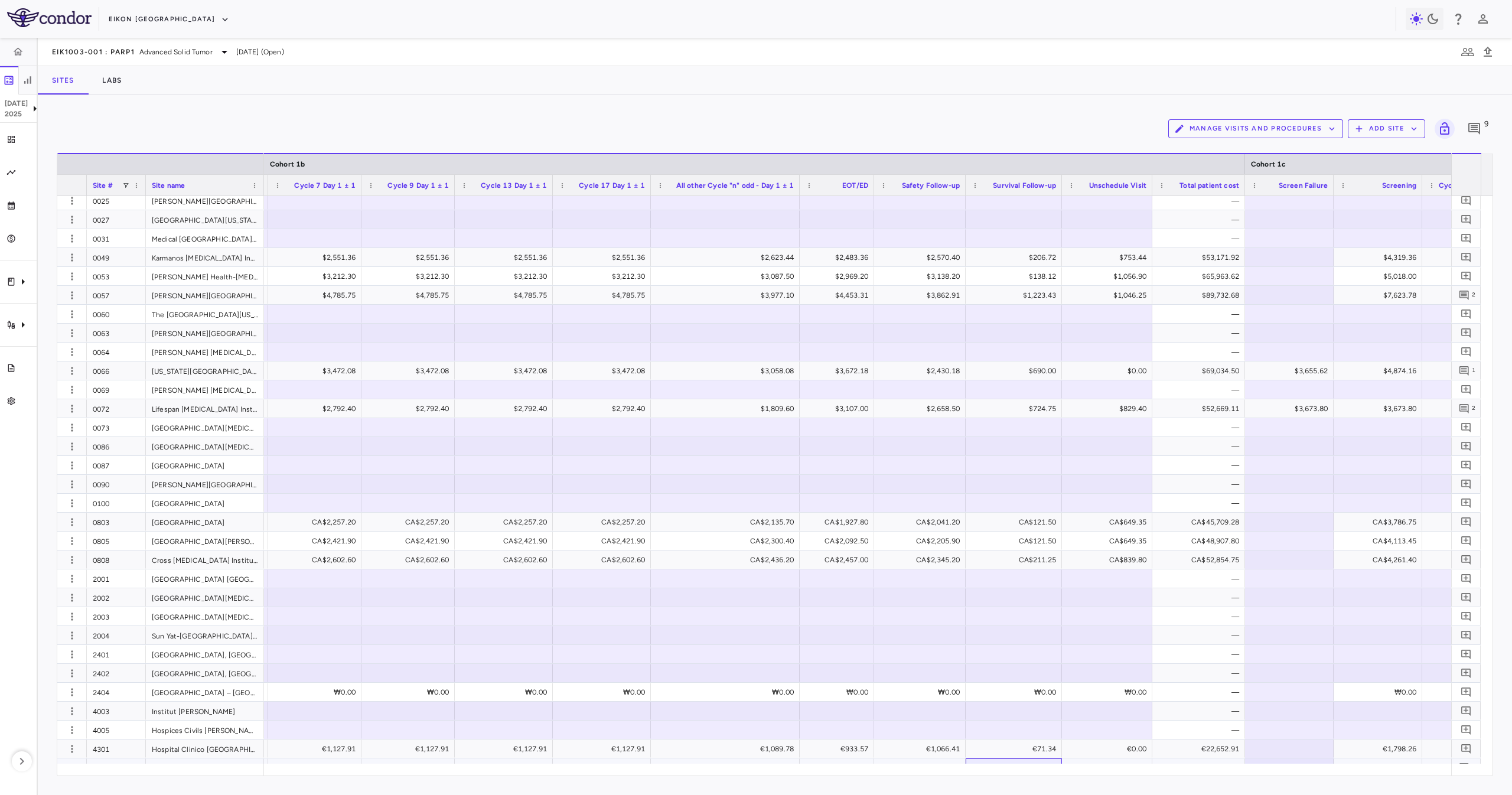
drag, startPoint x: 990, startPoint y: 763, endPoint x: 1017, endPoint y: 761, distance: 27.1
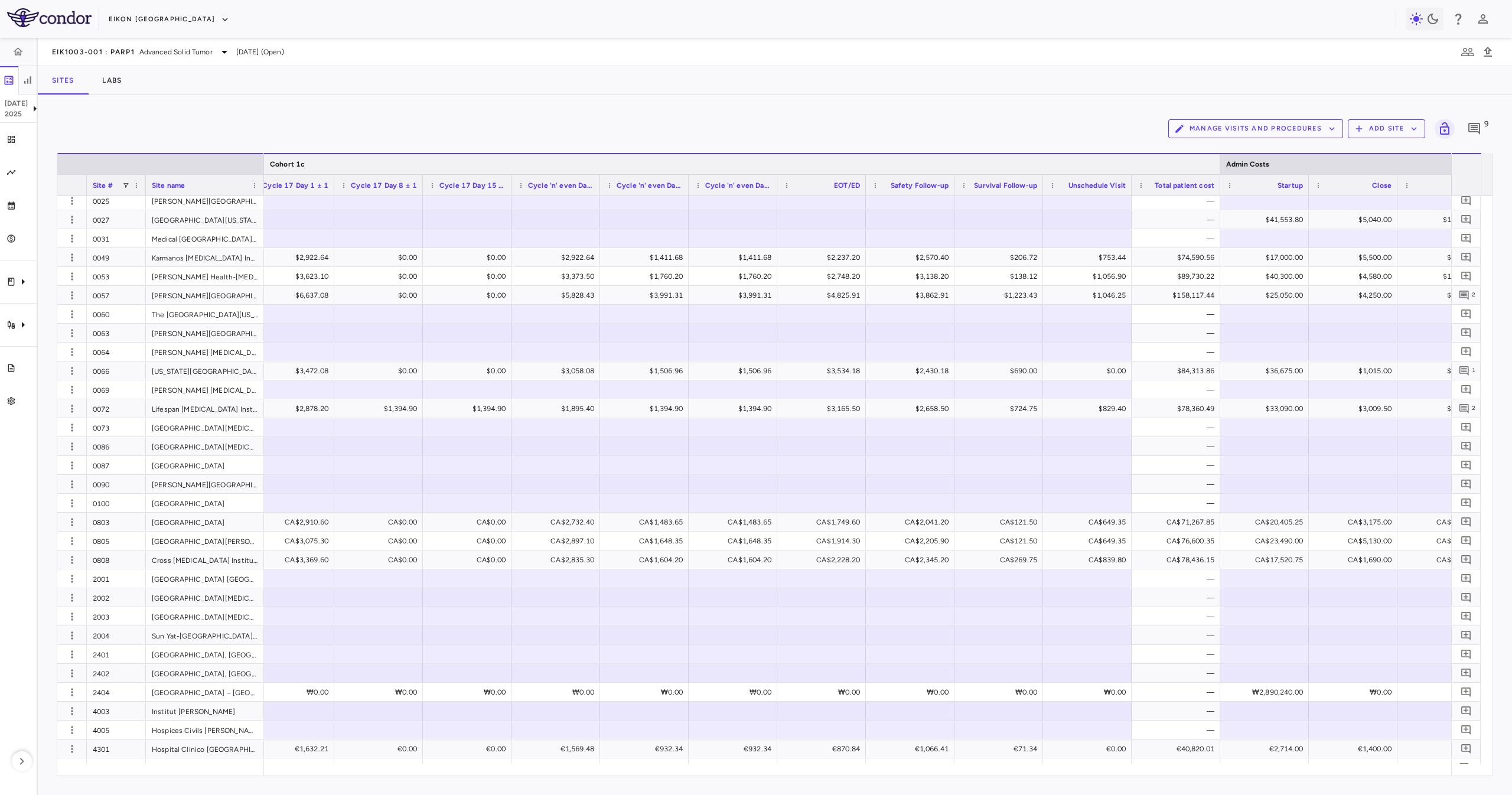
click at [1221, 164] on div at bounding box center [1220, 164] width 5 height 20
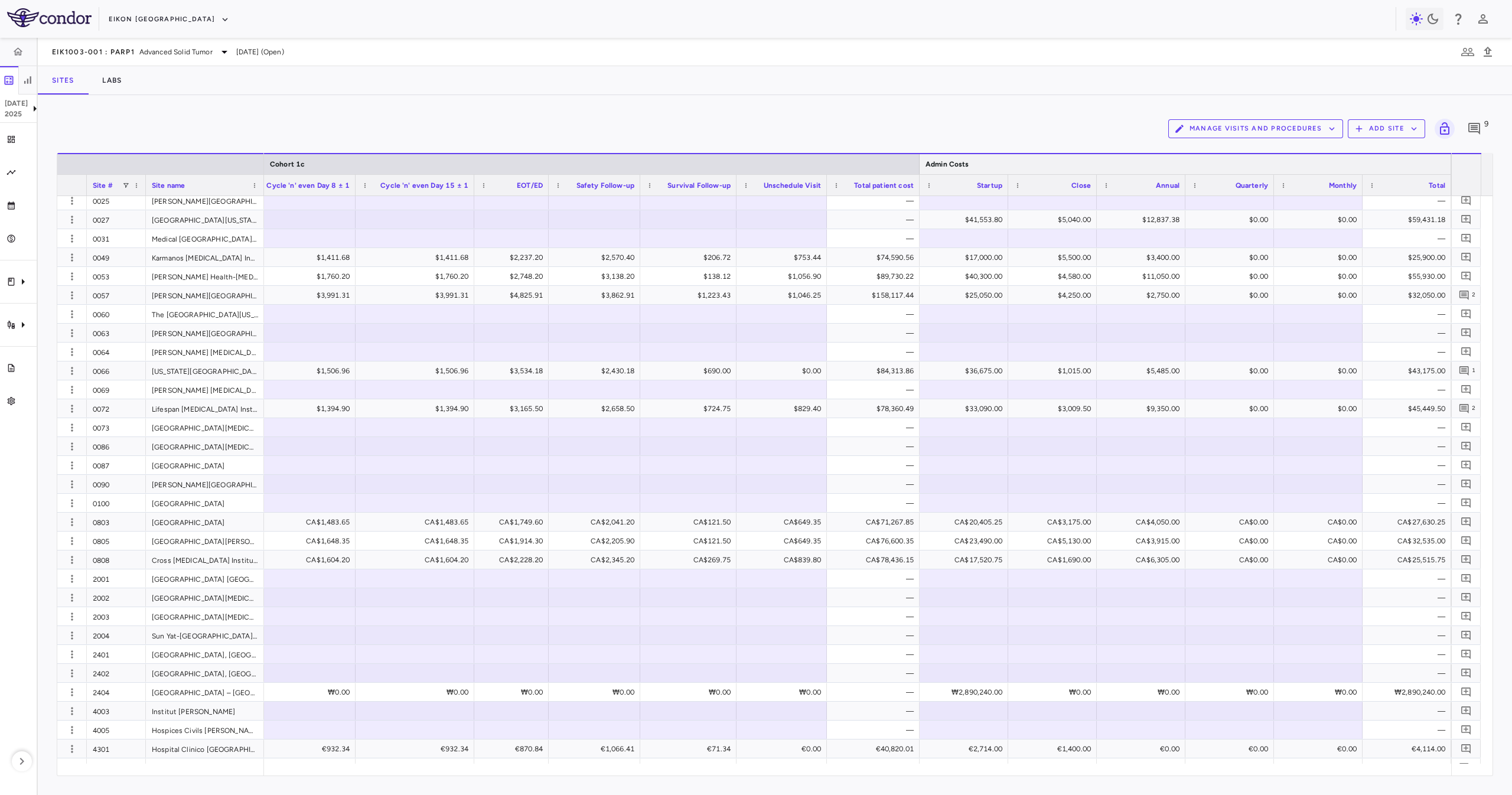
click at [1450, 165] on div at bounding box center [1450, 164] width 5 height 20
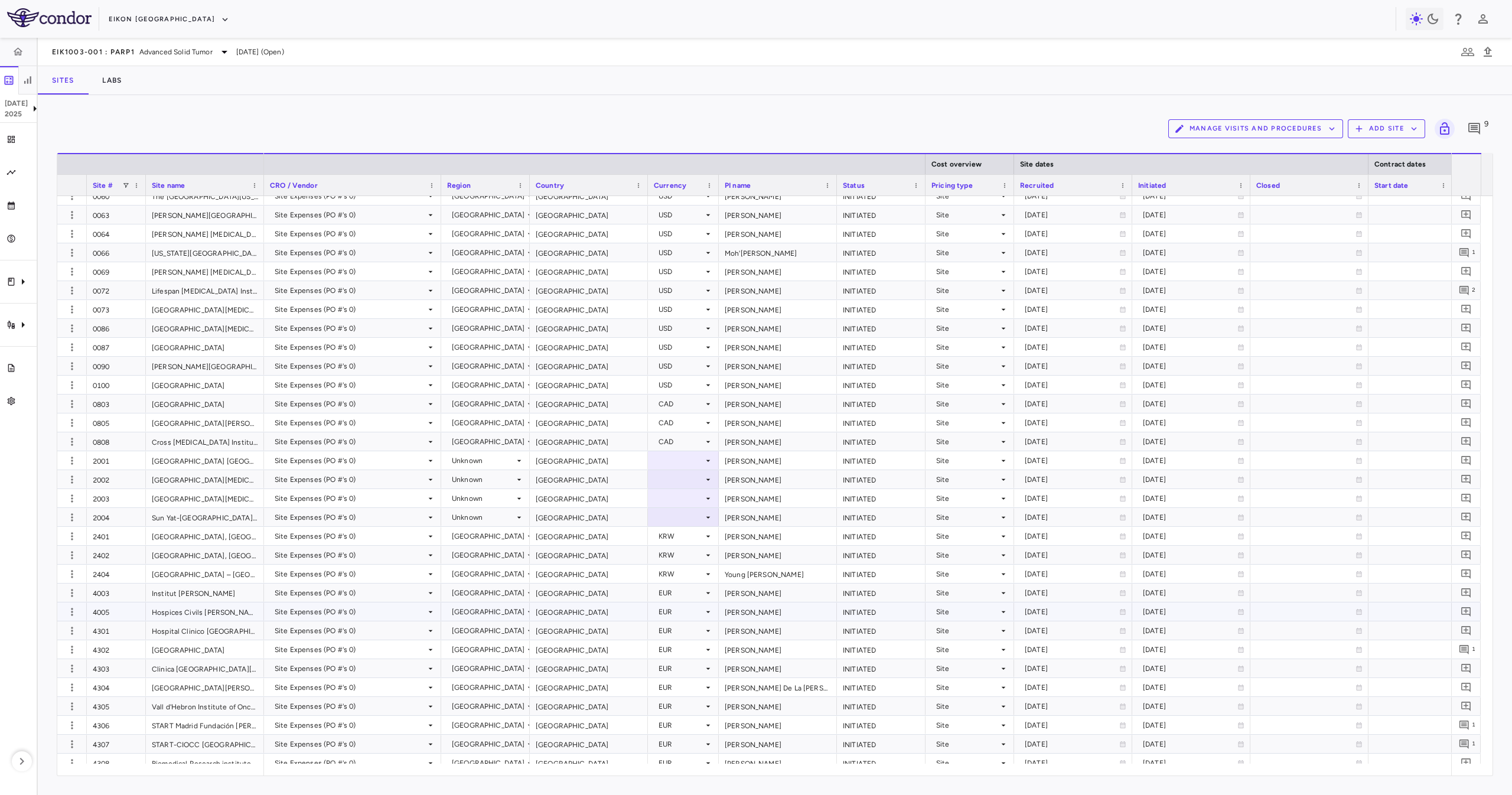
click at [560, 613] on div "France" at bounding box center [589, 611] width 118 height 18
click at [560, 602] on div "France" at bounding box center [589, 611] width 118 height 18
click at [560, 592] on div "France" at bounding box center [589, 592] width 118 height 18
drag, startPoint x: 362, startPoint y: 761, endPoint x: 343, endPoint y: 777, distance: 24.8
click at [368, 778] on div "Manage Visits and Procedures Add Site 9 Drag here to set row groups Drag here t…" at bounding box center [775, 444] width 1474 height 700
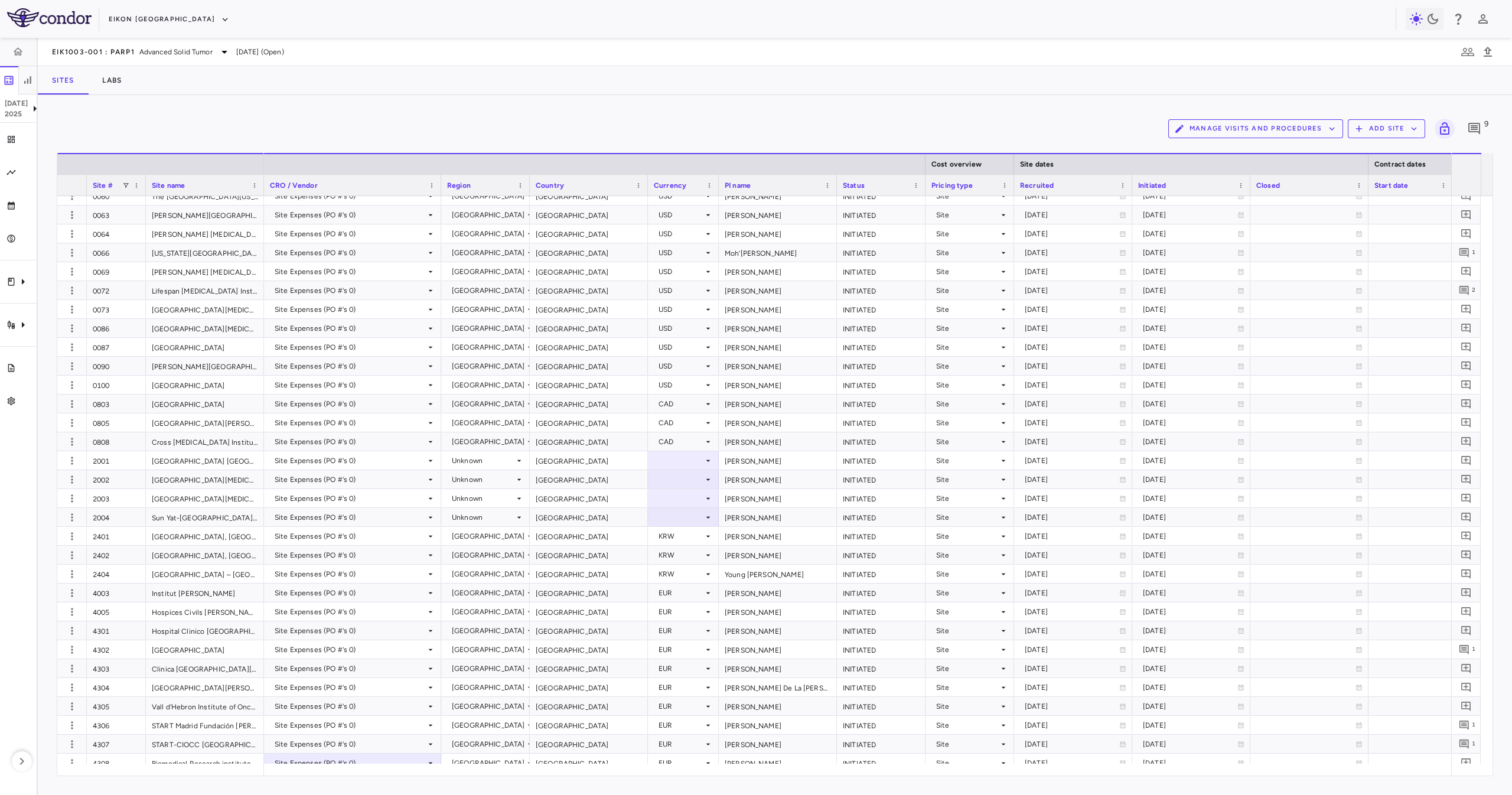
drag, startPoint x: 342, startPoint y: 777, endPoint x: 357, endPoint y: 769, distance: 17.0
click at [359, 771] on div "Manage Visits and Procedures Add Site 9 Drag here to set row groups Drag here t…" at bounding box center [775, 444] width 1474 height 700
click at [606, 589] on div "France" at bounding box center [589, 592] width 118 height 18
click at [606, 609] on div "France" at bounding box center [589, 611] width 118 height 18
click at [608, 592] on div "France" at bounding box center [589, 592] width 118 height 18
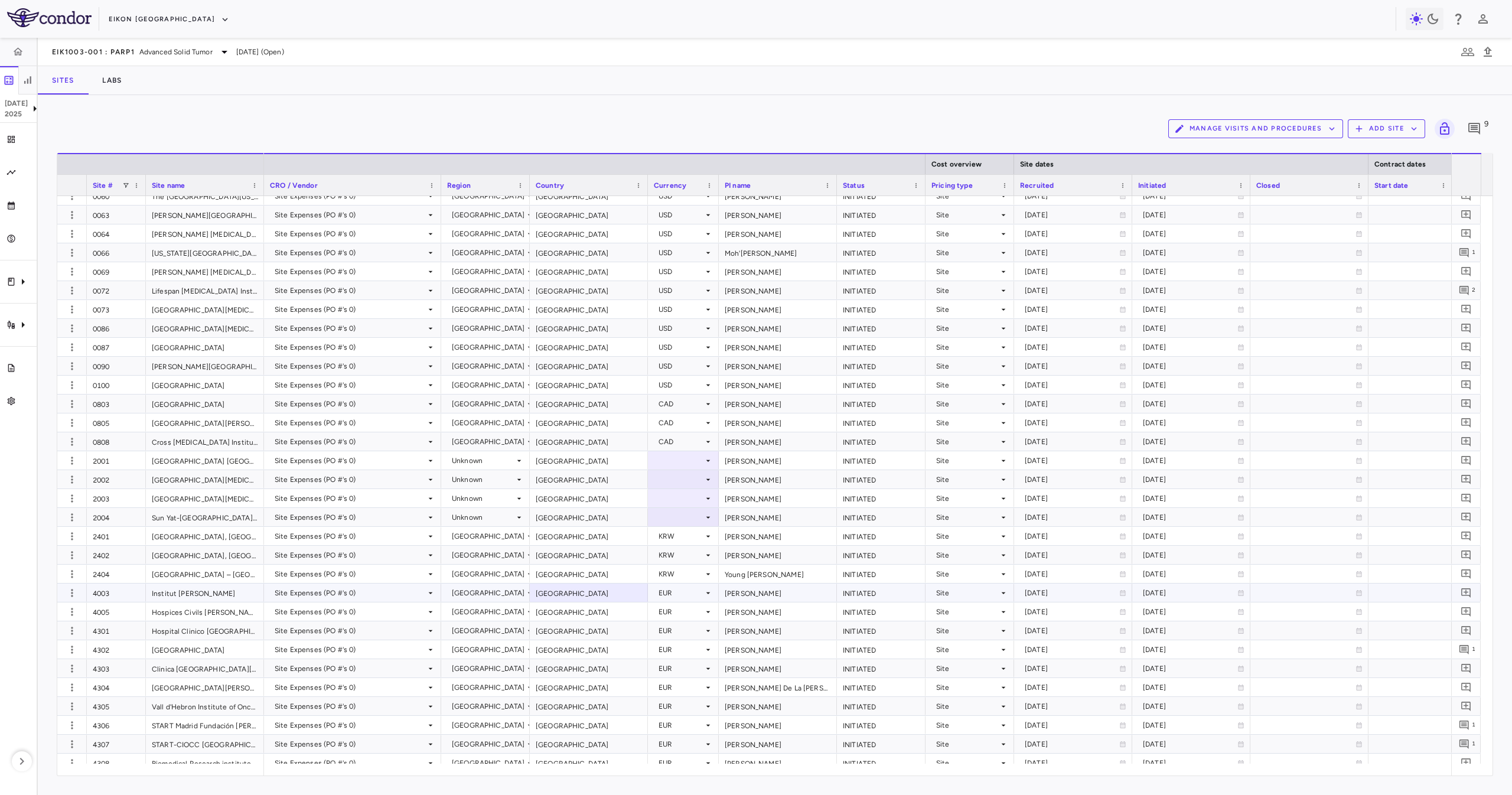
click at [612, 602] on div "France" at bounding box center [589, 611] width 118 height 18
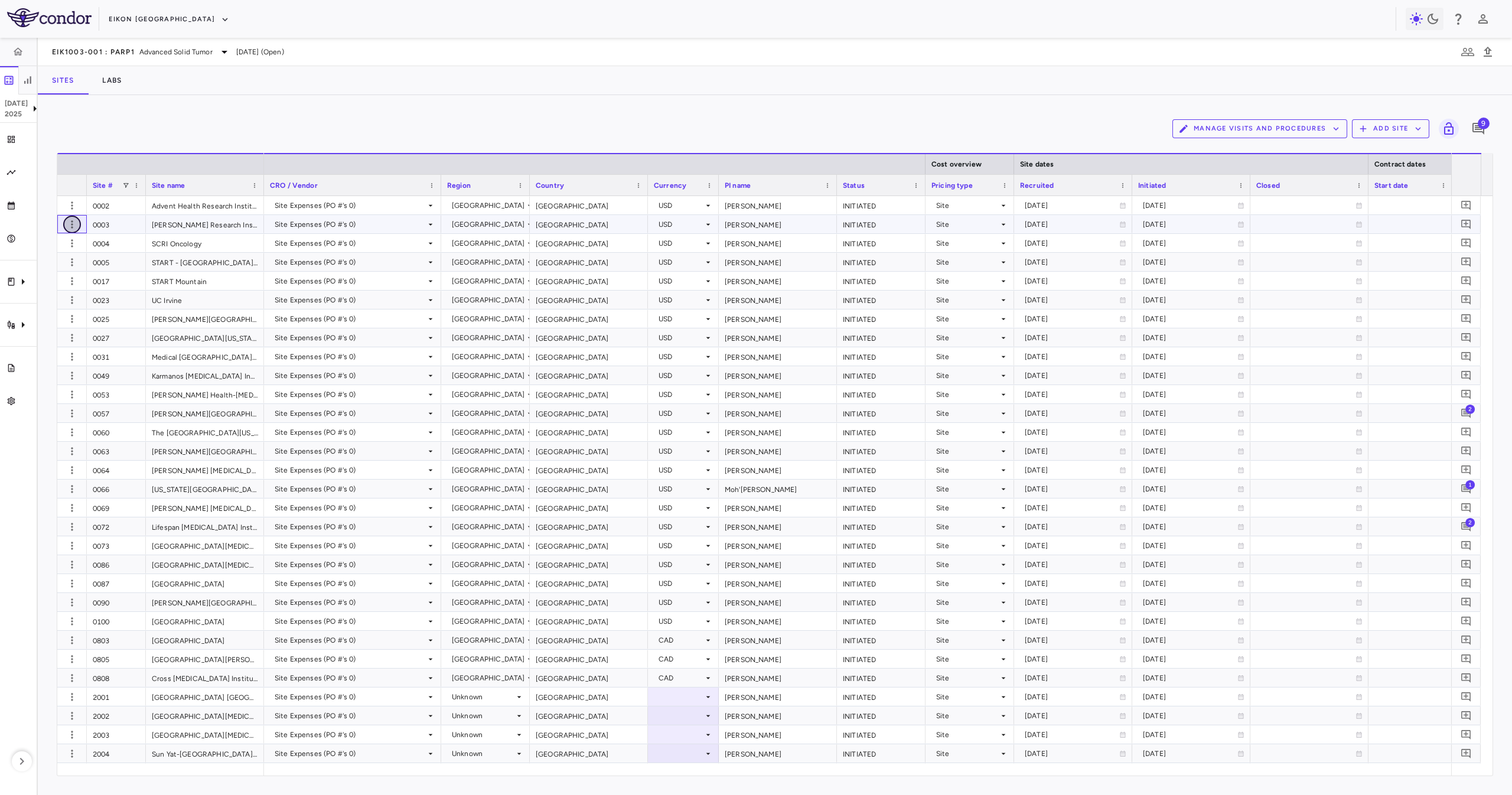
click at [73, 223] on icon "button" at bounding box center [72, 224] width 12 height 12
click at [72, 204] on div at bounding box center [756, 397] width 1512 height 795
click at [122, 221] on div "0003" at bounding box center [116, 224] width 59 height 18
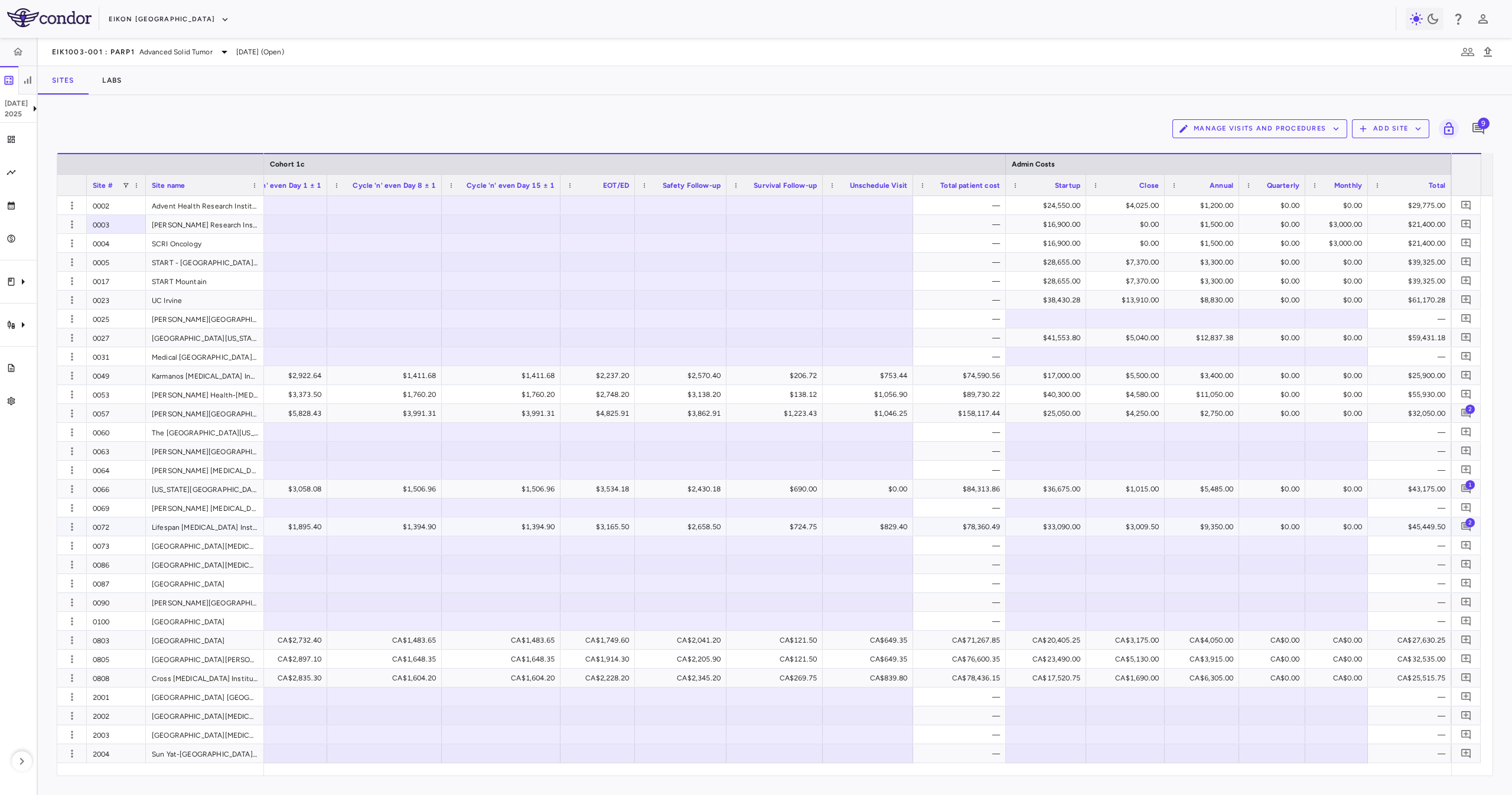
click at [1469, 525] on span "2" at bounding box center [1469, 521] width 9 height 9
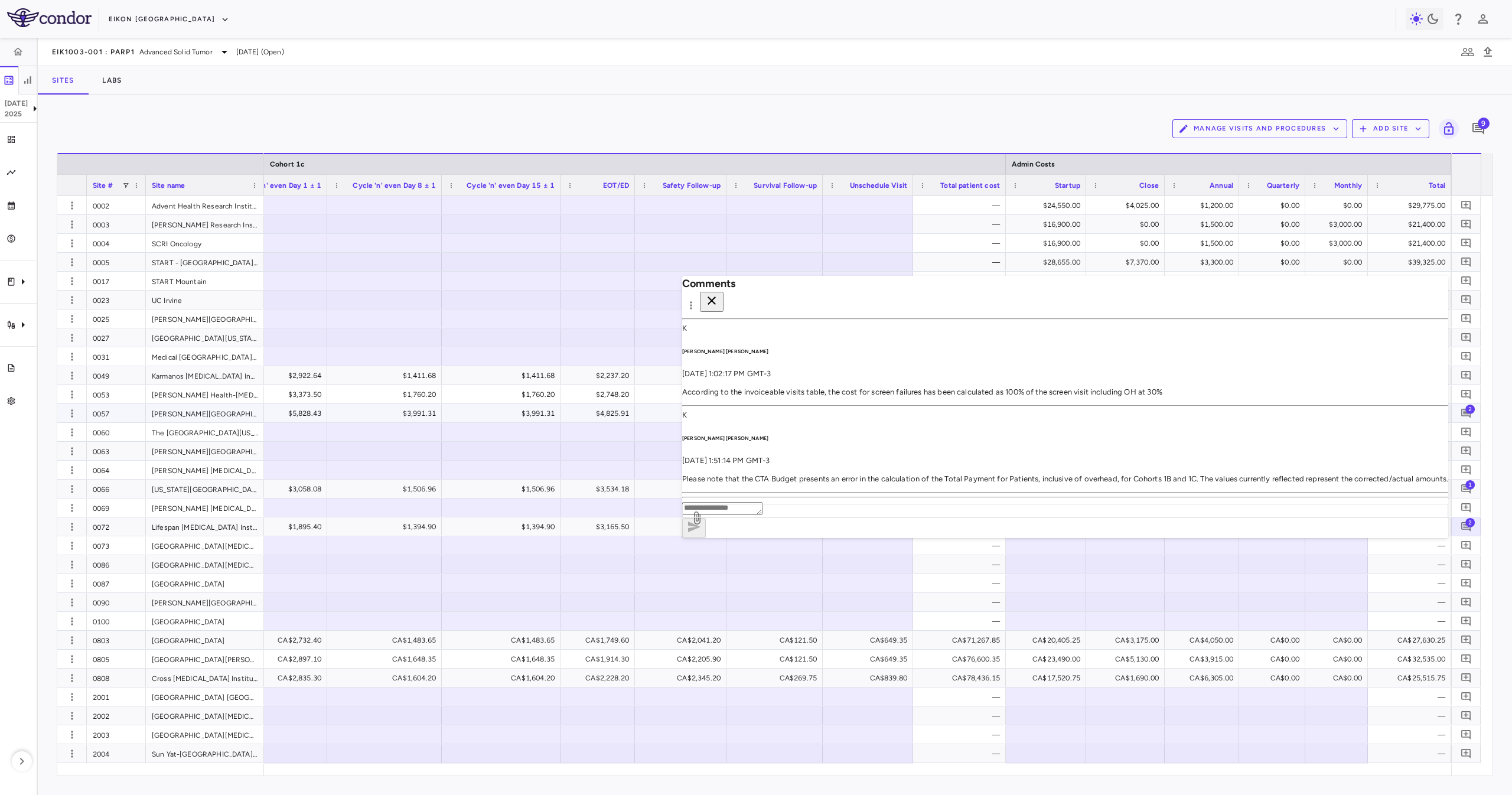
click at [922, 412] on div "$158,117.44" at bounding box center [959, 413] width 81 height 17
click at [941, 390] on div "$89,730.22" at bounding box center [962, 394] width 76 height 19
click at [950, 356] on div "—" at bounding box center [962, 356] width 76 height 19
click at [965, 380] on div "$74,590.56" at bounding box center [962, 375] width 76 height 19
click at [719, 294] on icon "button" at bounding box center [712, 301] width 14 height 14
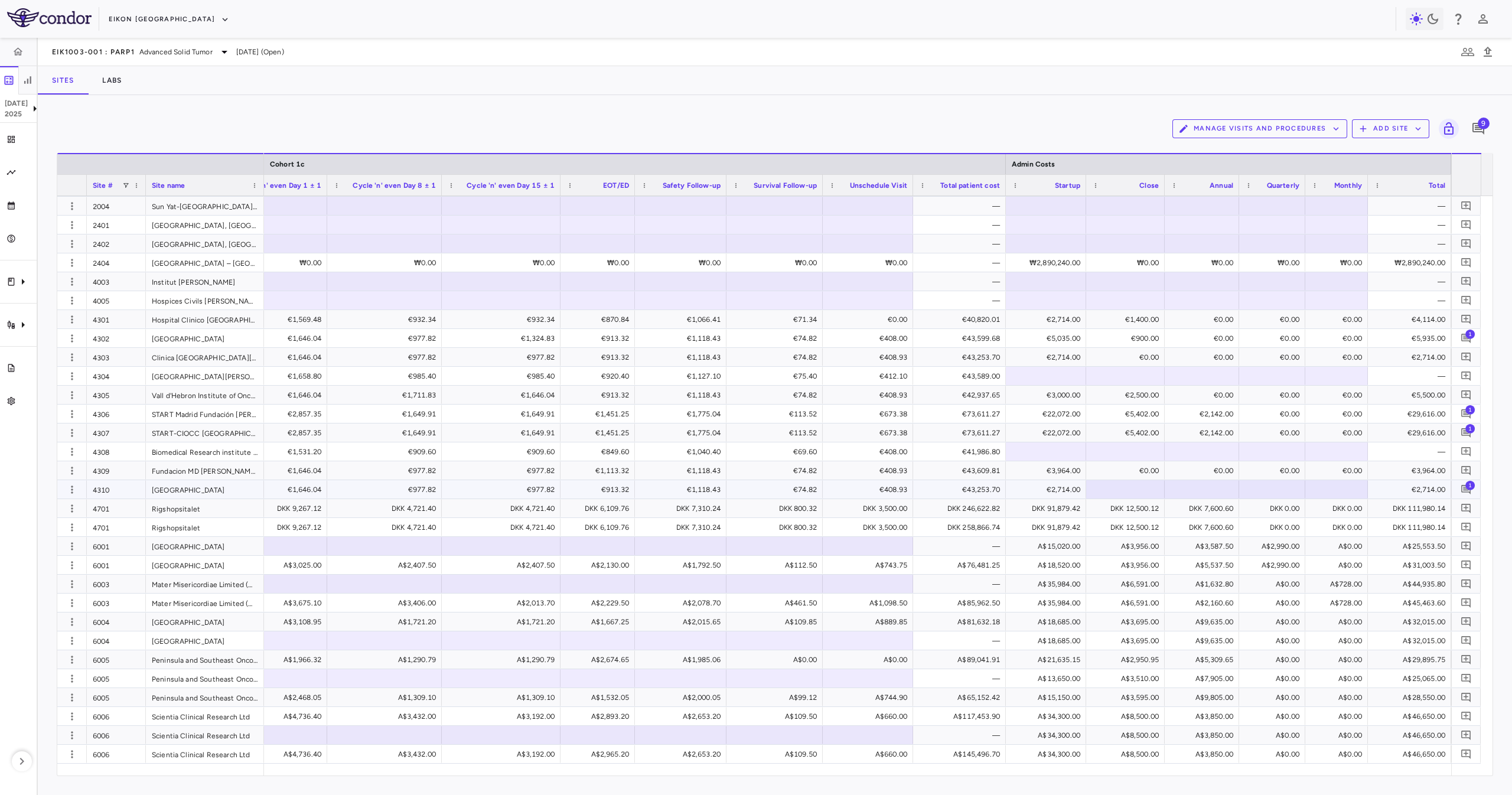
click at [966, 484] on div "€43,253.70" at bounding box center [962, 489] width 76 height 19
click at [968, 448] on div "€41,986.80" at bounding box center [962, 452] width 76 height 19
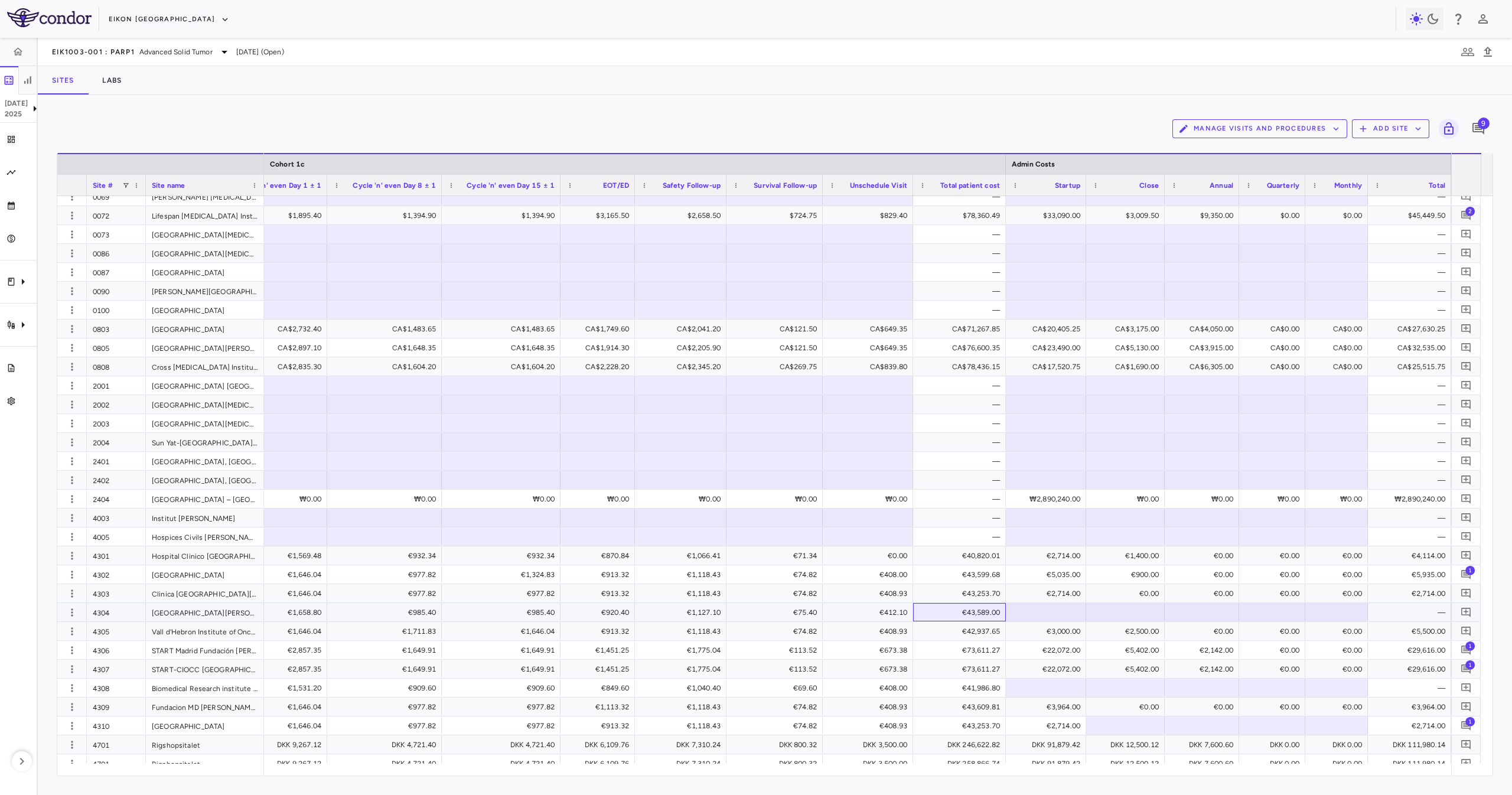
click at [988, 610] on div "€43,589.00" at bounding box center [962, 612] width 76 height 19
click at [972, 680] on div "€41,986.80" at bounding box center [962, 688] width 76 height 19
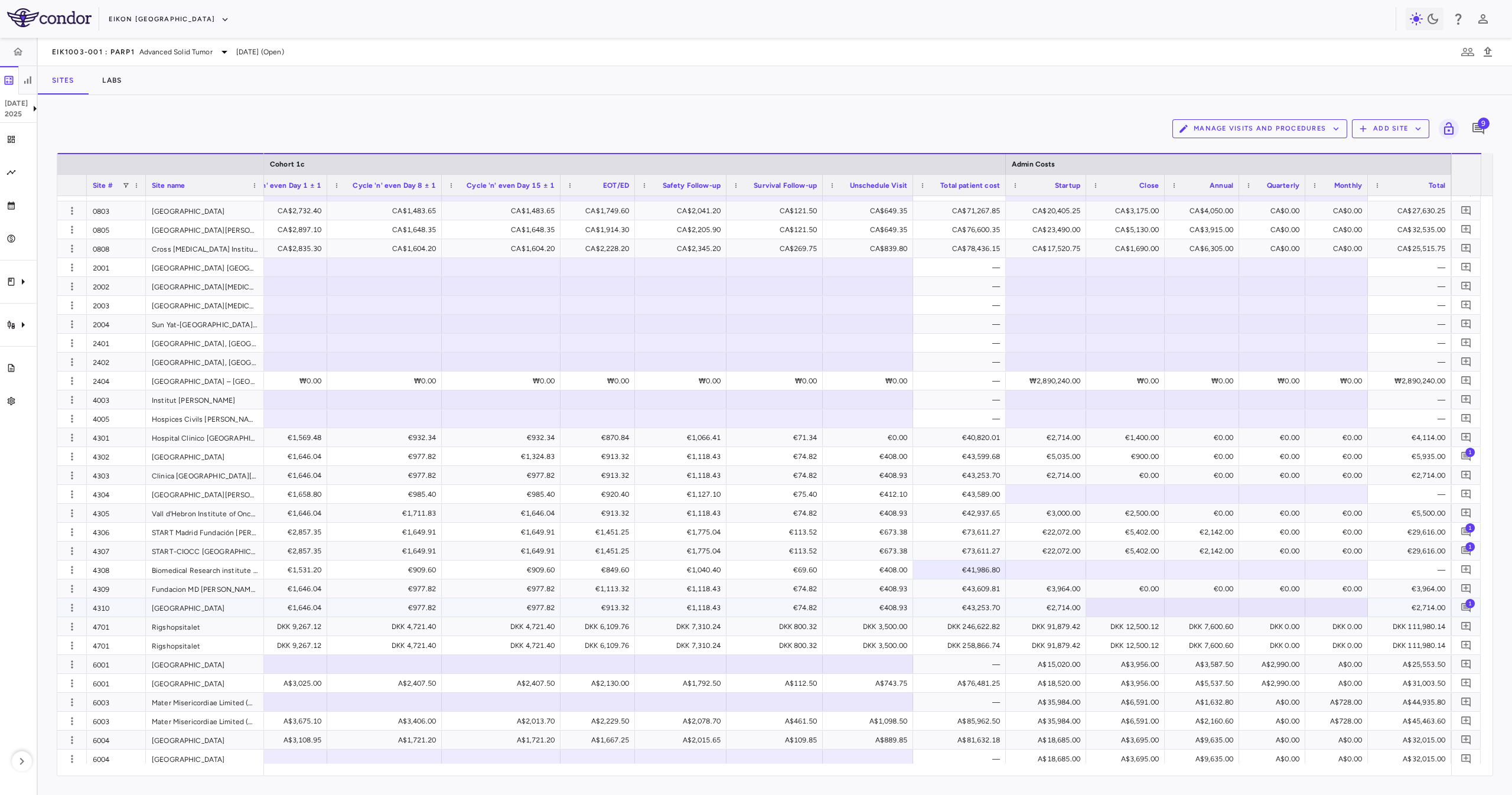
click at [1140, 611] on div at bounding box center [1125, 607] width 67 height 17
type input "*"
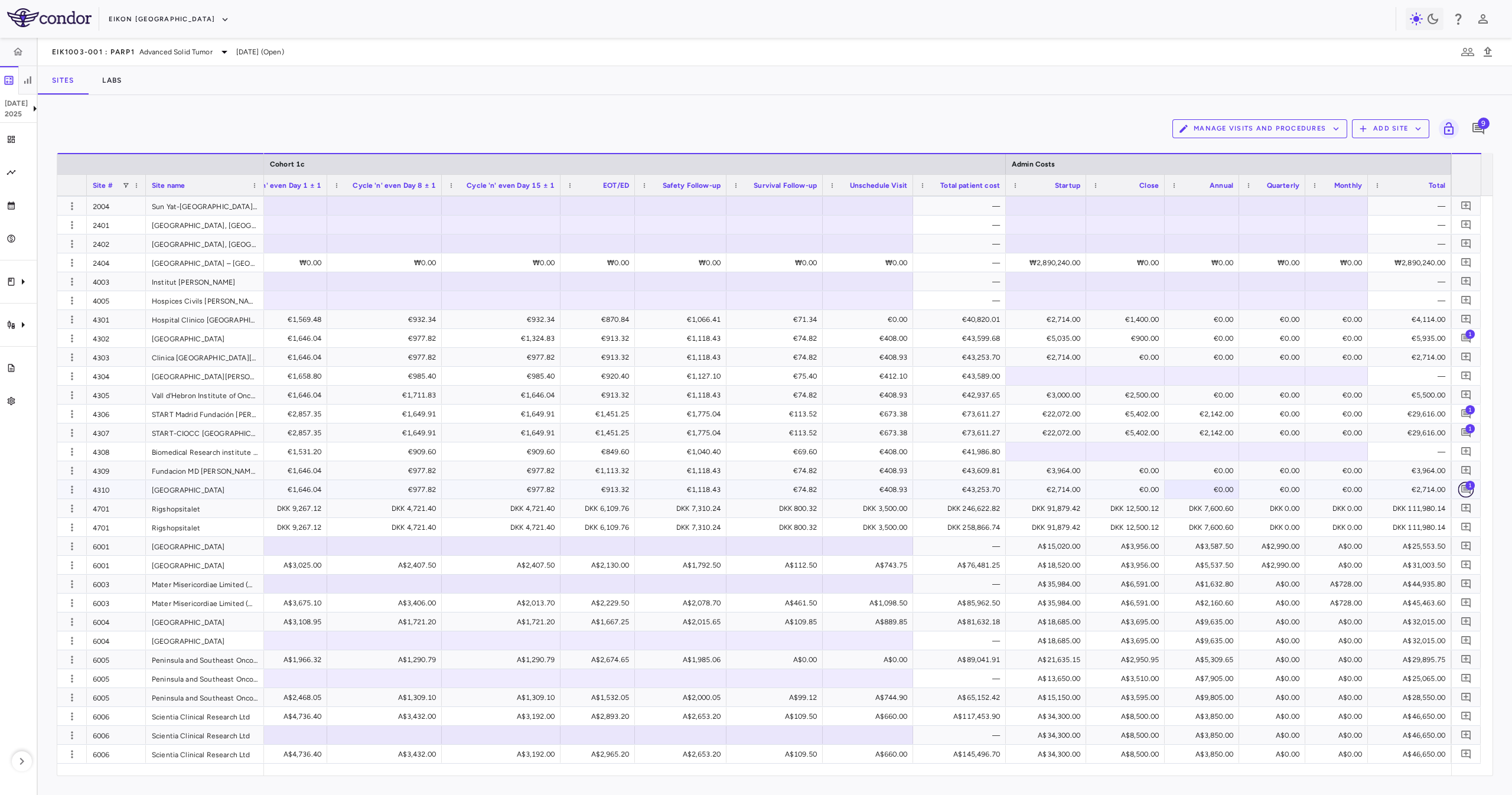
click at [1466, 489] on icon "Add comment" at bounding box center [1466, 489] width 9 height 9
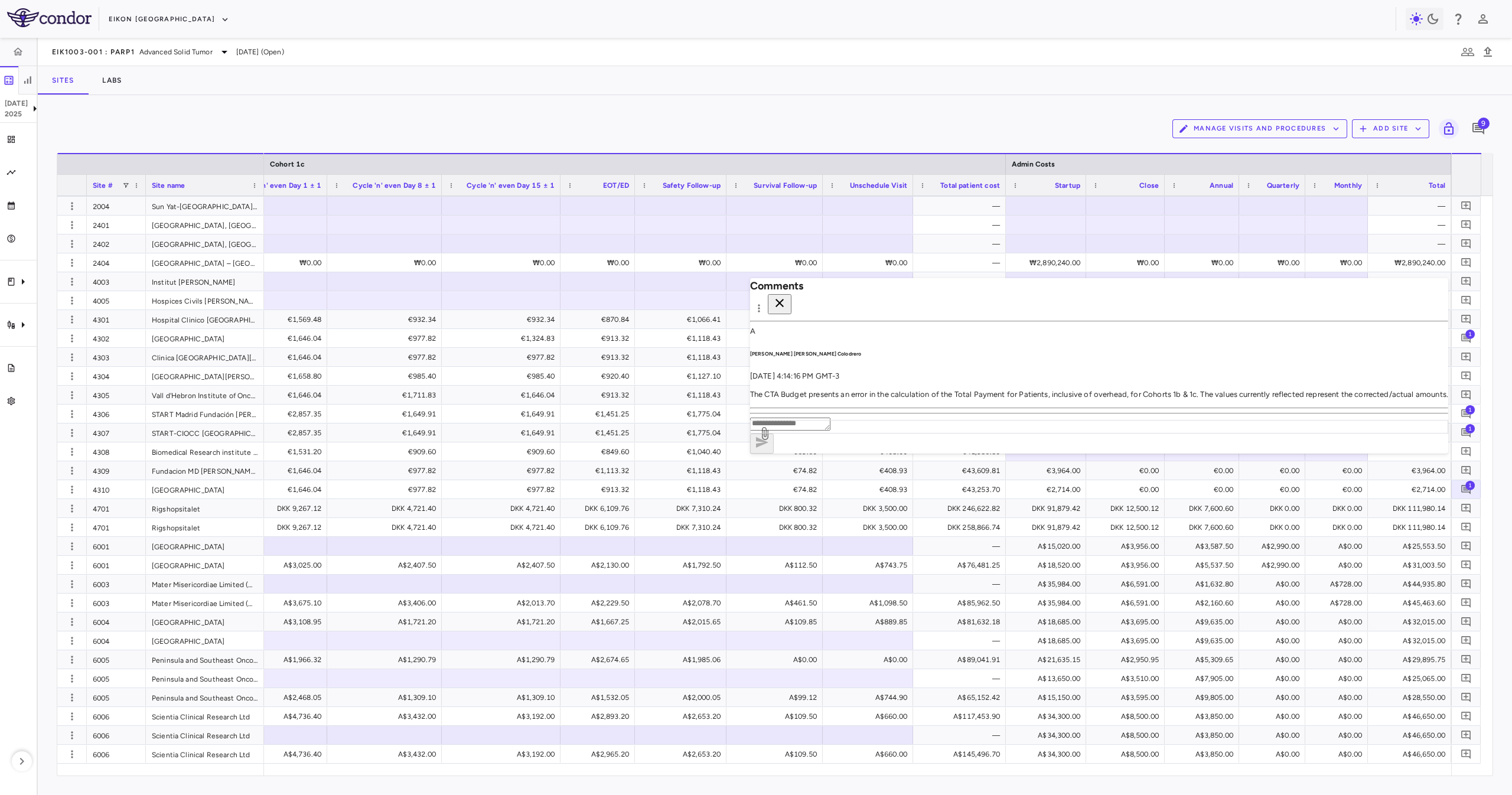
click at [786, 300] on icon "button" at bounding box center [780, 302] width 14 height 14
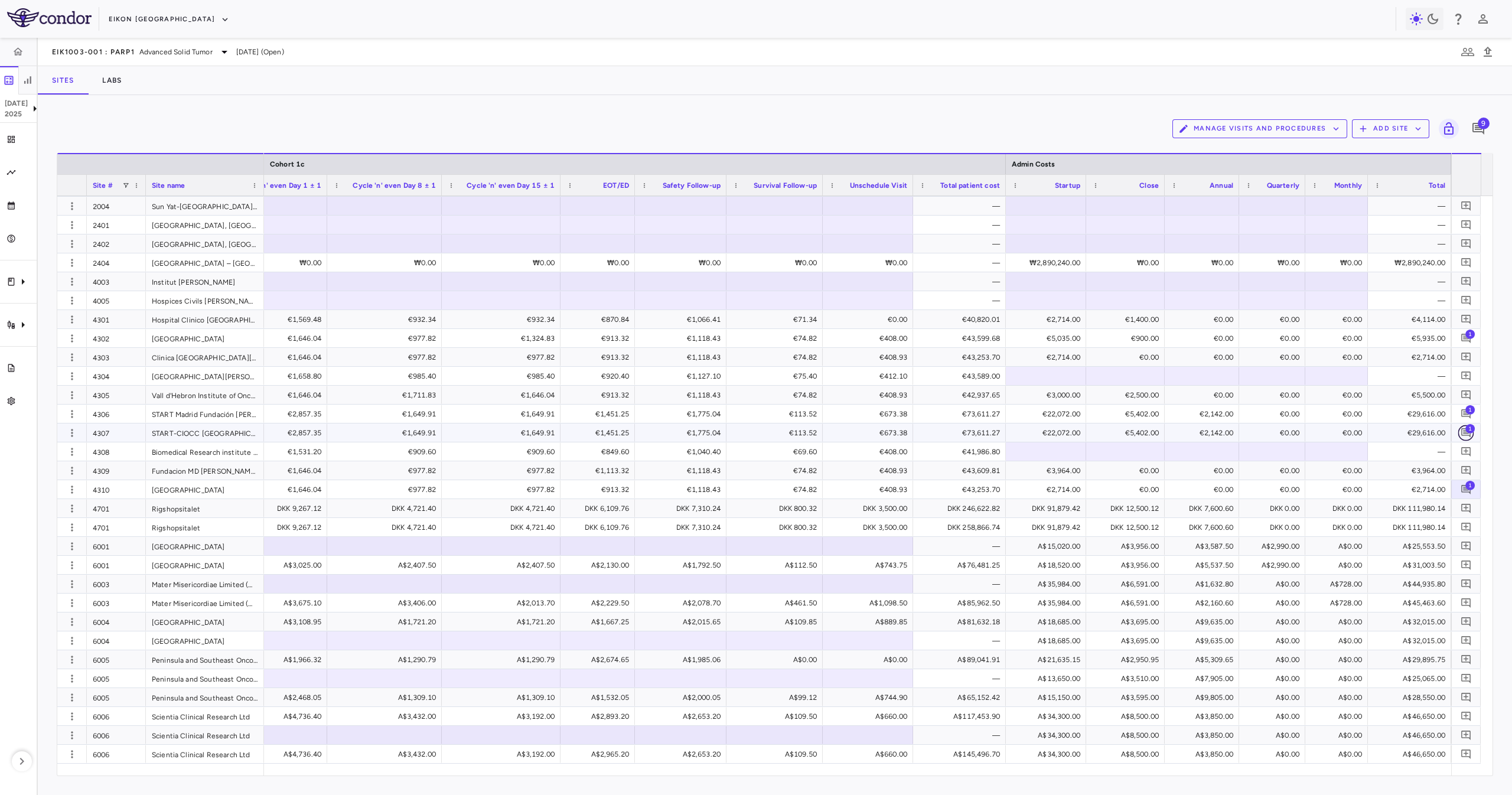
click at [1472, 433] on button "button" at bounding box center [1466, 432] width 16 height 16
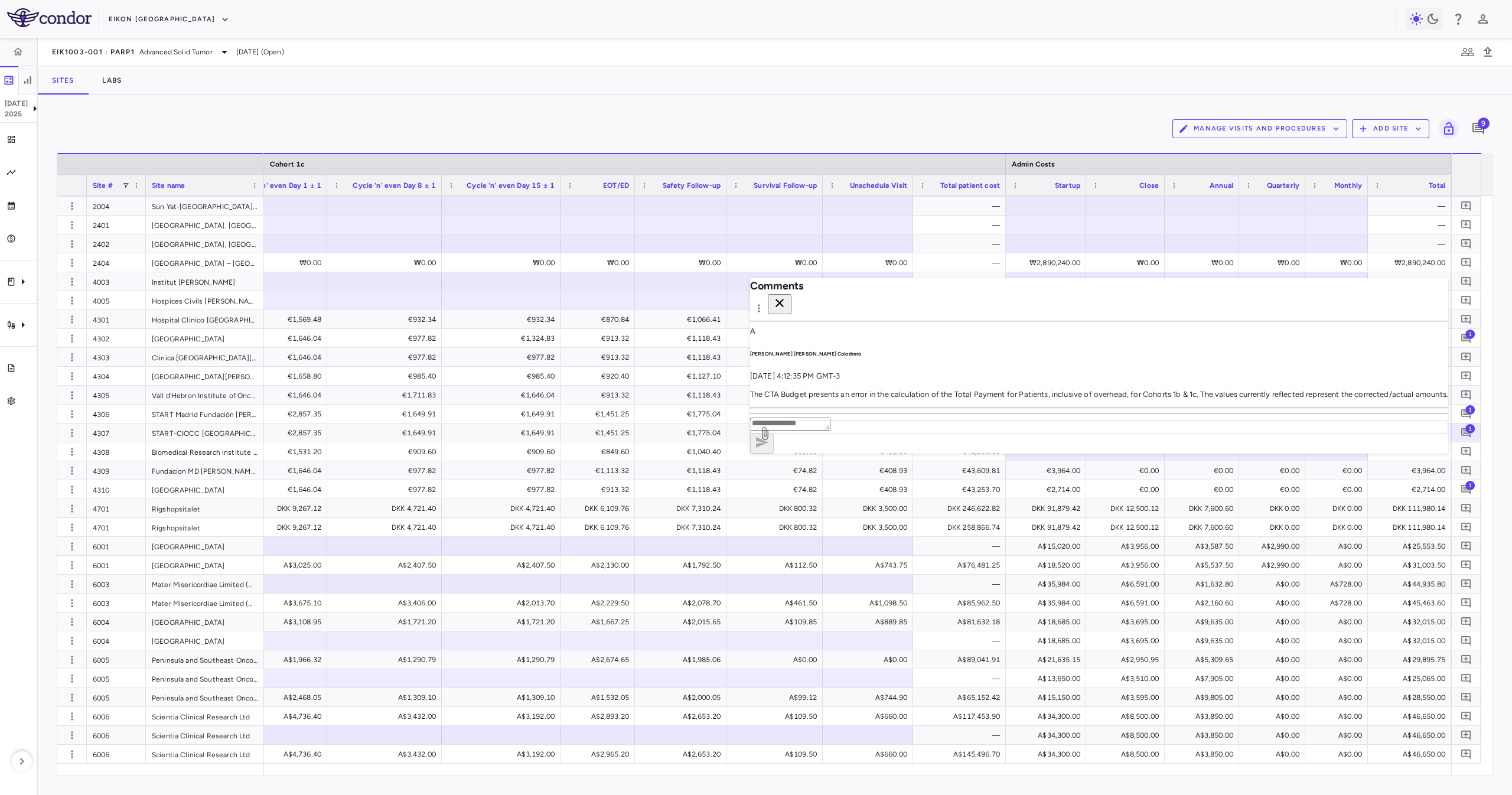
click at [786, 304] on icon "button" at bounding box center [780, 302] width 14 height 14
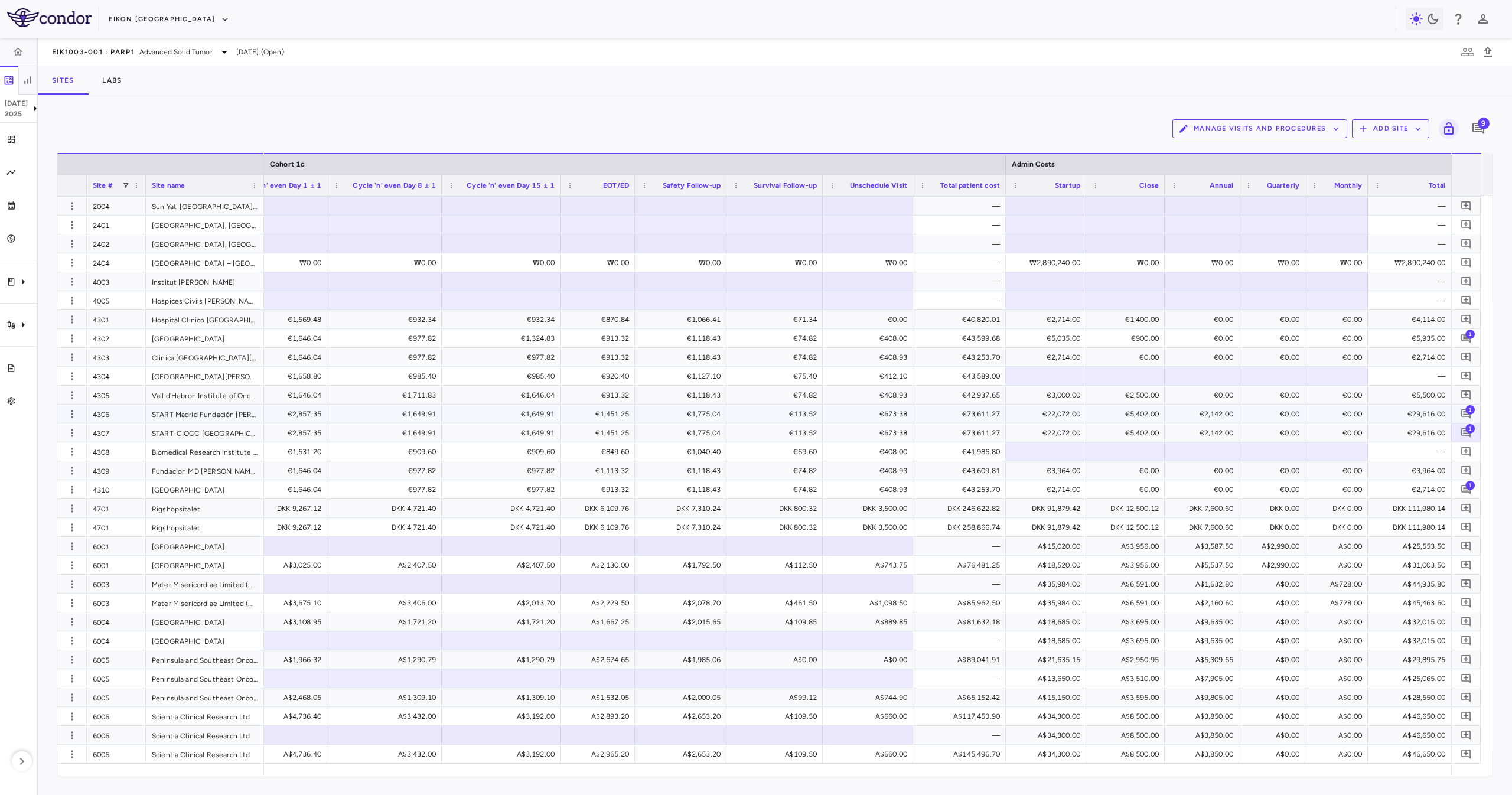
click at [1467, 410] on span "1" at bounding box center [1469, 409] width 9 height 9
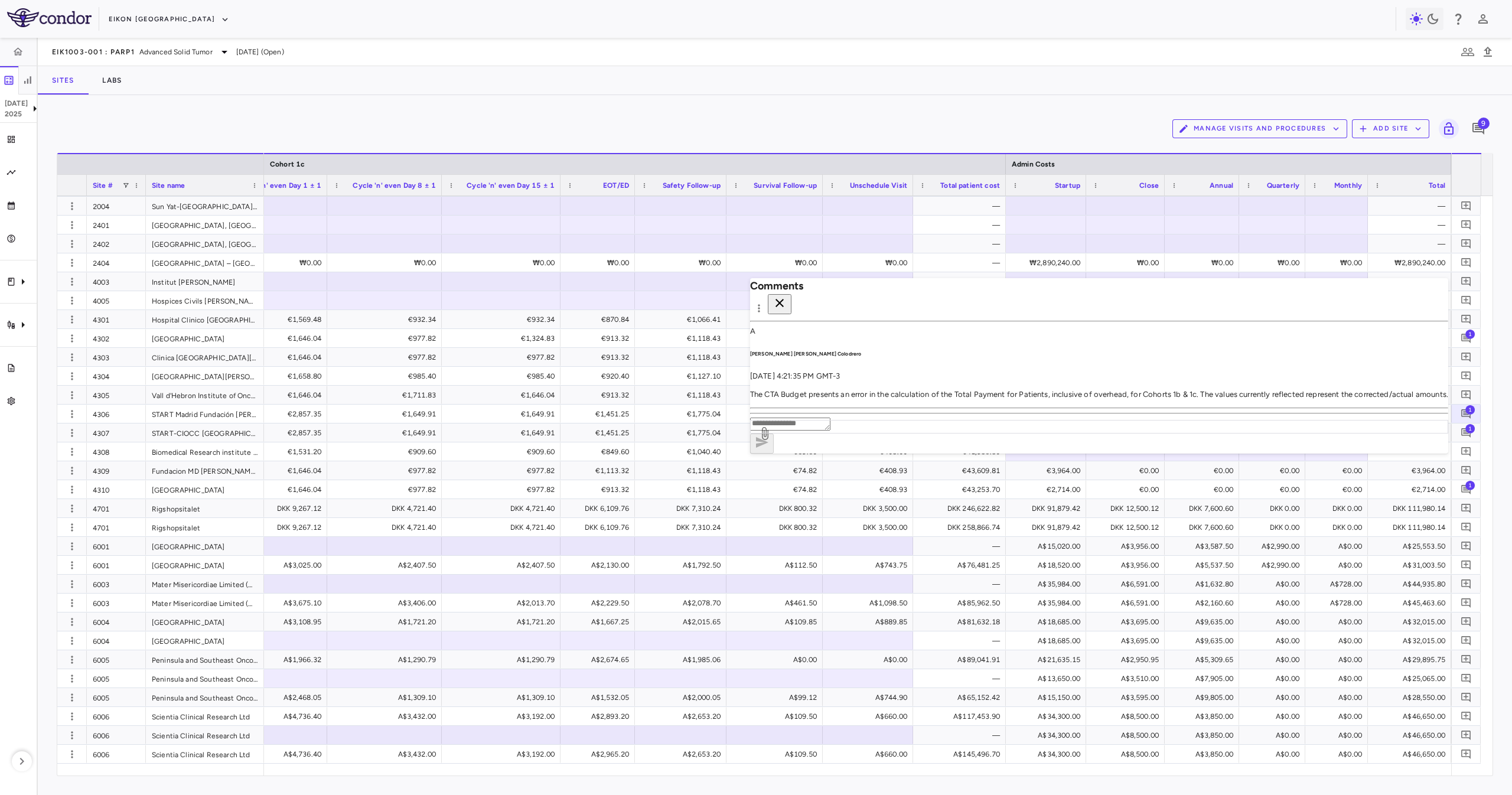
click at [791, 307] on button "button" at bounding box center [780, 304] width 24 height 20
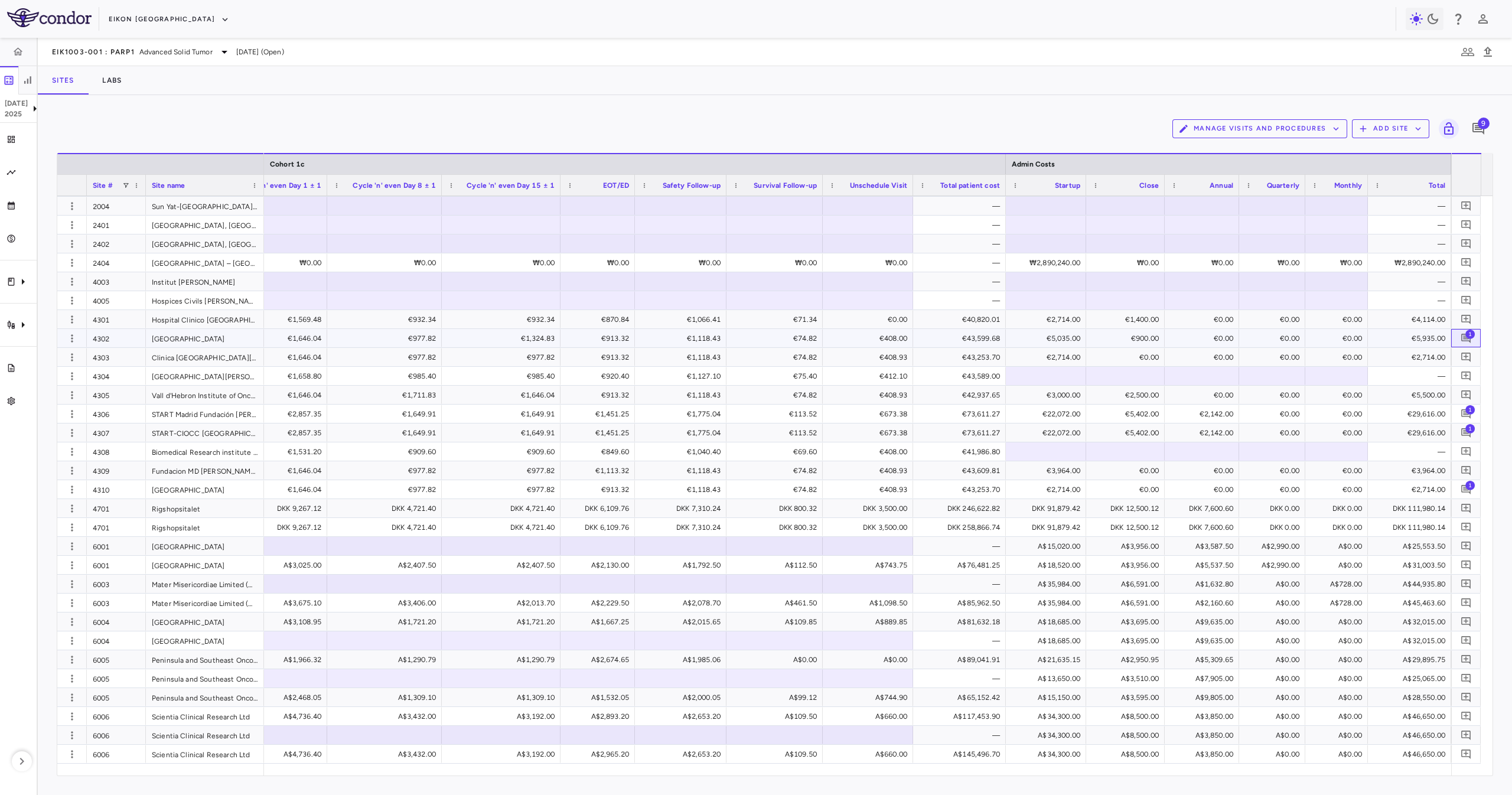
click at [1467, 335] on span "1" at bounding box center [1469, 333] width 9 height 9
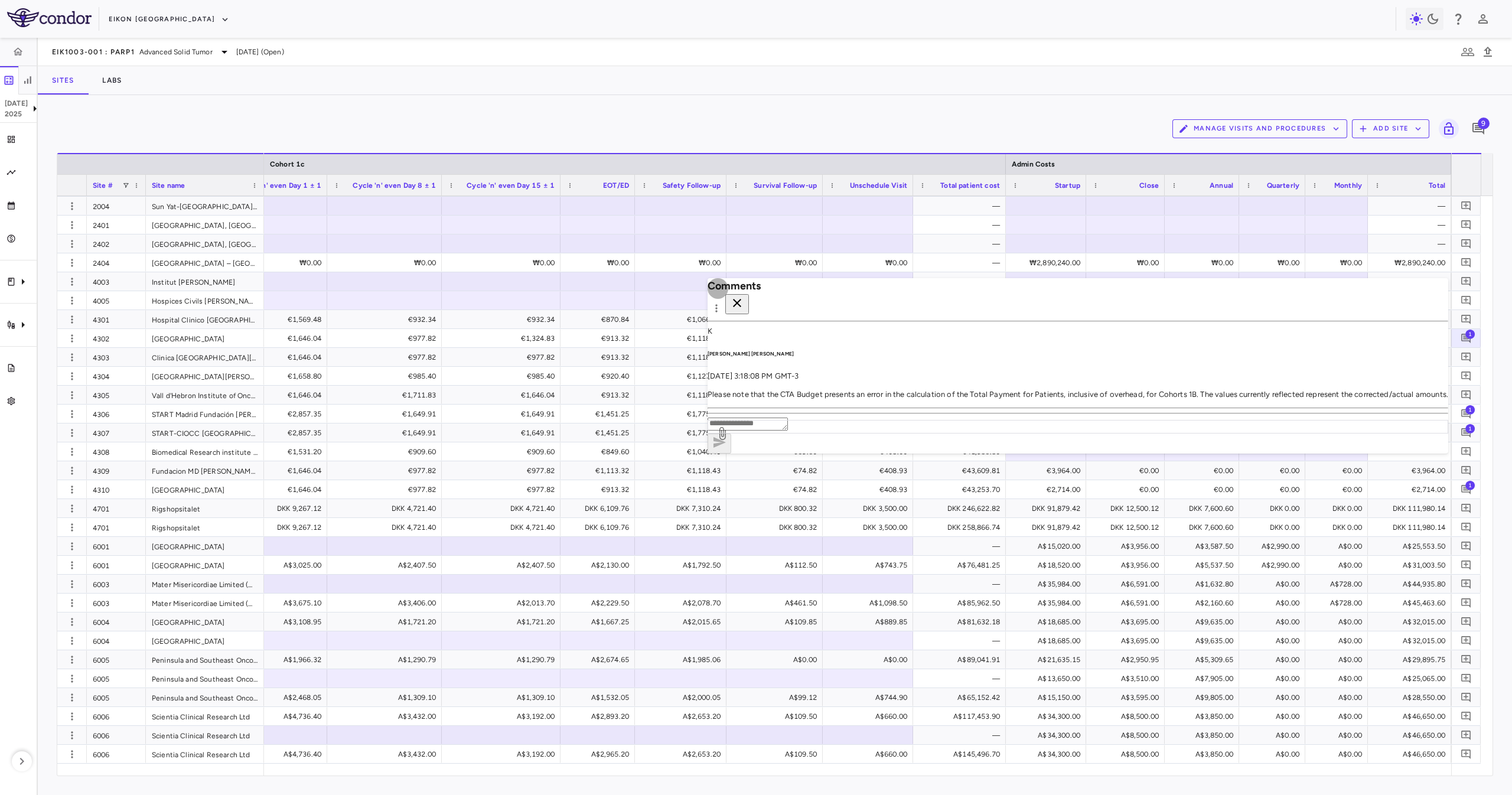
click at [741, 299] on icon "button" at bounding box center [737, 302] width 8 height 8
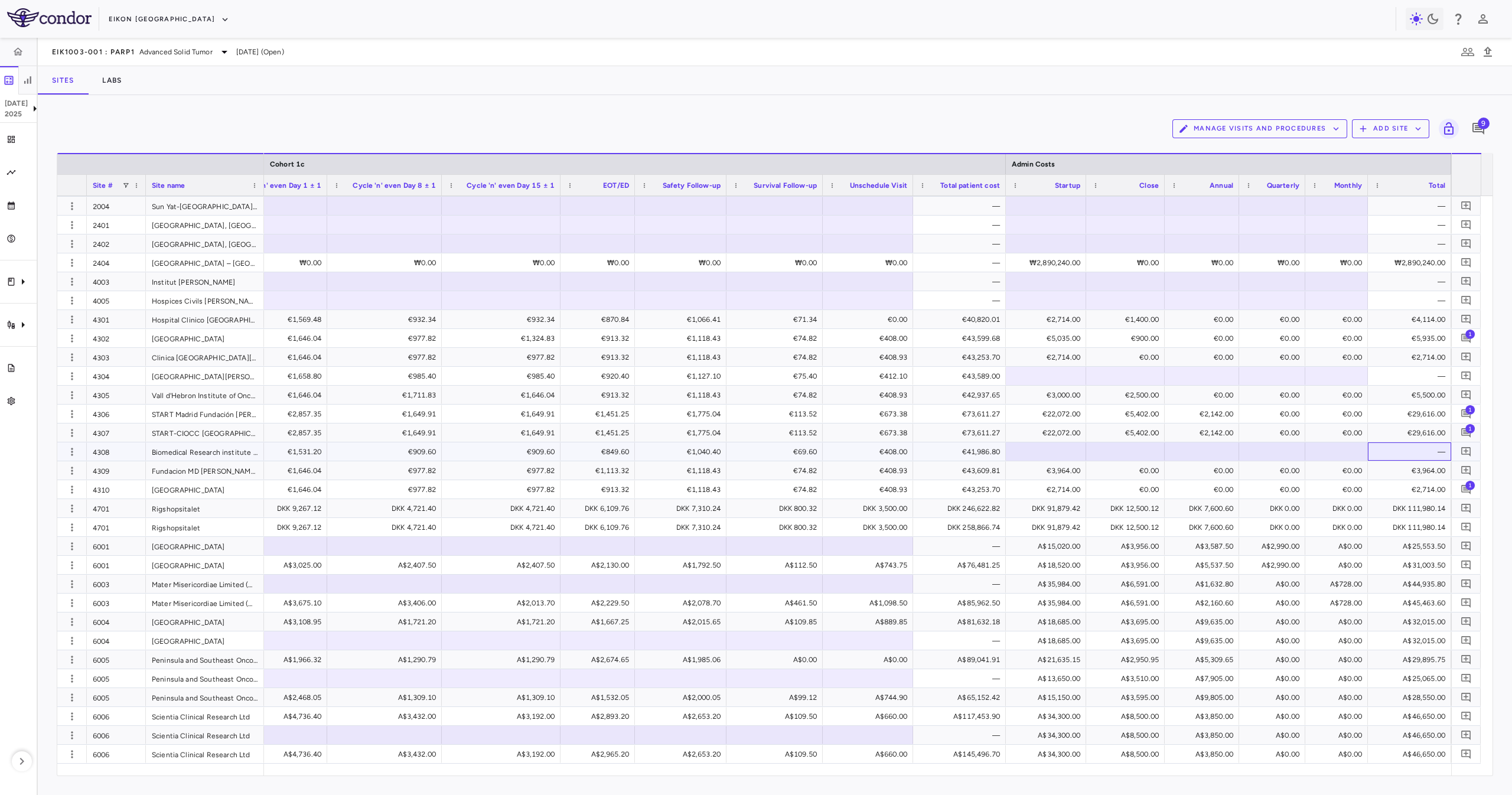
click at [1435, 451] on div "—" at bounding box center [1412, 452] width 67 height 19
click at [982, 464] on div "€43,609.81" at bounding box center [962, 471] width 76 height 19
click at [974, 454] on div "€41,986.80" at bounding box center [962, 452] width 76 height 19
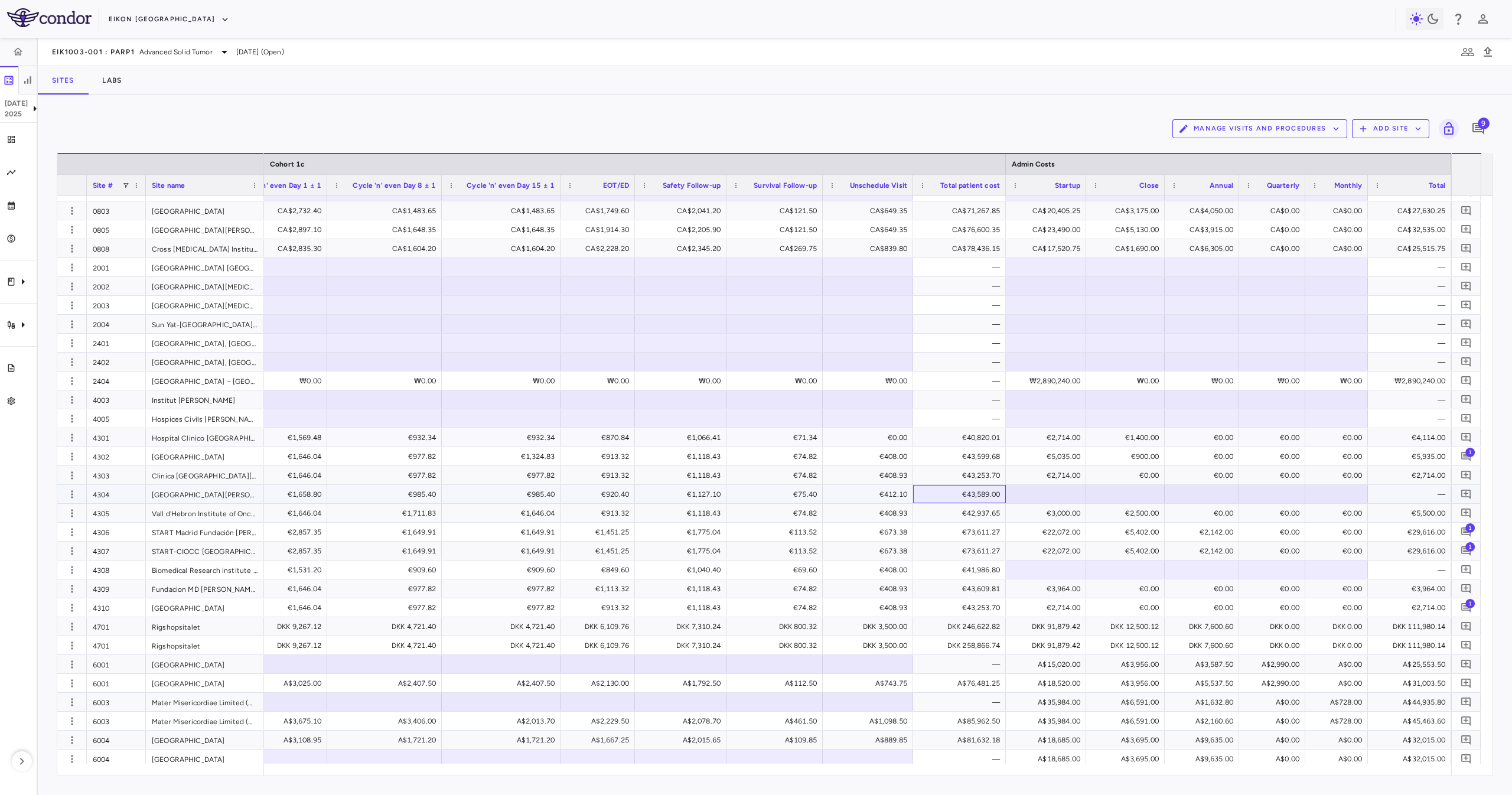
click at [988, 494] on div "€43,589.00" at bounding box center [962, 494] width 76 height 19
drag, startPoint x: 995, startPoint y: 562, endPoint x: 982, endPoint y: 553, distance: 15.8
click at [995, 563] on div "€41,986.80" at bounding box center [962, 570] width 76 height 19
click at [967, 484] on div "€43,253.70" at bounding box center [960, 474] width 93 height 18
click at [978, 497] on div "€43,589.00" at bounding box center [962, 494] width 76 height 19
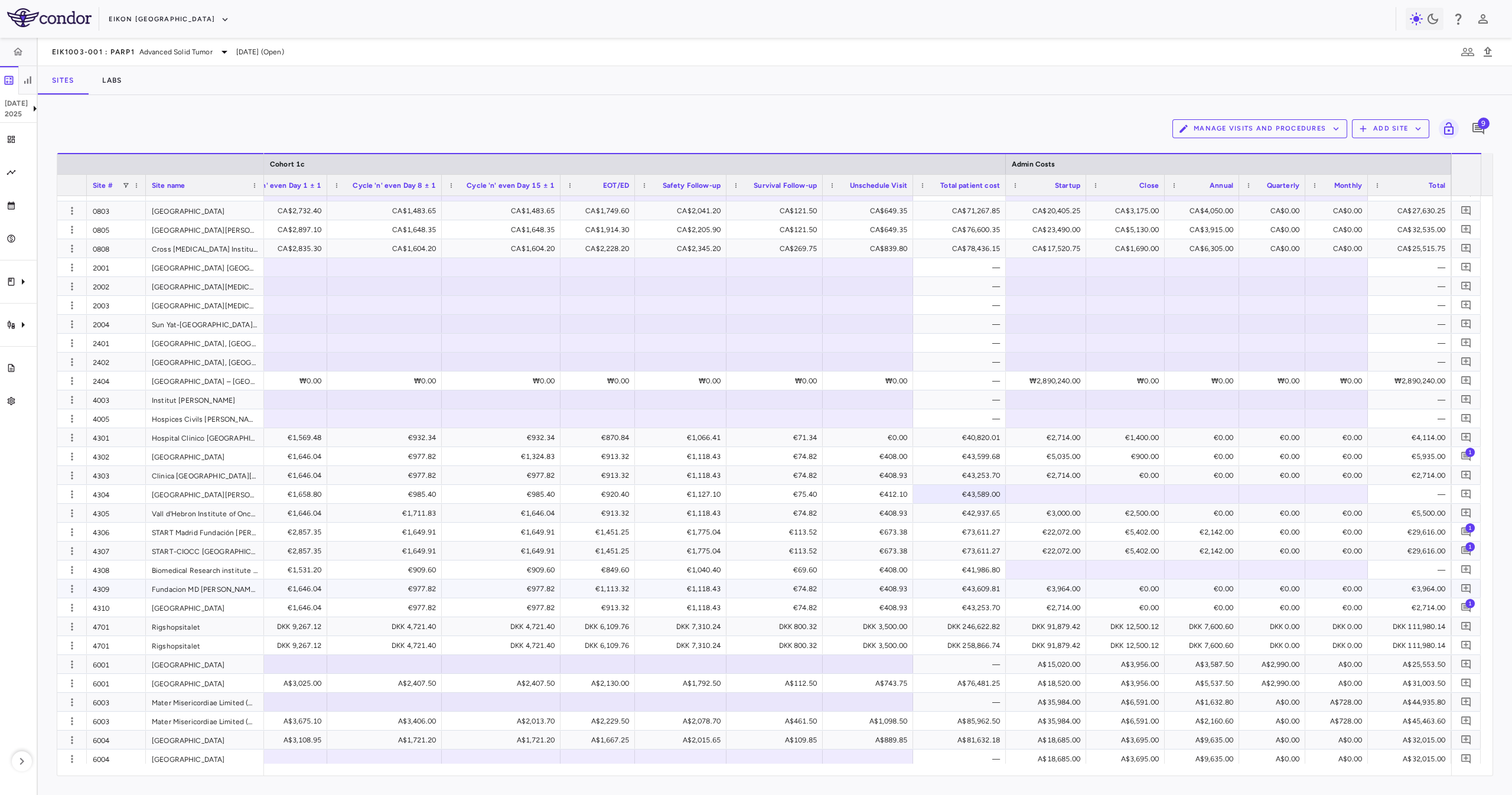
click at [965, 581] on div "€43,609.81" at bounding box center [962, 589] width 76 height 19
click at [990, 574] on div "€41,986.80" at bounding box center [962, 570] width 76 height 19
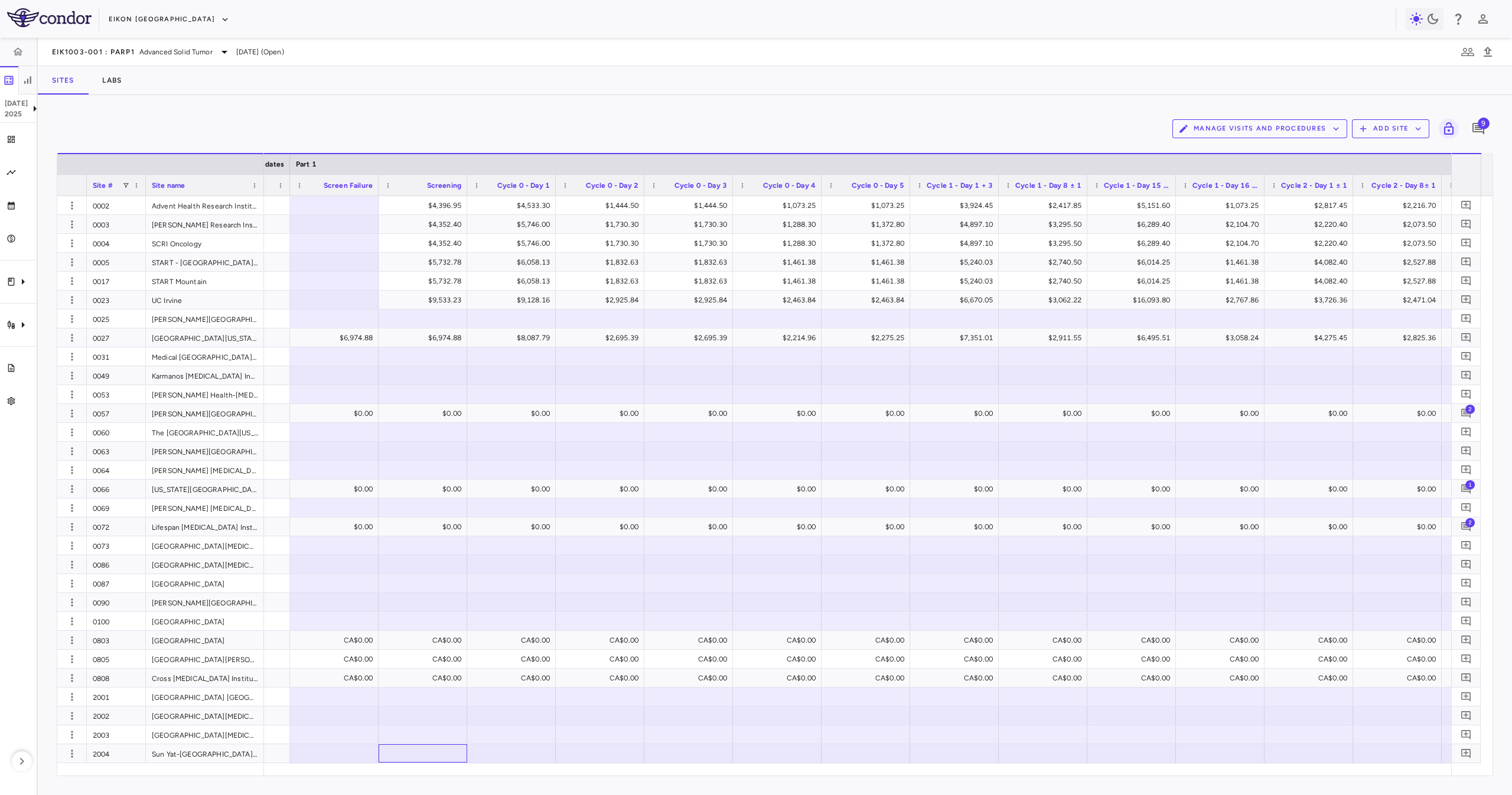
drag, startPoint x: 443, startPoint y: 760, endPoint x: 439, endPoint y: 769, distance: 9.8
click at [440, 772] on div "Site # Site name Contract dates Part 1 0" at bounding box center [775, 464] width 1435 height 622
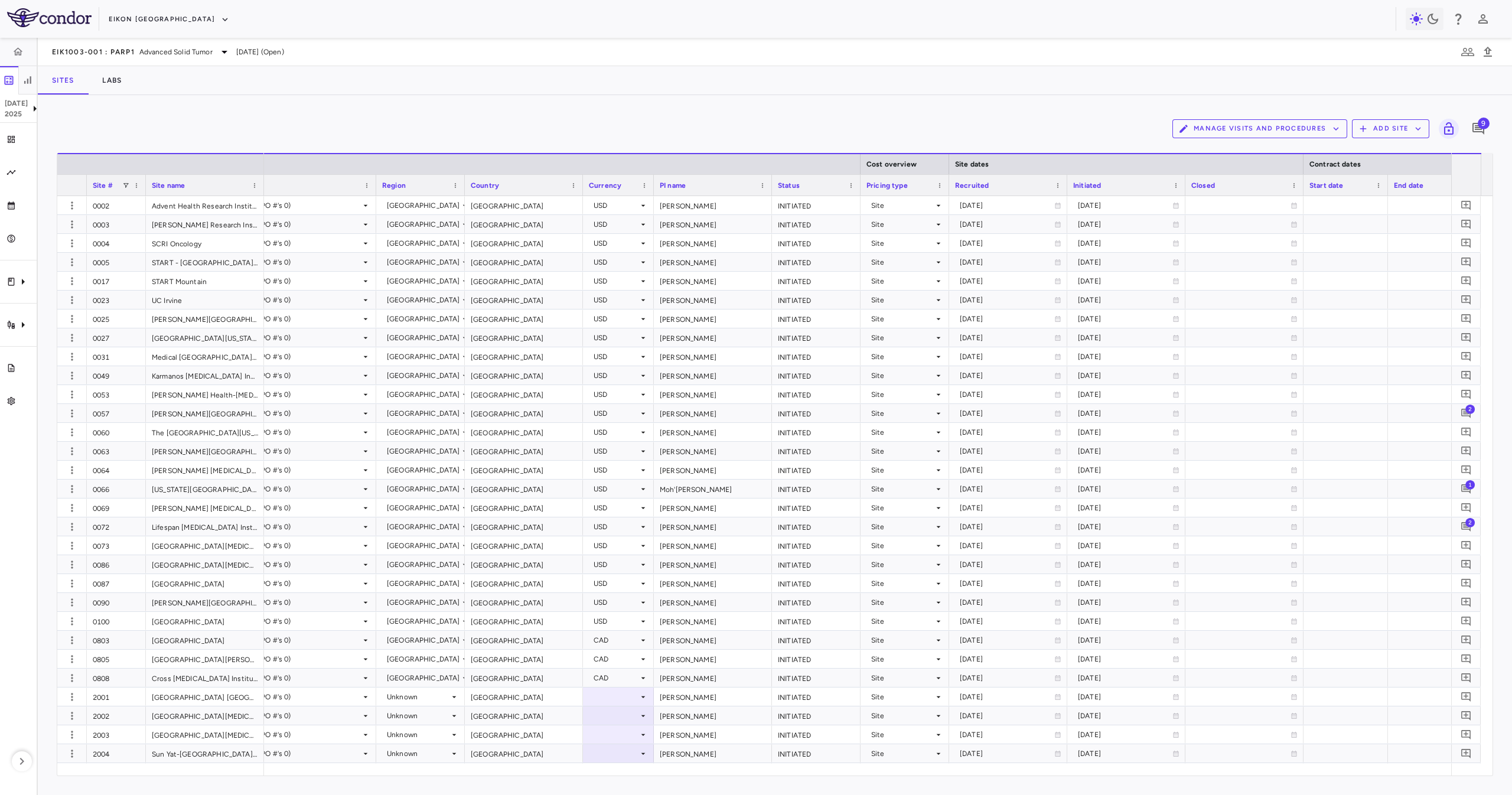
scroll to position [0, 144]
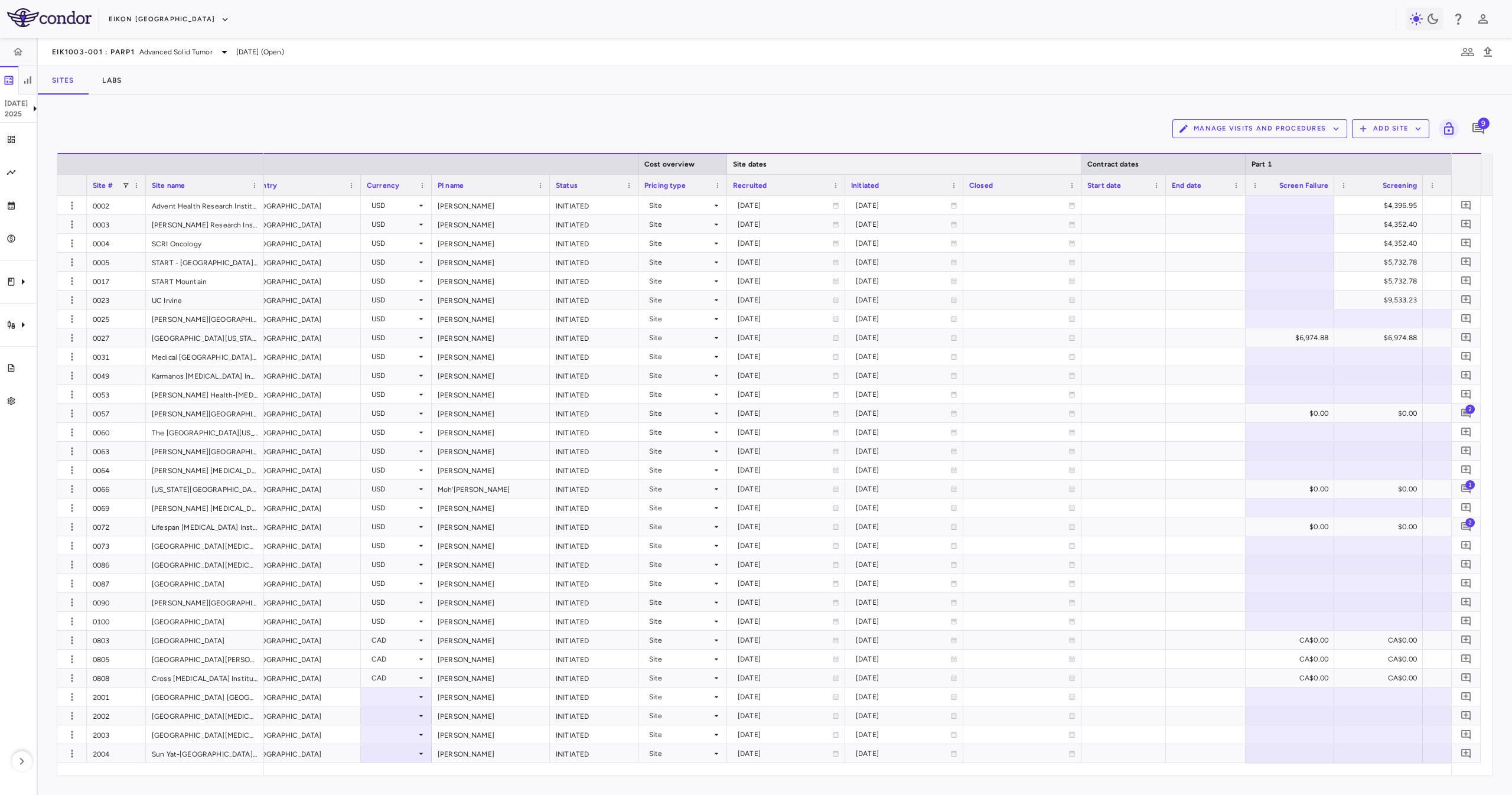
click at [1081, 165] on div at bounding box center [1081, 164] width 5 height 20
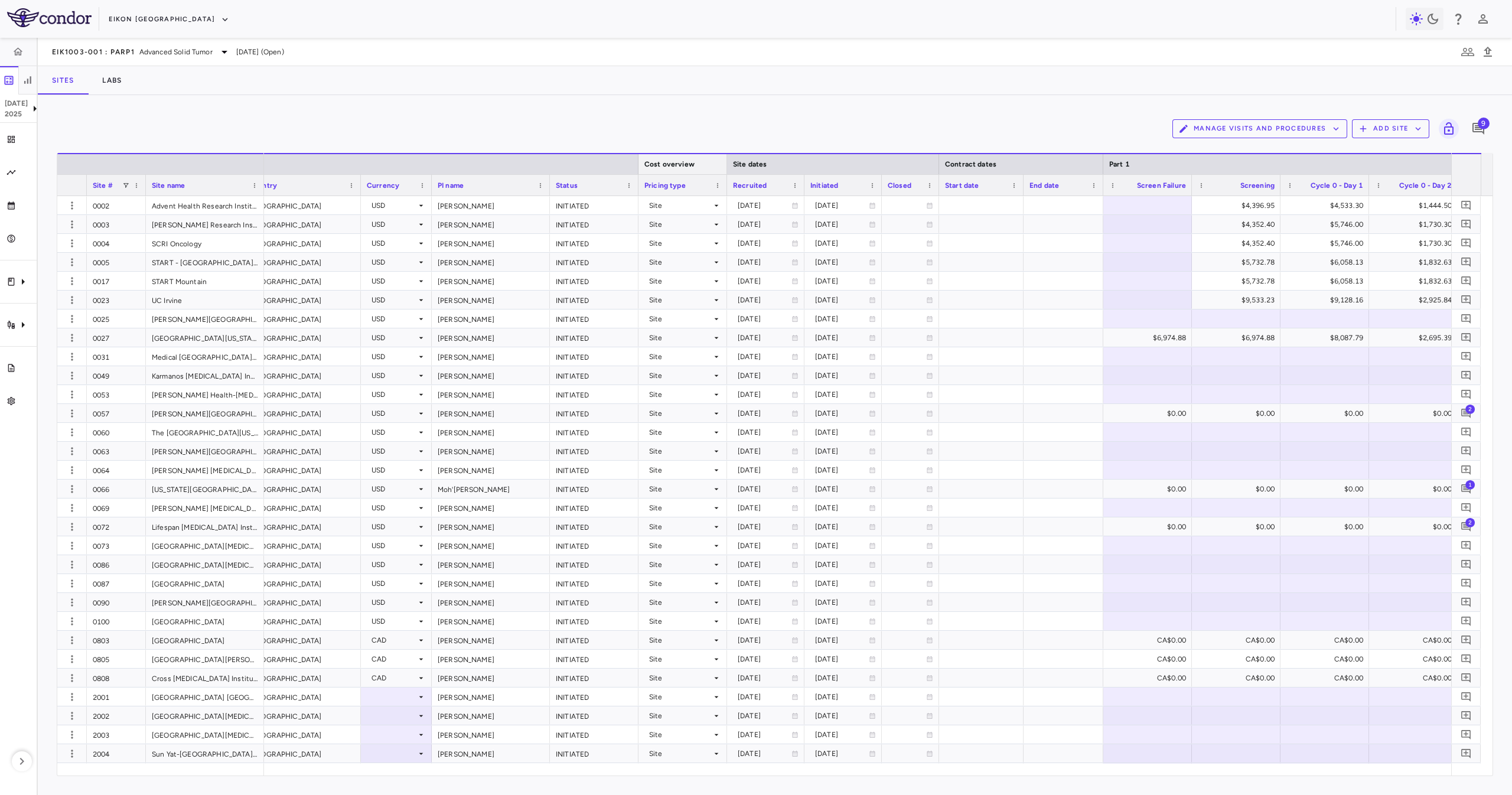
click at [728, 166] on div at bounding box center [727, 164] width 5 height 20
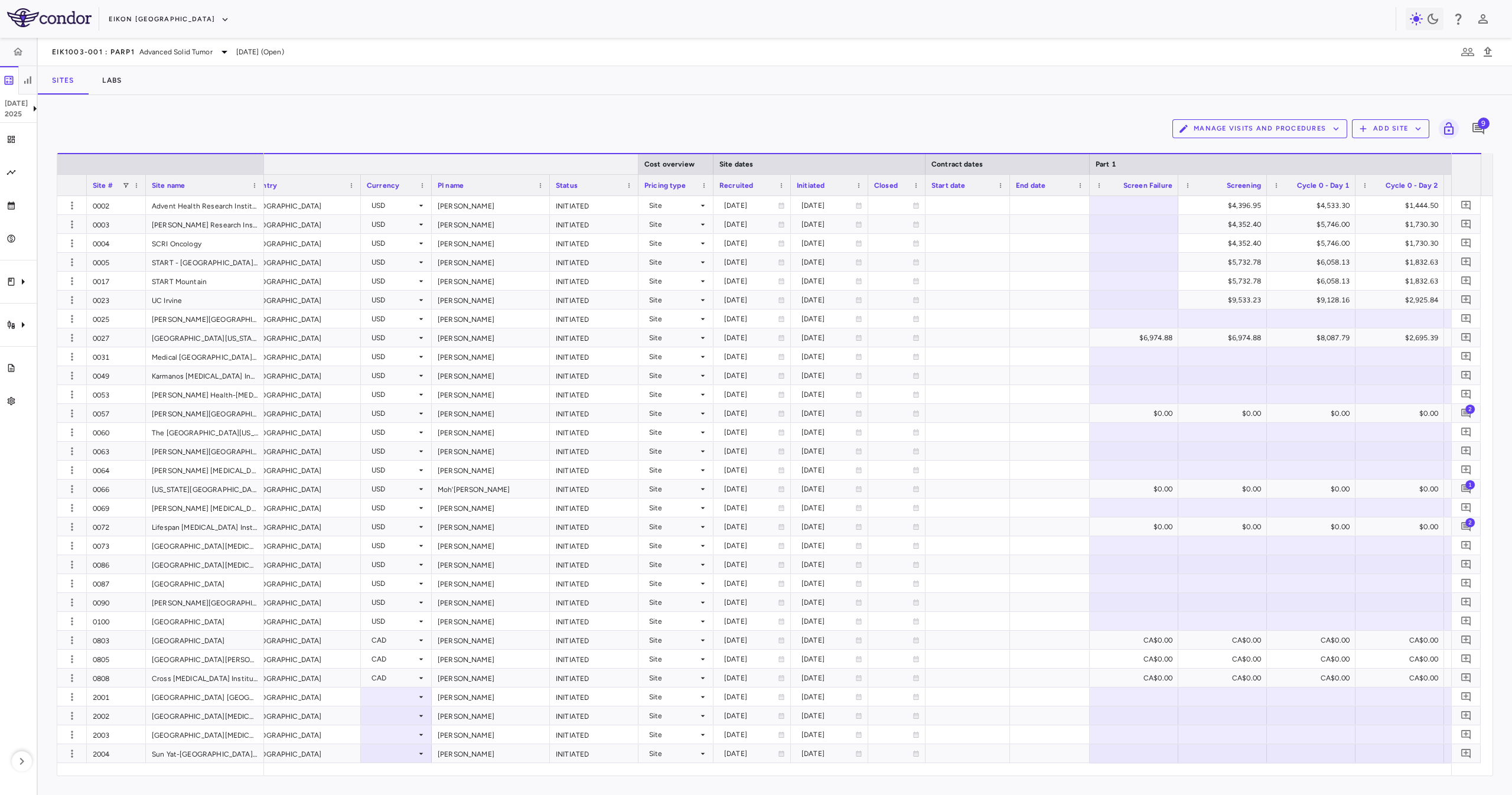
click at [638, 169] on div at bounding box center [638, 164] width 5 height 20
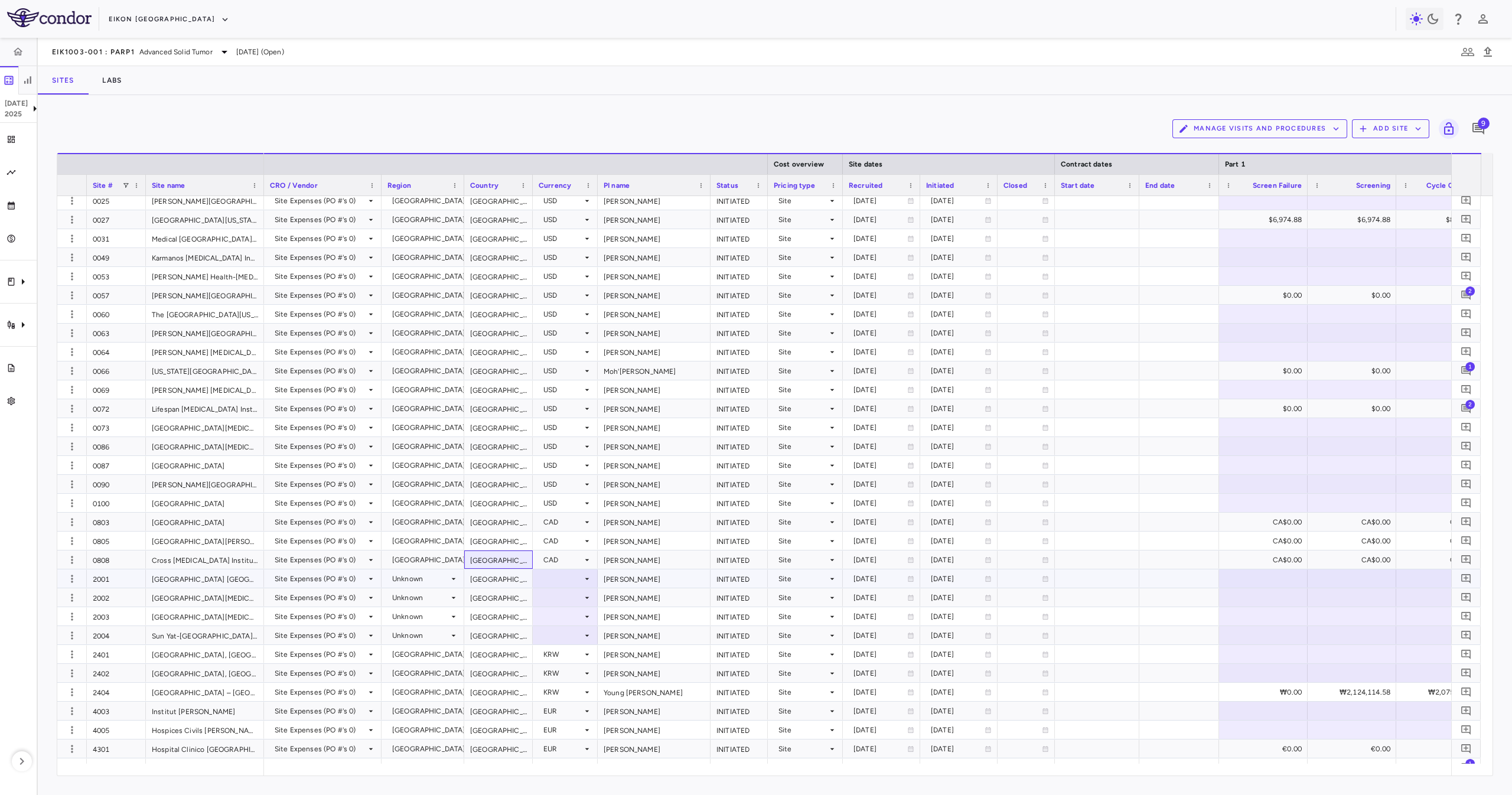
drag, startPoint x: 505, startPoint y: 568, endPoint x: 508, endPoint y: 579, distance: 11.4
click at [508, 579] on div "China" at bounding box center [498, 578] width 68 height 18
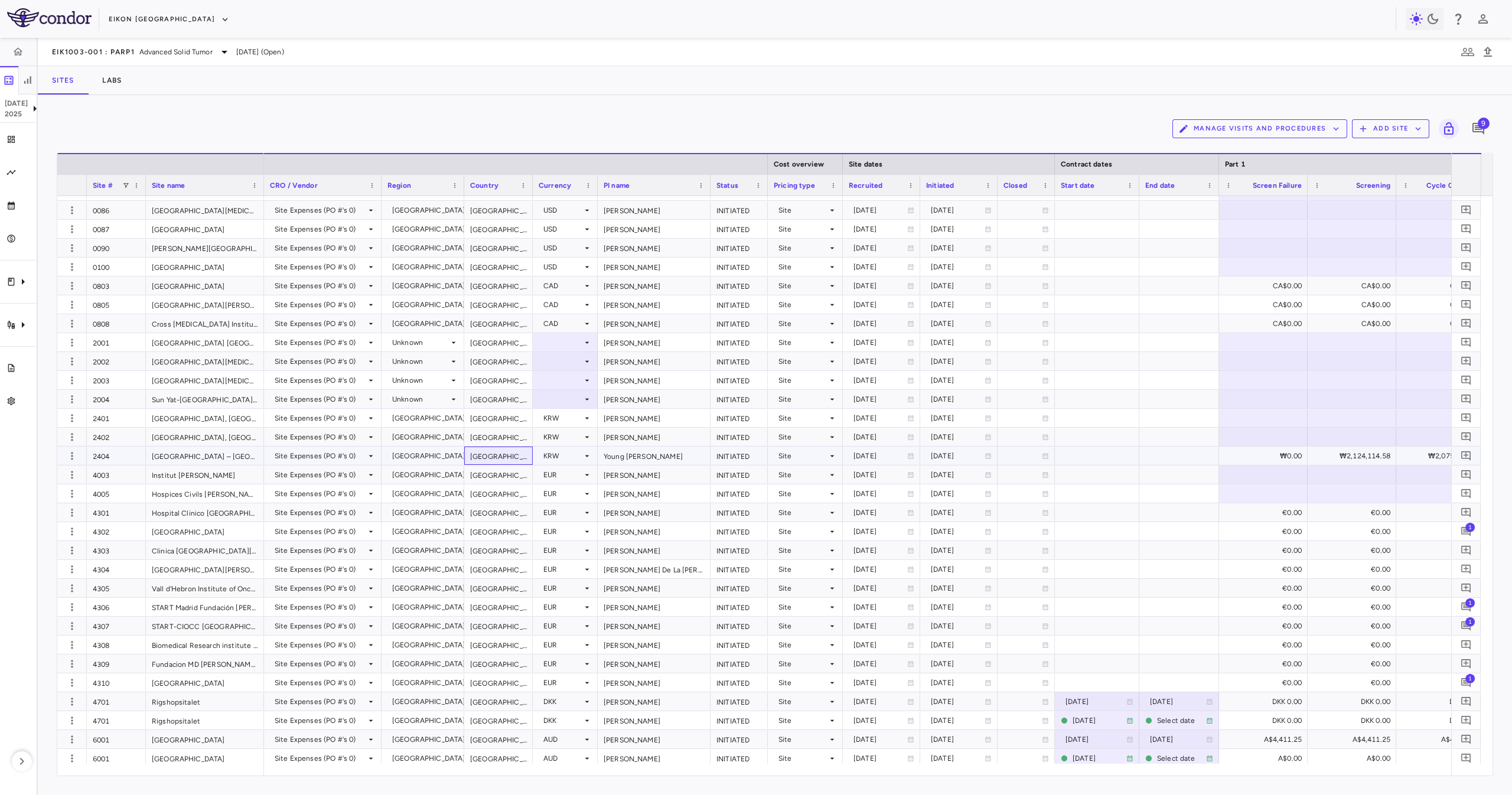
click at [518, 464] on div "South Korea" at bounding box center [498, 455] width 68 height 18
click at [512, 487] on div "[GEOGRAPHIC_DATA]" at bounding box center [498, 493] width 68 height 18
drag, startPoint x: 504, startPoint y: 456, endPoint x: 495, endPoint y: 439, distance: 19.2
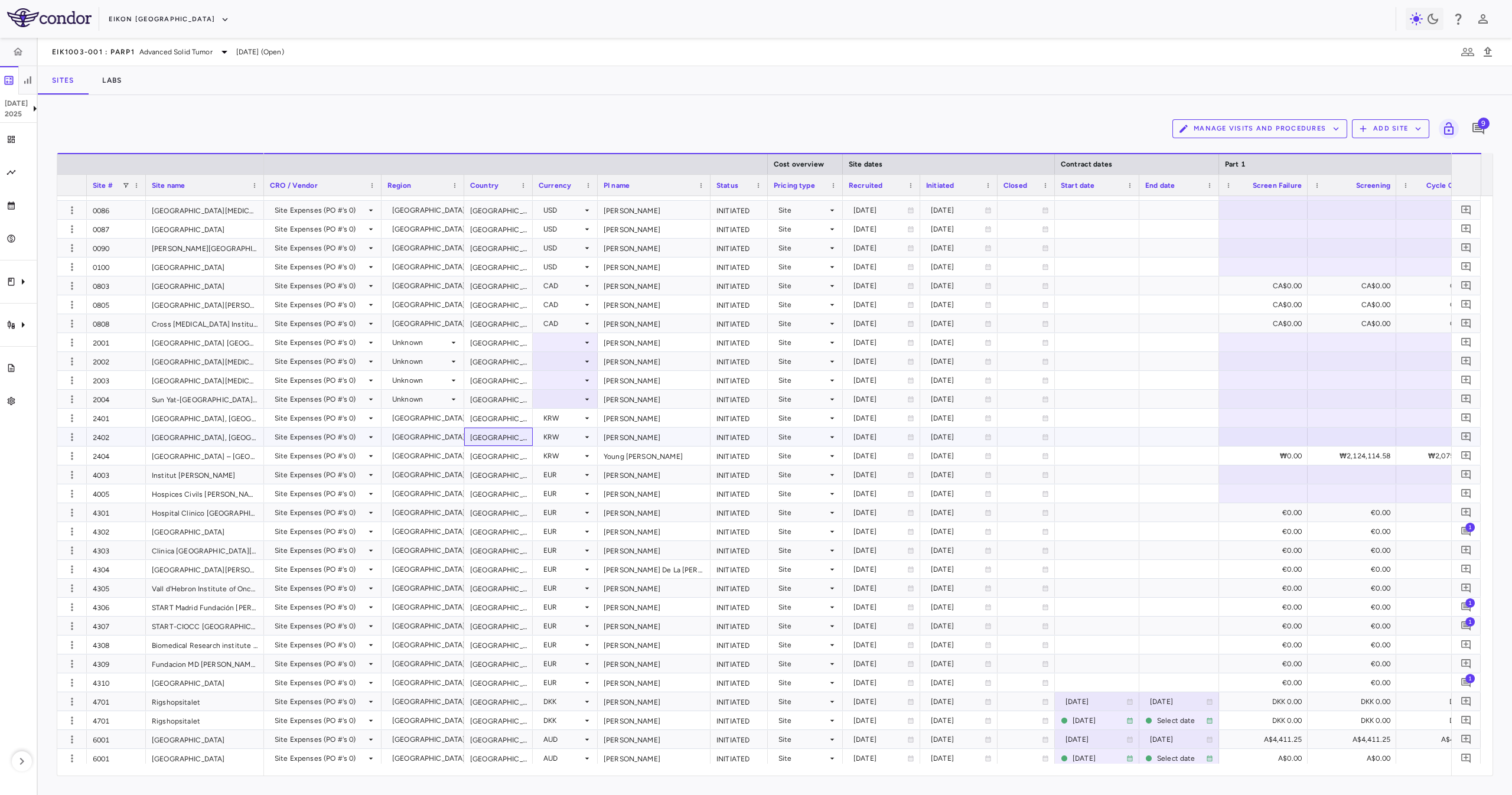
click at [495, 438] on div "South Korea" at bounding box center [498, 436] width 68 height 18
click at [517, 478] on div "[GEOGRAPHIC_DATA]" at bounding box center [498, 474] width 68 height 18
click at [515, 486] on div "[GEOGRAPHIC_DATA]" at bounding box center [498, 493] width 68 height 18
click at [73, 475] on icon "button" at bounding box center [72, 474] width 2 height 8
click at [484, 484] on div at bounding box center [756, 397] width 1512 height 795
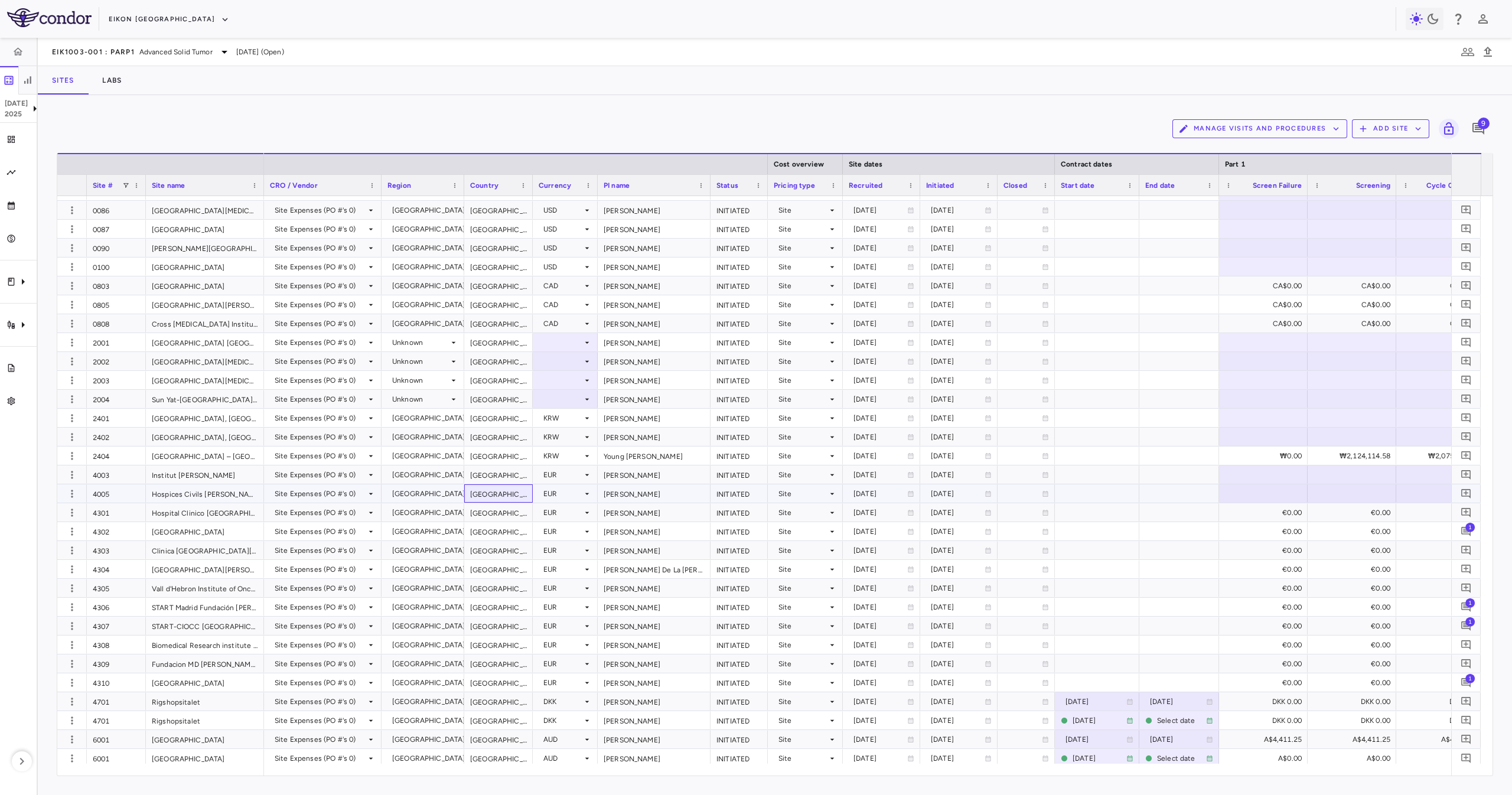
click at [491, 489] on div "[GEOGRAPHIC_DATA]" at bounding box center [498, 493] width 68 height 18
click at [495, 466] on div "[GEOGRAPHIC_DATA]" at bounding box center [498, 474] width 68 height 18
click at [503, 490] on div "[GEOGRAPHIC_DATA]" at bounding box center [498, 493] width 68 height 18
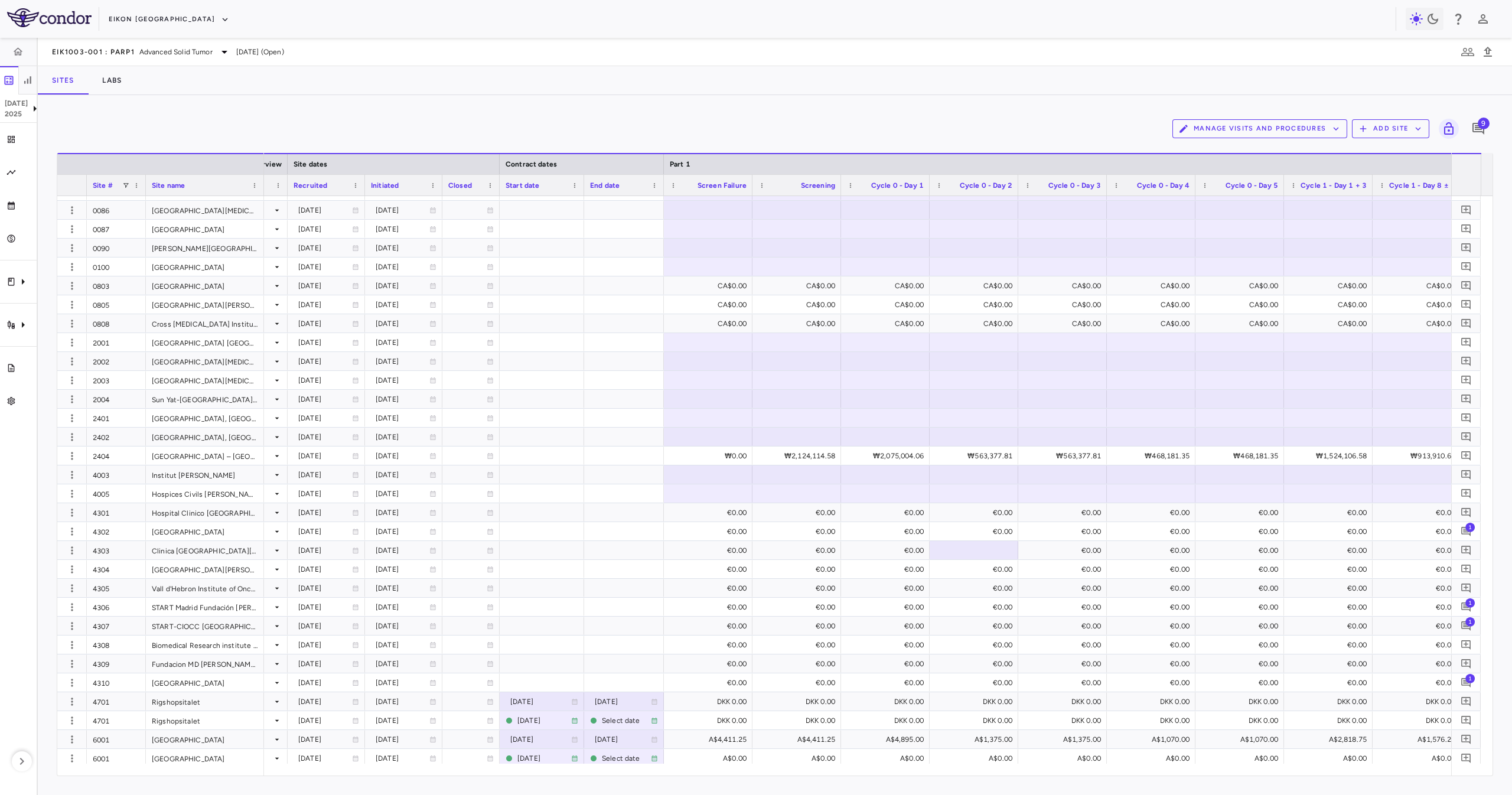
click at [1236, 137] on button "Manage Visits and Procedures" at bounding box center [1260, 129] width 175 height 19
click at [1239, 146] on li "Visit Schedules" at bounding box center [1261, 154] width 126 height 18
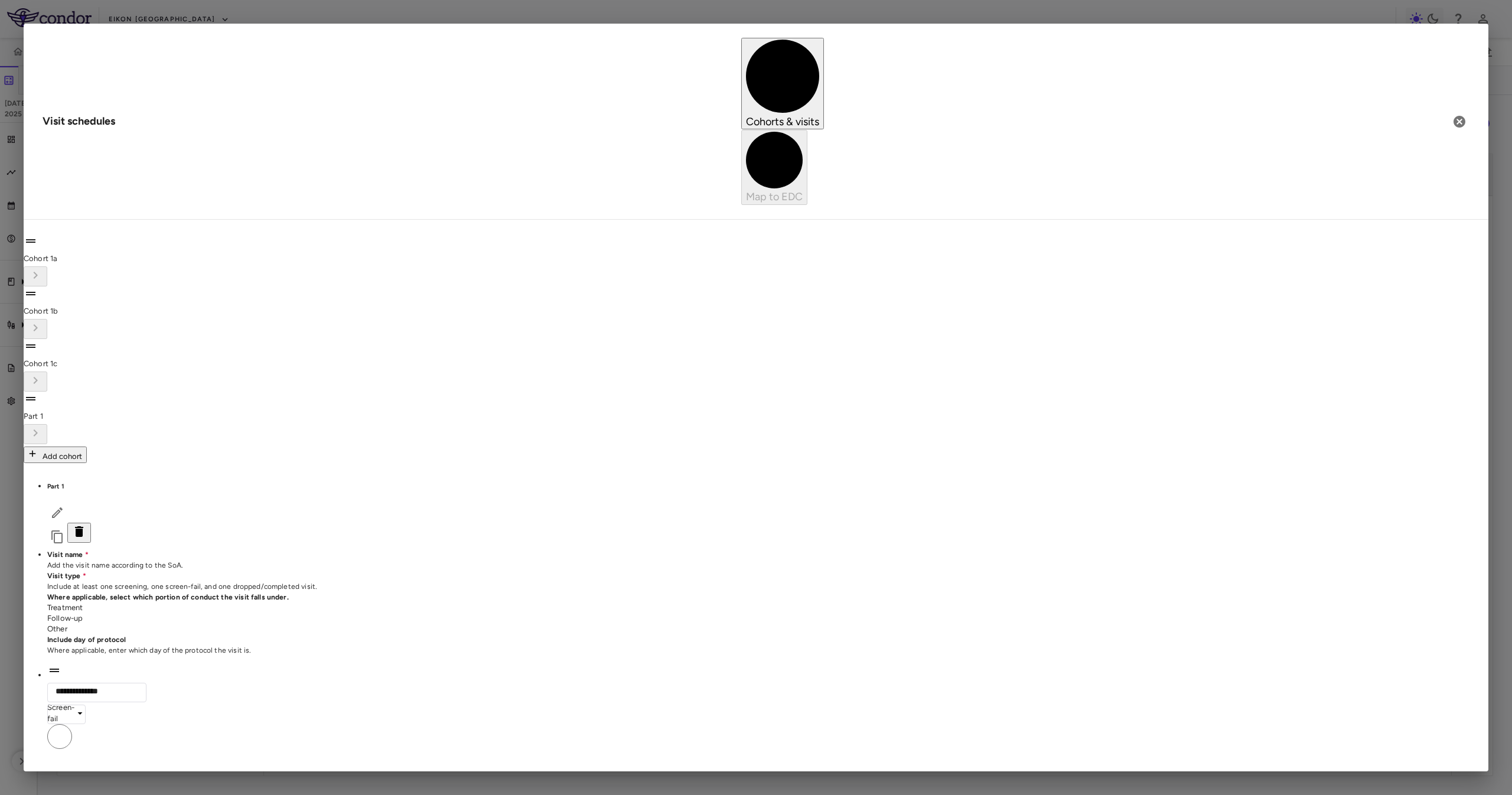
click at [57, 254] on span "Cohort 1a" at bounding box center [41, 259] width 34 height 9
click at [138, 392] on li "Part 1" at bounding box center [756, 418] width 1465 height 53
click at [57, 254] on span "Cohort 1a" at bounding box center [41, 259] width 34 height 9
click at [172, 424] on div at bounding box center [756, 434] width 1465 height 20
click at [57, 254] on span "Cohort 1a" at bounding box center [41, 259] width 34 height 9
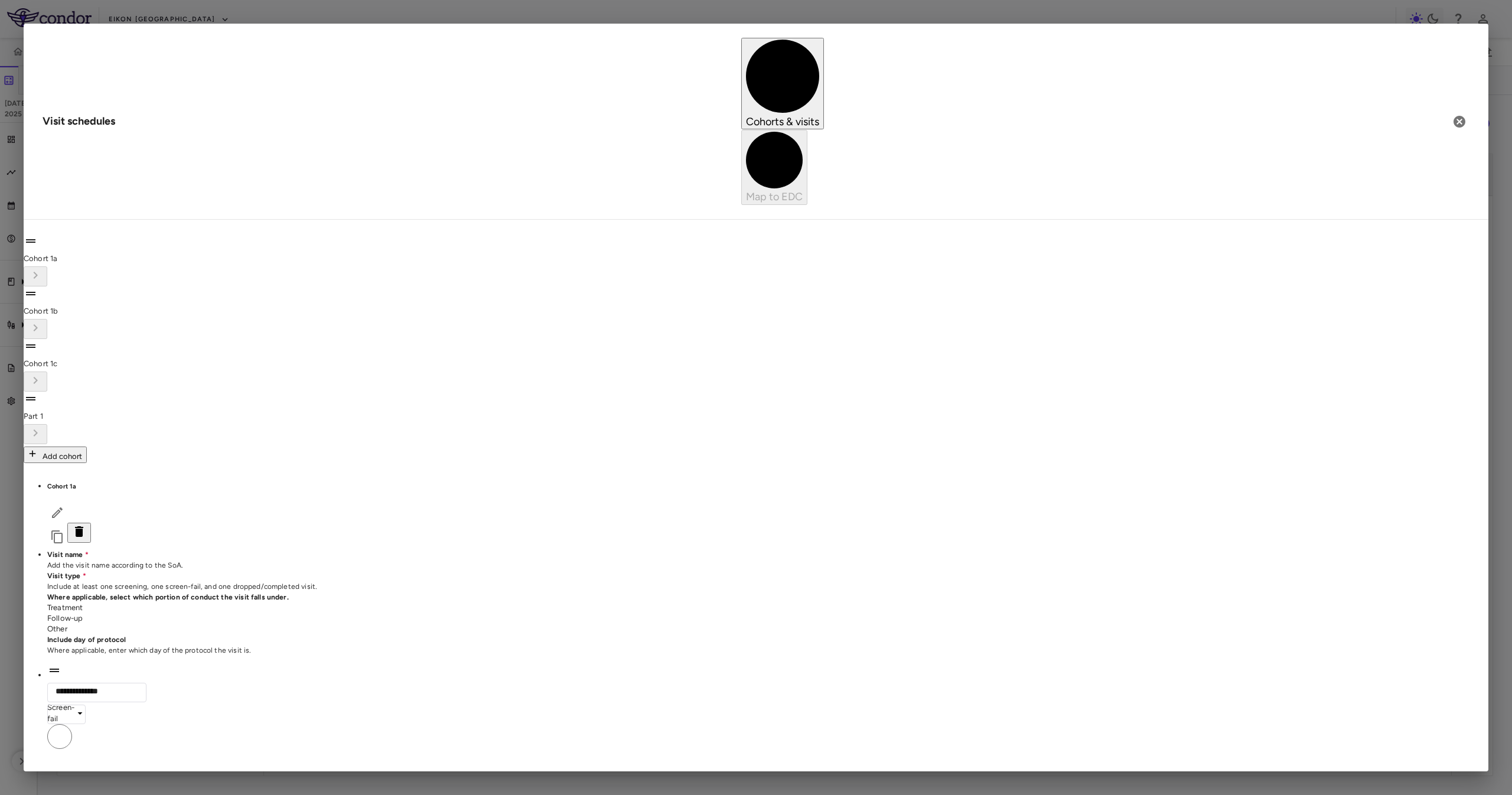
click at [167, 424] on div at bounding box center [756, 434] width 1465 height 20
click at [181, 266] on div at bounding box center [756, 276] width 1465 height 20
click at [43, 412] on span "Part 1" at bounding box center [33, 416] width 19 height 9
click at [159, 234] on li "Cohort 1a" at bounding box center [756, 260] width 1465 height 53
click at [145, 392] on li "Part 1" at bounding box center [756, 418] width 1465 height 53
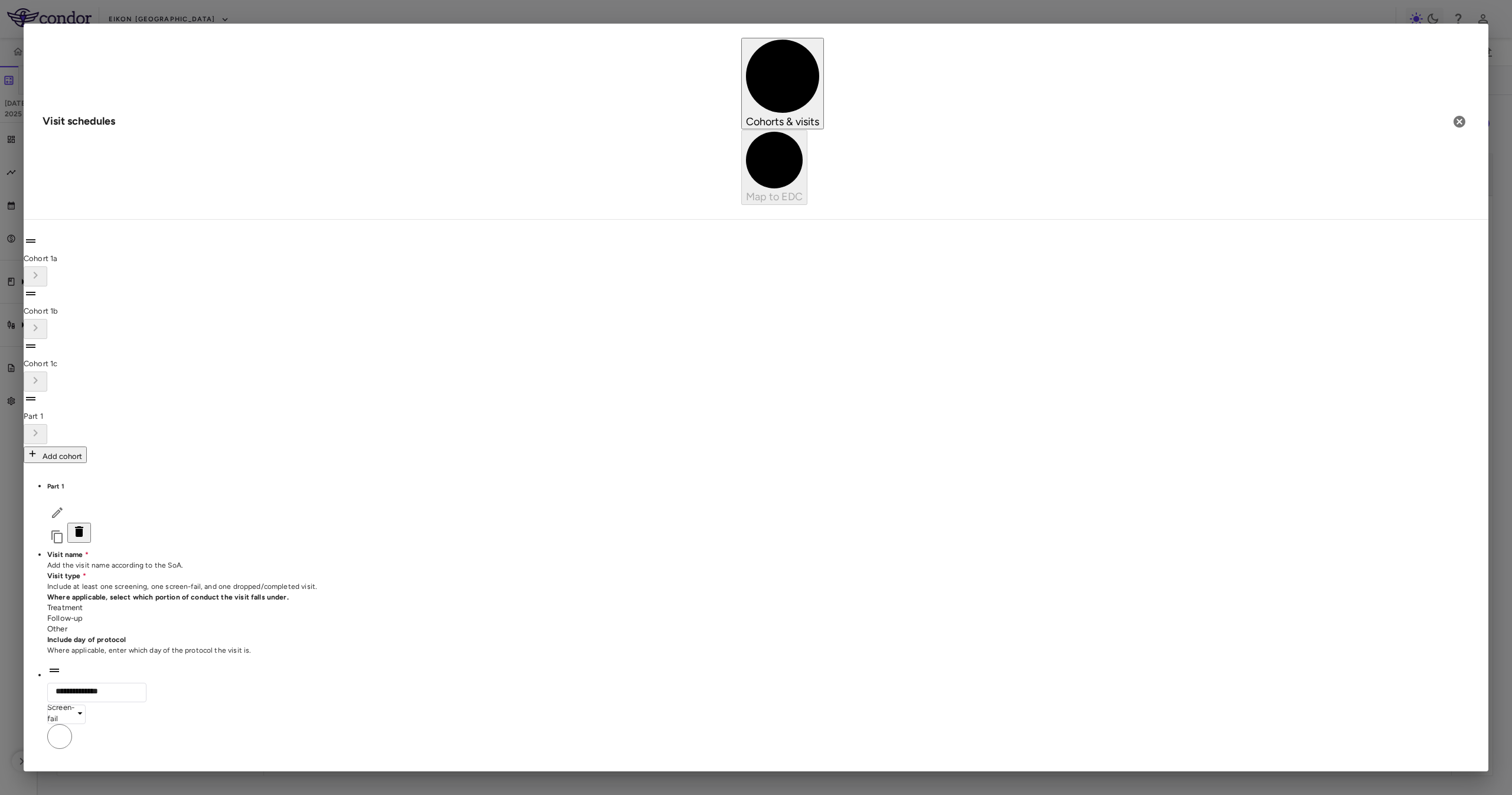
click at [57, 254] on span "Cohort 1a" at bounding box center [41, 259] width 34 height 9
click at [43, 412] on span "Part 1" at bounding box center [33, 416] width 19 height 9
click at [57, 254] on span "Cohort 1a" at bounding box center [41, 259] width 34 height 9
click at [165, 424] on div at bounding box center [756, 434] width 1465 height 20
click at [57, 254] on span "Cohort 1a" at bounding box center [41, 259] width 34 height 9
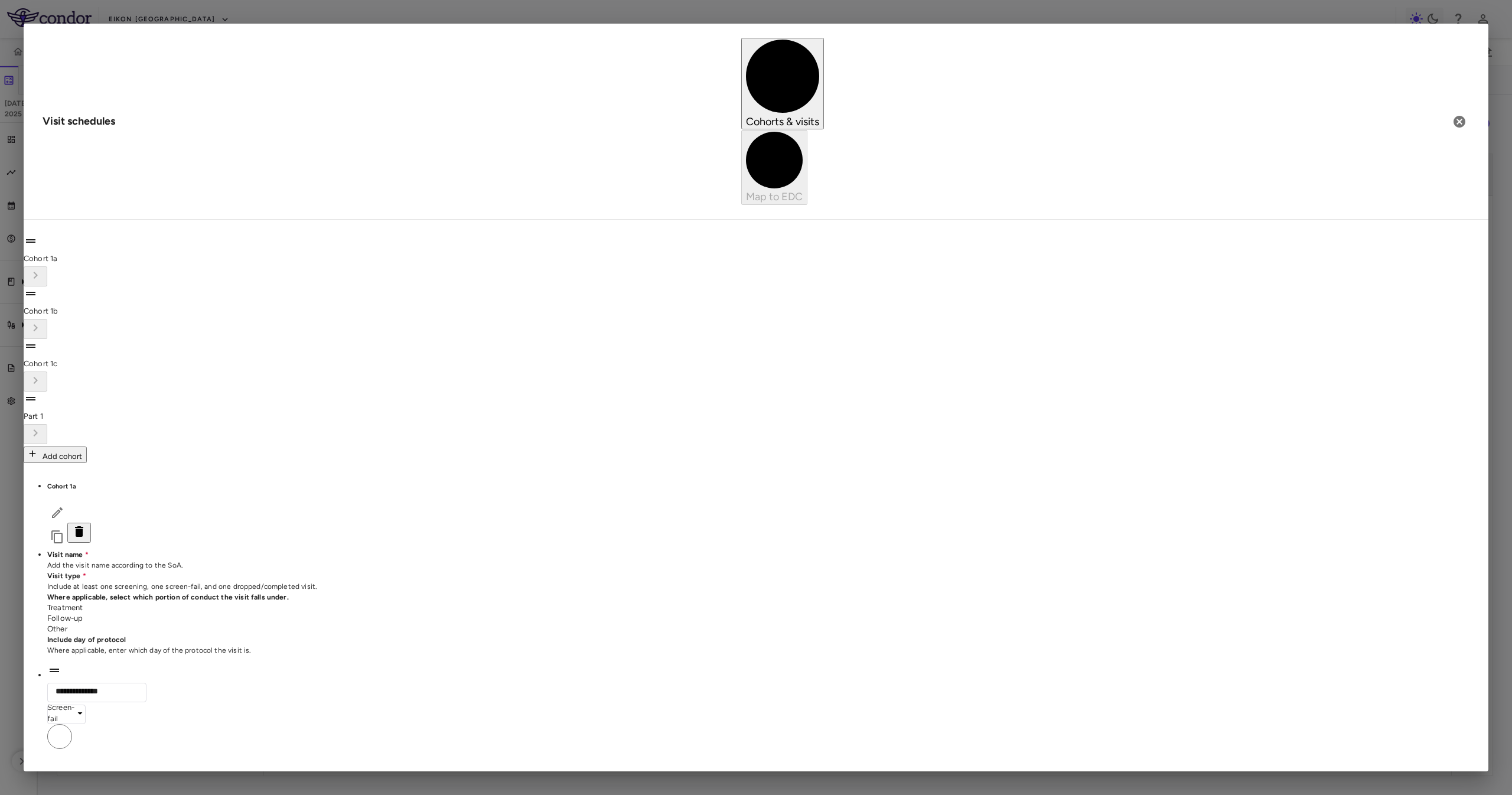
click at [167, 424] on div at bounding box center [756, 434] width 1465 height 20
click at [158, 339] on li "Cohort 1c" at bounding box center [756, 365] width 1465 height 53
click at [164, 424] on div at bounding box center [756, 434] width 1465 height 20
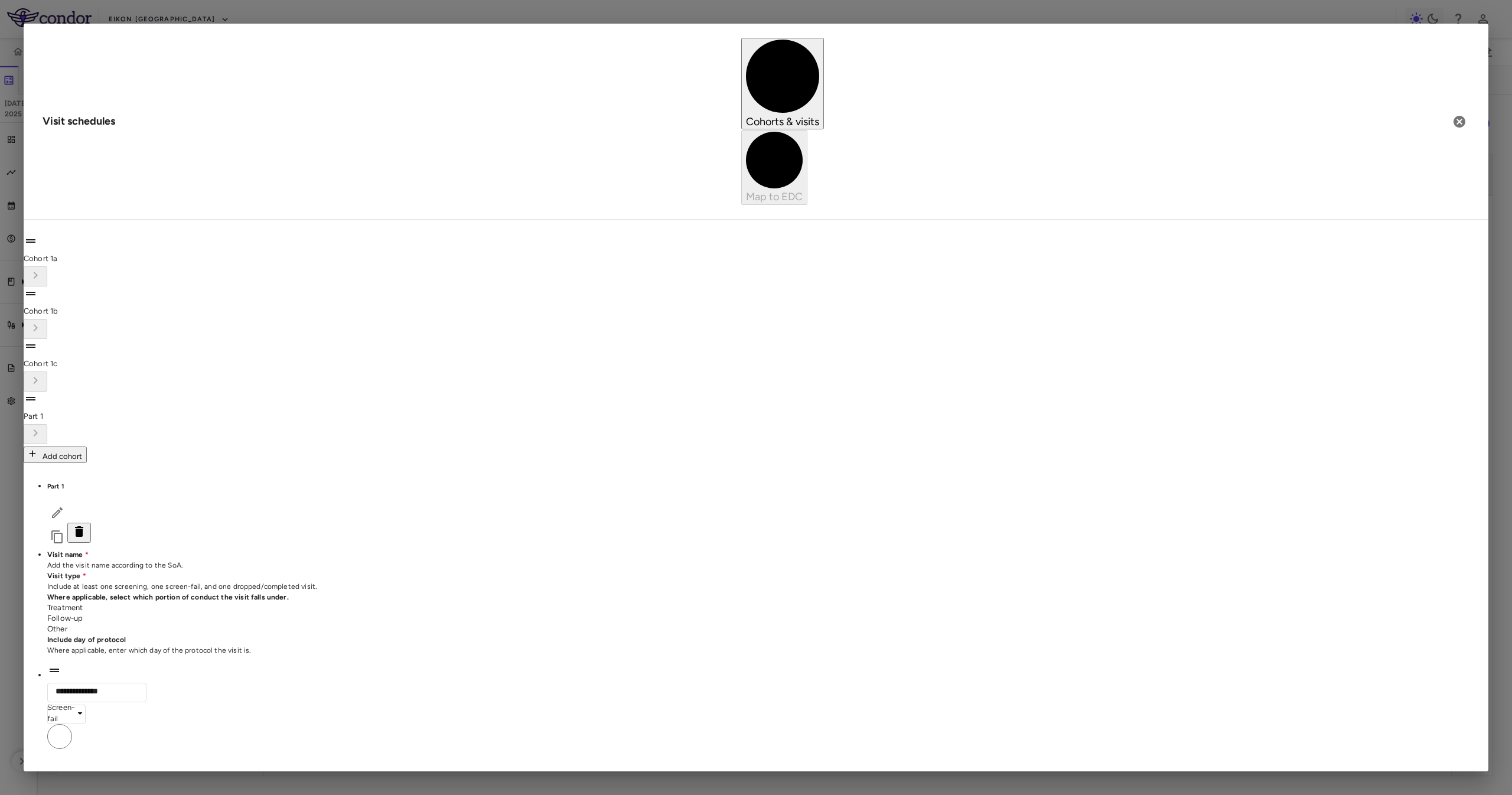
click at [57, 254] on span "Cohort 1a" at bounding box center [41, 259] width 34 height 9
click at [163, 319] on div at bounding box center [756, 329] width 1465 height 20
click at [165, 371] on div at bounding box center [756, 381] width 1465 height 20
click at [168, 424] on div at bounding box center [756, 434] width 1465 height 20
click at [57, 254] on span "Cohort 1a" at bounding box center [41, 259] width 34 height 9
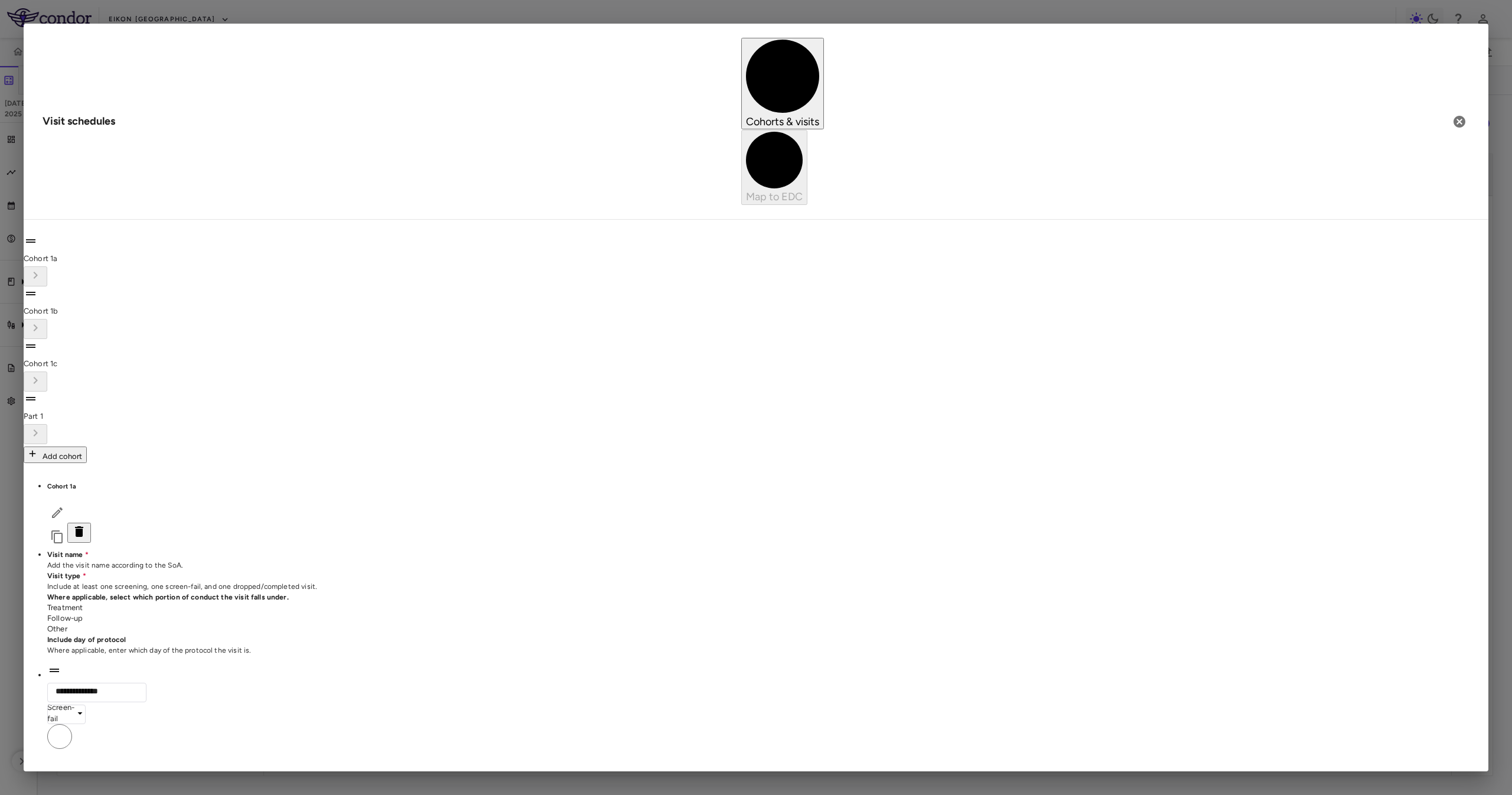
click at [140, 392] on li "Part 1" at bounding box center [756, 418] width 1465 height 53
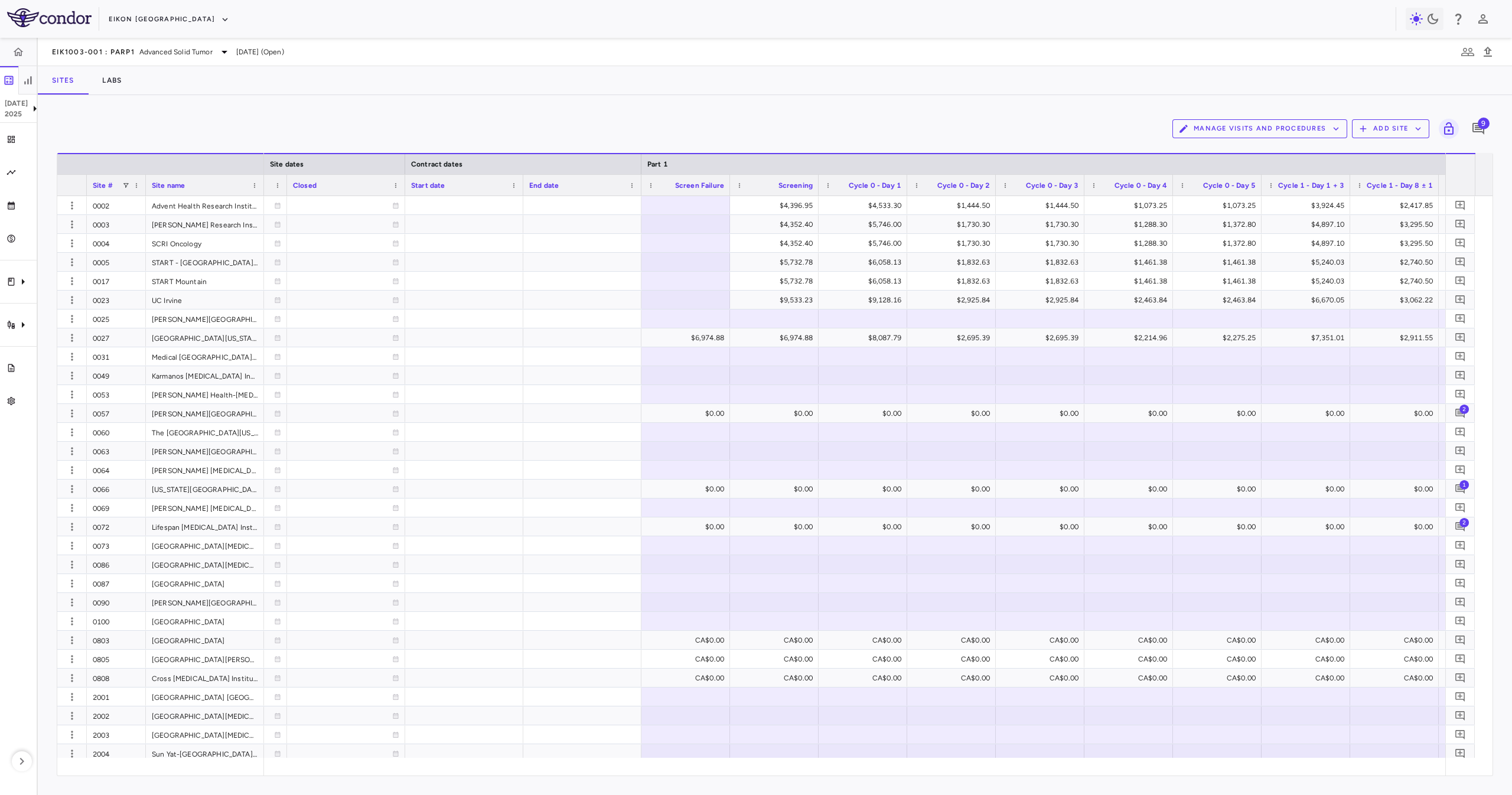
scroll to position [0, 1240]
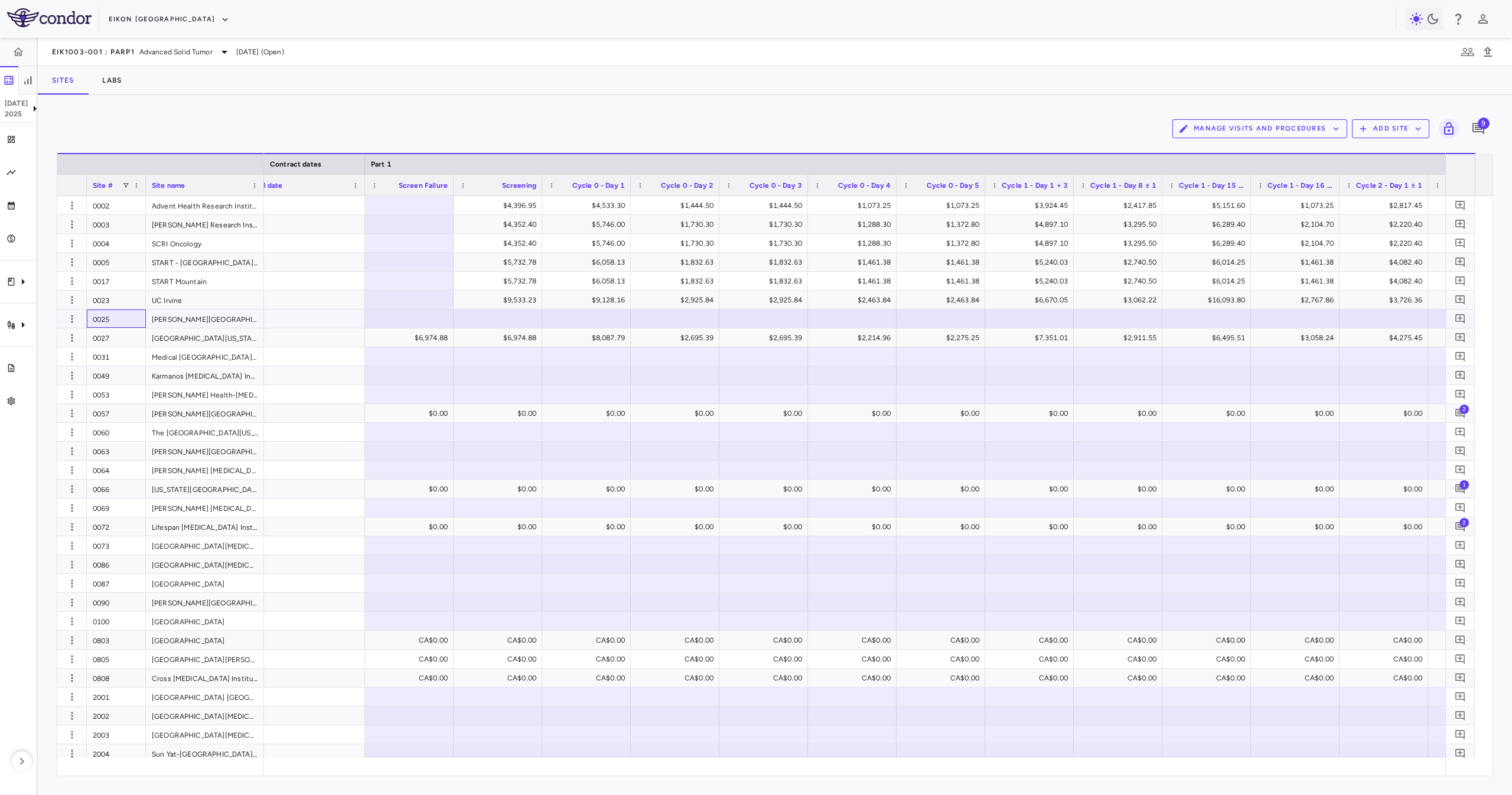
click at [131, 320] on div "0025" at bounding box center [116, 318] width 59 height 18
click at [144, 187] on div at bounding box center [146, 185] width 5 height 21
click at [264, 191] on div at bounding box center [265, 185] width 5 height 21
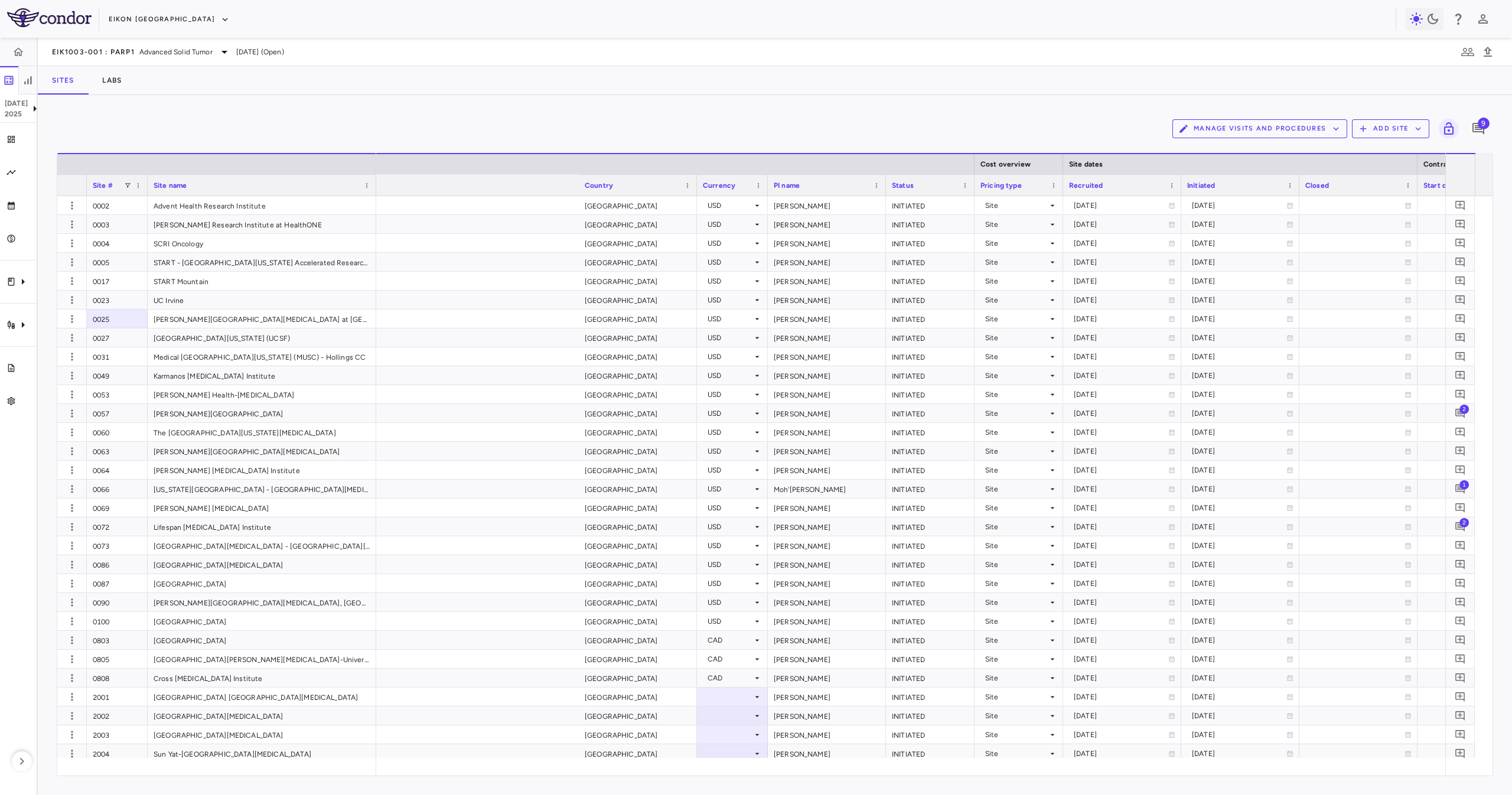
scroll to position [0, 448]
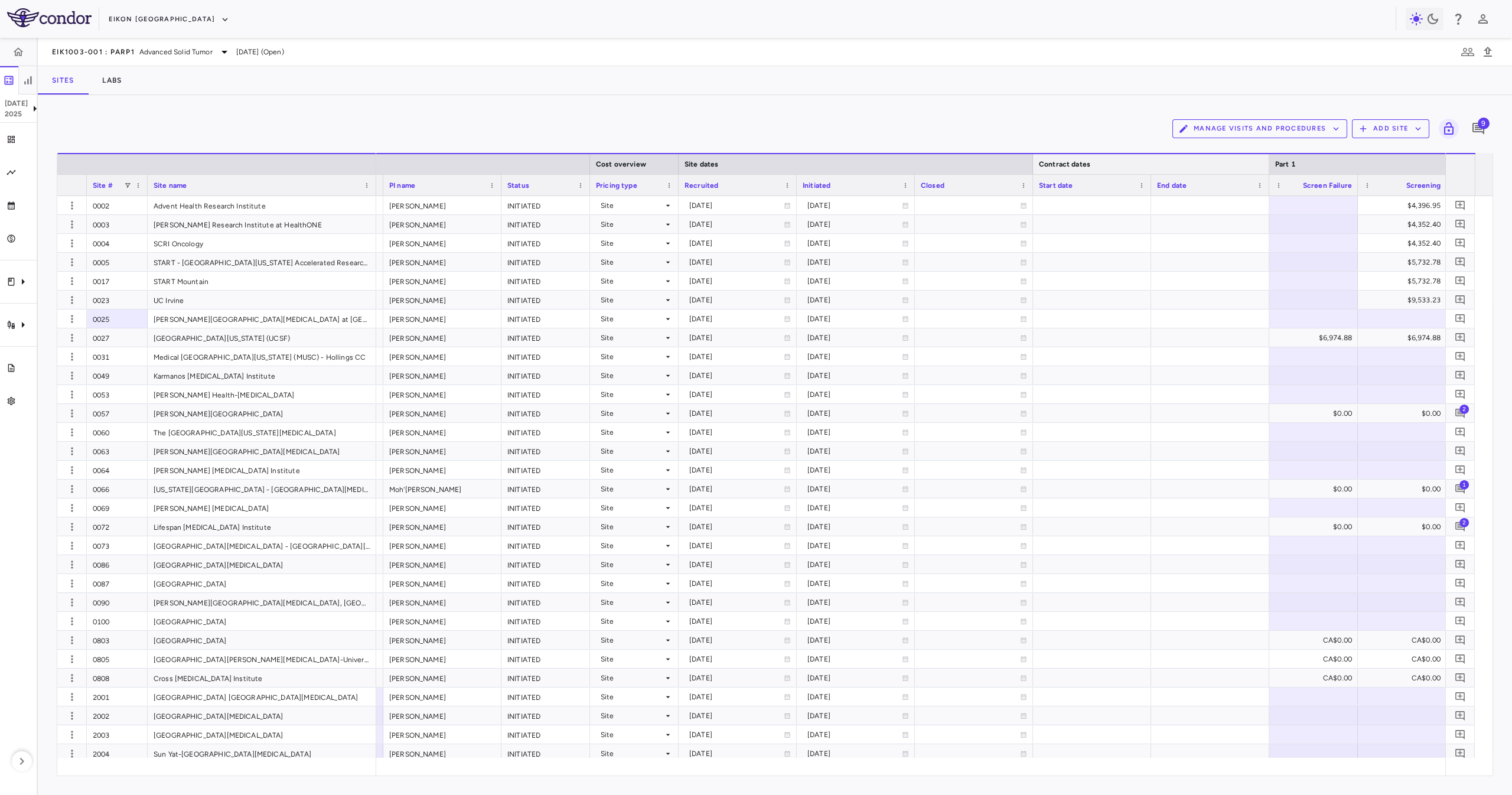
click at [1268, 165] on div at bounding box center [1268, 164] width 5 height 20
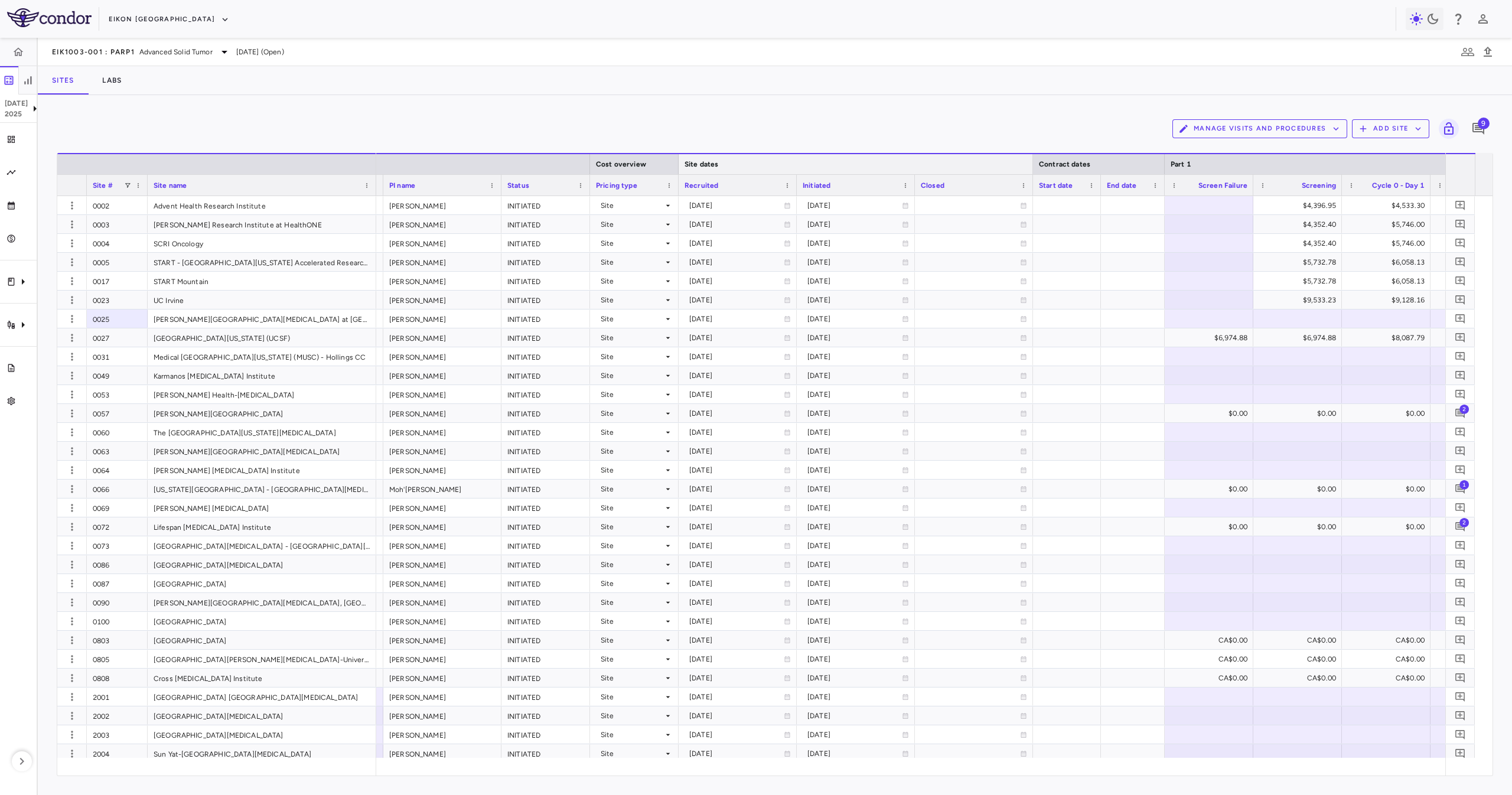
click at [1031, 163] on div at bounding box center [1032, 164] width 5 height 20
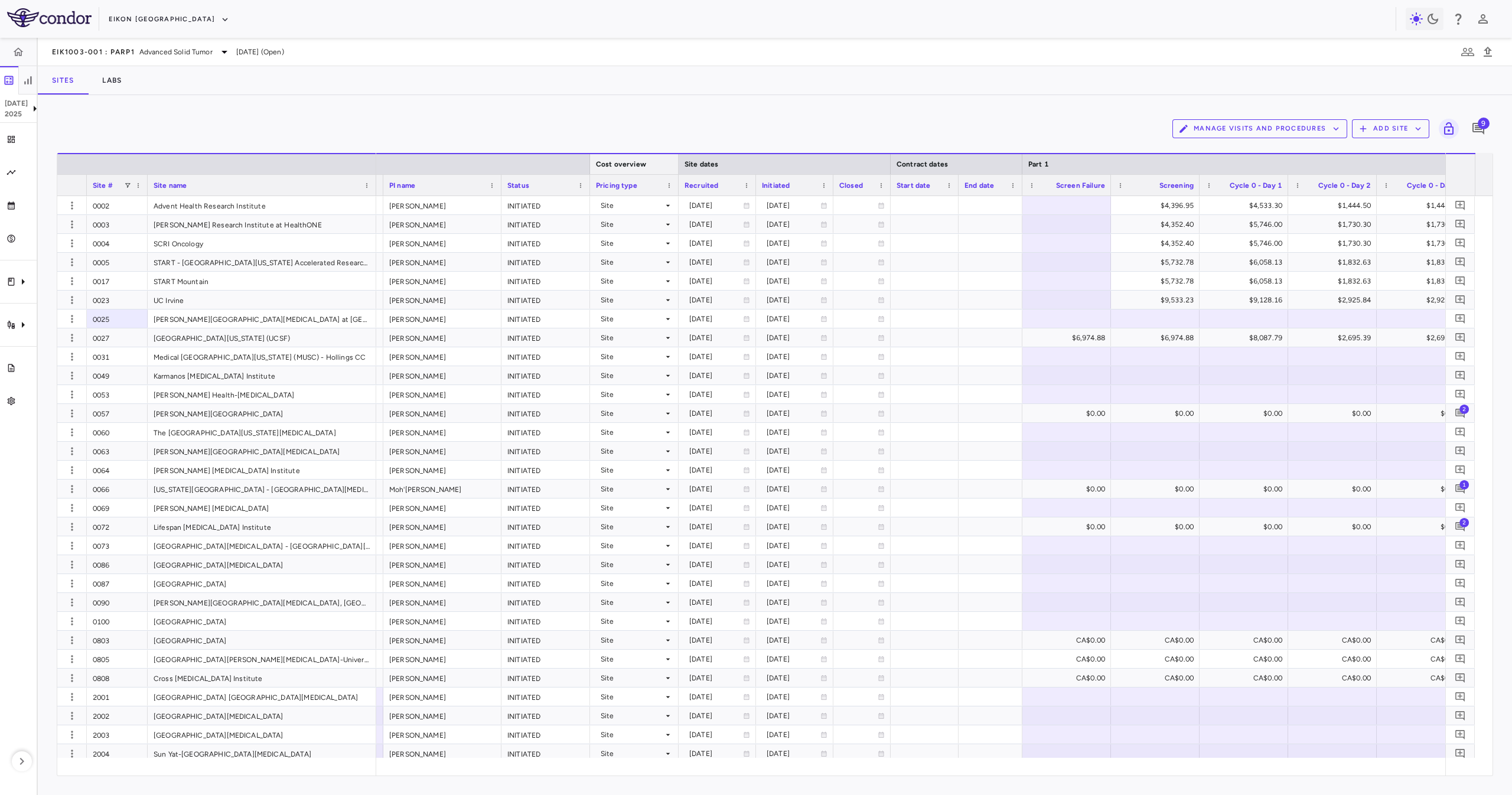
click at [679, 166] on div at bounding box center [678, 164] width 5 height 20
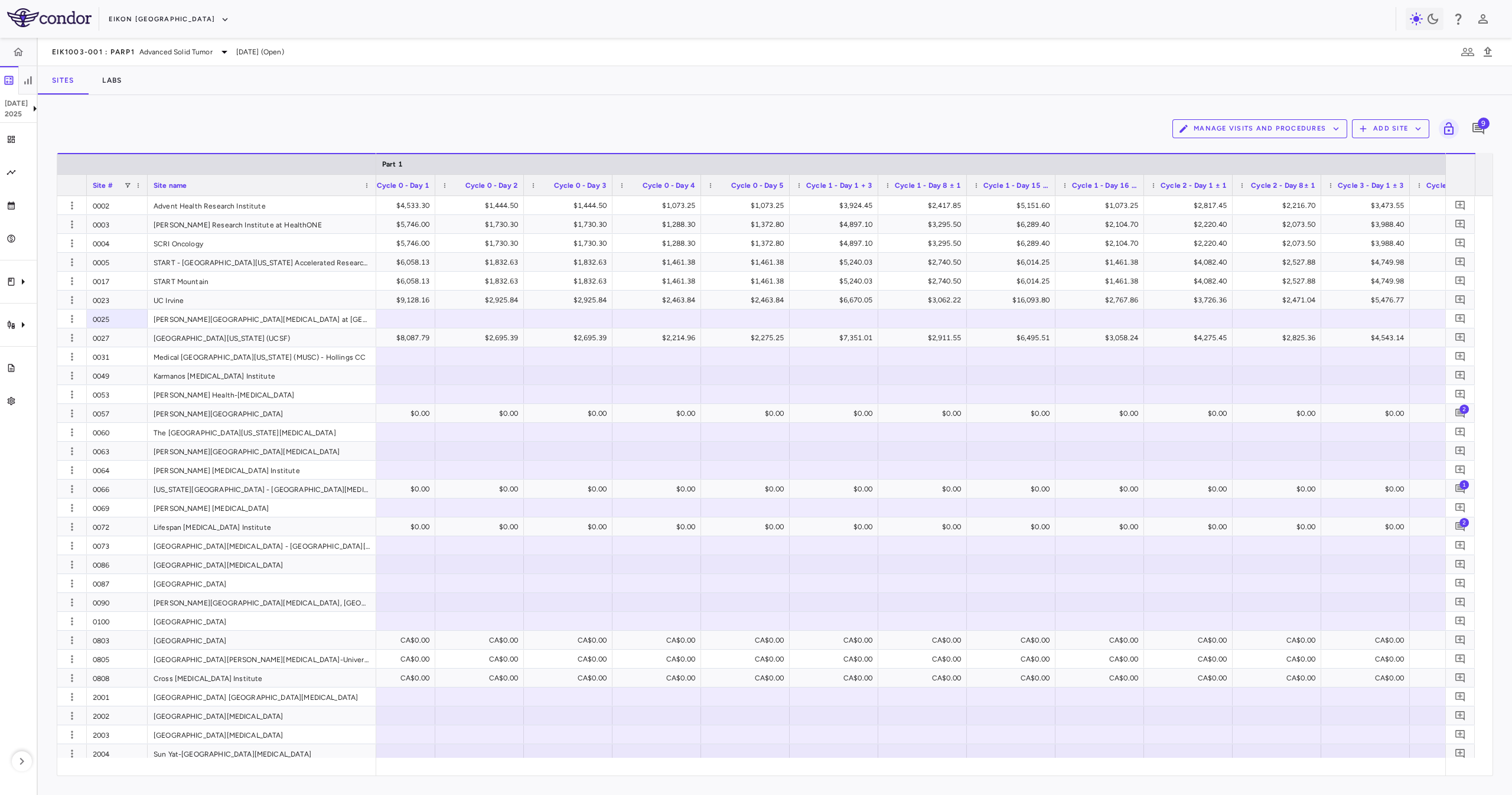
scroll to position [0, 1295]
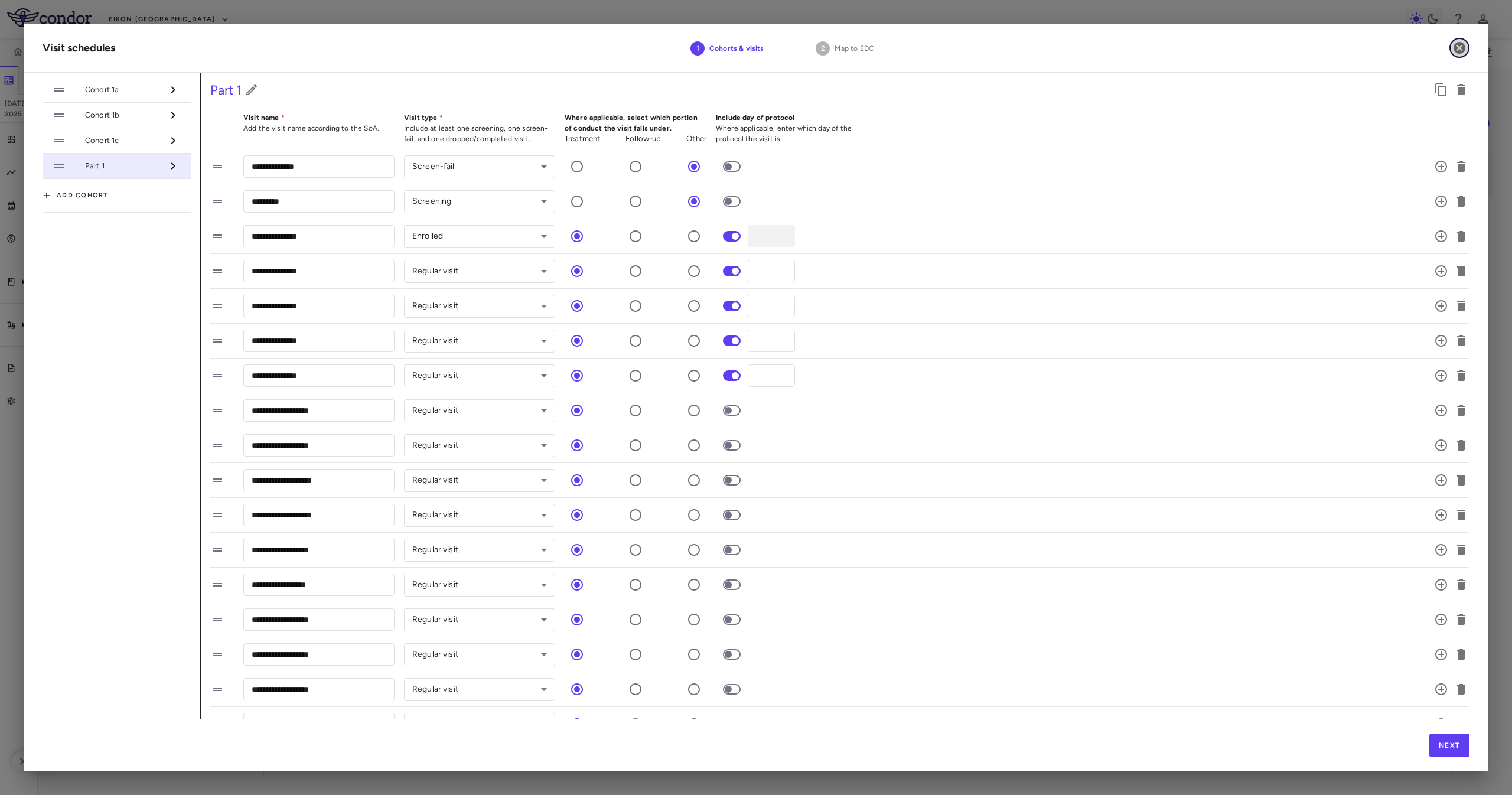
click at [1461, 48] on icon "button" at bounding box center [1459, 48] width 14 height 14
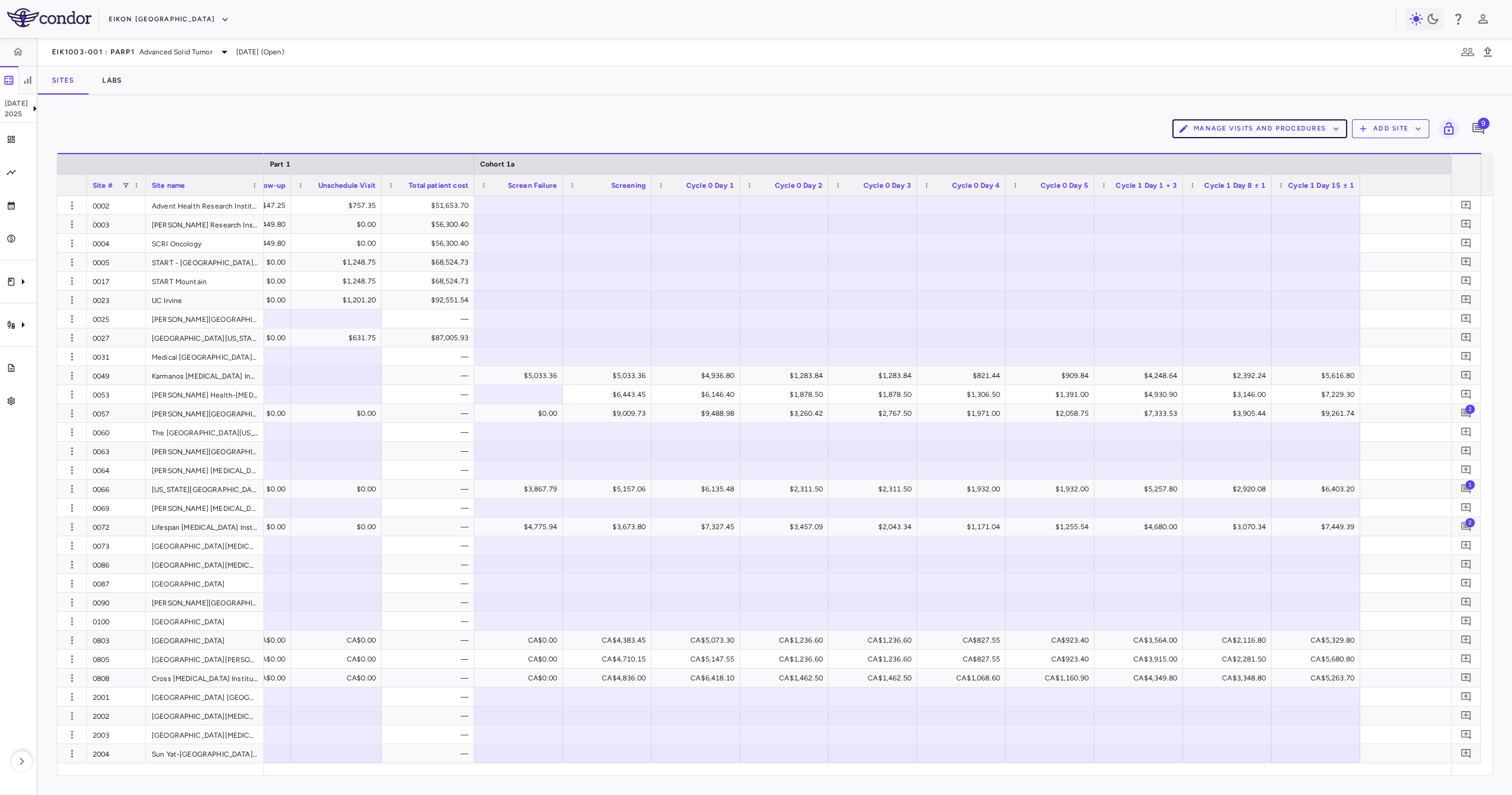
scroll to position [0, 2626]
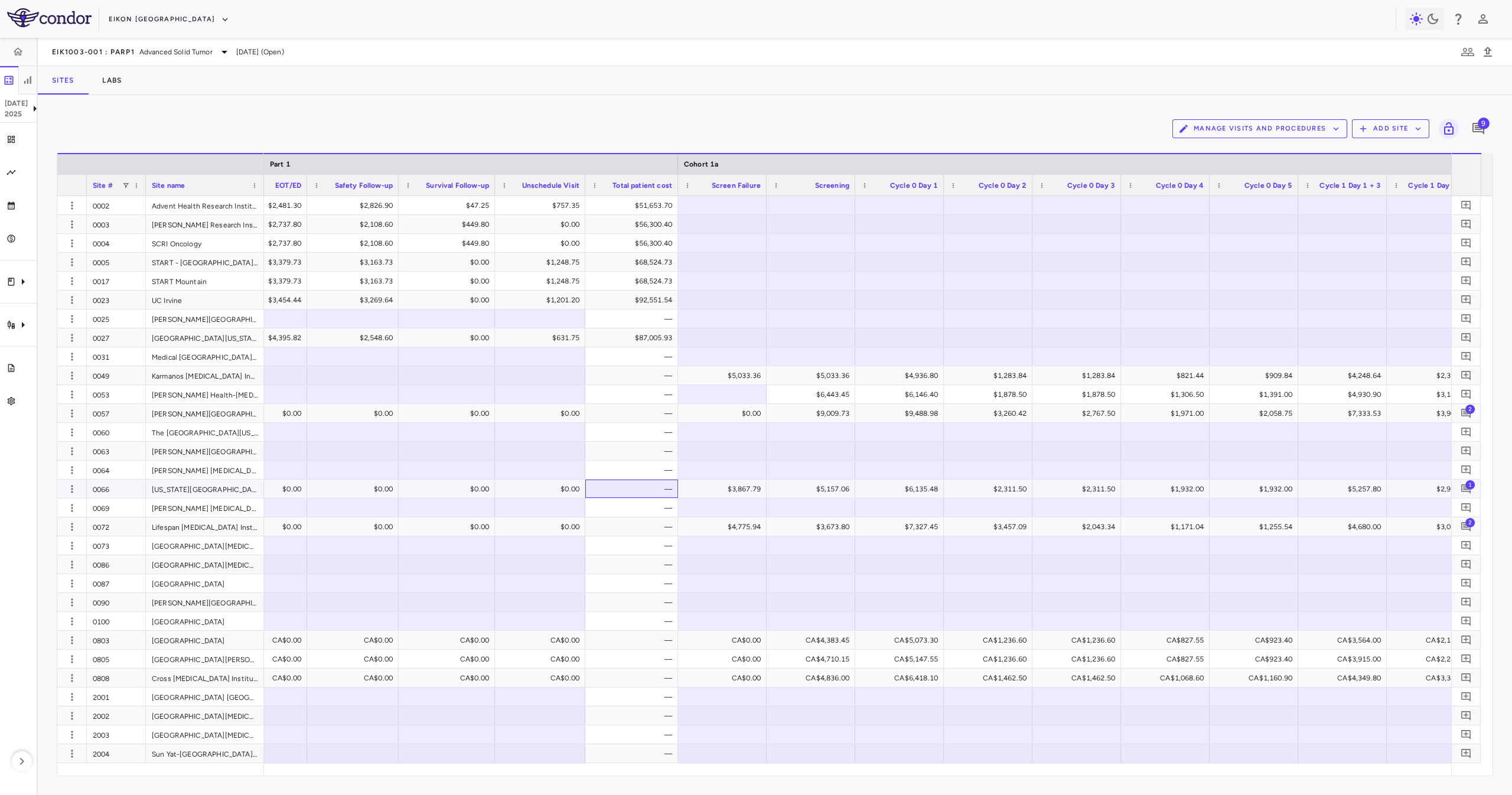
click at [641, 490] on div "—" at bounding box center [633, 489] width 76 height 19
click at [650, 530] on div "—" at bounding box center [633, 526] width 76 height 19
click at [644, 491] on div "—" at bounding box center [633, 489] width 76 height 19
click at [648, 510] on div "—" at bounding box center [633, 508] width 76 height 19
click at [650, 533] on div "—" at bounding box center [633, 526] width 76 height 19
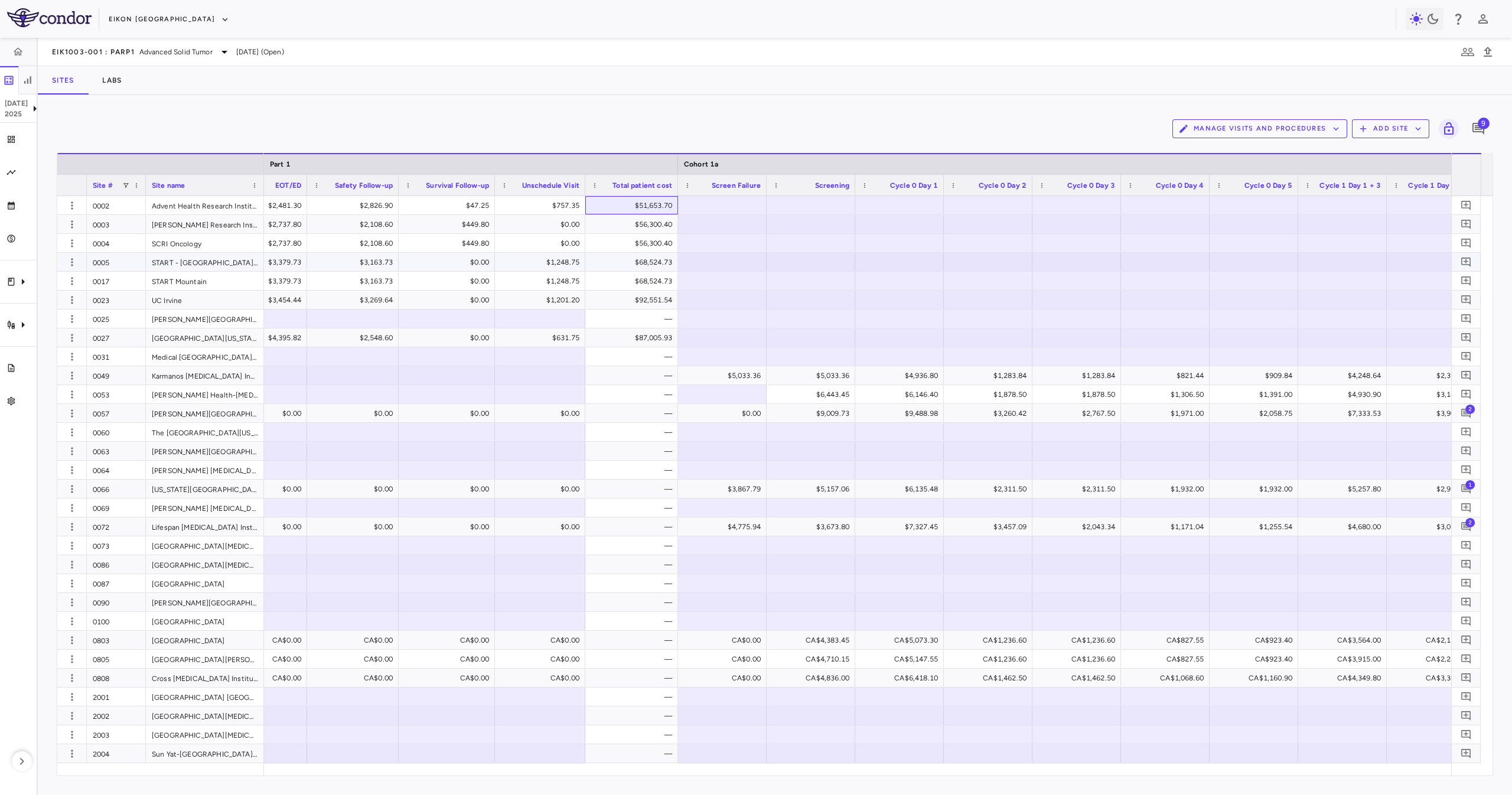
drag, startPoint x: 645, startPoint y: 204, endPoint x: 632, endPoint y: 317, distance: 113.7
click at [632, 317] on div "—" at bounding box center [633, 319] width 76 height 19
click at [635, 325] on div "—" at bounding box center [633, 319] width 76 height 19
click at [637, 339] on div "$87,005.93" at bounding box center [633, 338] width 76 height 19
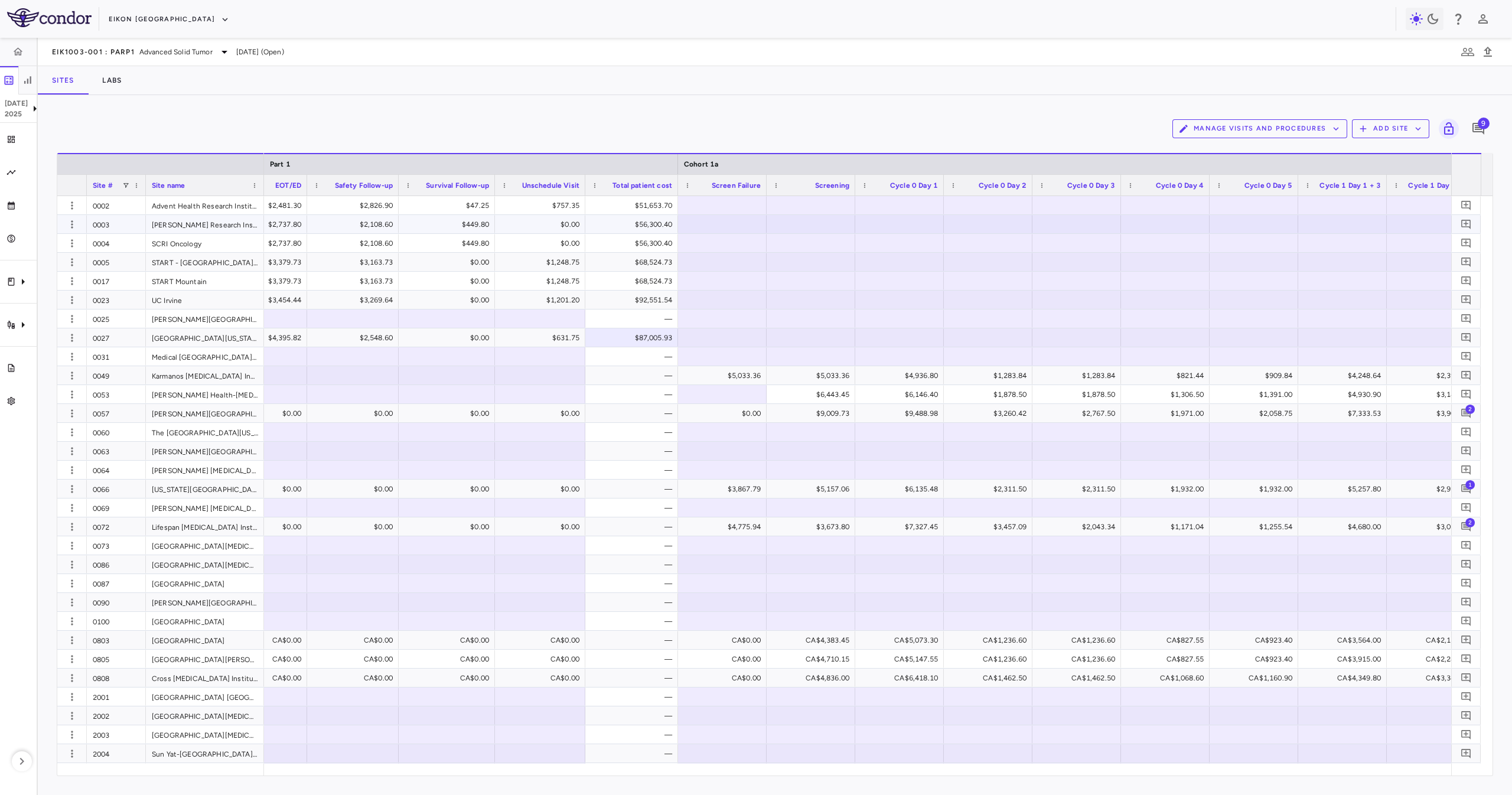
click at [626, 225] on div "$56,300.40" at bounding box center [633, 225] width 76 height 19
click at [626, 206] on div "$51,653.70" at bounding box center [633, 205] width 76 height 19
click at [615, 616] on div "—" at bounding box center [633, 621] width 76 height 19
click at [645, 644] on div "—" at bounding box center [633, 640] width 76 height 19
drag, startPoint x: 654, startPoint y: 664, endPoint x: 668, endPoint y: 686, distance: 26.1
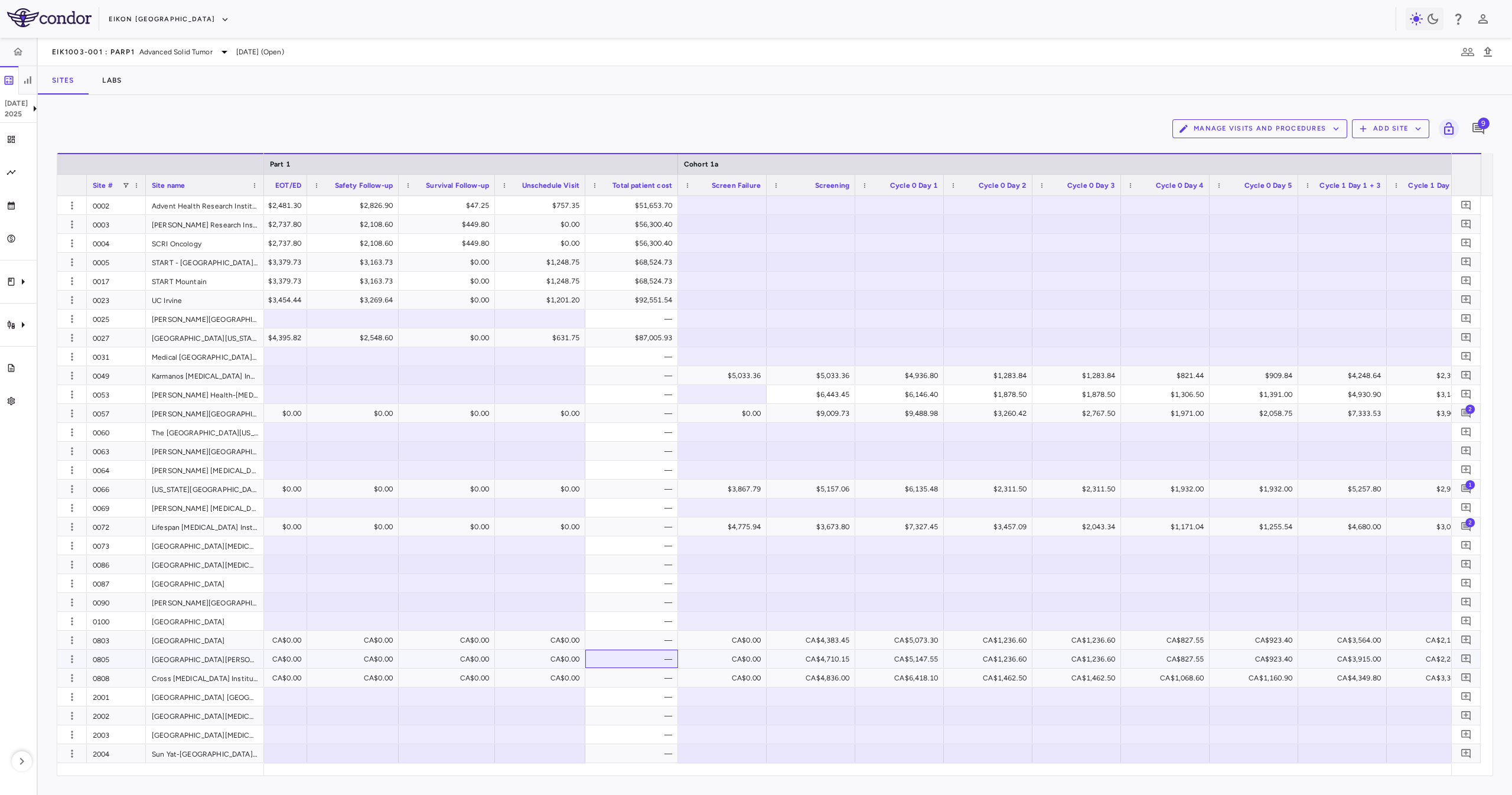
click at [655, 664] on div "—" at bounding box center [633, 659] width 76 height 19
click at [670, 689] on div "—" at bounding box center [633, 696] width 76 height 19
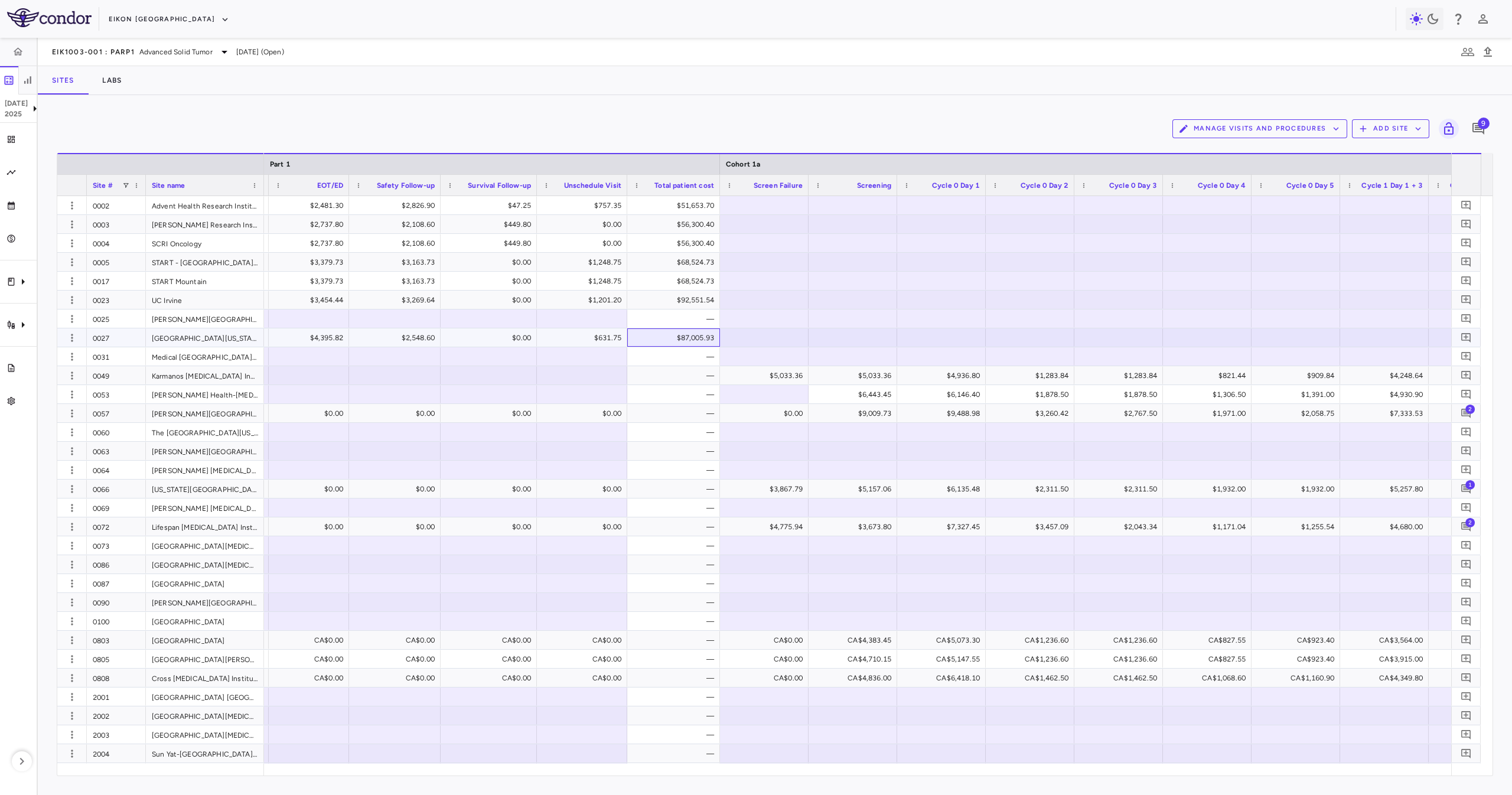
click at [670, 333] on div "$87,005.93" at bounding box center [675, 338] width 76 height 19
drag, startPoint x: 675, startPoint y: 296, endPoint x: 680, endPoint y: 237, distance: 59.2
drag, startPoint x: 682, startPoint y: 228, endPoint x: 685, endPoint y: 218, distance: 10.4
click at [683, 228] on div "$56,300.40" at bounding box center [675, 225] width 76 height 19
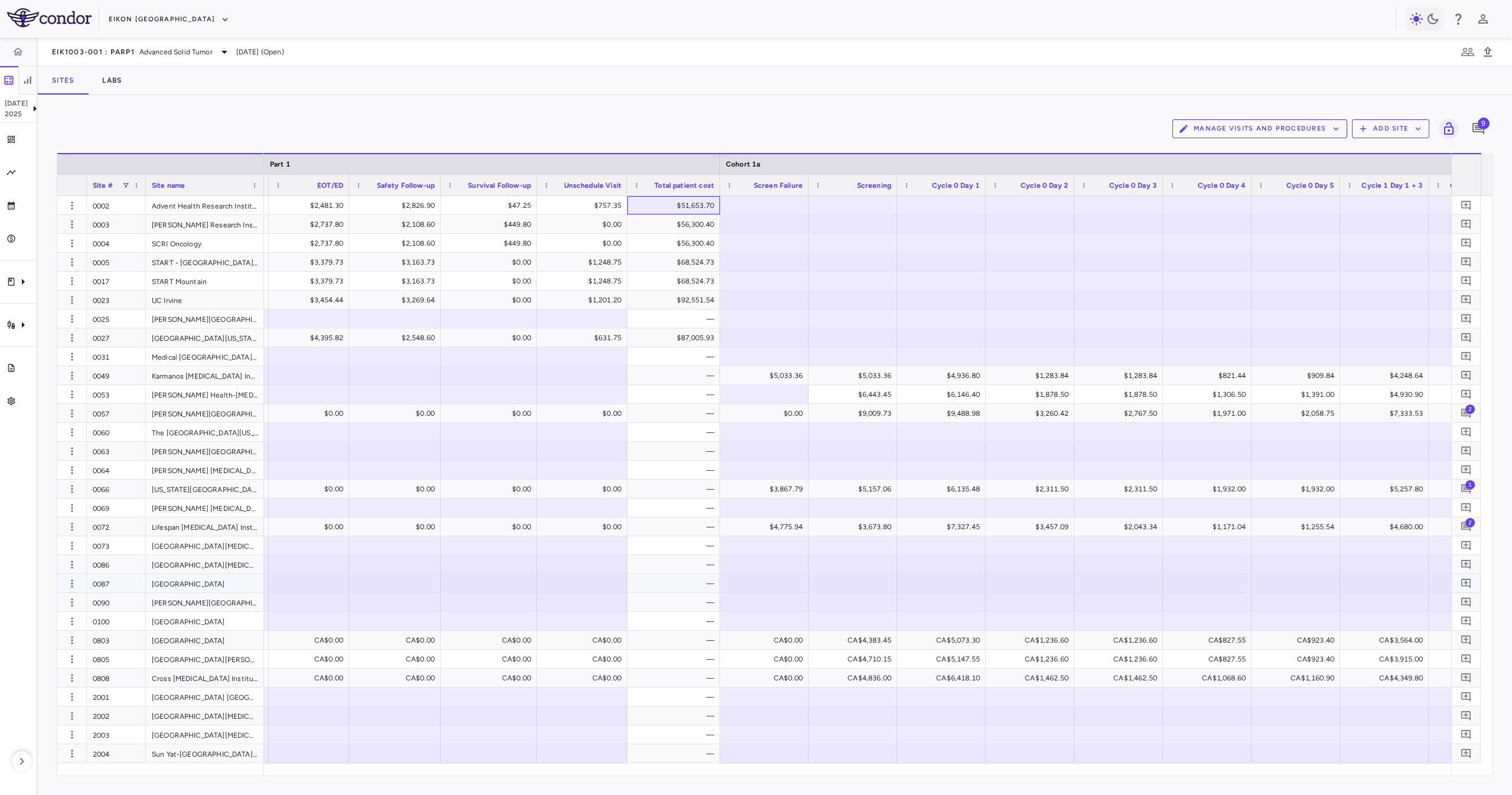
drag, startPoint x: 687, startPoint y: 200, endPoint x: 697, endPoint y: 590, distance: 390.1
drag, startPoint x: 697, startPoint y: 590, endPoint x: 701, endPoint y: 664, distance: 74.1
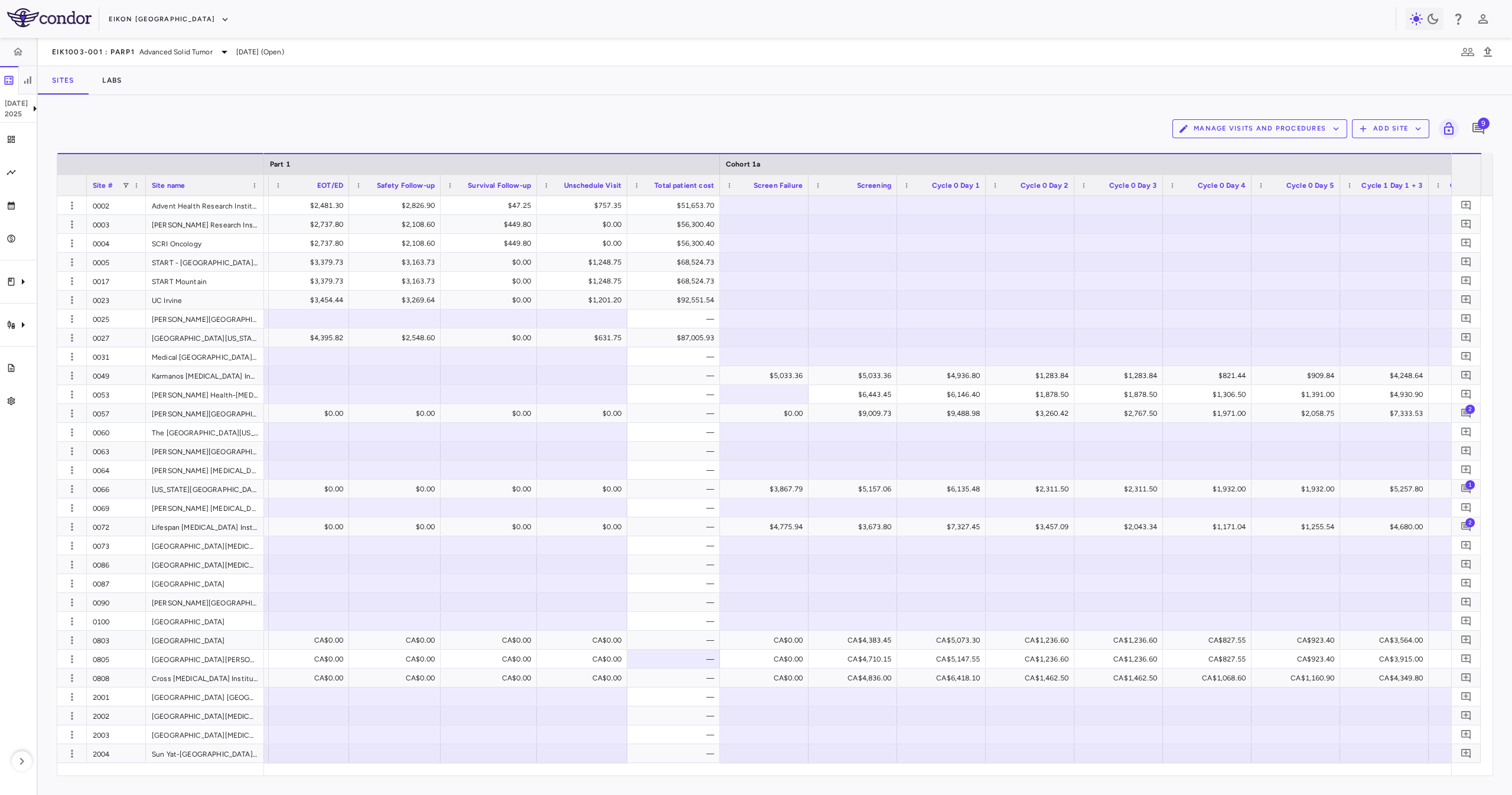
drag, startPoint x: 542, startPoint y: 775, endPoint x: 535, endPoint y: 775, distance: 7.0
click at [535, 775] on div "Drag here to set row groups Drag here to set column labels Site # Site name Coh…" at bounding box center [775, 464] width 1436 height 623
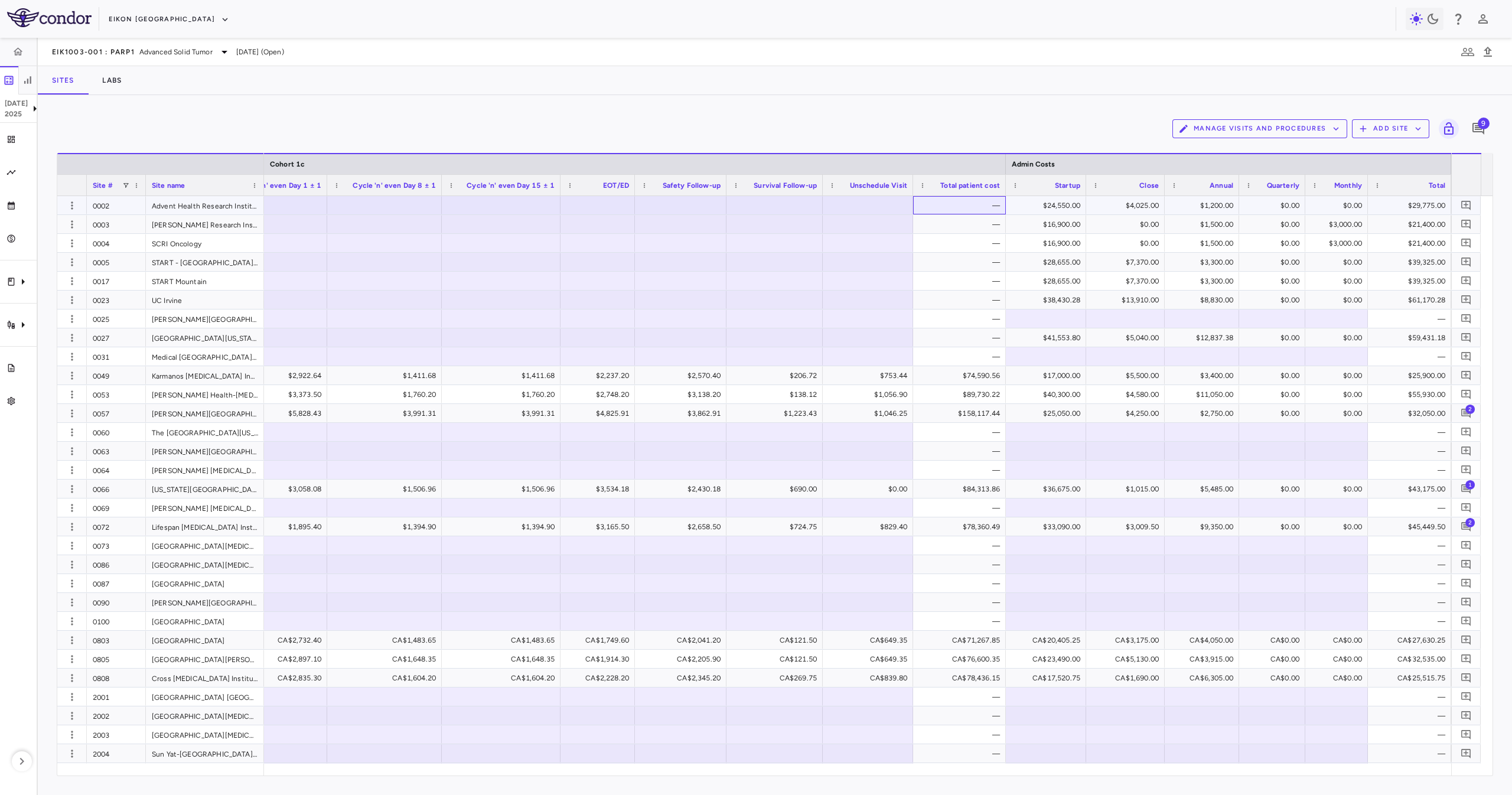
drag, startPoint x: 940, startPoint y: 203, endPoint x: 984, endPoint y: 240, distance: 57.5
click at [945, 205] on div "—" at bounding box center [962, 205] width 76 height 19
drag, startPoint x: 984, startPoint y: 240, endPoint x: 985, endPoint y: 245, distance: 5.1
click at [984, 241] on div "—" at bounding box center [962, 243] width 76 height 19
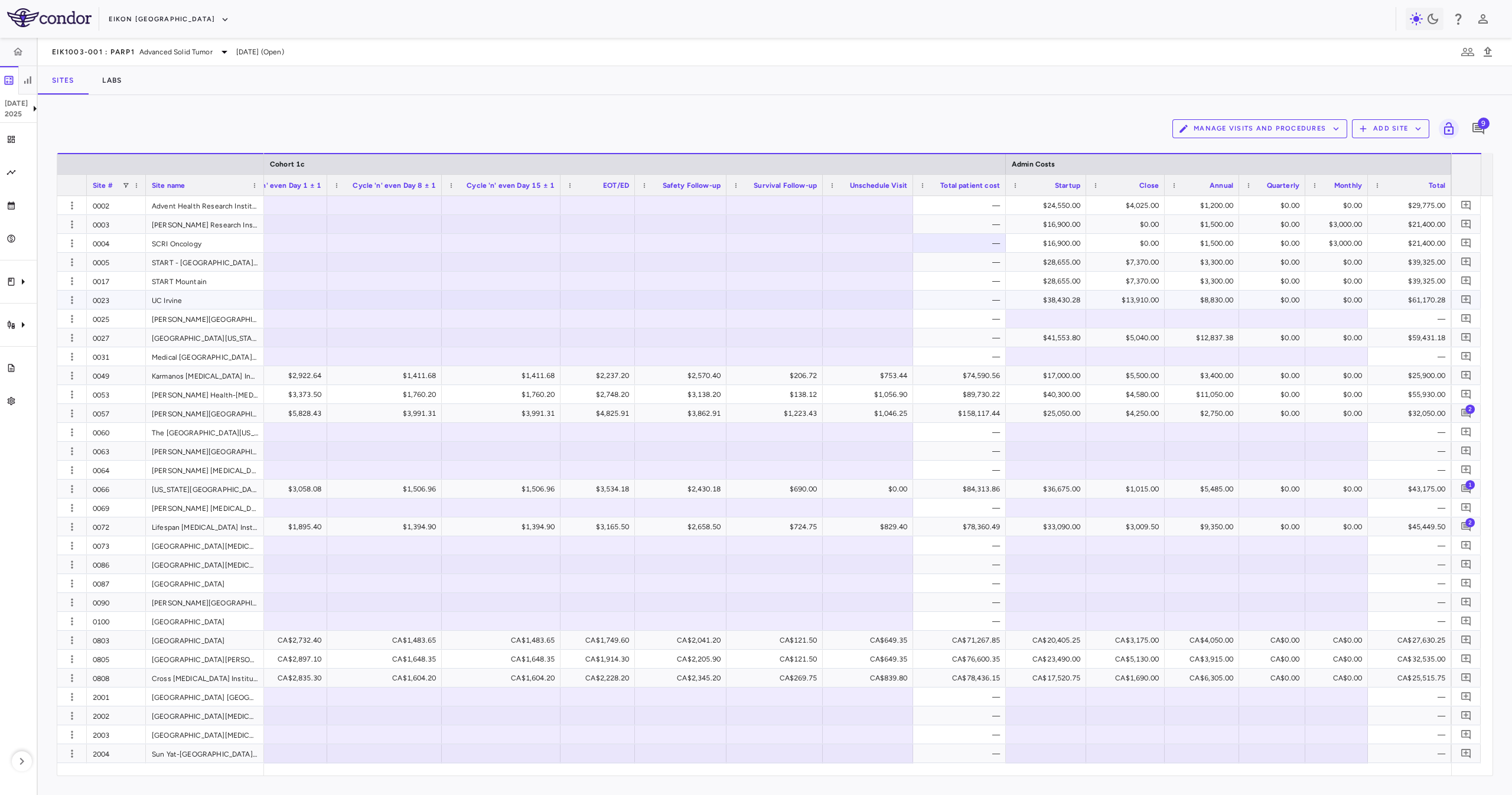
drag, startPoint x: 985, startPoint y: 297, endPoint x: 974, endPoint y: 299, distance: 11.2
click at [974, 299] on div "—" at bounding box center [962, 300] width 76 height 19
click at [968, 293] on div "—" at bounding box center [962, 300] width 76 height 19
click at [966, 272] on div "—" at bounding box center [960, 280] width 93 height 18
click at [963, 253] on div "—" at bounding box center [960, 262] width 93 height 18
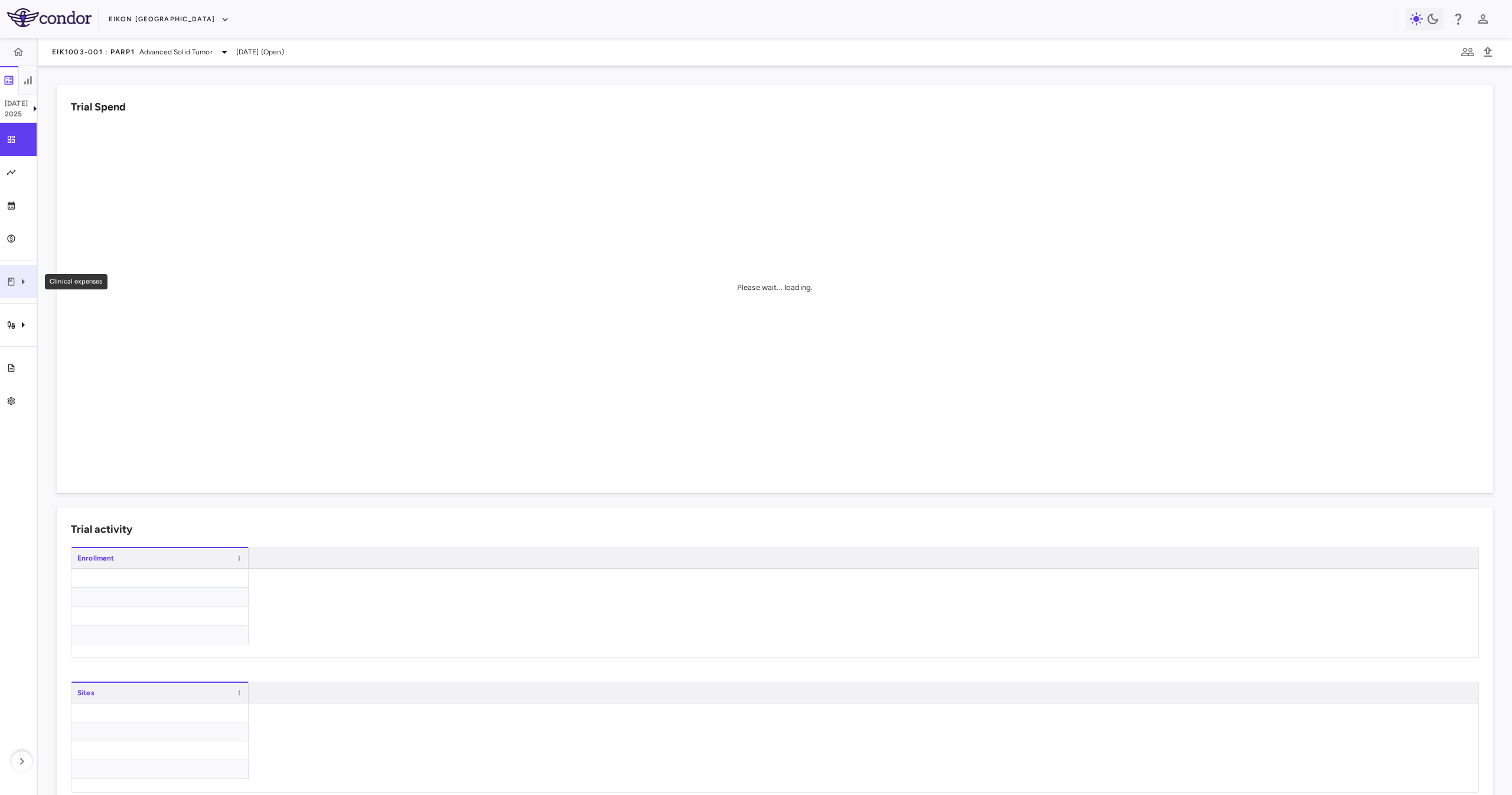
click at [9, 280] on icon "Clinical expenses" at bounding box center [11, 281] width 6 height 8
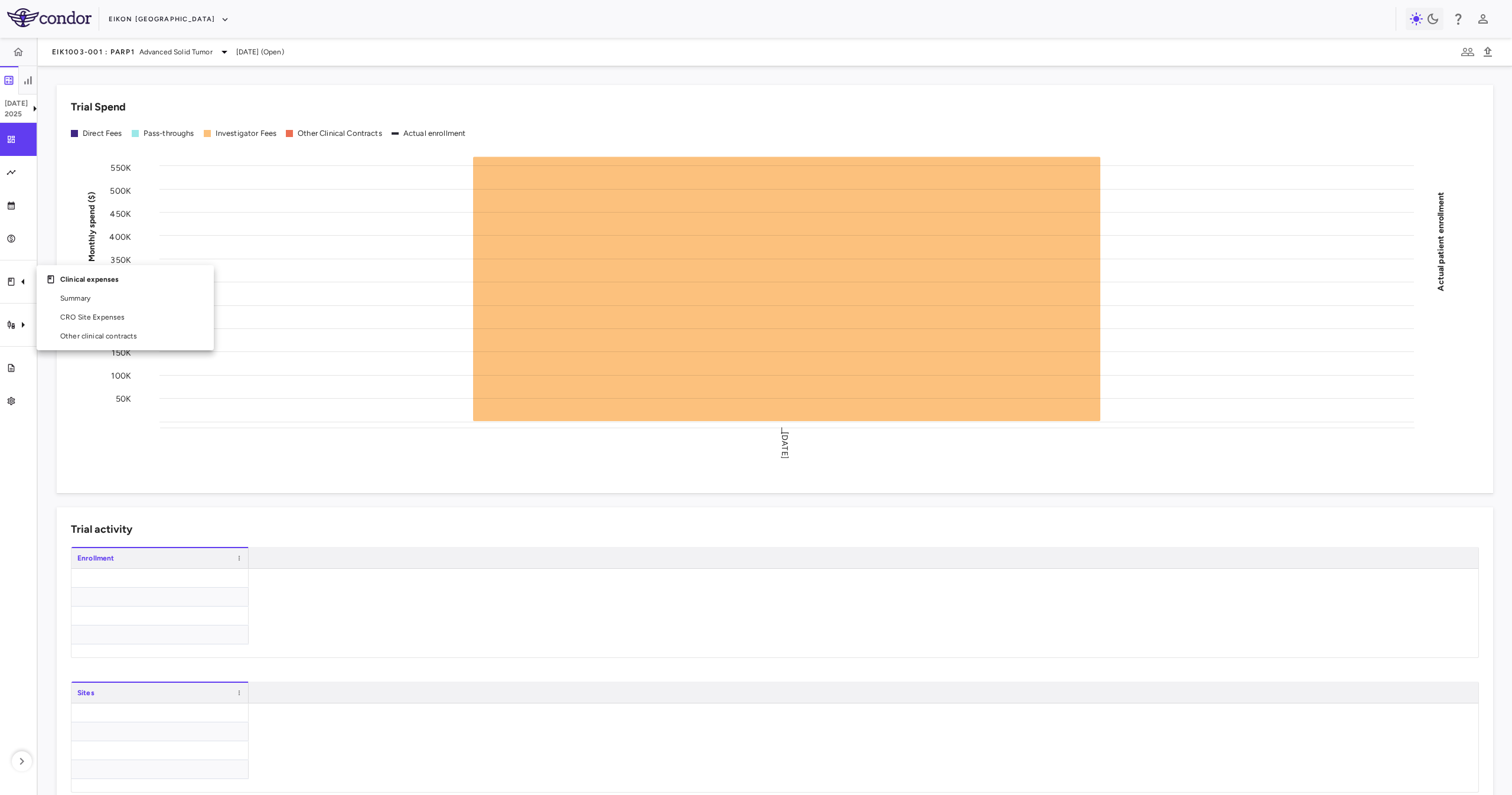
click at [0, 329] on div at bounding box center [756, 397] width 1512 height 795
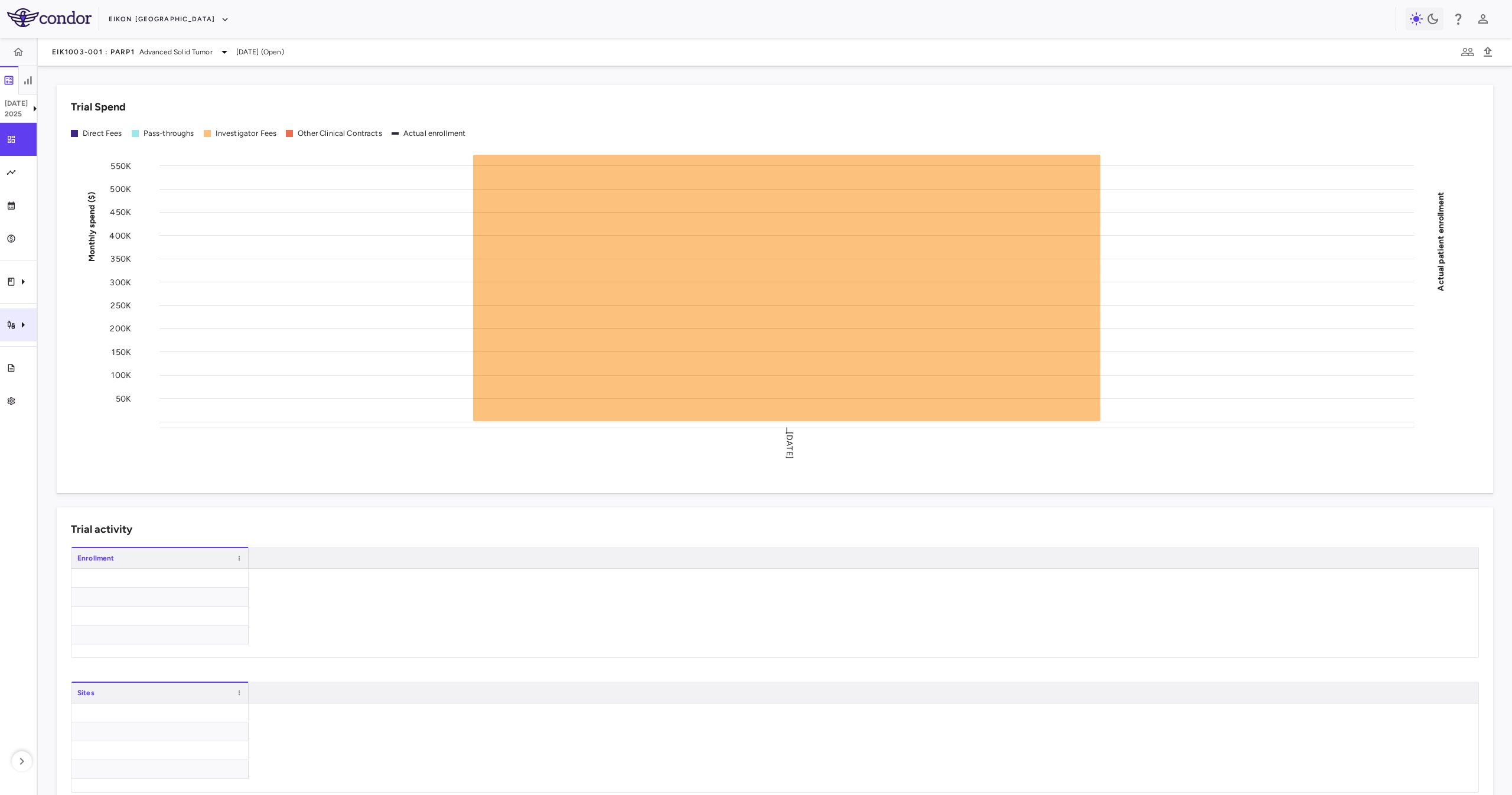
click at [11, 324] on icon "Trial activity" at bounding box center [11, 324] width 8 height 8
click at [151, 21] on div at bounding box center [756, 397] width 1512 height 795
click at [132, 9] on div "Eikon [GEOGRAPHIC_DATA]" at bounding box center [752, 19] width 1287 height 19
click at [138, 18] on button "Eikon [GEOGRAPHIC_DATA]" at bounding box center [169, 19] width 121 height 19
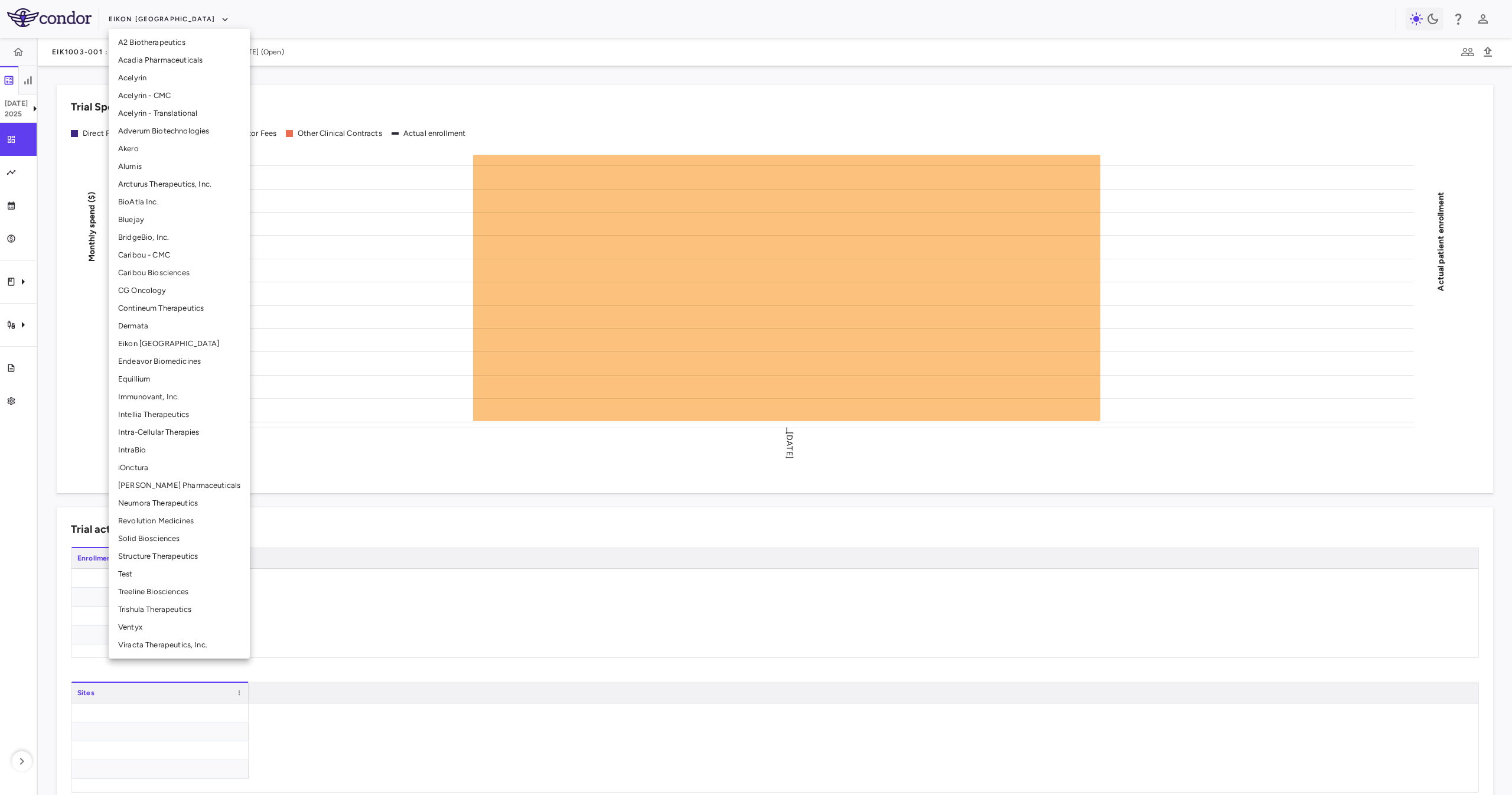
click at [186, 397] on li "Neumora Therapeutics" at bounding box center [179, 503] width 141 height 18
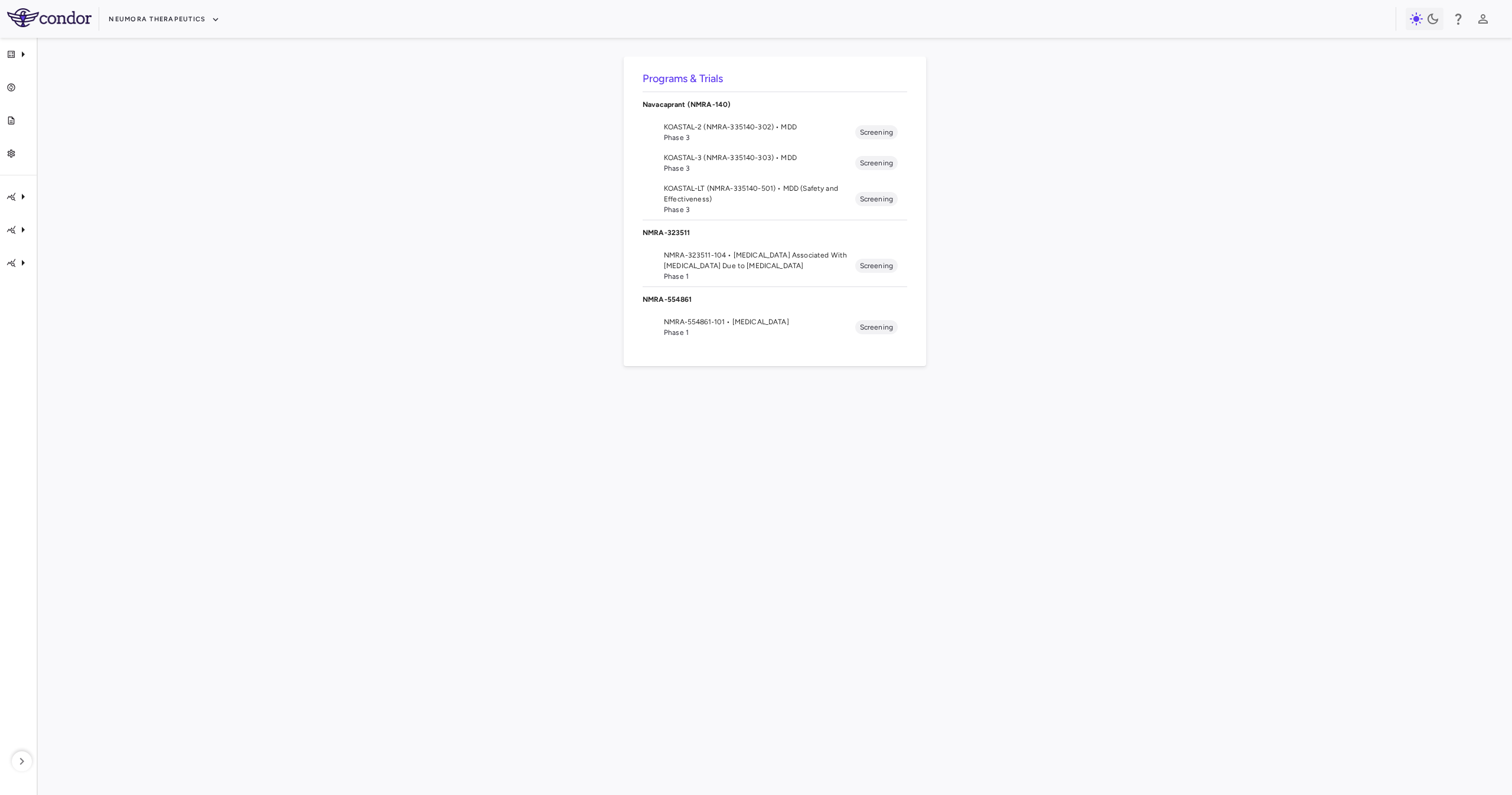
click at [755, 196] on span "KOASTAL-LT (NMRA-335140-501) • MDD (Safety and Effectiveness)" at bounding box center [759, 194] width 191 height 21
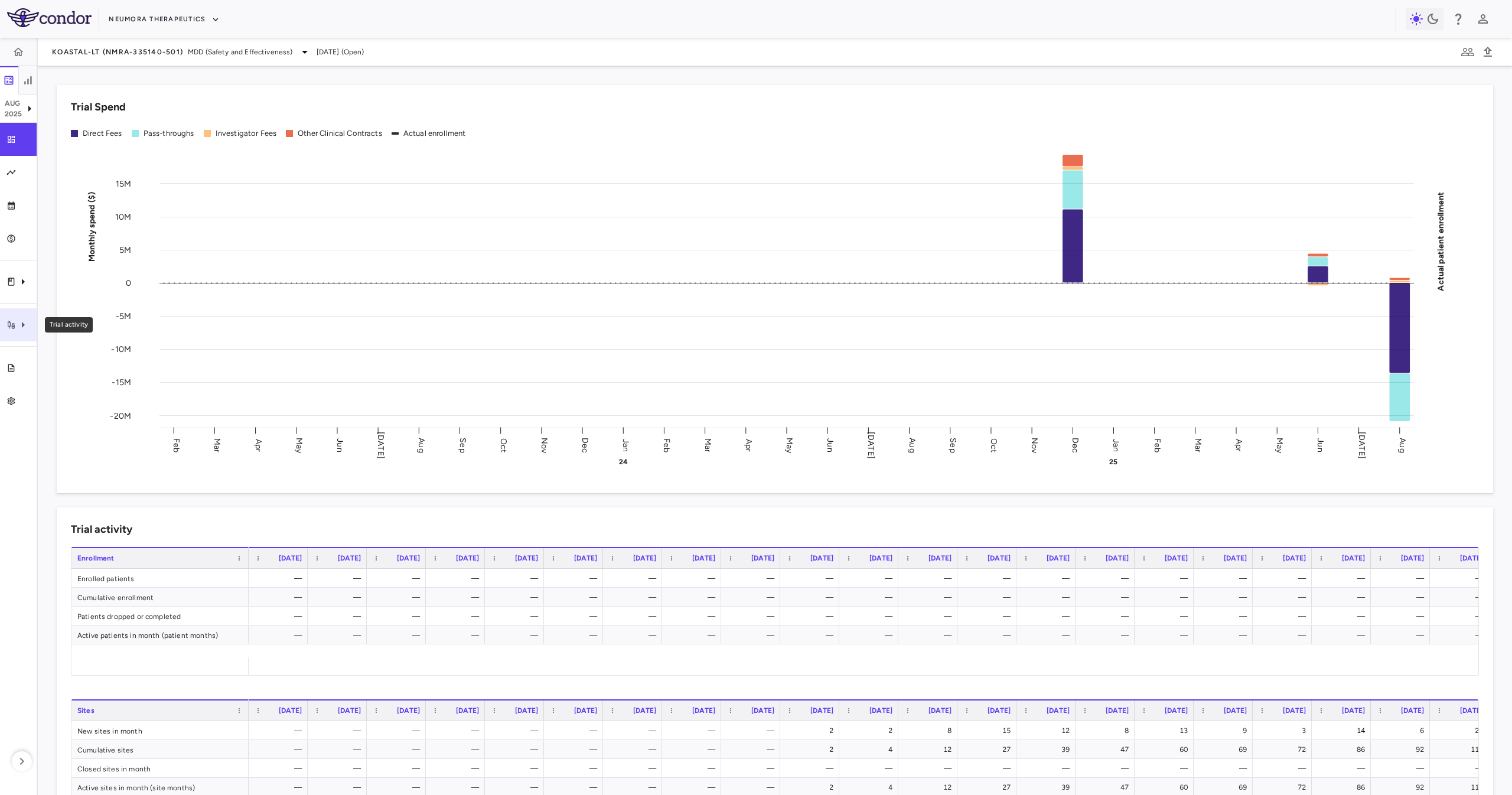
click at [22, 336] on div "Trial activity" at bounding box center [18, 324] width 36 height 33
click at [88, 354] on link "Site & lab cost matrix" at bounding box center [125, 360] width 177 height 19
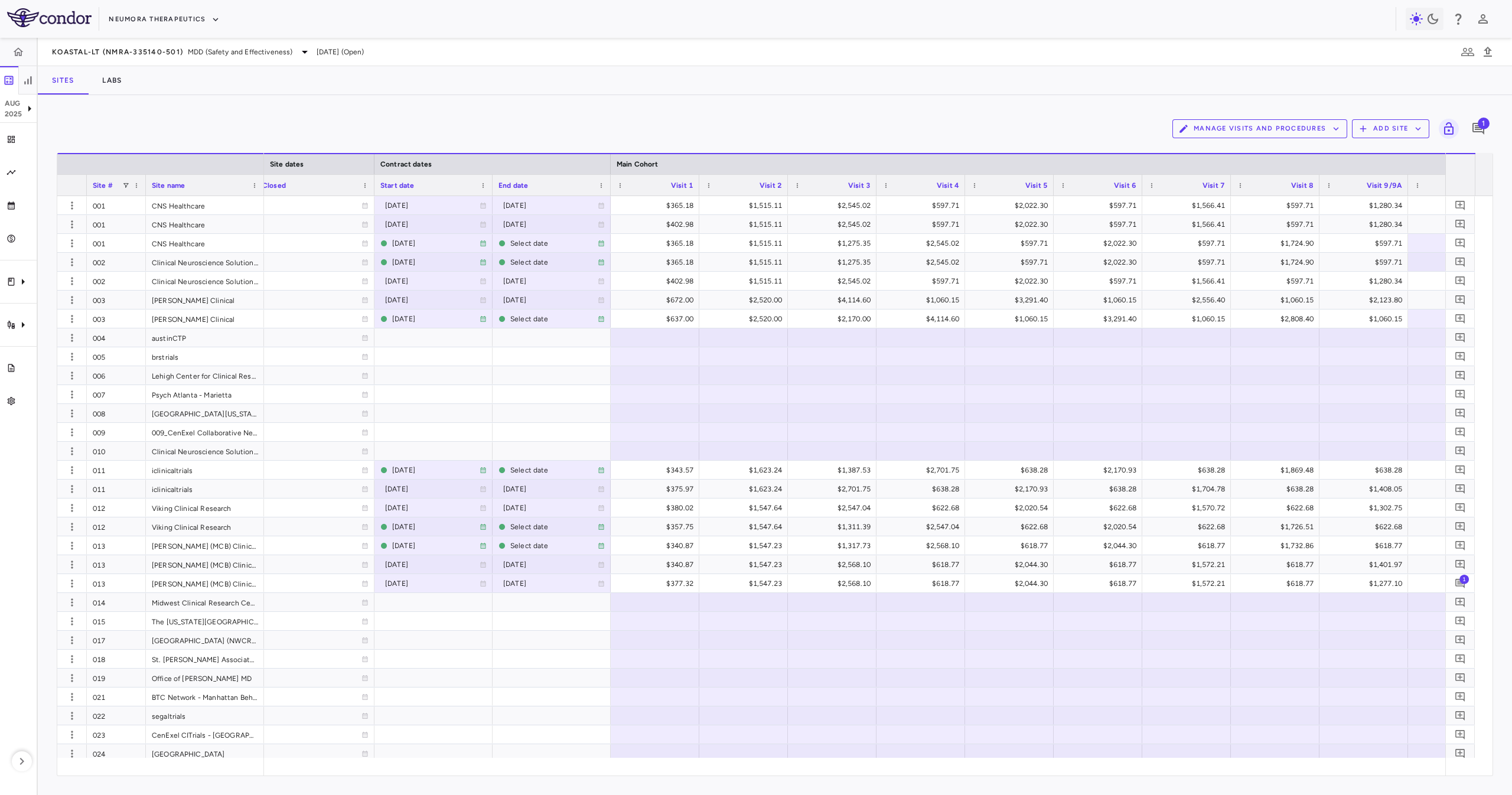
scroll to position [0, 1015]
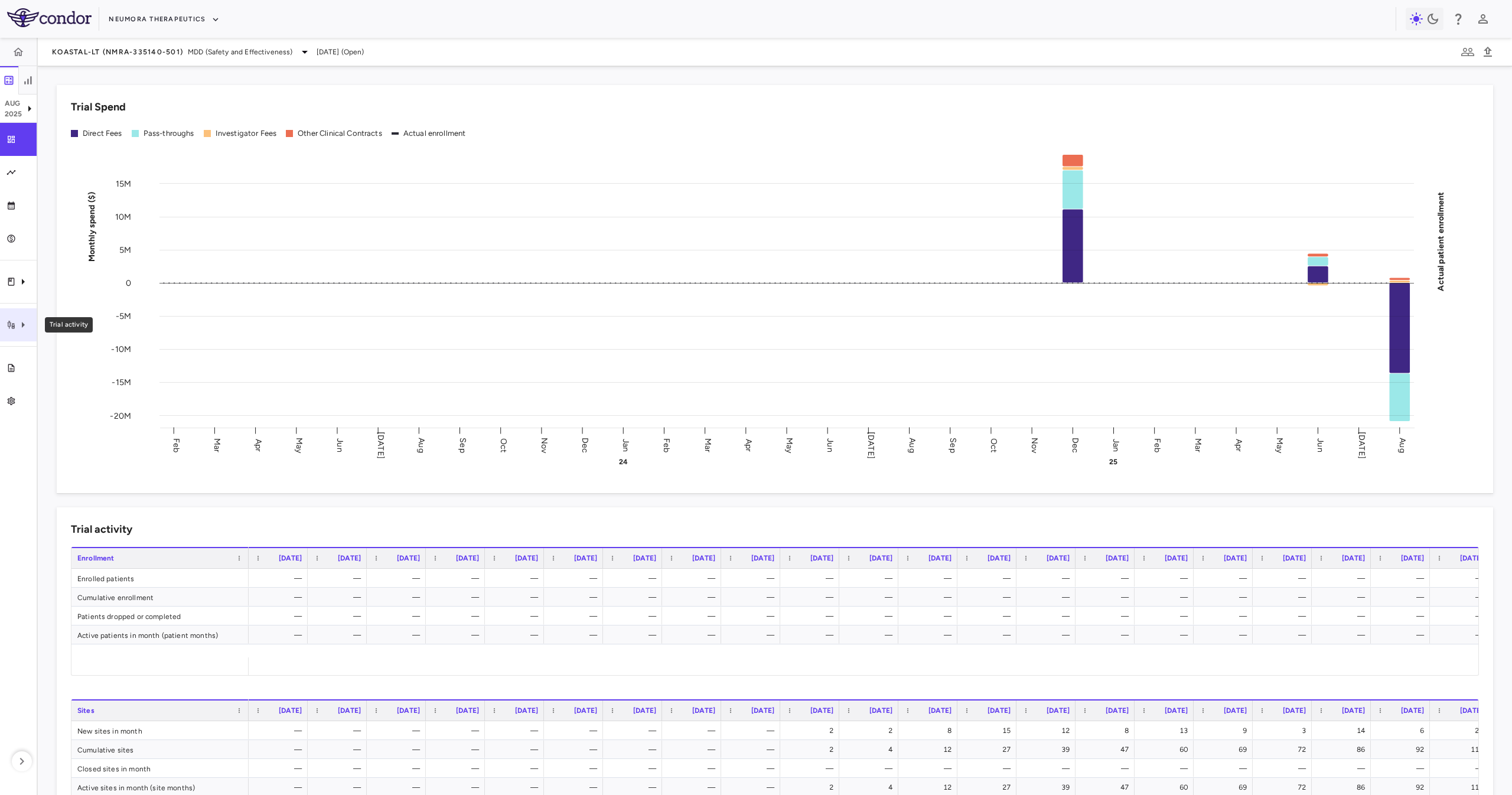
click at [5, 331] on div "Trial activity" at bounding box center [18, 324] width 36 height 33
click at [74, 366] on link "Site & lab cost matrix" at bounding box center [125, 360] width 177 height 19
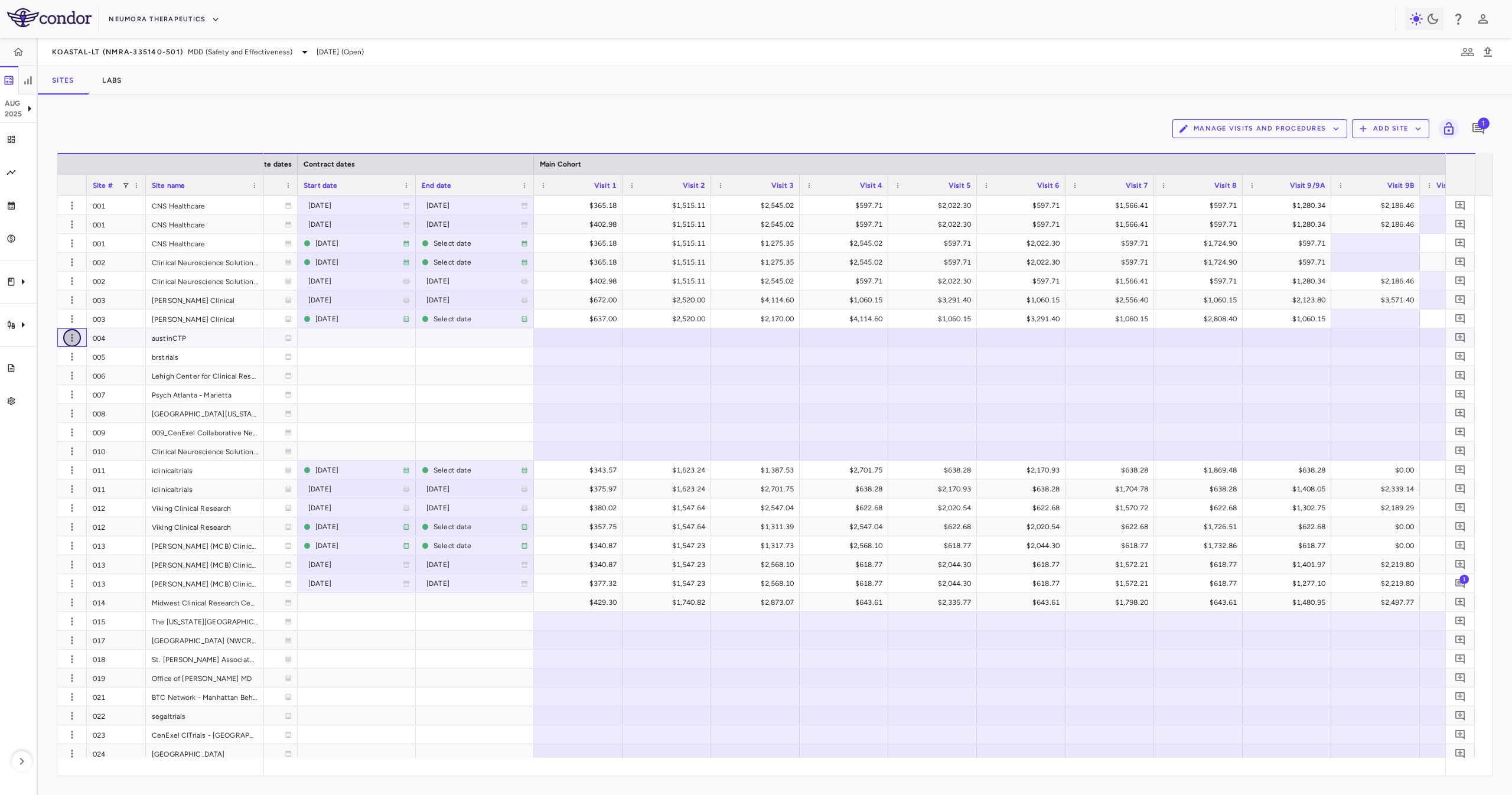
click at [77, 338] on icon "button" at bounding box center [72, 338] width 12 height 12
click at [71, 355] on div "Add new site version" at bounding box center [55, 362] width 110 height 21
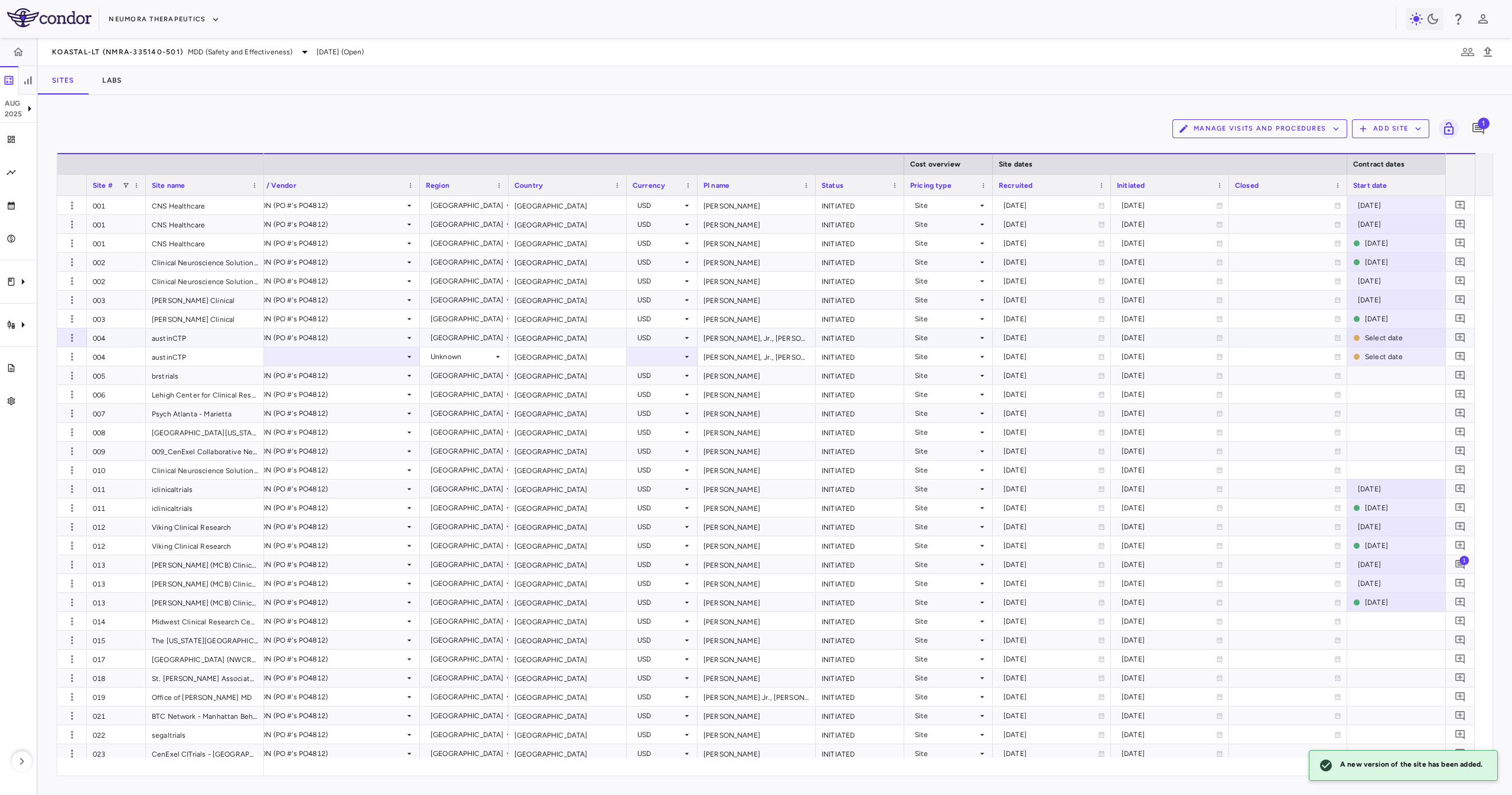
drag, startPoint x: 354, startPoint y: 335, endPoint x: 359, endPoint y: 341, distance: 7.8
click at [359, 341] on div "ICON (PO #'s PO4812)" at bounding box center [329, 338] width 151 height 19
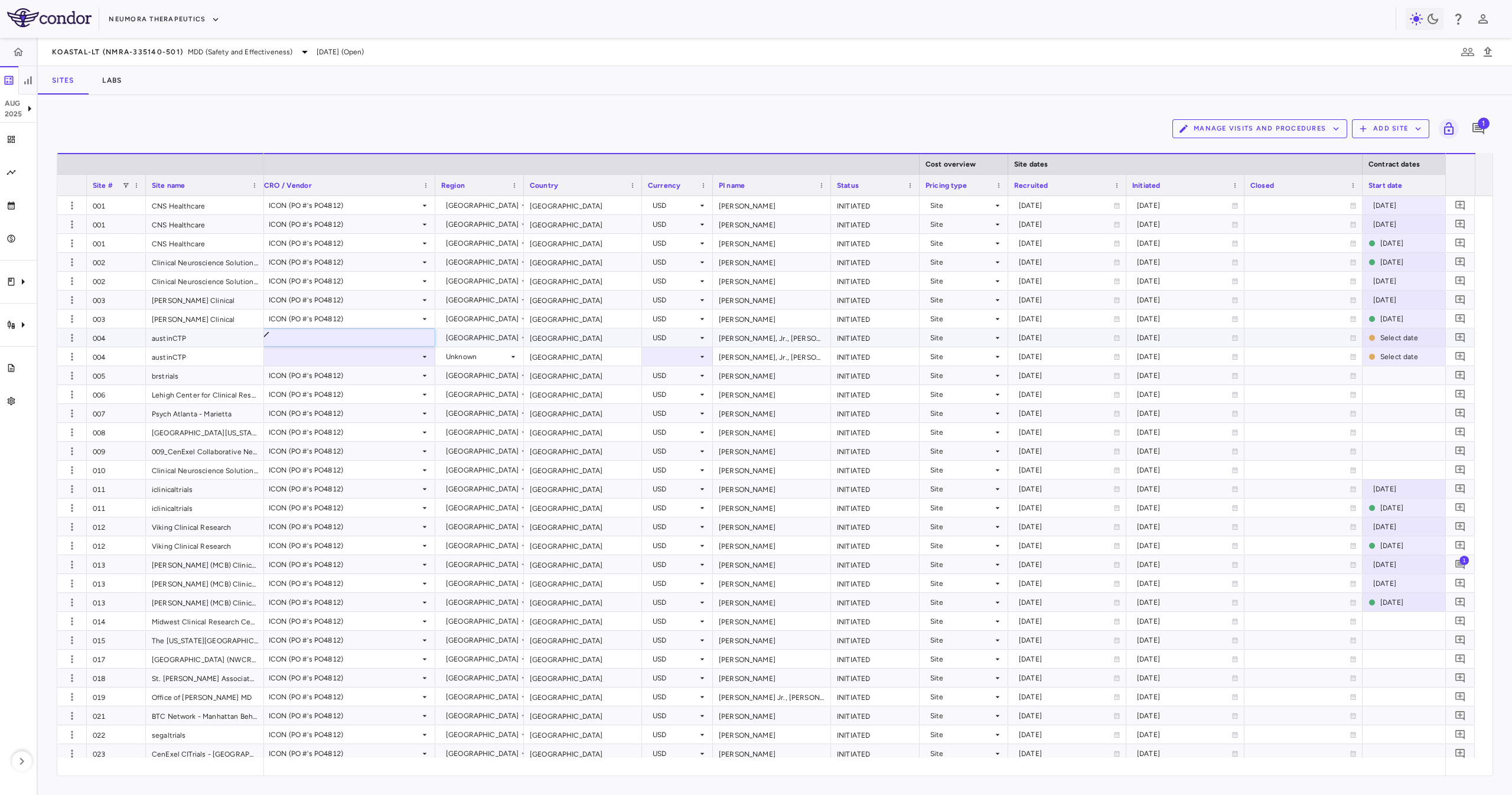
click at [538, 365] on div at bounding box center [756, 397] width 1512 height 795
click at [416, 357] on div at bounding box center [346, 356] width 165 height 17
drag, startPoint x: 416, startPoint y: 375, endPoint x: 412, endPoint y: 400, distance: 25.3
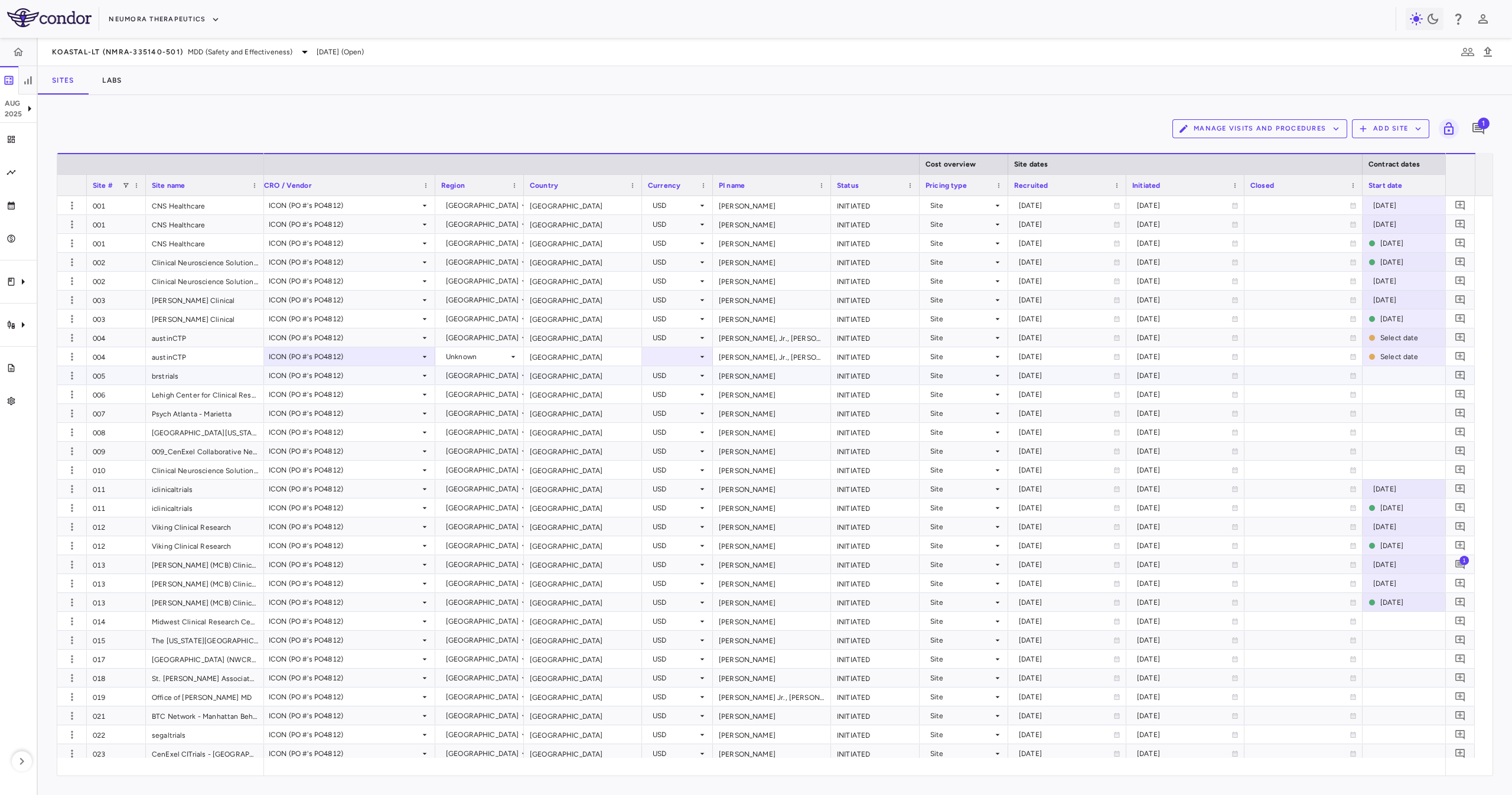
click at [590, 368] on div "[GEOGRAPHIC_DATA]" at bounding box center [583, 375] width 118 height 18
click at [773, 360] on div "[PERSON_NAME], Jr., [PERSON_NAME]" at bounding box center [772, 356] width 118 height 18
click at [729, 355] on div "[PERSON_NAME], Jr., [PERSON_NAME]" at bounding box center [772, 356] width 118 height 18
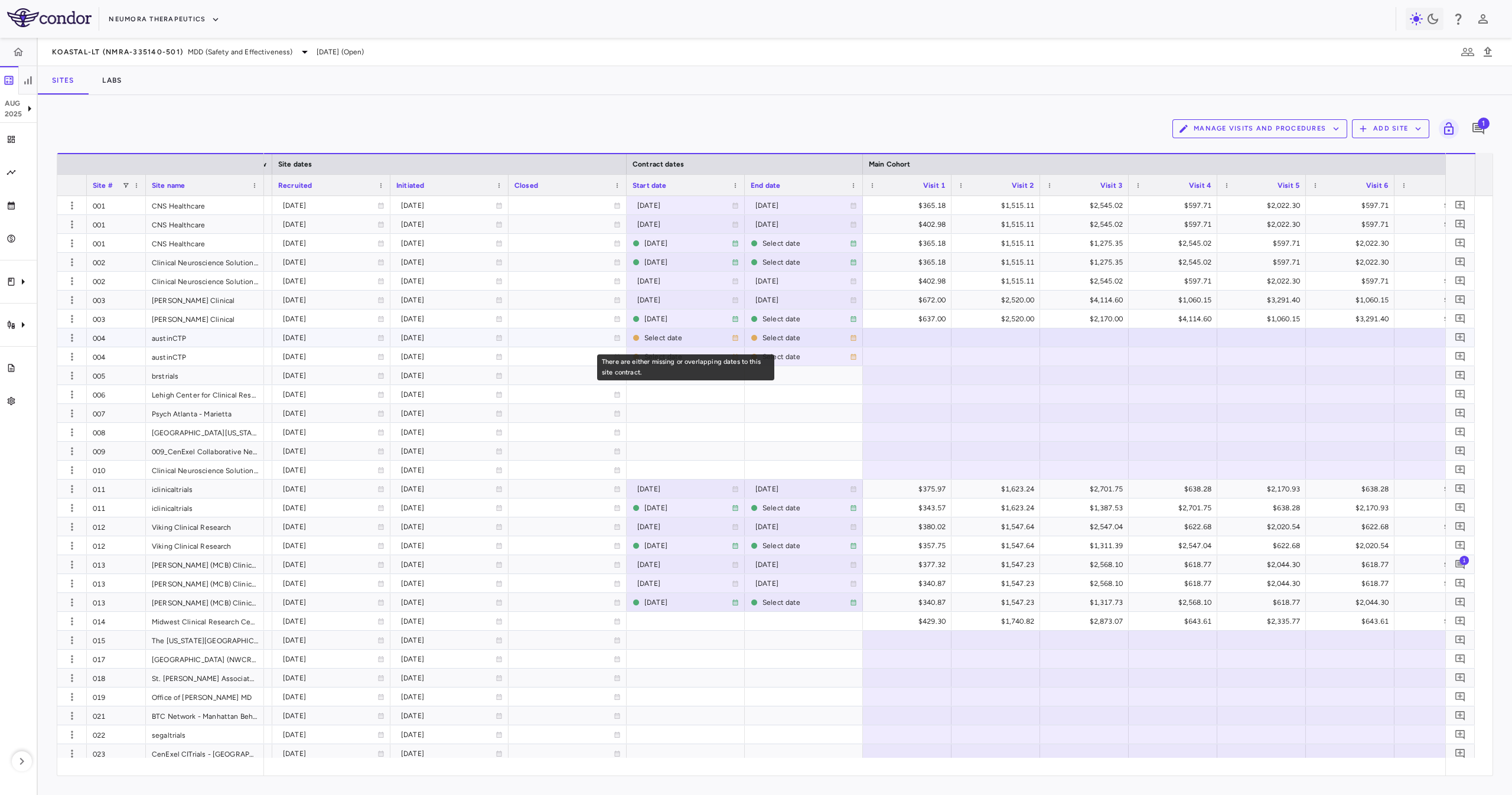
click at [645, 336] on div "Select date" at bounding box center [688, 338] width 87 height 19
click at [665, 336] on input "**********" at bounding box center [665, 339] width 75 height 12
type input "**********"
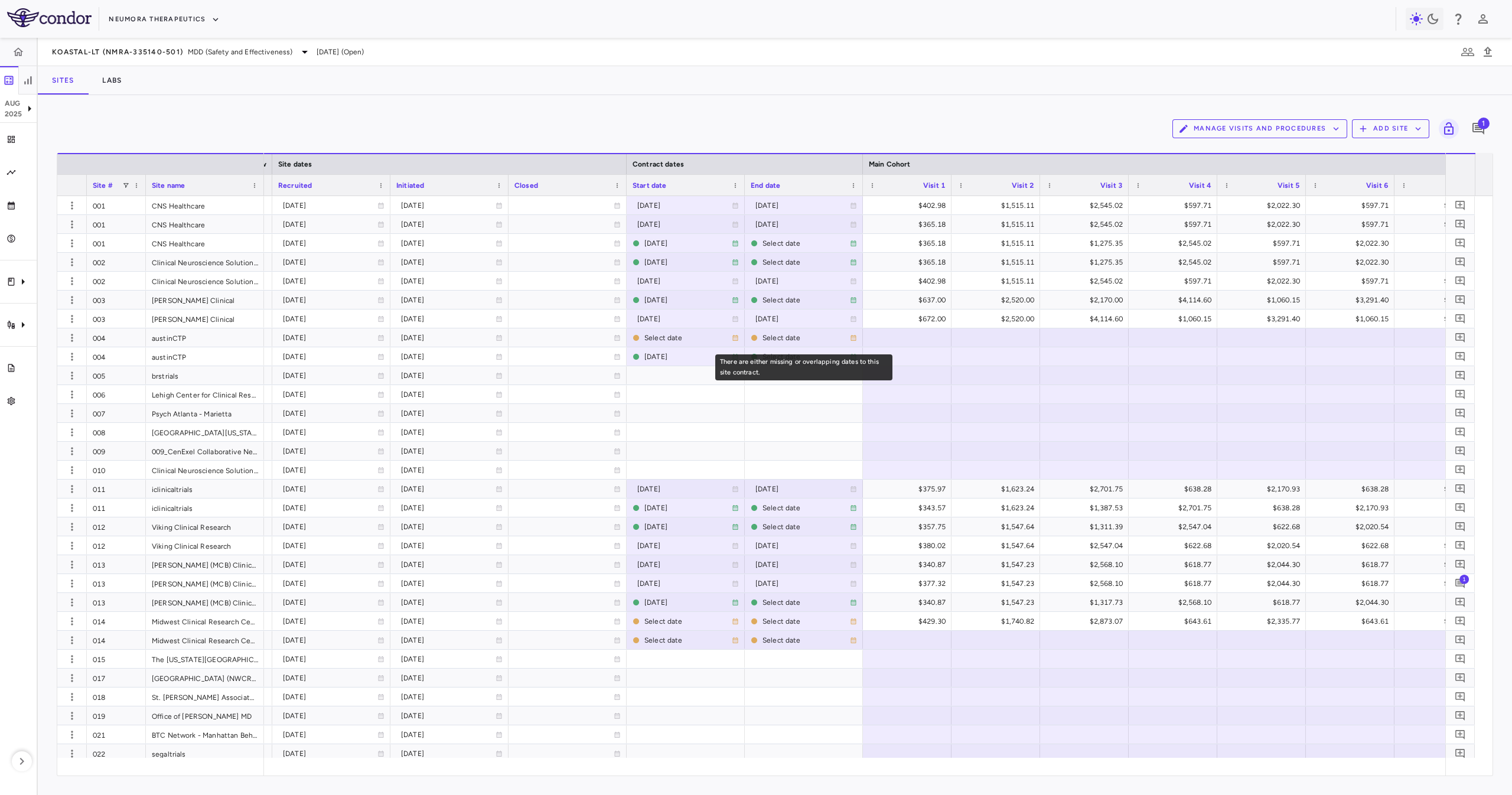
click at [783, 361] on div "There are either missing or overlapping dates to this site contract." at bounding box center [803, 367] width 177 height 26
click at [770, 353] on div "Select date" at bounding box center [806, 356] width 87 height 19
click at [787, 360] on input "**********" at bounding box center [783, 358] width 75 height 12
type input "**********"
click at [648, 331] on div at bounding box center [685, 337] width 106 height 17
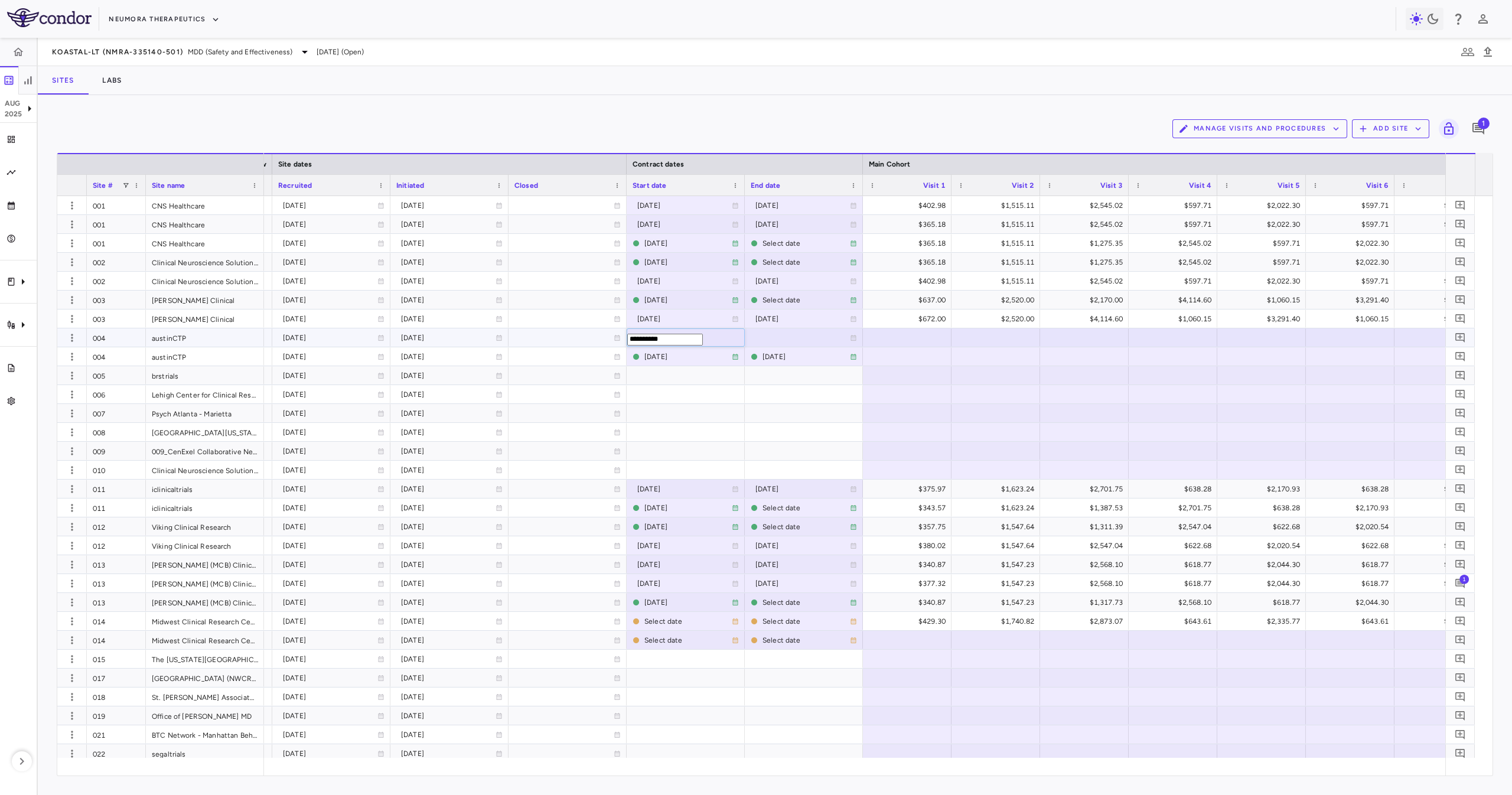
click at [650, 334] on input "**********" at bounding box center [665, 339] width 75 height 12
type input "**********"
click at [878, 334] on div at bounding box center [907, 337] width 77 height 17
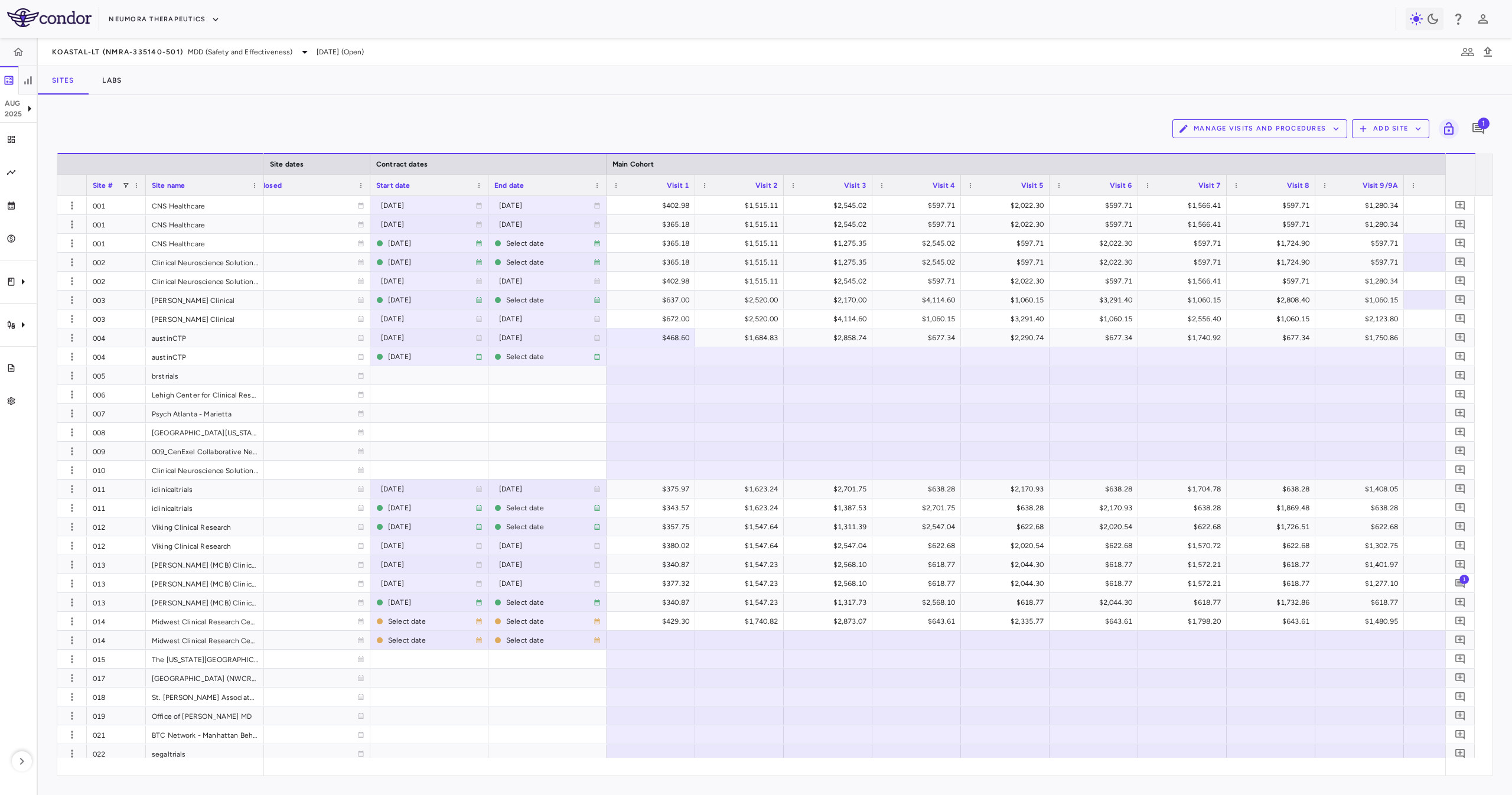
scroll to position [0, 1128]
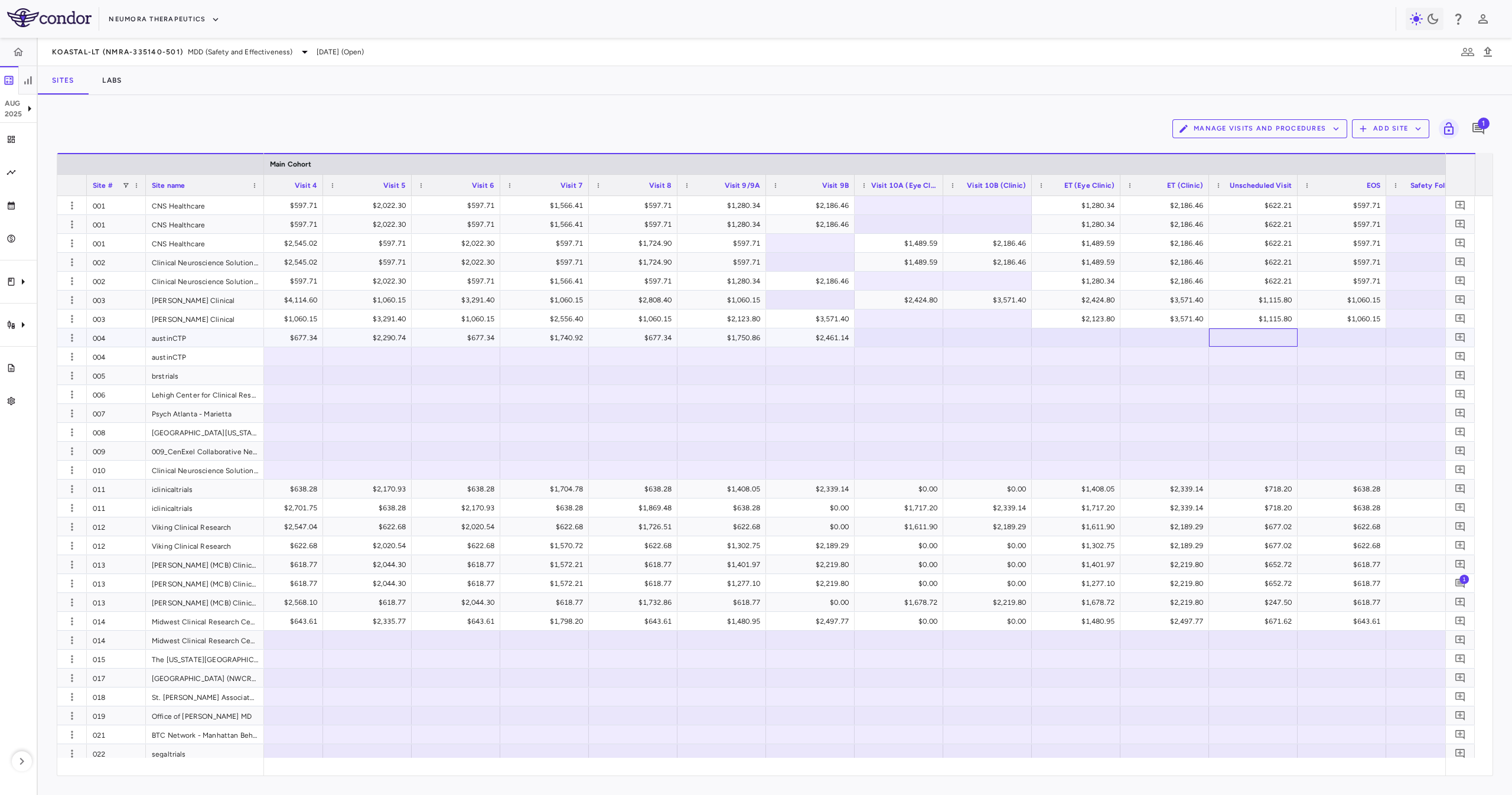
click at [1266, 337] on div at bounding box center [1253, 337] width 77 height 17
click at [1065, 337] on div at bounding box center [1076, 337] width 77 height 17
click at [1364, 344] on div at bounding box center [1342, 337] width 77 height 17
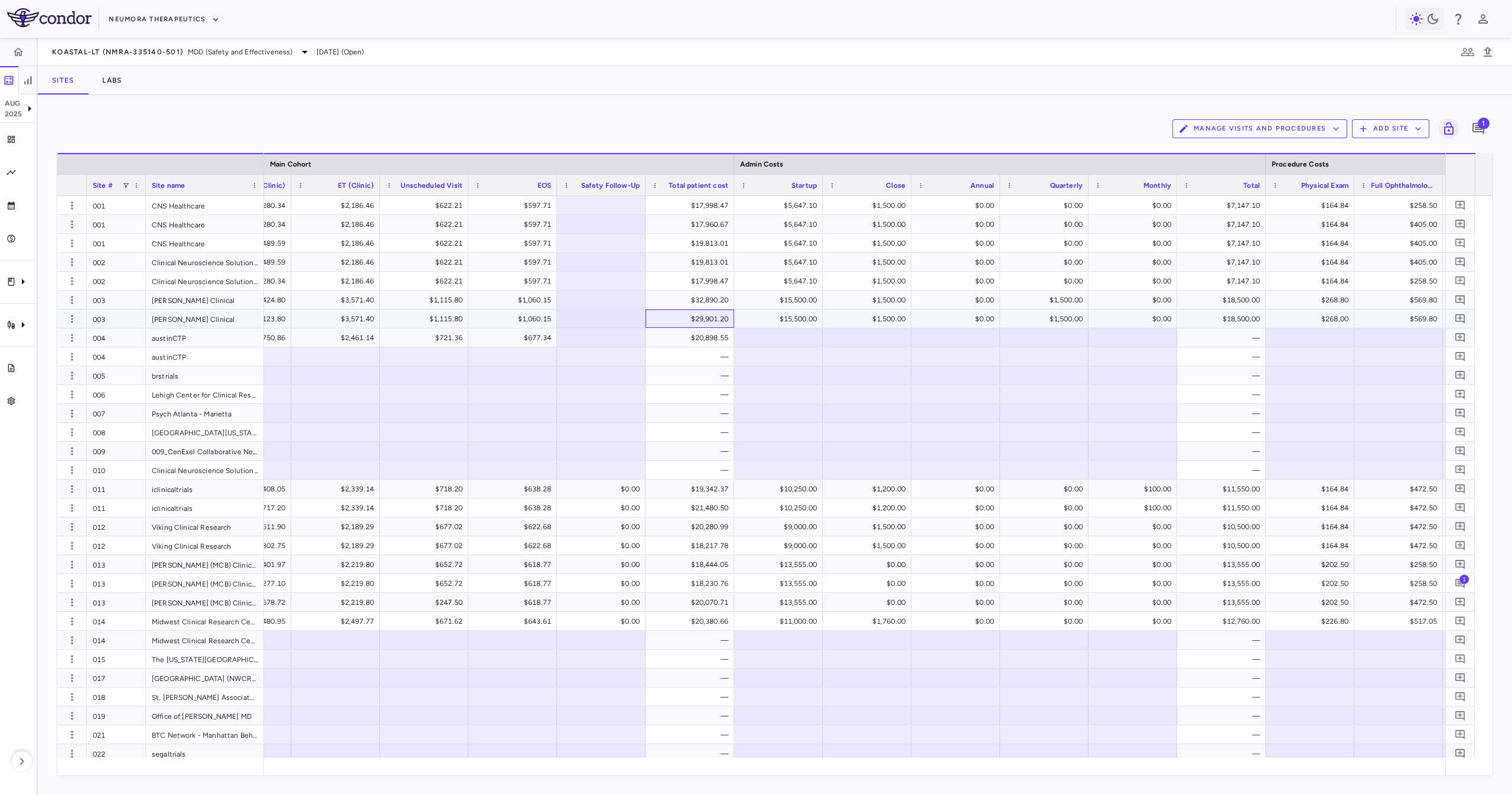
click at [692, 326] on div "$29,901.20" at bounding box center [692, 319] width 72 height 19
click at [1215, 340] on div "$12,175.00" at bounding box center [1223, 338] width 72 height 19
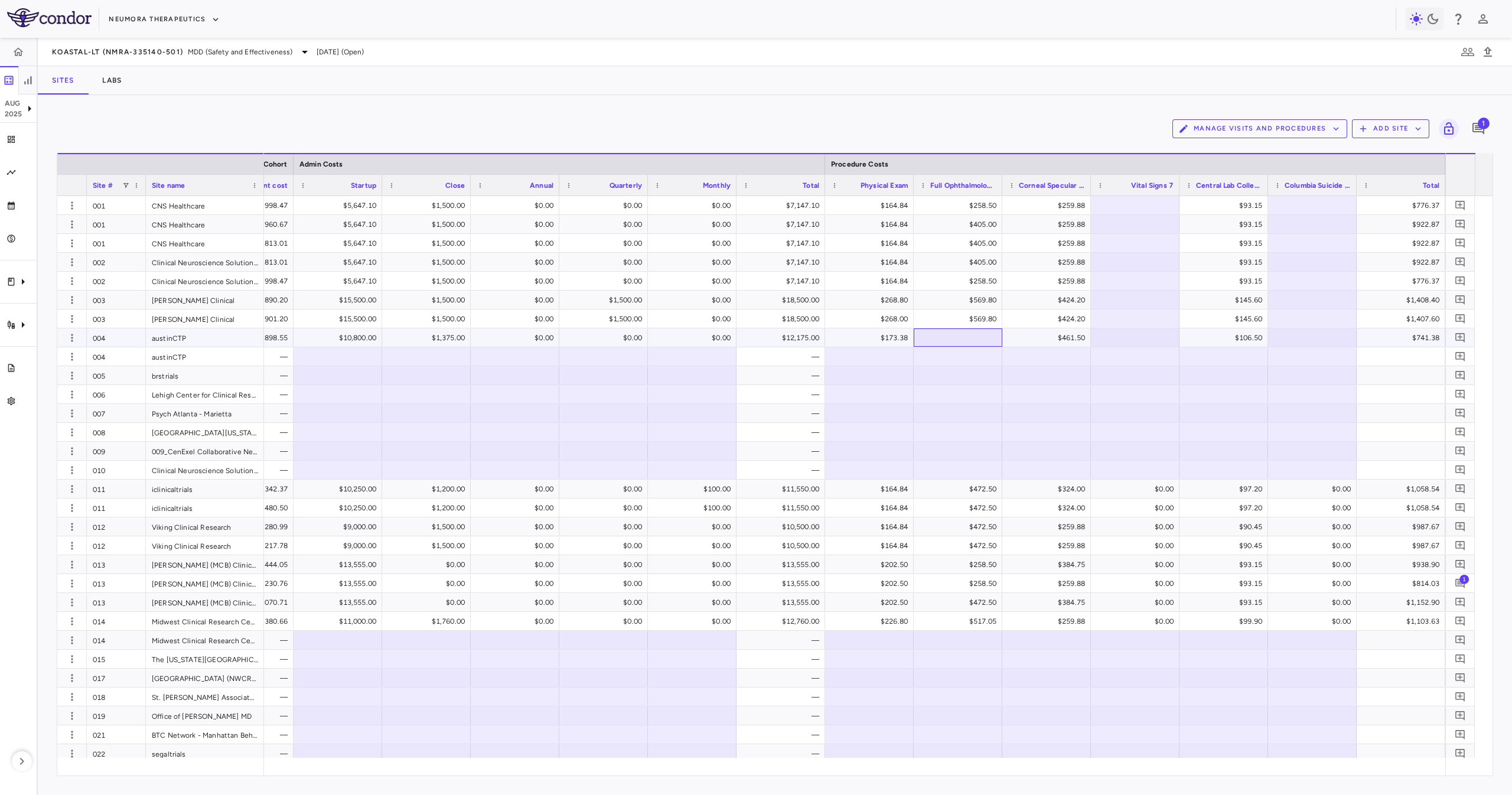
click at [953, 331] on div at bounding box center [958, 337] width 77 height 17
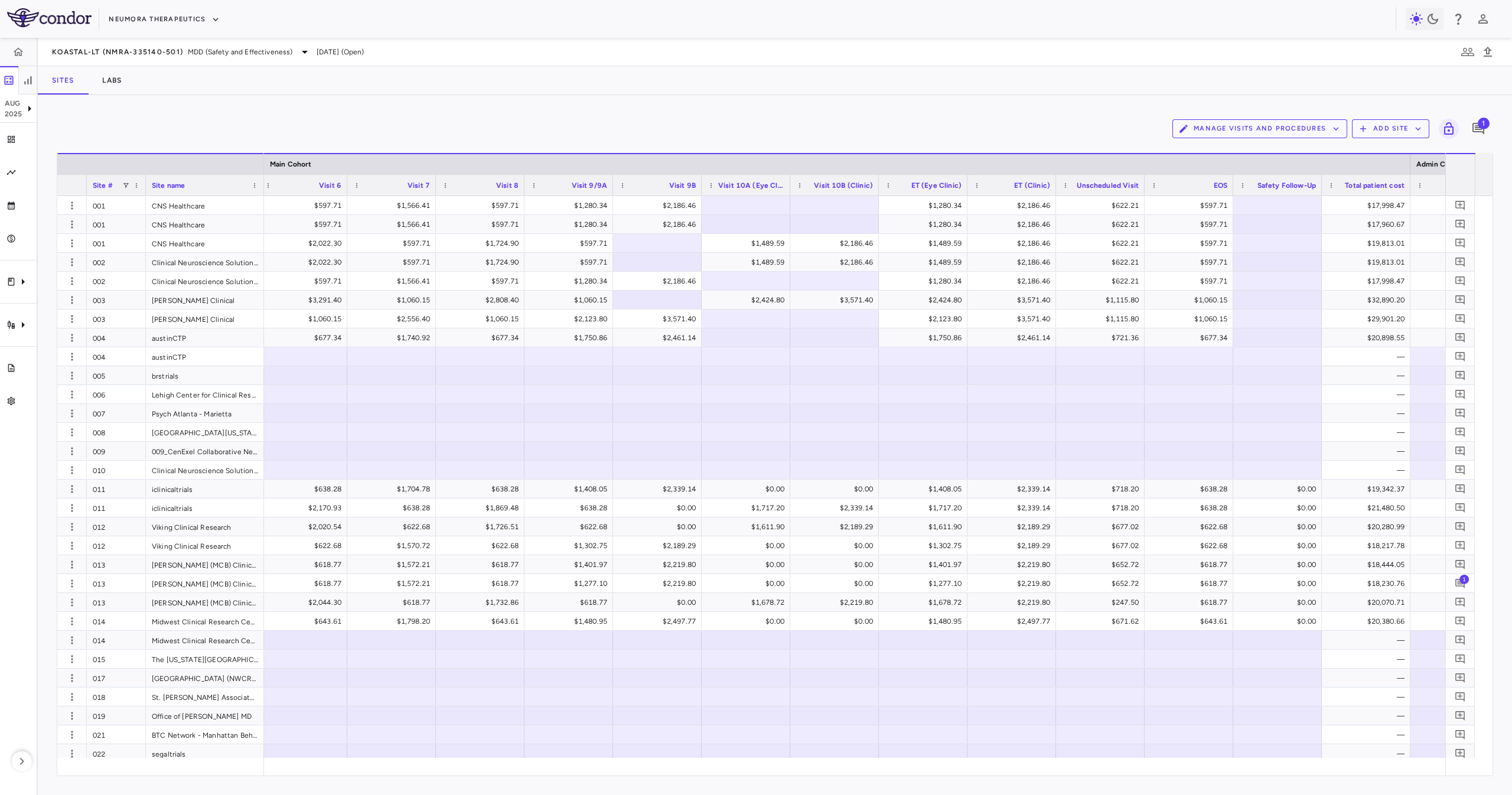
scroll to position [0, 1643]
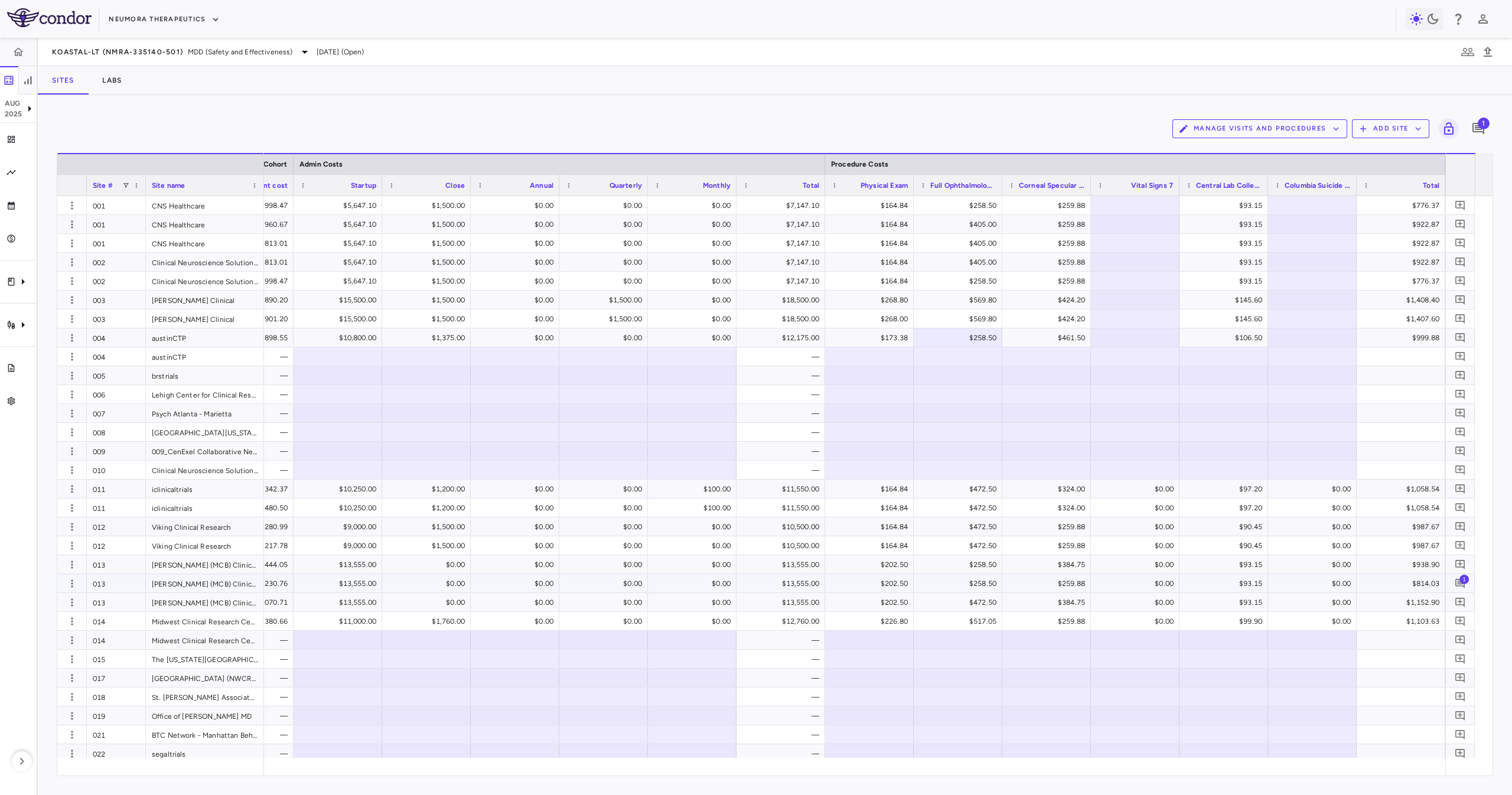
click at [1463, 584] on span "1" at bounding box center [1464, 579] width 9 height 9
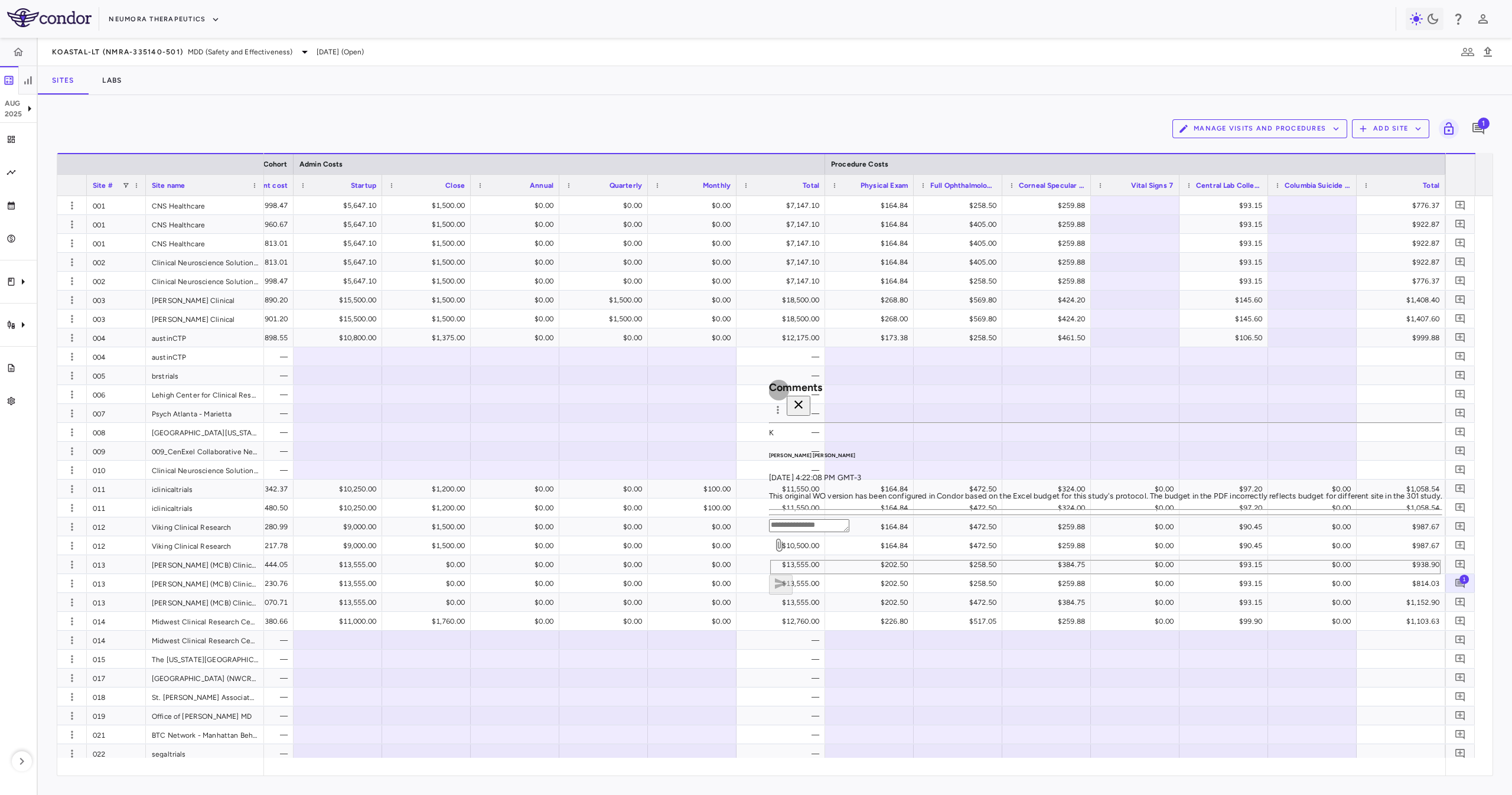
click at [805, 397] on icon "button" at bounding box center [798, 404] width 14 height 14
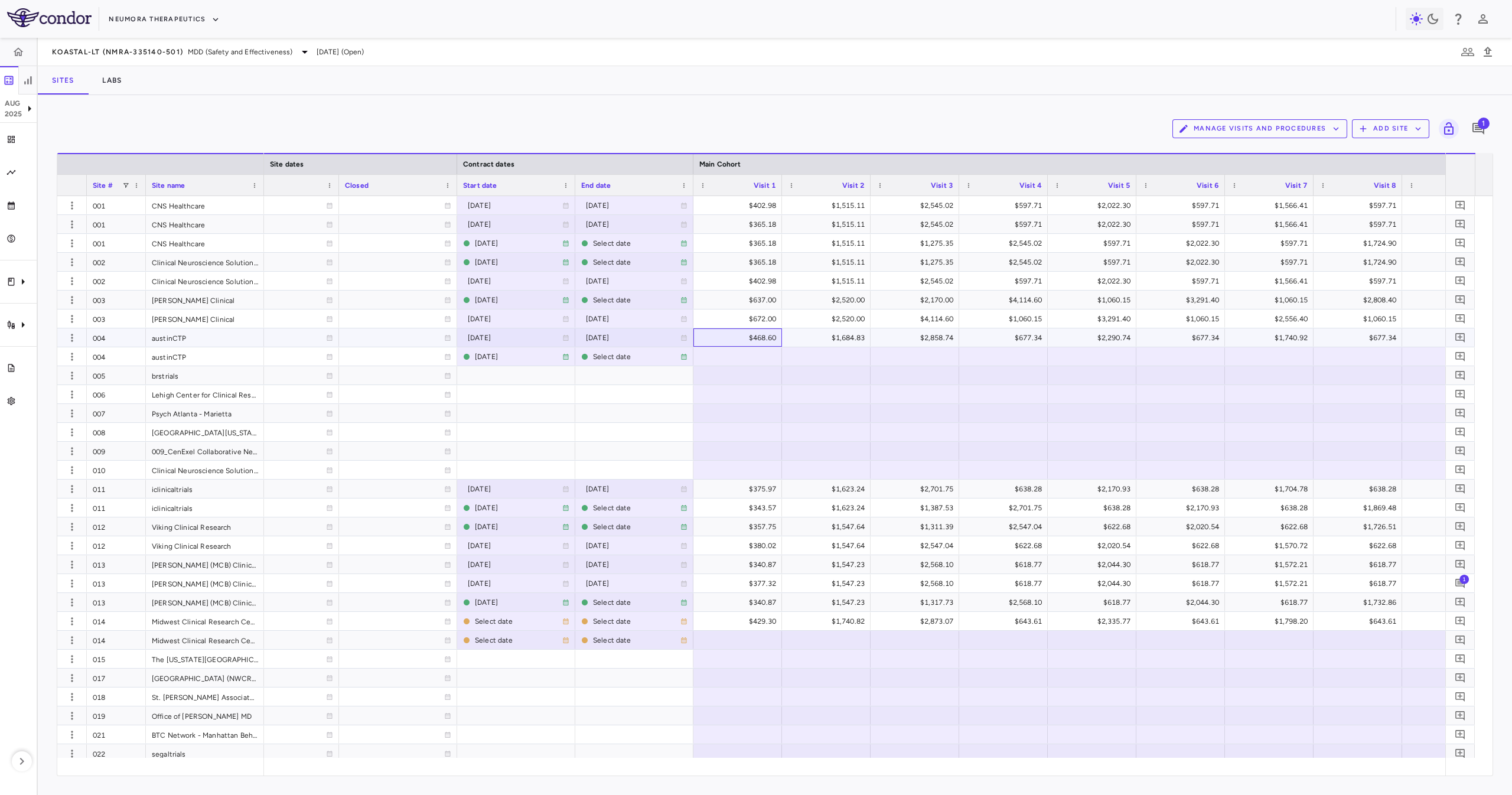
click at [698, 343] on div "$468.60" at bounding box center [737, 337] width 88 height 18
click at [818, 375] on div at bounding box center [826, 375] width 77 height 17
click at [768, 354] on div at bounding box center [737, 356] width 77 height 17
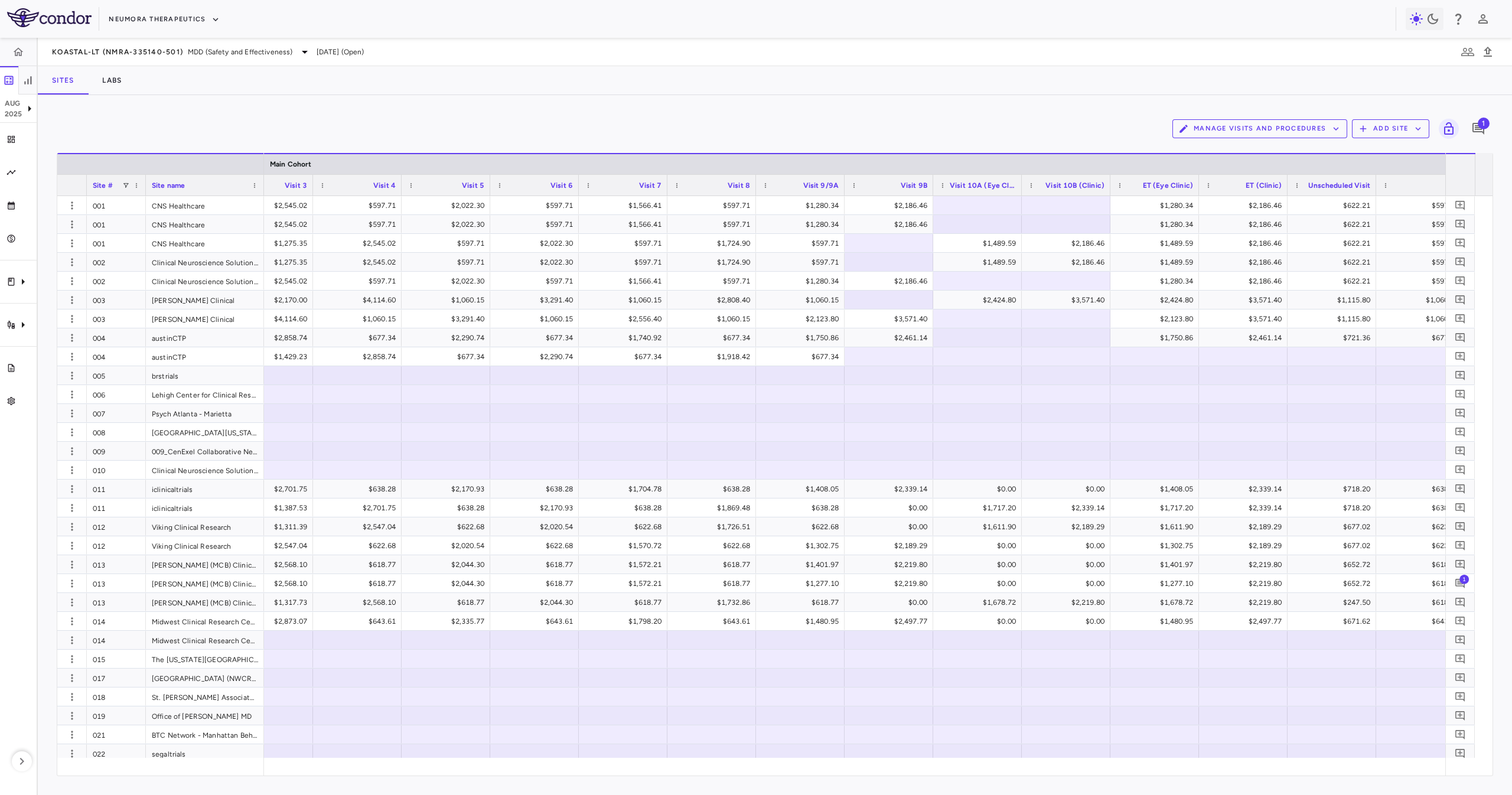
scroll to position [0, 1607]
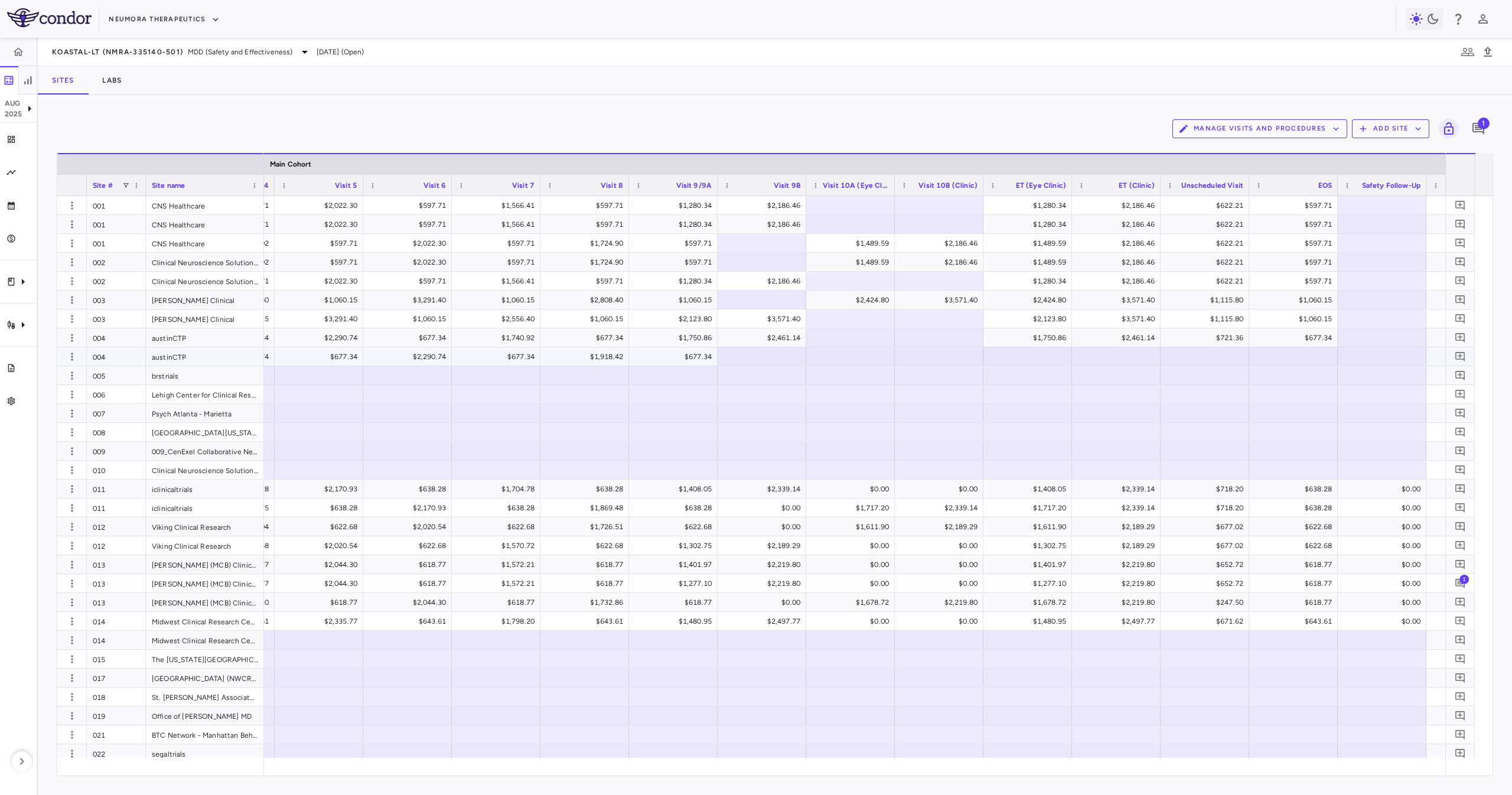
click at [862, 356] on div at bounding box center [850, 356] width 77 height 17
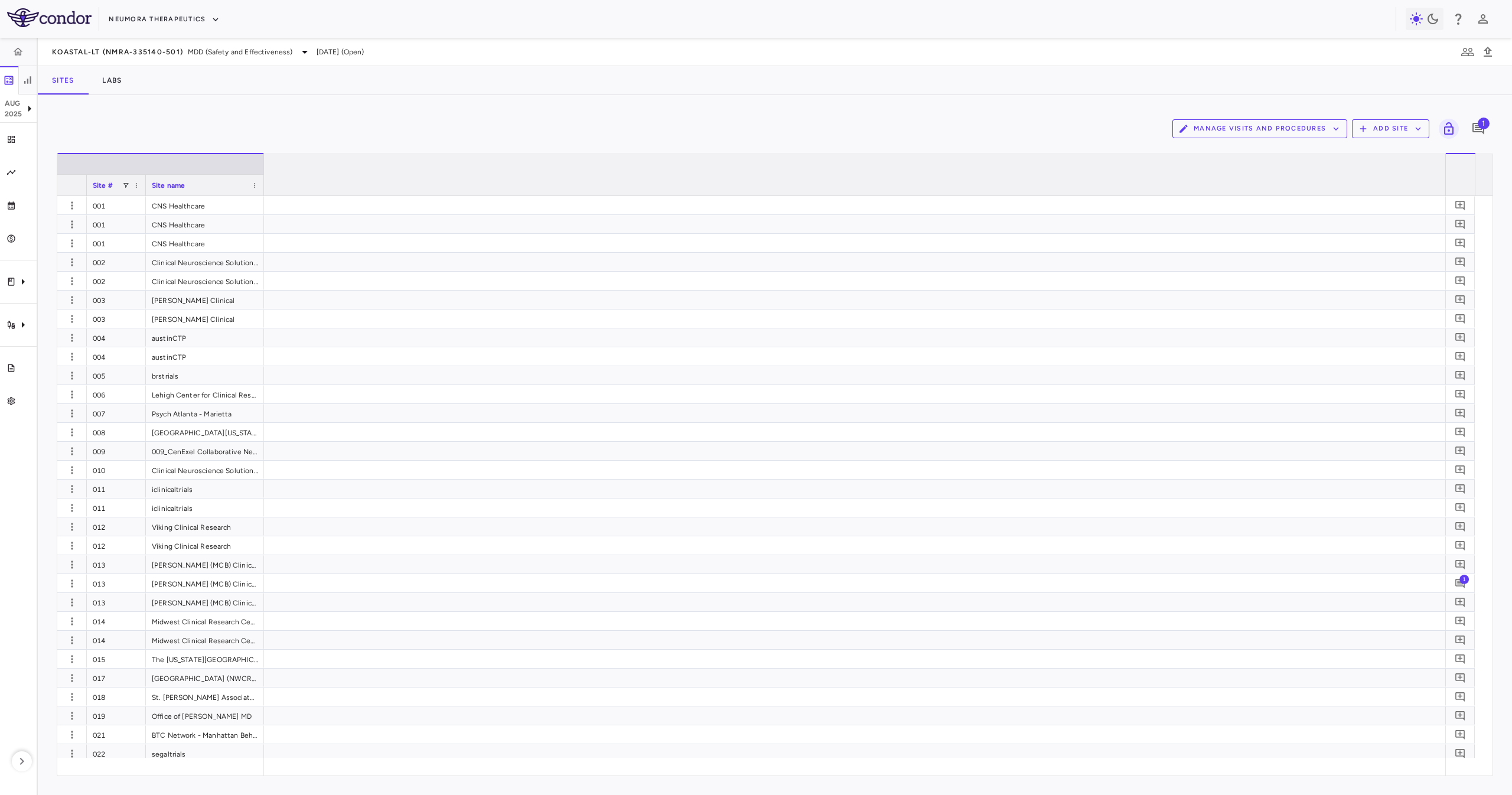
scroll to position [0, 1685]
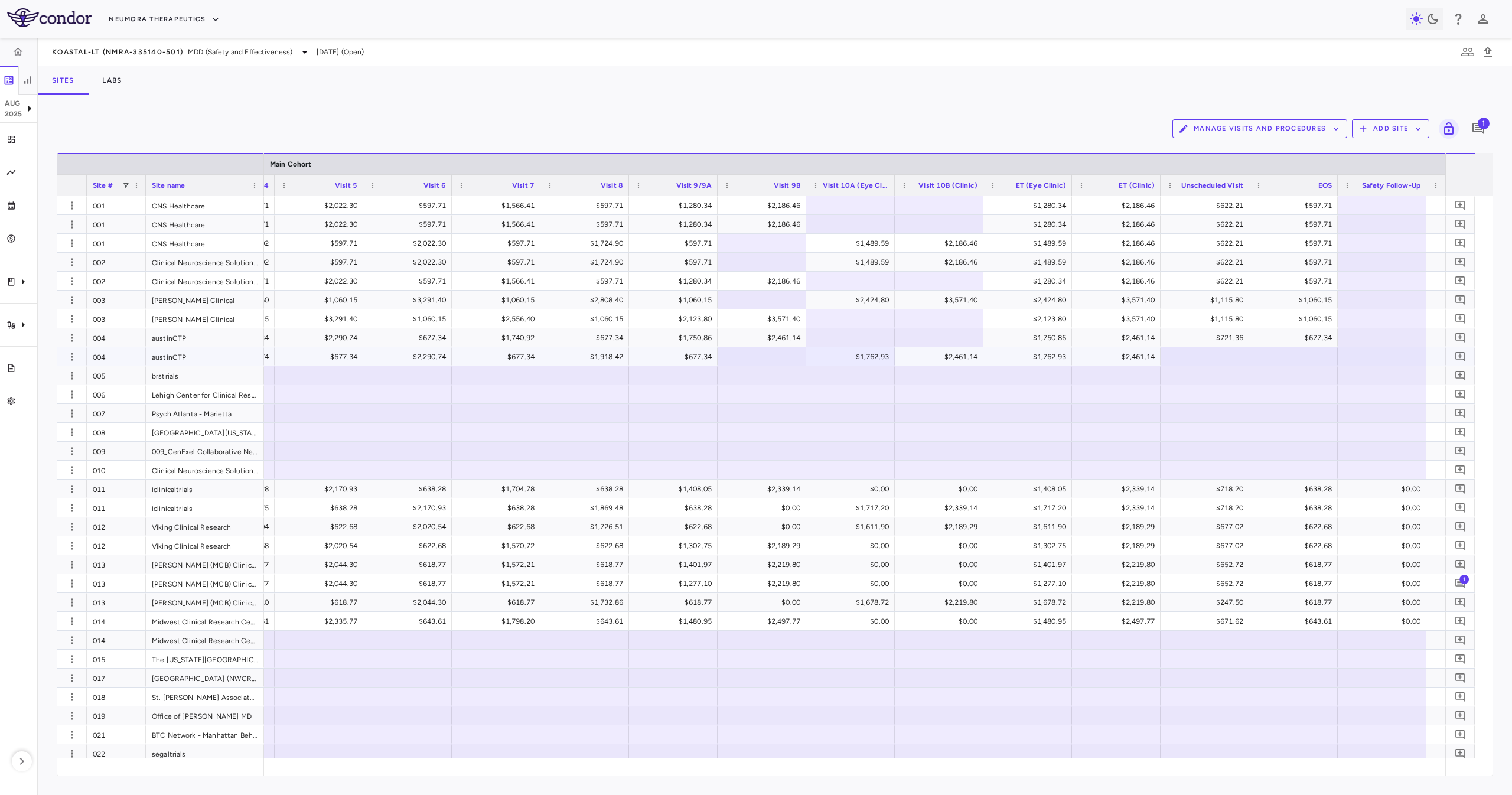
click at [1210, 350] on div at bounding box center [1204, 356] width 77 height 17
click at [1295, 361] on div at bounding box center [1294, 356] width 77 height 17
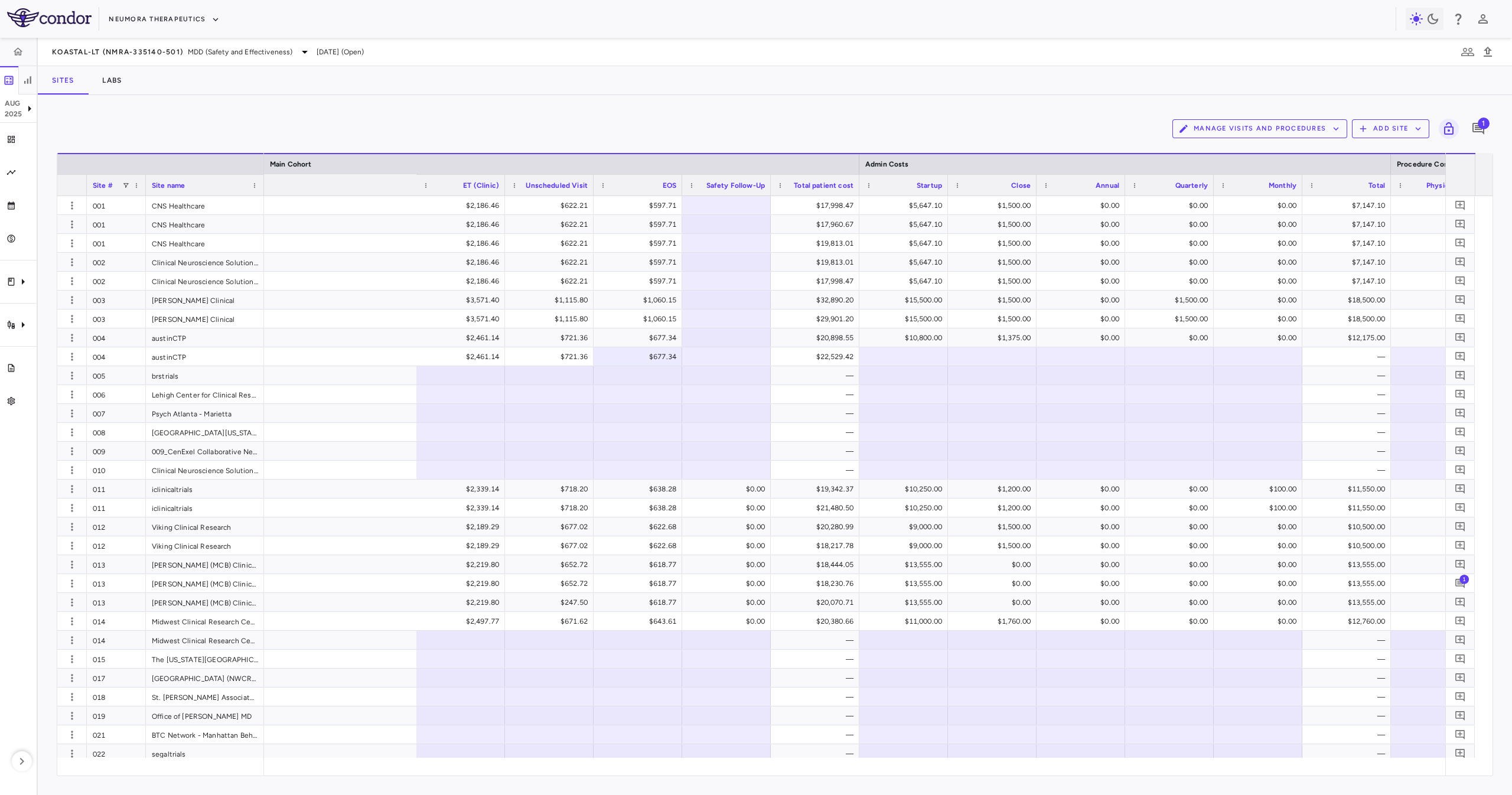
scroll to position [0, 2625]
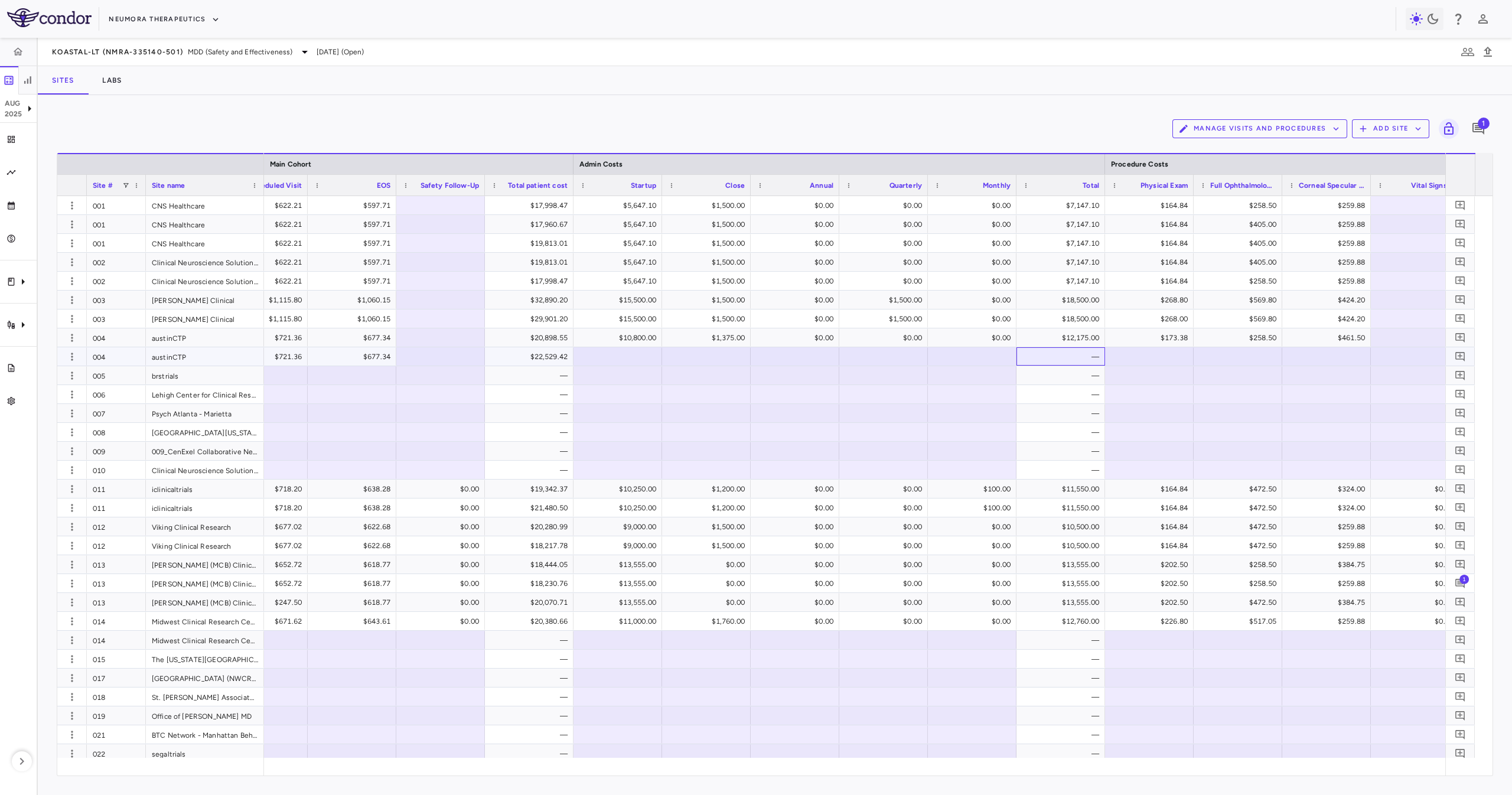
click at [1085, 355] on div "—" at bounding box center [1063, 356] width 72 height 19
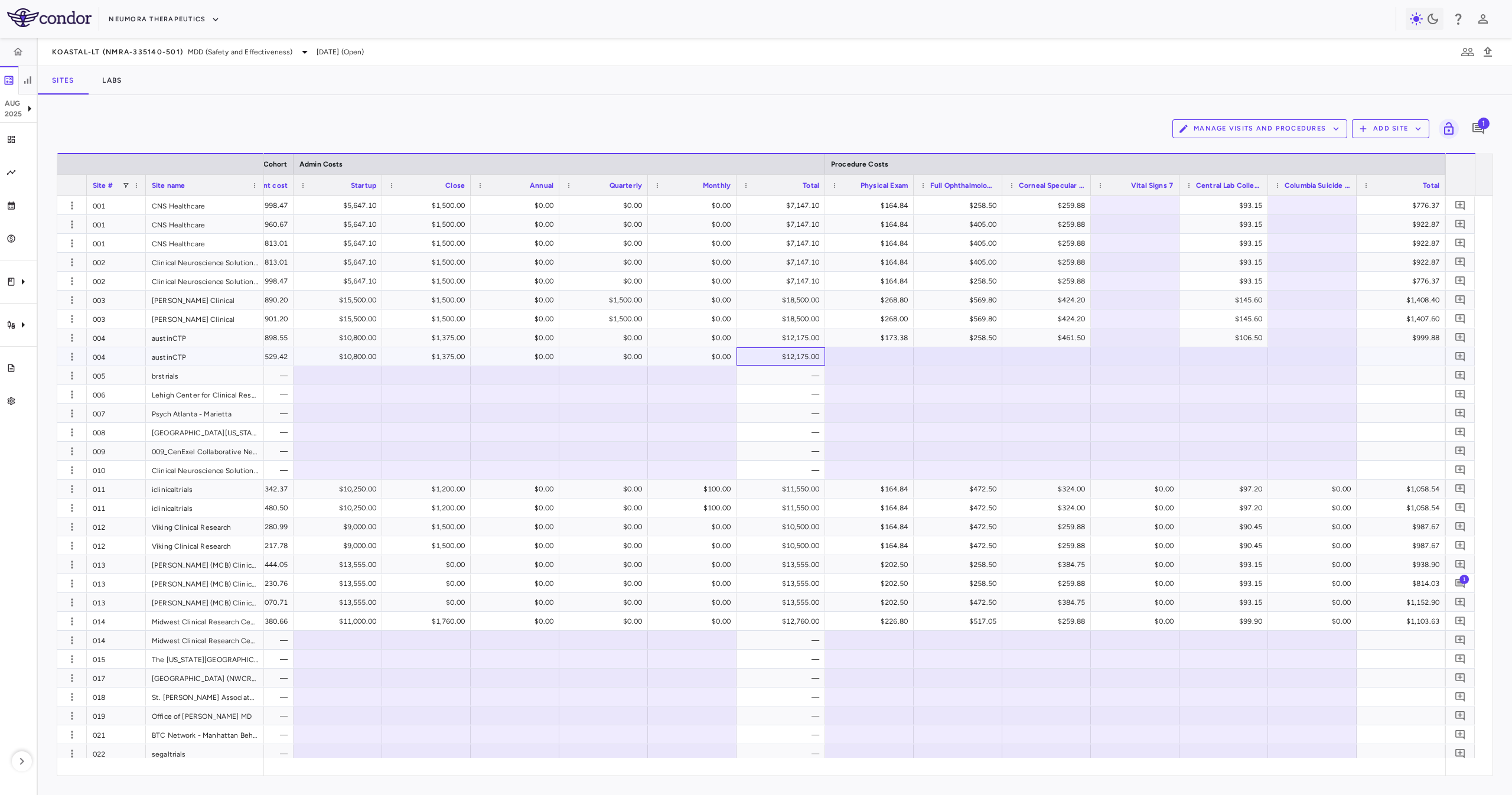
click at [785, 357] on div "$12,175.00" at bounding box center [783, 356] width 72 height 19
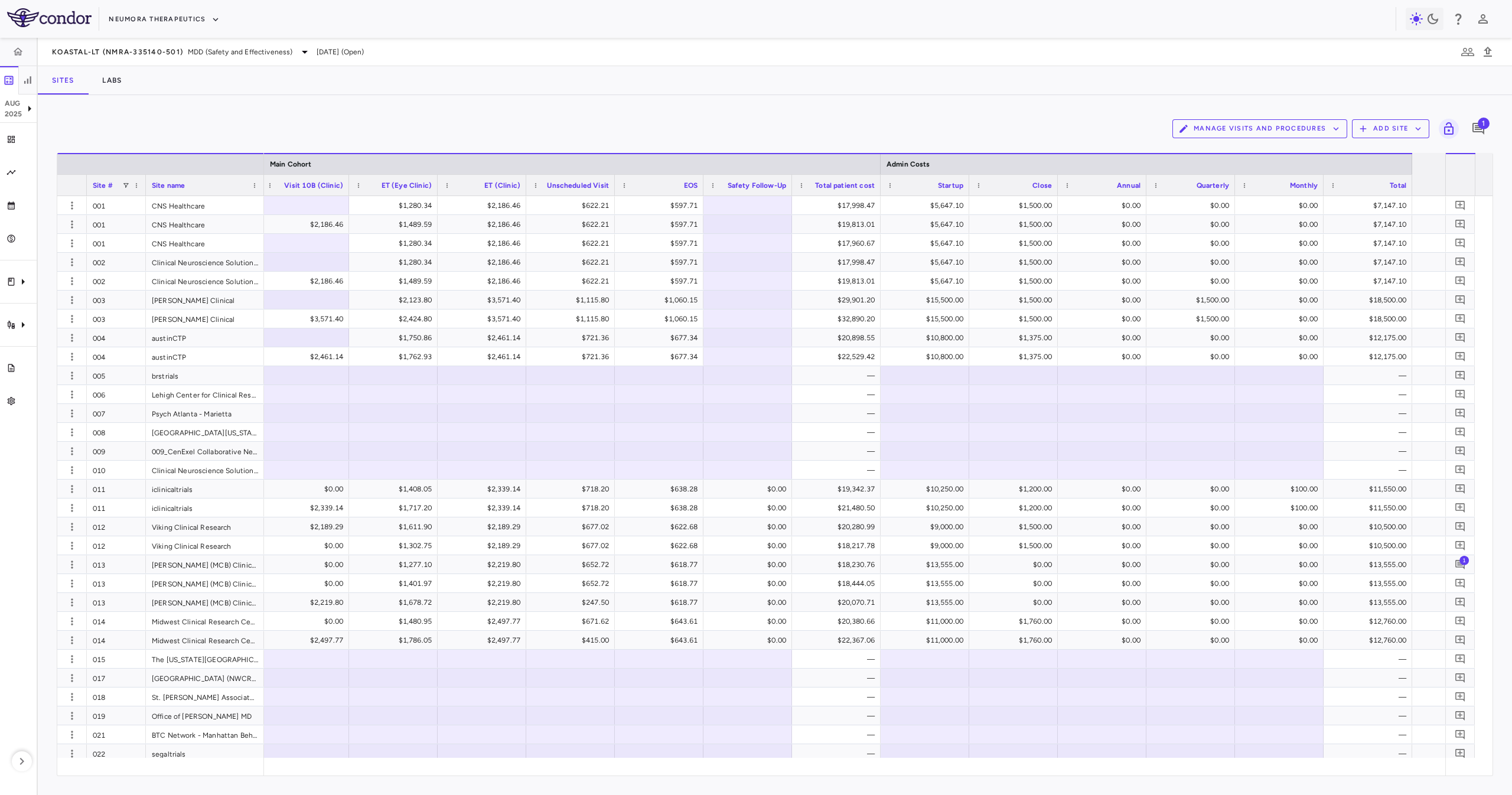
scroll to position [0, 0]
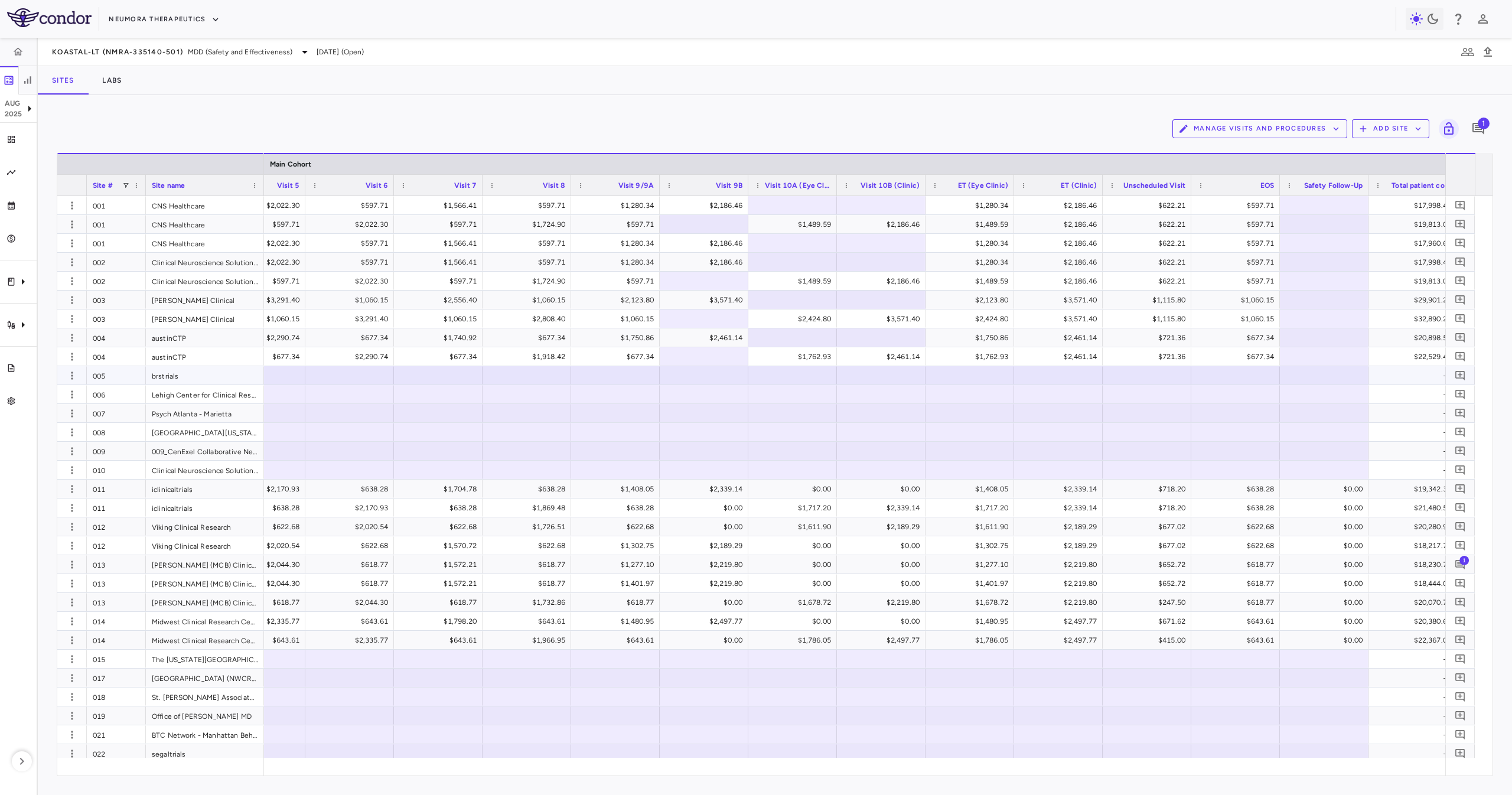
click at [205, 369] on div "brstrials" at bounding box center [205, 375] width 118 height 18
click at [212, 358] on div "austinCTP" at bounding box center [205, 356] width 118 height 18
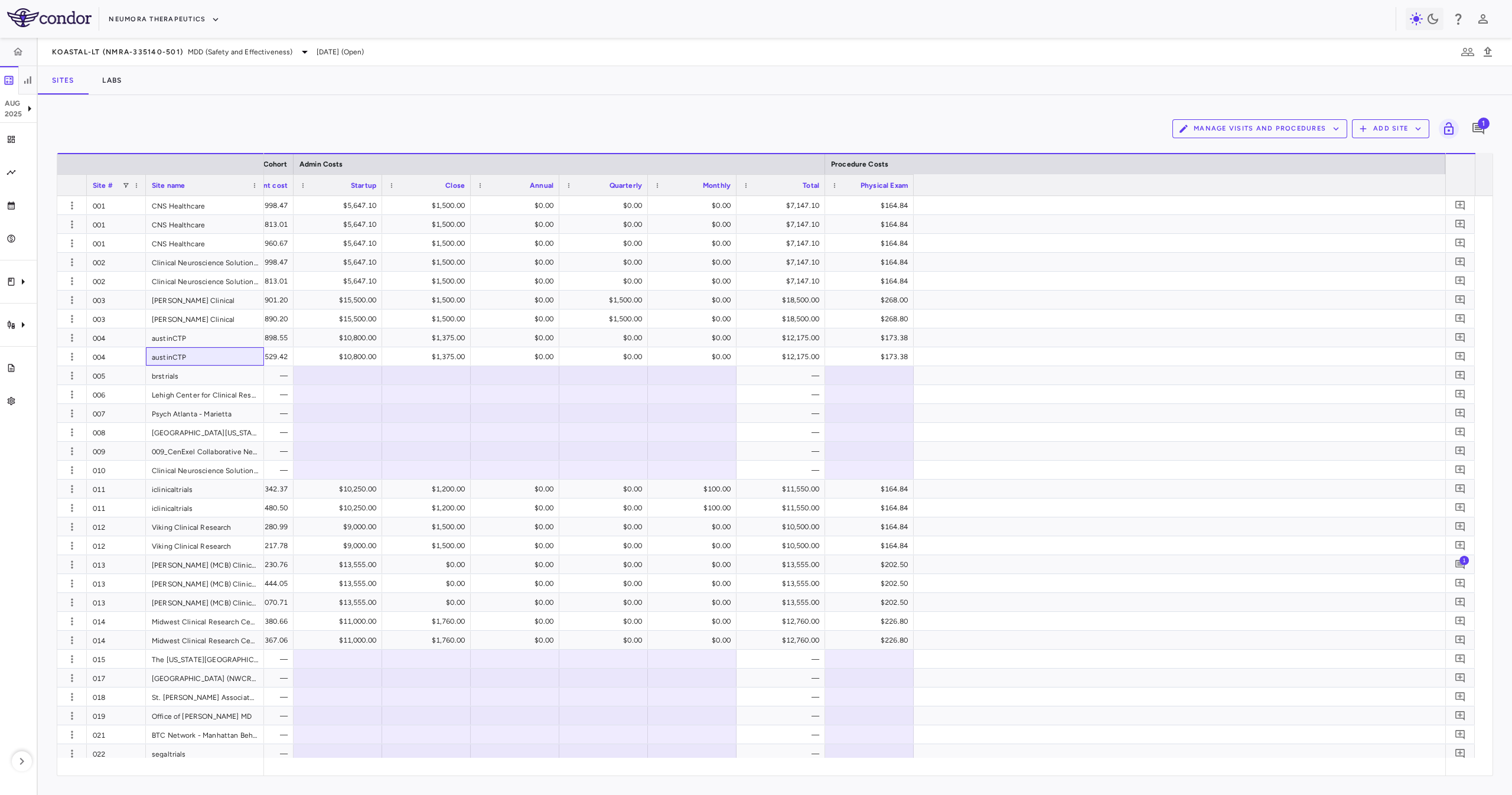
scroll to position [0, 2356]
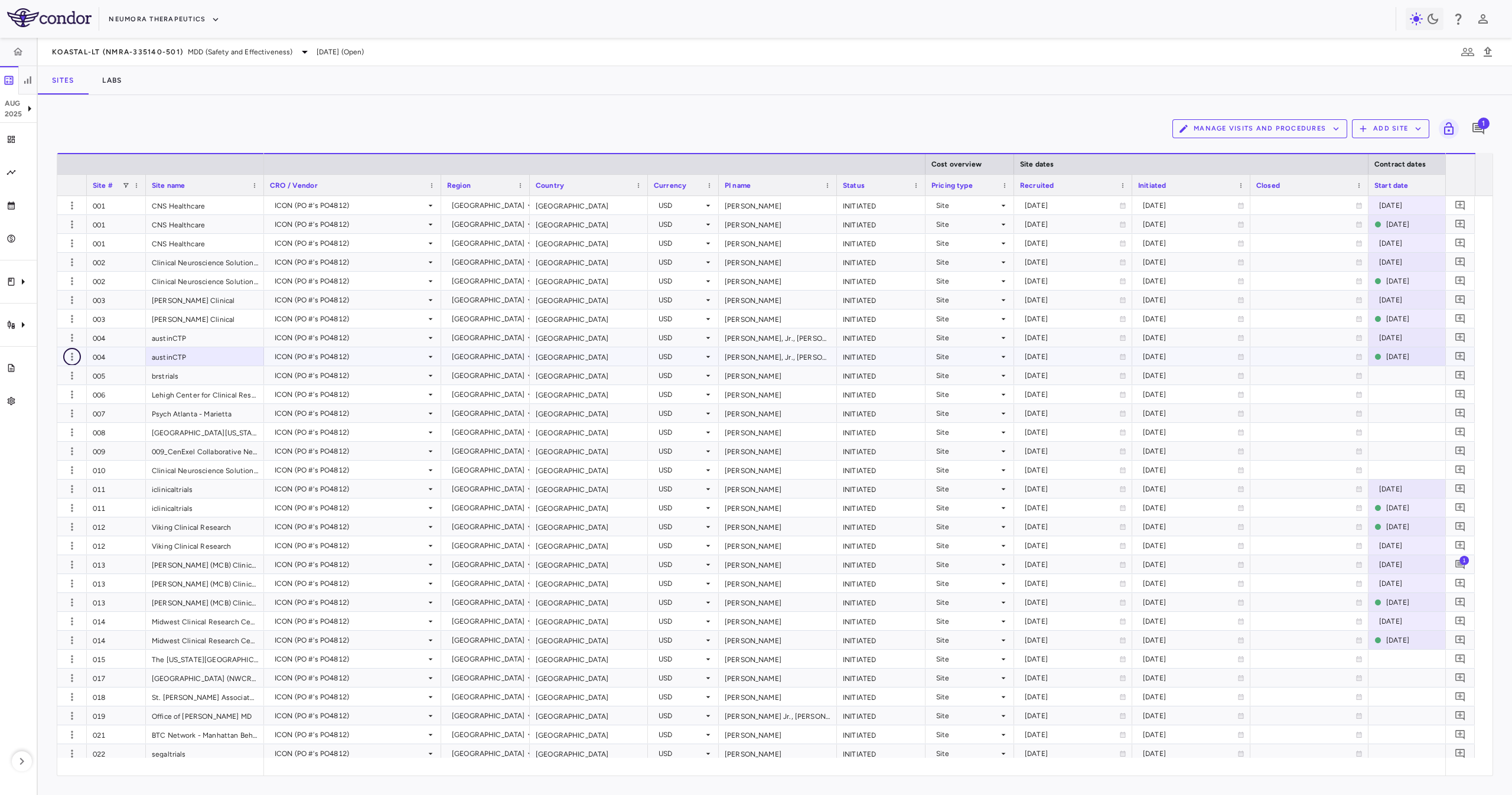
click at [77, 352] on icon "button" at bounding box center [72, 356] width 12 height 12
click at [76, 405] on div "Edit site" at bounding box center [55, 402] width 110 height 21
type input "***"
type input "*********"
type input "**********"
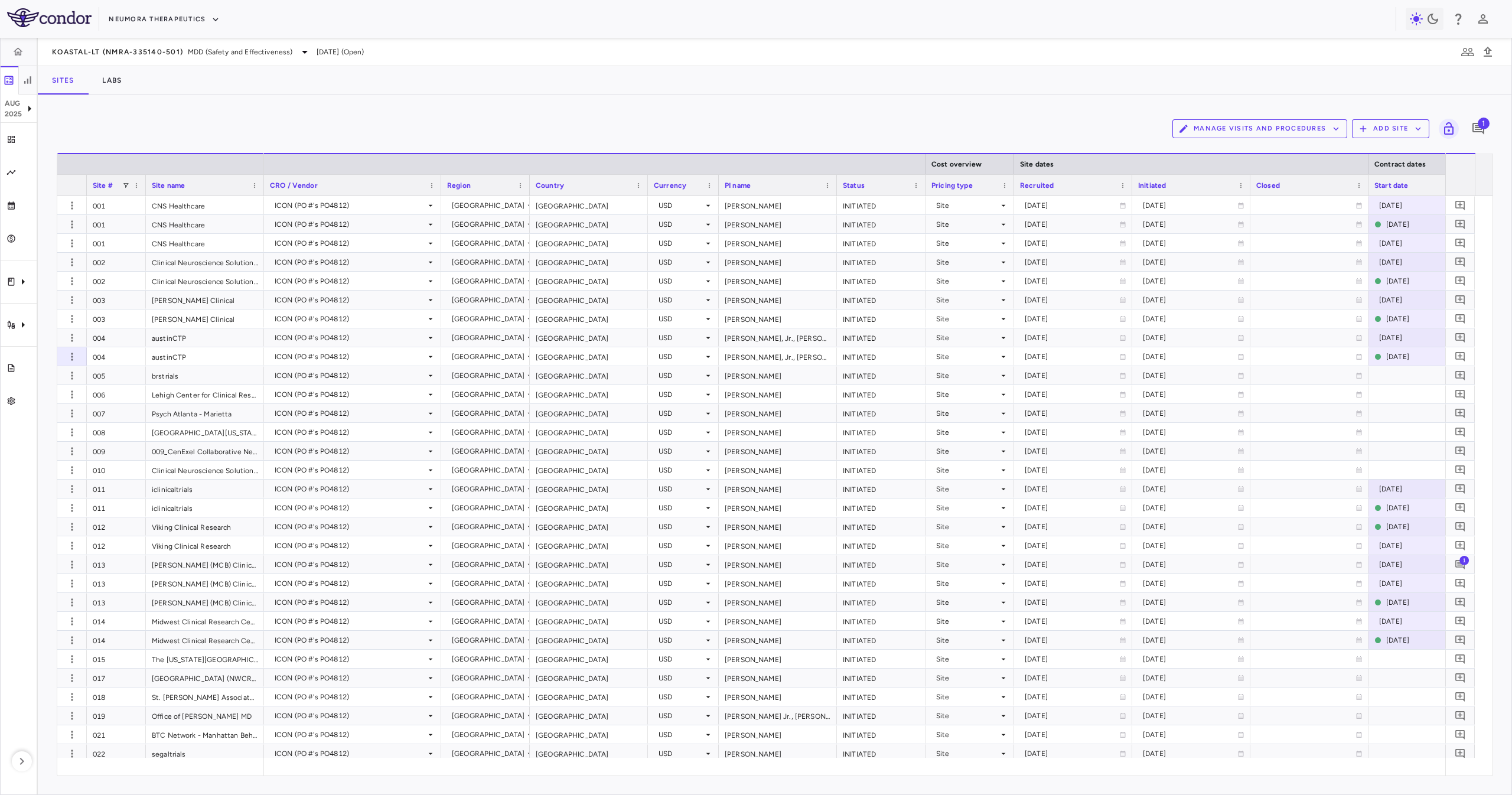
type input "**********"
click at [0, 0] on input "Select file" at bounding box center [0, 0] width 0 height 0
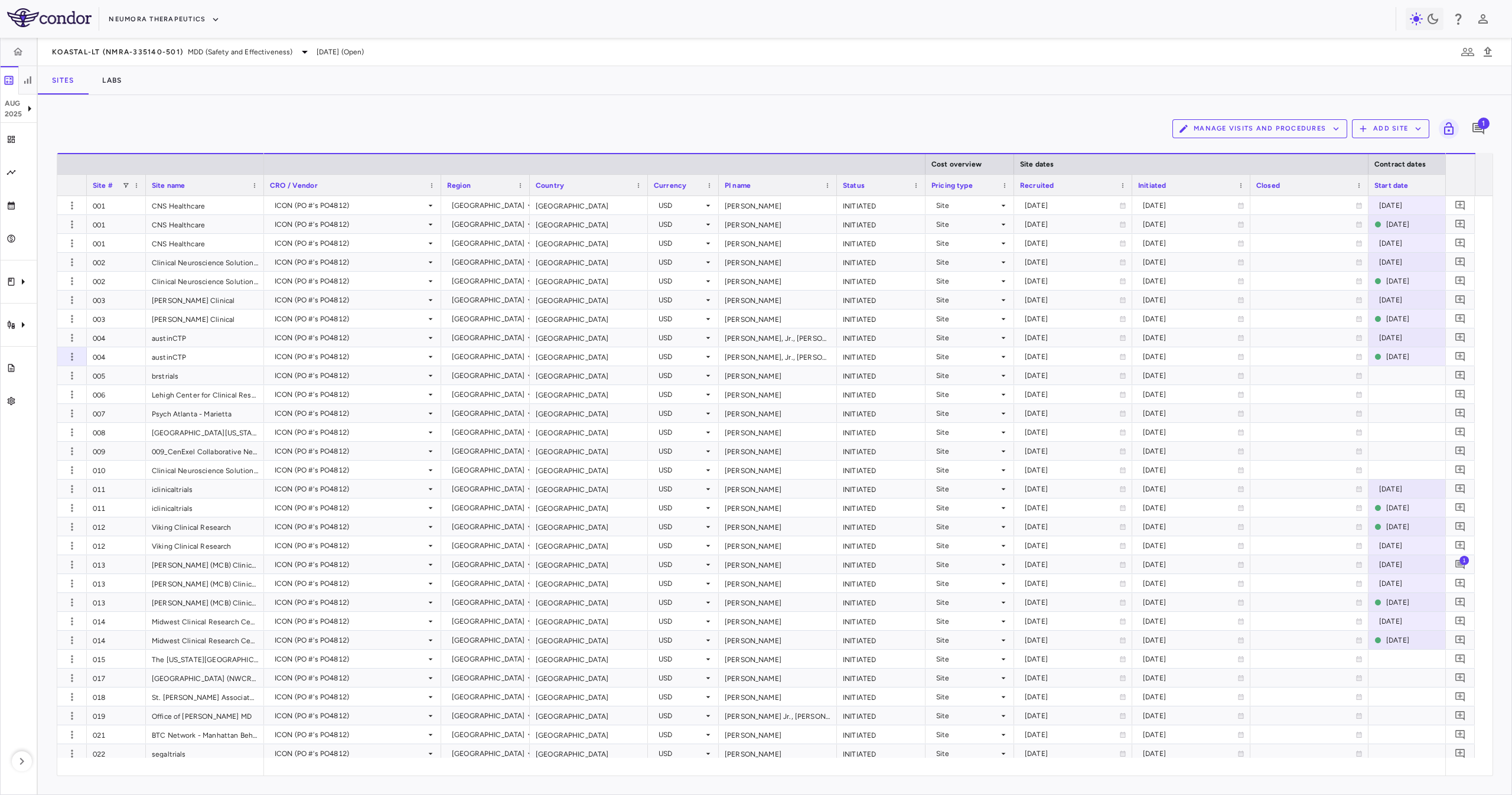
click at [268, 93] on li "Other" at bounding box center [146, 87] width 245 height 11
type input "*****"
click at [229, 93] on li "Other" at bounding box center [126, 87] width 205 height 11
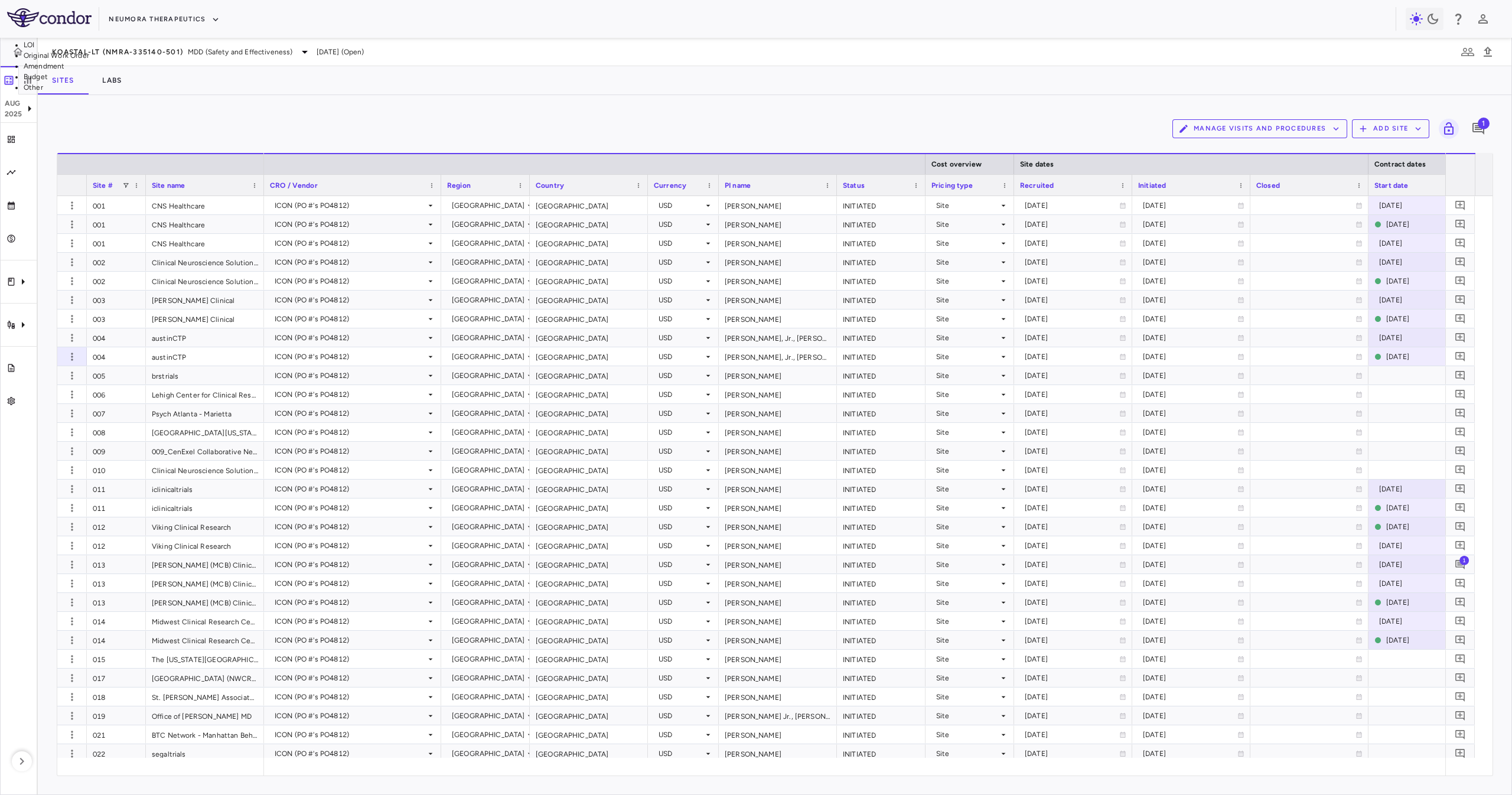
type input "*****"
click at [270, 82] on li "Budget" at bounding box center [147, 77] width 246 height 11
type input "******"
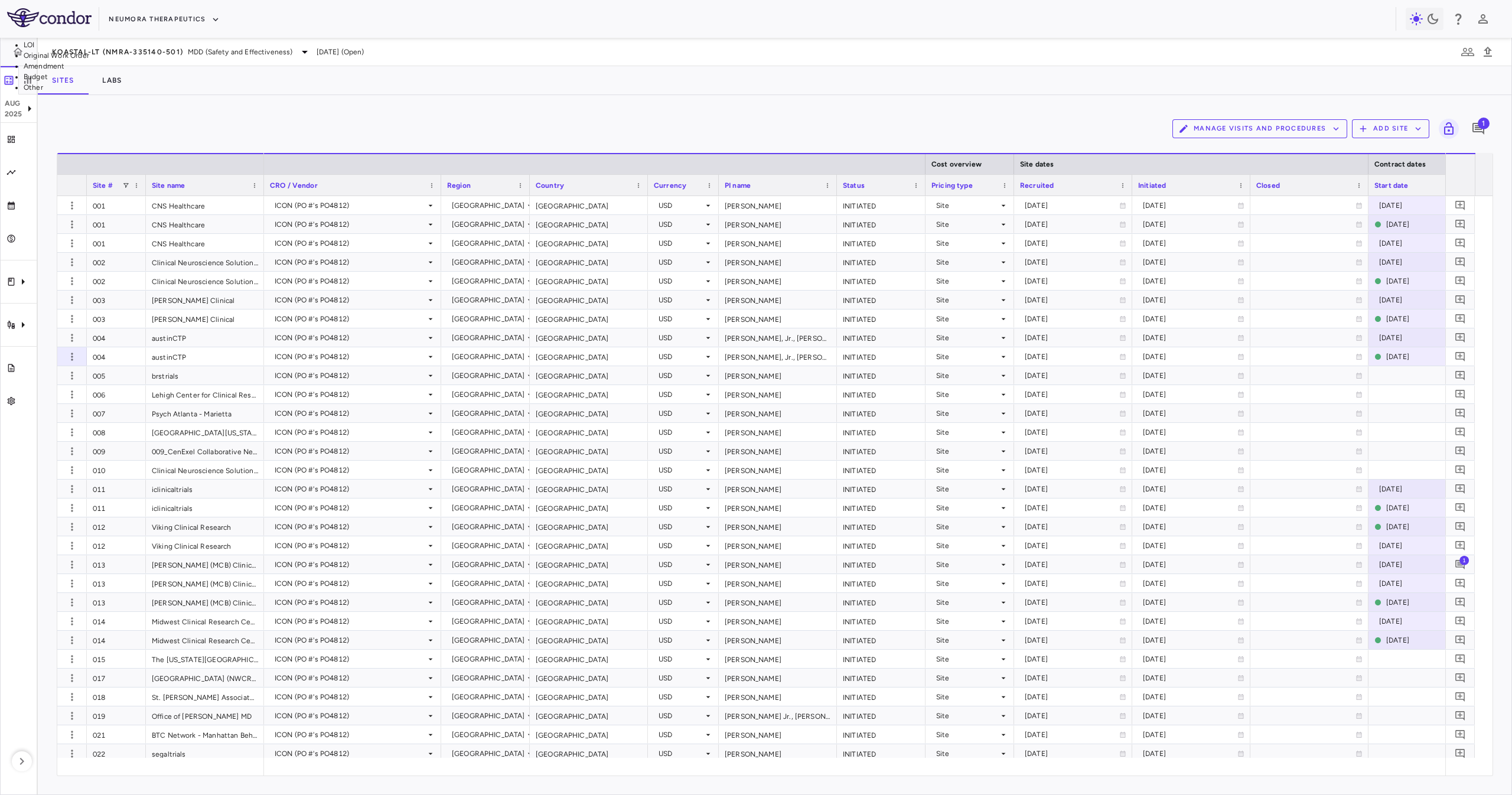
click at [245, 82] on li "Budget" at bounding box center [134, 77] width 221 height 11
type input "******"
click at [270, 72] on li "Amendment" at bounding box center [147, 66] width 246 height 11
type input "*********"
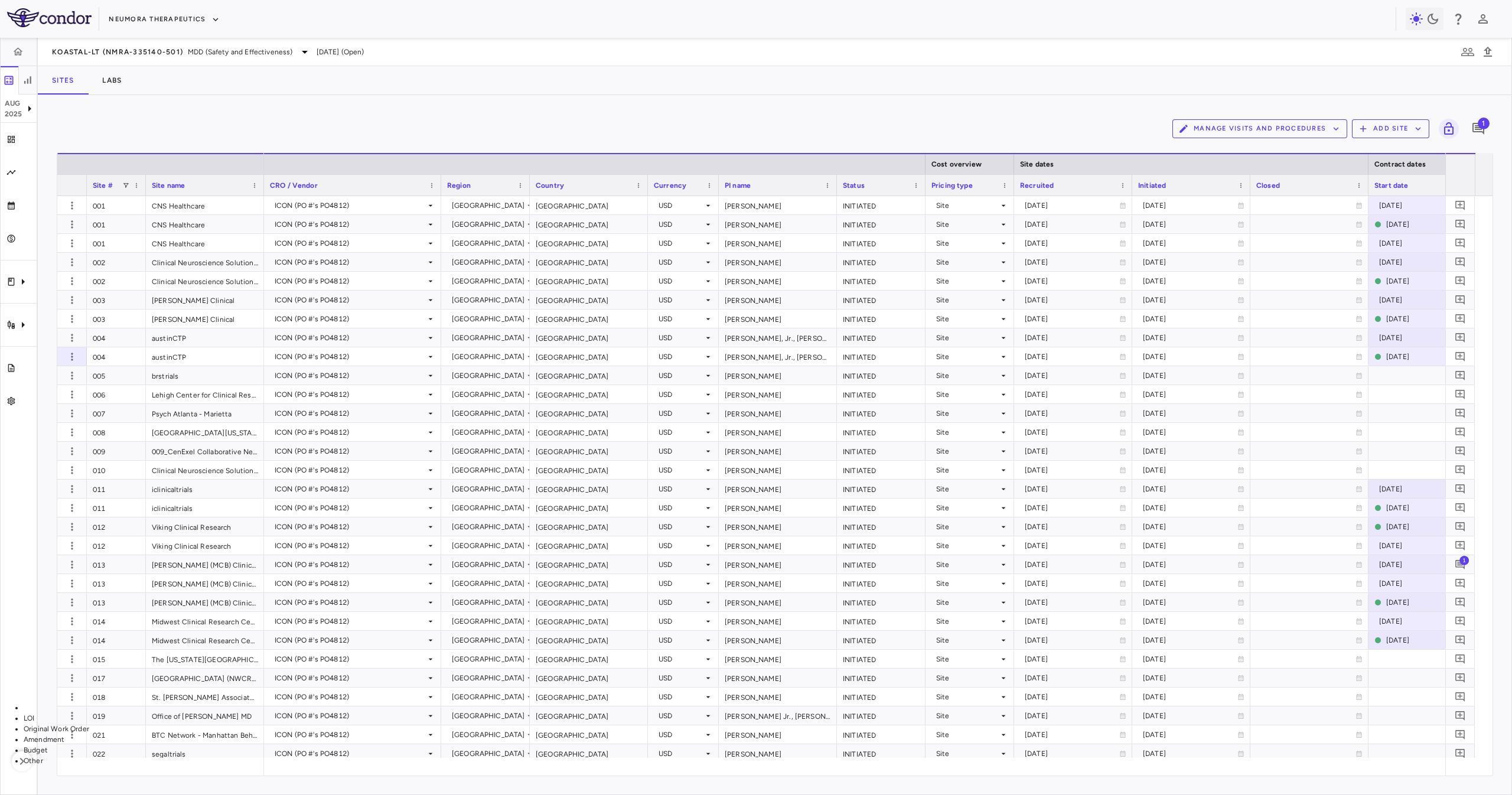
click at [270, 723] on li "Original Work Order" at bounding box center [147, 728] width 246 height 11
type input "**********"
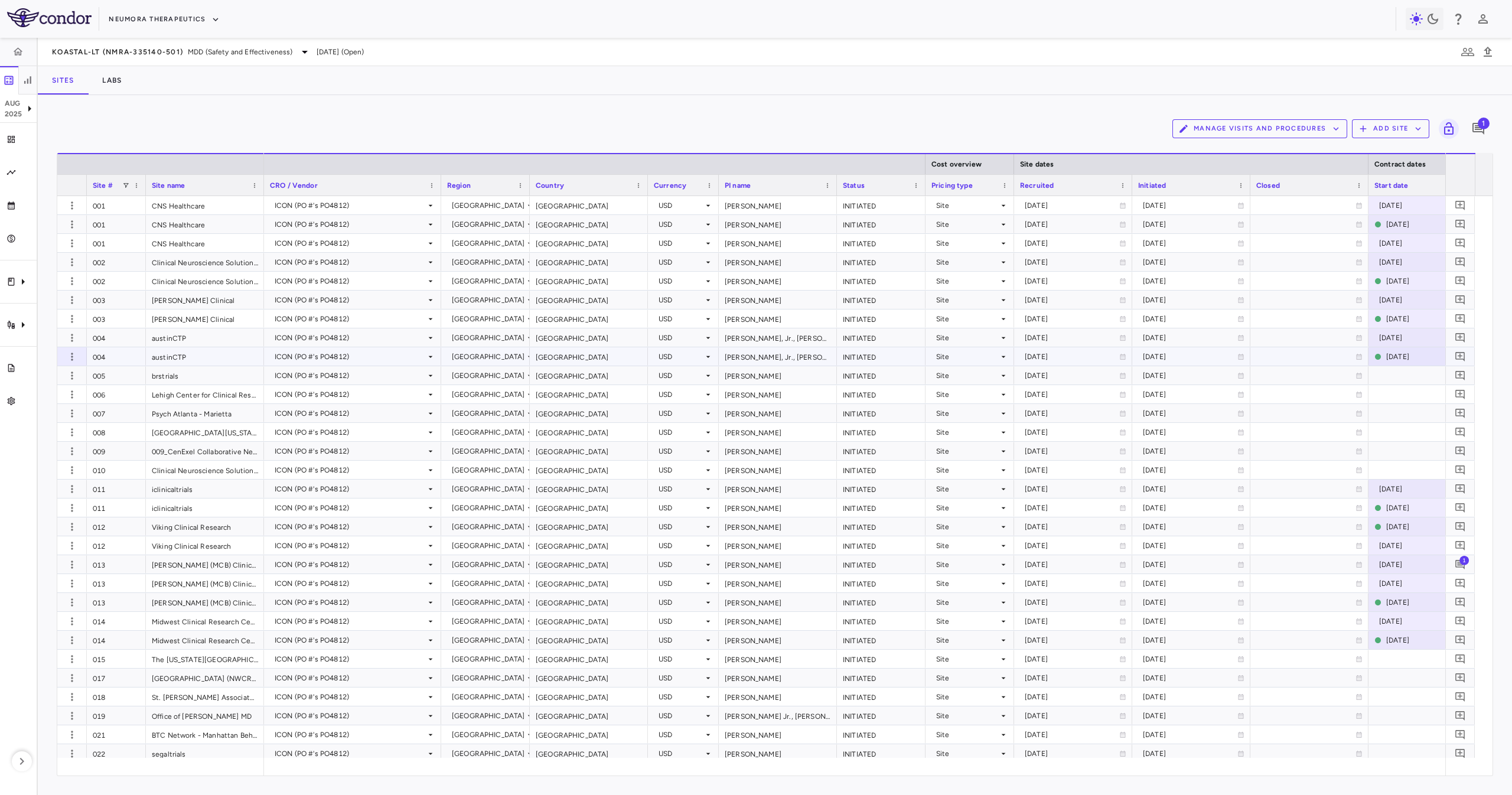
click at [122, 365] on div "004 austinCTP" at bounding box center [160, 356] width 206 height 19
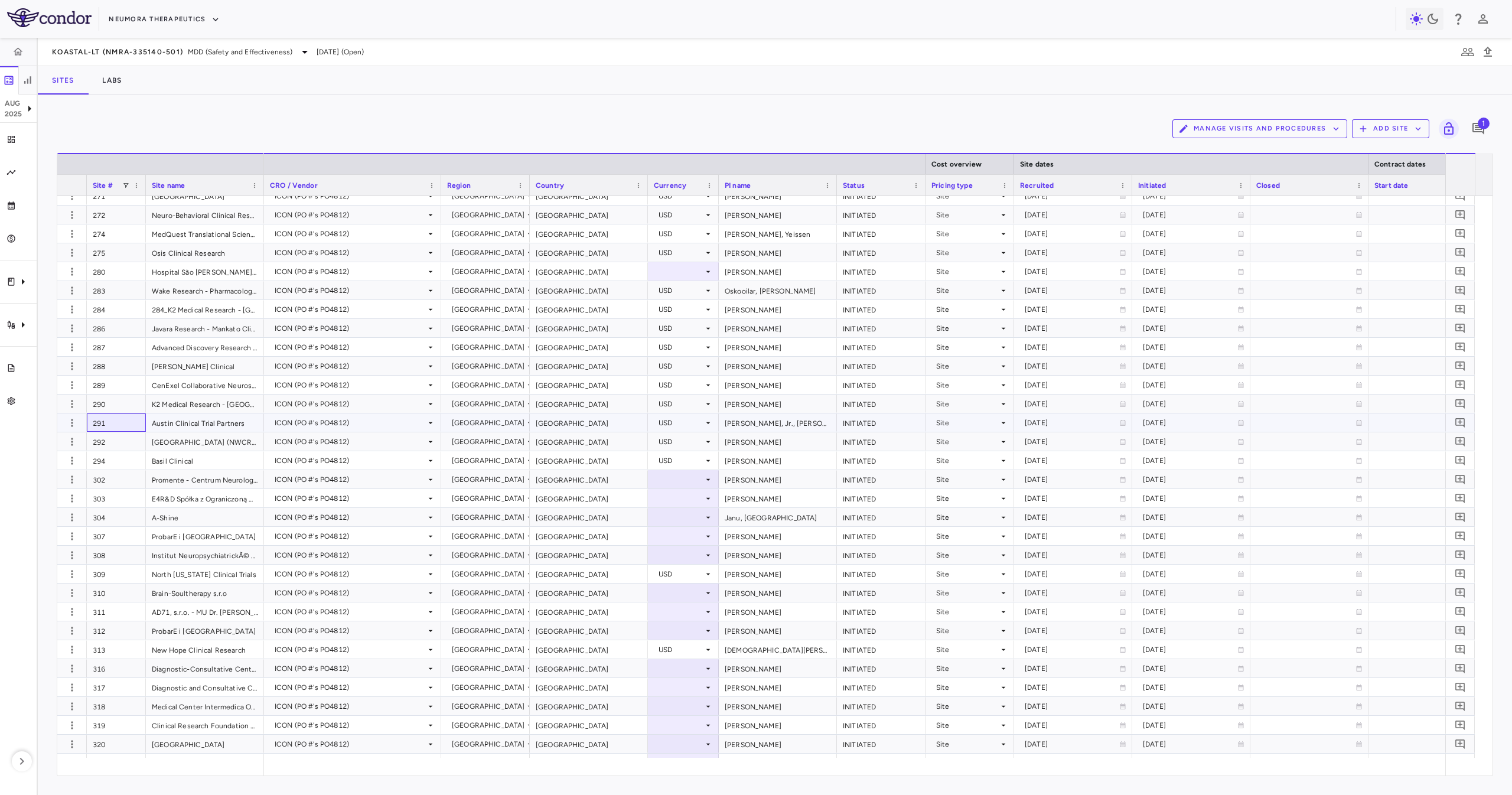
click at [112, 420] on div "291" at bounding box center [116, 422] width 59 height 18
click at [72, 424] on icon "button" at bounding box center [72, 422] width 12 height 12
click at [90, 451] on div "Add new site version" at bounding box center [55, 447] width 110 height 21
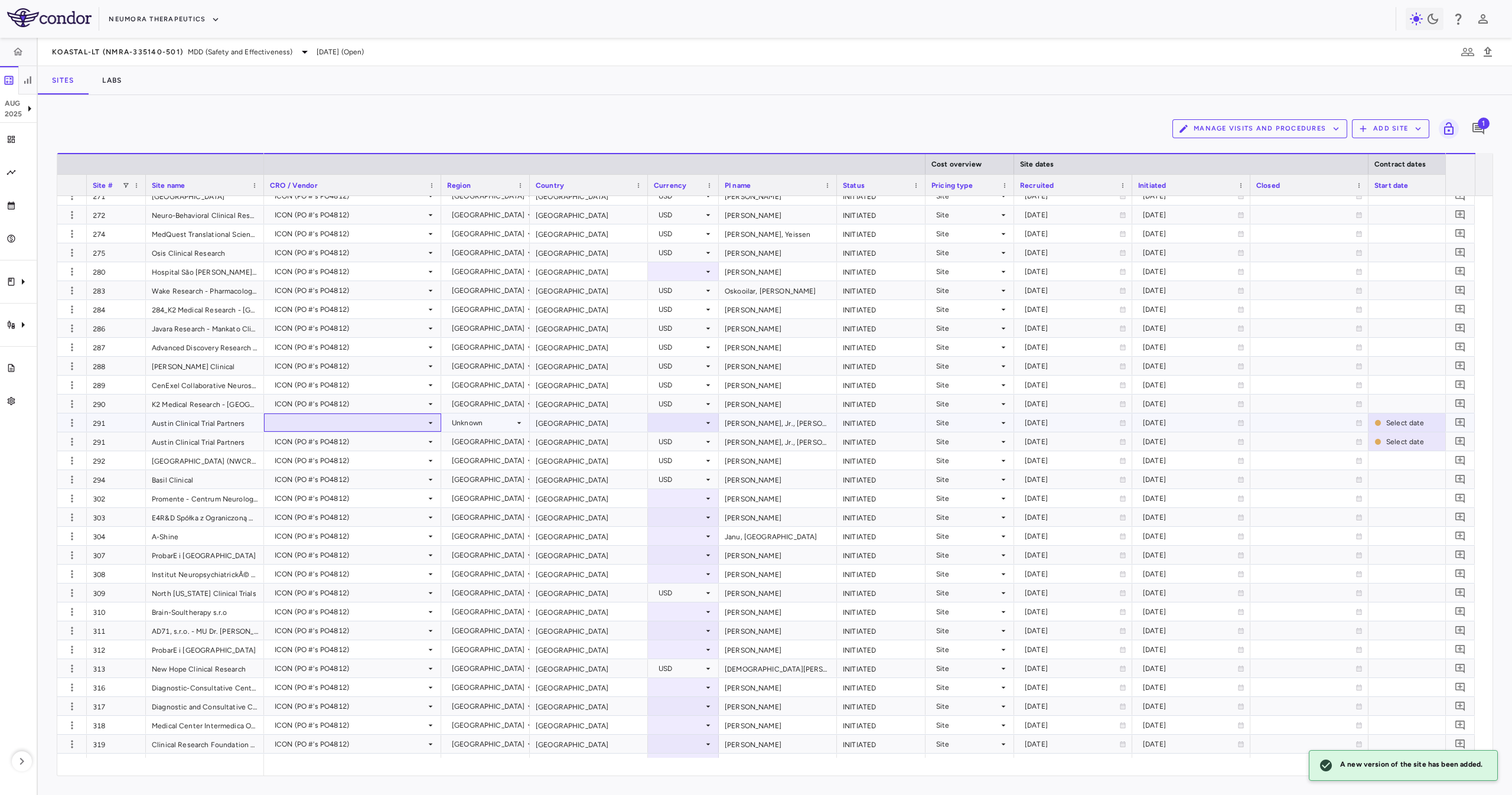
click at [306, 429] on div at bounding box center [352, 422] width 165 height 17
drag, startPoint x: 327, startPoint y: 444, endPoint x: 333, endPoint y: 485, distance: 41.4
click at [333, 485] on ul "Select Tigermed-BDM, Inc. (PO #'s PO4797) WCG Clinical, Inc (PO #'s PO4738) ICO…" at bounding box center [353, 462] width 176 height 63
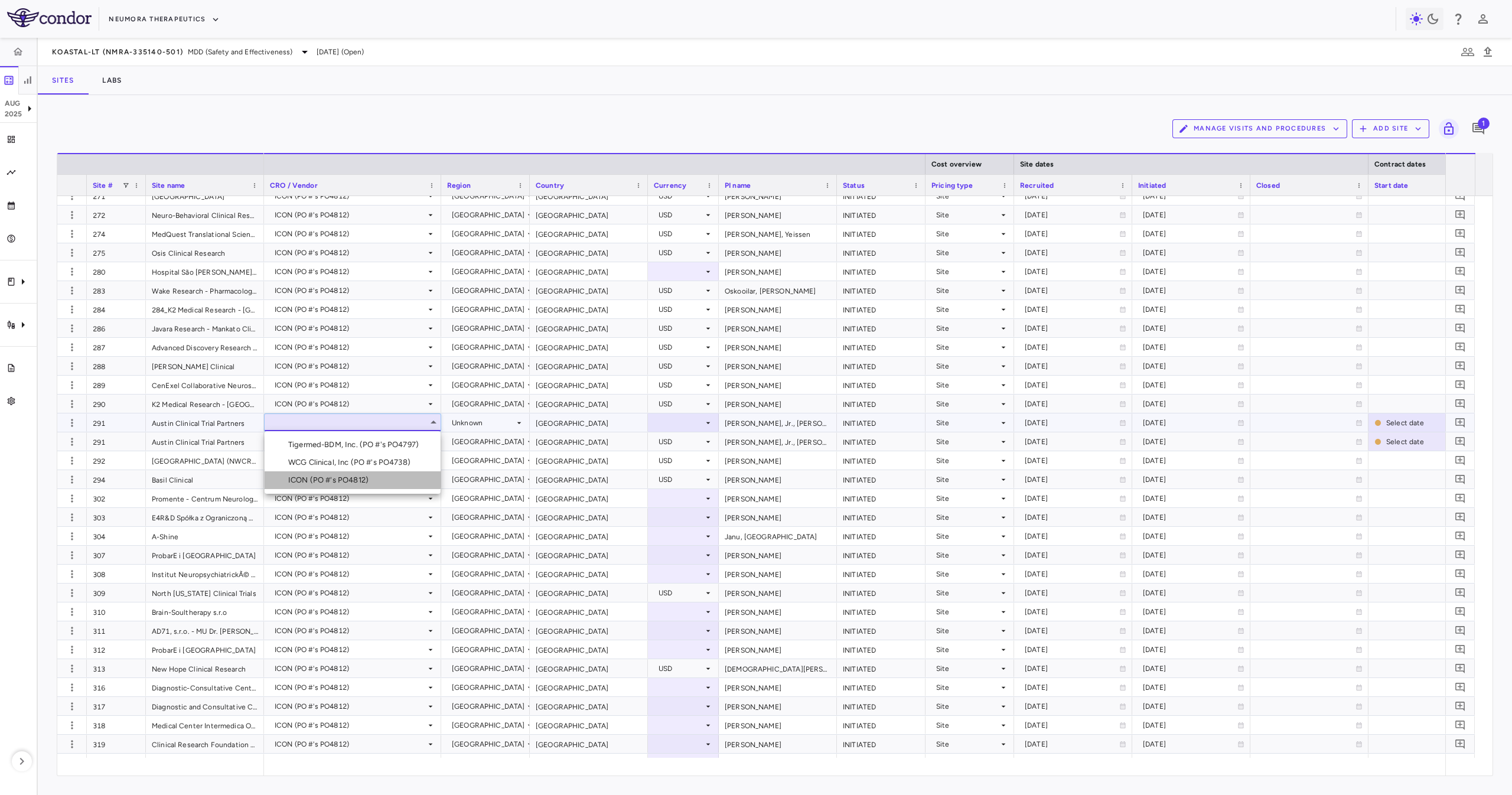
click at [330, 484] on div "ICON (PO #'s PO4812)" at bounding box center [330, 480] width 85 height 11
click at [571, 428] on div "United States" at bounding box center [589, 422] width 118 height 18
click at [505, 424] on div "Unknown" at bounding box center [483, 423] width 63 height 19
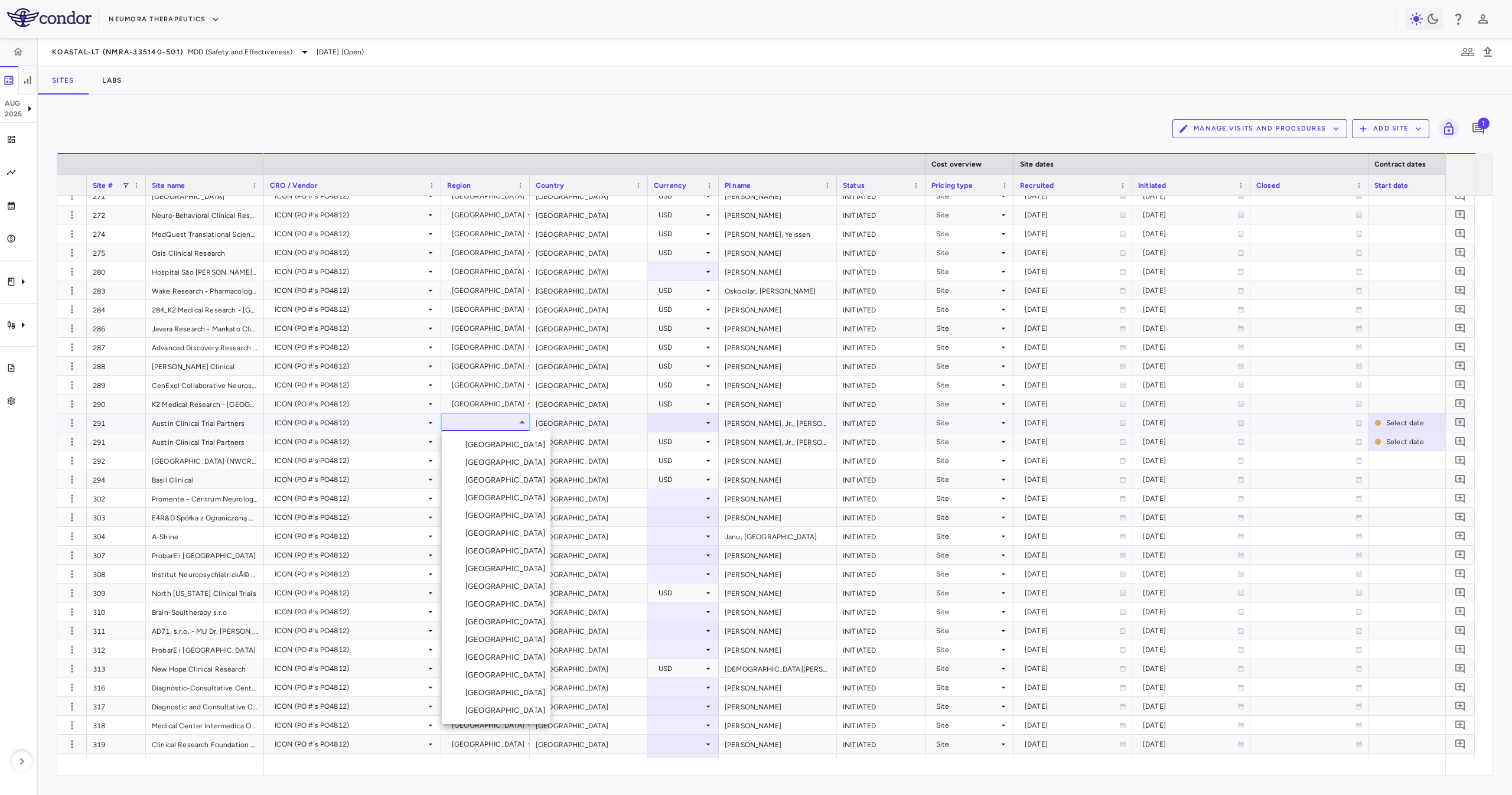
click at [503, 704] on li "United States" at bounding box center [496, 710] width 109 height 18
click at [752, 421] on div "Garcia, Jr., Donald" at bounding box center [778, 422] width 118 height 18
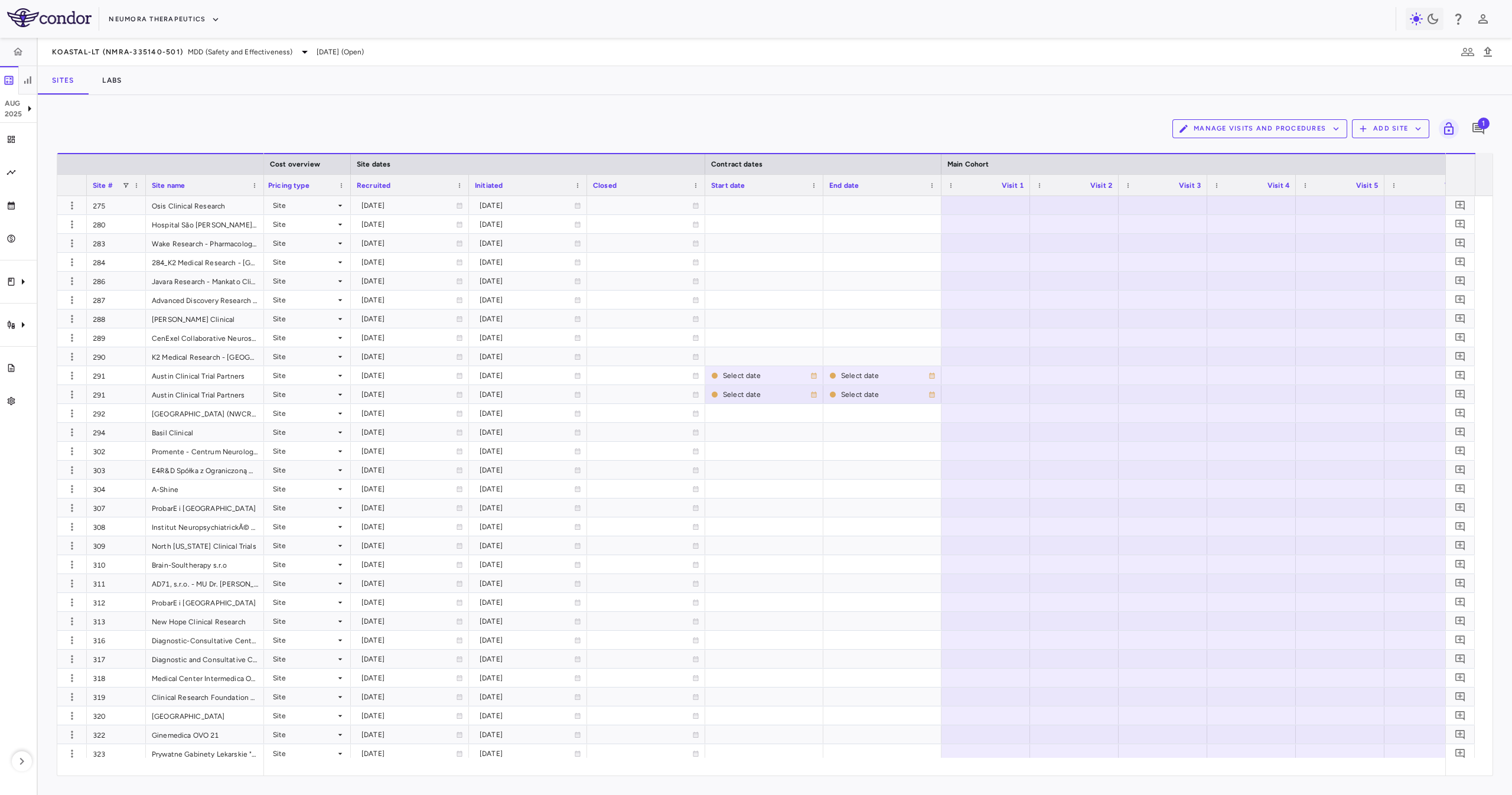
scroll to position [0, 729]
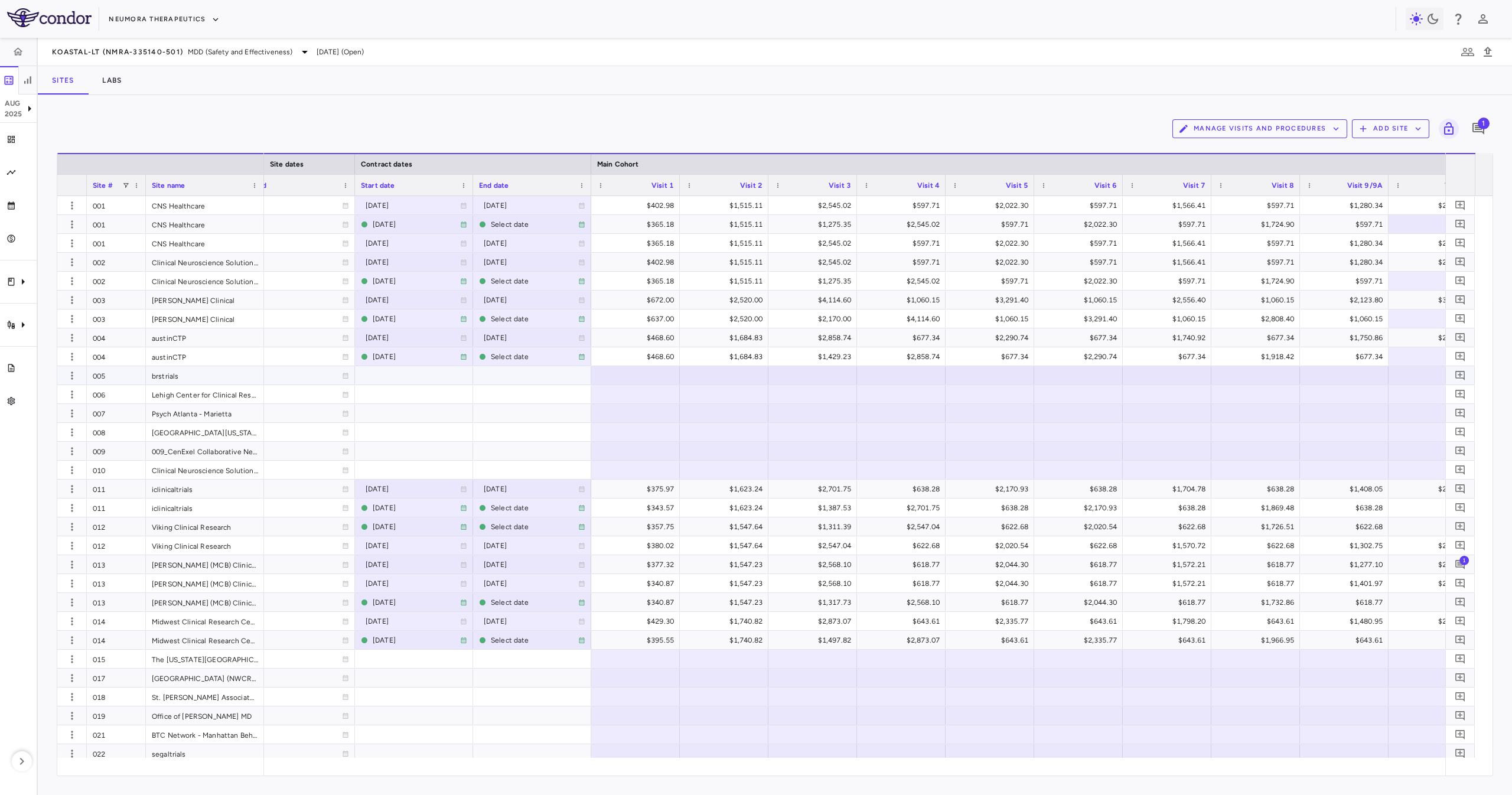
click at [403, 372] on div at bounding box center [414, 375] width 118 height 18
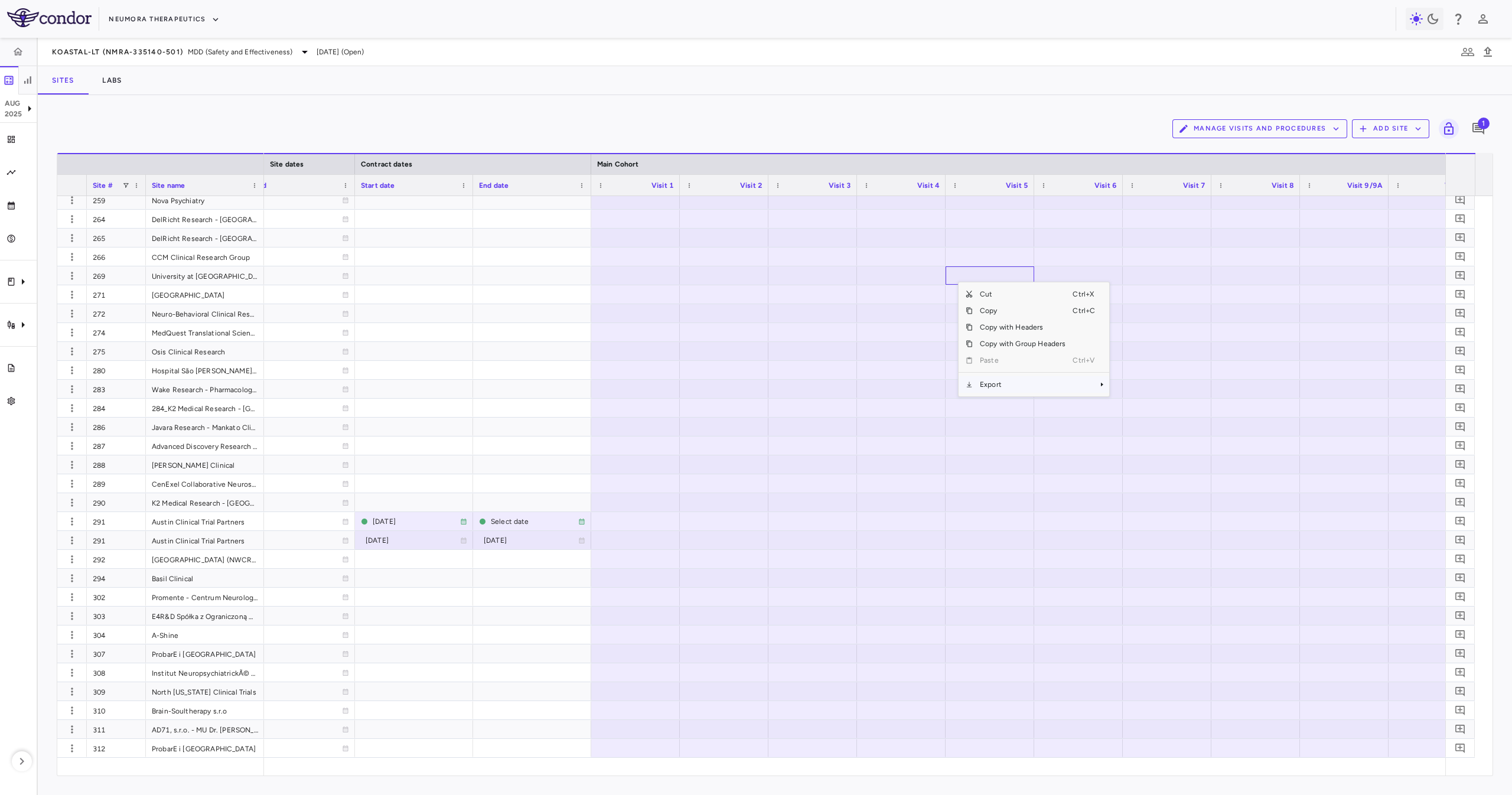
click at [1049, 378] on span "Export" at bounding box center [1022, 384] width 100 height 16
click at [1164, 405] on span "Excel Export" at bounding box center [1149, 405] width 55 height 16
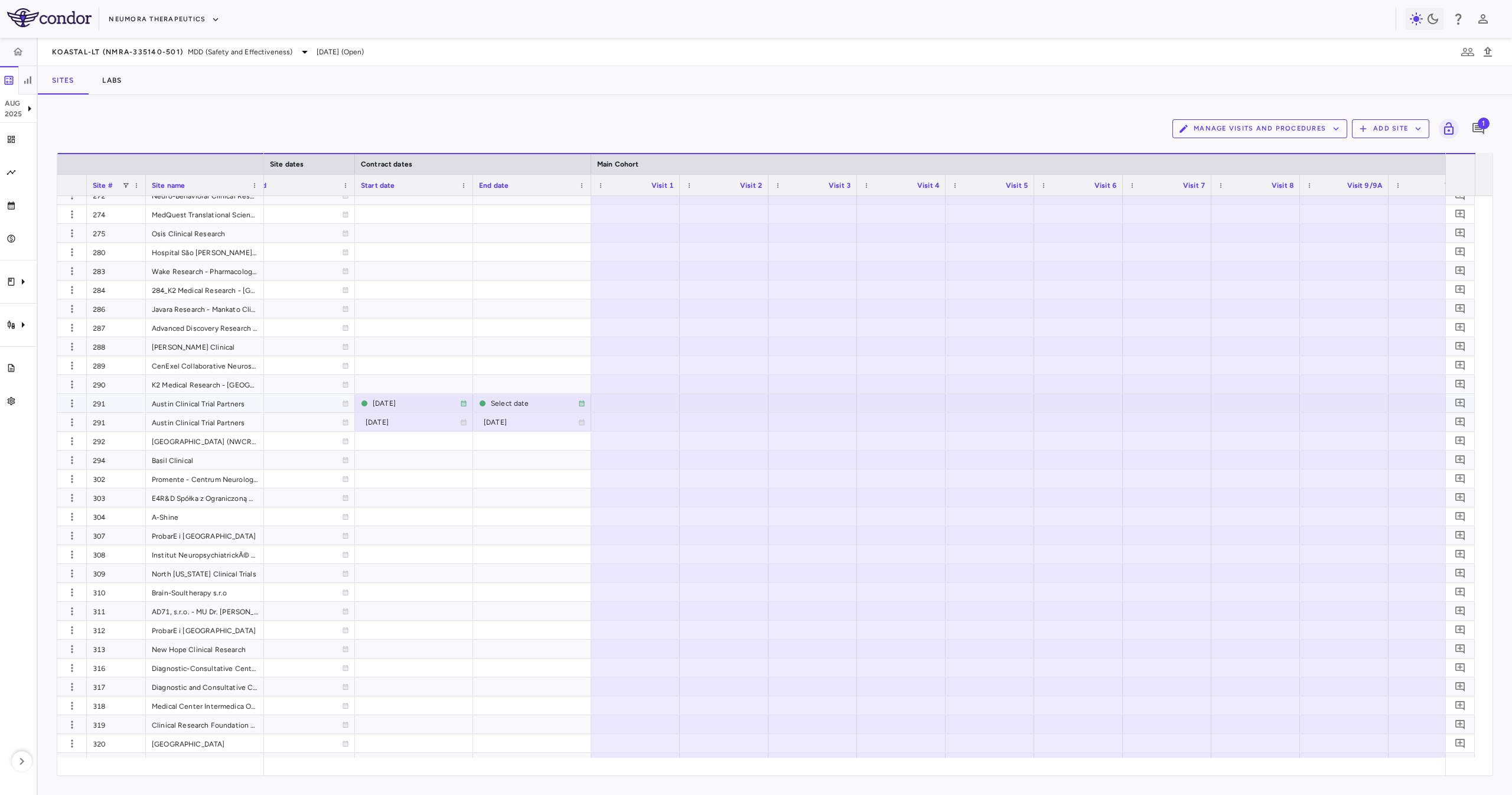
click at [632, 400] on div at bounding box center [635, 403] width 77 height 17
click at [624, 416] on div at bounding box center [635, 422] width 77 height 17
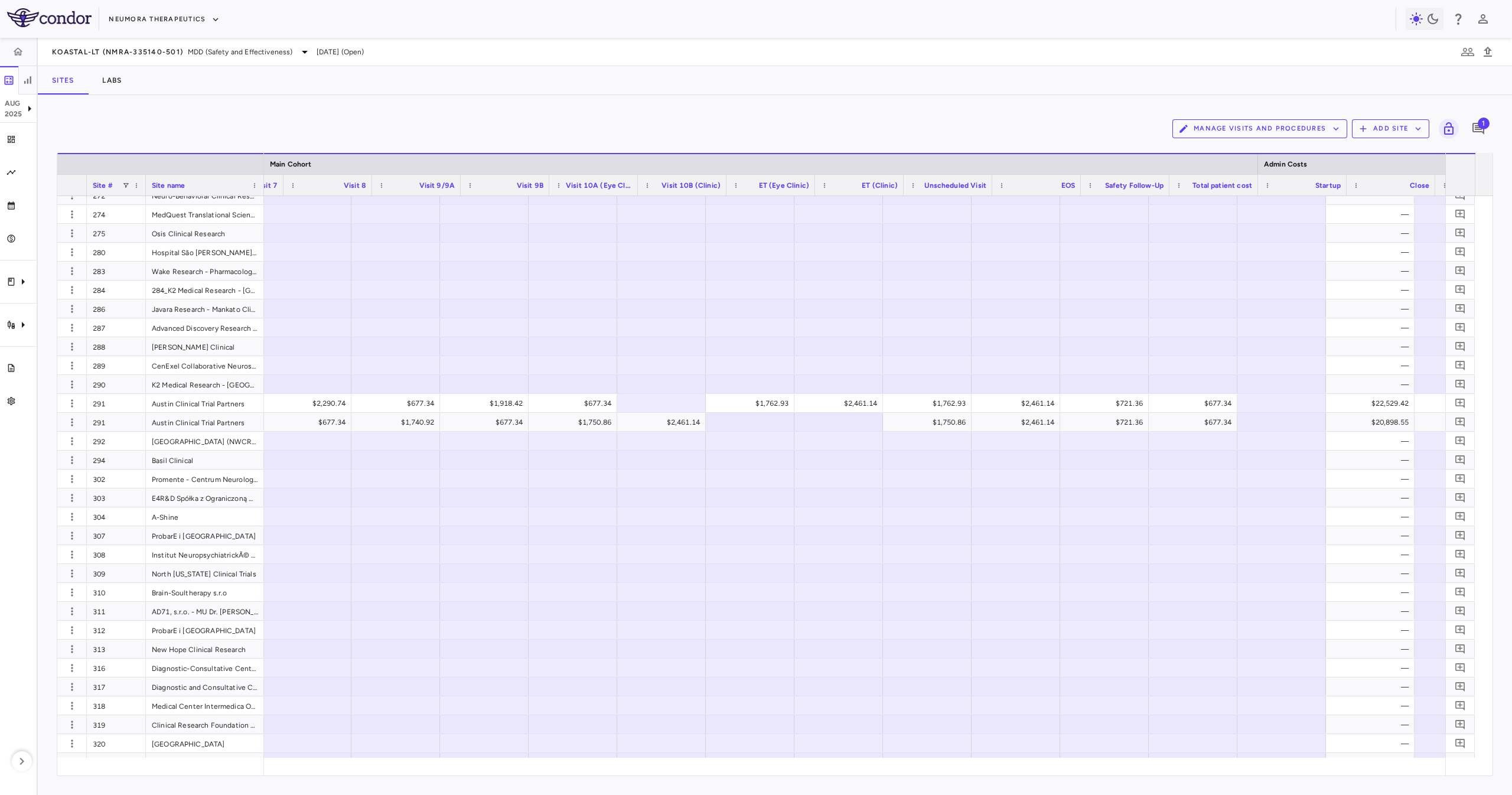
scroll to position [0, 2132]
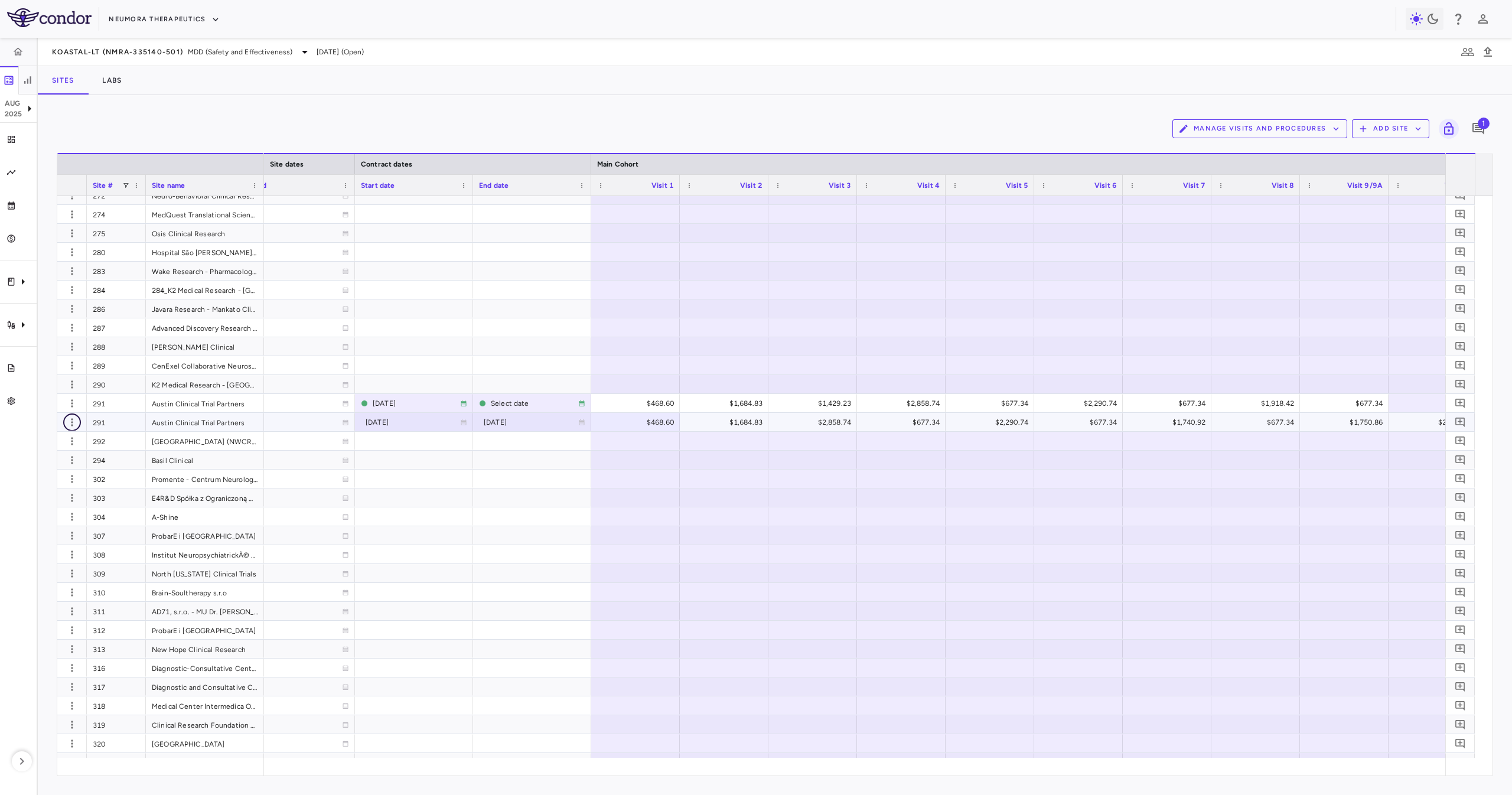
click at [73, 420] on icon "button" at bounding box center [72, 422] width 12 height 12
click at [68, 471] on div "Edit site" at bounding box center [55, 467] width 110 height 21
type input "***"
type input "**********"
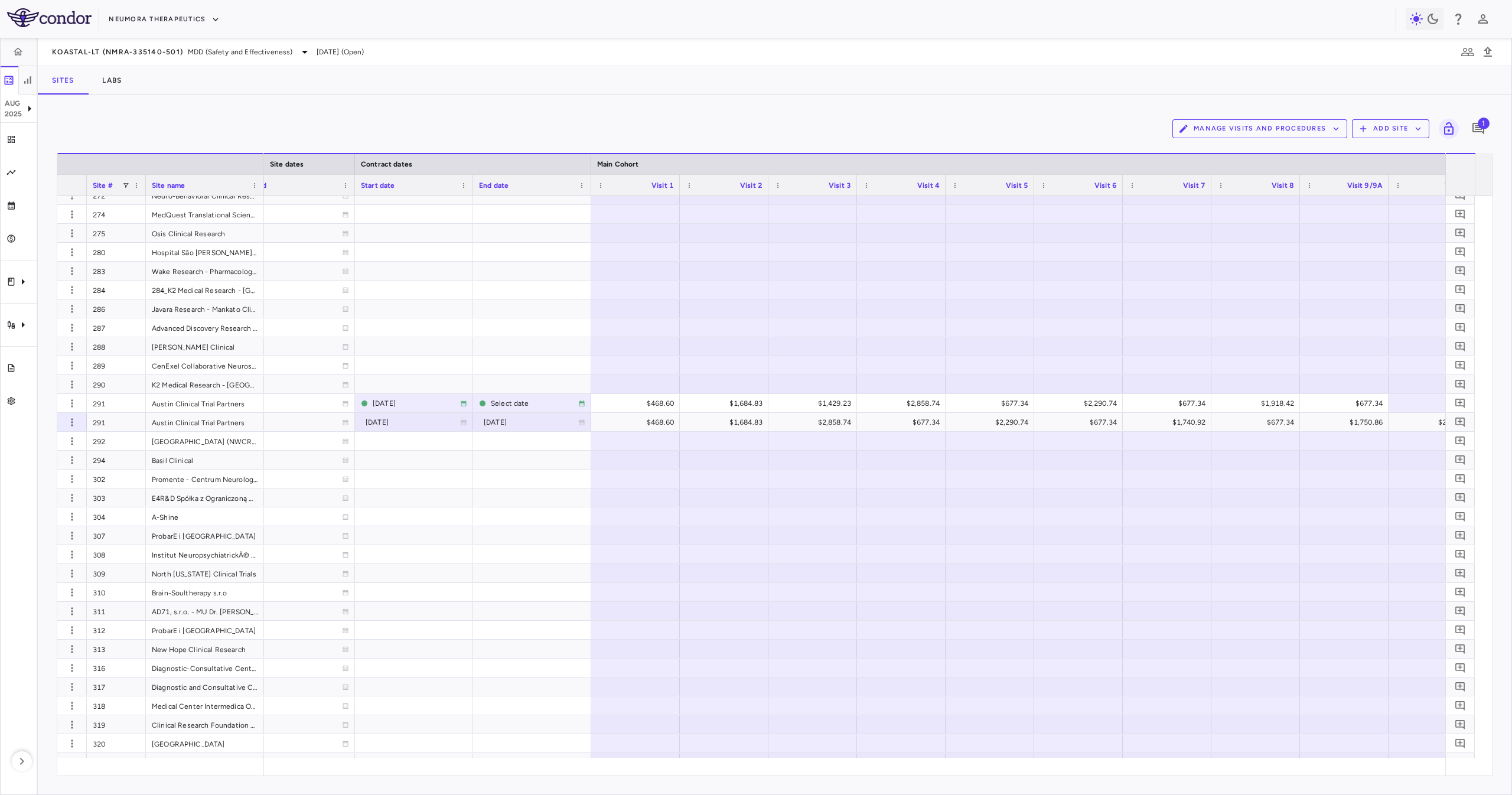
type input "**********"
click at [0, 0] on input "Select file" at bounding box center [0, 0] width 0 height 0
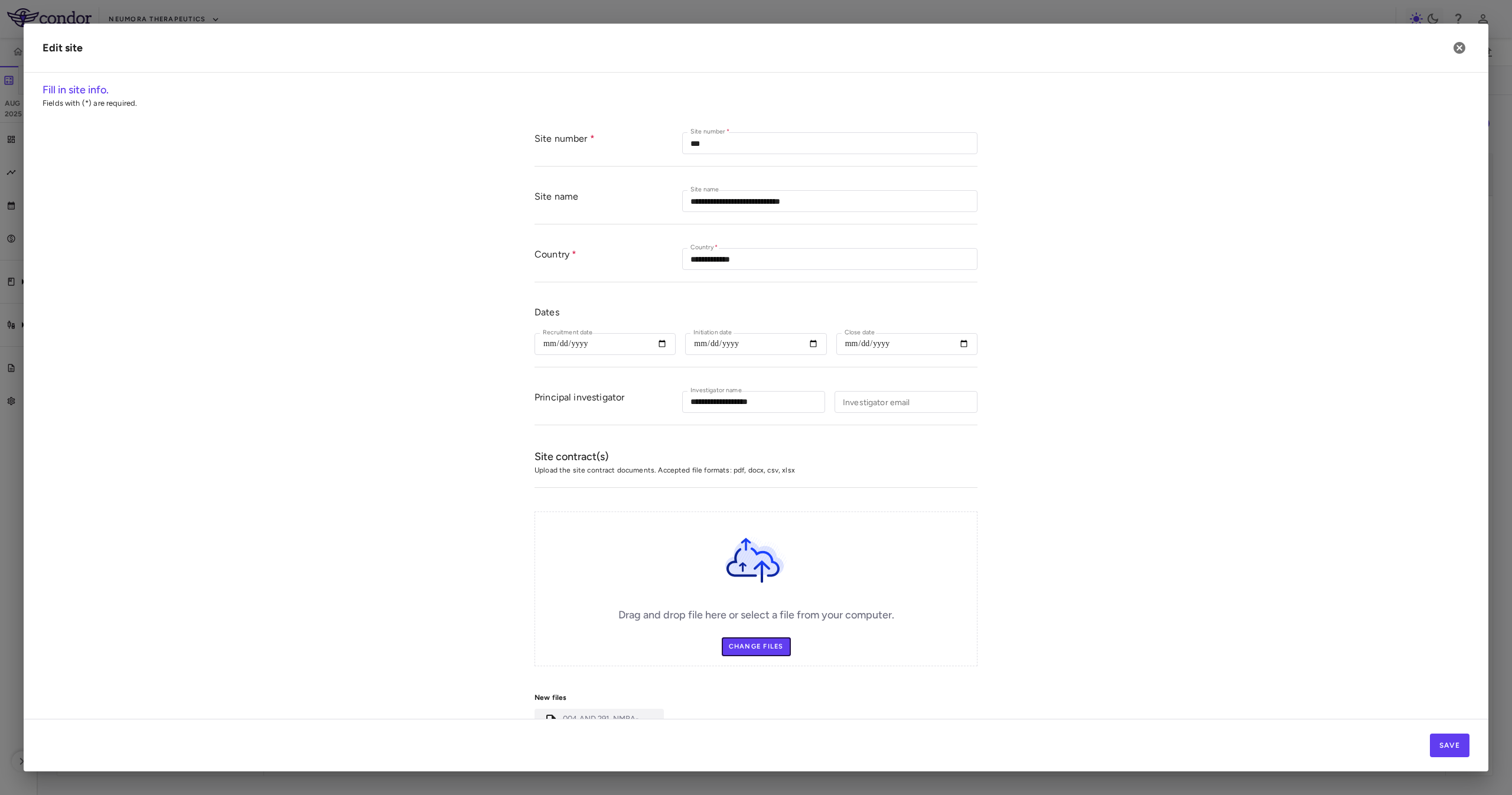
scroll to position [387, 0]
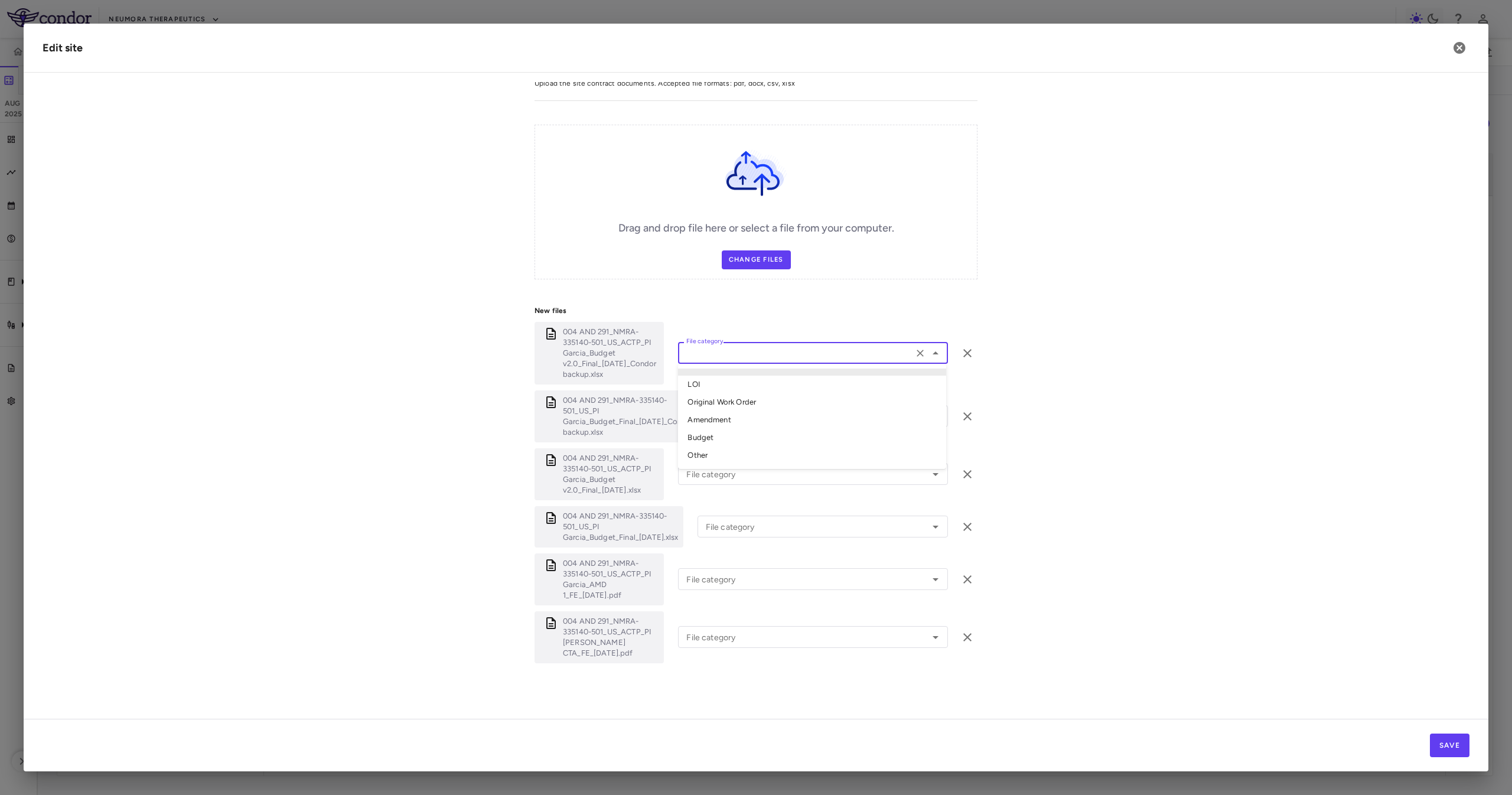
click at [721, 345] on input "File category" at bounding box center [795, 353] width 228 height 15
click at [733, 454] on li "Other" at bounding box center [812, 455] width 268 height 18
type input "*****"
click at [735, 423] on input "File category" at bounding box center [813, 416] width 193 height 15
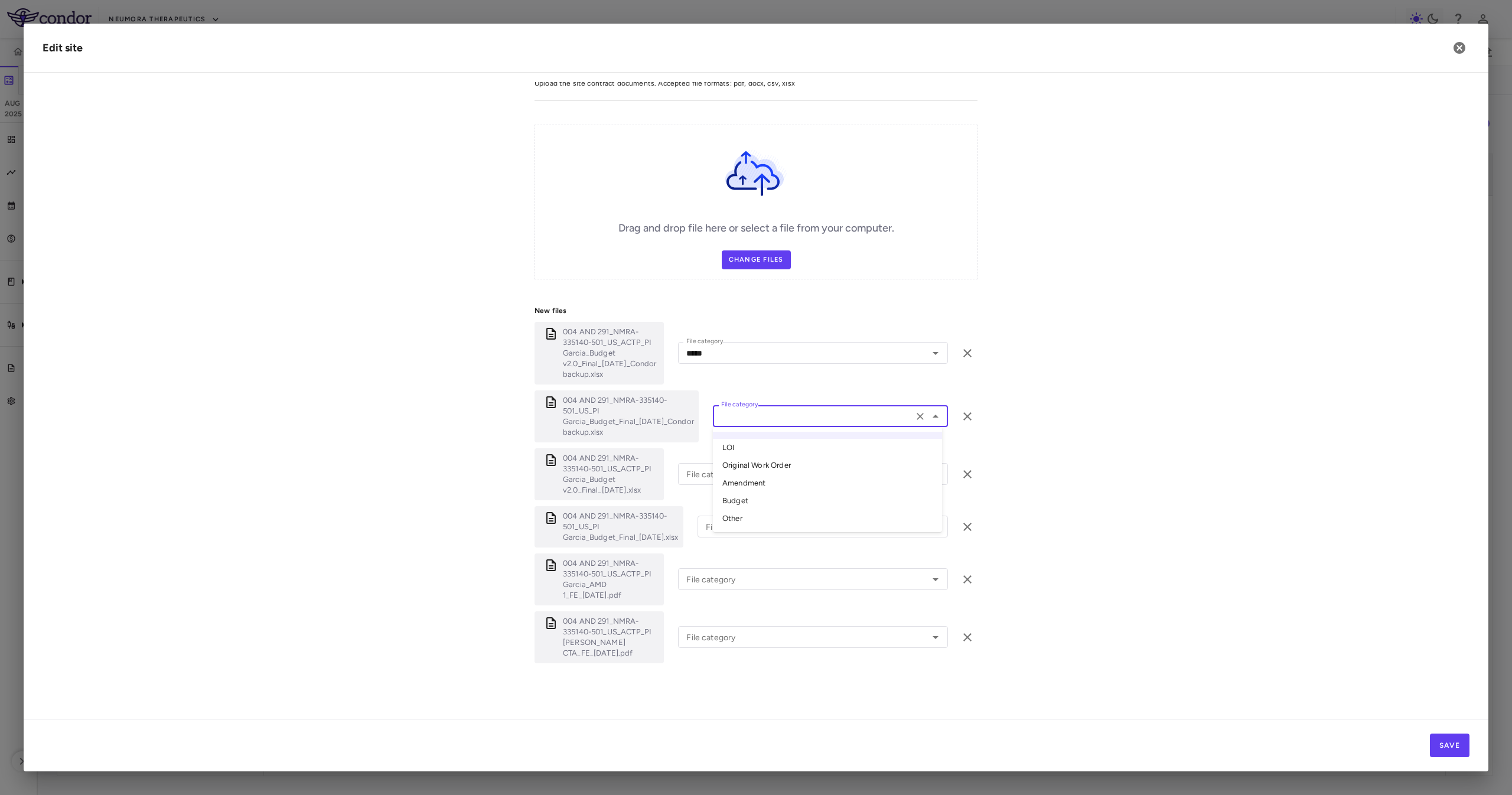
click at [754, 516] on li "Other" at bounding box center [827, 518] width 229 height 18
type input "*****"
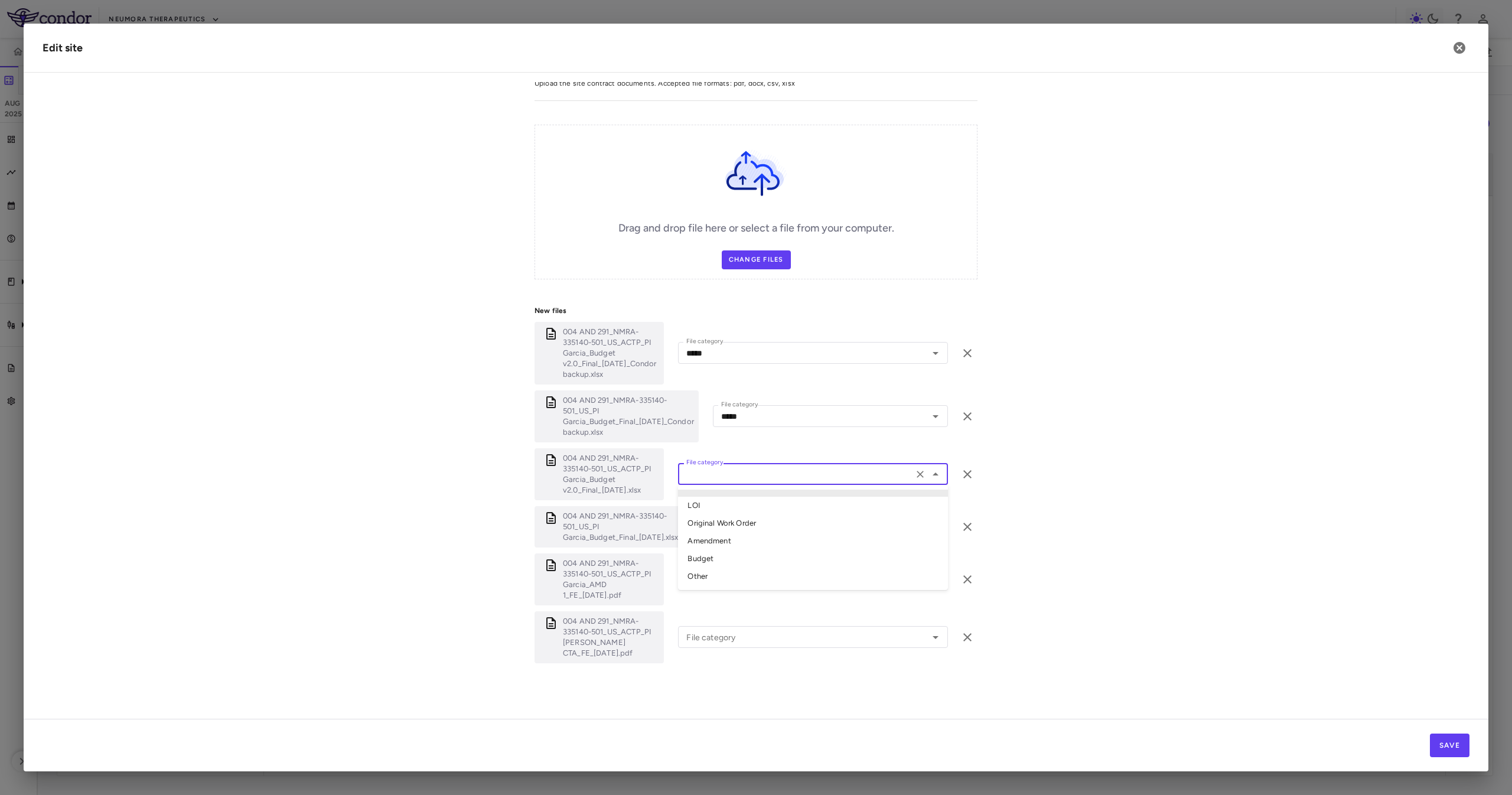
click at [755, 474] on input "File category" at bounding box center [795, 474] width 228 height 15
click at [757, 553] on li "Budget" at bounding box center [813, 558] width 270 height 18
type input "******"
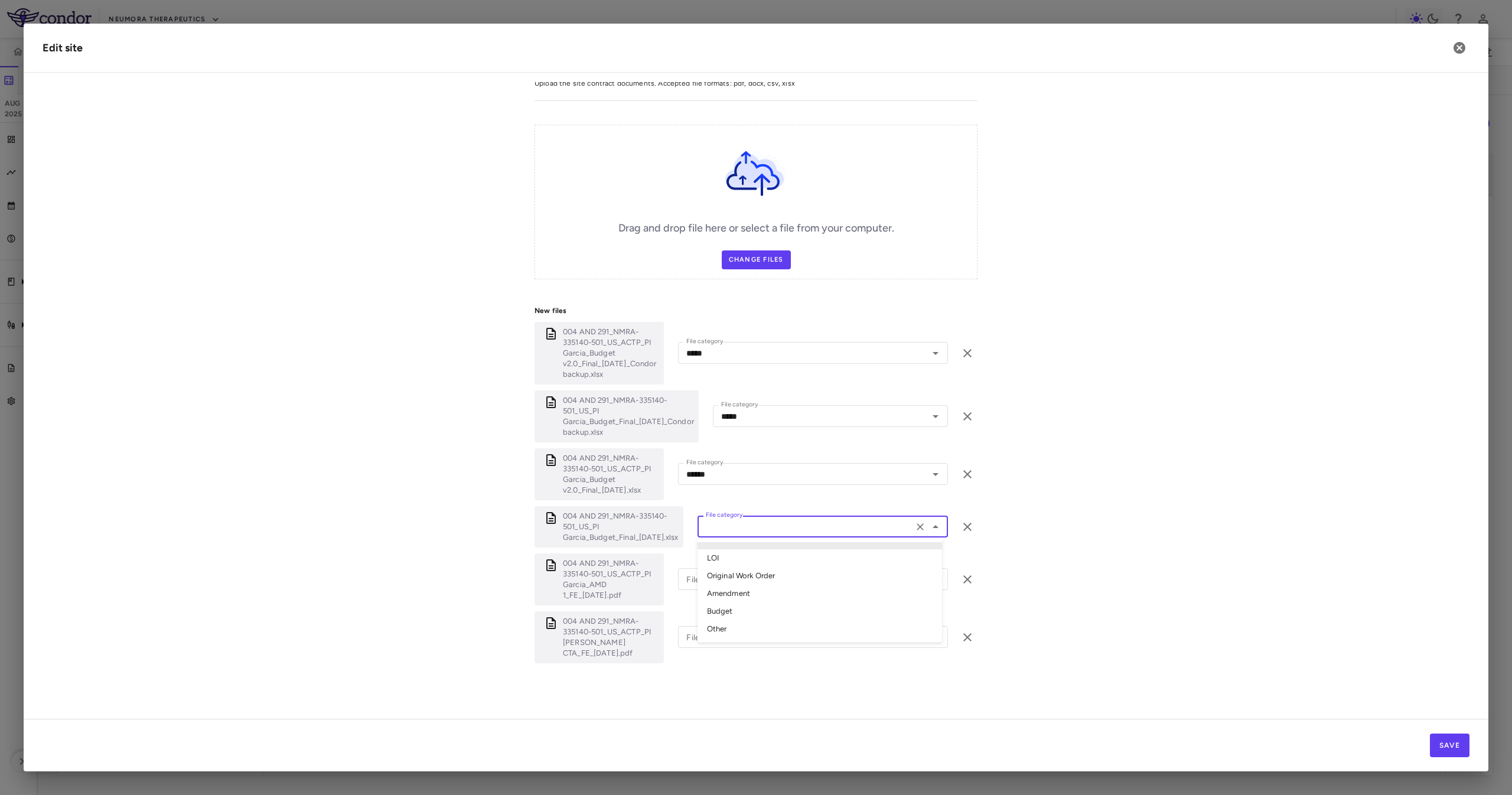
click at [763, 532] on input "File category" at bounding box center [805, 526] width 208 height 15
click at [763, 609] on li "Budget" at bounding box center [820, 611] width 245 height 18
type input "******"
click at [741, 575] on input "File category" at bounding box center [795, 579] width 228 height 15
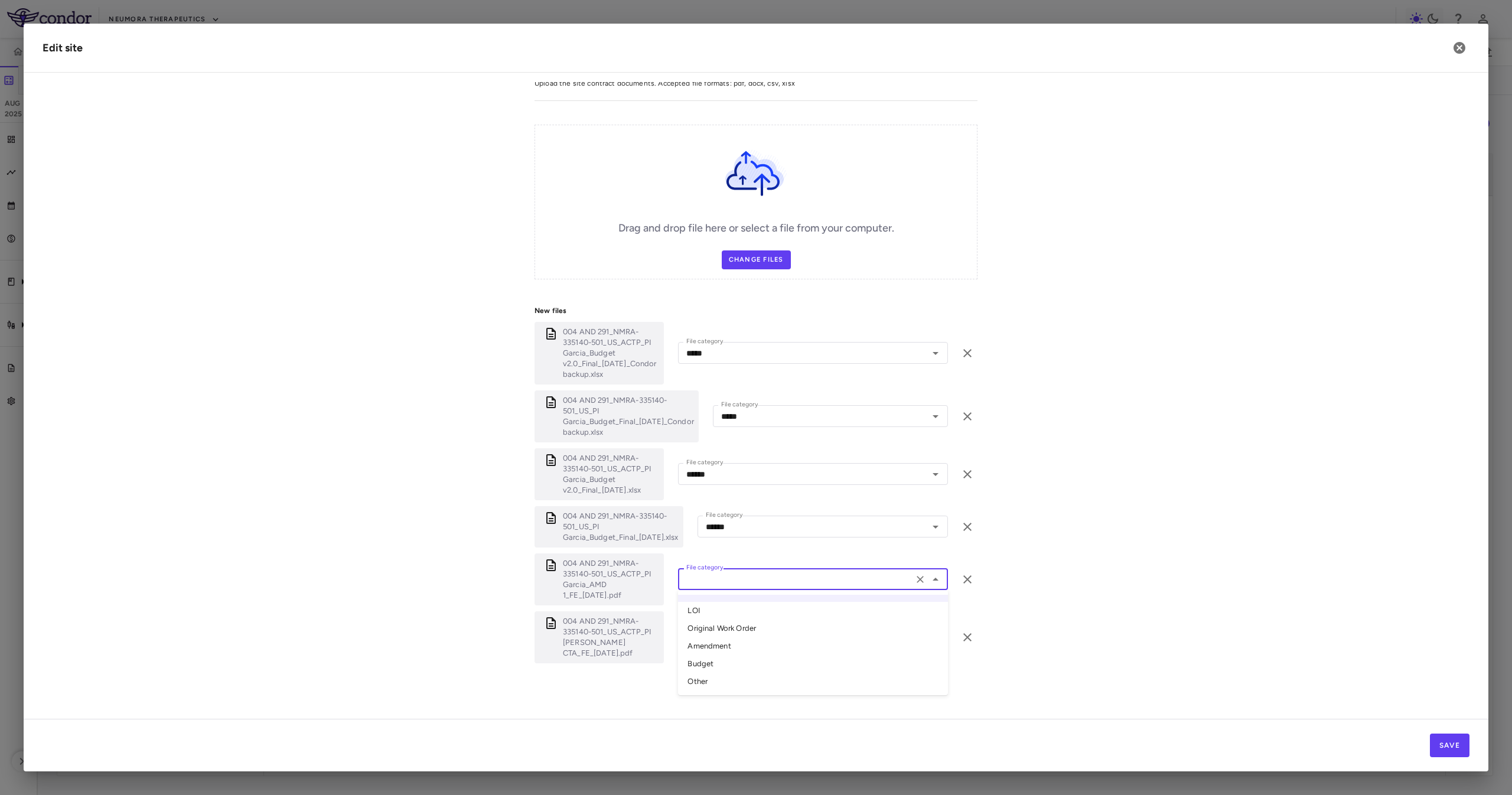
click at [758, 638] on li "Amendment" at bounding box center [813, 646] width 270 height 18
type input "*********"
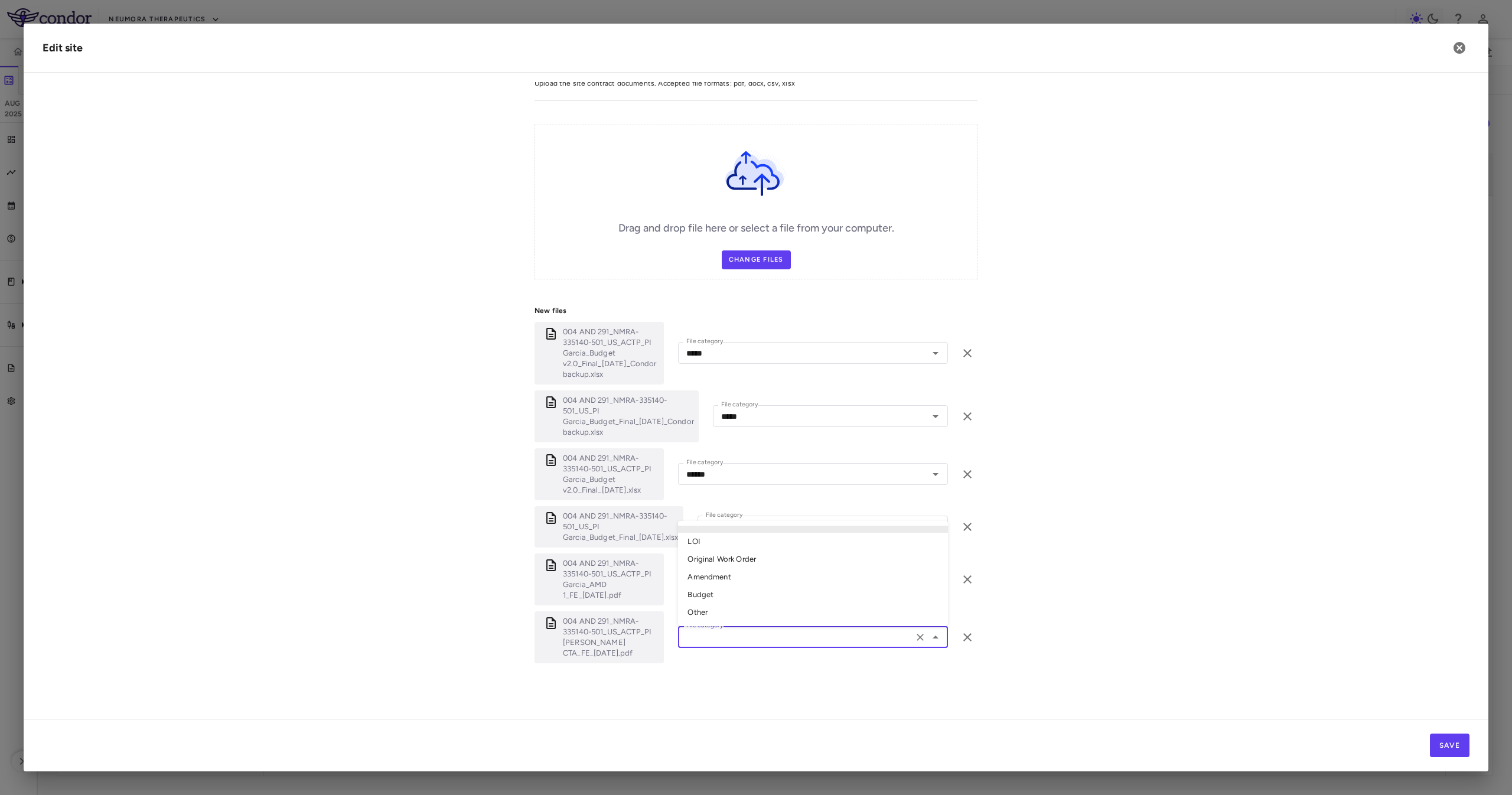
click at [759, 635] on input "File category" at bounding box center [795, 637] width 228 height 15
click at [746, 562] on li "Original Work Order" at bounding box center [813, 559] width 270 height 18
type input "**********"
click at [1435, 752] on button "Save" at bounding box center [1449, 745] width 40 height 24
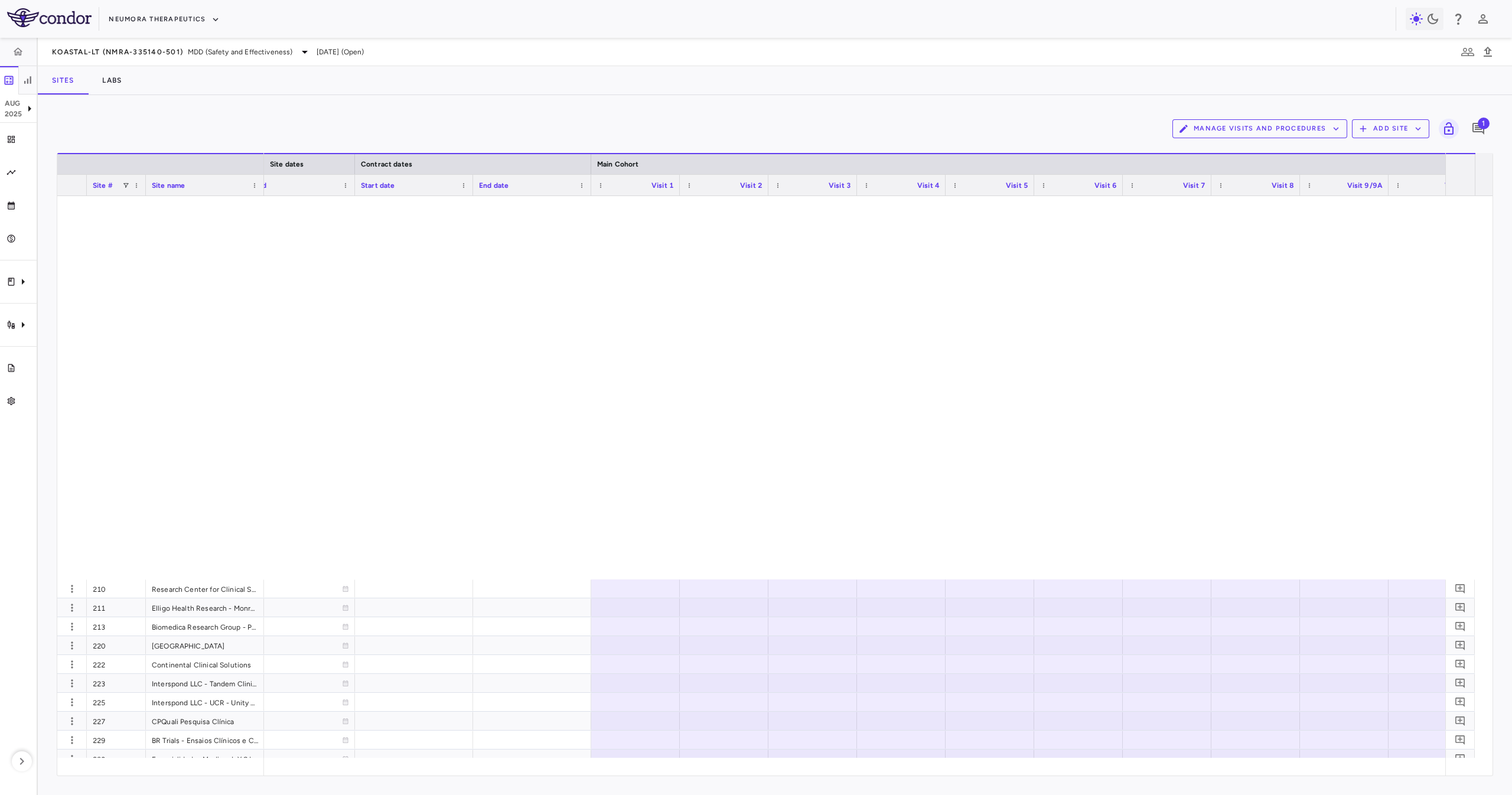
scroll to position [1555, 0]
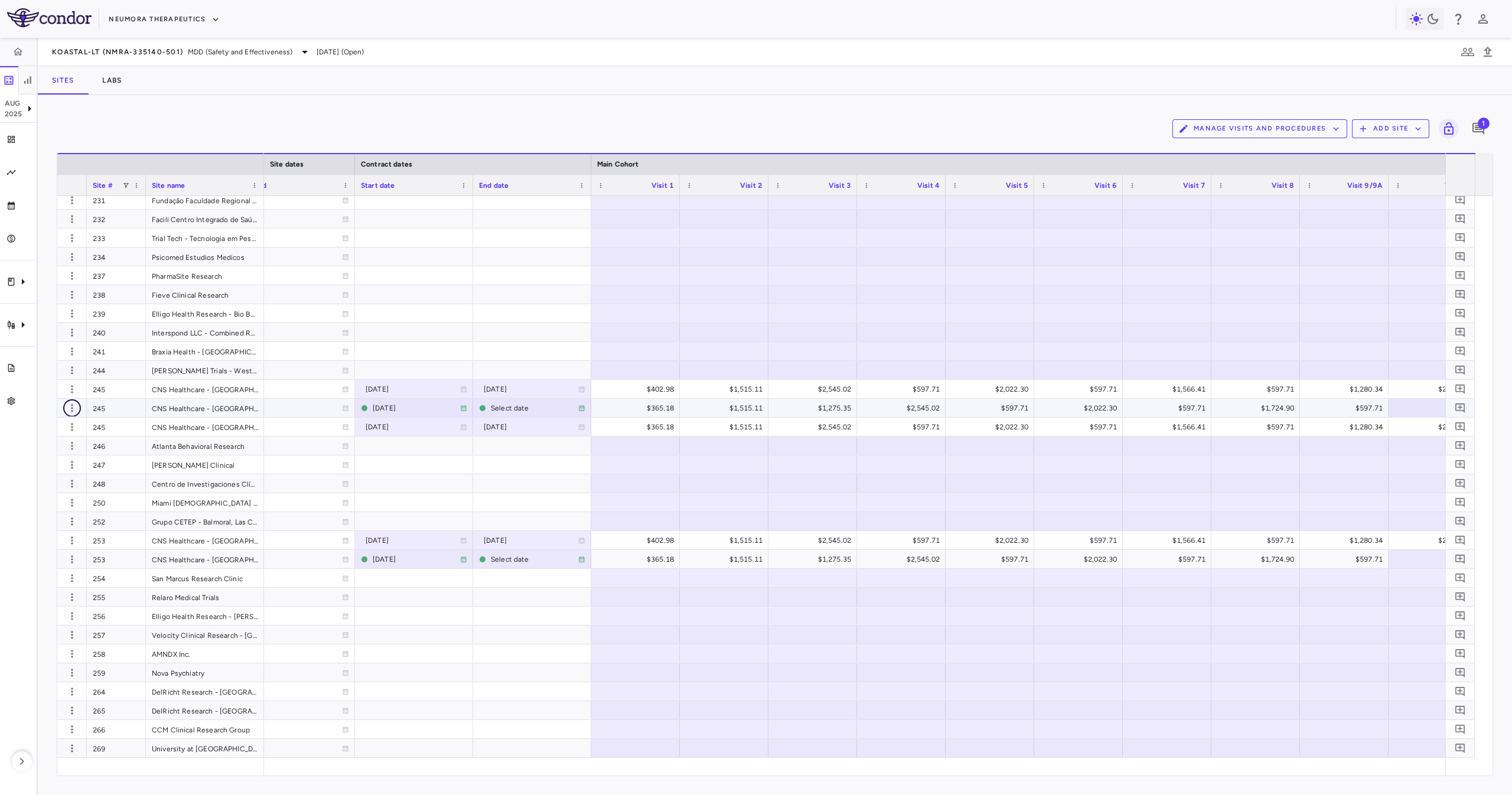
click at [70, 411] on icon "button" at bounding box center [72, 408] width 12 height 12
click at [70, 446] on div "Edit site" at bounding box center [55, 454] width 110 height 21
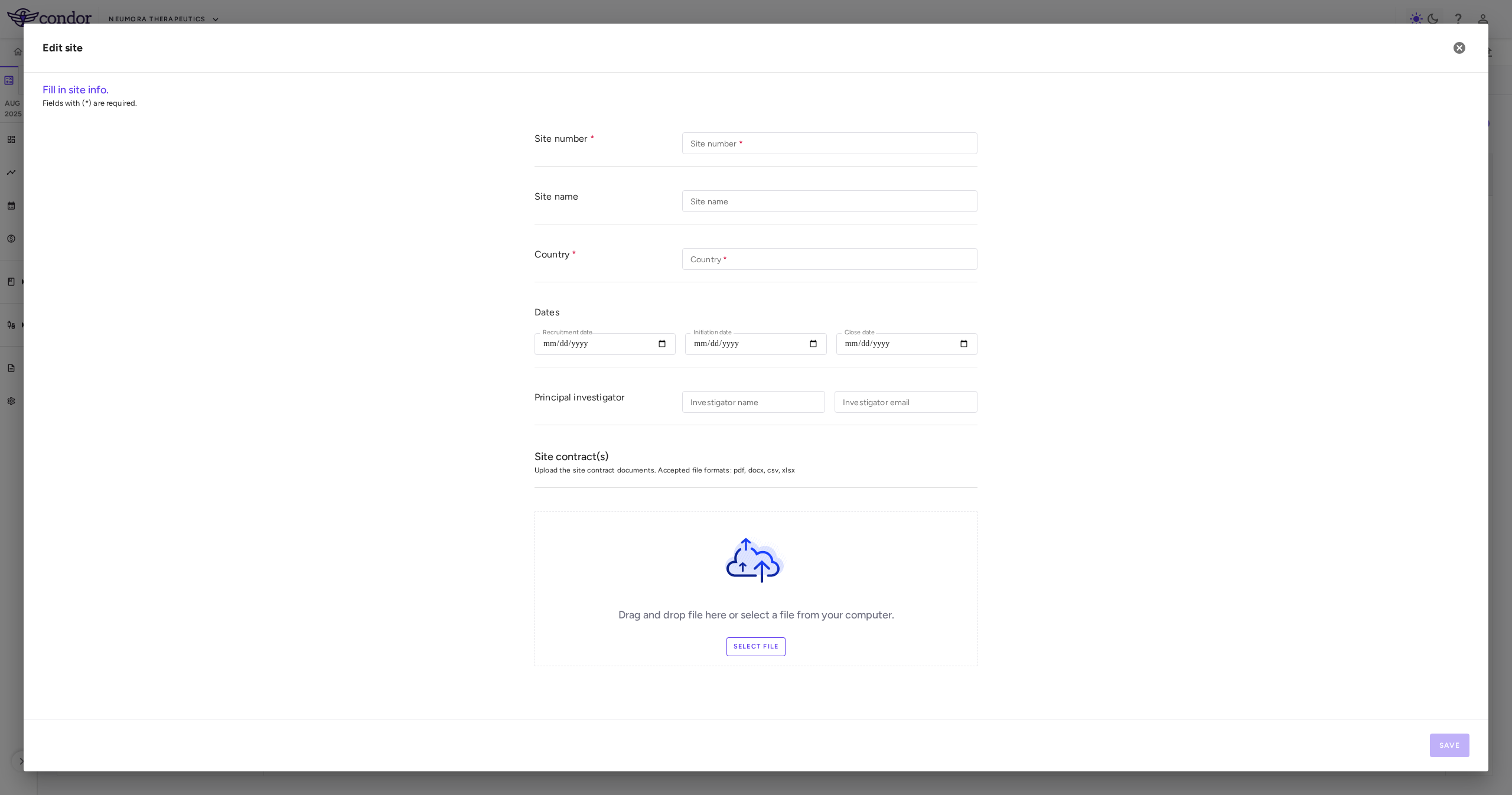
type input "***"
type input "**********"
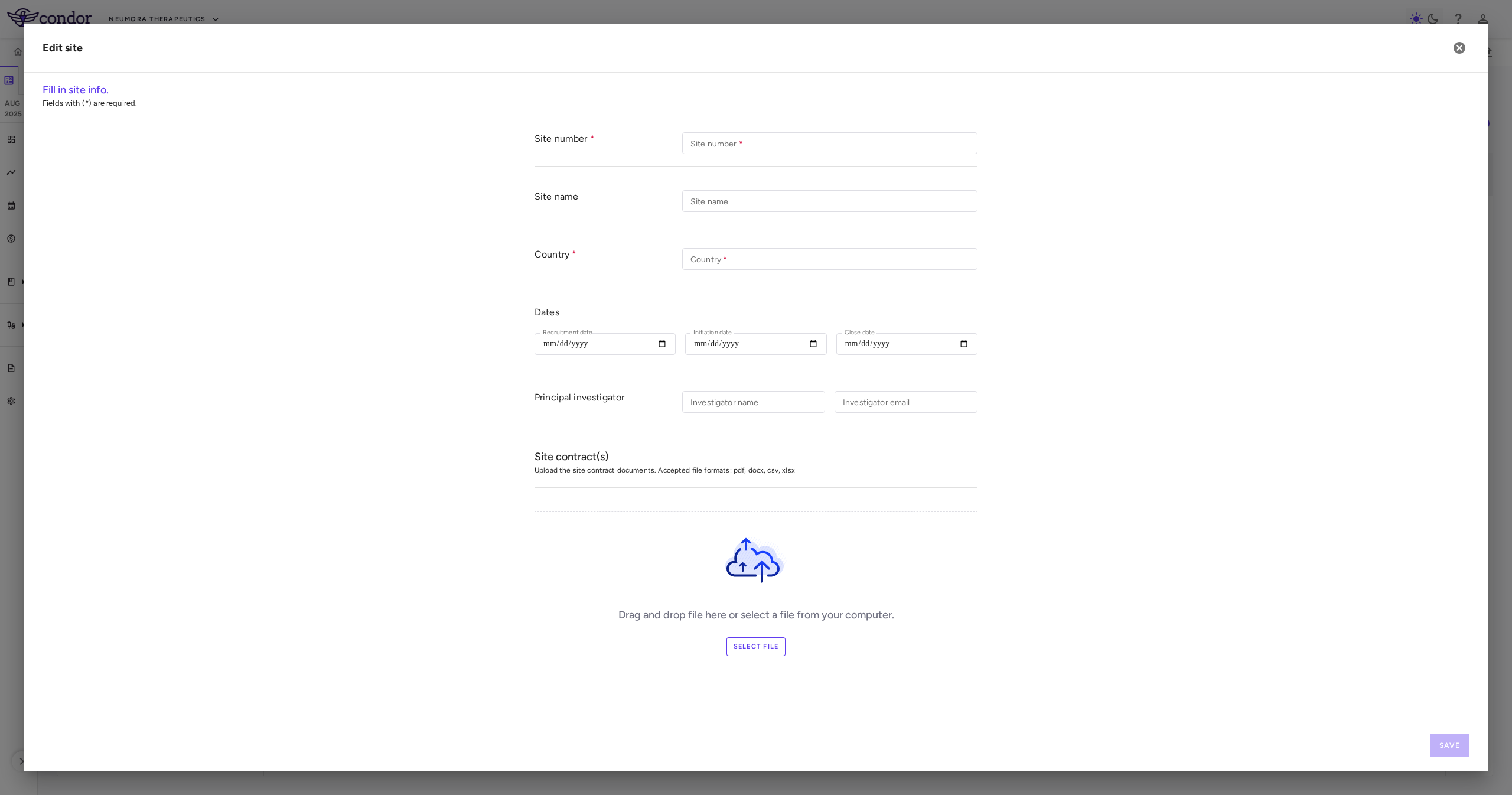
type input "**********"
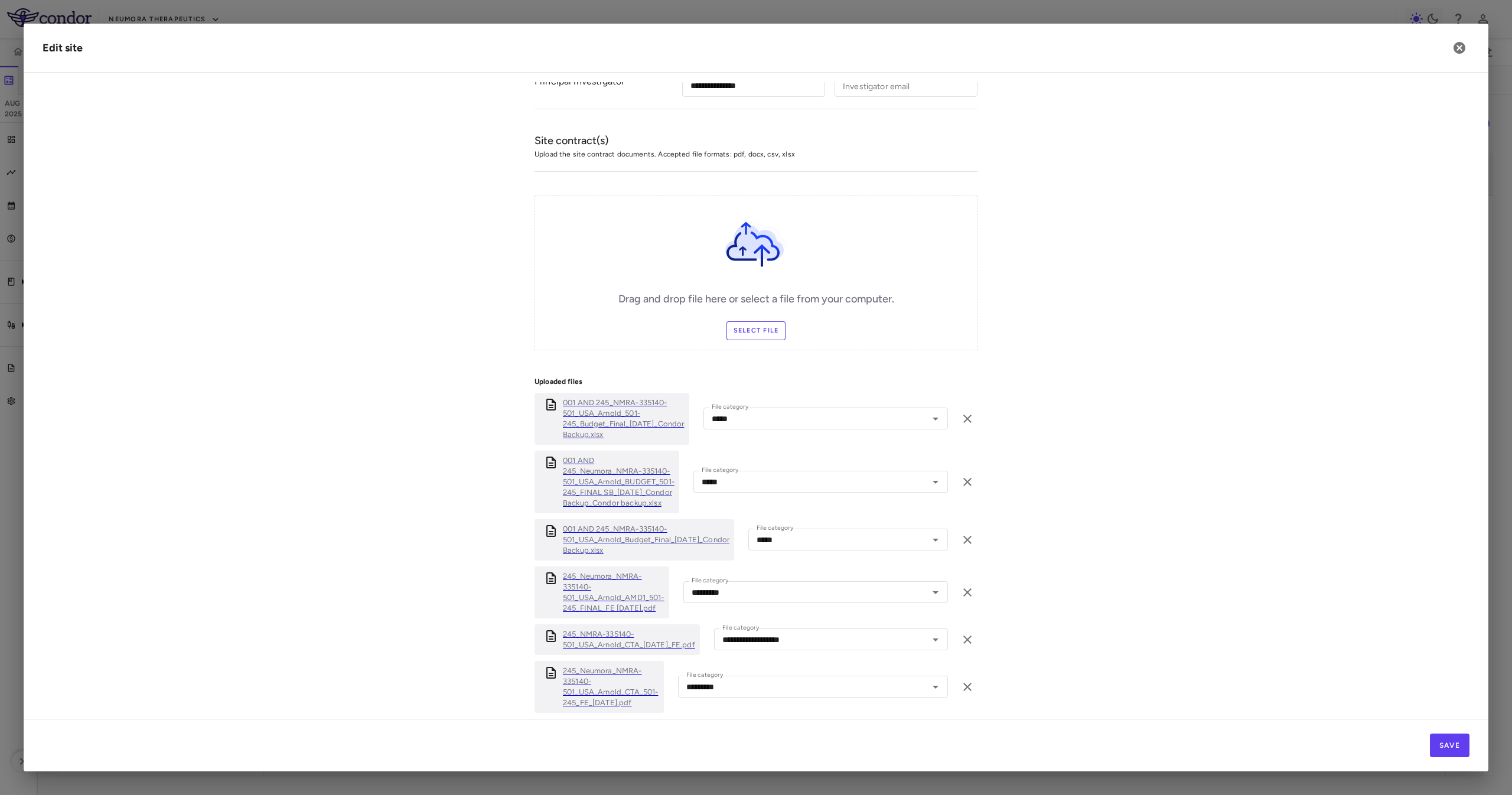
scroll to position [292, 0]
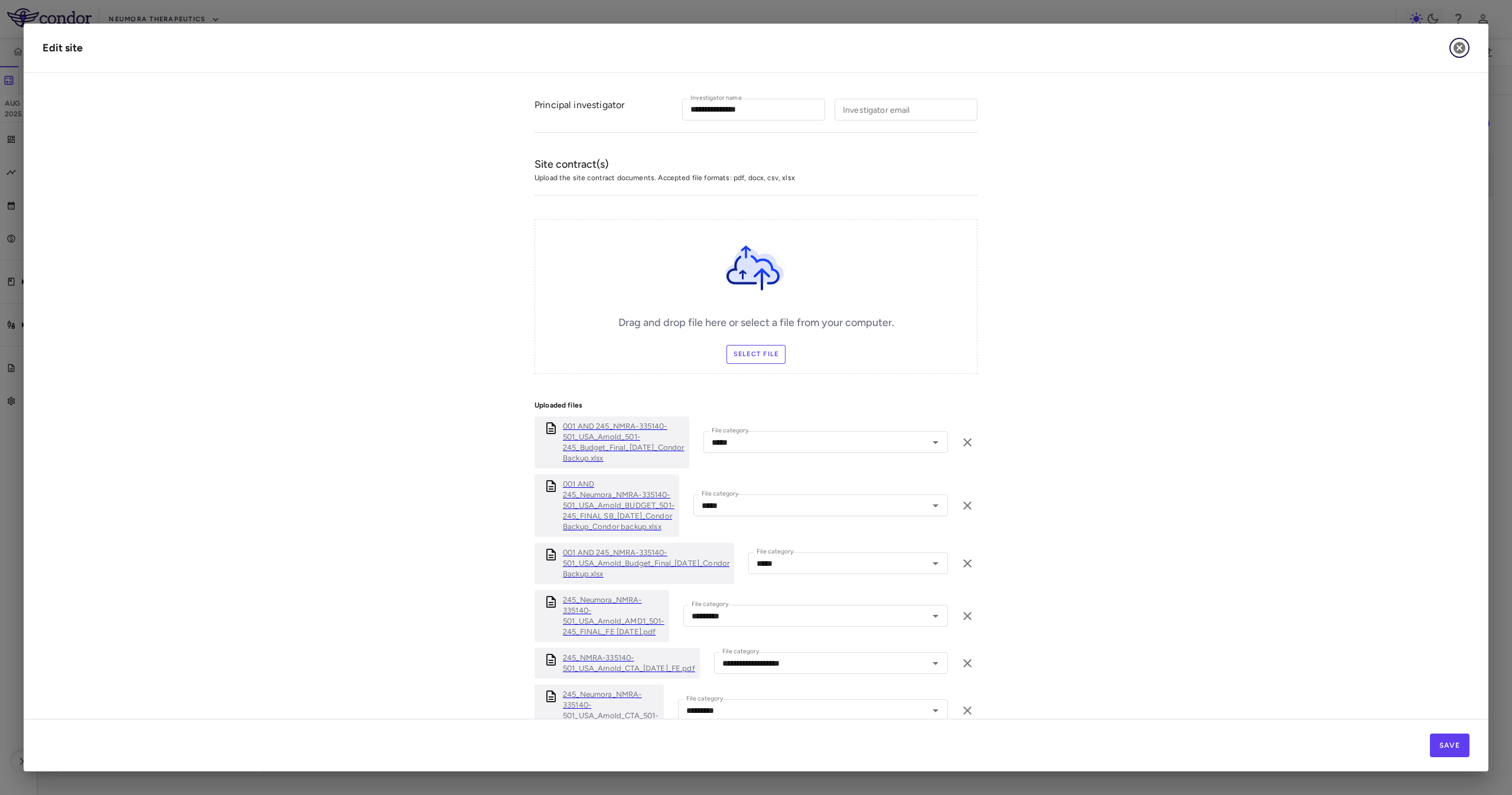
click at [1457, 45] on icon "button" at bounding box center [1459, 48] width 12 height 12
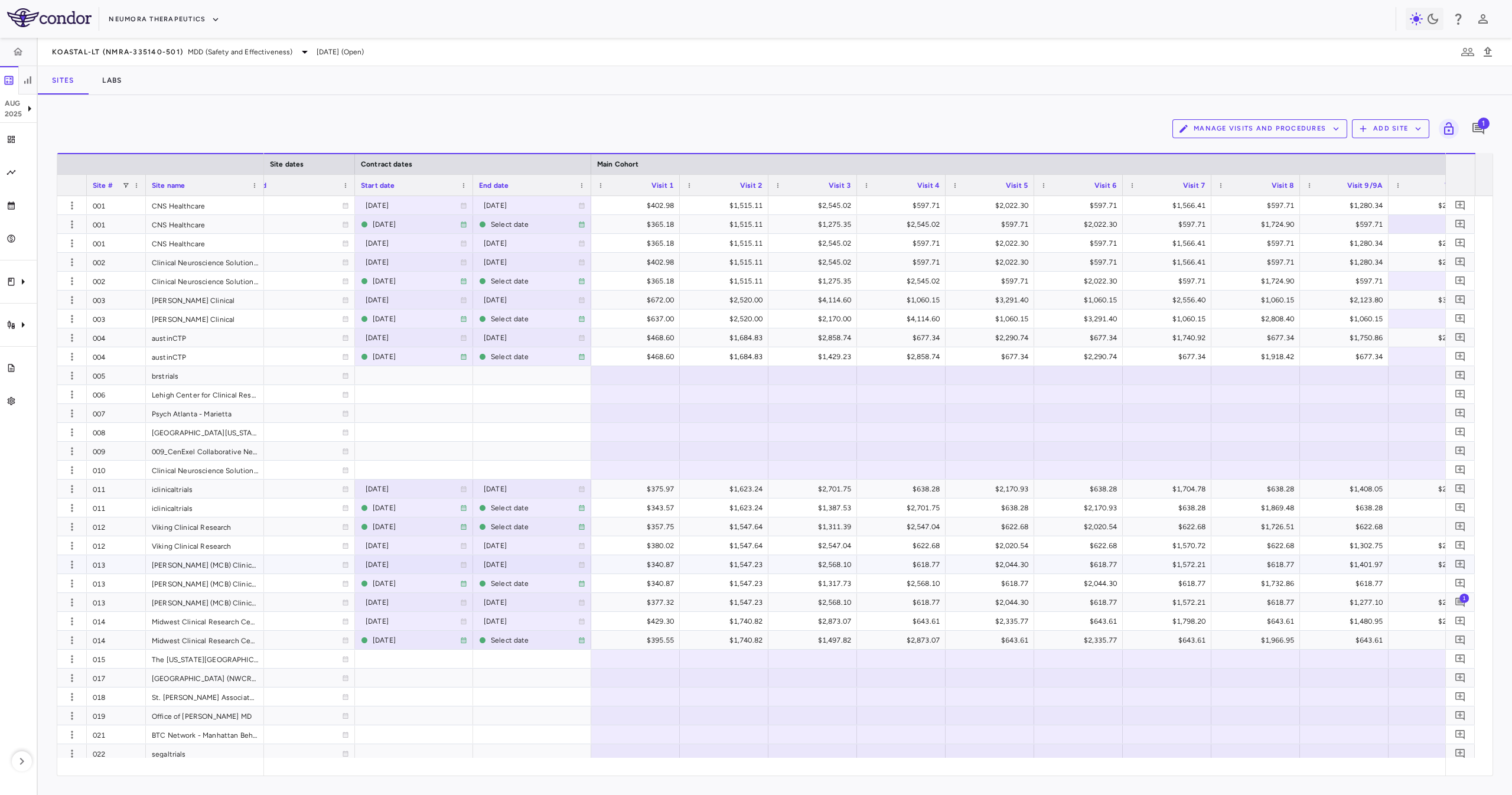
scroll to position [0, 0]
click at [77, 205] on icon "button" at bounding box center [72, 205] width 12 height 12
click at [72, 252] on div "Edit site" at bounding box center [55, 251] width 110 height 21
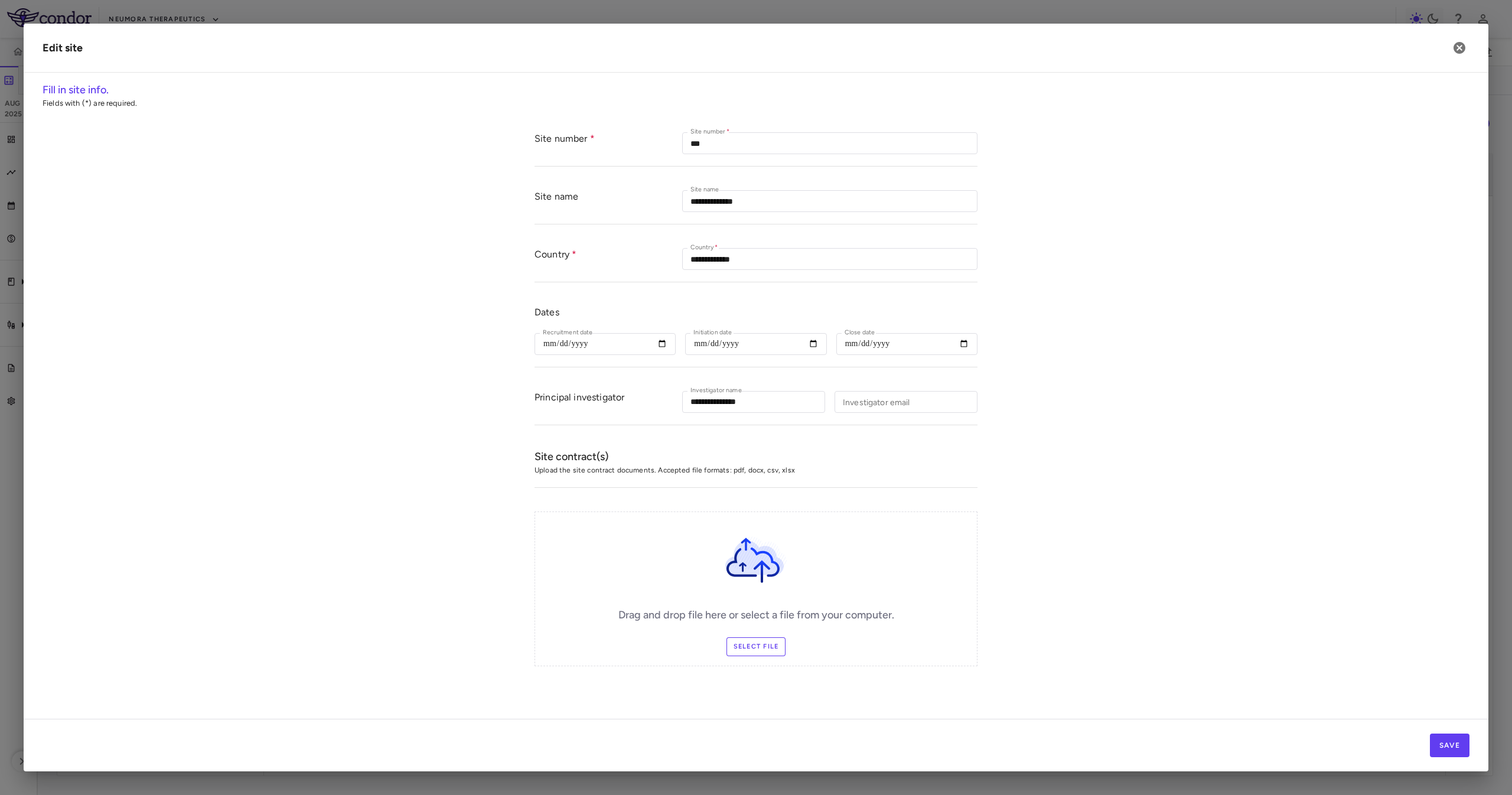
type input "***"
type input "**********"
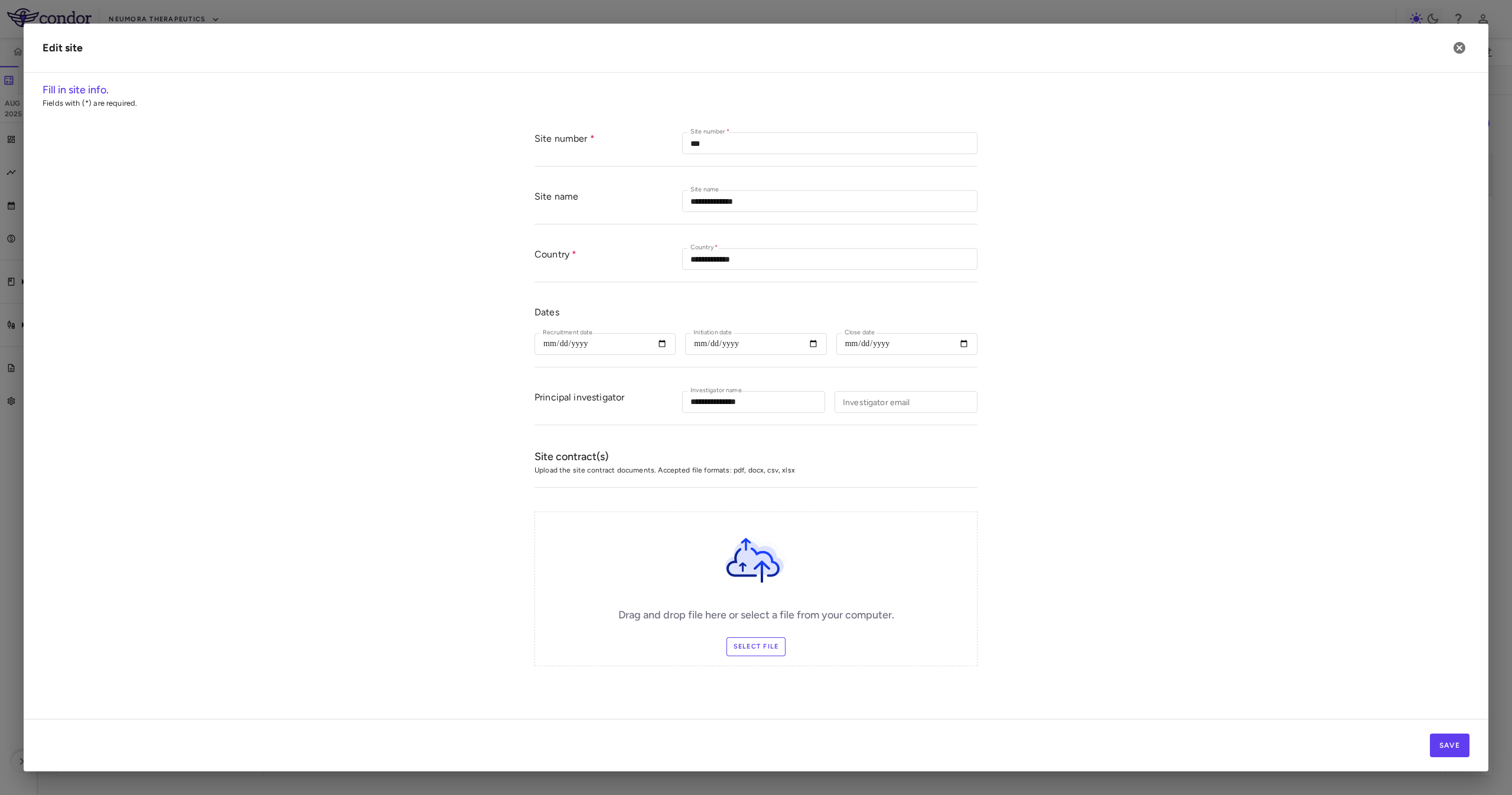
type input "**********"
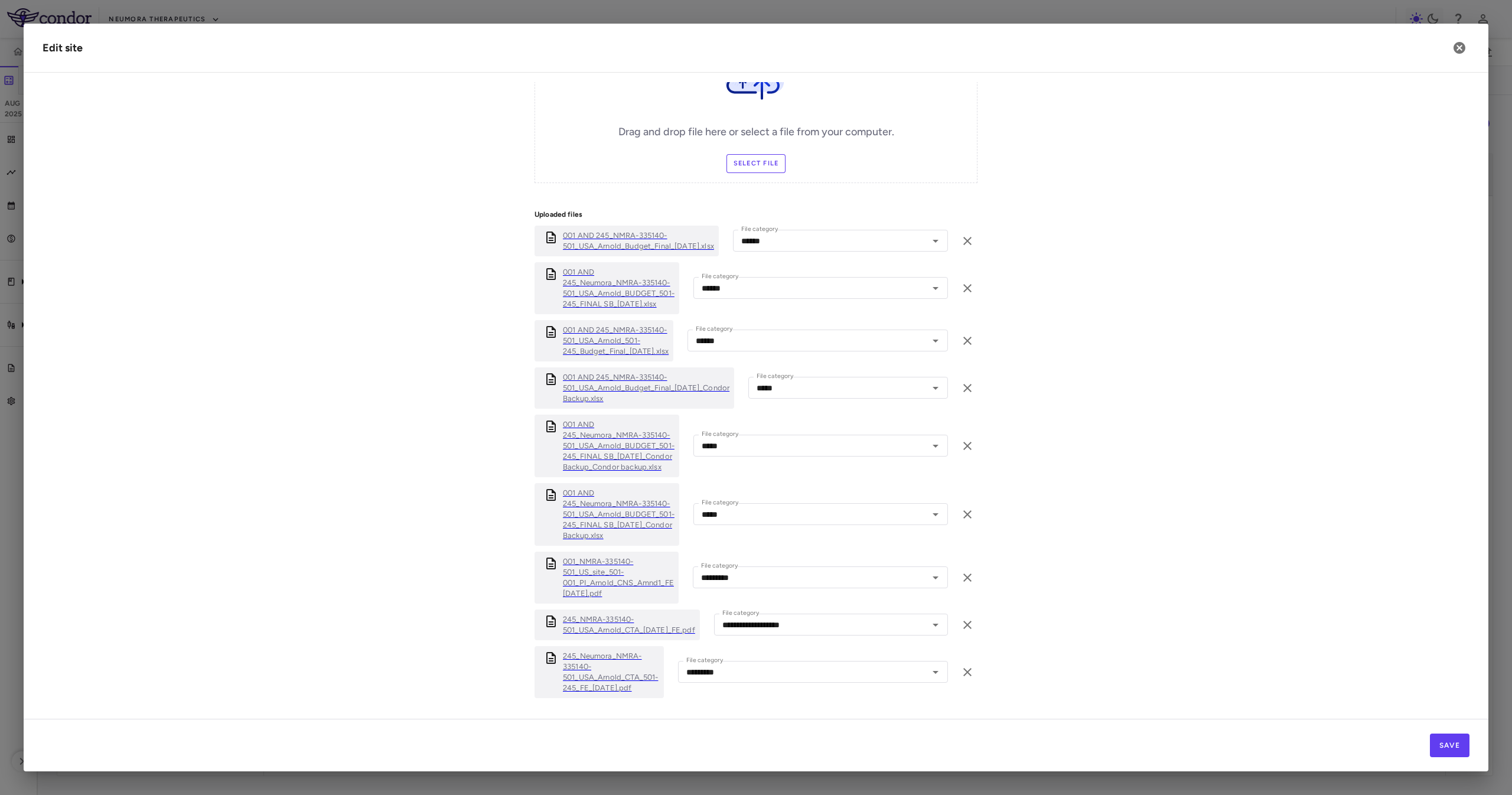
scroll to position [539, 0]
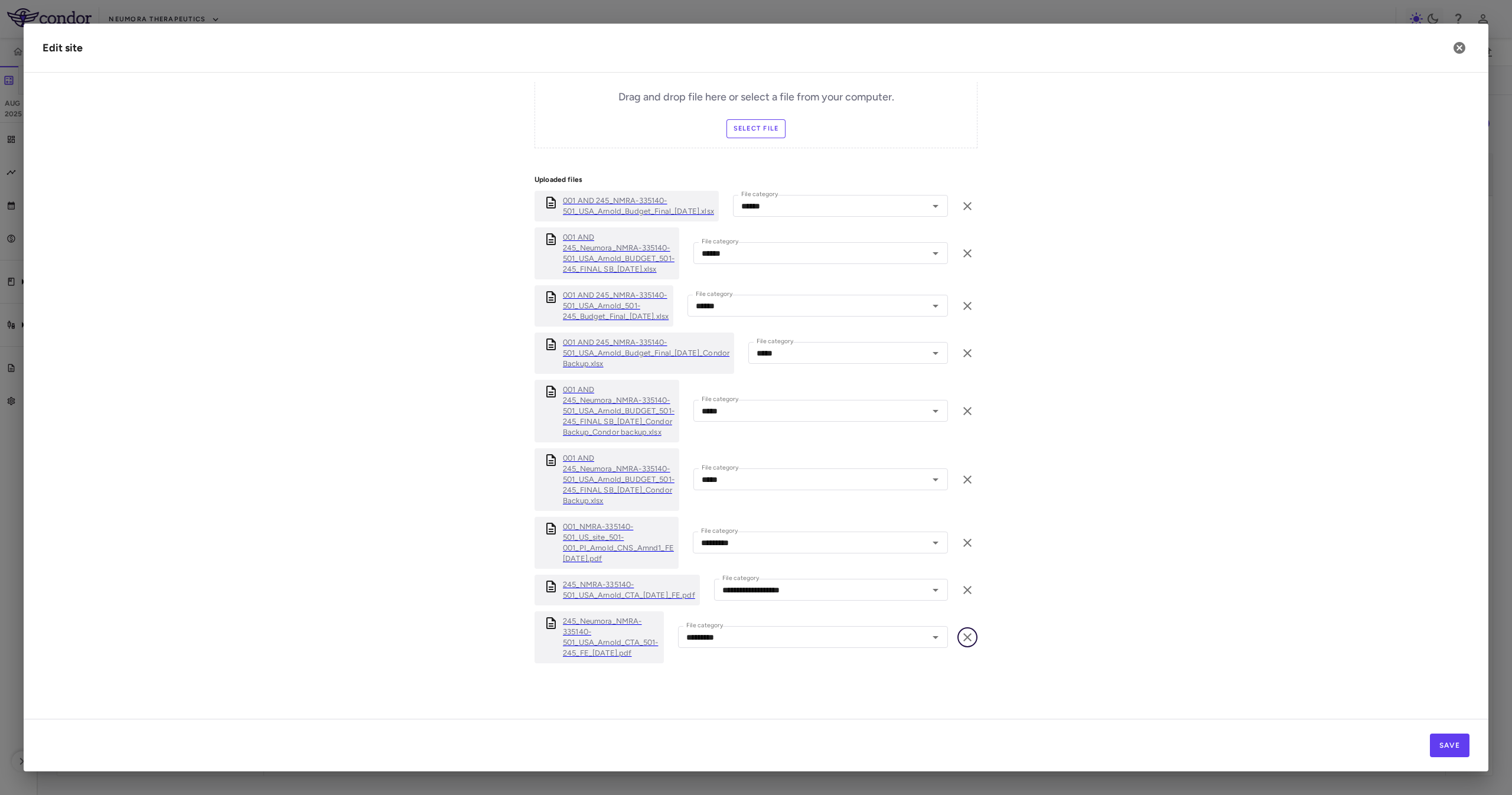
drag, startPoint x: 964, startPoint y: 640, endPoint x: 1280, endPoint y: 540, distance: 331.4
click at [1280, 540] on form "**********" at bounding box center [756, 147] width 1427 height 1090
click at [972, 639] on form "**********" at bounding box center [756, 147] width 1427 height 1090
click at [963, 635] on icon "button" at bounding box center [967, 637] width 8 height 8
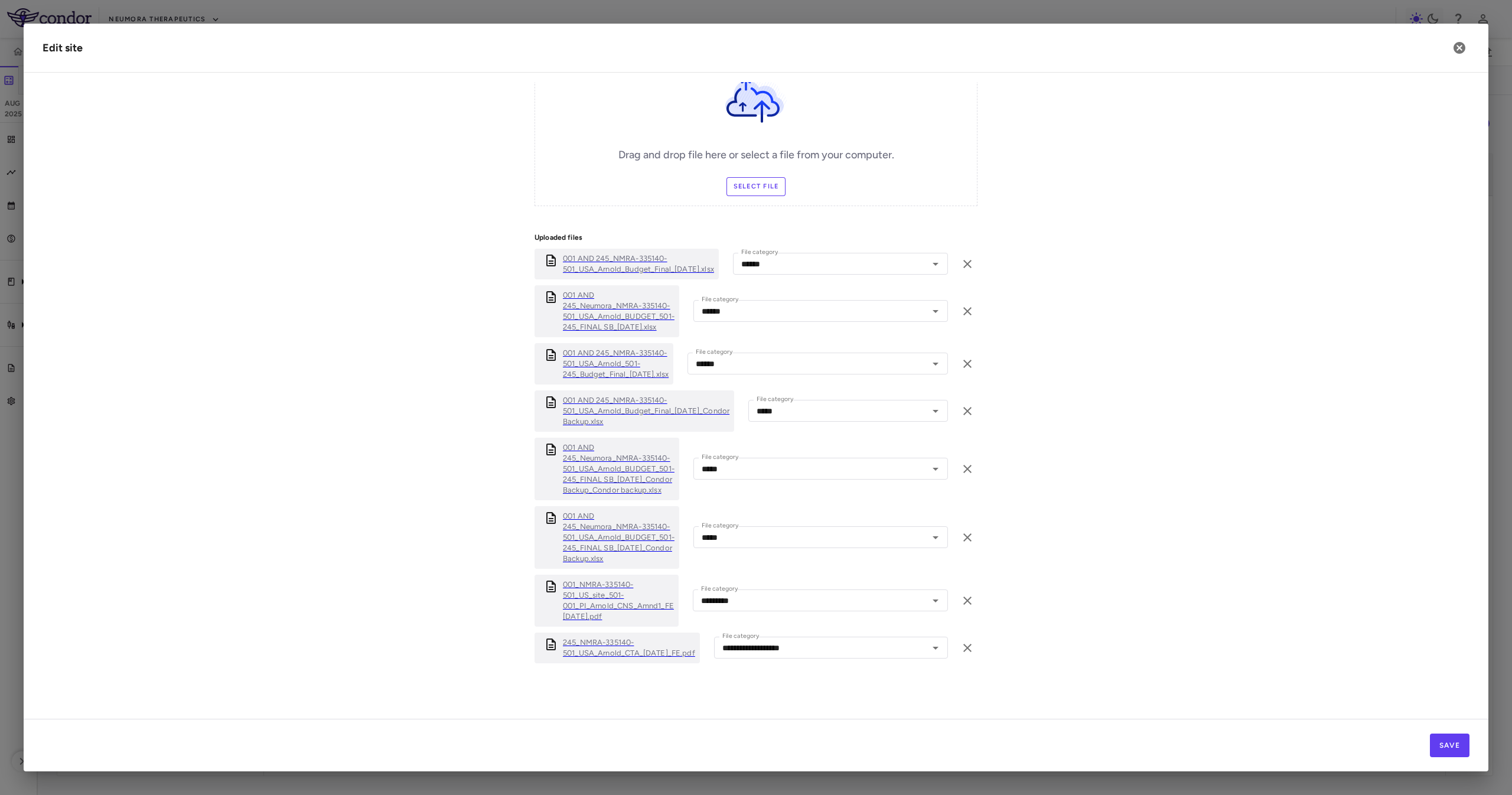
scroll to position [481, 0]
click at [960, 652] on icon "button" at bounding box center [967, 648] width 14 height 14
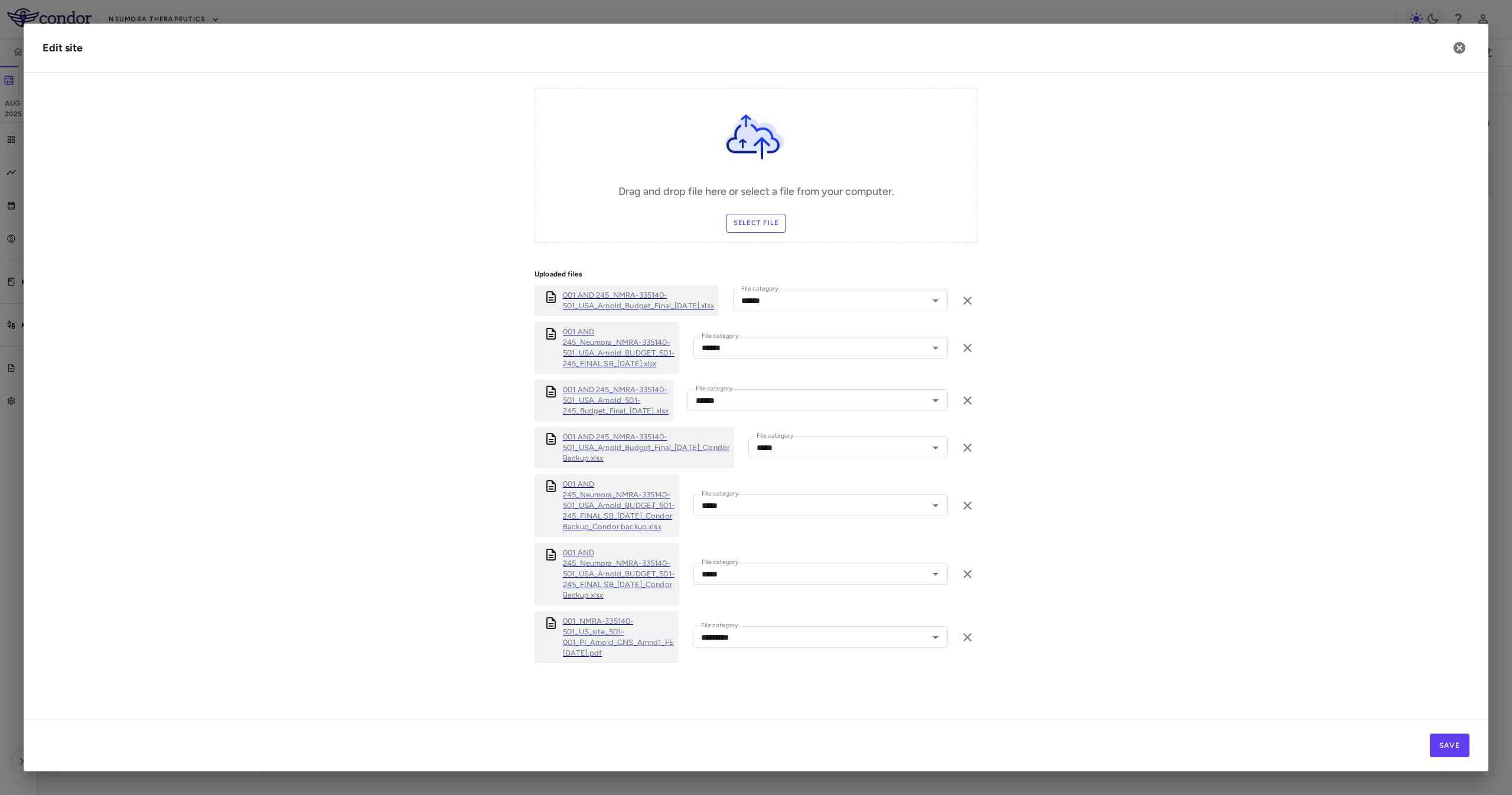
click at [1135, 596] on form "**********" at bounding box center [756, 195] width 1427 height 995
click at [1454, 744] on button "Save" at bounding box center [1449, 745] width 40 height 24
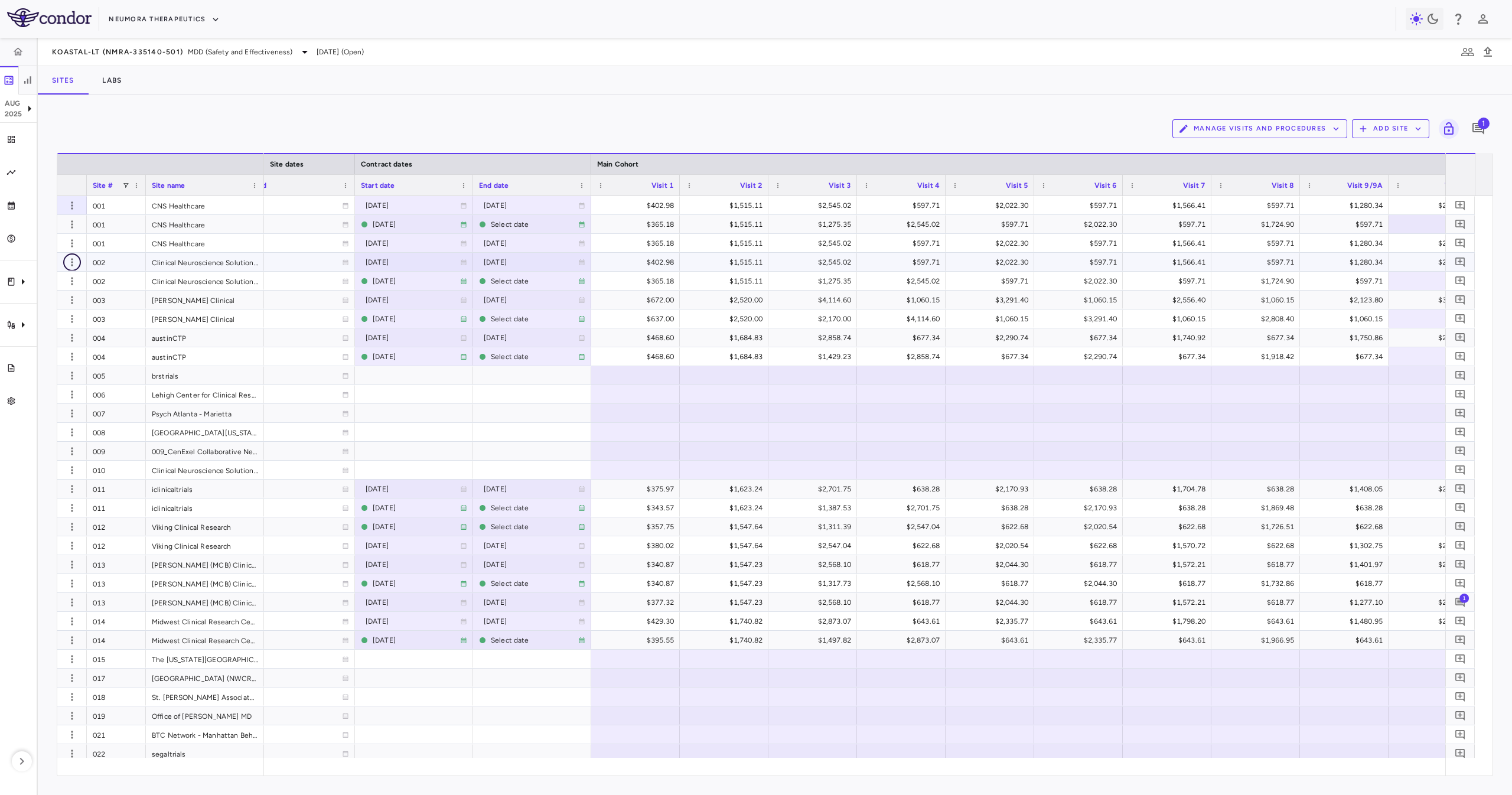
click at [63, 265] on button "button" at bounding box center [72, 262] width 18 height 18
click at [60, 305] on div "Edit site" at bounding box center [55, 307] width 110 height 21
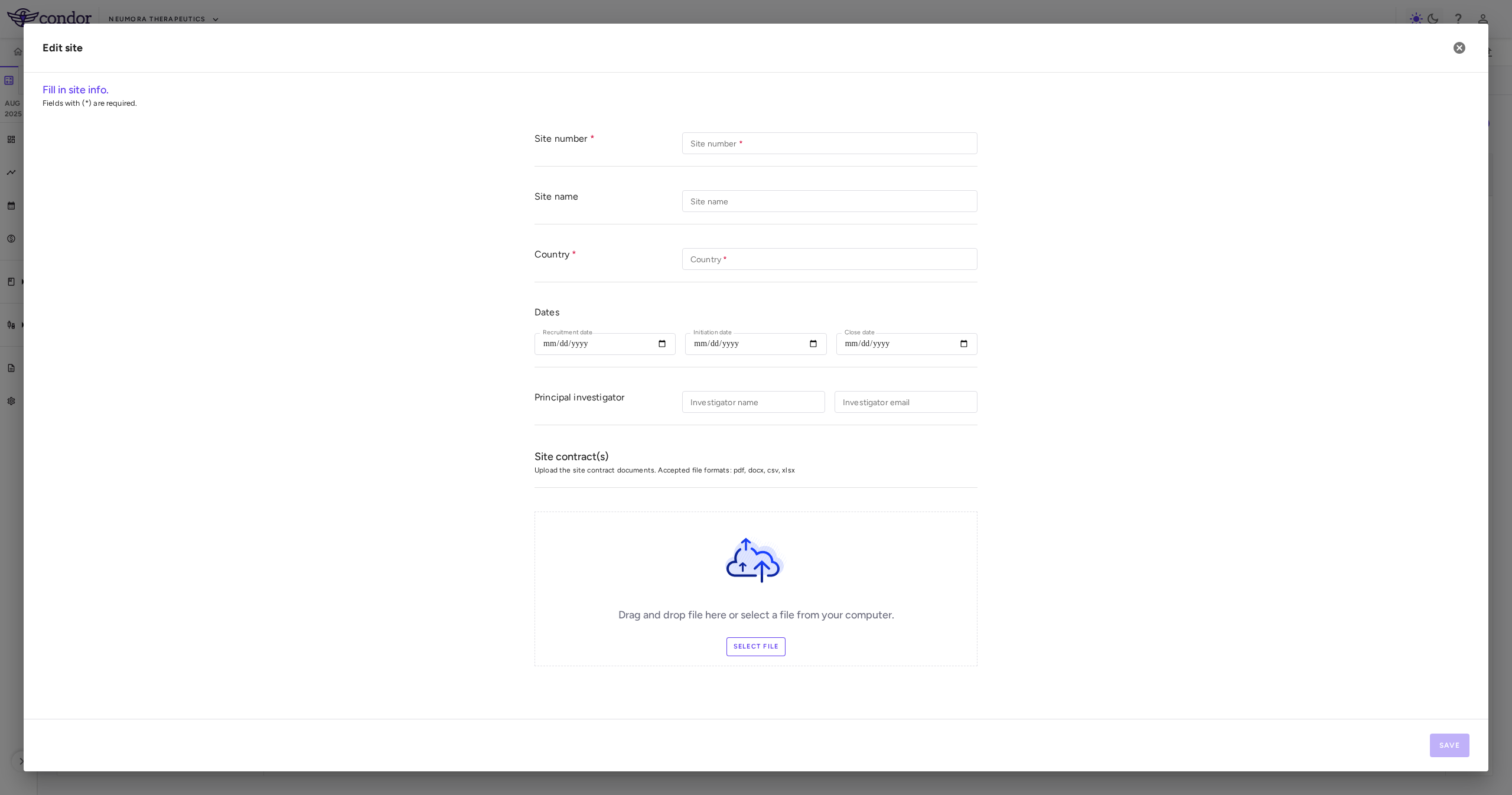
type input "***"
type input "**********"
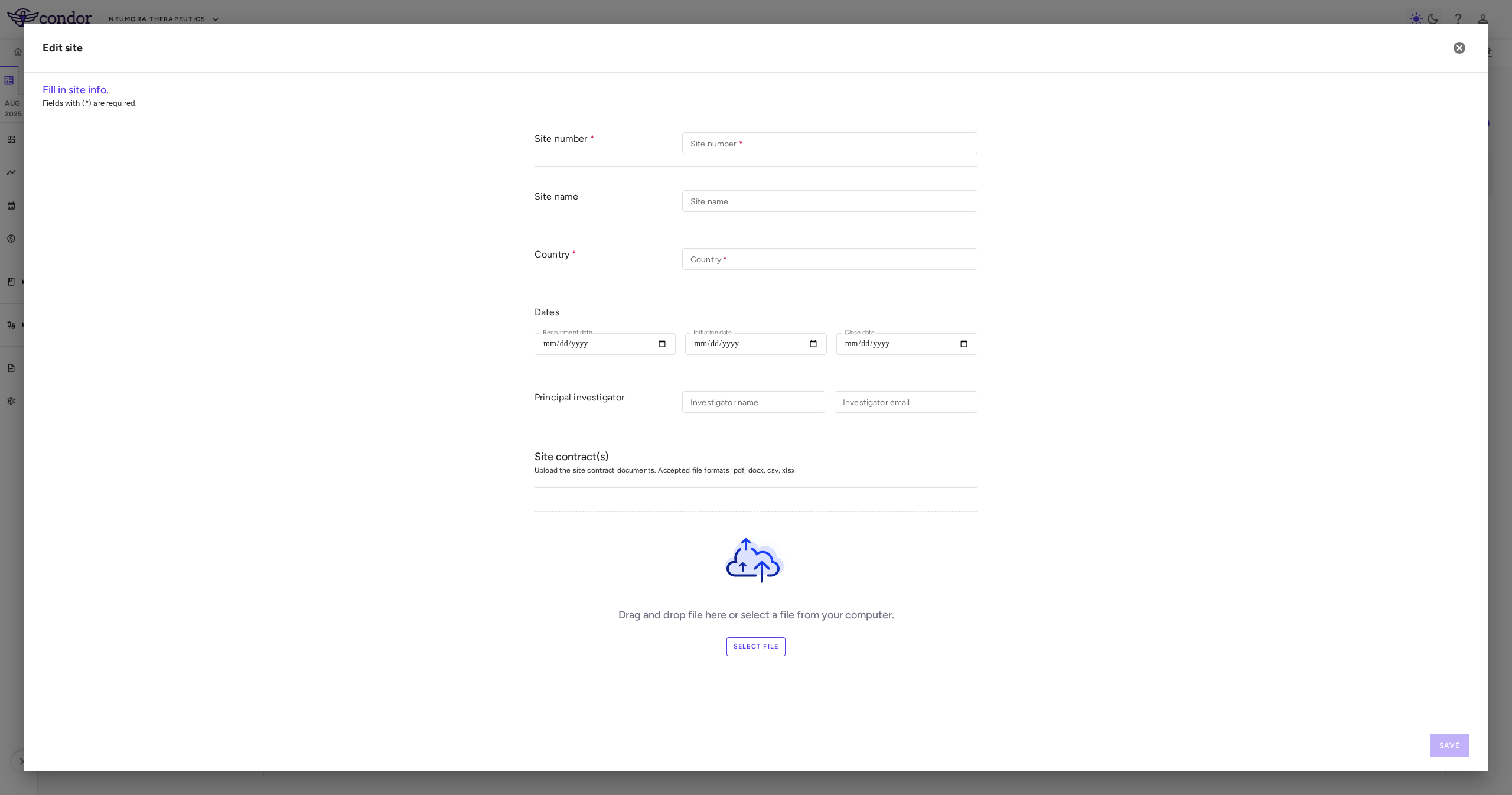
type input "**********"
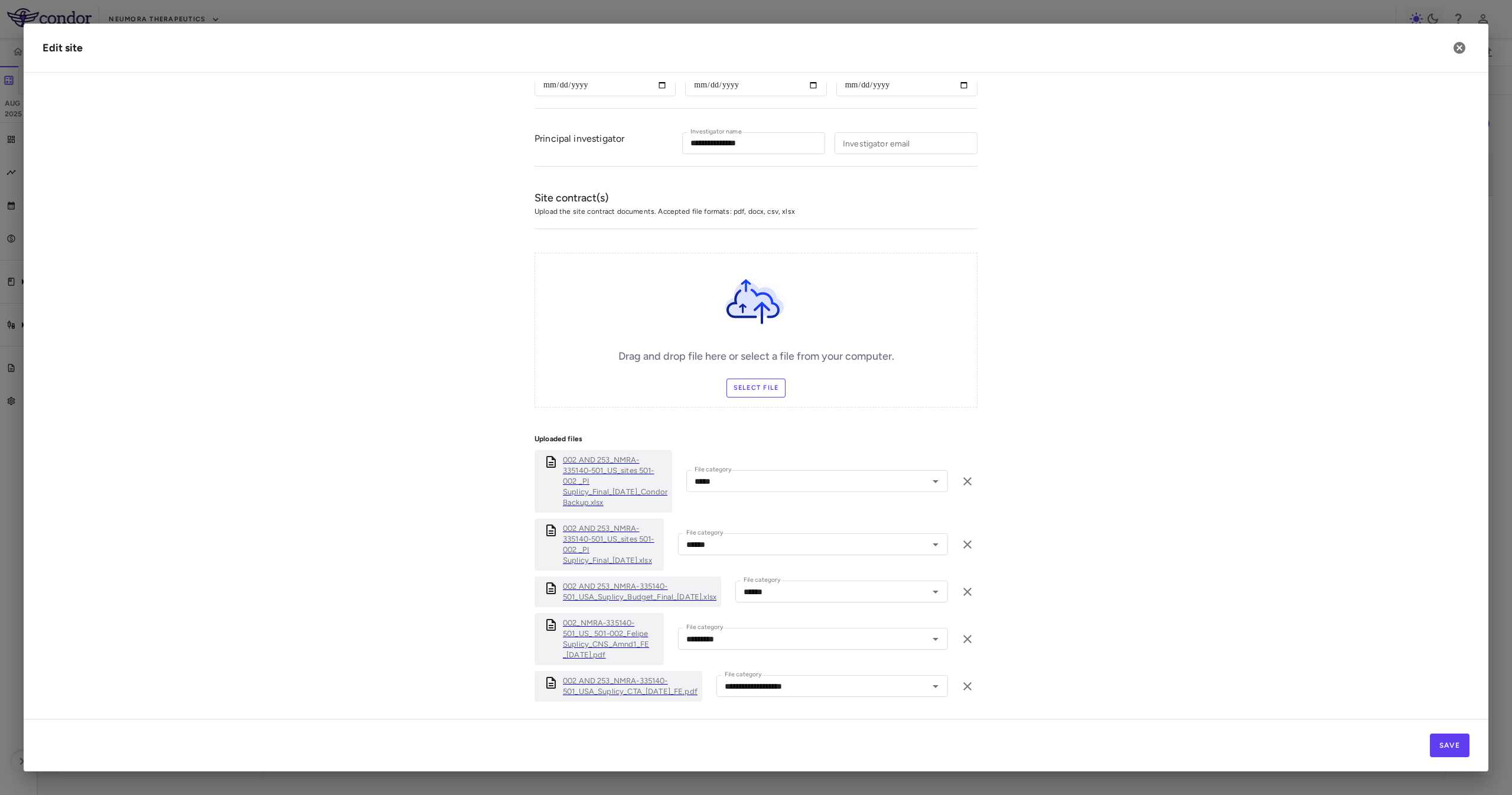
scroll to position [286, 0]
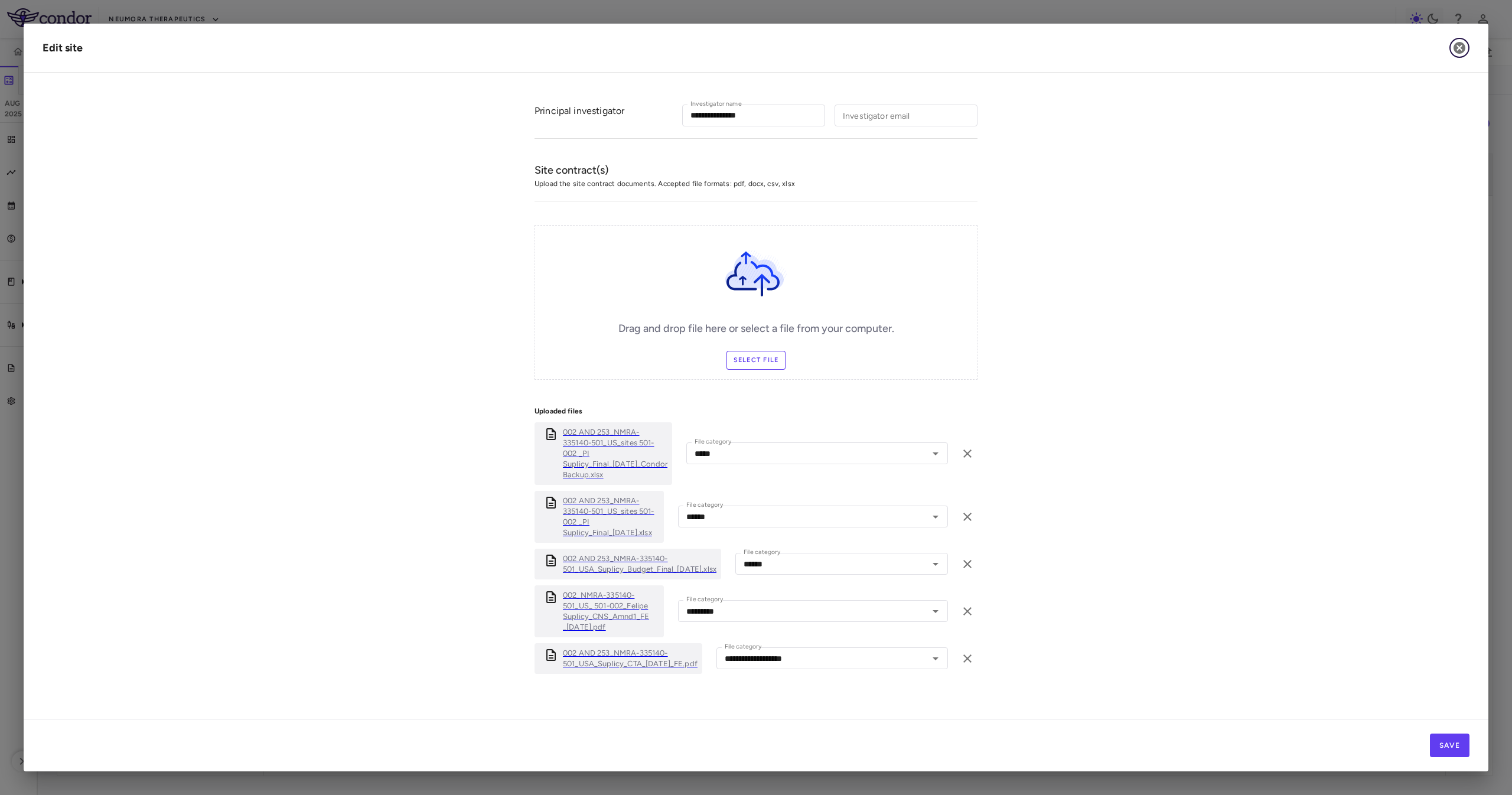
click at [1461, 46] on icon "button" at bounding box center [1459, 48] width 14 height 14
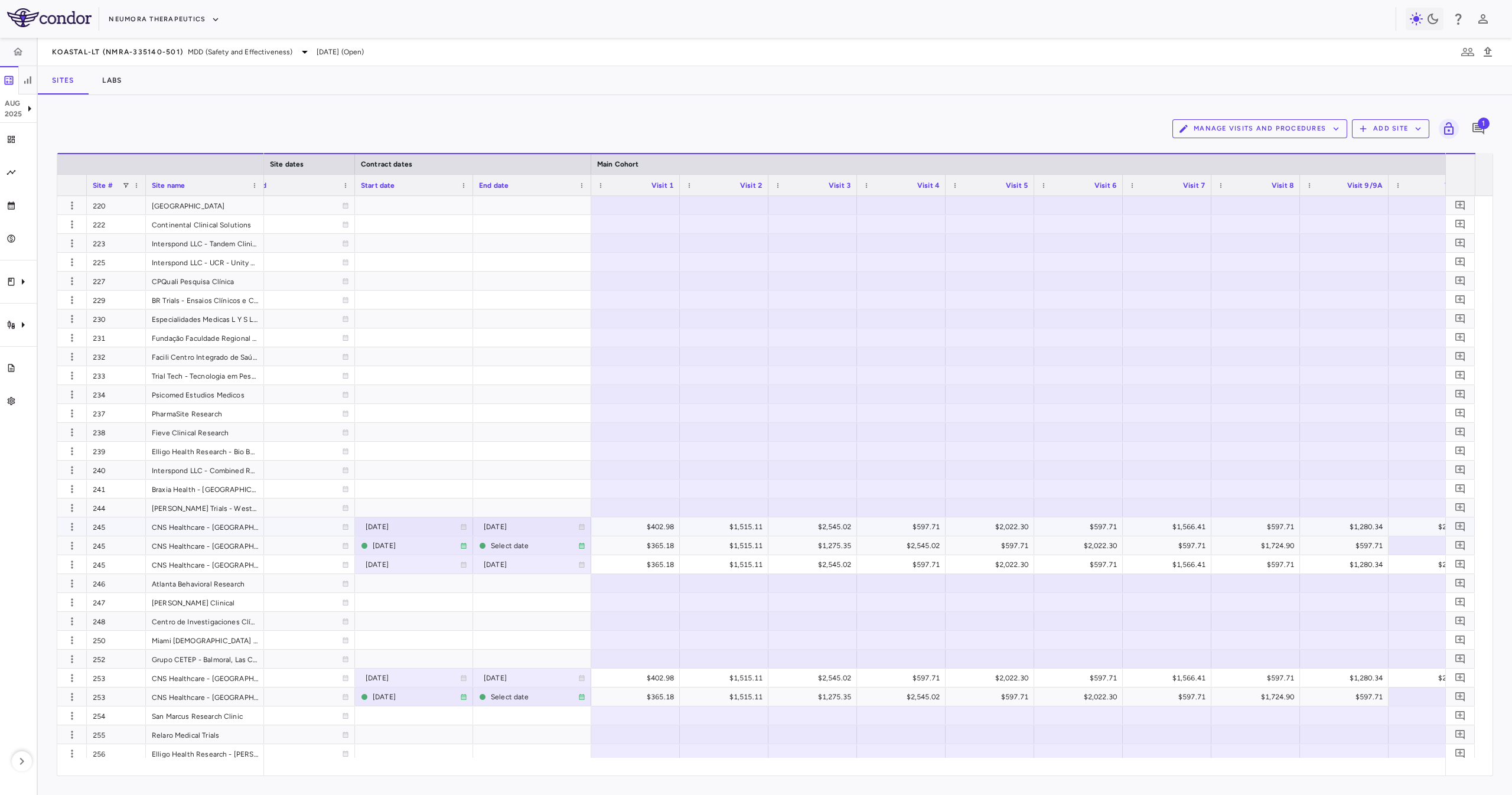
scroll to position [1535, 0]
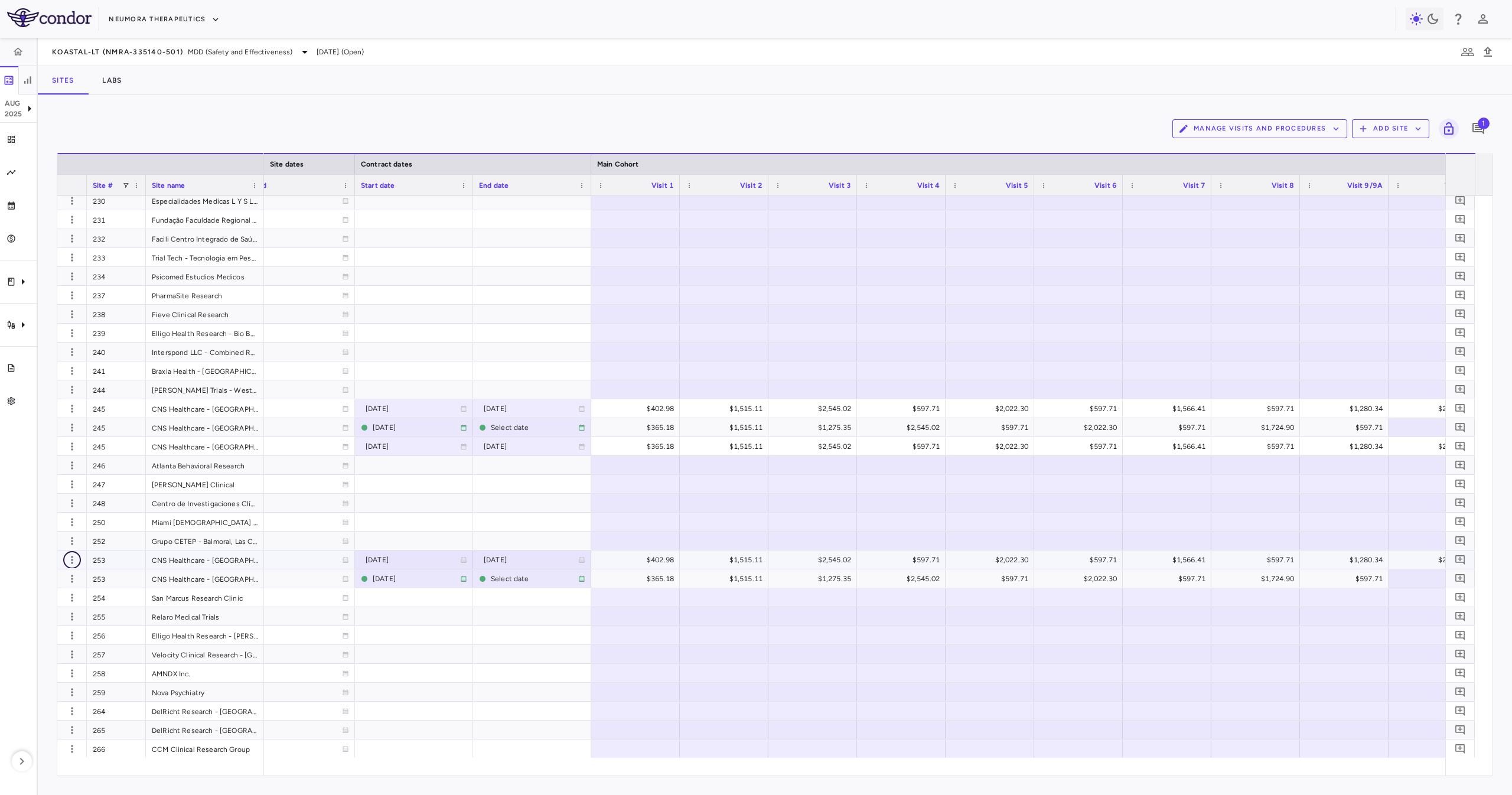
click at [75, 558] on icon "button" at bounding box center [72, 560] width 12 height 12
click at [83, 606] on div "Edit site" at bounding box center [55, 606] width 110 height 21
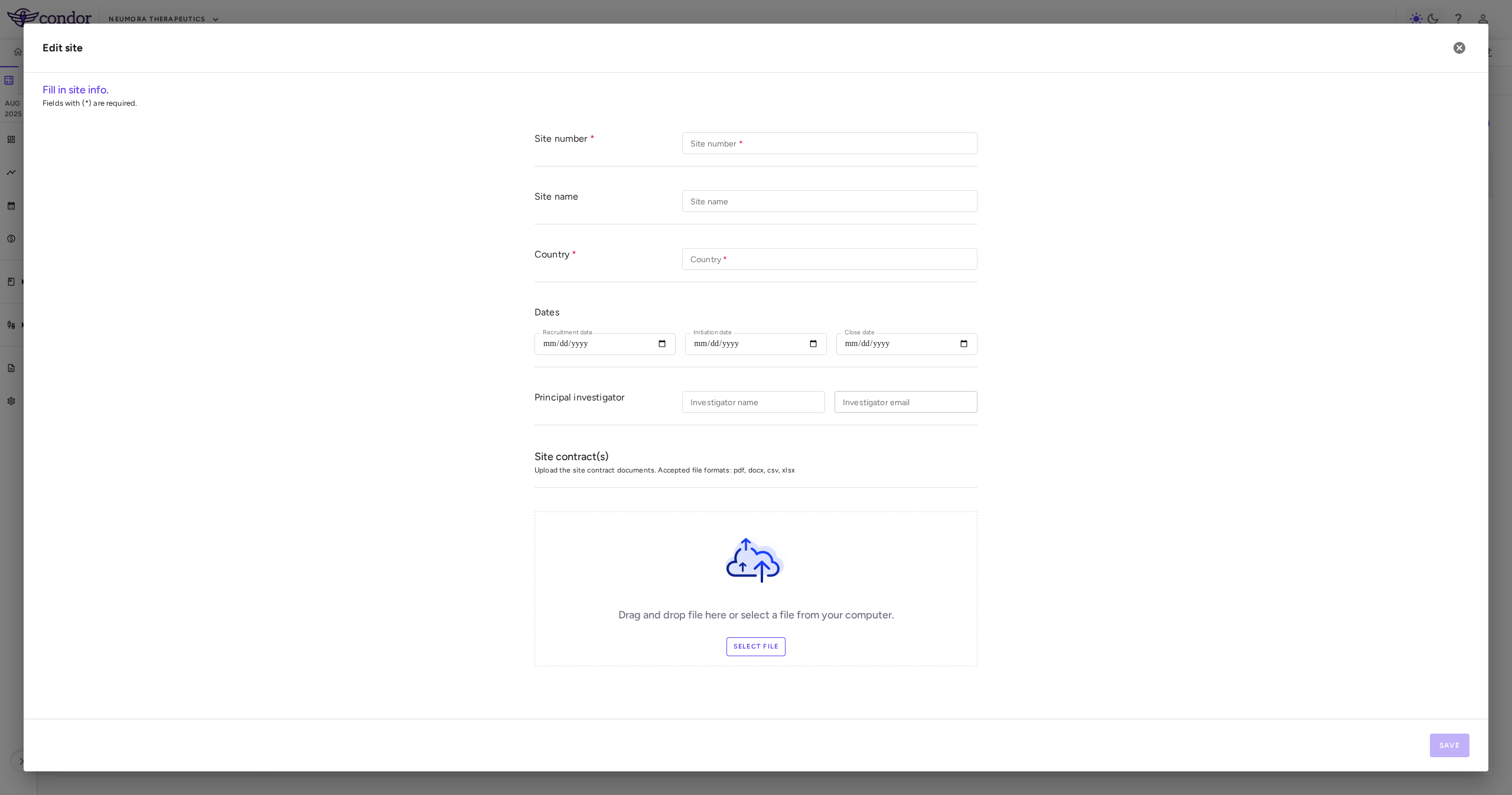
type input "***"
type input "**********"
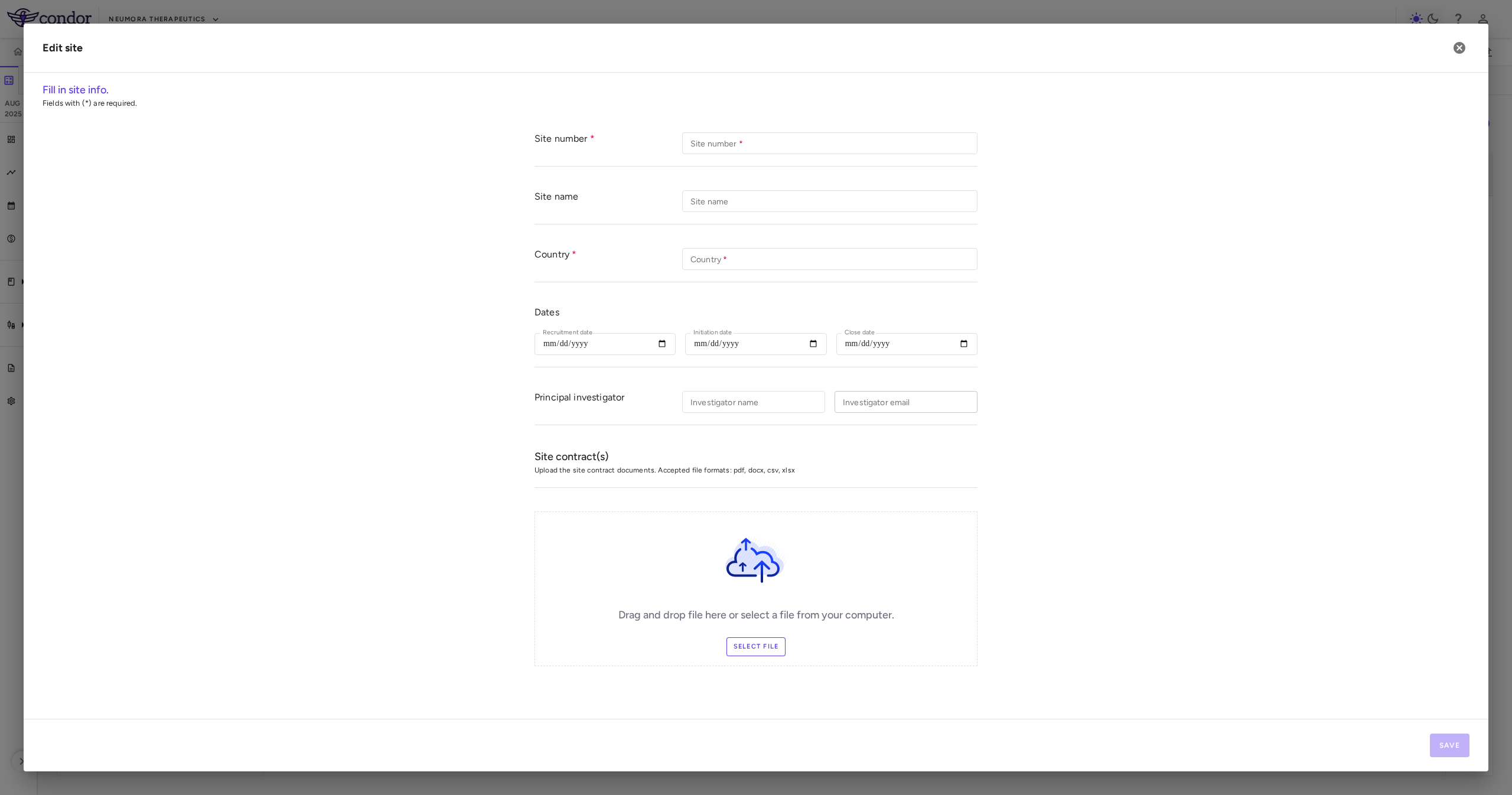
type input "**********"
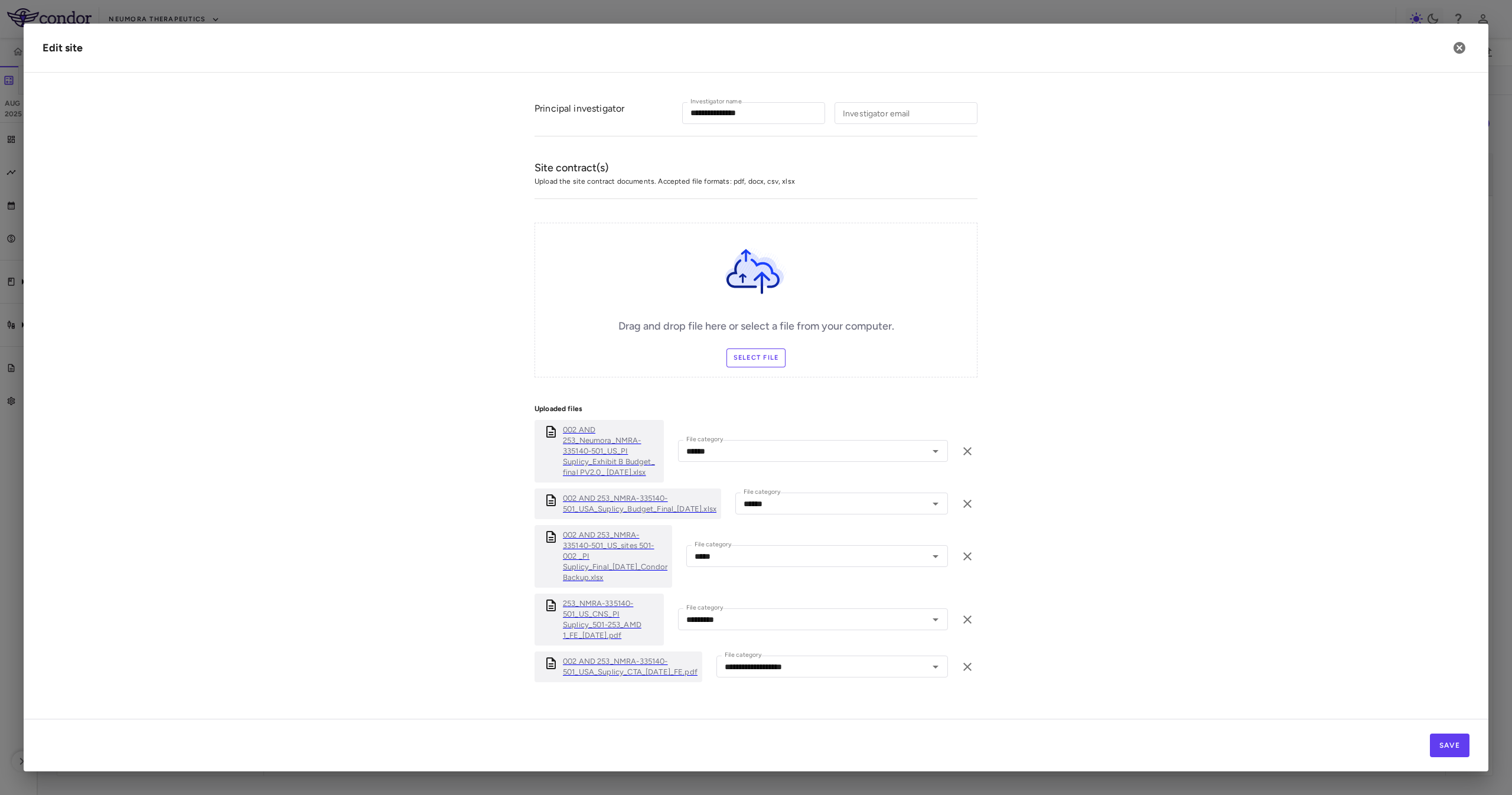
scroll to position [297, 0]
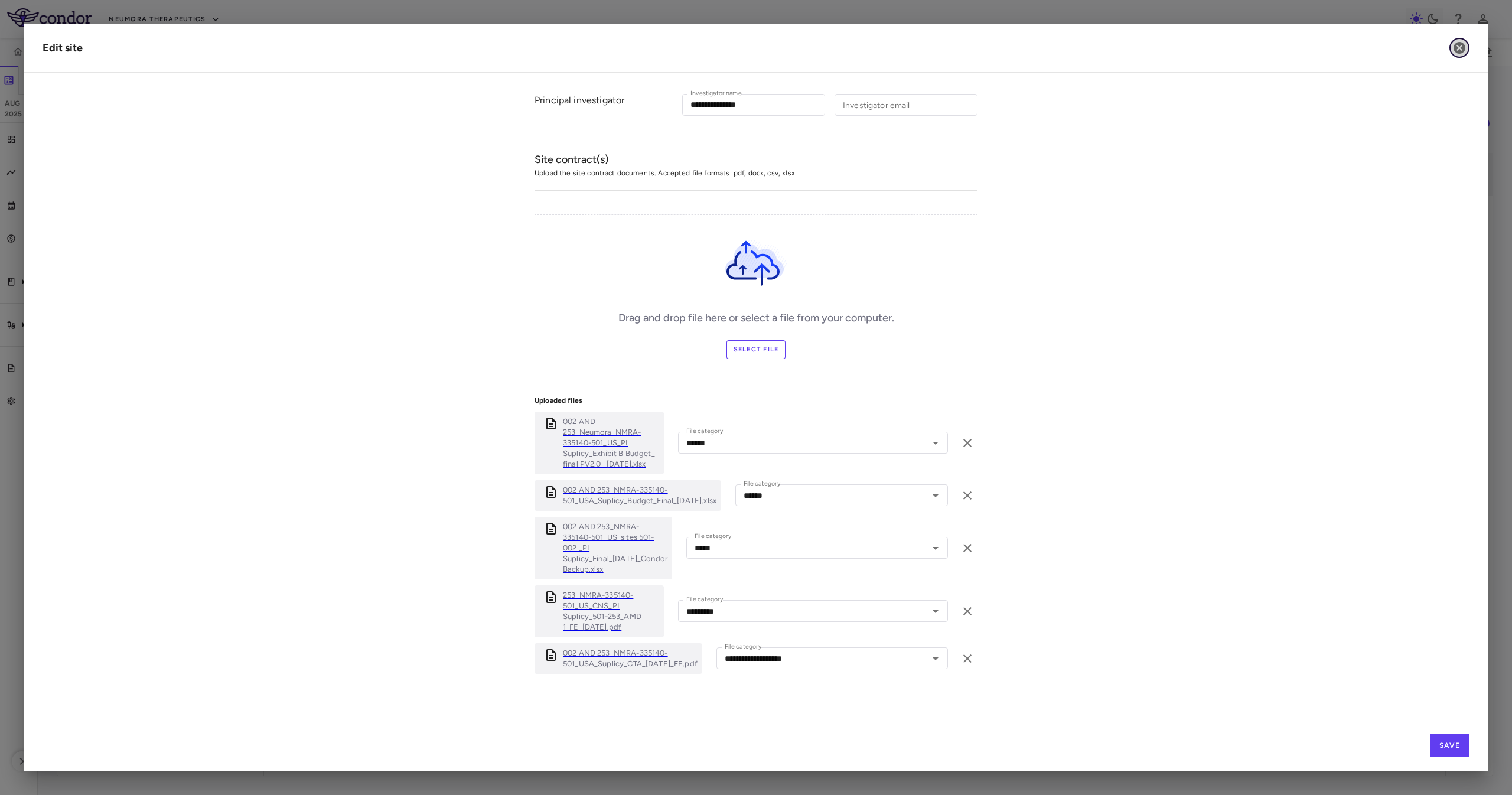
click at [1466, 48] on button "button" at bounding box center [1459, 48] width 20 height 20
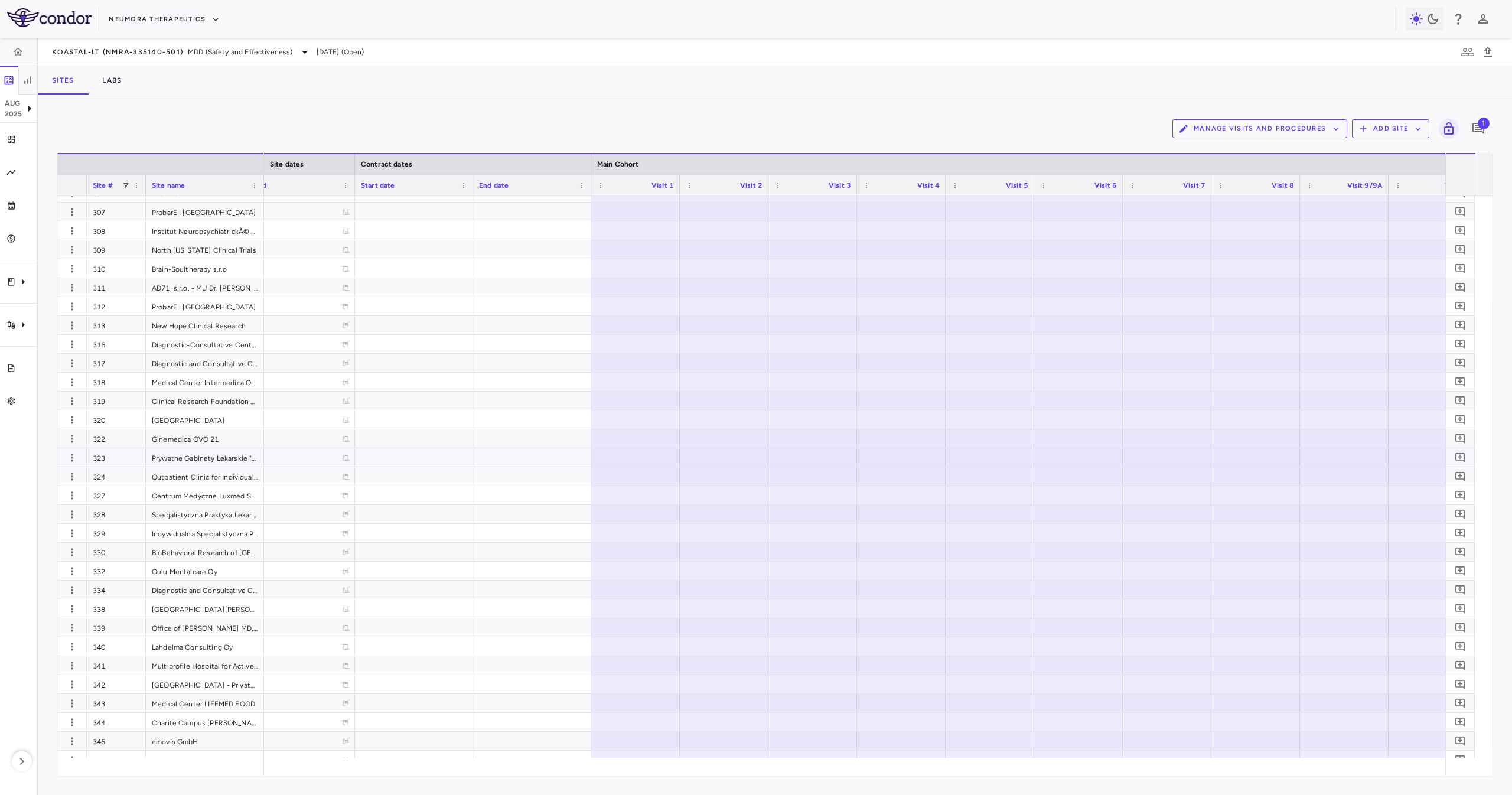
scroll to position [2125, 0]
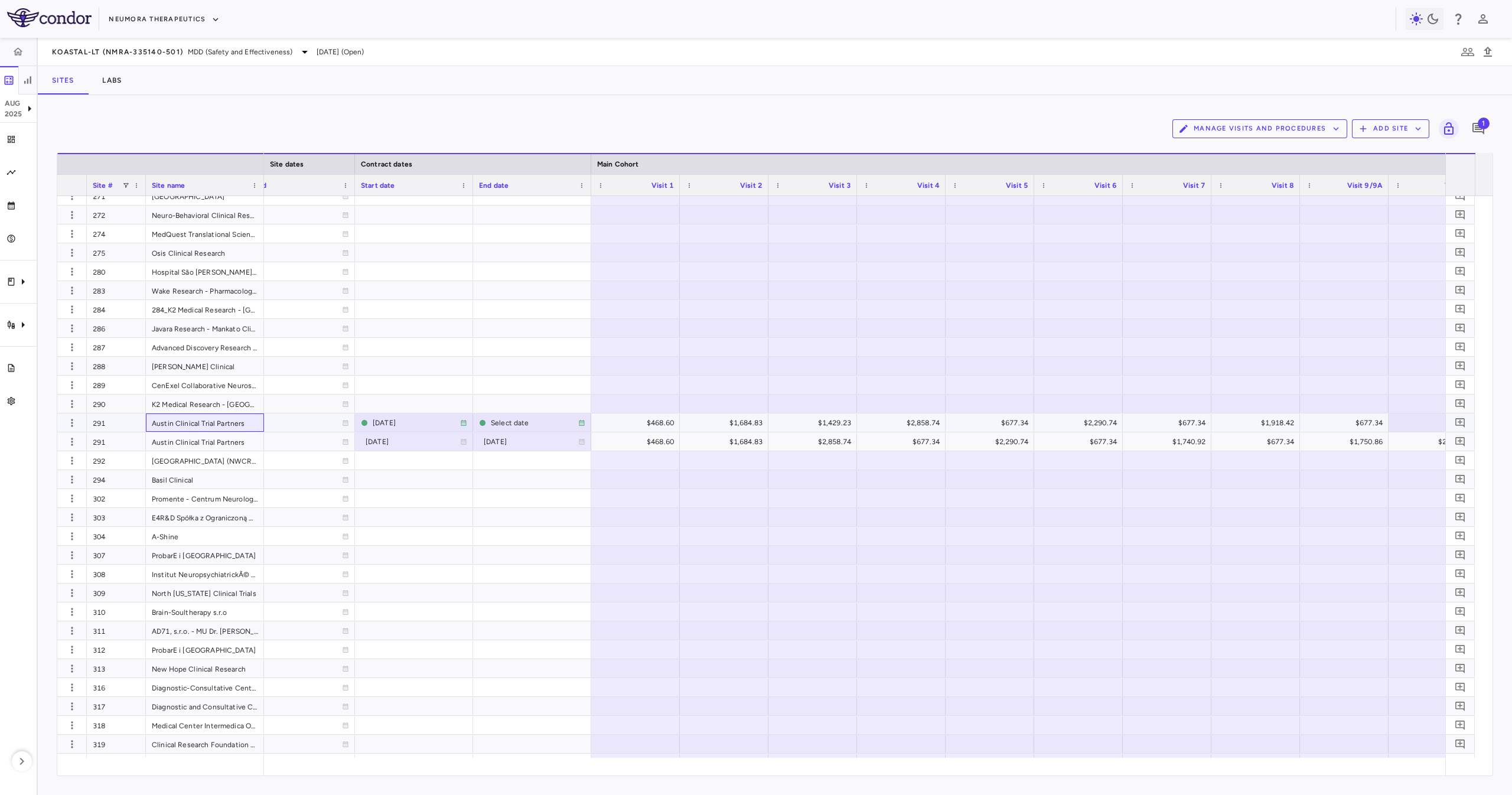
click at [192, 419] on div "Austin Clinical Trial Partners" at bounding box center [205, 422] width 118 height 18
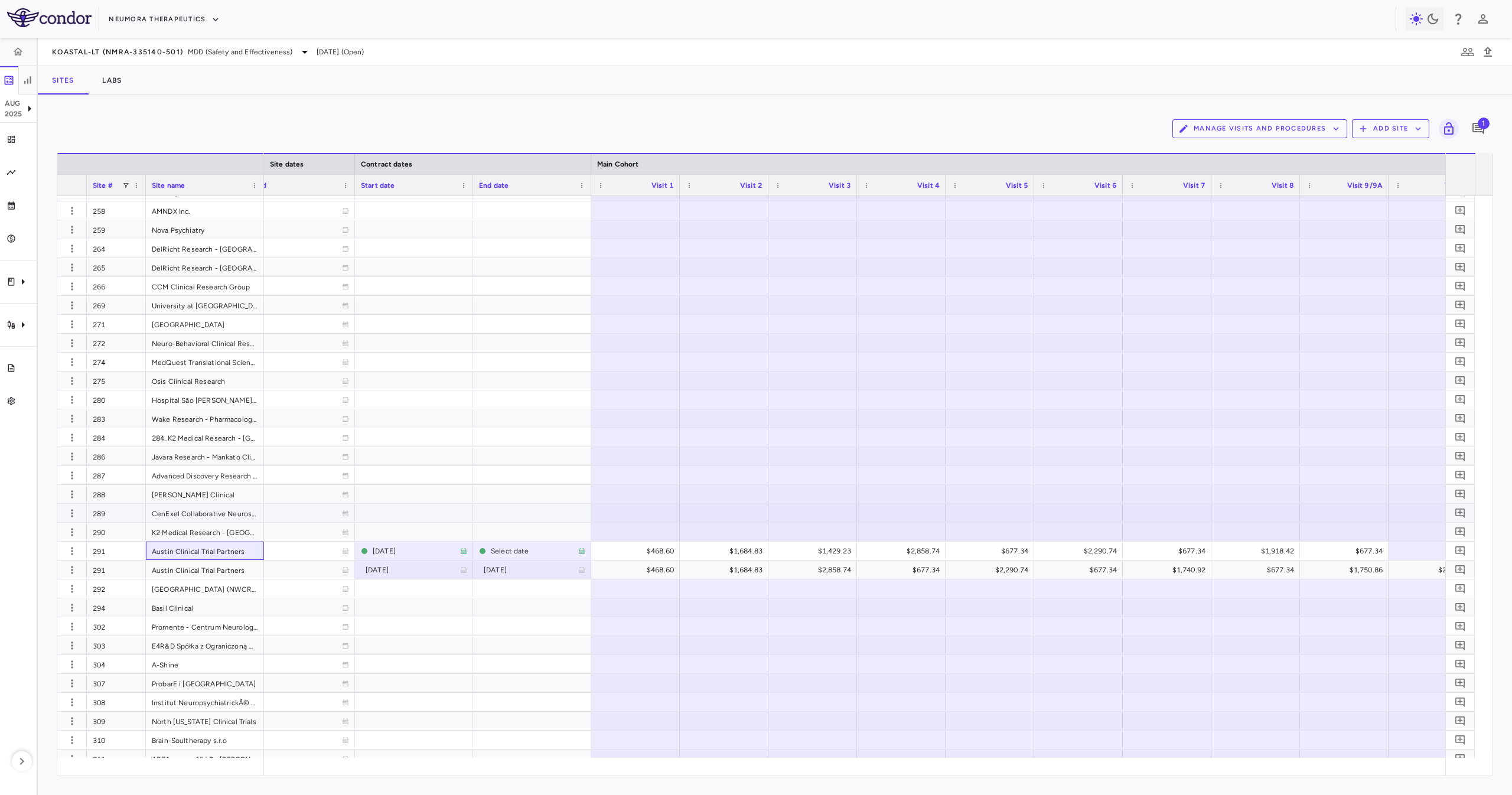
scroll to position [0, 0]
